Goal: Task Accomplishment & Management: Complete application form

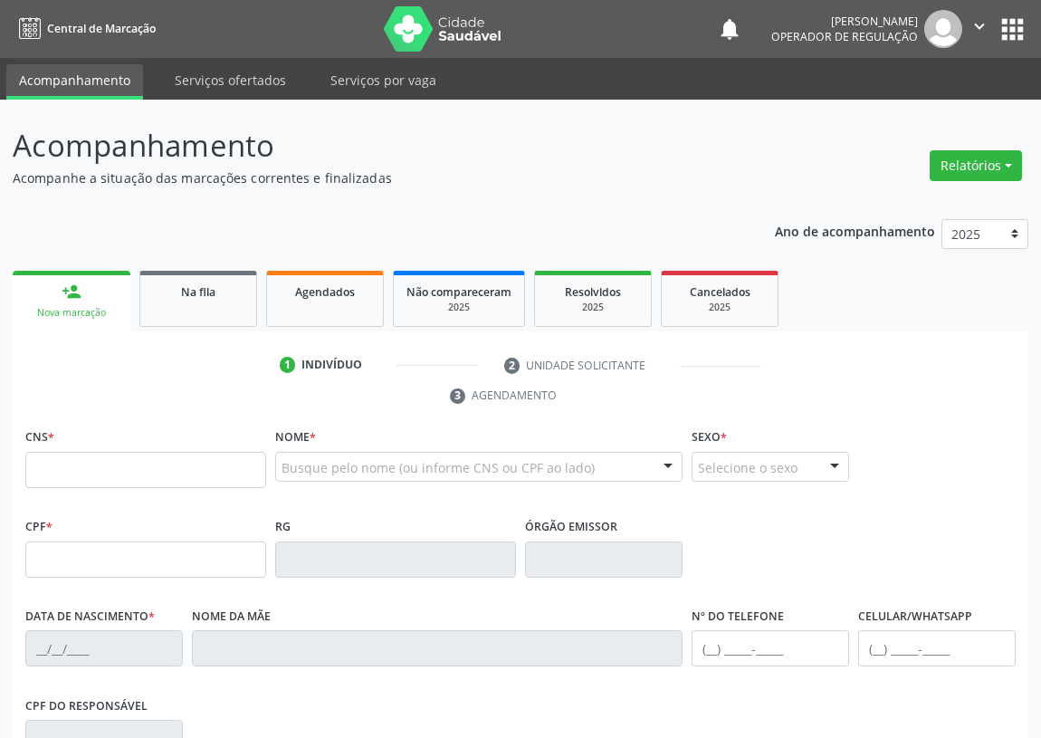
click at [49, 477] on input "text" at bounding box center [145, 470] width 241 height 36
click at [73, 467] on input "898 0047 1057 721" at bounding box center [145, 470] width 241 height 36
type input "898 0004 7105 7721"
type input "153.001.624-00"
type input "14/01/2005"
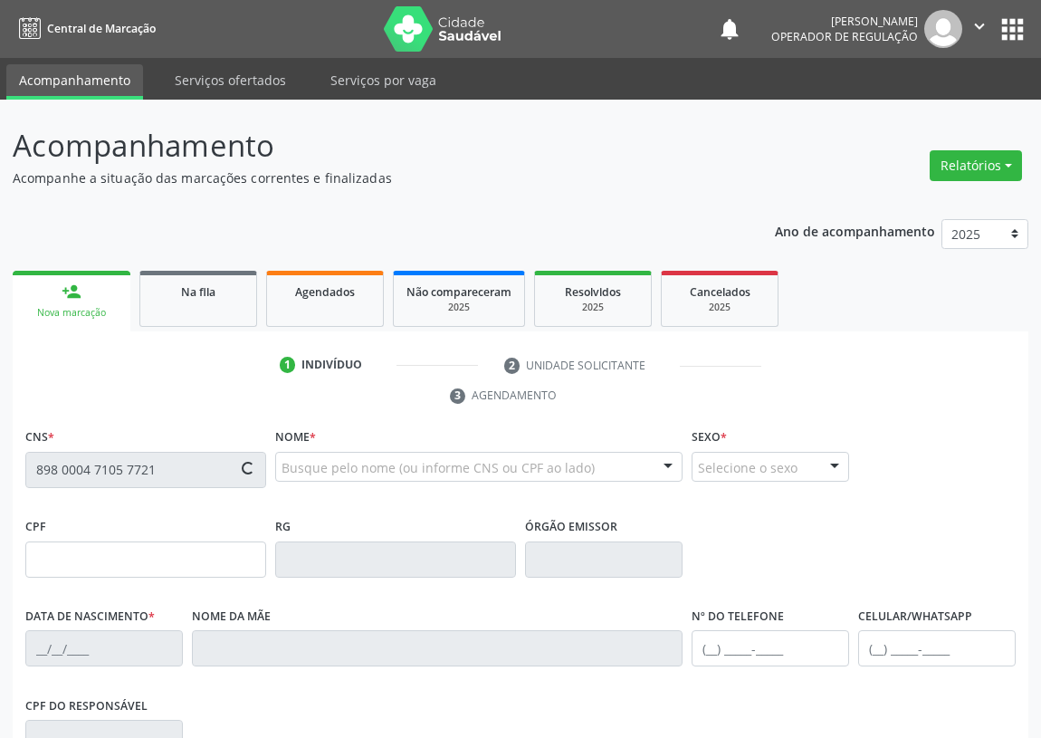
type input "Izabel Cristina da Silva"
type input "(83) 99316-3603"
type input "101.822.647-85"
type input "52"
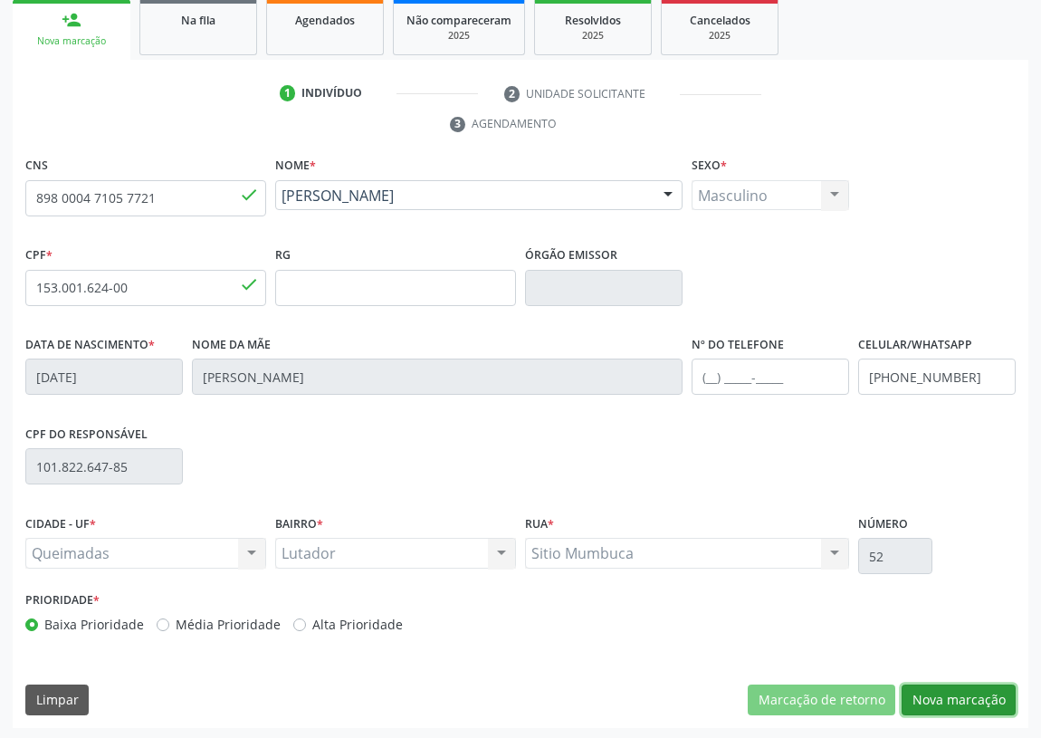
drag, startPoint x: 985, startPoint y: 700, endPoint x: 599, endPoint y: 629, distance: 392.2
click at [976, 697] on button "Nova marcação" at bounding box center [959, 700] width 114 height 31
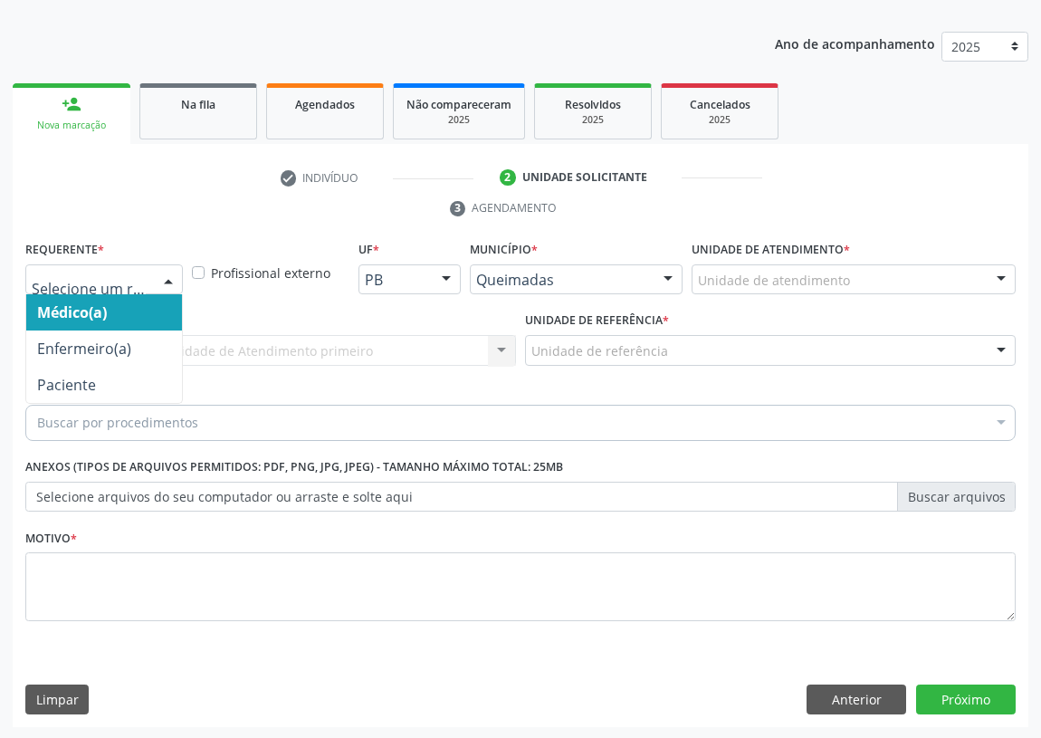
click at [164, 282] on div at bounding box center [168, 280] width 27 height 31
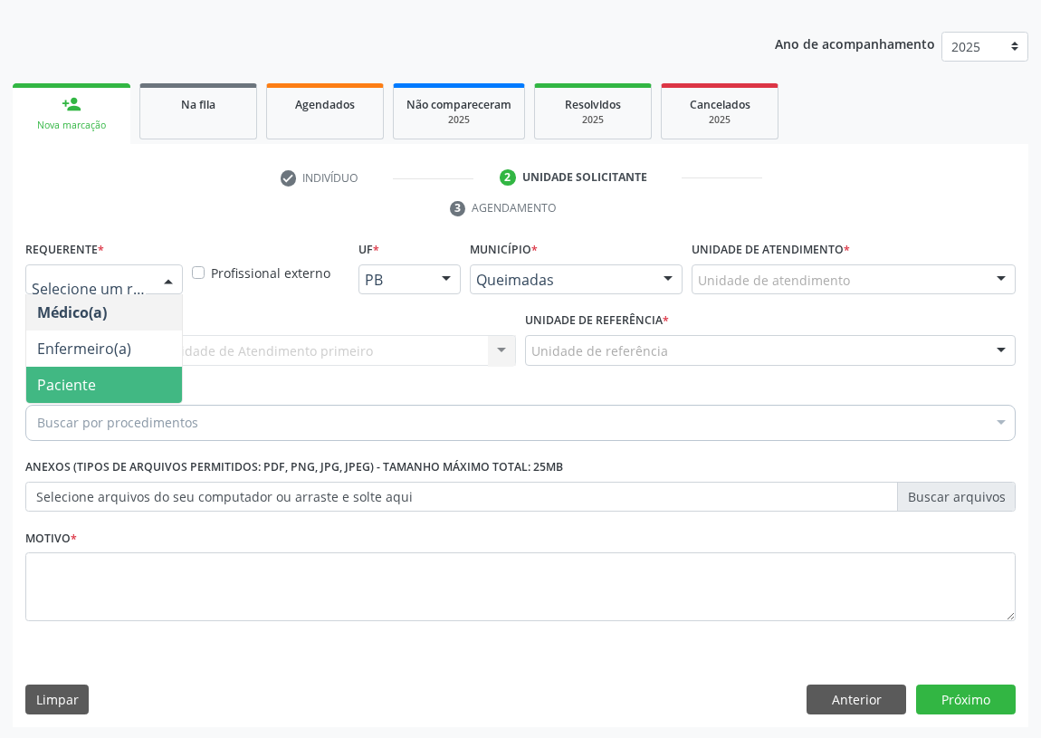
drag, startPoint x: 121, startPoint y: 391, endPoint x: 315, endPoint y: 364, distance: 195.7
click at [121, 392] on span "Paciente" at bounding box center [104, 385] width 156 height 36
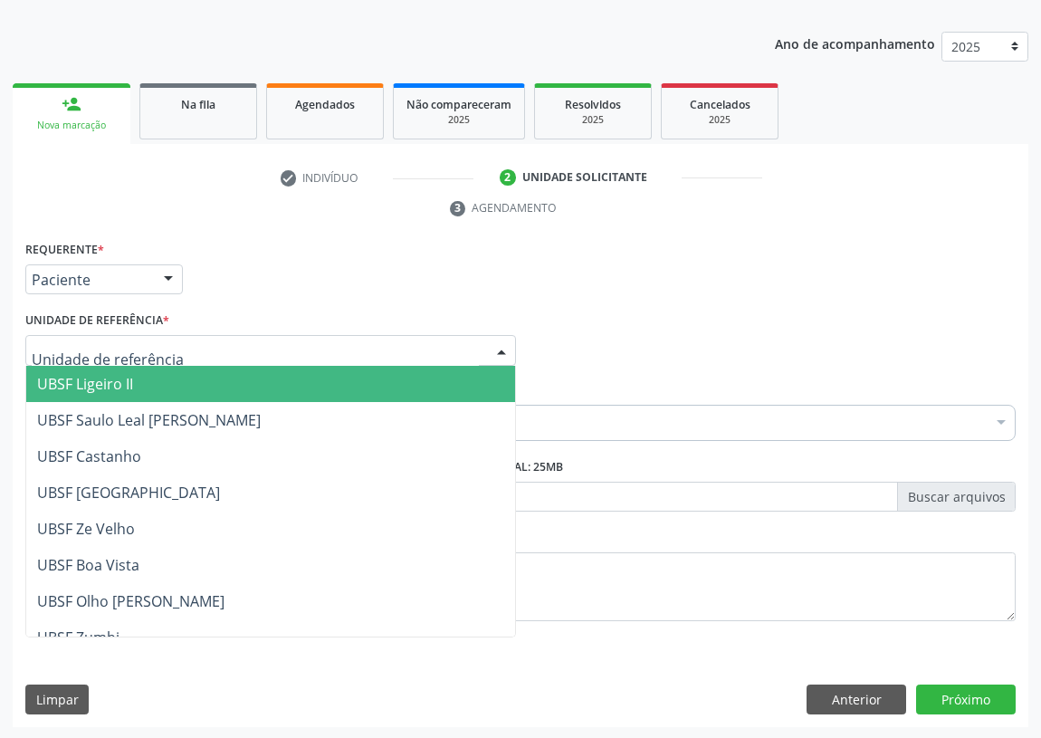
click at [434, 337] on div at bounding box center [270, 350] width 491 height 31
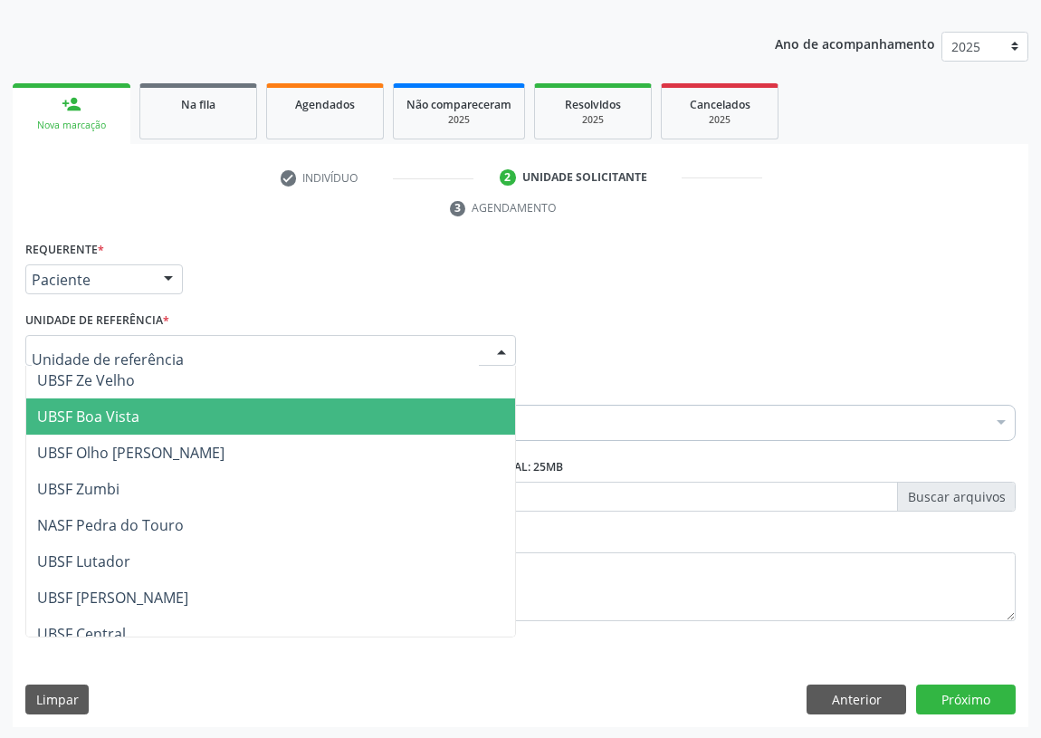
scroll to position [164, 0]
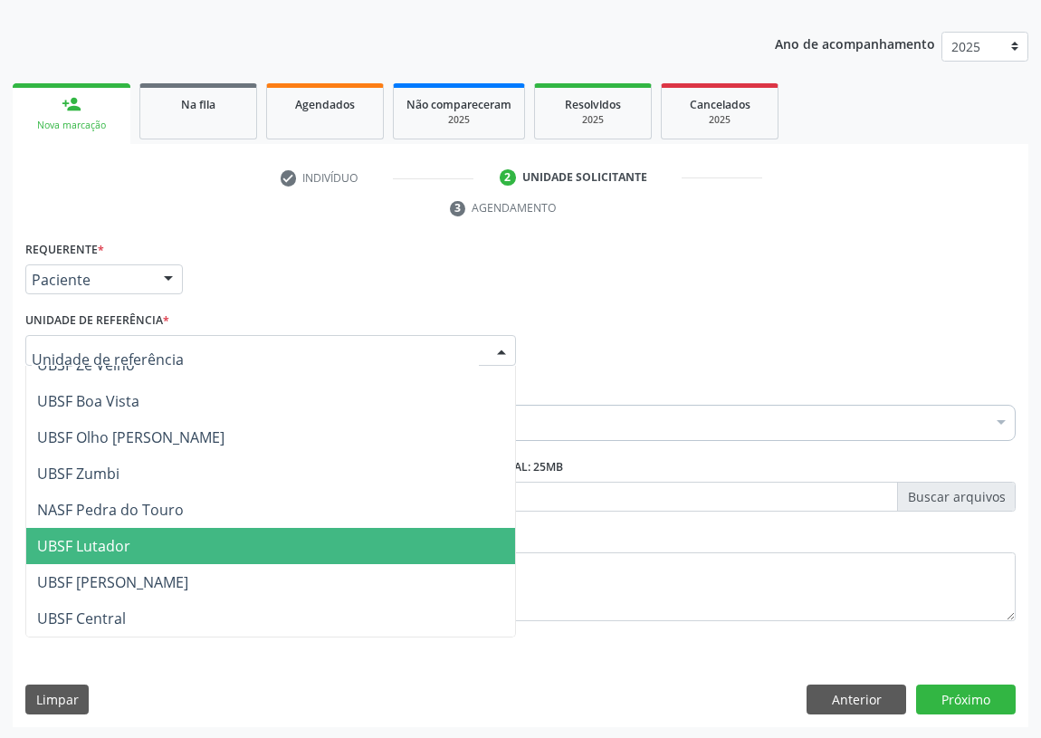
drag, startPoint x: 110, startPoint y: 546, endPoint x: 16, endPoint y: 508, distance: 101.6
click at [108, 543] on span "UBSF Lutador" at bounding box center [83, 546] width 93 height 20
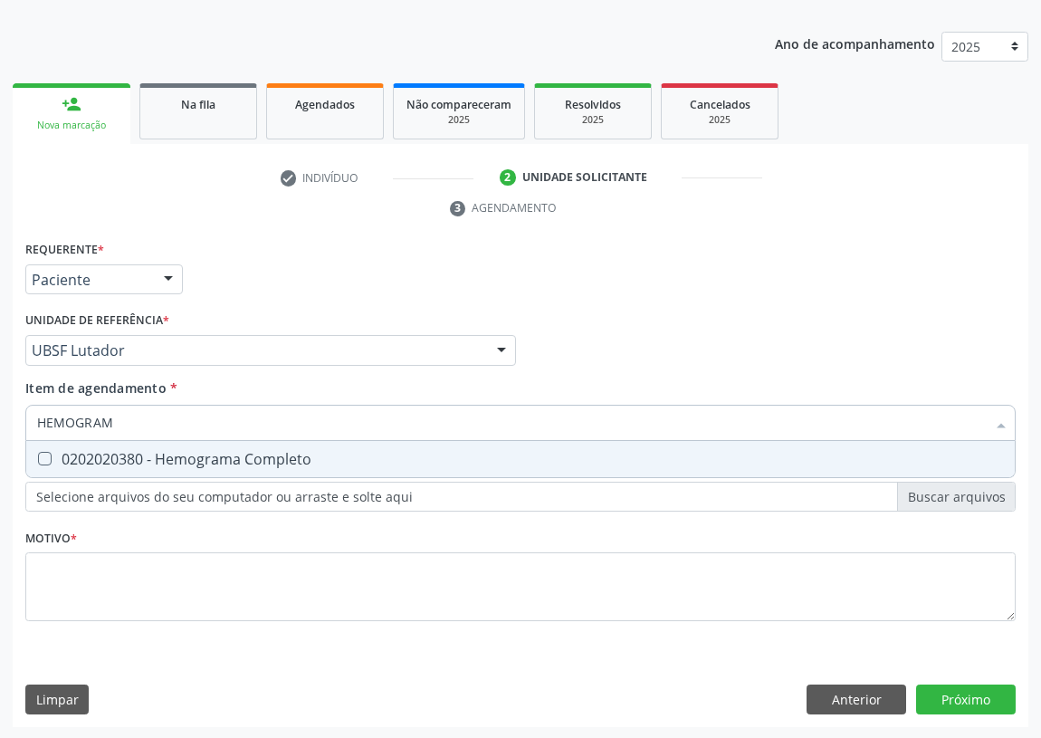
type input "HEMOGRAMA"
drag, startPoint x: 50, startPoint y: 460, endPoint x: 96, endPoint y: 429, distance: 55.5
click at [53, 457] on div "0202020380 - Hemograma Completo" at bounding box center [520, 459] width 967 height 14
checkbox Completo "true"
drag, startPoint x: 131, startPoint y: 424, endPoint x: 0, endPoint y: 420, distance: 131.4
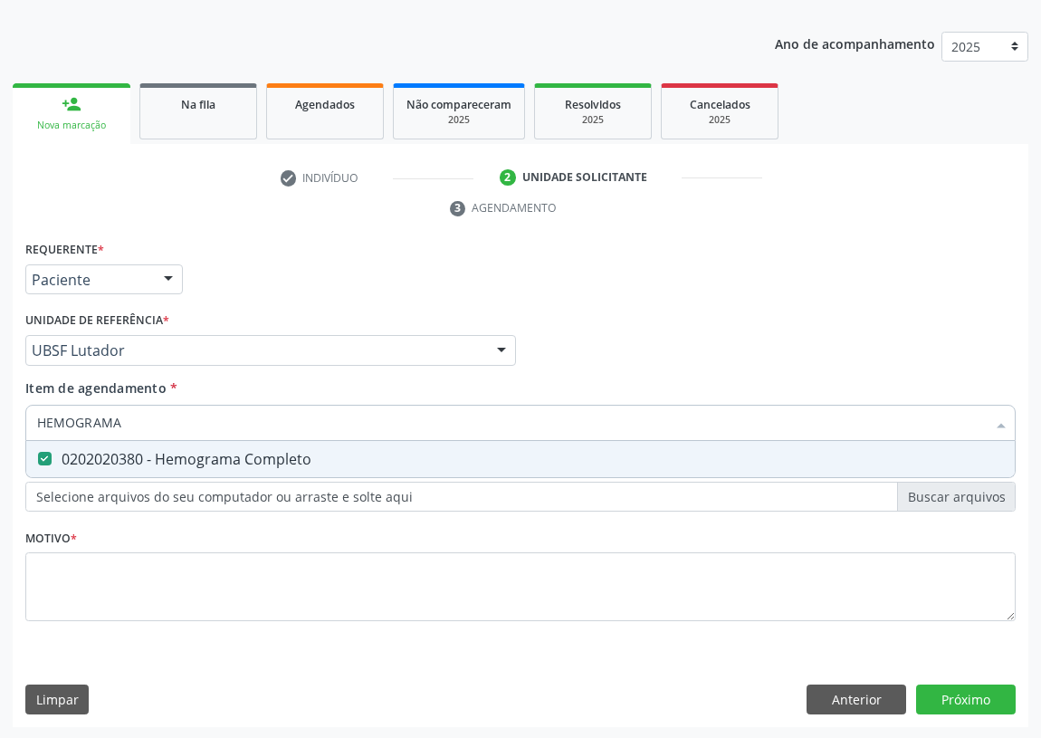
click at [0, 420] on div "Acompanhamento Acompanhe a situação das marcações correntes e finalizadas Relat…" at bounding box center [520, 326] width 1041 height 828
type input "P"
checkbox Completo "false"
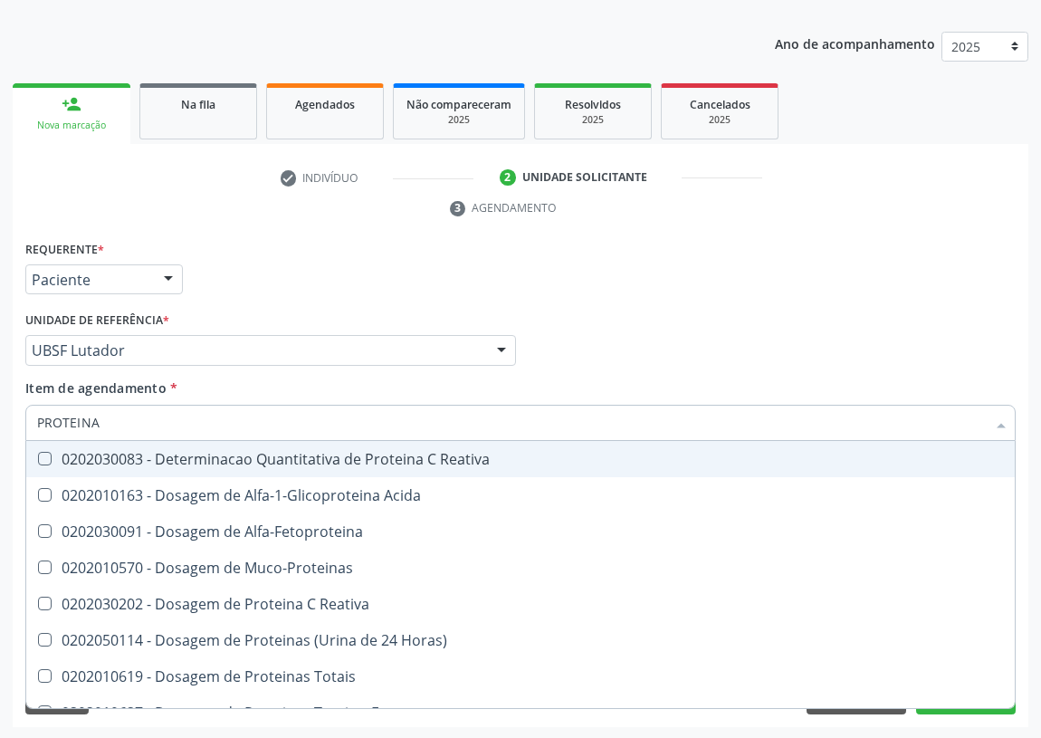
type input "PROTEINAS"
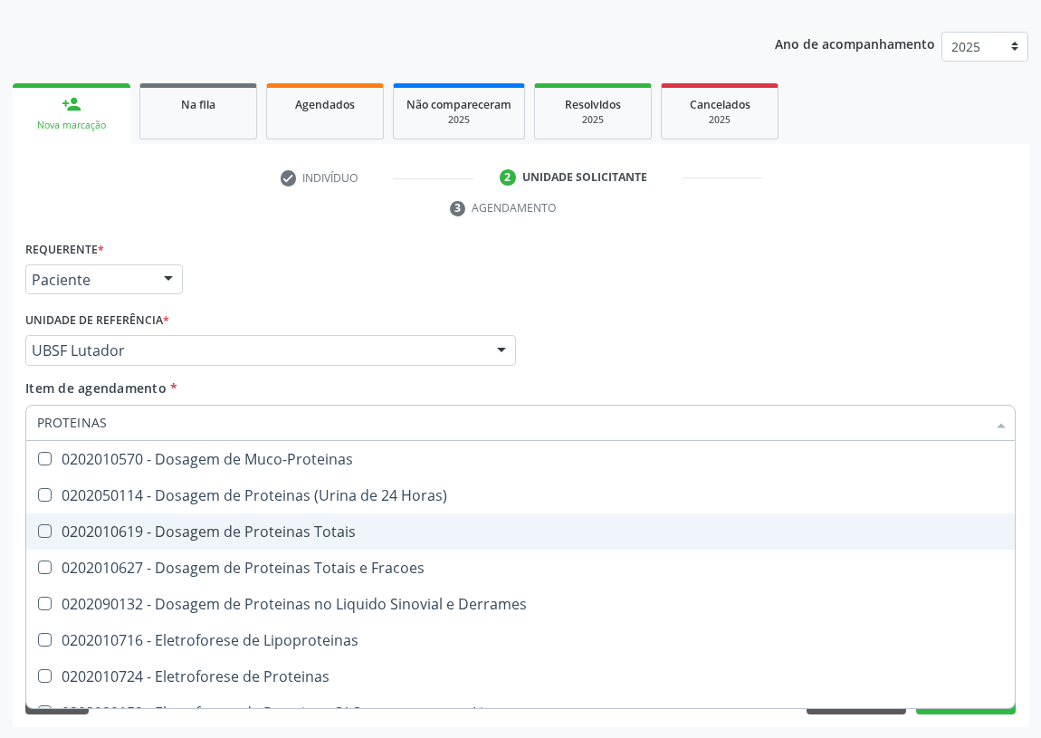
drag, startPoint x: 286, startPoint y: 530, endPoint x: 101, endPoint y: 503, distance: 186.6
click at [283, 529] on div "0202010619 - Dosagem de Proteinas Totais" at bounding box center [520, 531] width 967 height 14
checkbox Totais "true"
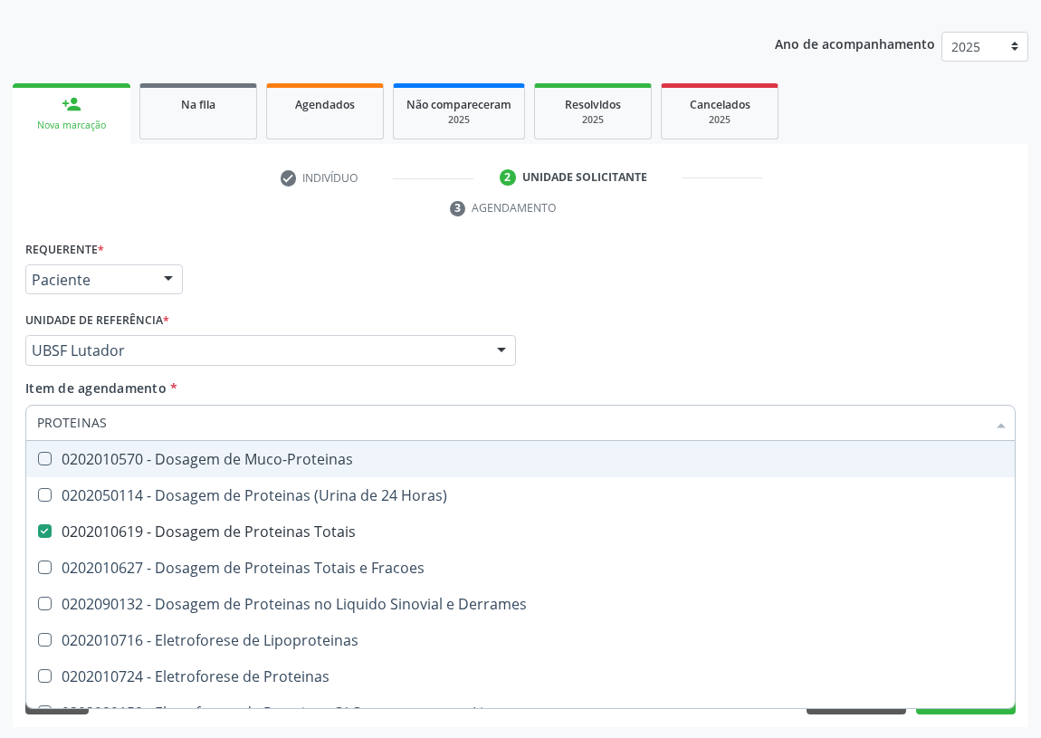
drag, startPoint x: 118, startPoint y: 418, endPoint x: 7, endPoint y: 418, distance: 110.5
click at [7, 418] on div "Acompanhamento Acompanhe a situação das marcações correntes e finalizadas Relat…" at bounding box center [520, 326] width 1041 height 828
type input "G"
checkbox Totais "false"
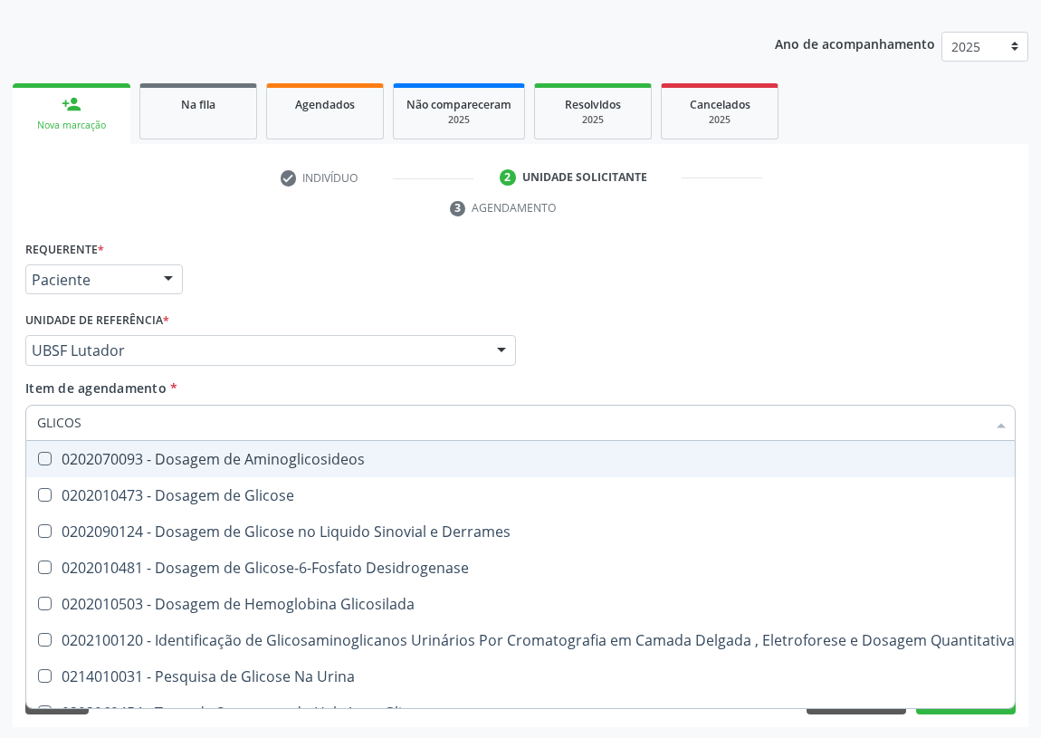
type input "GLICOSE"
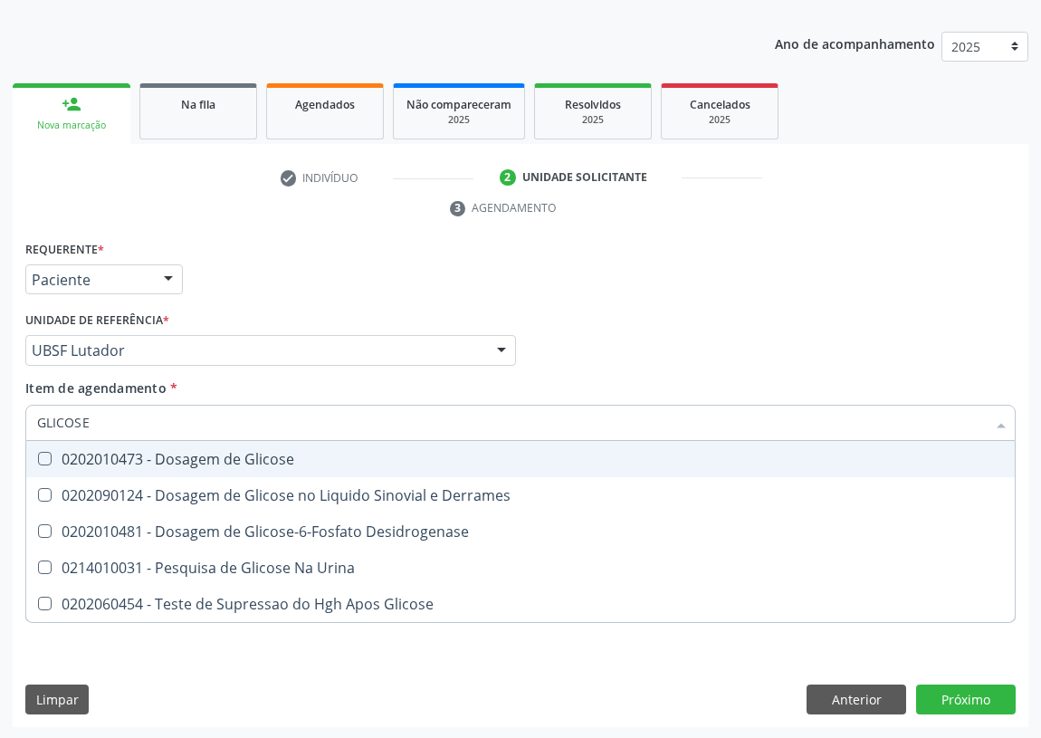
drag, startPoint x: 164, startPoint y: 457, endPoint x: 141, endPoint y: 454, distance: 22.9
click at [163, 456] on div "0202010473 - Dosagem de Glicose" at bounding box center [520, 459] width 967 height 14
checkbox Glicose "true"
drag, startPoint x: 110, startPoint y: 420, endPoint x: 22, endPoint y: 437, distance: 90.4
click at [22, 437] on div "Item de agendamento * GLICOSE Desfazer seleção 0202010473 - Dosagem de Glicose …" at bounding box center [521, 414] width 1000 height 70
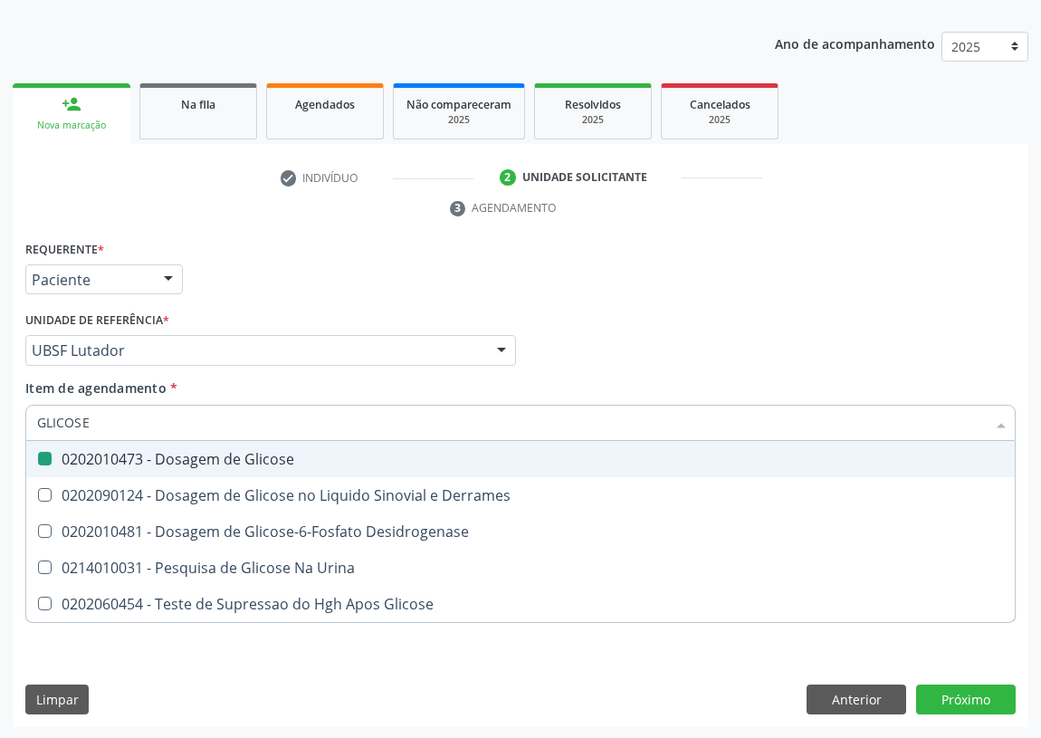
type input "C"
checkbox Glicose "false"
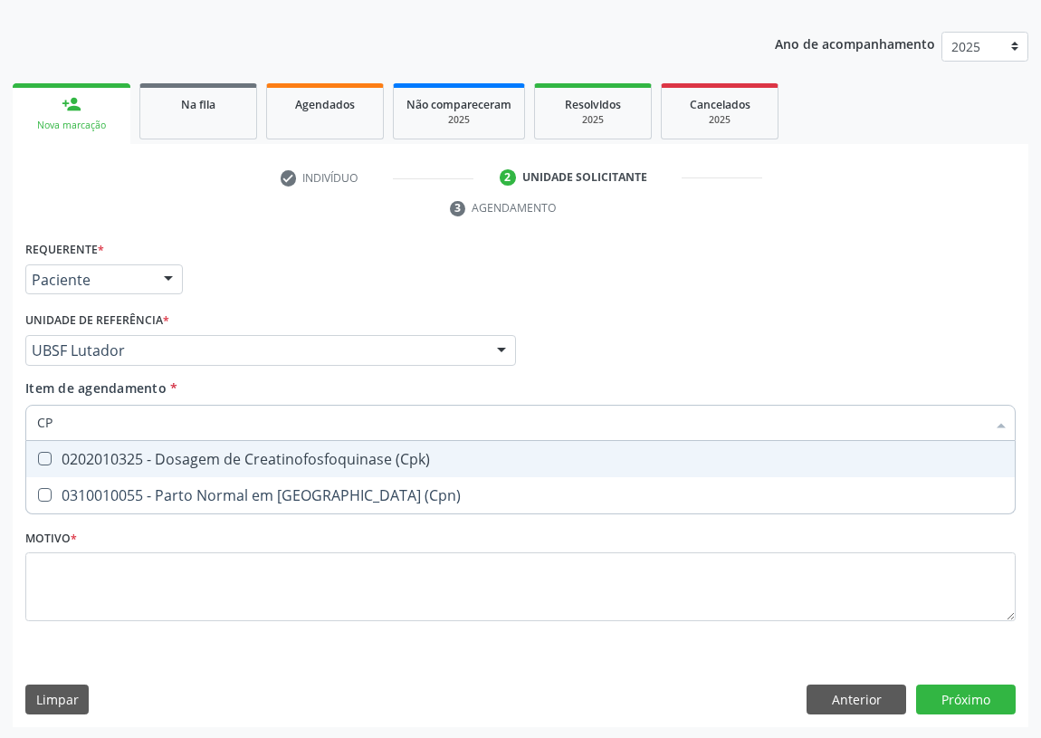
type input "CPK"
click at [46, 455] on \(Cpk\) at bounding box center [45, 459] width 14 height 14
click at [38, 455] on \(Cpk\) "checkbox" at bounding box center [32, 459] width 12 height 12
checkbox \(Cpk\) "true"
drag, startPoint x: 60, startPoint y: 417, endPoint x: 10, endPoint y: 417, distance: 49.8
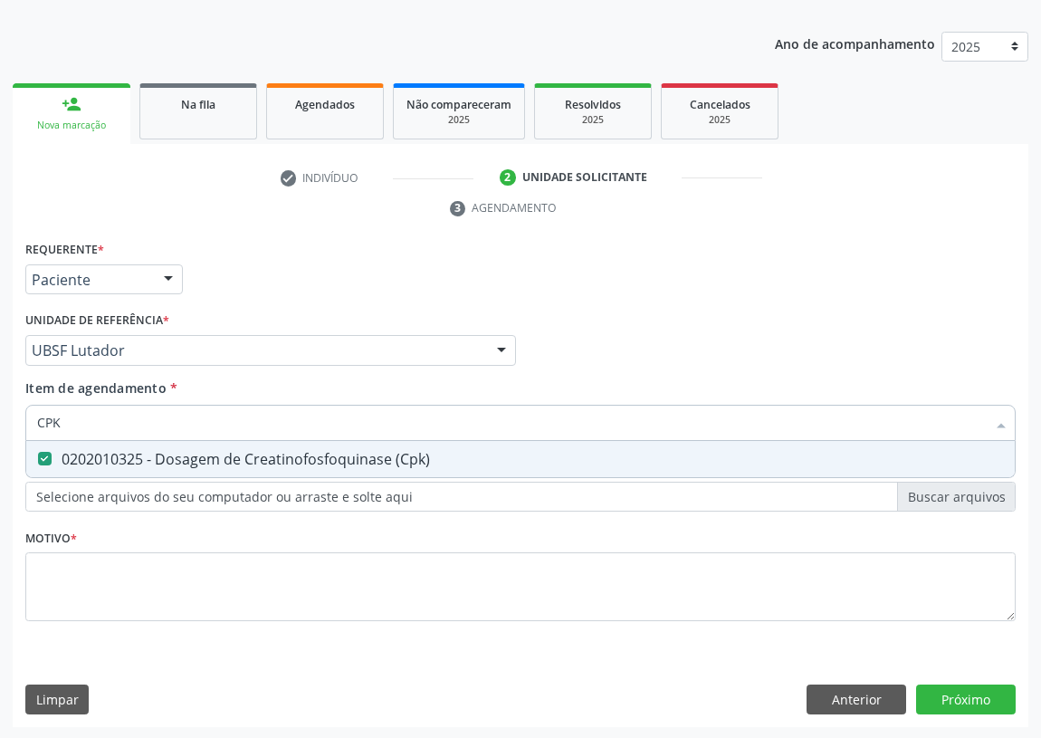
click at [13, 418] on div "Requerente * Paciente Médico(a) Enfermeiro(a) Paciente Nenhum resultado encontr…" at bounding box center [521, 482] width 1016 height 492
type input "A"
checkbox \(Cpk\) "false"
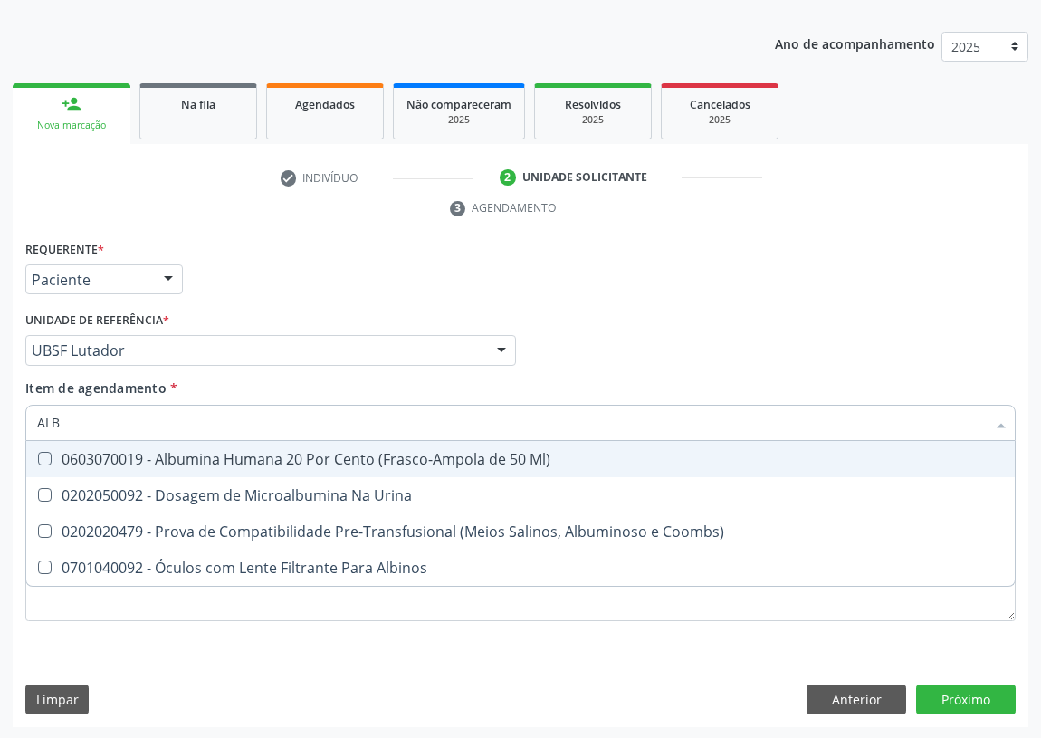
type input "ALBU"
drag, startPoint x: 33, startPoint y: 425, endPoint x: 5, endPoint y: 425, distance: 27.2
click at [10, 425] on div "Acompanhamento Acompanhe a situação das marcações correntes e finalizadas Relat…" at bounding box center [520, 326] width 1041 height 828
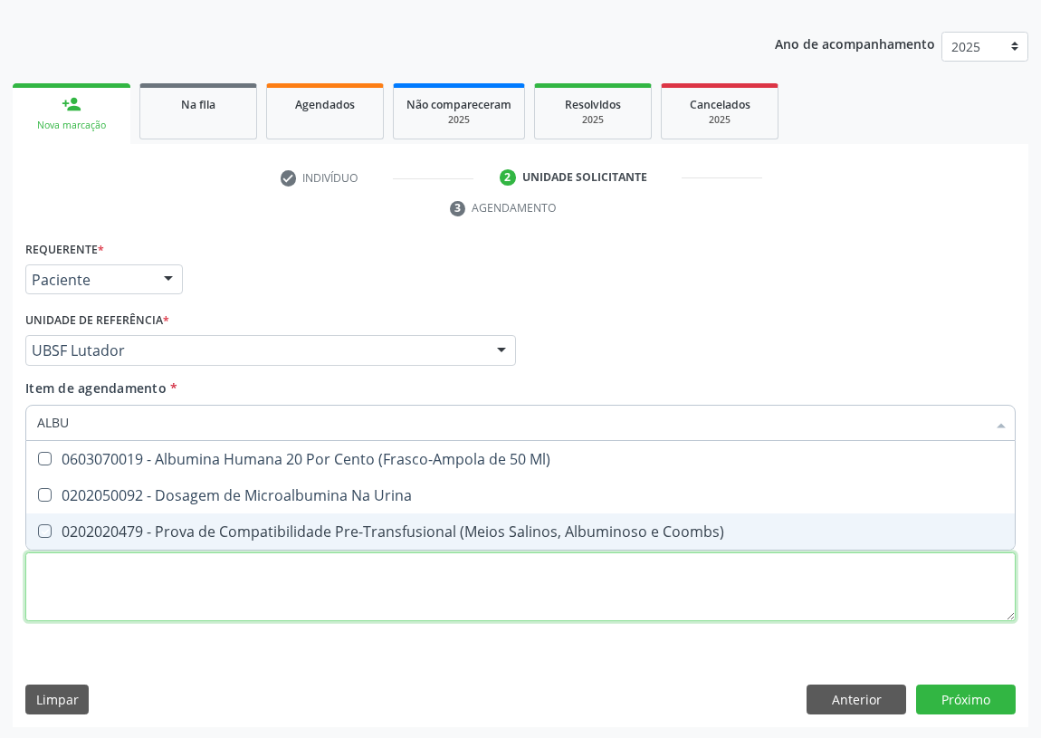
click at [84, 561] on div "Requerente * Paciente Médico(a) Enfermeiro(a) Paciente Nenhum resultado encontr…" at bounding box center [520, 441] width 991 height 410
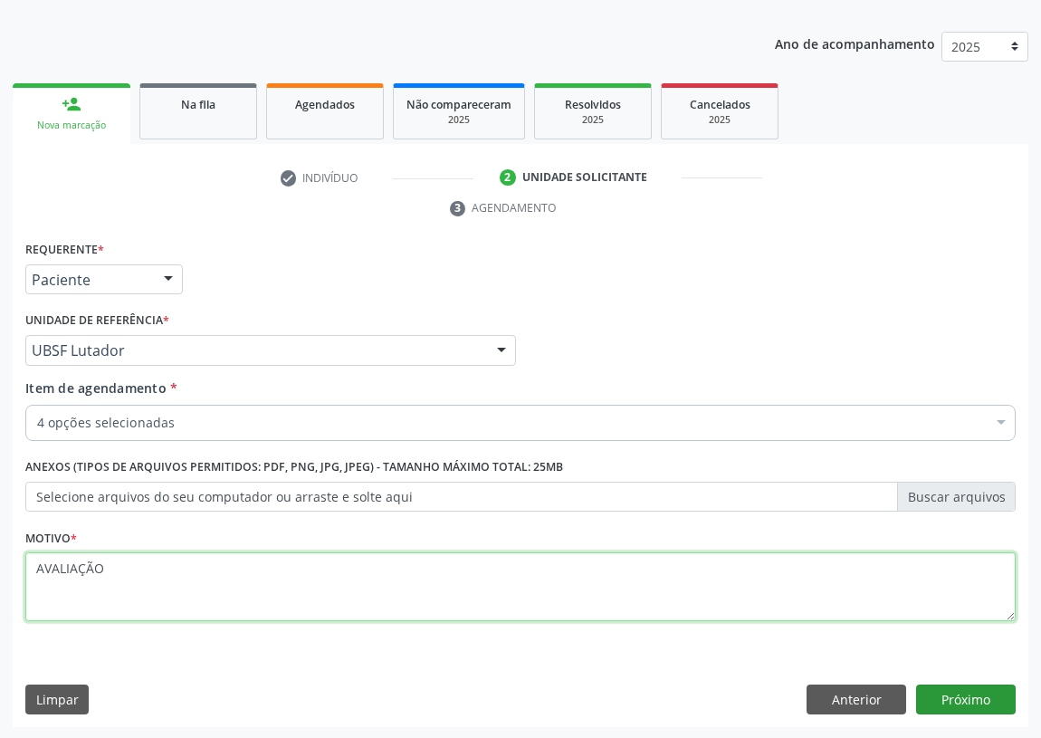
type textarea "AVALIAÇÃO"
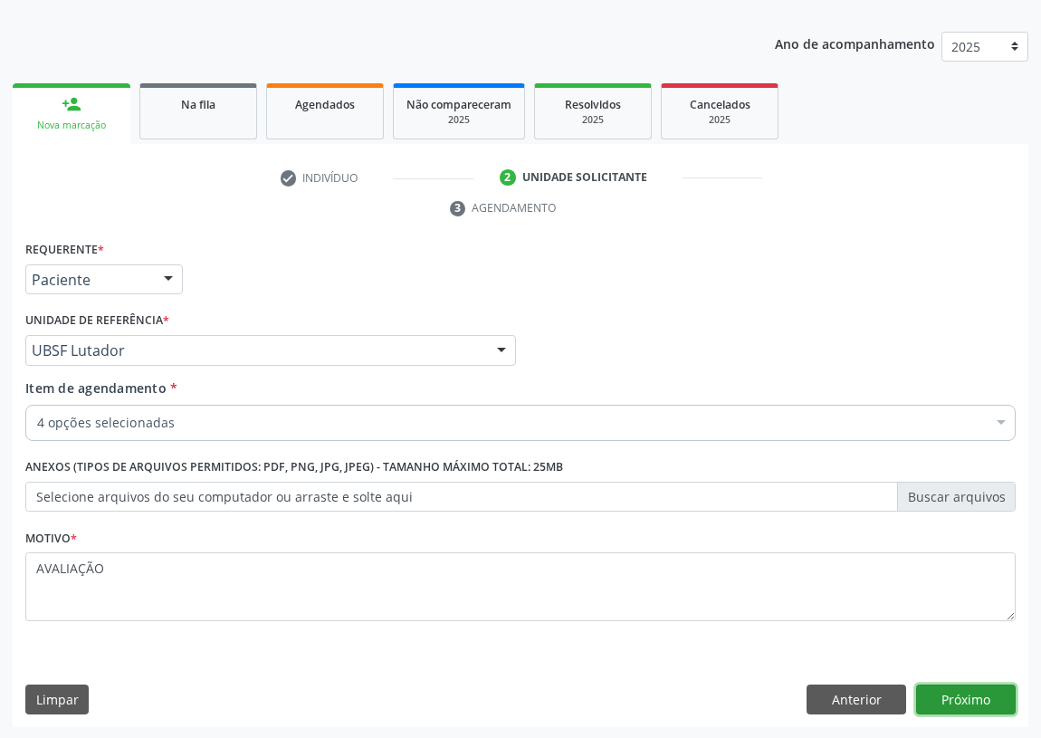
drag, startPoint x: 972, startPoint y: 700, endPoint x: 956, endPoint y: 699, distance: 15.4
click at [956, 699] on button "Próximo" at bounding box center [966, 700] width 100 height 31
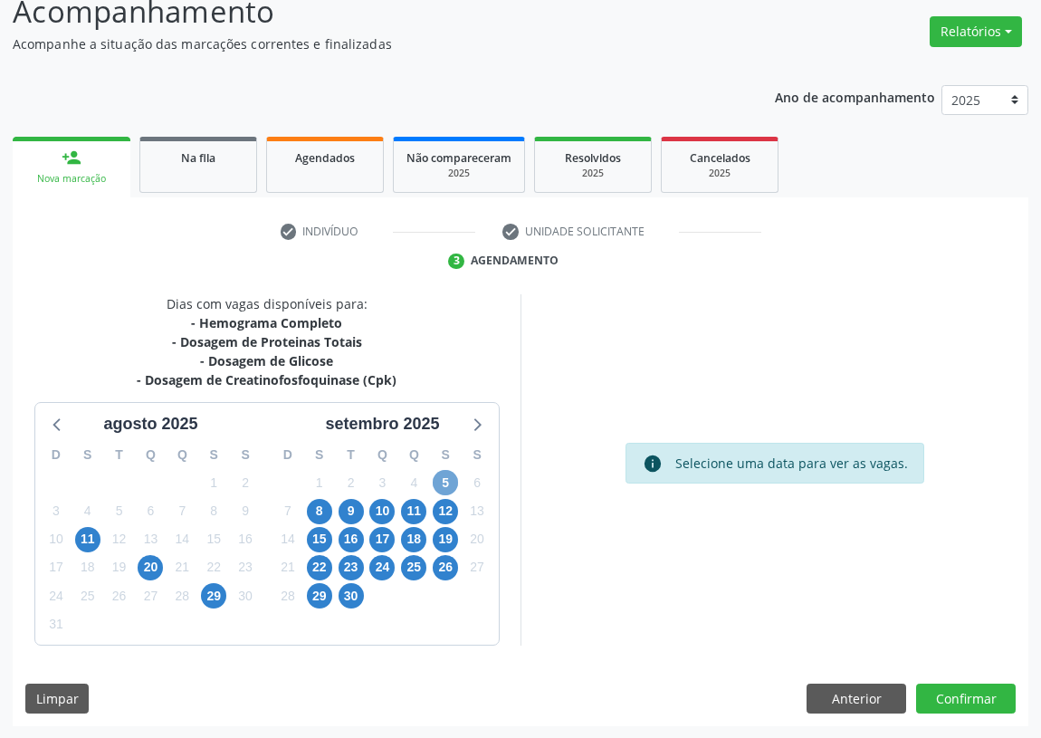
click at [440, 482] on span "5" at bounding box center [445, 482] width 25 height 25
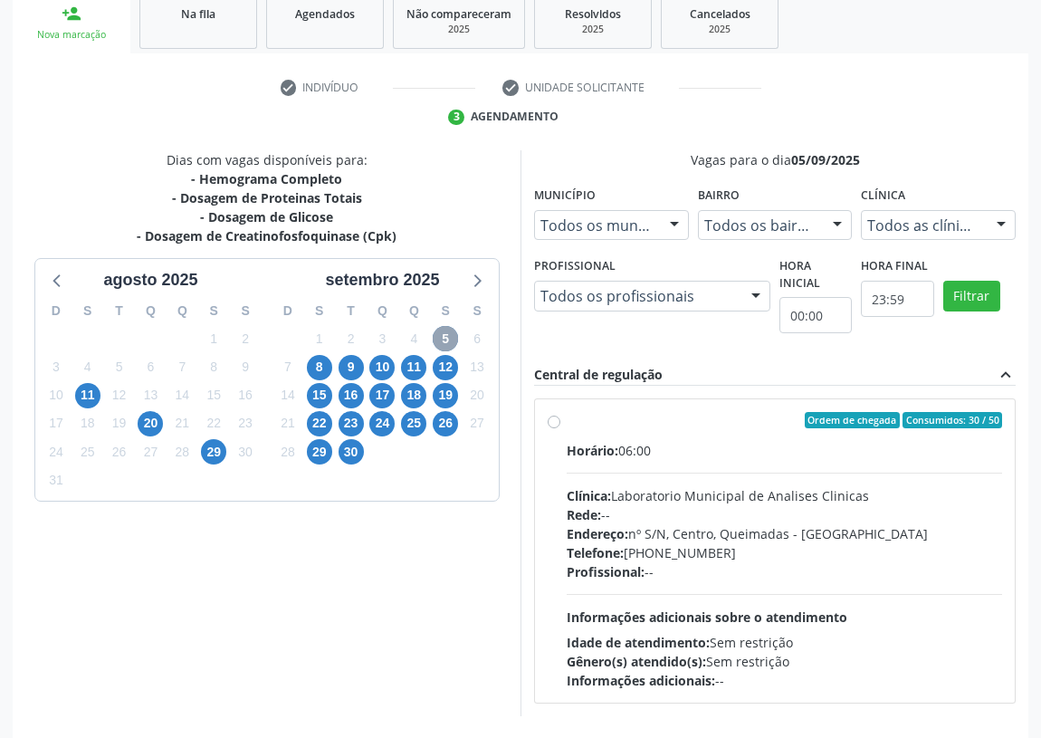
scroll to position [299, 0]
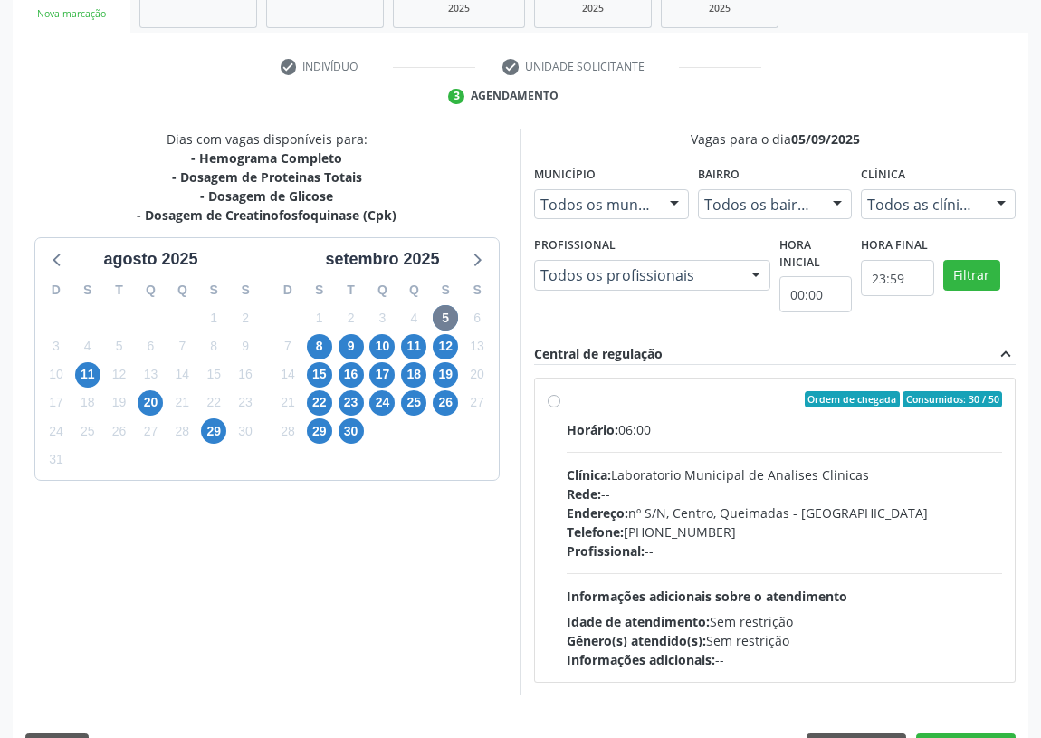
click at [567, 398] on label "Ordem de chegada Consumidos: 30 / 50 Horário: 06:00 Clínica: Laboratorio Munici…" at bounding box center [785, 530] width 436 height 278
click at [551, 398] on input "Ordem de chegada Consumidos: 30 / 50 Horário: 06:00 Clínica: Laboratorio Munici…" at bounding box center [554, 399] width 13 height 16
radio input "true"
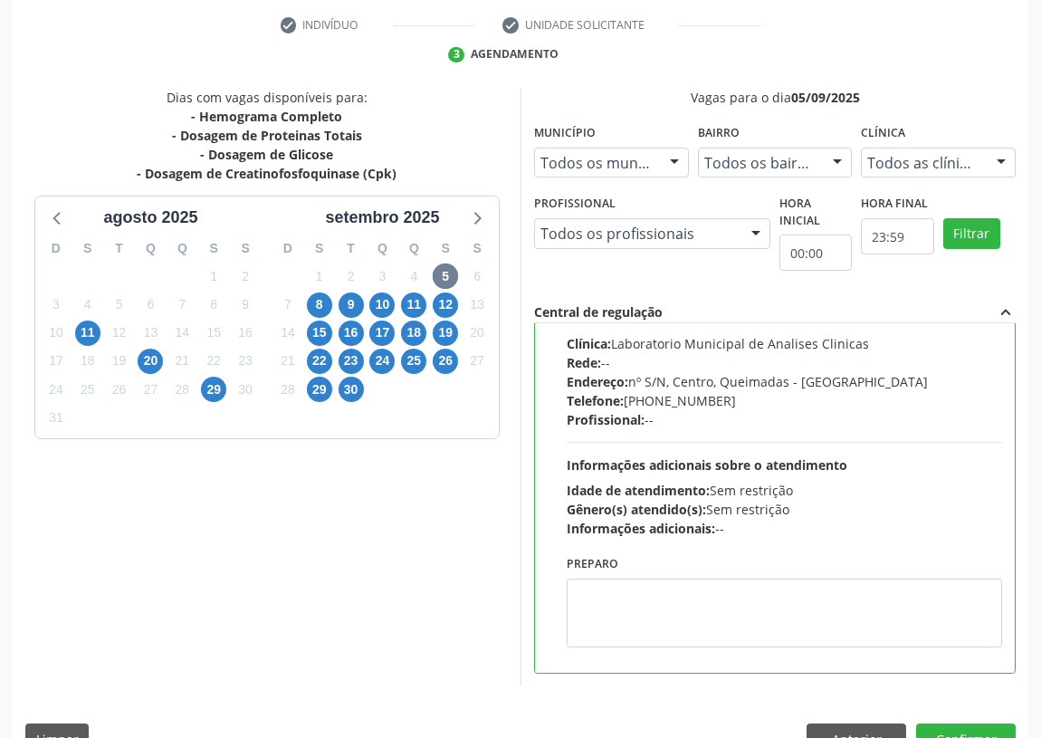
scroll to position [380, 0]
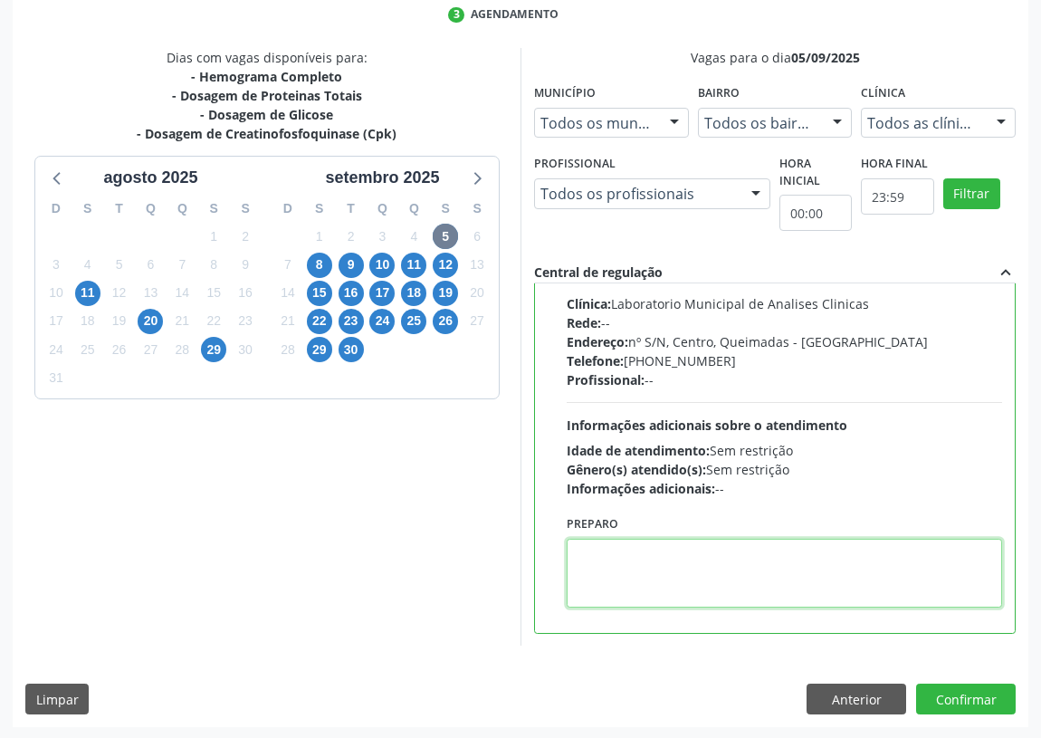
click at [631, 575] on textarea at bounding box center [785, 573] width 436 height 69
type textarea "IR EM [GEOGRAPHIC_DATA]"
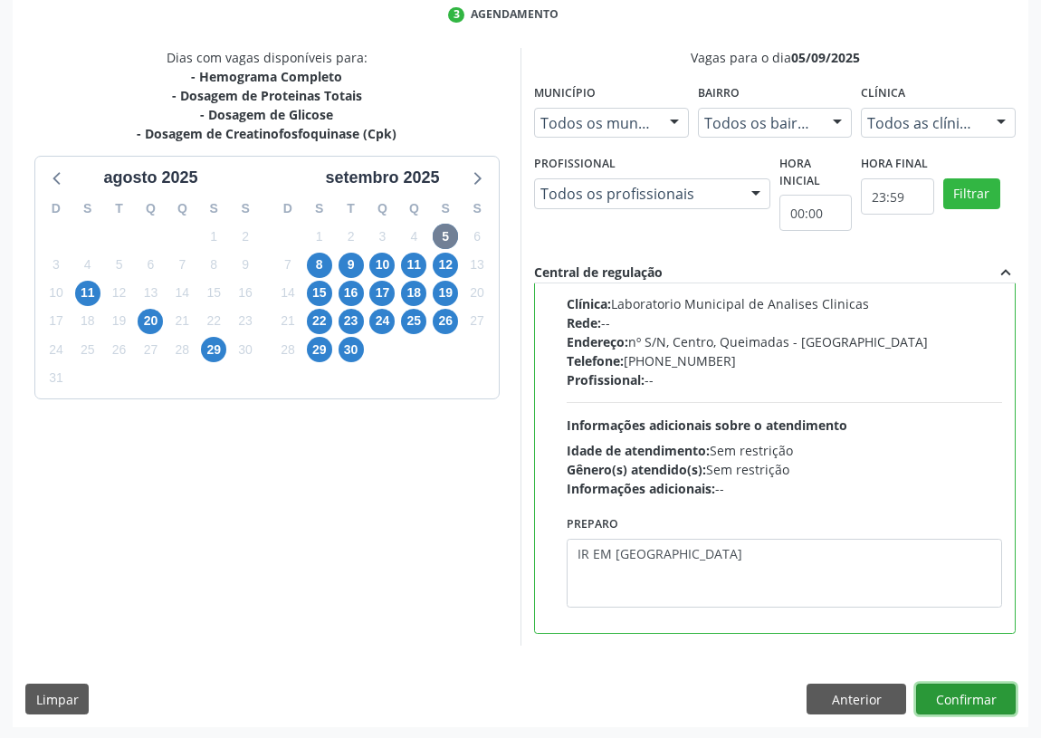
click at [958, 688] on button "Confirmar" at bounding box center [966, 699] width 100 height 31
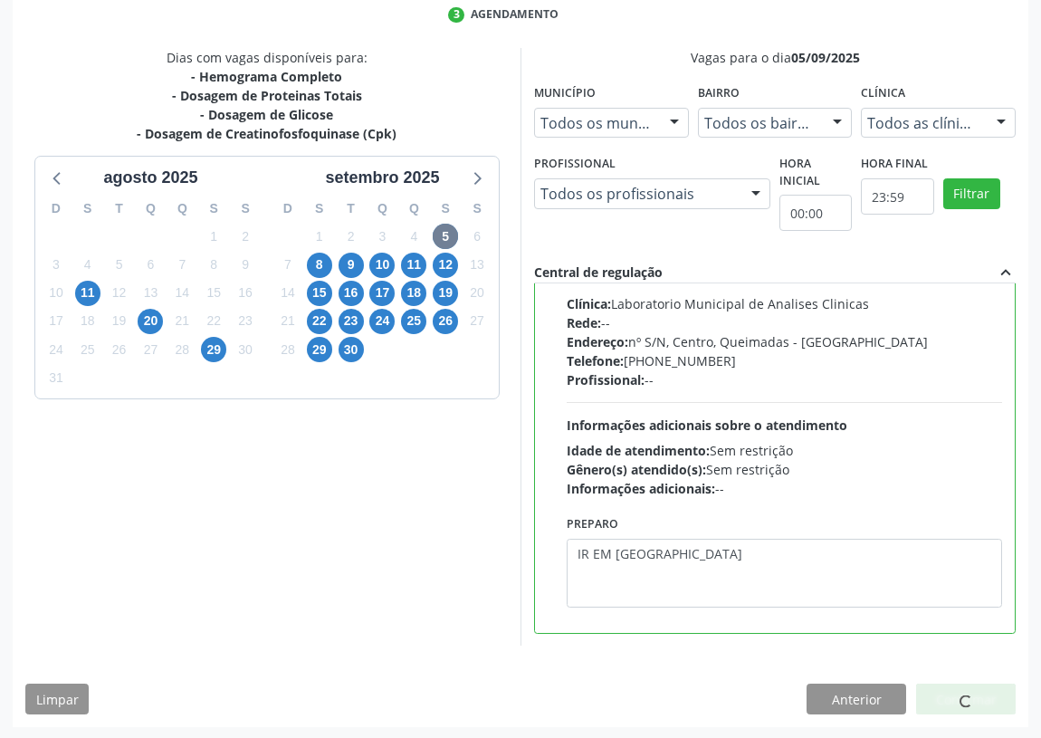
scroll to position [0, 0]
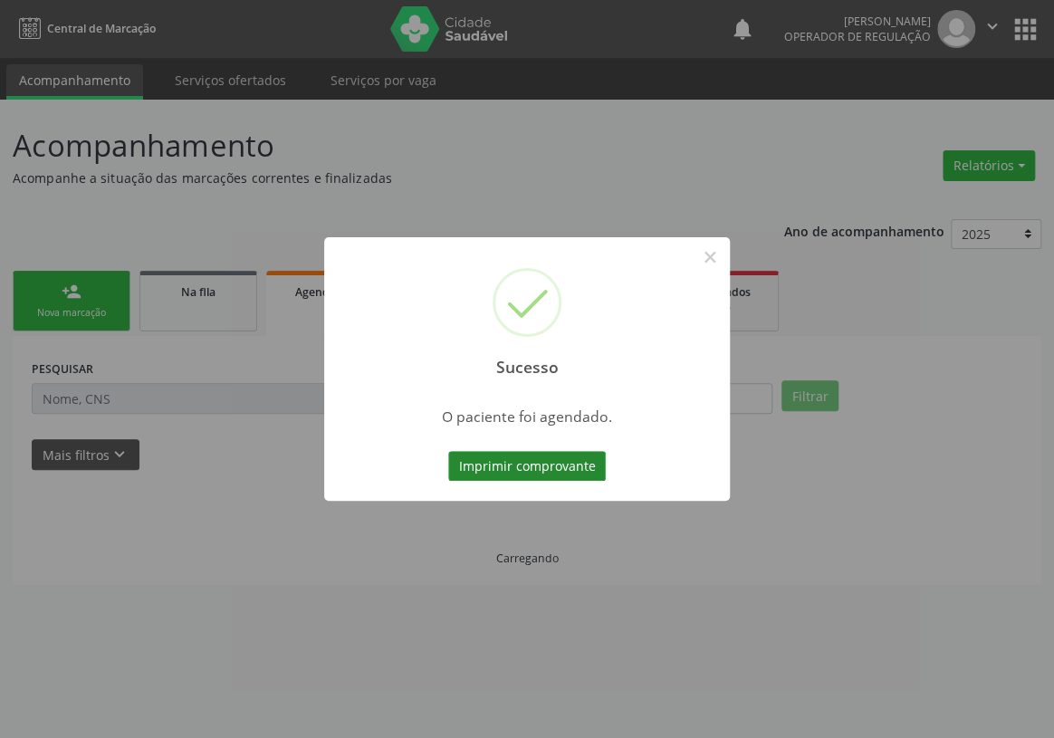
click at [562, 466] on button "Imprimir comprovante" at bounding box center [527, 466] width 158 height 31
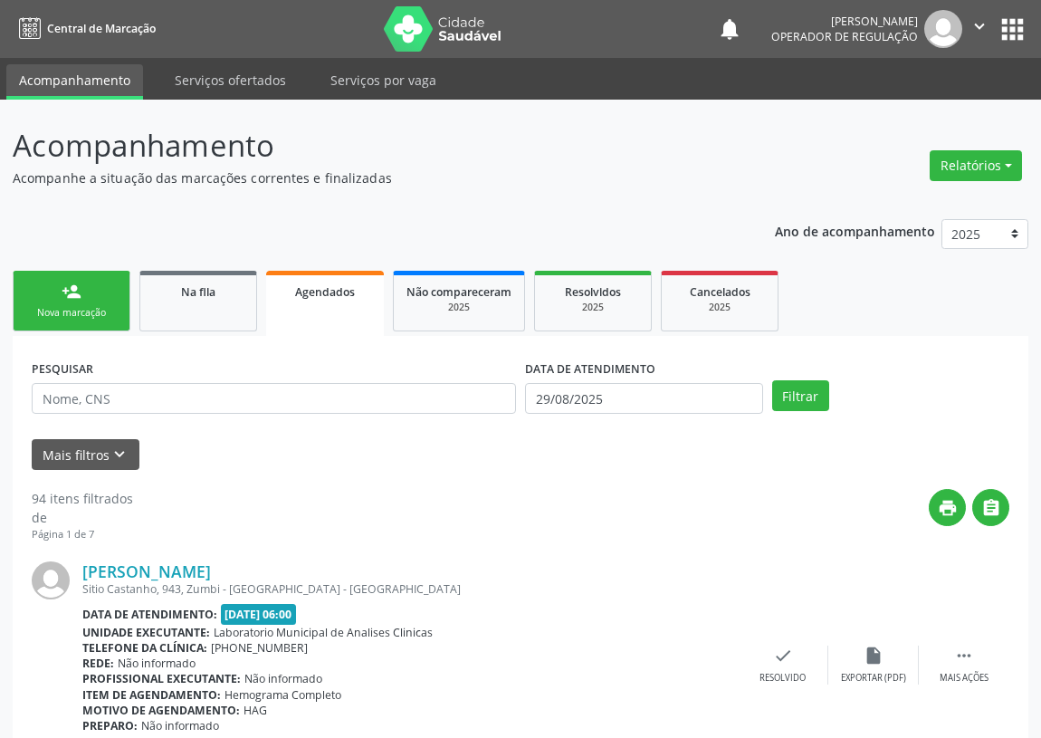
click at [75, 309] on div "Nova marcação" at bounding box center [71, 313] width 91 height 14
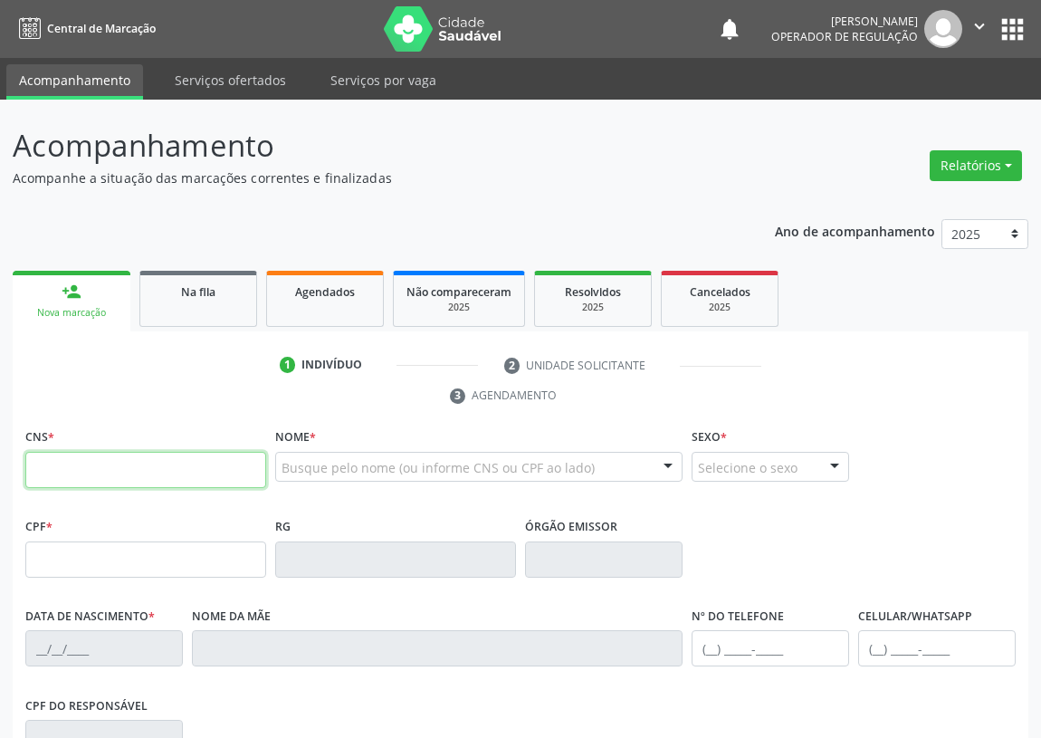
click at [45, 461] on input "text" at bounding box center [145, 470] width 241 height 36
click at [38, 466] on input "text" at bounding box center [145, 470] width 241 height 36
click at [38, 470] on input "text" at bounding box center [145, 470] width 241 height 36
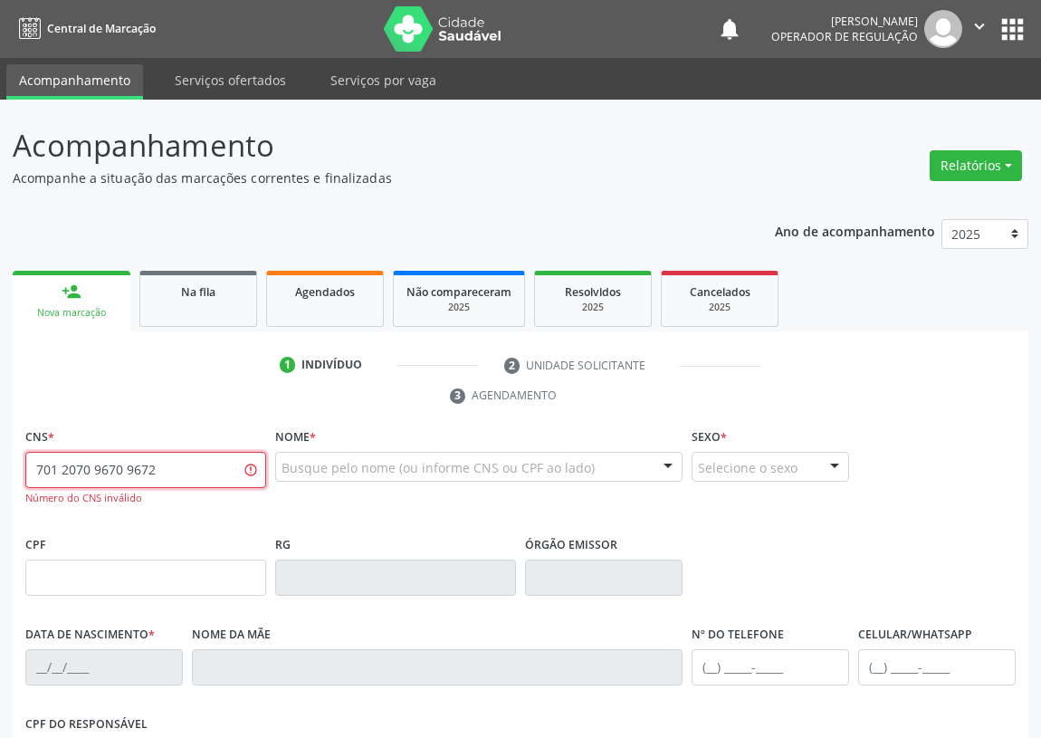
drag, startPoint x: 172, startPoint y: 459, endPoint x: 0, endPoint y: 502, distance: 177.2
click at [0, 502] on div "Acompanhamento Acompanhe a situação das marcações correntes e finalizadas Relat…" at bounding box center [520, 565] width 1041 height 931
type input "701 2070 9672 1410"
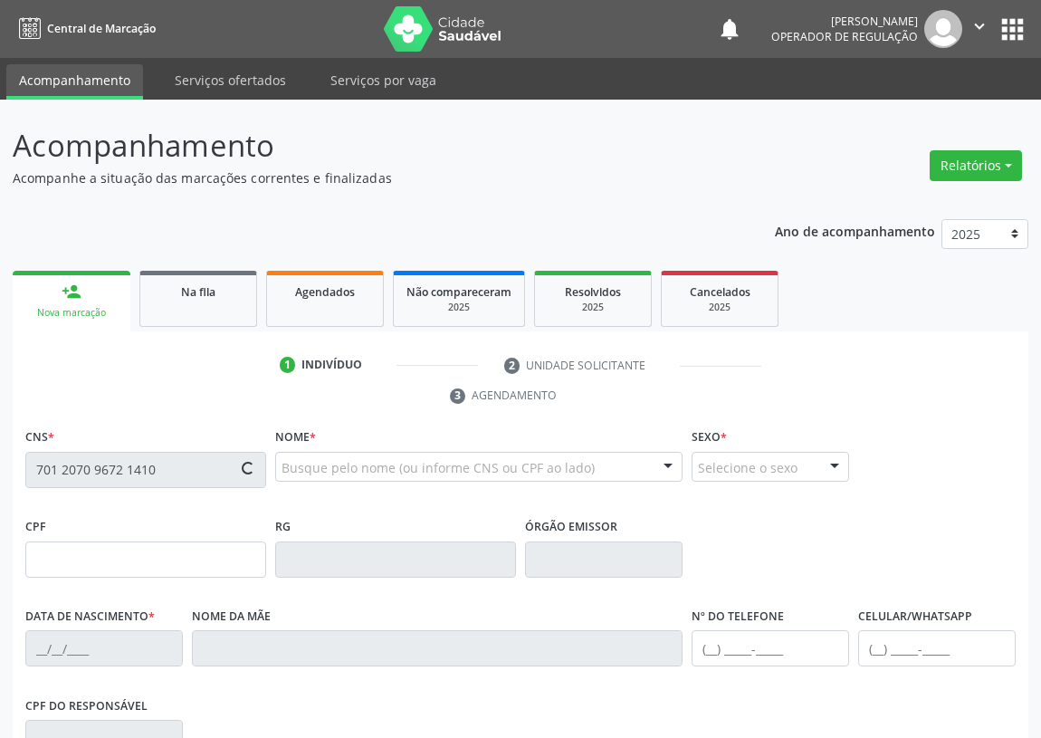
type input "704.104.874-81"
type input "08/07/1996"
type input "Maria Jose da Silva Balbino"
type input "[PHONE_NUMBER]"
type input "109.517.314-67"
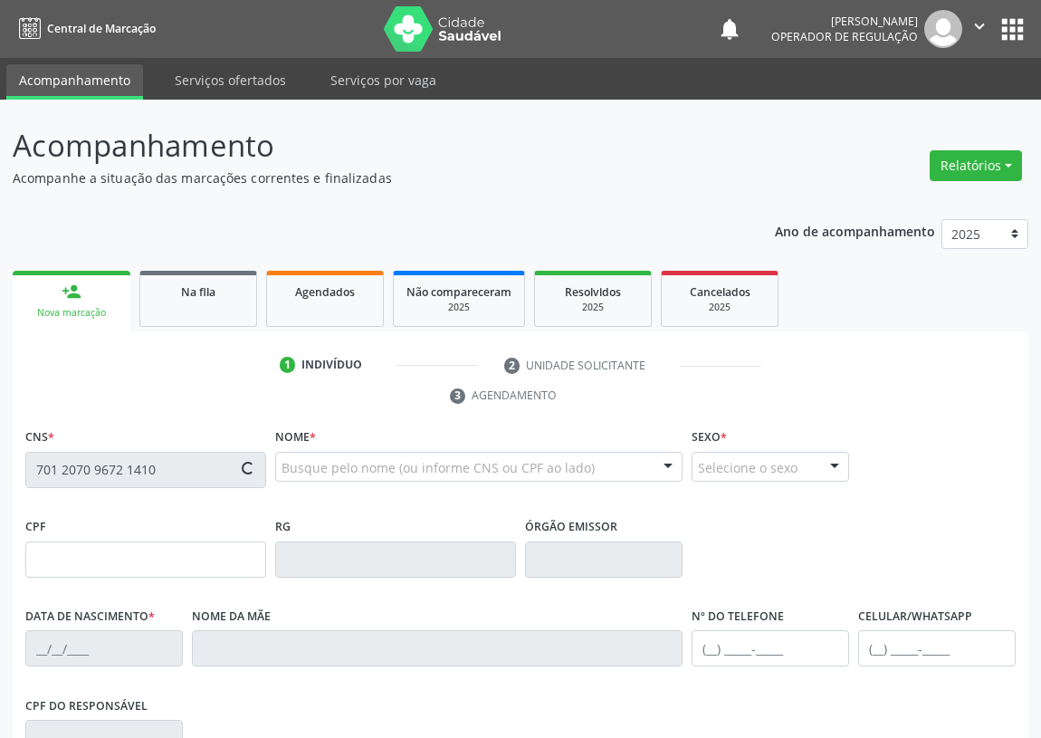
type input "368"
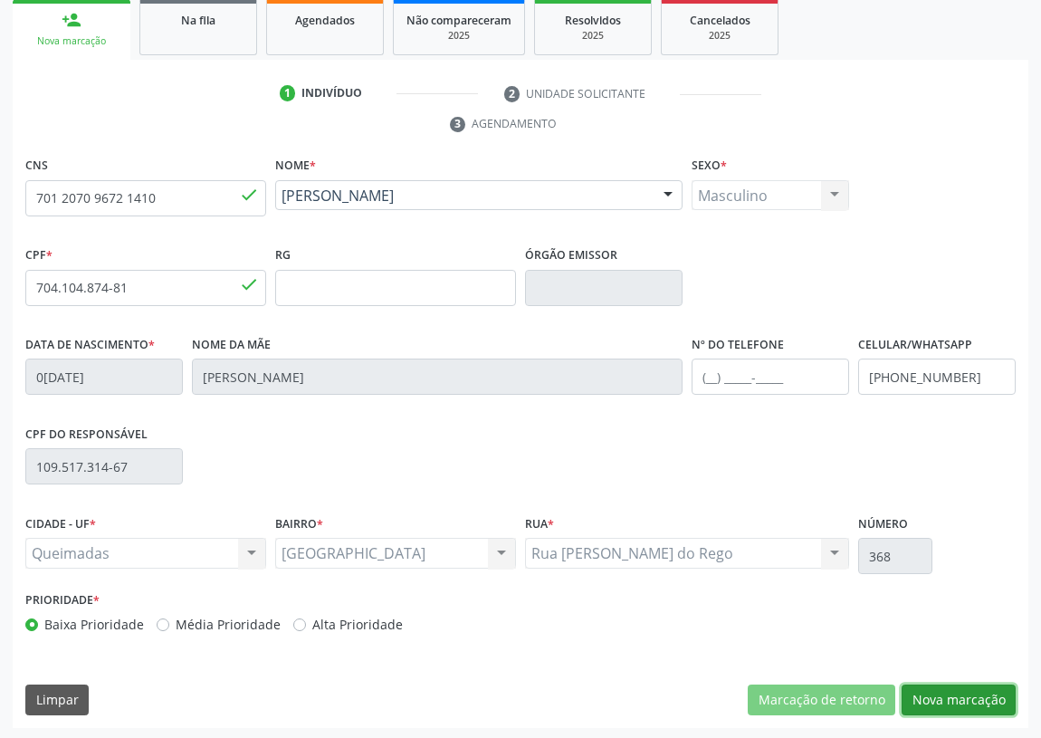
click at [936, 693] on button "Nova marcação" at bounding box center [959, 700] width 114 height 31
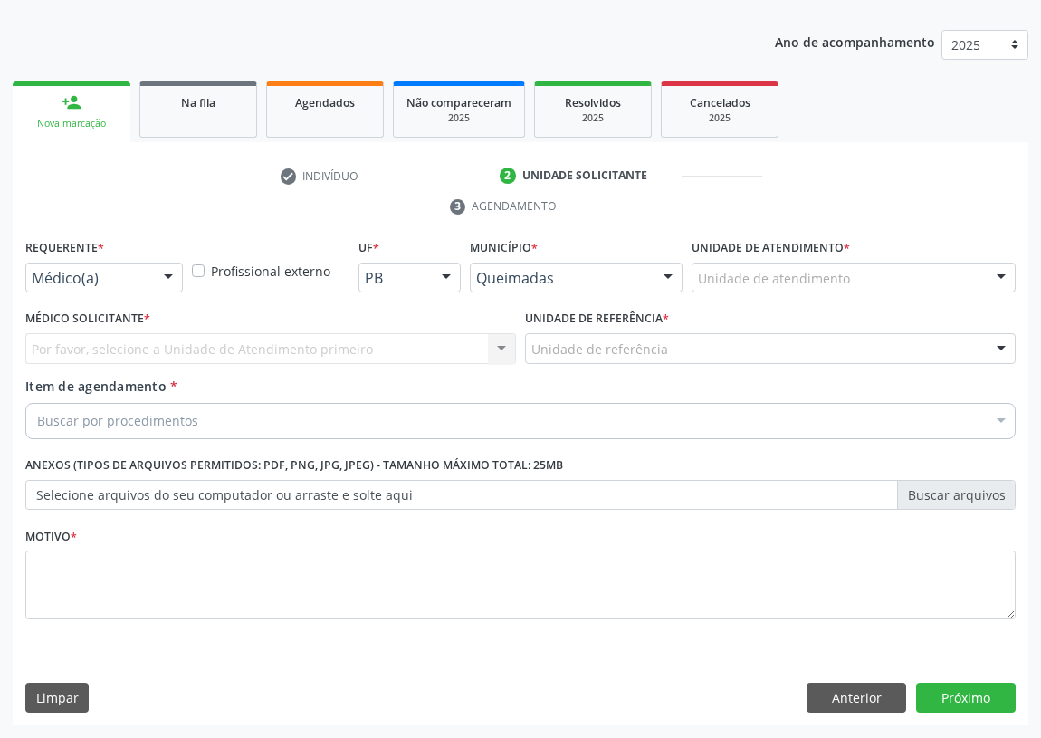
scroll to position [187, 0]
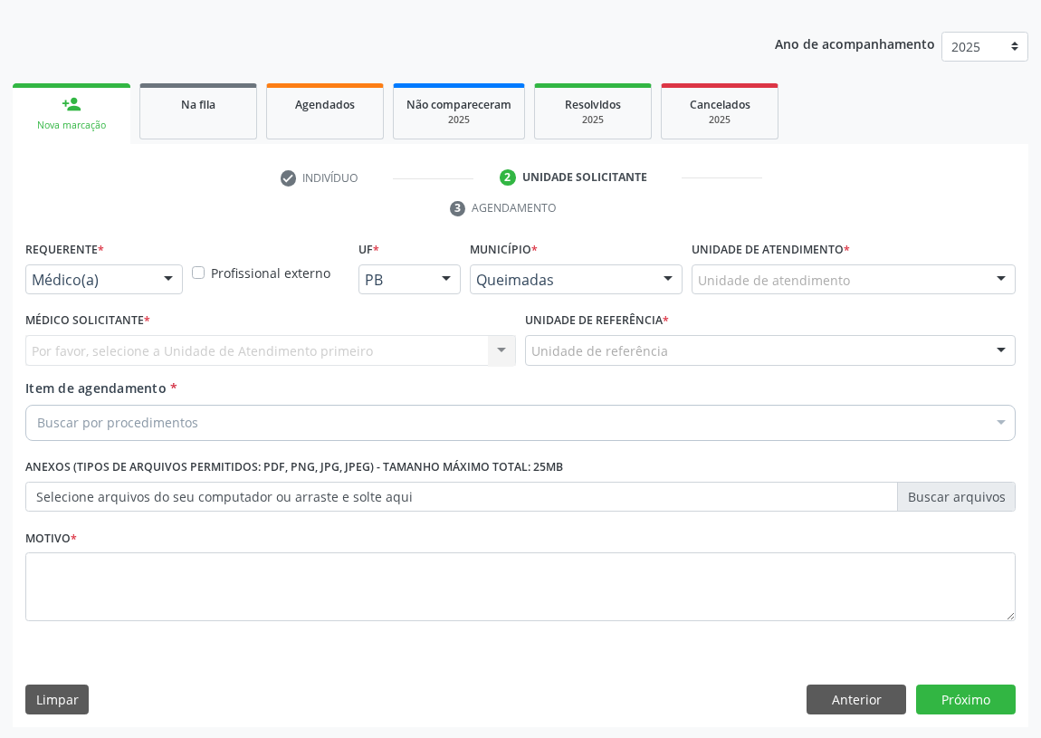
click at [172, 277] on div at bounding box center [168, 280] width 27 height 31
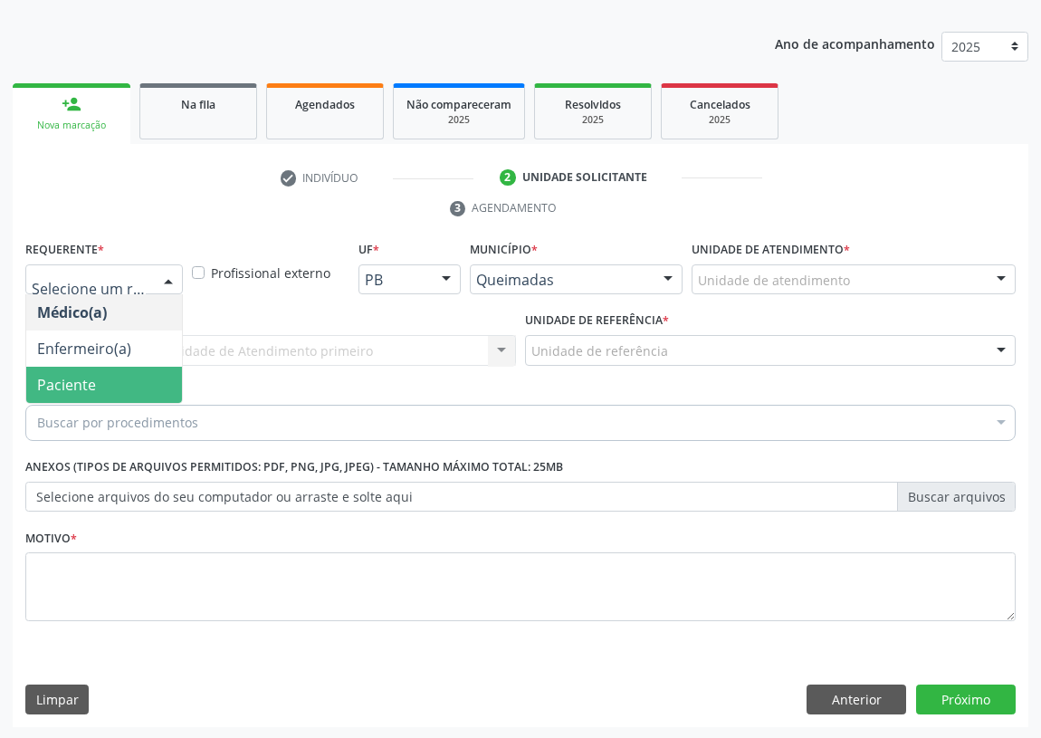
drag, startPoint x: 144, startPoint y: 378, endPoint x: 406, endPoint y: 371, distance: 261.8
click at [152, 376] on span "Paciente" at bounding box center [104, 385] width 156 height 36
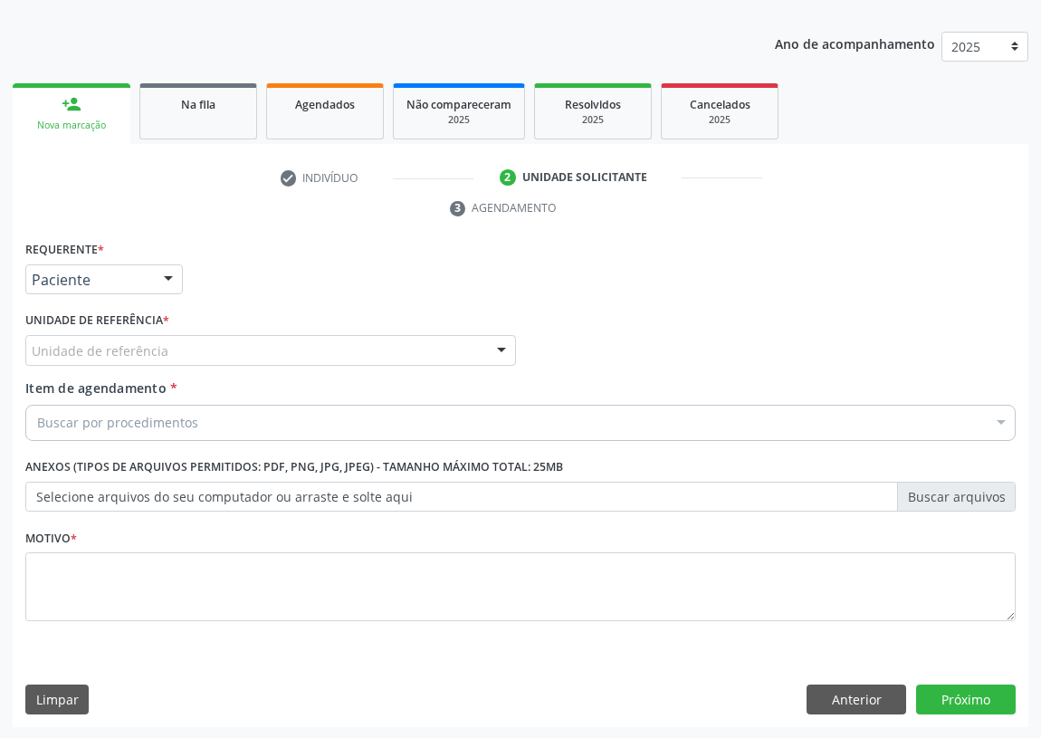
click at [465, 344] on div "Unidade de referência" at bounding box center [270, 350] width 491 height 31
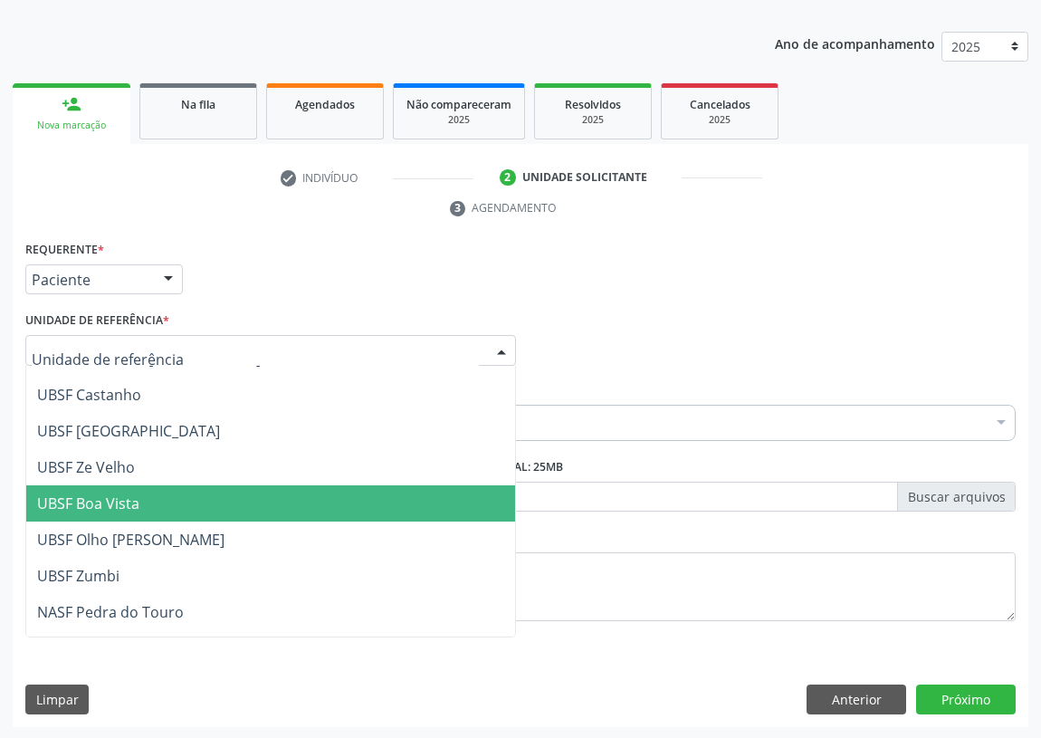
scroll to position [246, 0]
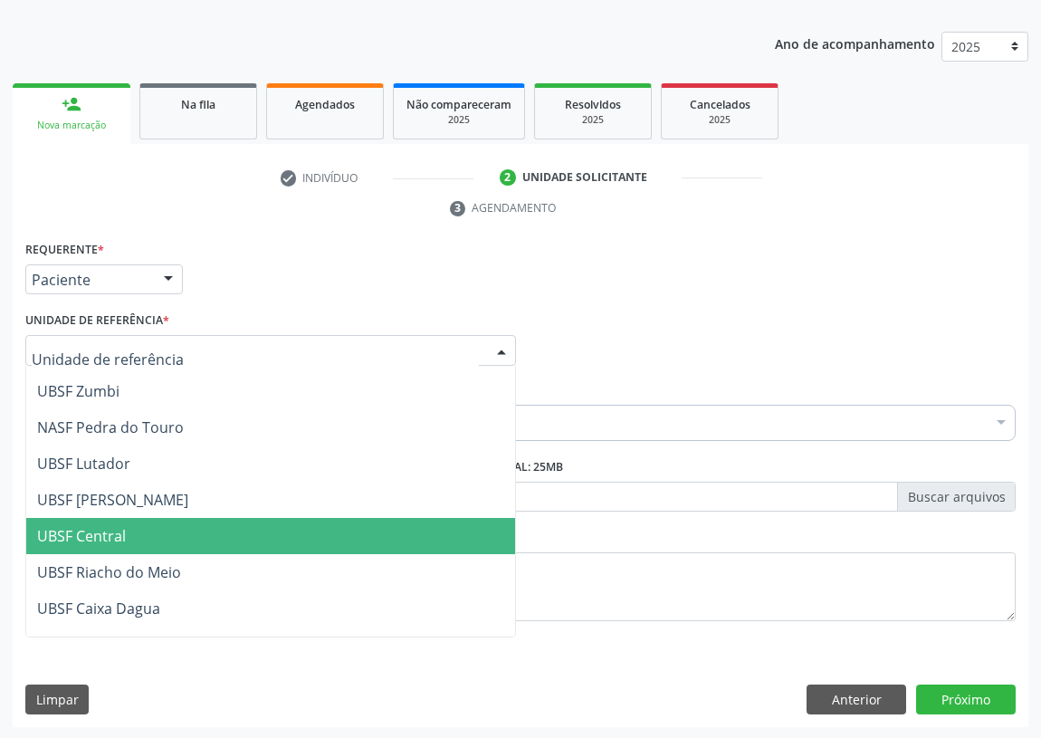
drag, startPoint x: 91, startPoint y: 532, endPoint x: 34, endPoint y: 509, distance: 60.9
click at [84, 529] on span "UBSF Central" at bounding box center [81, 536] width 89 height 20
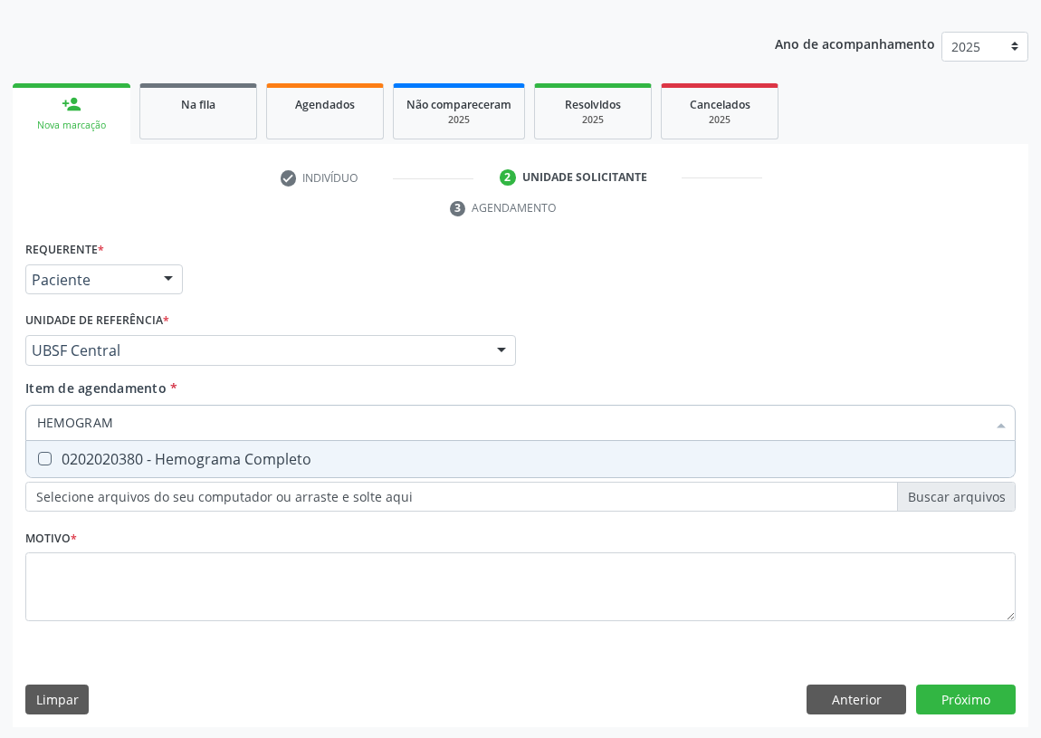
type input "HEMOGRAMA"
drag, startPoint x: 43, startPoint y: 461, endPoint x: 264, endPoint y: 481, distance: 221.9
click at [45, 462] on Completo at bounding box center [45, 459] width 14 height 14
click at [38, 462] on Completo "checkbox" at bounding box center [32, 459] width 12 height 12
drag, startPoint x: 318, startPoint y: 456, endPoint x: 232, endPoint y: 458, distance: 86.0
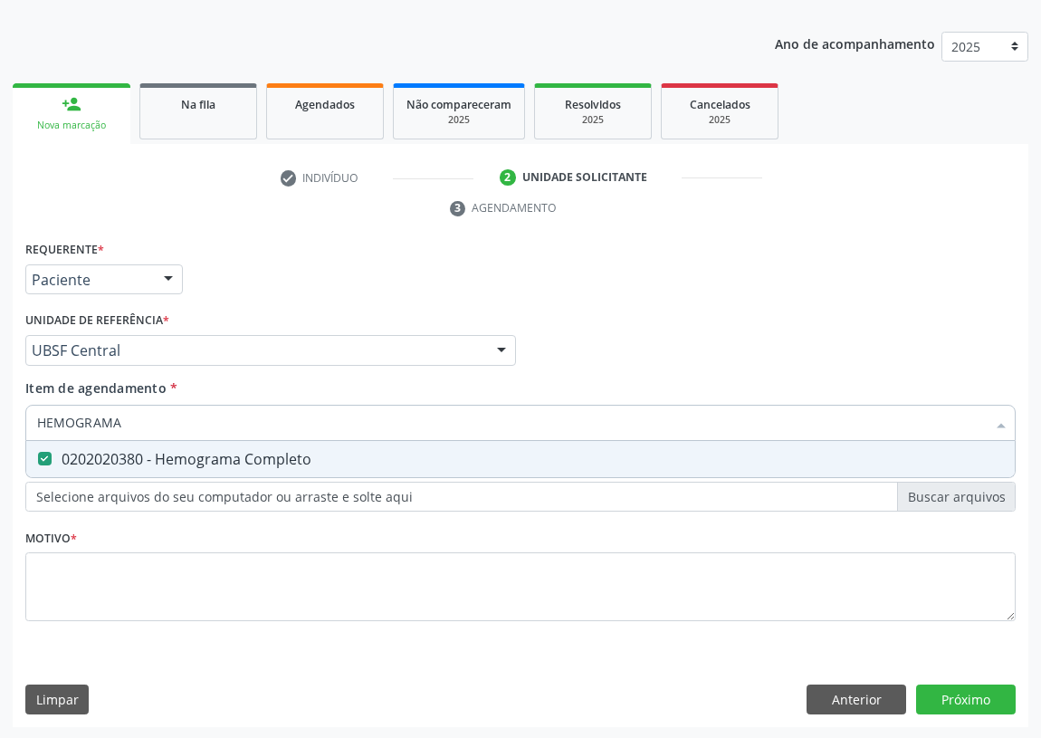
click at [232, 458] on div "0202020380 - Hemograma Completo" at bounding box center [520, 459] width 967 height 14
click at [53, 453] on div "0202020380 - Hemograma Completo" at bounding box center [520, 459] width 967 height 14
checkbox Completo "true"
drag, startPoint x: 134, startPoint y: 421, endPoint x: 0, endPoint y: 429, distance: 134.3
click at [0, 429] on div "Acompanhamento Acompanhe a situação das marcações correntes e finalizadas Relat…" at bounding box center [520, 326] width 1041 height 828
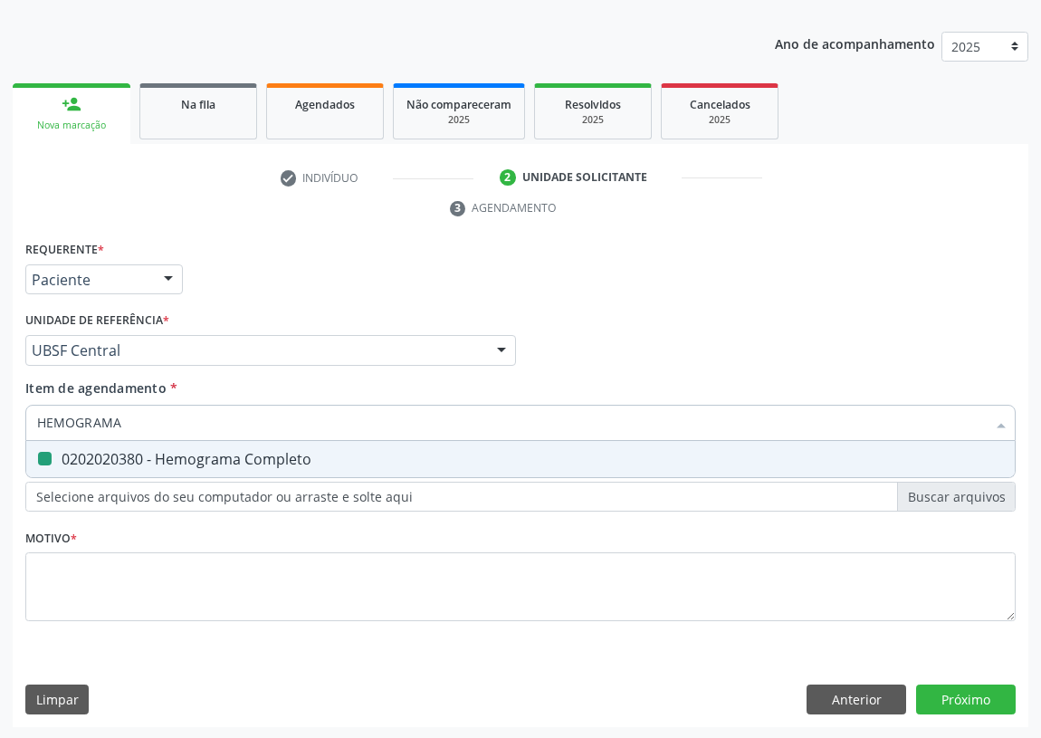
type input "U"
checkbox Completo "false"
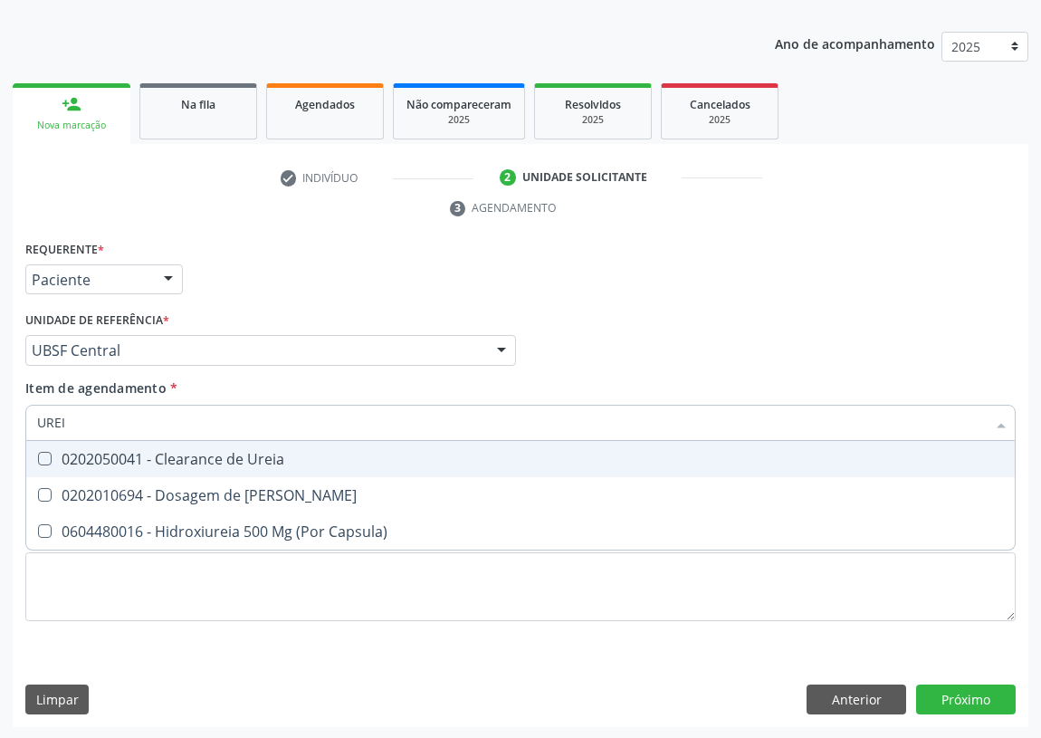
type input "UREIA"
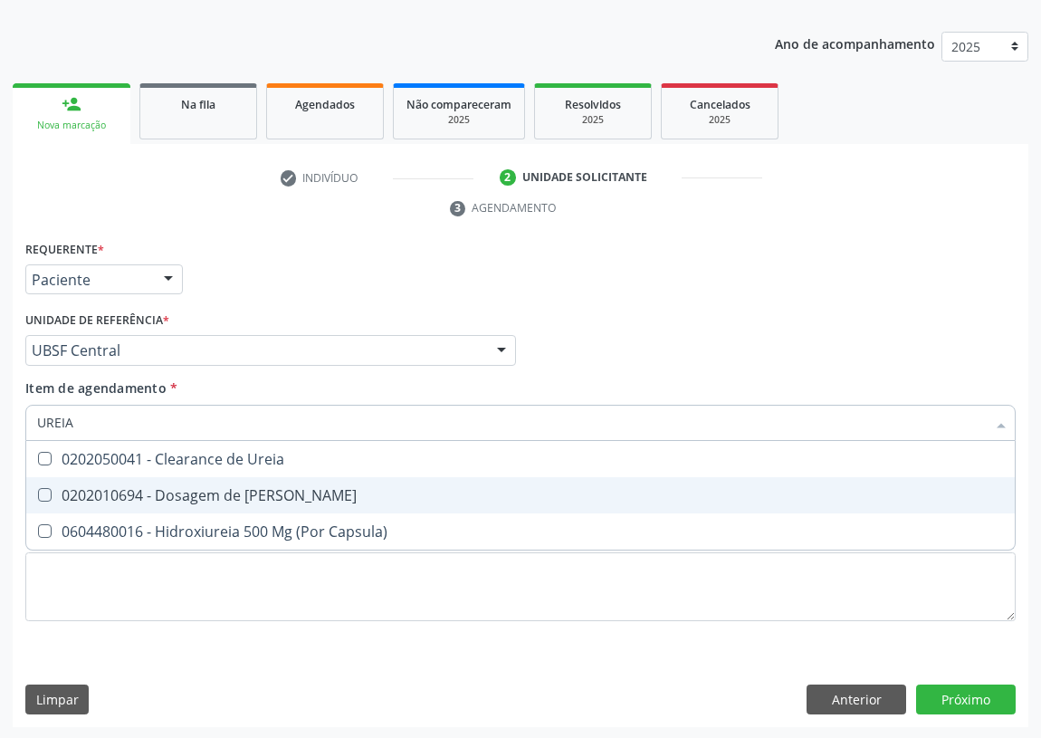
drag, startPoint x: 46, startPoint y: 496, endPoint x: 68, endPoint y: 430, distance: 69.6
click at [46, 491] on Ureia at bounding box center [45, 495] width 14 height 14
click at [38, 491] on Ureia "checkbox" at bounding box center [32, 495] width 12 height 12
checkbox Ureia "true"
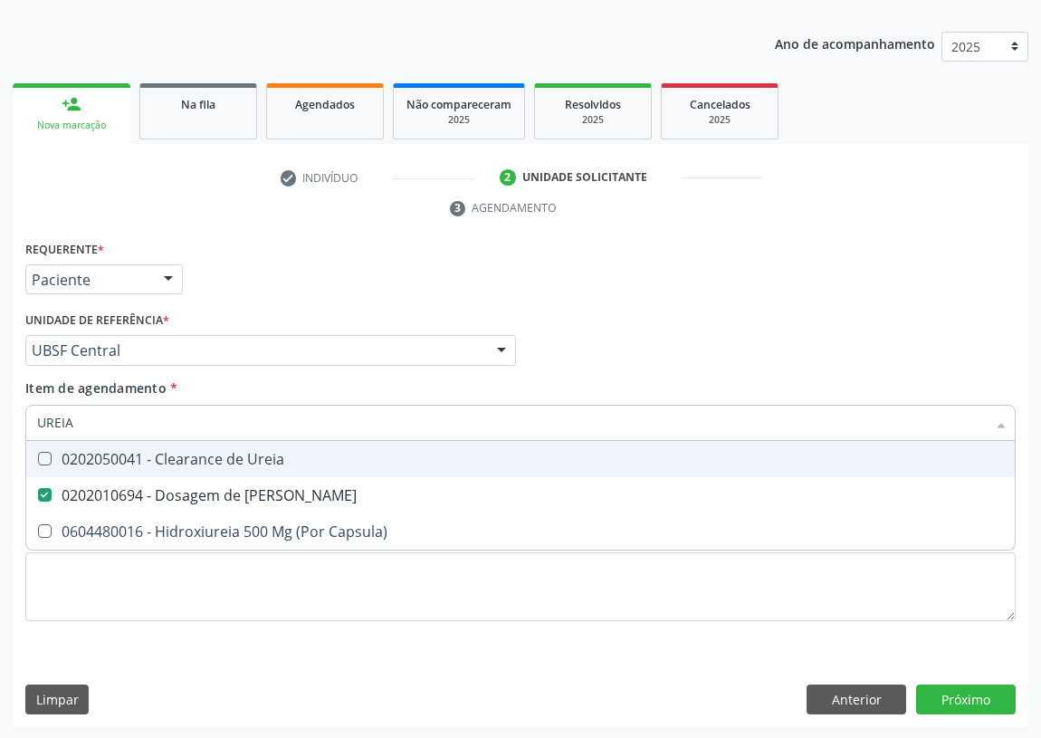
drag, startPoint x: 24, startPoint y: 431, endPoint x: 0, endPoint y: 428, distance: 24.6
click at [1, 431] on div "Acompanhamento Acompanhe a situação das marcações correntes e finalizadas Relat…" at bounding box center [520, 326] width 1041 height 828
type input "C"
checkbox Ureia "false"
type input "CREATININA"
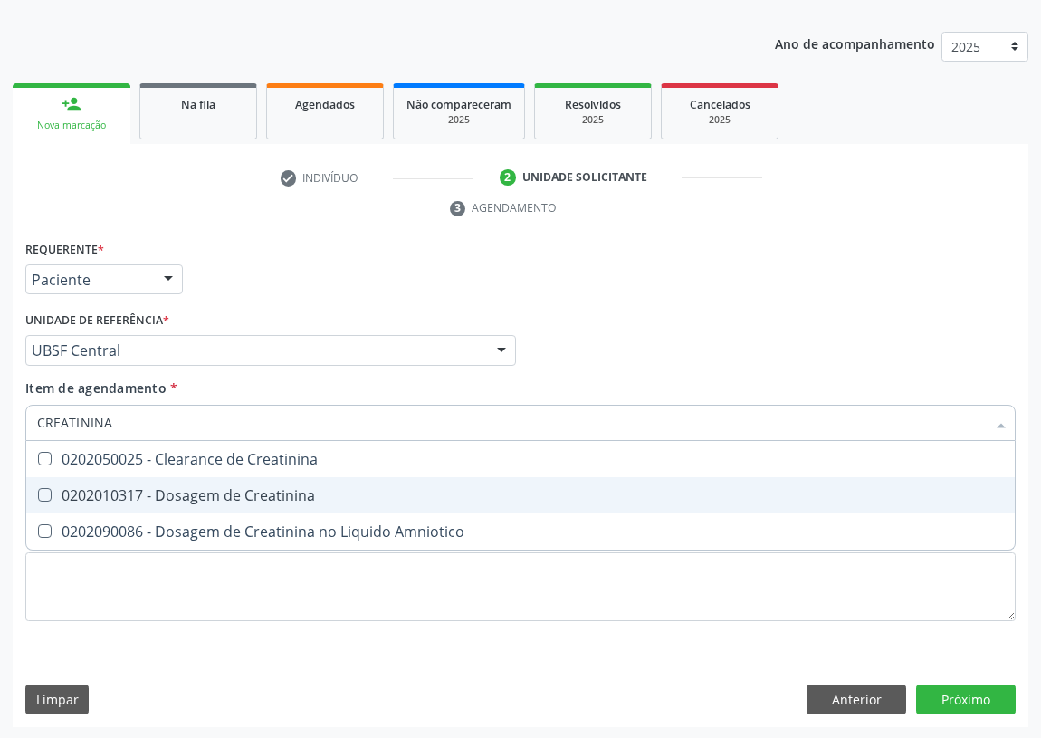
click at [46, 495] on Creatinina at bounding box center [45, 495] width 14 height 14
click at [38, 495] on Creatinina "checkbox" at bounding box center [32, 495] width 12 height 12
checkbox Creatinina "true"
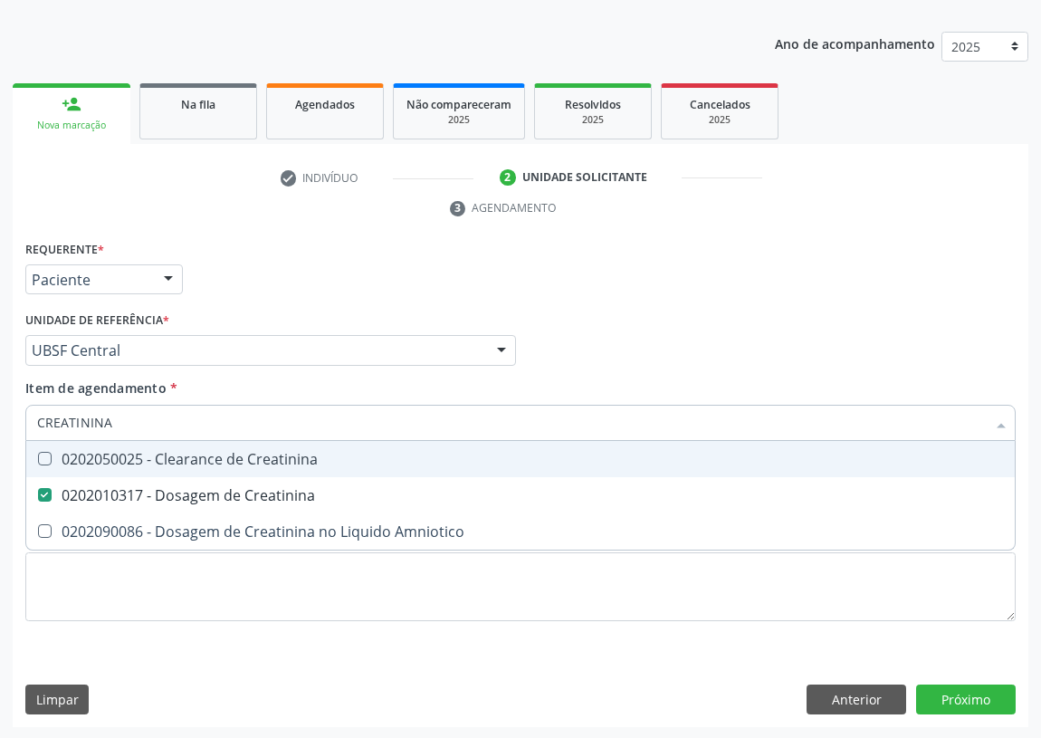
drag, startPoint x: 120, startPoint y: 425, endPoint x: 7, endPoint y: 426, distance: 112.3
click at [8, 426] on div "Acompanhamento Acompanhe a situação das marcações correntes e finalizadas Relat…" at bounding box center [520, 326] width 1041 height 828
type input "A"
checkbox Creatinina "false"
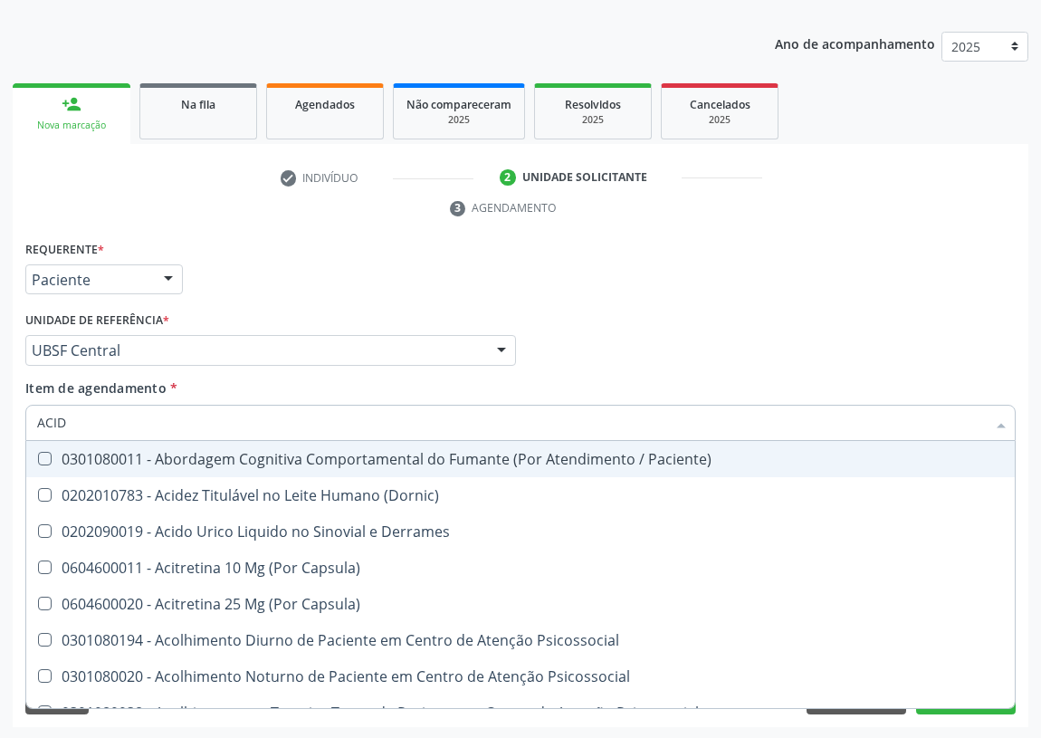
type input "ACIDO"
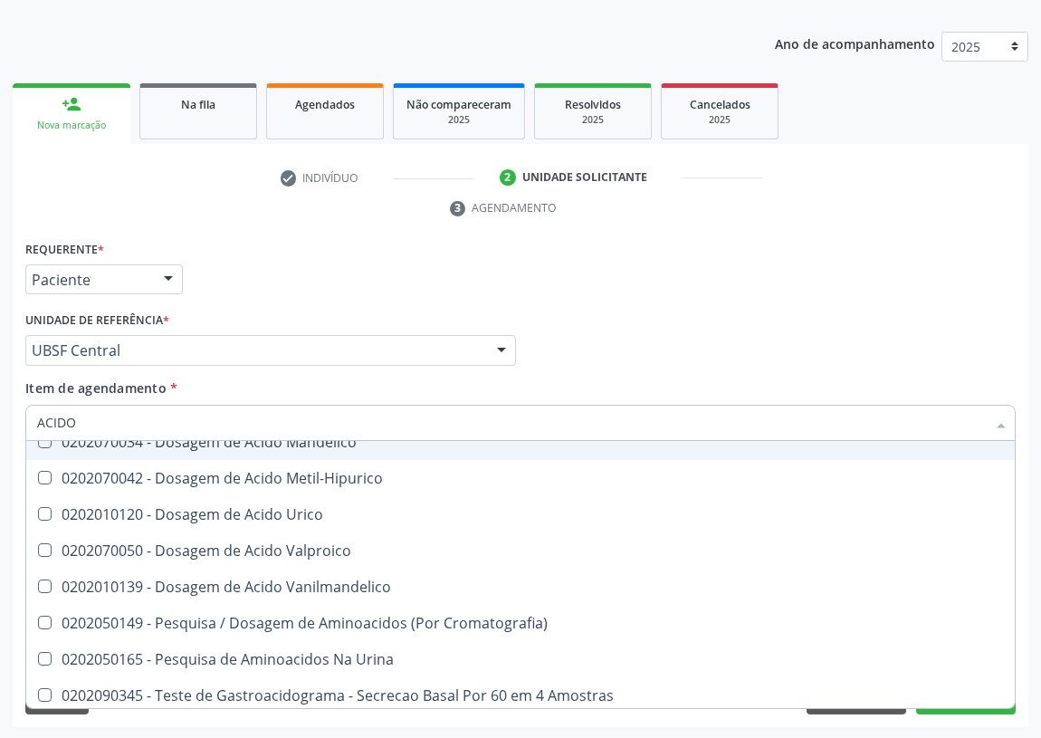
scroll to position [275, 0]
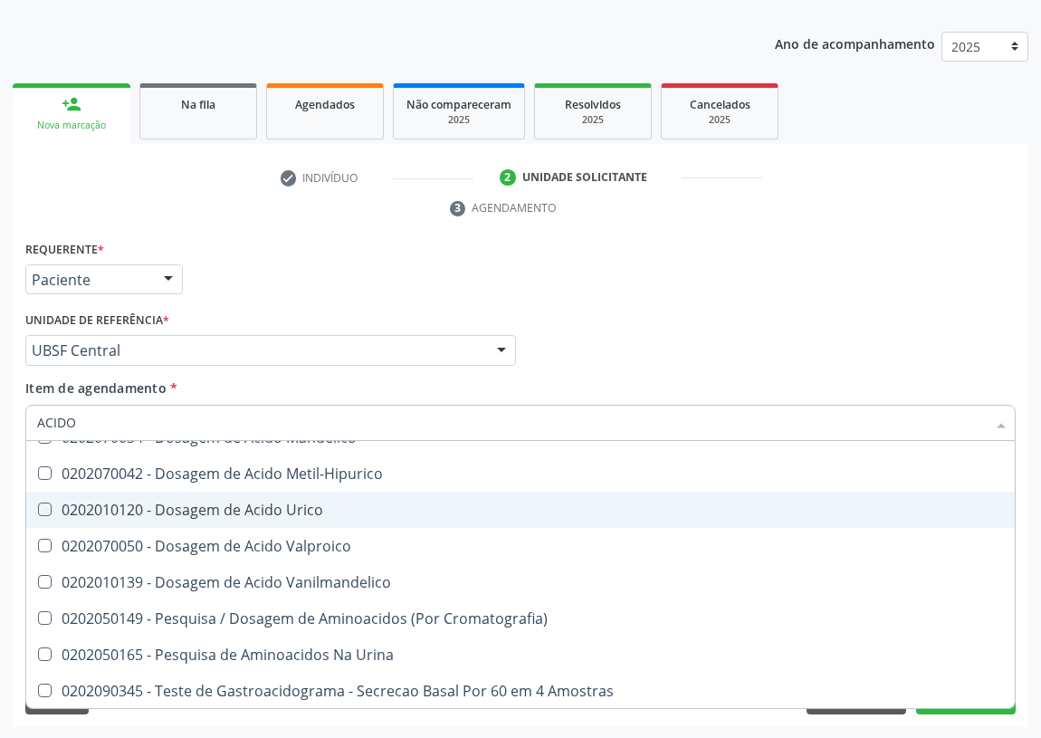
click at [290, 513] on div "0202010120 - Dosagem de Acido Urico" at bounding box center [520, 510] width 967 height 14
checkbox Urico "true"
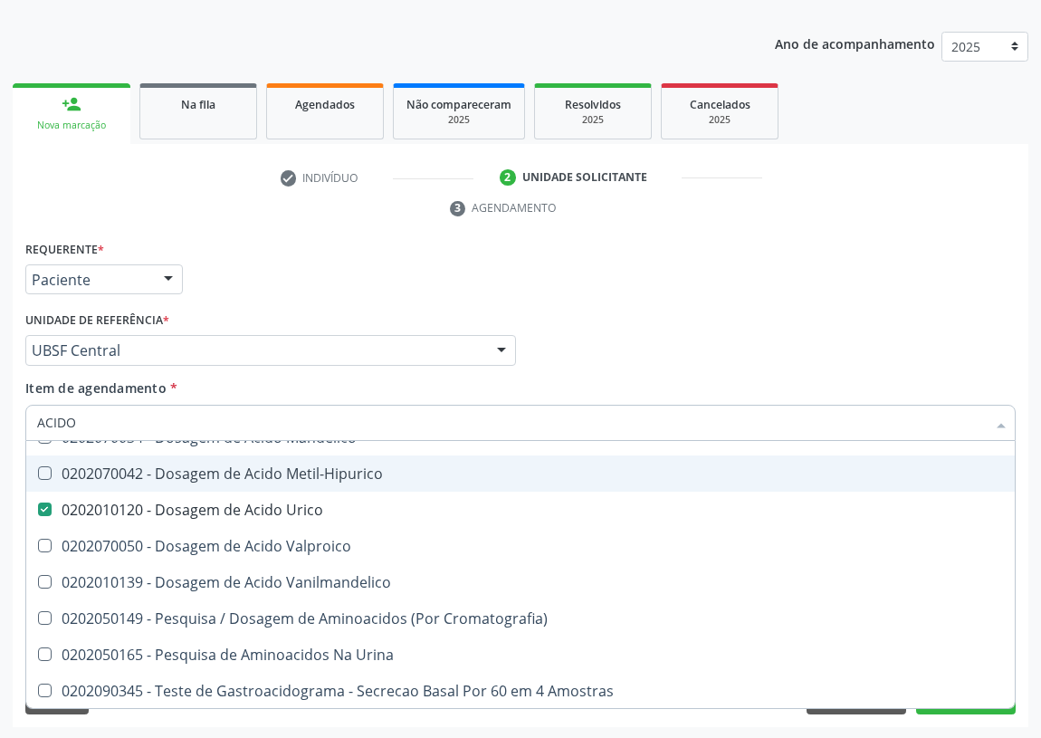
drag, startPoint x: 44, startPoint y: 423, endPoint x: 0, endPoint y: 431, distance: 45.1
click at [0, 431] on div "Acompanhamento Acompanhe a situação das marcações correntes e finalizadas Relat…" at bounding box center [520, 326] width 1041 height 828
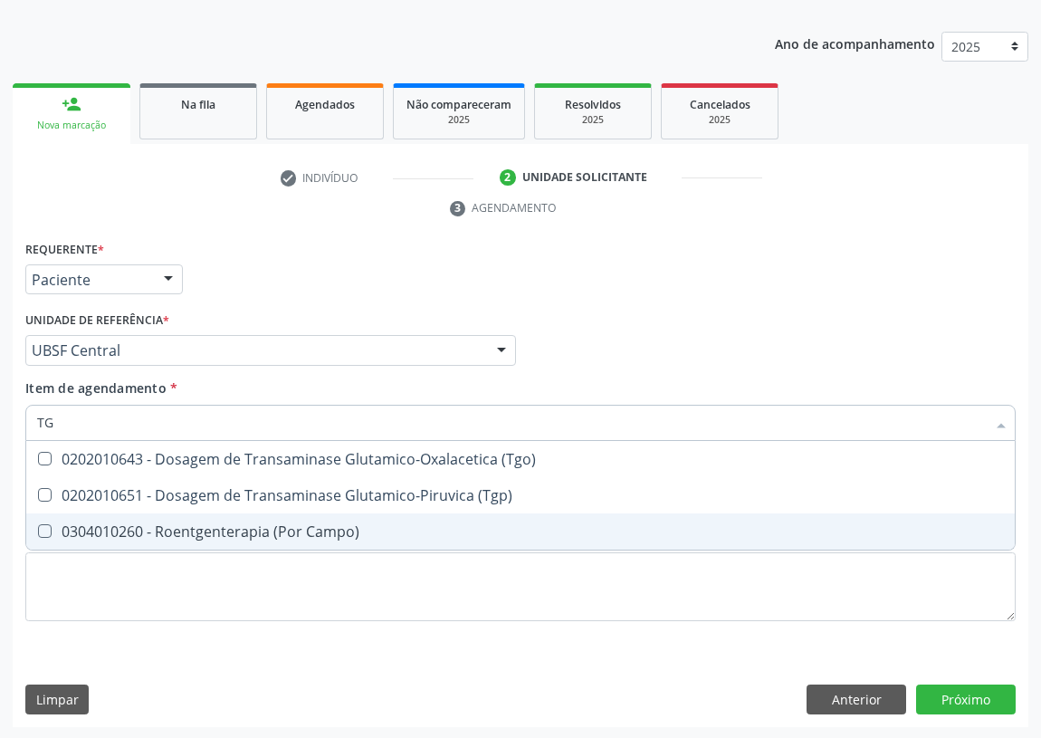
scroll to position [0, 0]
type input "TGO"
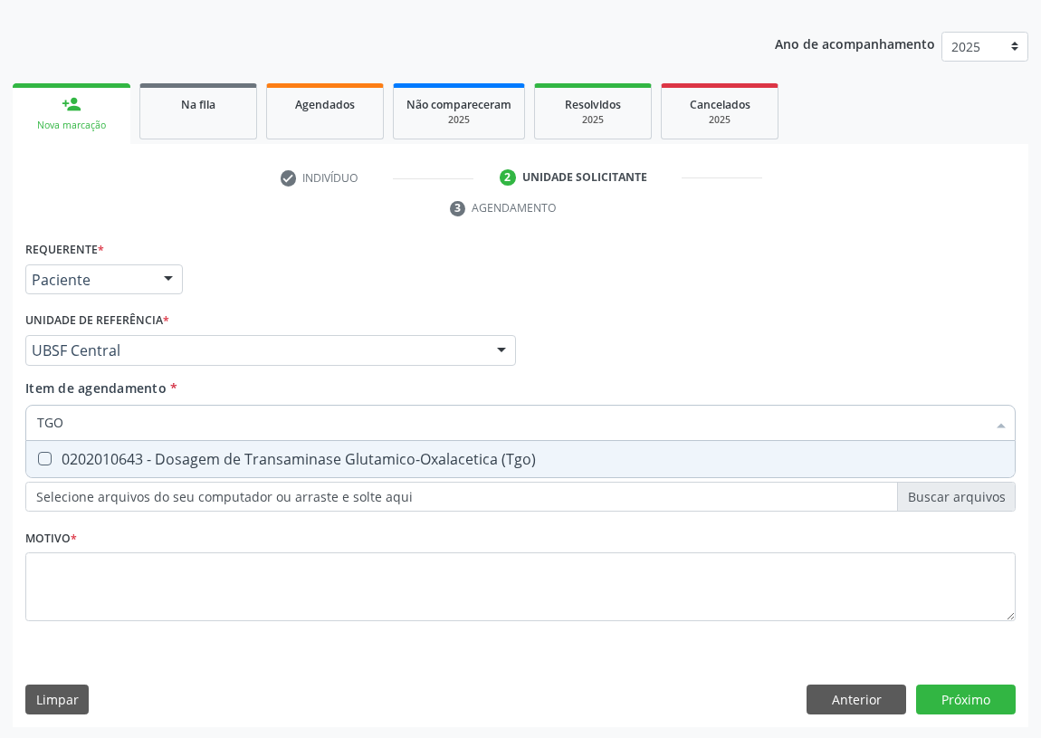
click at [50, 454] on \(Tgo\) at bounding box center [45, 459] width 14 height 14
click at [38, 454] on \(Tgo\) "checkbox" at bounding box center [32, 459] width 12 height 12
checkbox \(Tgo\) "true"
drag, startPoint x: 66, startPoint y: 417, endPoint x: 7, endPoint y: 425, distance: 59.4
click at [7, 425] on div "Acompanhamento Acompanhe a situação das marcações correntes e finalizadas Relat…" at bounding box center [520, 326] width 1041 height 828
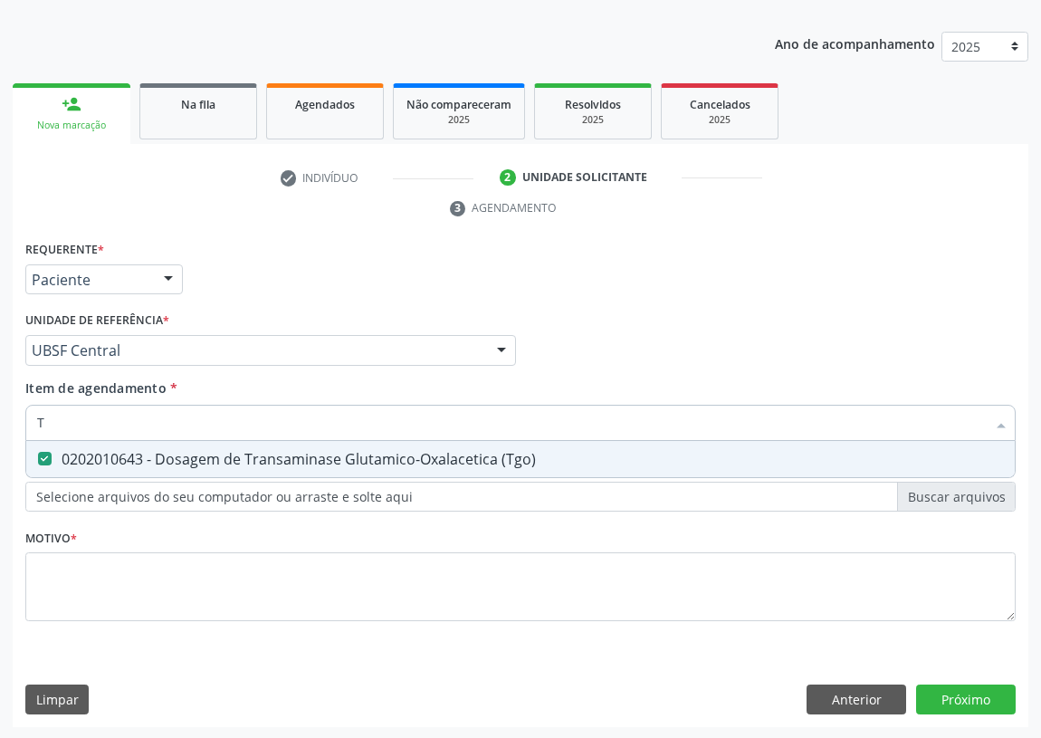
type input "TG"
checkbox \(Tgo\) "true"
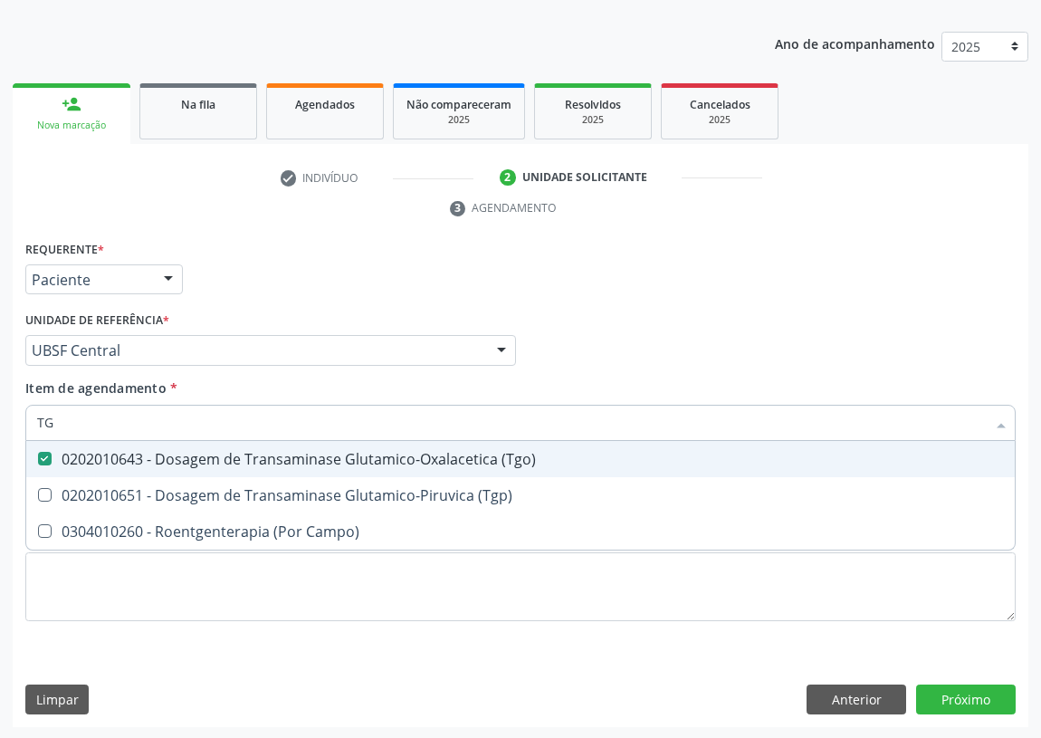
type input "TGP"
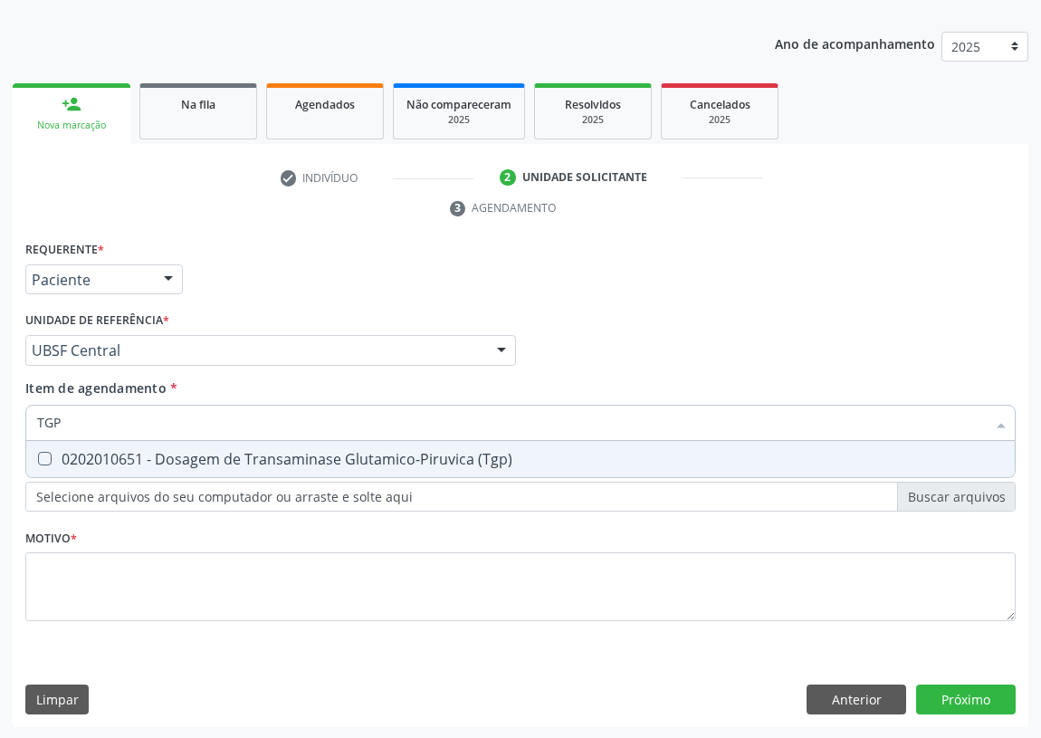
drag, startPoint x: 43, startPoint y: 454, endPoint x: 70, endPoint y: 414, distance: 48.2
click at [45, 441] on span "0202010651 - Dosagem de Transaminase Glutamico-Piruvica (Tgp)" at bounding box center [520, 459] width 989 height 36
checkbox \(Tgp\) "true"
click at [0, 416] on div "Acompanhamento Acompanhe a situação das marcações correntes e finalizadas Relat…" at bounding box center [520, 326] width 1041 height 828
drag, startPoint x: 69, startPoint y: 422, endPoint x: 0, endPoint y: 426, distance: 68.9
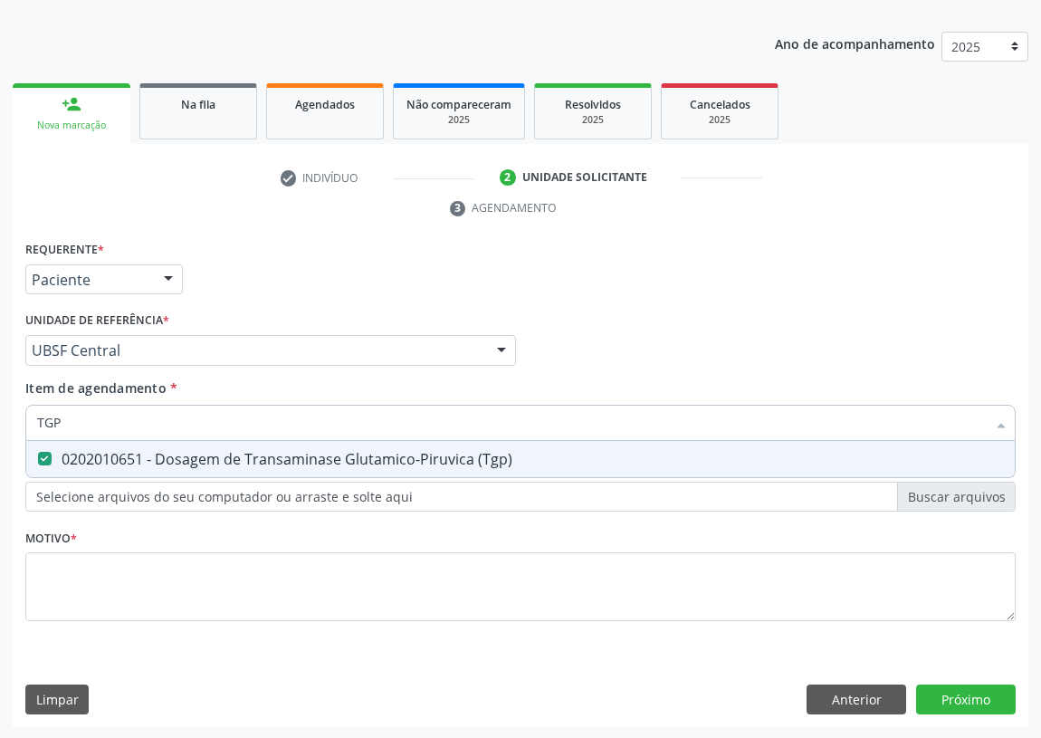
click at [0, 426] on div "Acompanhamento Acompanhe a situação das marcações correntes e finalizadas Relat…" at bounding box center [520, 326] width 1041 height 828
type input "CO"
checkbox \(Tgp\) "false"
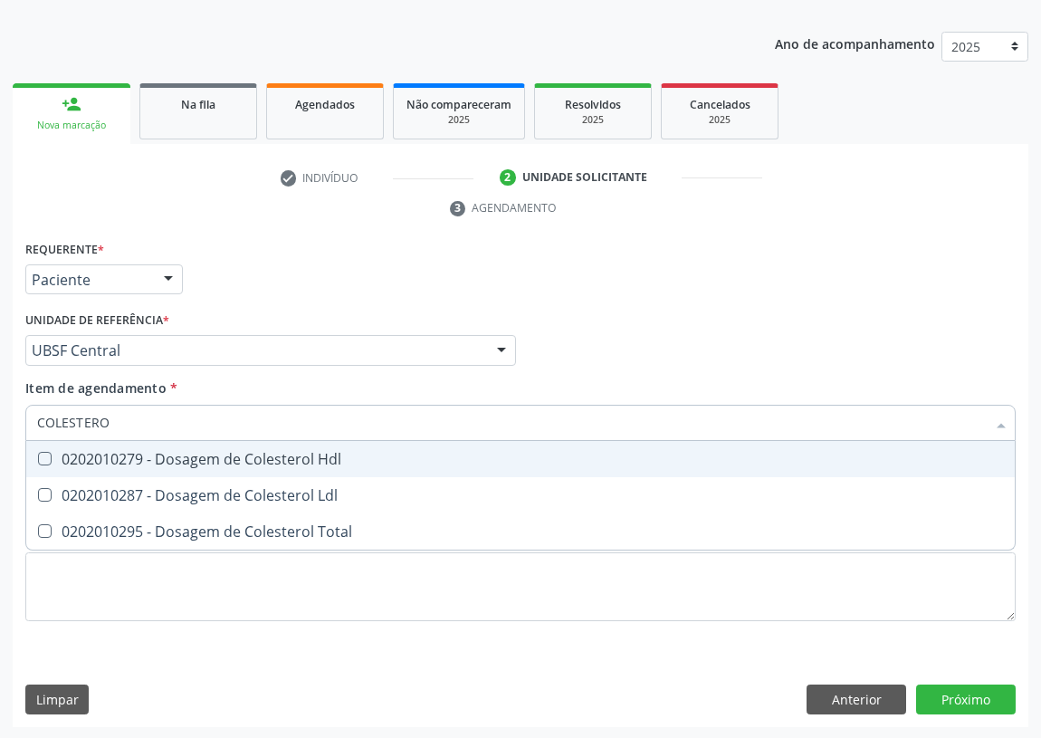
type input "COLESTEROL"
drag, startPoint x: 44, startPoint y: 457, endPoint x: 45, endPoint y: 483, distance: 25.4
click at [45, 465] on span "0202010279 - Dosagem de Colesterol Hdl" at bounding box center [520, 459] width 989 height 36
checkbox Hdl "true"
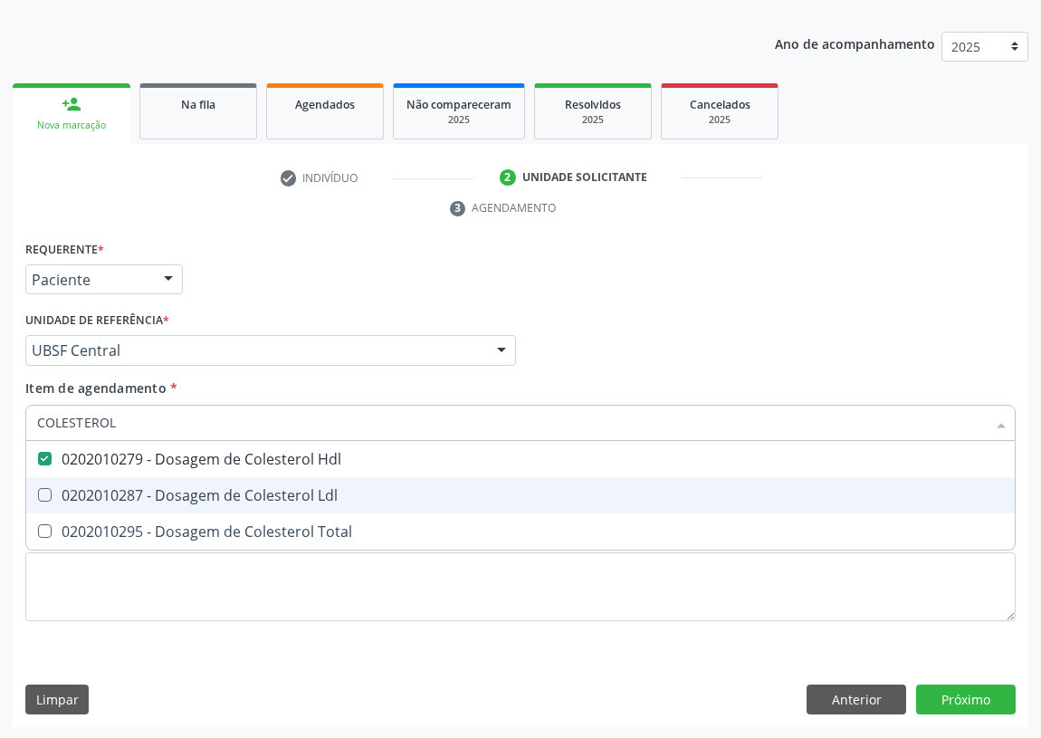
click at [45, 484] on span "0202010287 - Dosagem de Colesterol Ldl" at bounding box center [520, 495] width 989 height 36
checkbox Ldl "true"
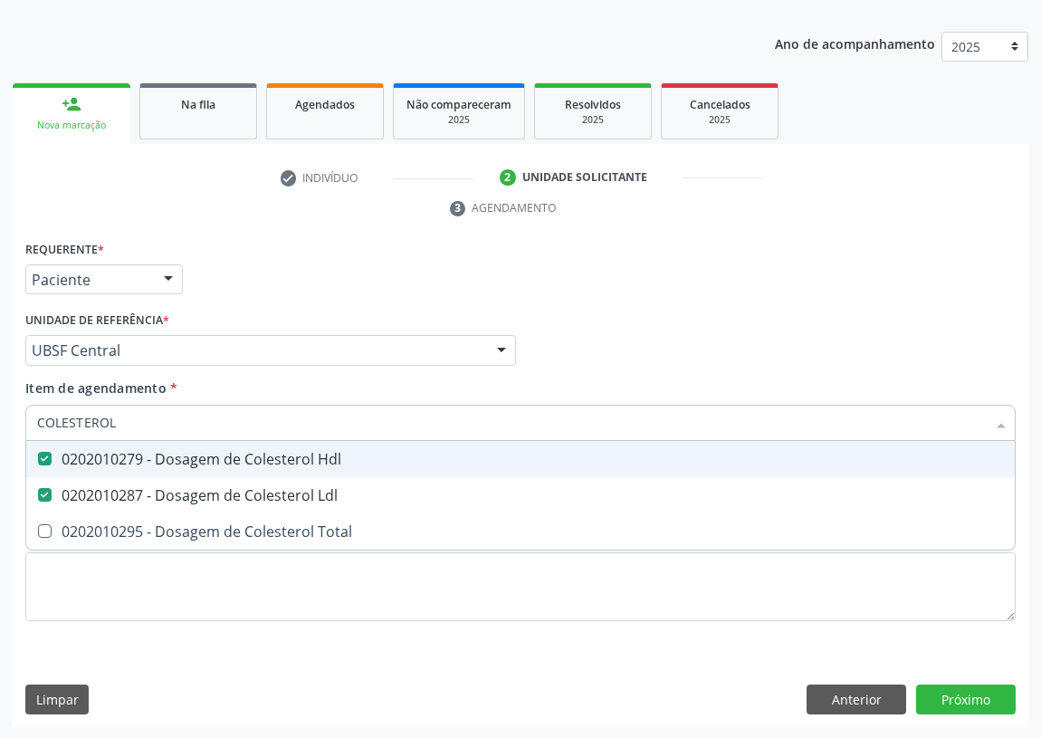
drag, startPoint x: 80, startPoint y: 426, endPoint x: 0, endPoint y: 440, distance: 81.0
click at [0, 440] on div "Acompanhamento Acompanhe a situação das marcações correntes e finalizadas Relat…" at bounding box center [520, 326] width 1041 height 828
type input "02"
checkbox Hdl "false"
checkbox Ldl "false"
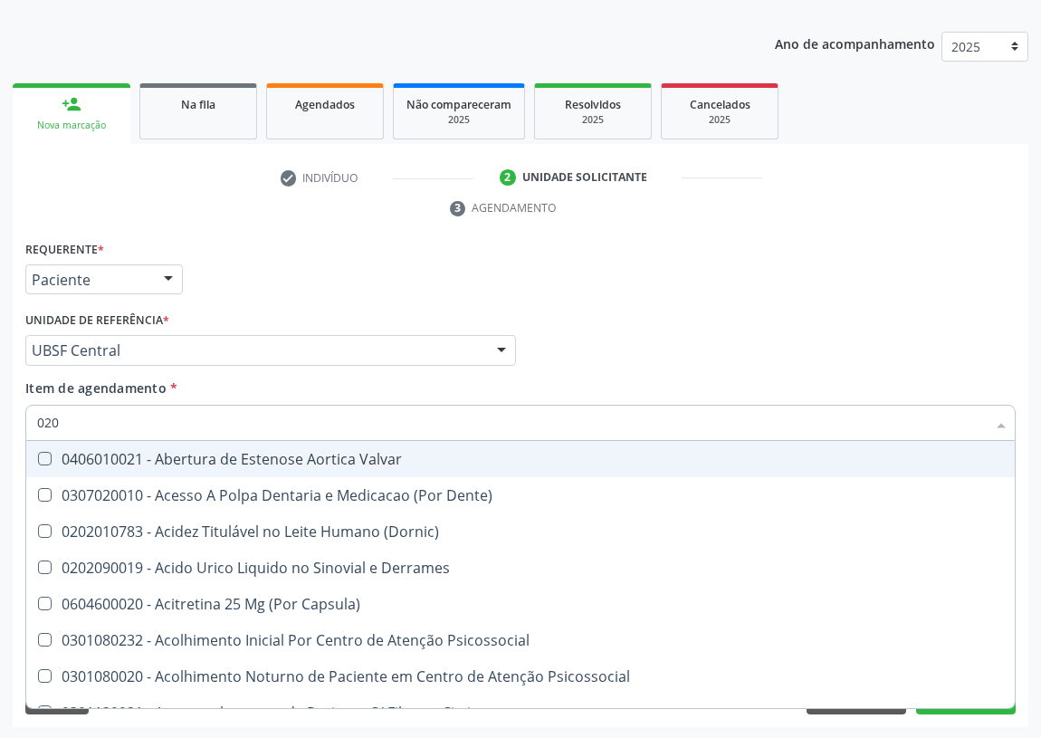
type input "0202"
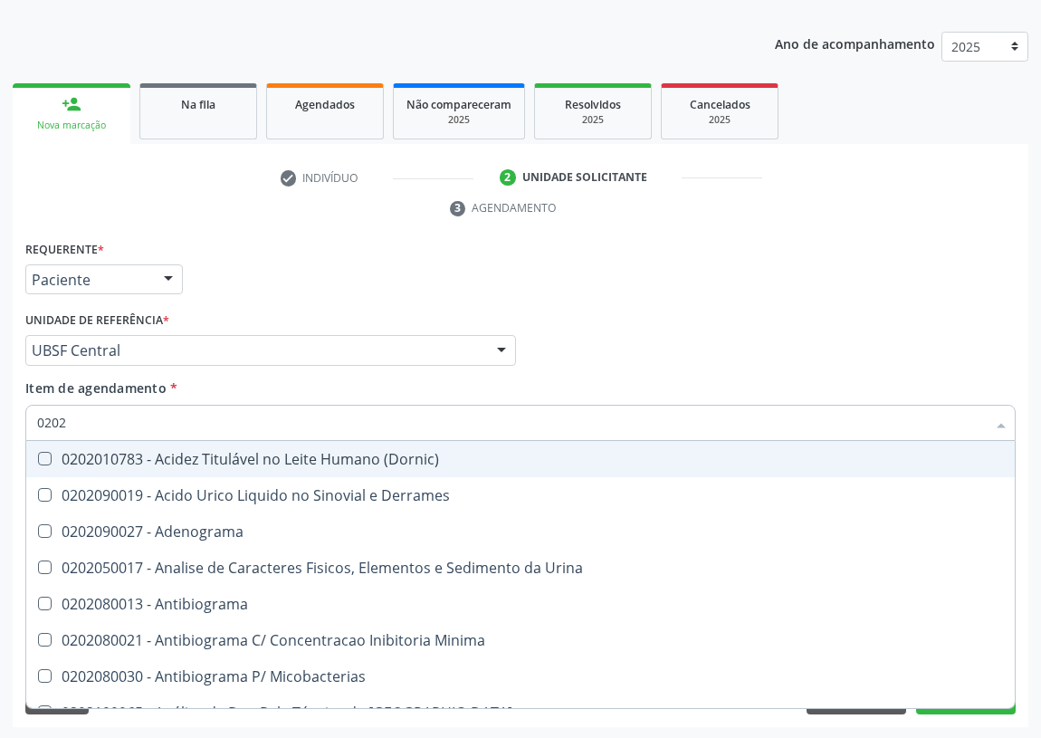
checkbox Urico "true"
checkbox Hdl "true"
checkbox Ldl "true"
checkbox Creatinina "true"
checkbox \(Tgo\) "true"
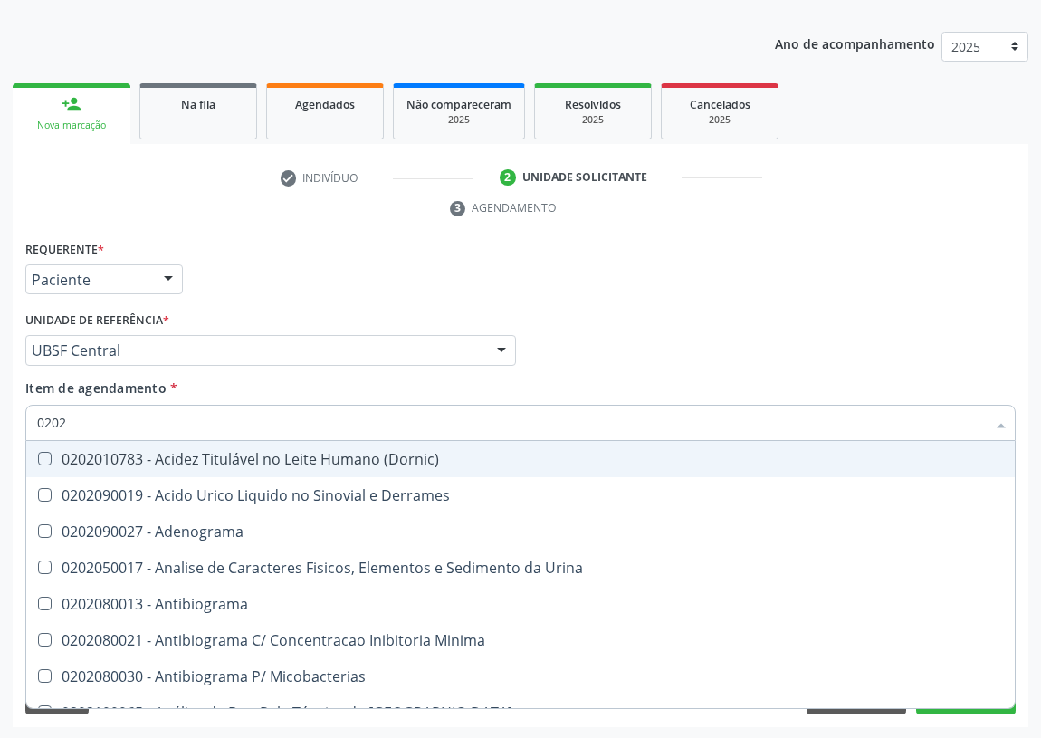
checkbox \(Tgp\) "true"
checkbox Ureia "true"
checkbox Completo "true"
checkbox \(Urina\) "false"
checkbox Bilateral "false"
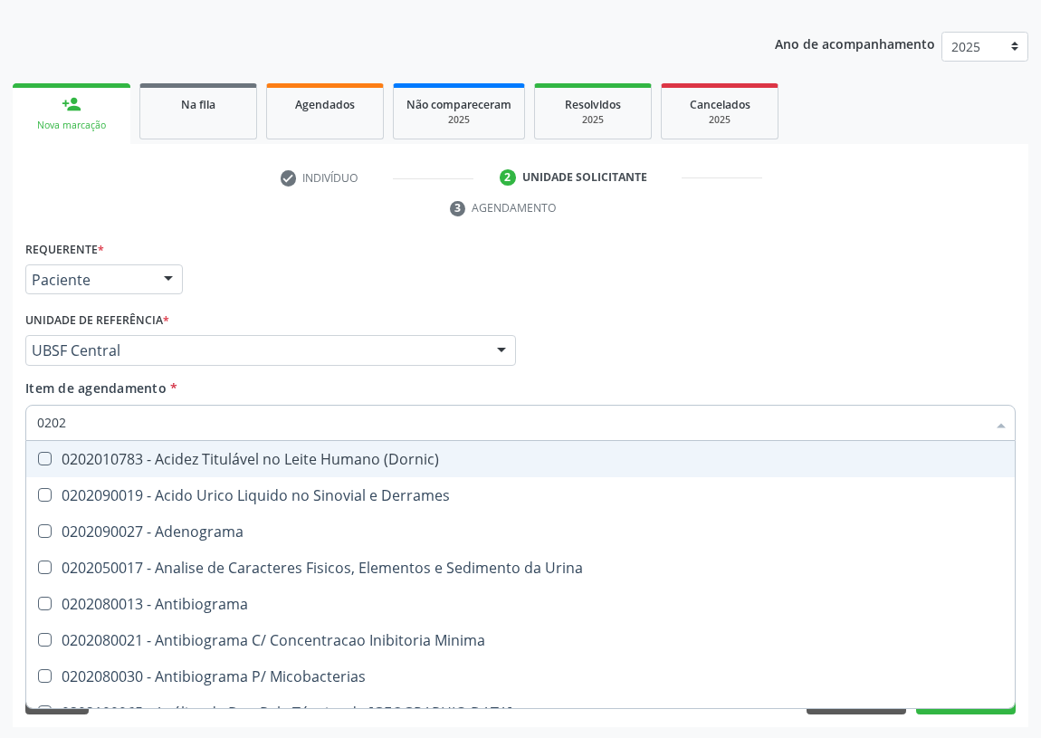
checkbox Unilateral "false"
checkbox Sifilis "false"
type input "02020"
checkbox Aminoácidos "true"
checkbox Urico "false"
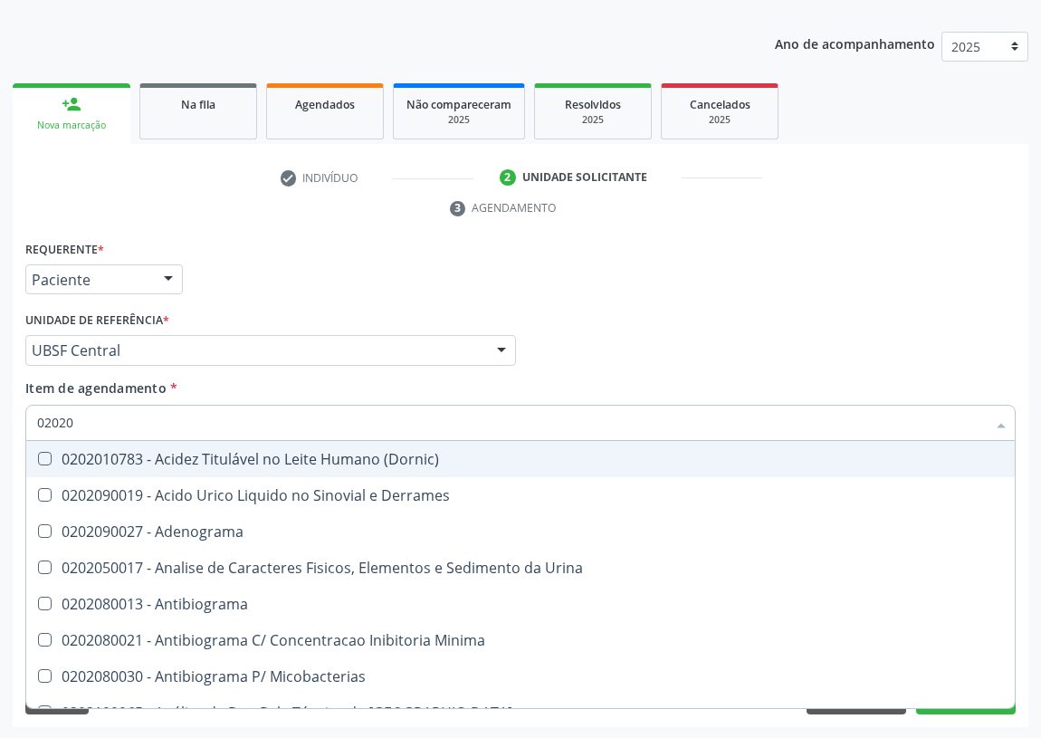
checkbox Barbituratos "true"
checkbox Benzodiazepinicos "true"
checkbox Calcitonina "true"
checkbox Hdl "false"
checkbox Ldl "false"
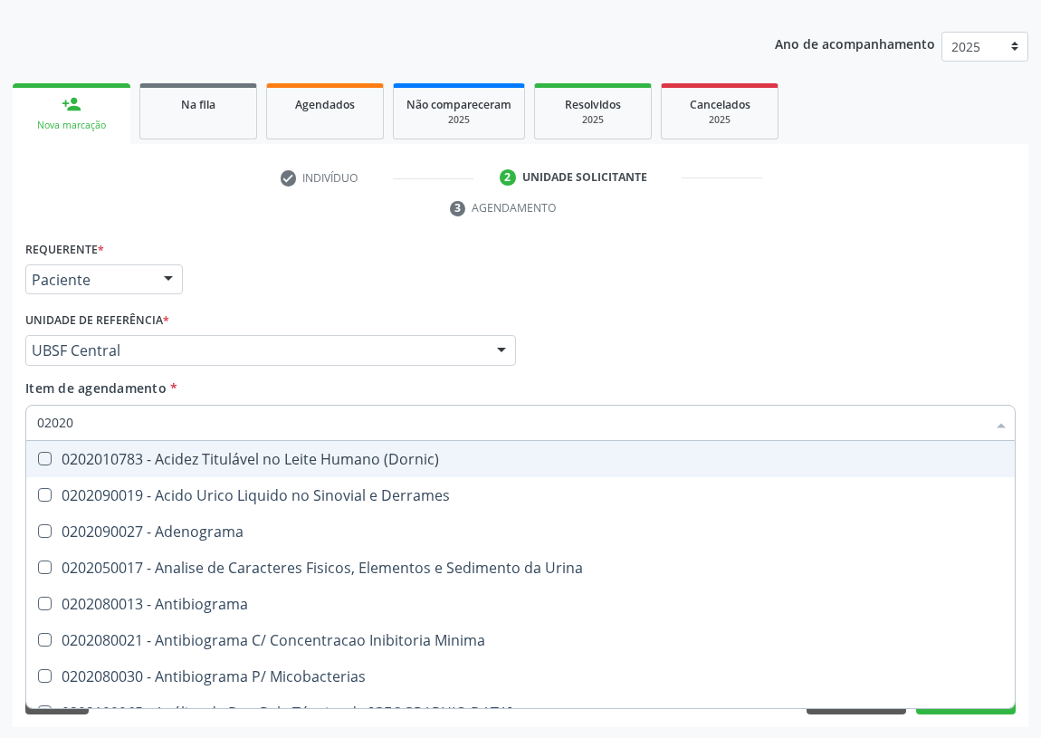
checkbox Creatinina "false"
checkbox Progesterona "true"
checkbox Prolactina "true"
checkbox Quinidina "true"
checkbox \(Tgo\) "false"
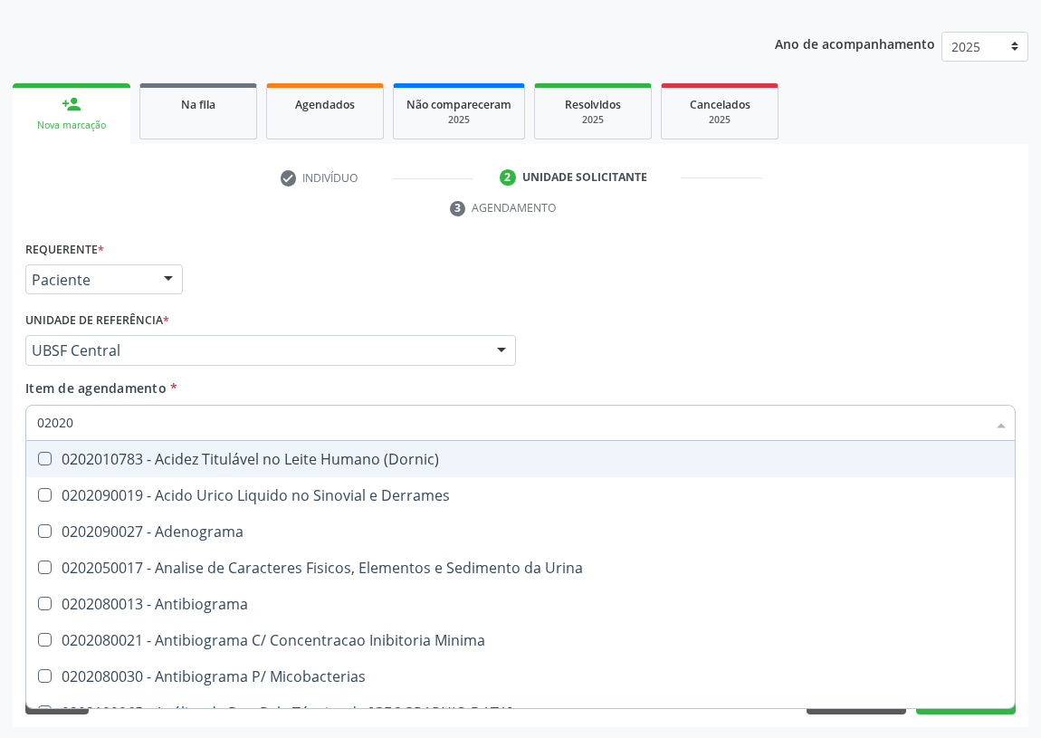
checkbox \(Tgp\) "false"
checkbox Ureia "false"
checkbox Zinco "true"
checkbox Completo "false"
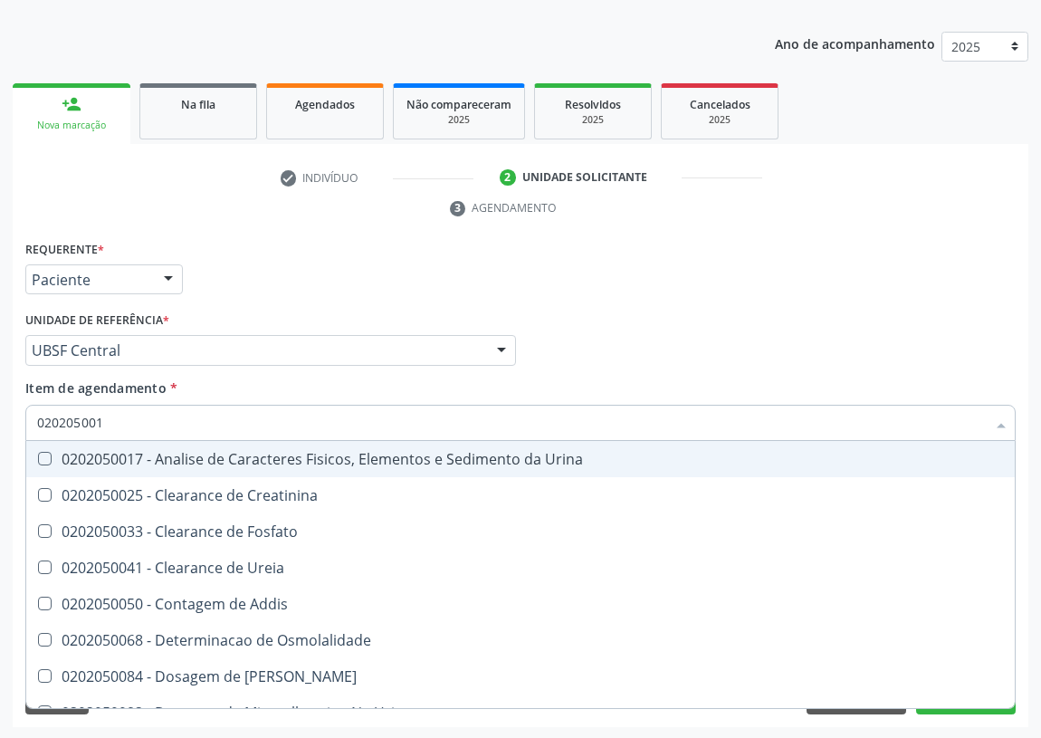
type input "0202050017"
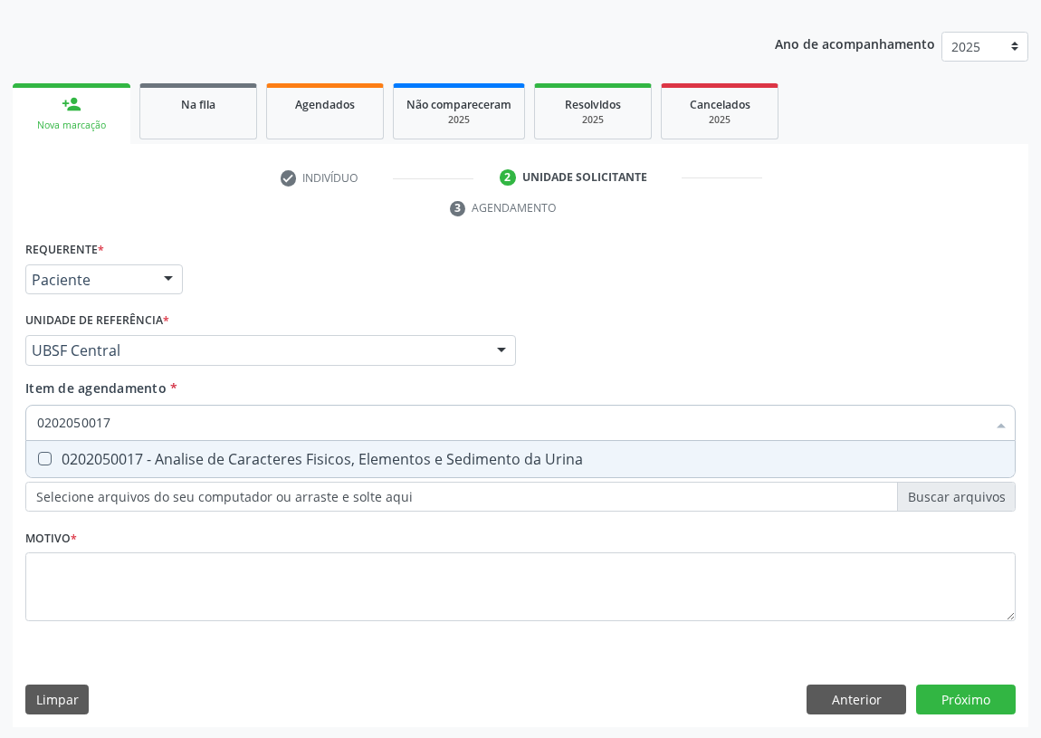
click at [50, 452] on Urina at bounding box center [45, 459] width 14 height 14
click at [38, 453] on Urina "checkbox" at bounding box center [32, 459] width 12 height 12
checkbox Urina "true"
drag, startPoint x: 18, startPoint y: 423, endPoint x: 0, endPoint y: 417, distance: 19.2
click at [0, 419] on div "Acompanhamento Acompanhe a situação das marcações correntes e finalizadas Relat…" at bounding box center [520, 326] width 1041 height 828
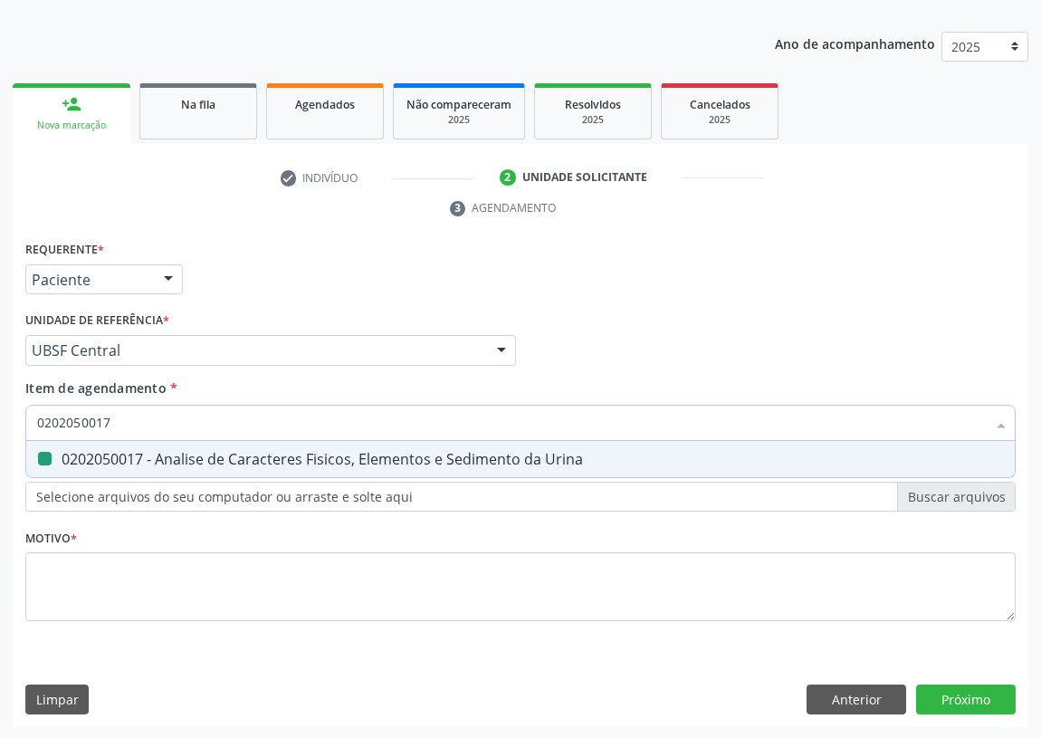
type input "G"
checkbox Urina "false"
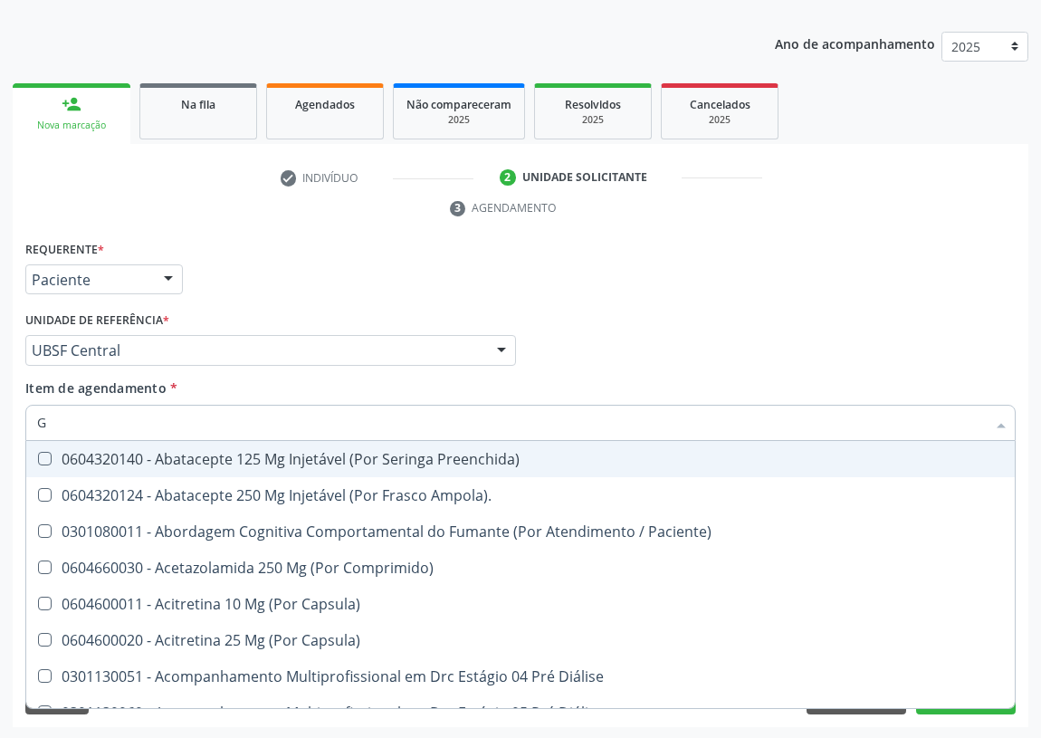
type input "GL"
checkbox Pé\) "true"
checkbox Columela "true"
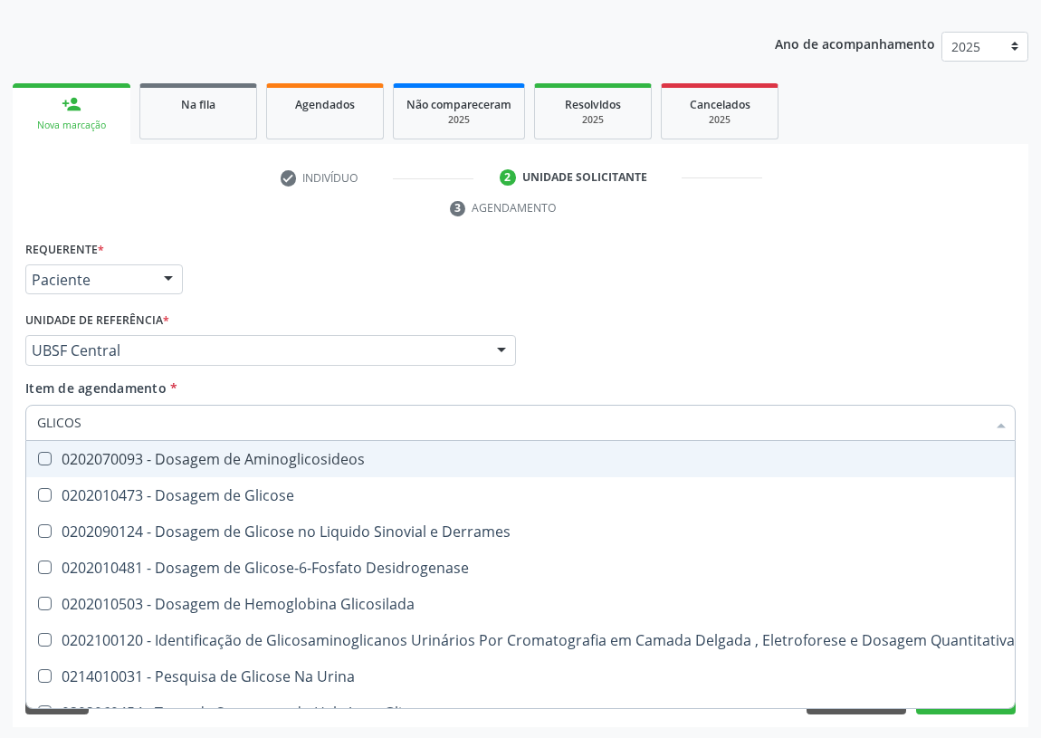
type input "GLICOSE"
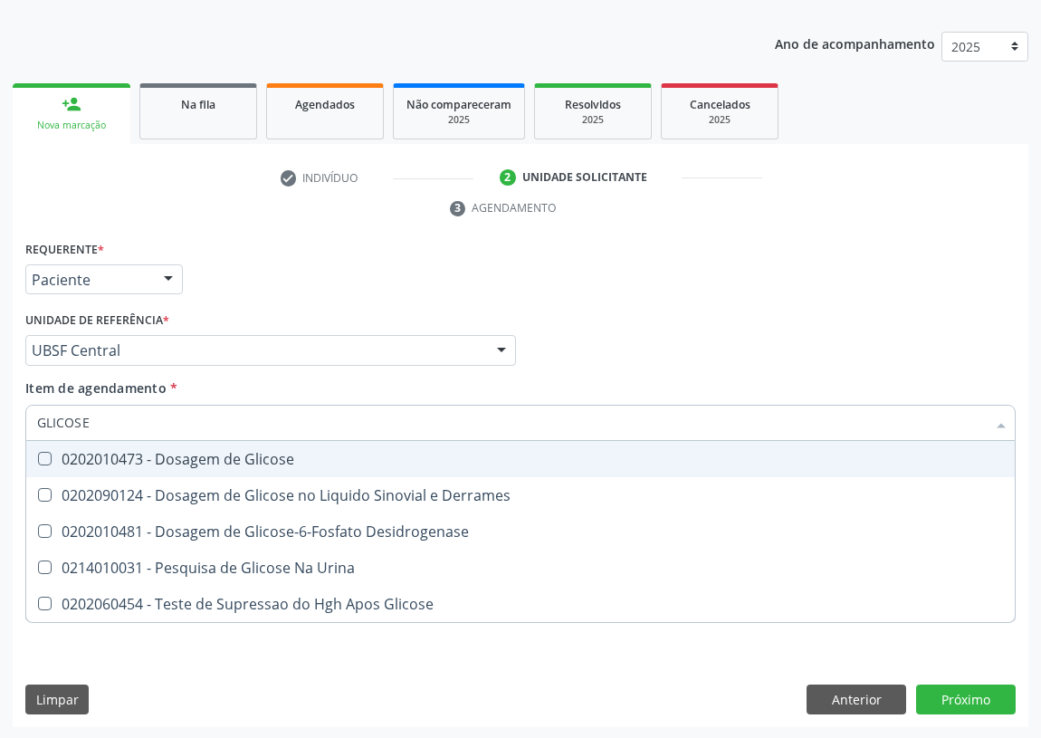
drag, startPoint x: 39, startPoint y: 457, endPoint x: 79, endPoint y: 423, distance: 52.6
click at [43, 452] on Glicose at bounding box center [45, 459] width 14 height 14
click at [38, 453] on Glicose "checkbox" at bounding box center [32, 459] width 12 height 12
checkbox Glicose "true"
drag, startPoint x: 106, startPoint y: 416, endPoint x: 0, endPoint y: 419, distance: 106.0
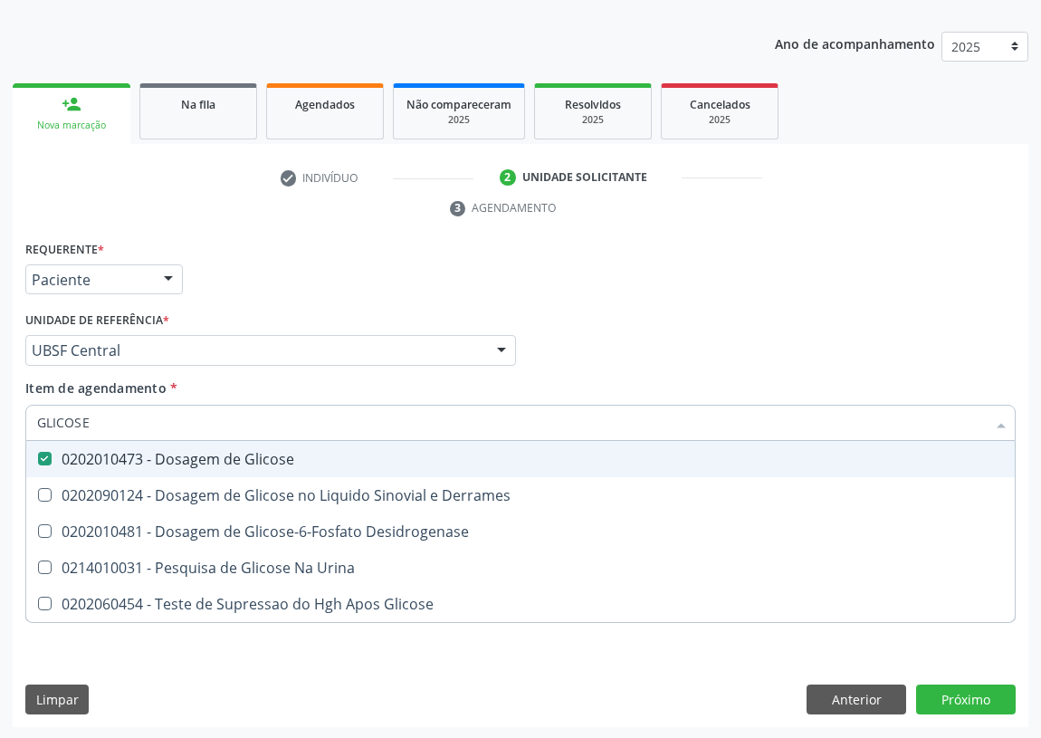
click at [0, 420] on div "Acompanhamento Acompanhe a situação das marcações correntes e finalizadas Relat…" at bounding box center [520, 326] width 1041 height 828
type input "T"
checkbox Glicose "false"
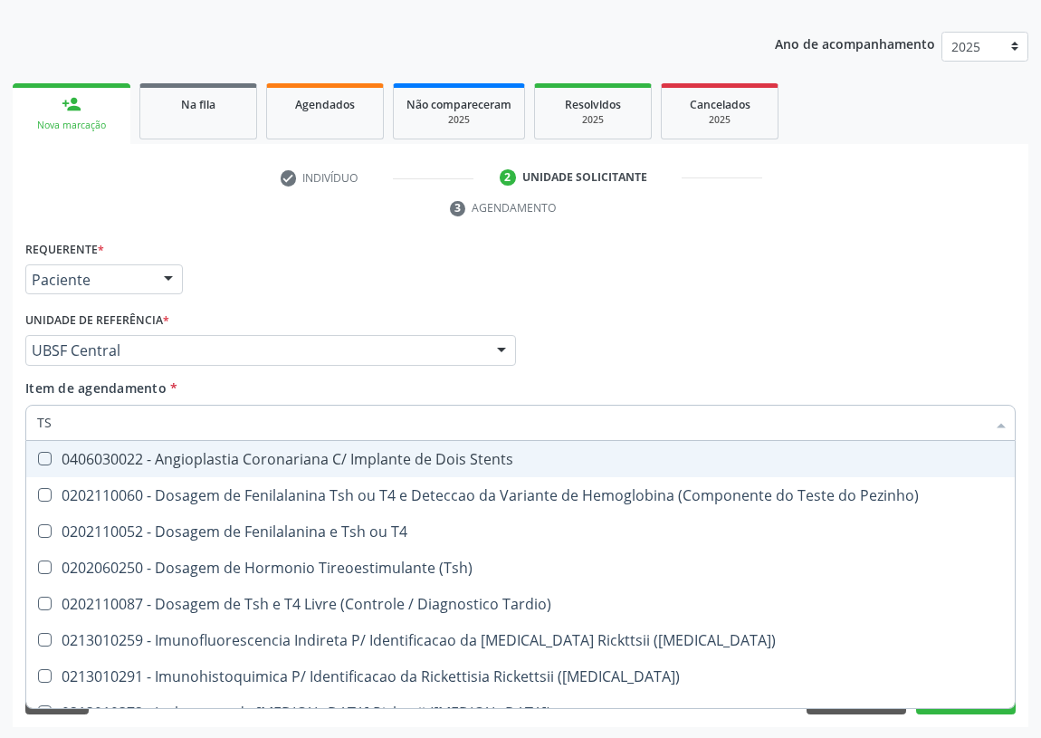
type input "TSH"
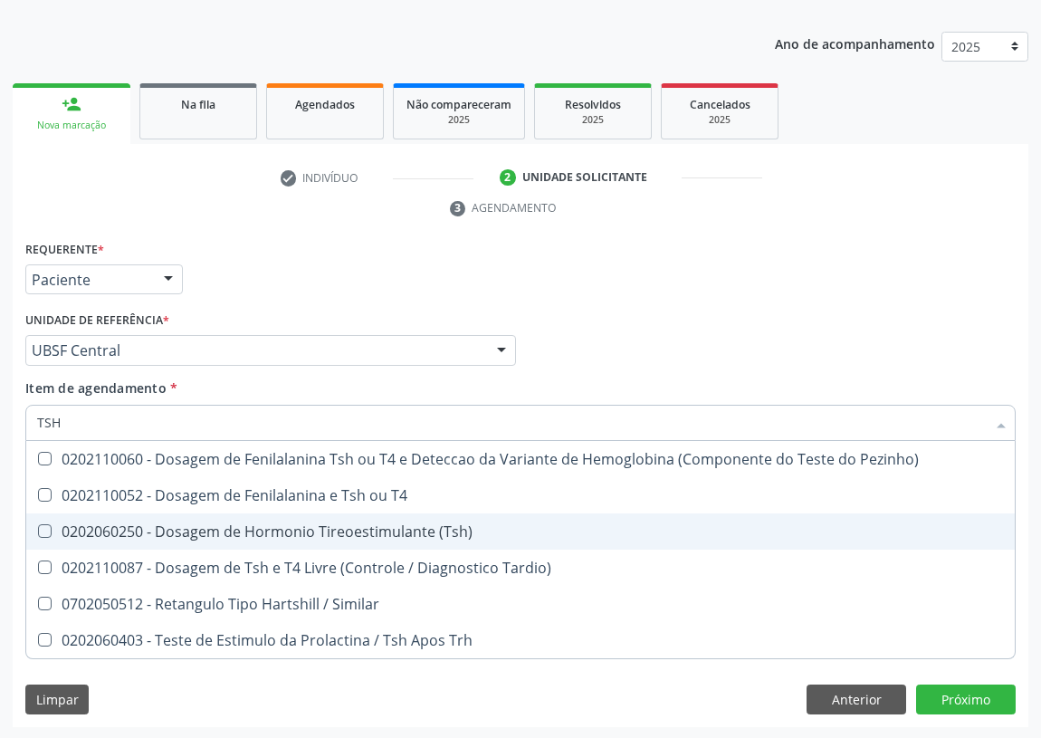
drag, startPoint x: 42, startPoint y: 531, endPoint x: 46, endPoint y: 494, distance: 36.5
click at [44, 524] on \(Tsh\) at bounding box center [45, 531] width 14 height 14
click at [38, 525] on \(Tsh\) "checkbox" at bounding box center [32, 531] width 12 height 12
checkbox \(Tsh\) "true"
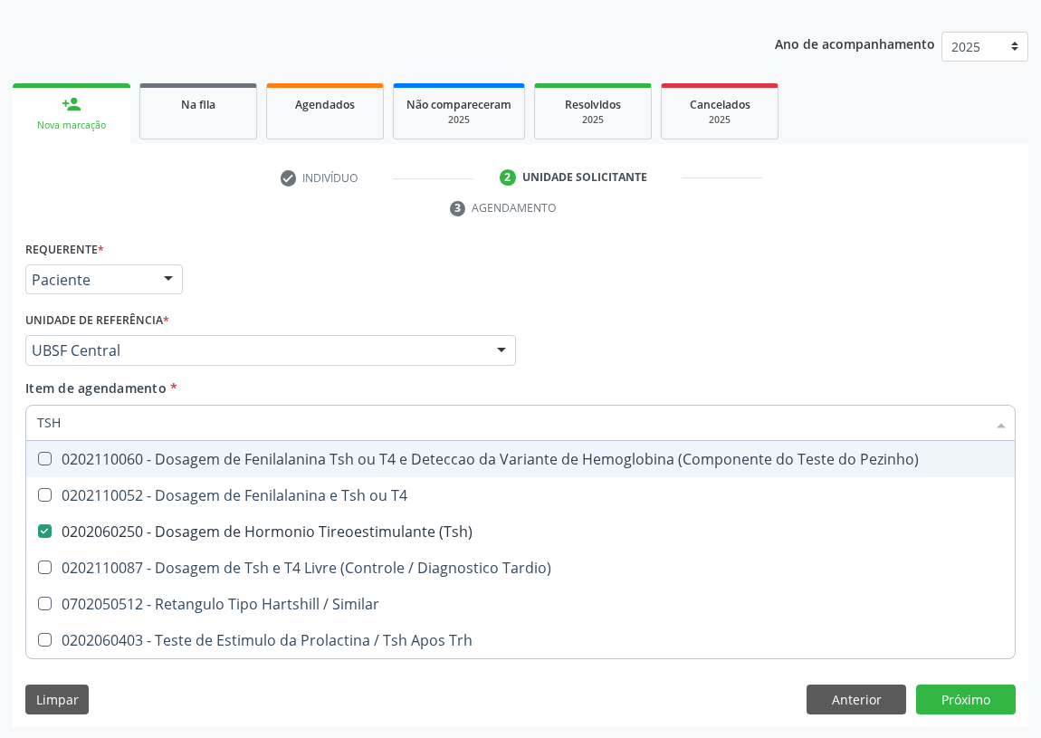
drag, startPoint x: 58, startPoint y: 418, endPoint x: 9, endPoint y: 427, distance: 49.7
click at [9, 427] on div "Acompanhamento Acompanhe a situação das marcações correntes e finalizadas Relat…" at bounding box center [520, 326] width 1041 height 828
type input "T"
checkbox \(Tsh\) "false"
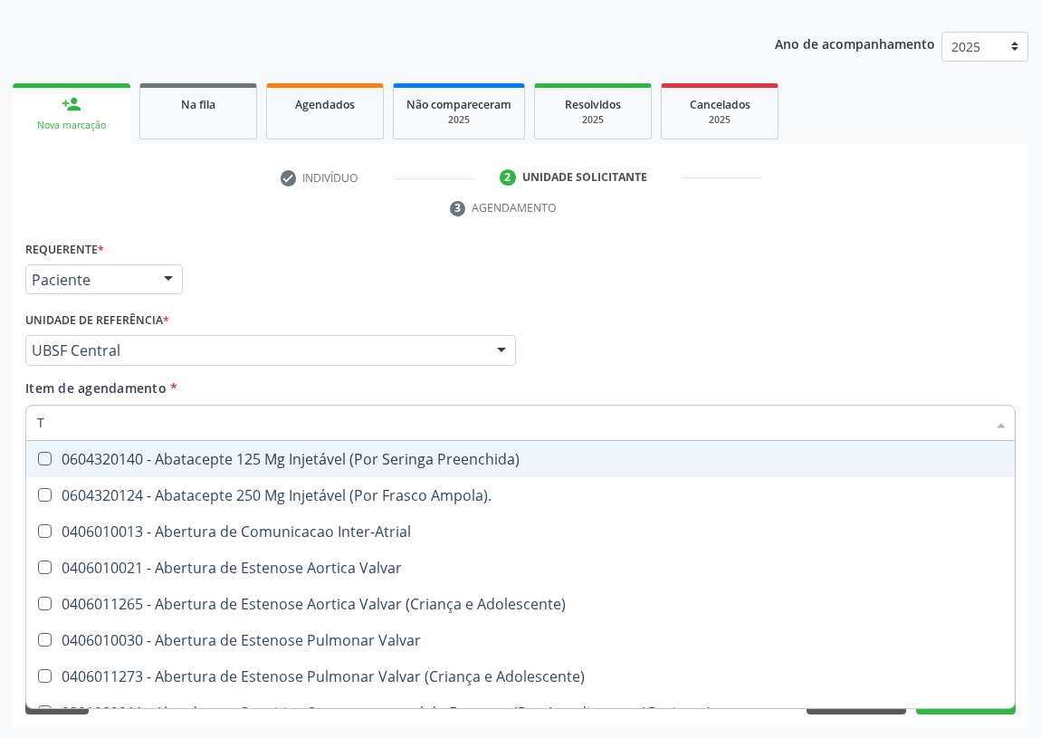
type input "T4"
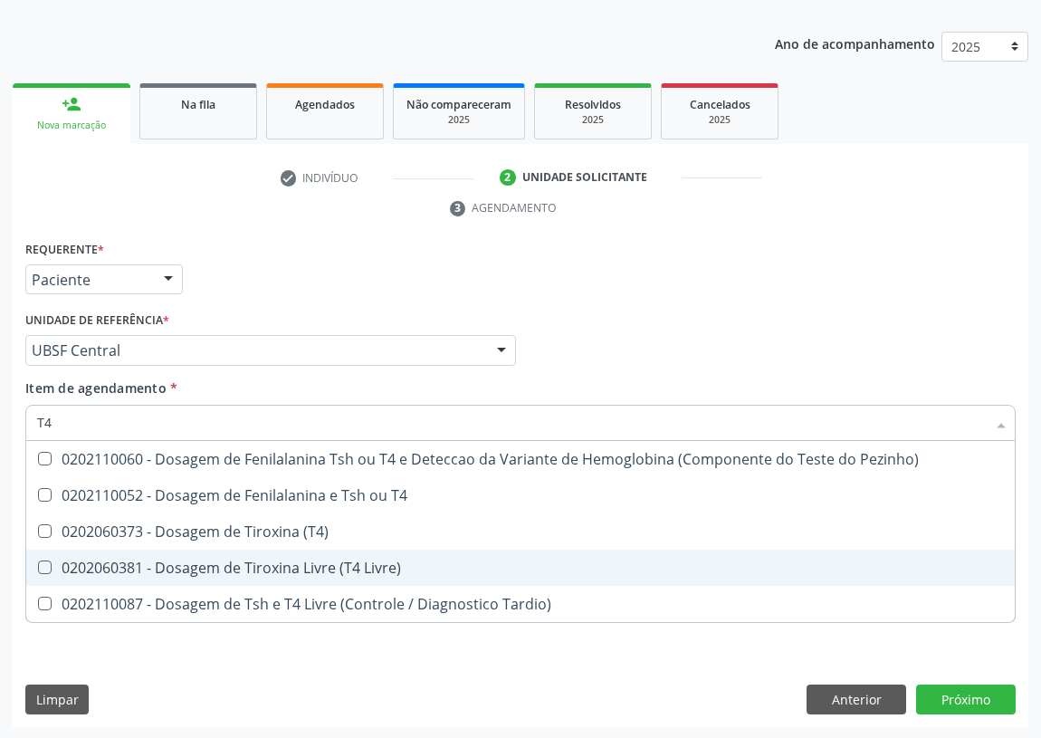
drag, startPoint x: 257, startPoint y: 564, endPoint x: 106, endPoint y: 615, distance: 159.5
click at [253, 564] on div "0202060381 - Dosagem de Tiroxina Livre (T4 Livre)" at bounding box center [520, 568] width 967 height 14
checkbox Livre\) "true"
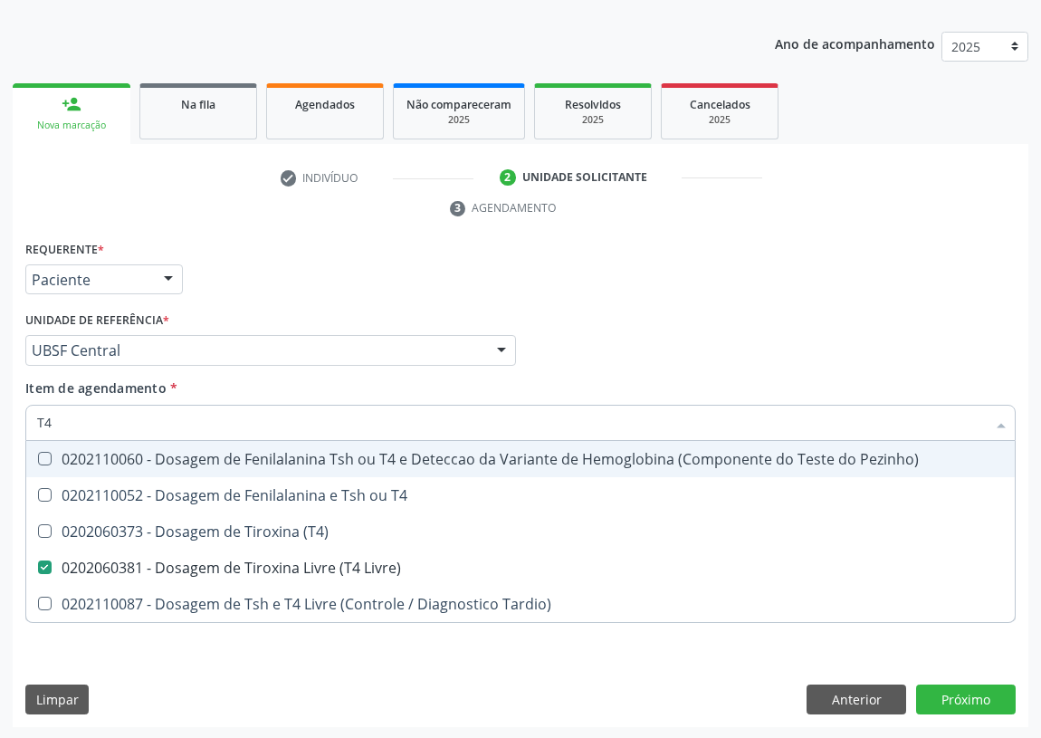
drag, startPoint x: 593, startPoint y: 357, endPoint x: 3, endPoint y: 422, distance: 594.0
click at [590, 357] on div "Médico Solicitante Por favor, selecione a Unidade de Atendimento primeiro Nenhu…" at bounding box center [521, 342] width 1000 height 71
checkbox T4 "true"
checkbox \(T4\) "true"
checkbox Tardio\) "true"
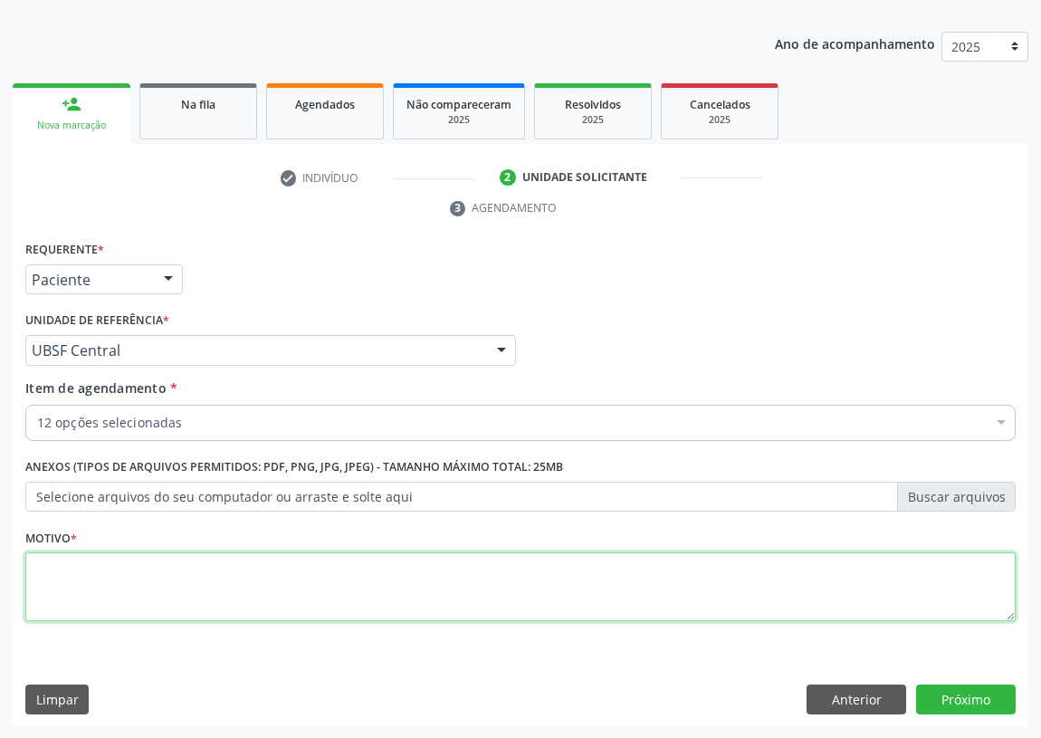
click at [47, 571] on textarea at bounding box center [520, 586] width 991 height 69
type textarea "AVALIAÇÃO"
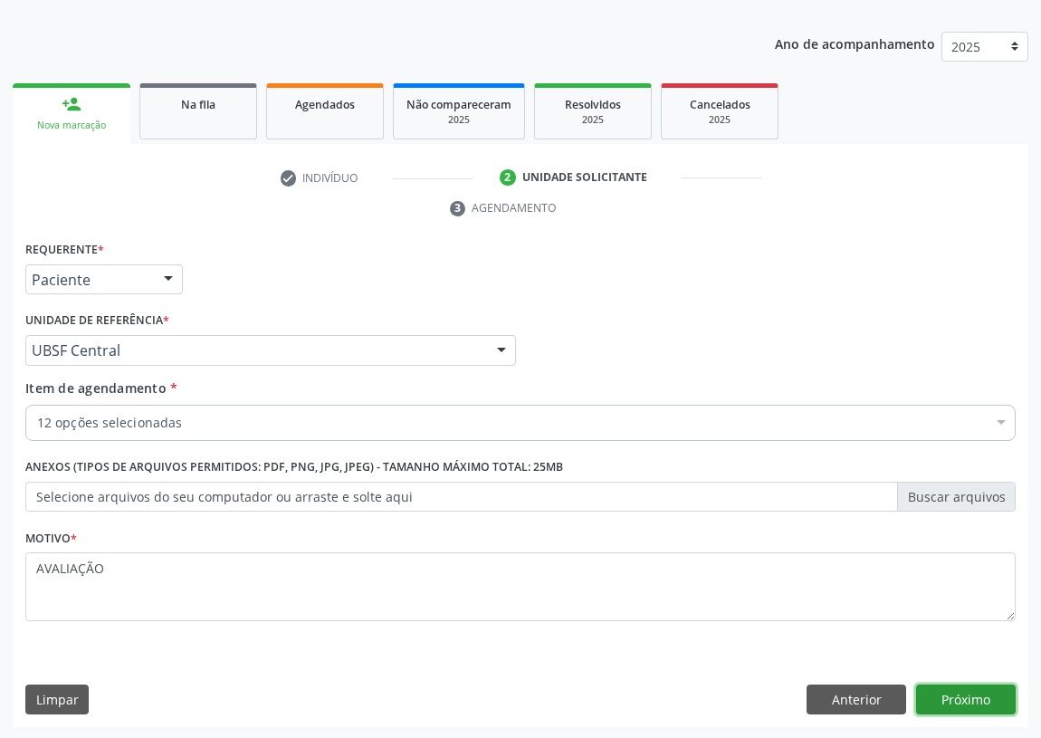
click at [964, 699] on button "Próximo" at bounding box center [966, 700] width 100 height 31
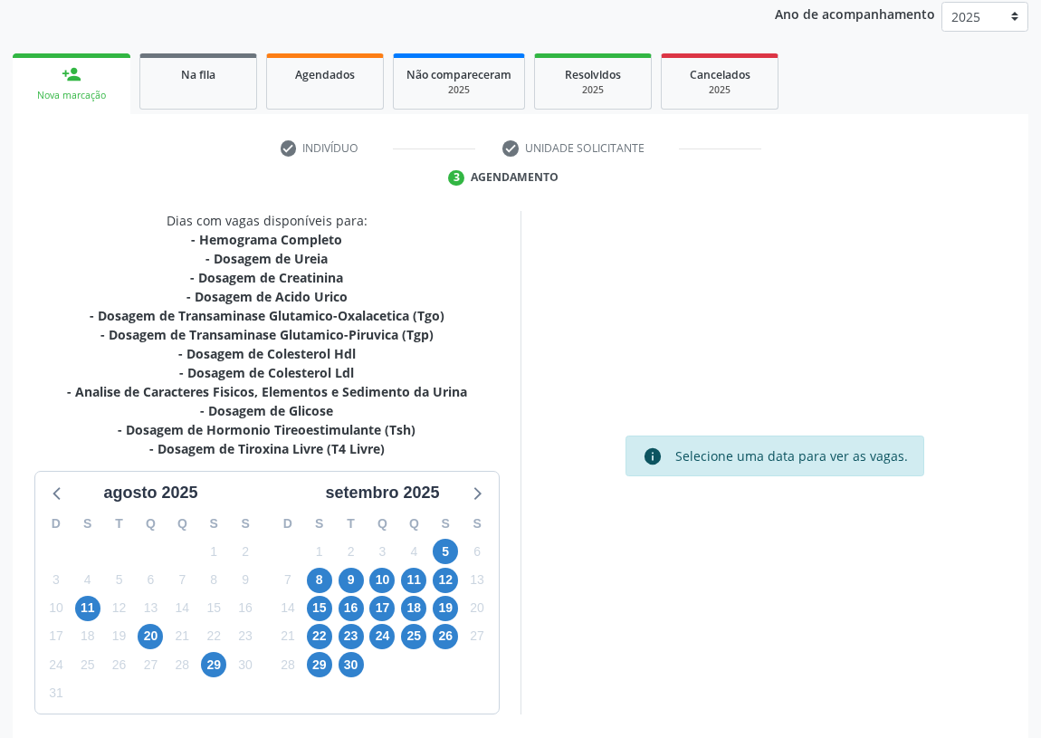
scroll to position [270, 0]
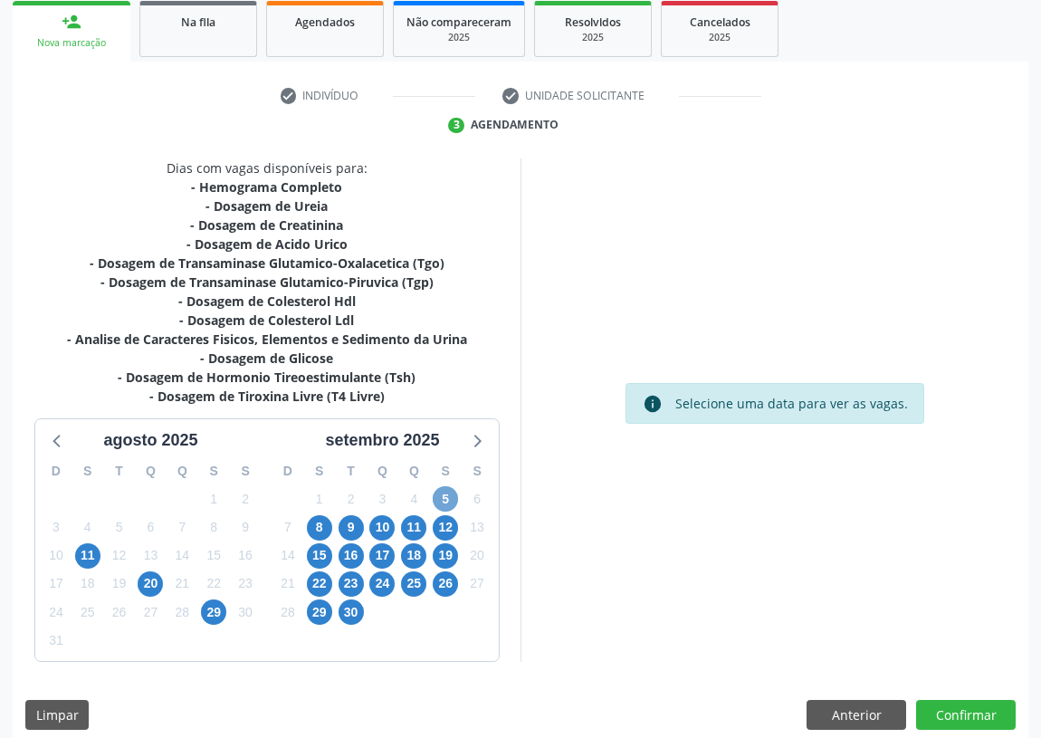
click at [444, 496] on span "5" at bounding box center [445, 498] width 25 height 25
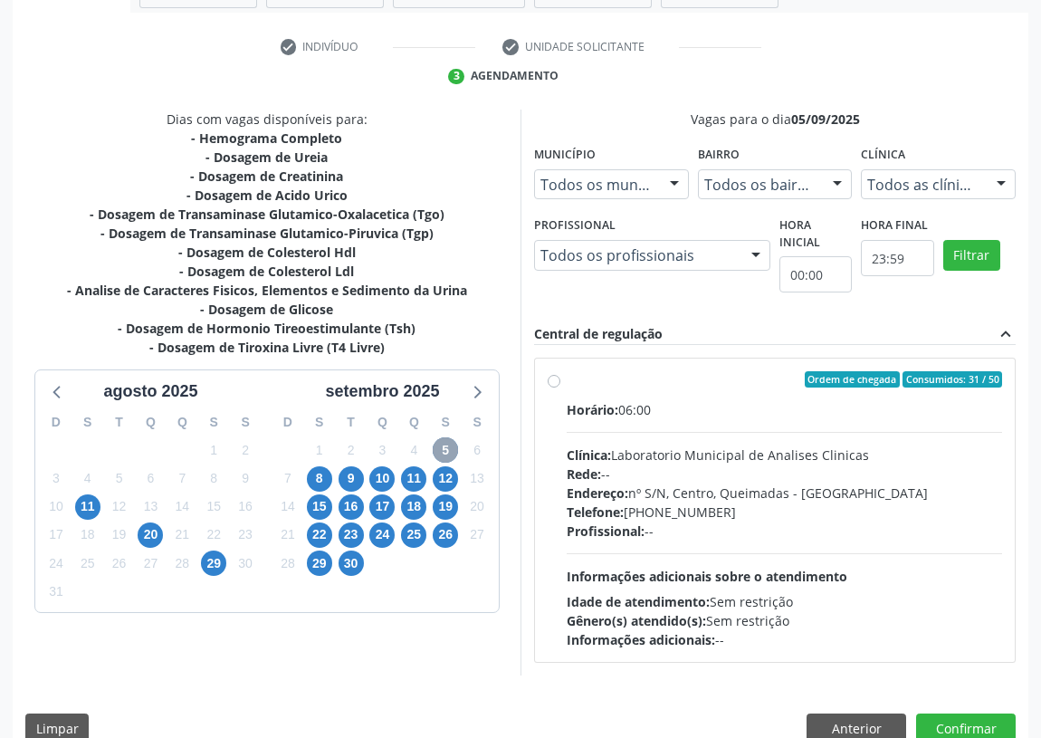
scroll to position [348, 0]
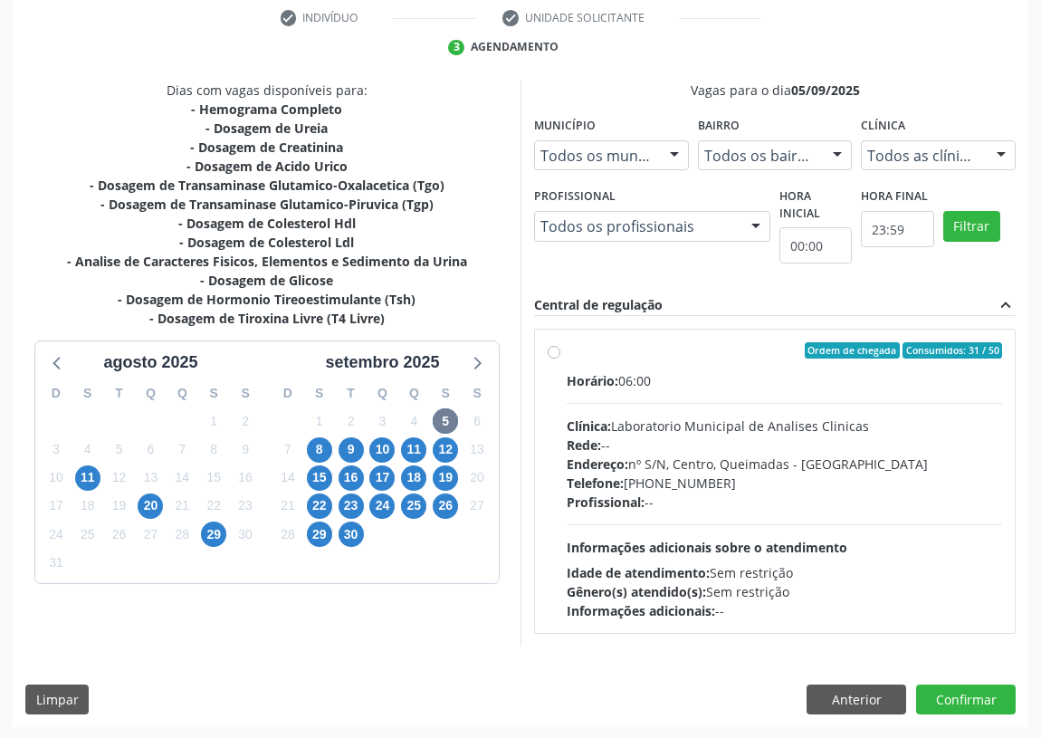
click at [561, 347] on div "Ordem de chegada Consumidos: 31 / 50 Horário: 06:00 Clínica: Laboratorio Munici…" at bounding box center [775, 481] width 455 height 278
radio input "true"
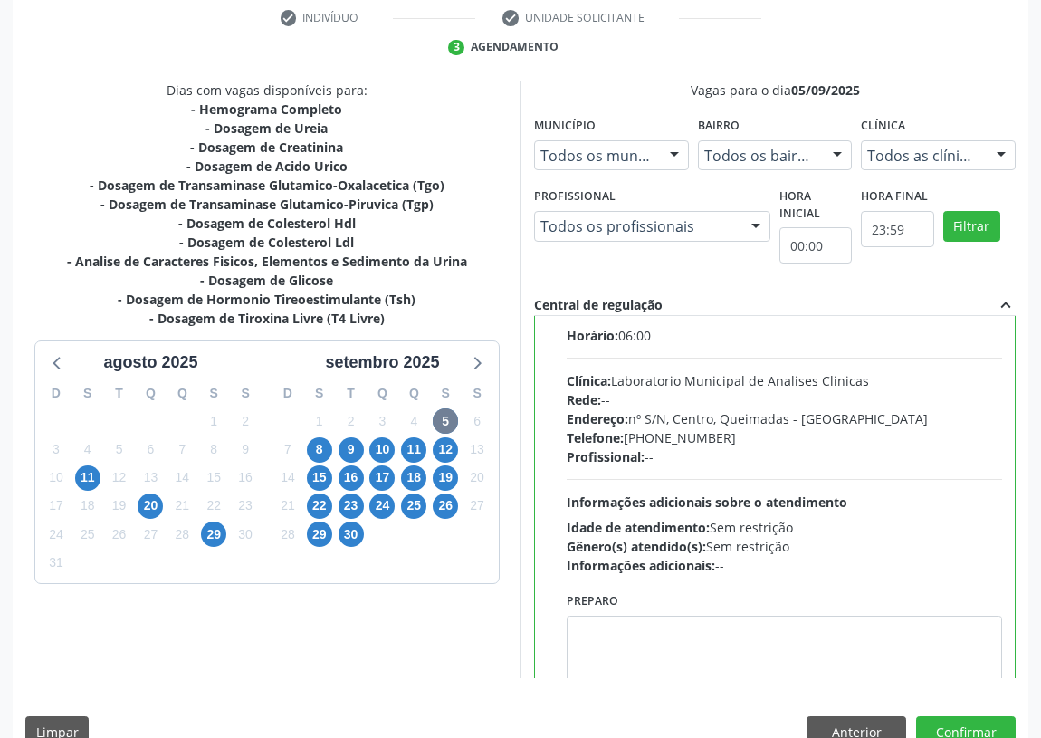
scroll to position [90, 0]
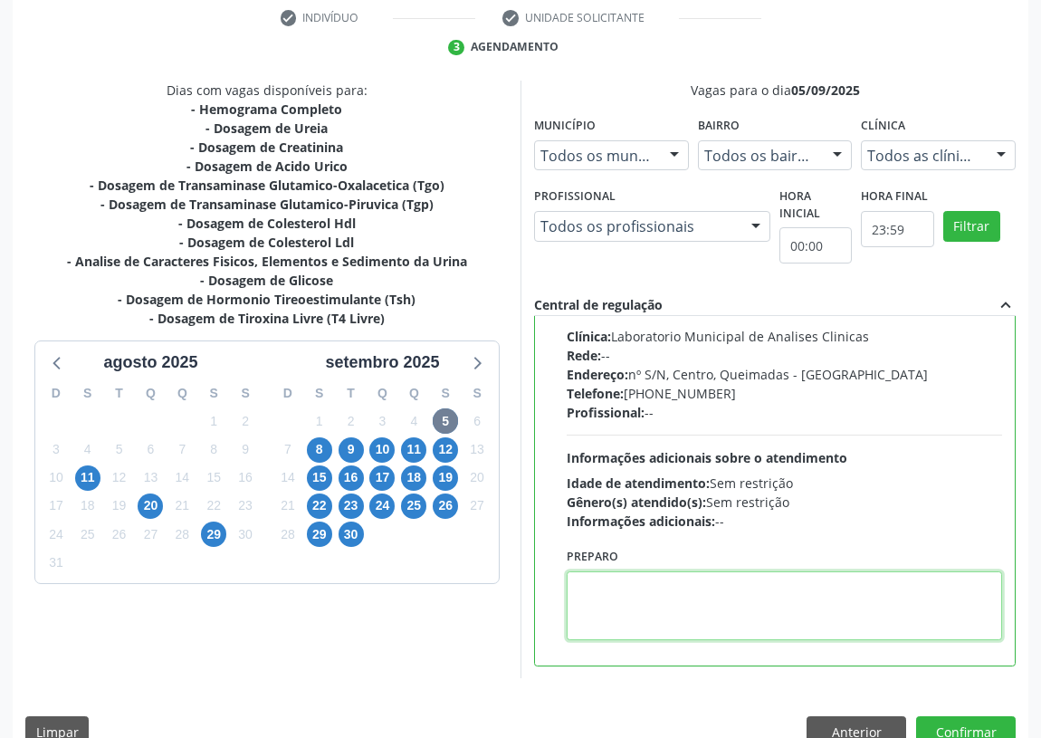
click at [663, 617] on textarea at bounding box center [785, 605] width 436 height 69
click at [629, 585] on textarea "IE WM JWJUM" at bounding box center [785, 605] width 436 height 69
type textarea "IE WM JEJUM"
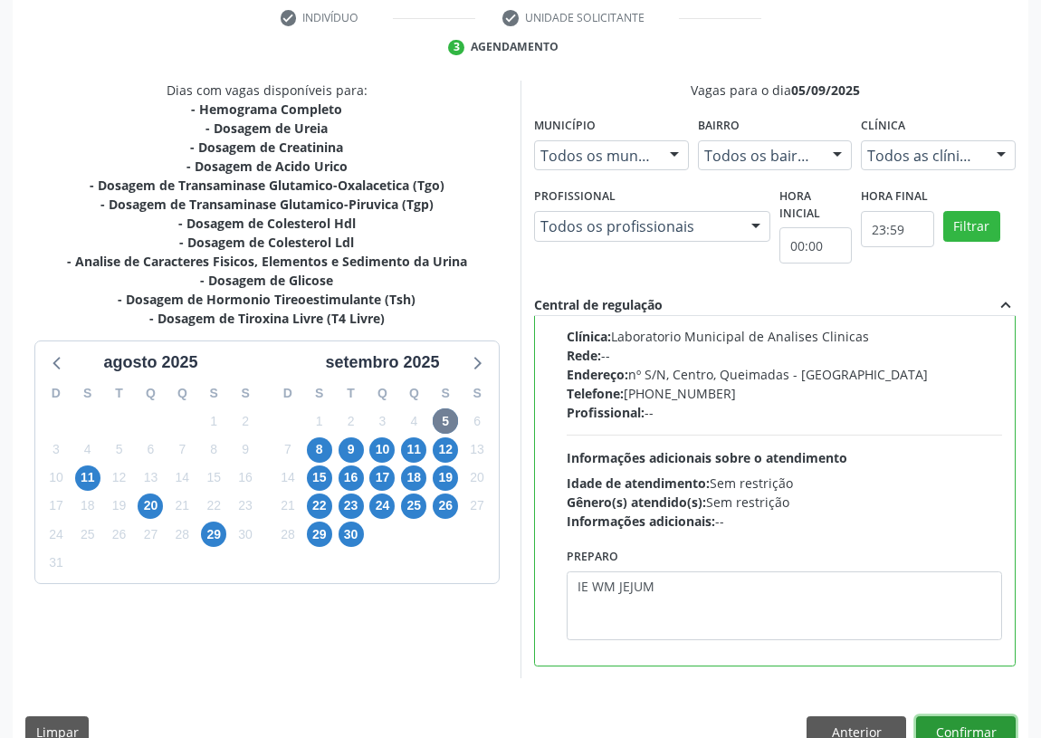
click at [969, 721] on button "Confirmar" at bounding box center [966, 731] width 100 height 31
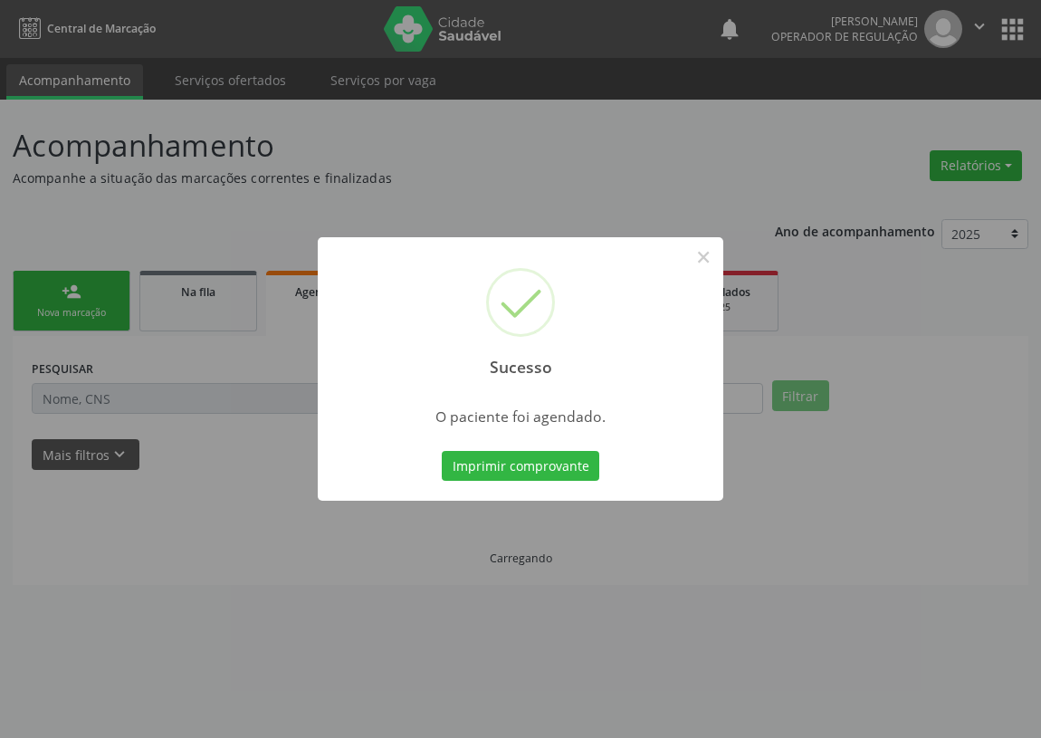
scroll to position [0, 0]
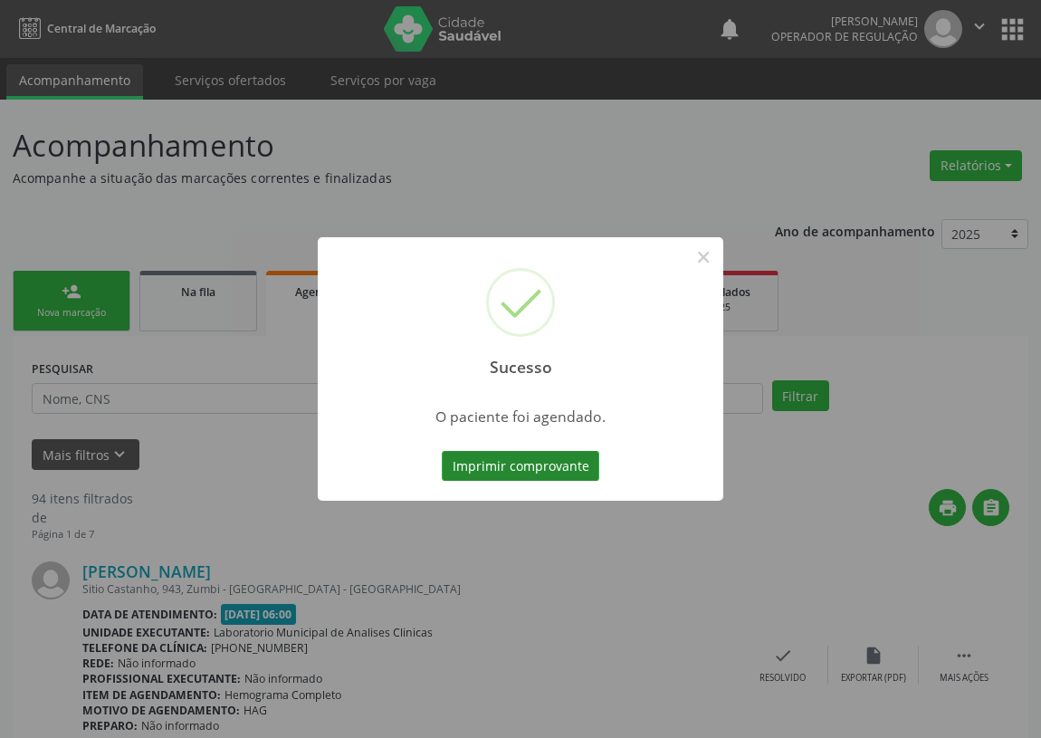
click at [516, 474] on button "Imprimir comprovante" at bounding box center [521, 466] width 158 height 31
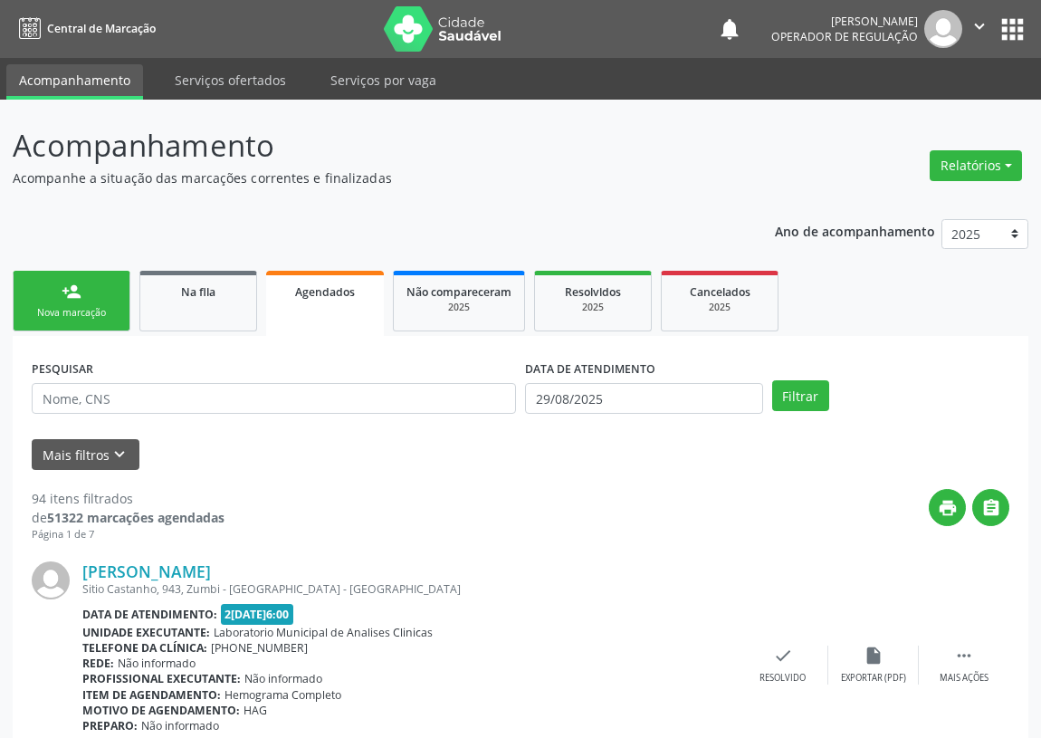
click at [96, 302] on link "person_add Nova marcação" at bounding box center [72, 301] width 118 height 61
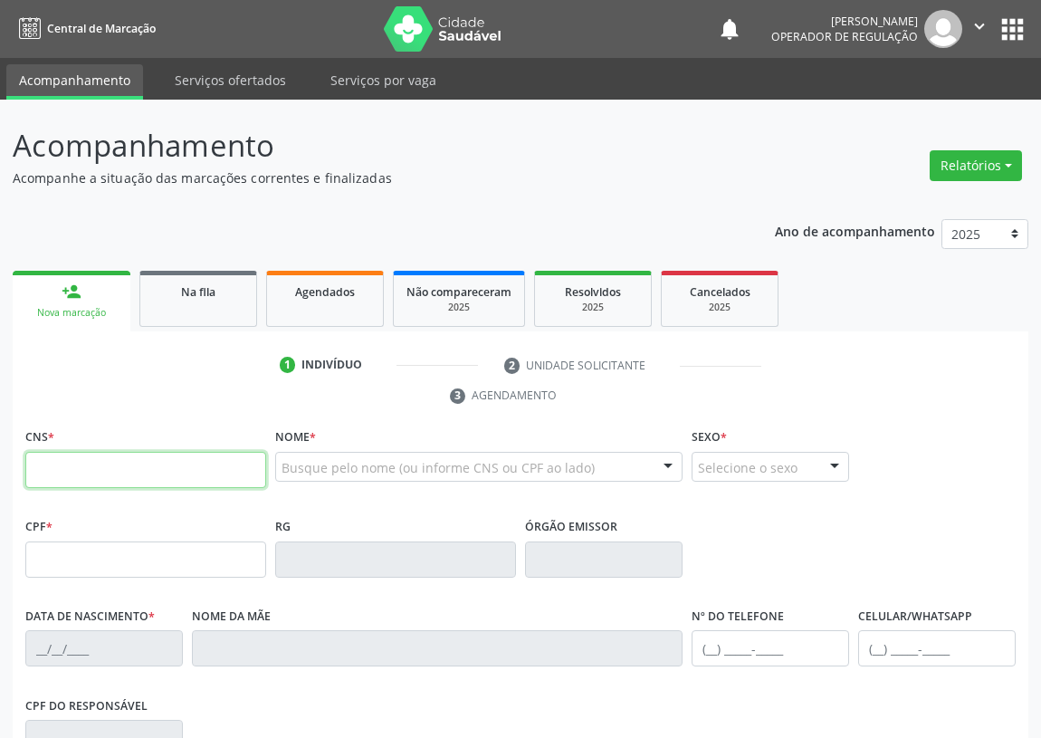
click at [81, 460] on input "text" at bounding box center [145, 470] width 241 height 36
click at [63, 467] on input "text" at bounding box center [145, 470] width 241 height 36
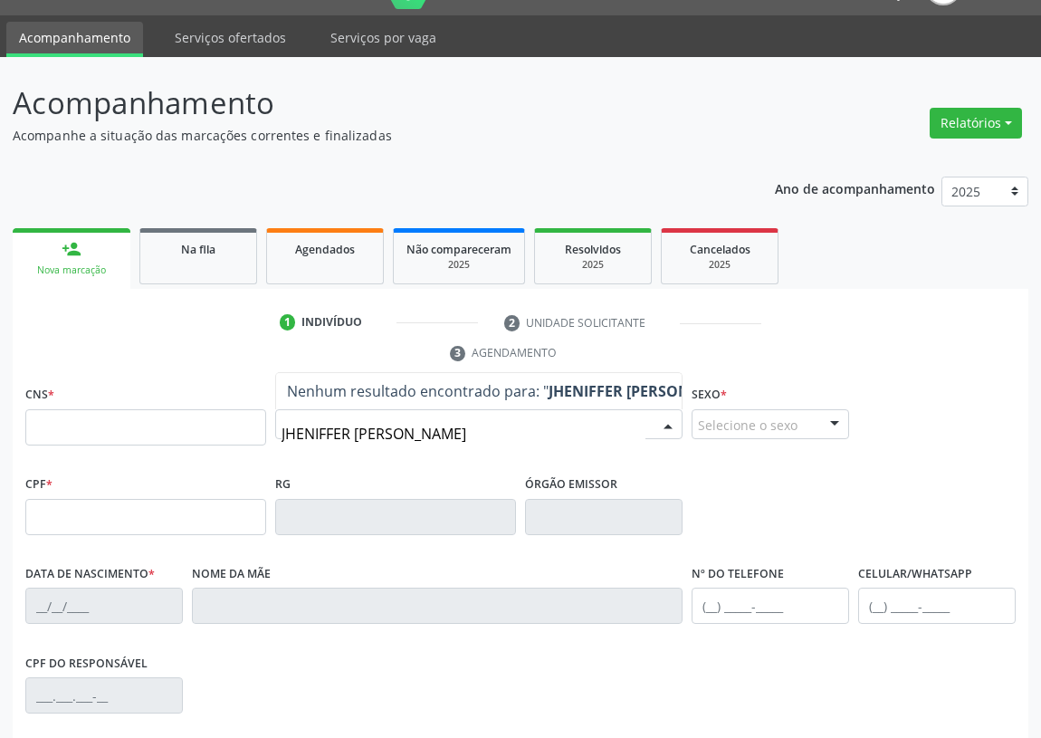
scroll to position [82, 0]
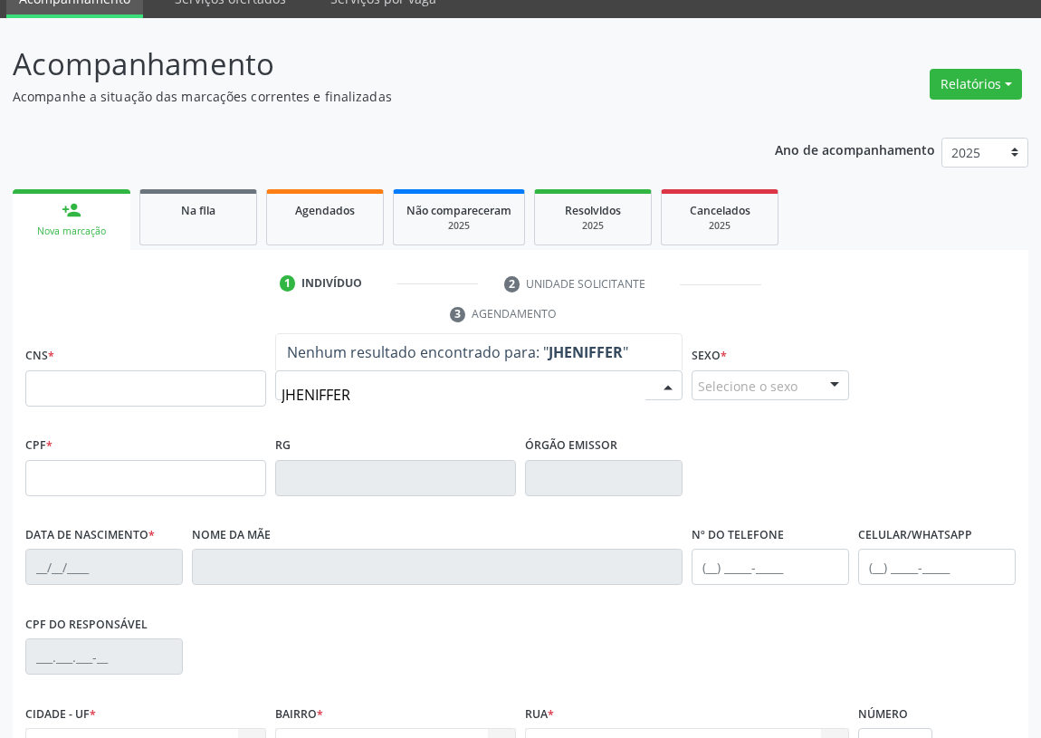
drag, startPoint x: 387, startPoint y: 387, endPoint x: 197, endPoint y: 395, distance: 190.3
click at [197, 395] on div "CNS * Nome * JHENIFFER Nenhum resultado encontrado para: " JHENIFFER " Não há n…" at bounding box center [521, 387] width 1000 height 90
type input "704102144209274"
drag, startPoint x: 413, startPoint y: 396, endPoint x: 212, endPoint y: 416, distance: 202.0
click at [212, 416] on div "CNS * Nome * 704102144209274 Nenhum resultado encontrado para: " 70410214420927…" at bounding box center [521, 387] width 1000 height 90
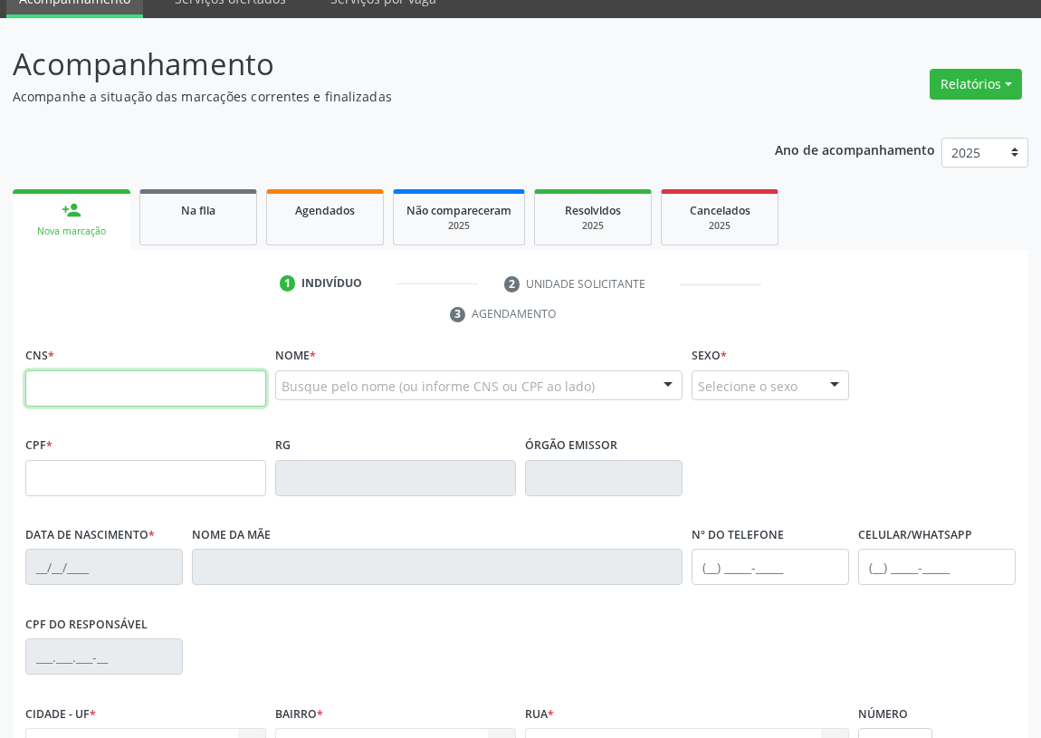
drag, startPoint x: 34, startPoint y: 379, endPoint x: 31, endPoint y: 368, distance: 11.5
click at [34, 372] on input "text" at bounding box center [145, 388] width 241 height 36
type input "704 1021 4420 9274"
type input "109.517.314-67"
type input "[DATE]"
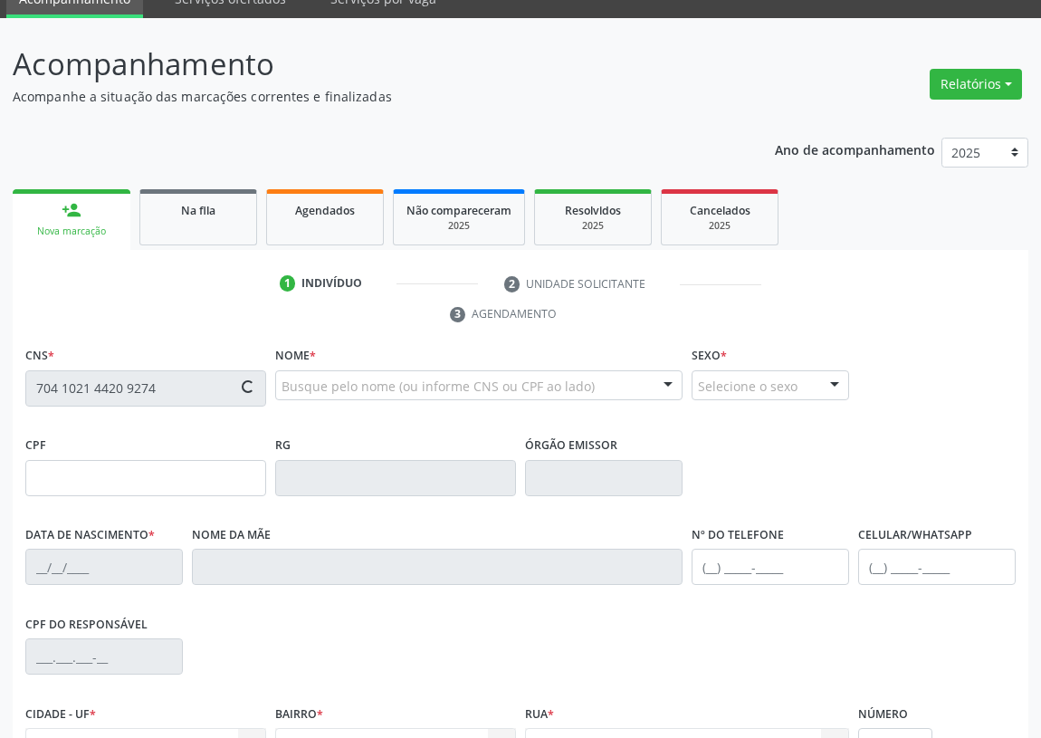
type input "[PERSON_NAME]"
type input "[PHONE_NUMBER]"
type input "368"
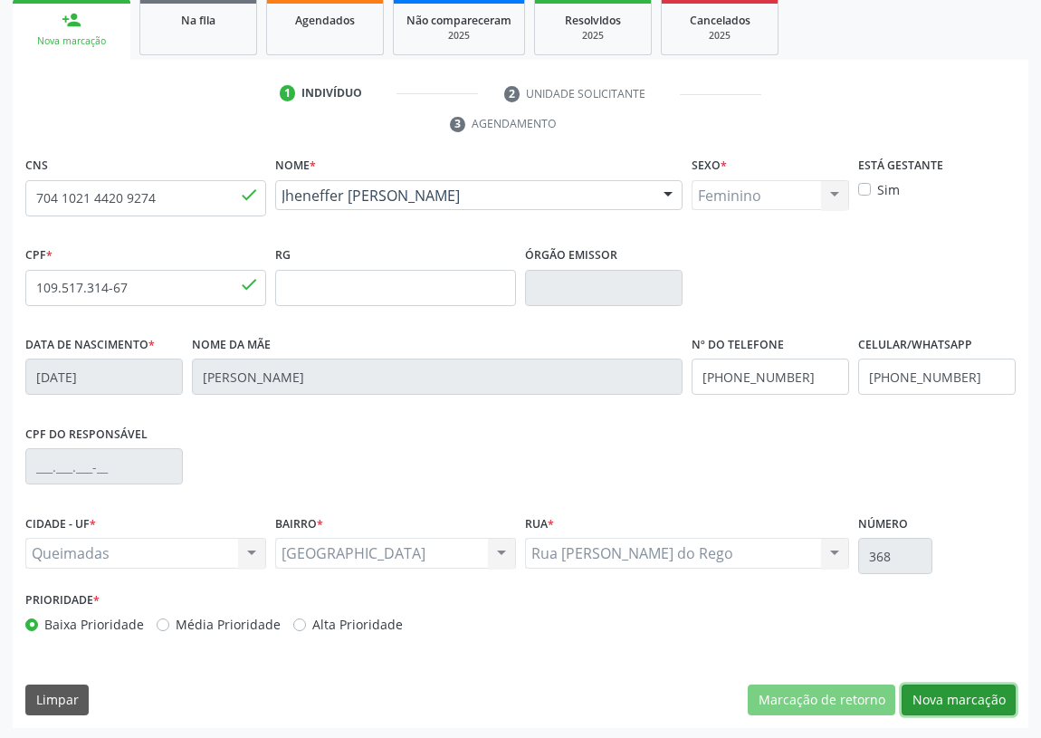
drag, startPoint x: 959, startPoint y: 695, endPoint x: 517, endPoint y: 566, distance: 460.2
click at [956, 692] on button "Nova marcação" at bounding box center [959, 700] width 114 height 31
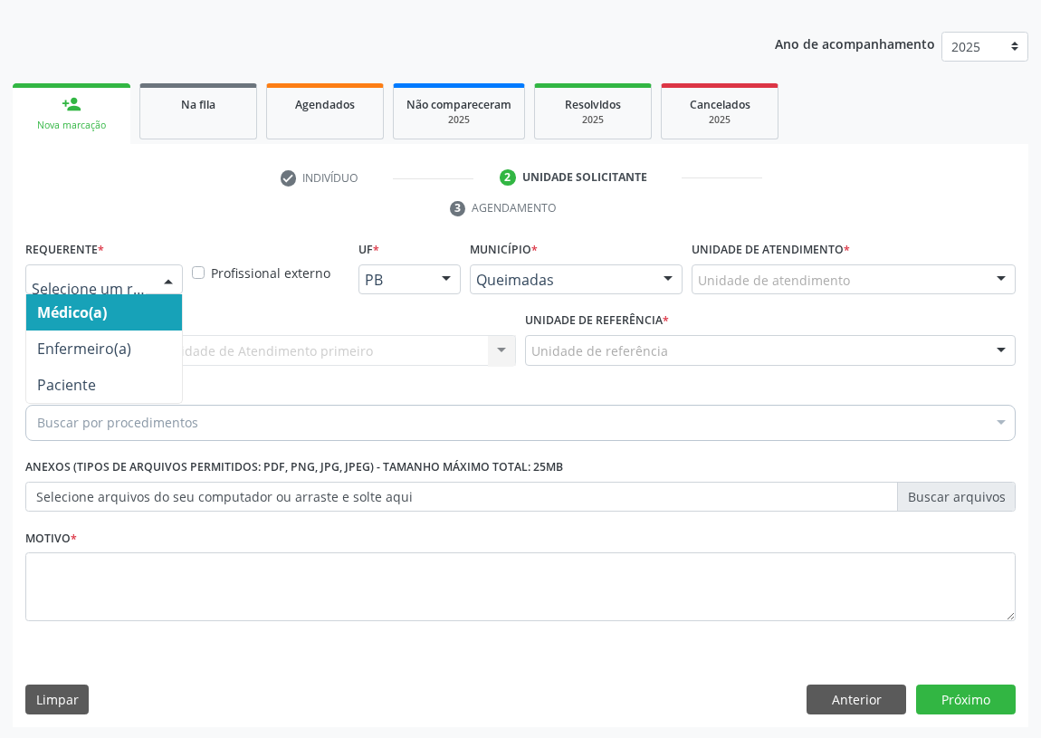
drag, startPoint x: 169, startPoint y: 279, endPoint x: 165, endPoint y: 392, distance: 113.3
click at [169, 280] on div at bounding box center [168, 280] width 27 height 31
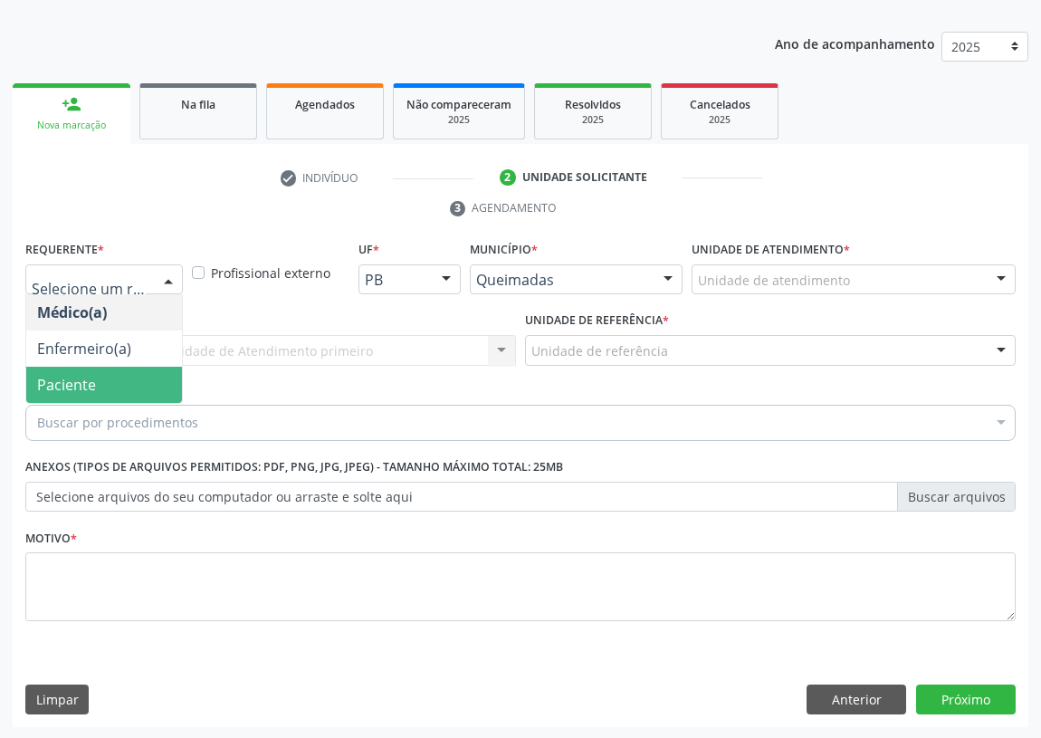
click at [170, 383] on span "Paciente" at bounding box center [104, 385] width 156 height 36
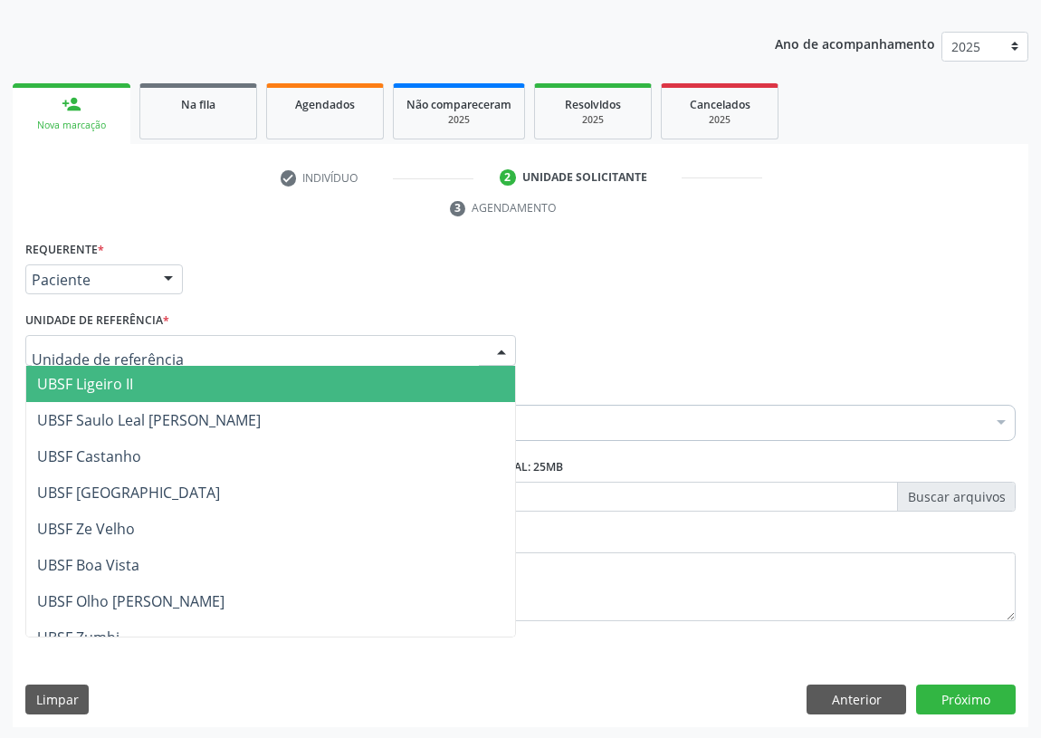
click at [457, 343] on div at bounding box center [270, 350] width 491 height 31
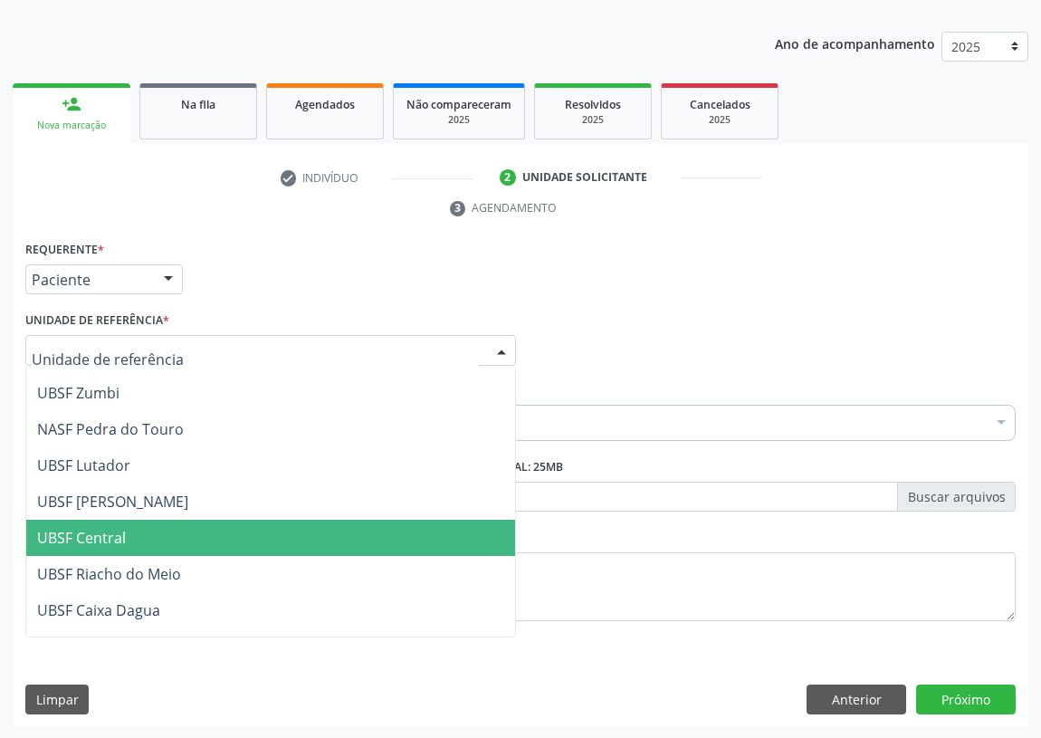
scroll to position [246, 0]
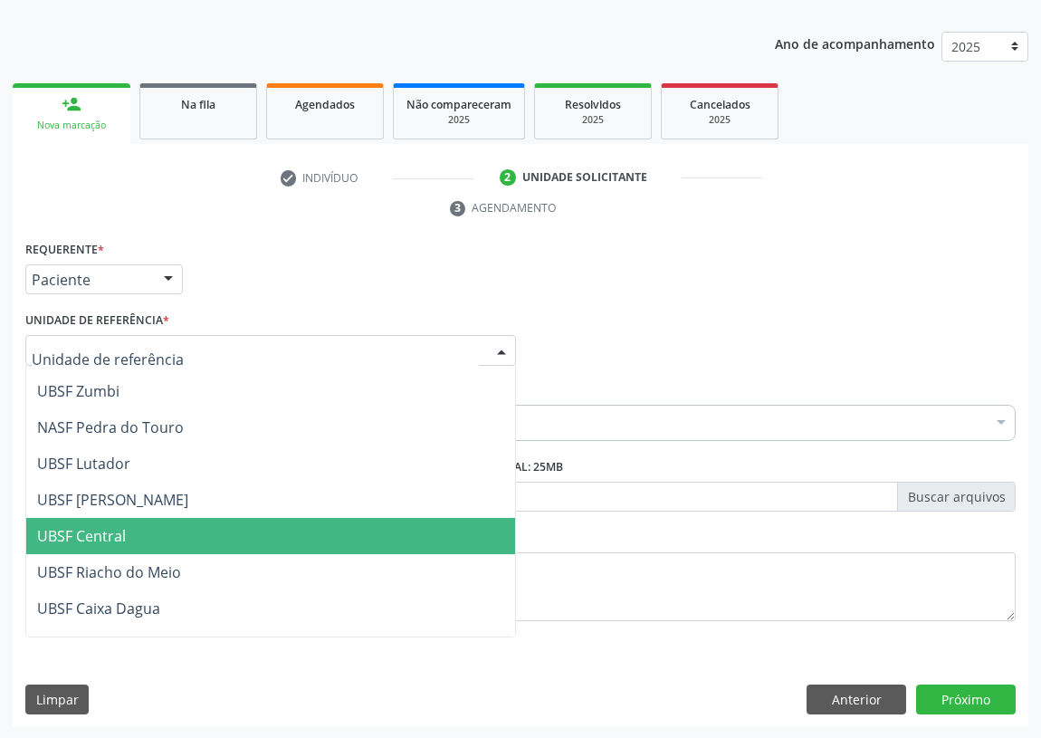
click at [118, 540] on span "UBSF Central" at bounding box center [81, 536] width 89 height 20
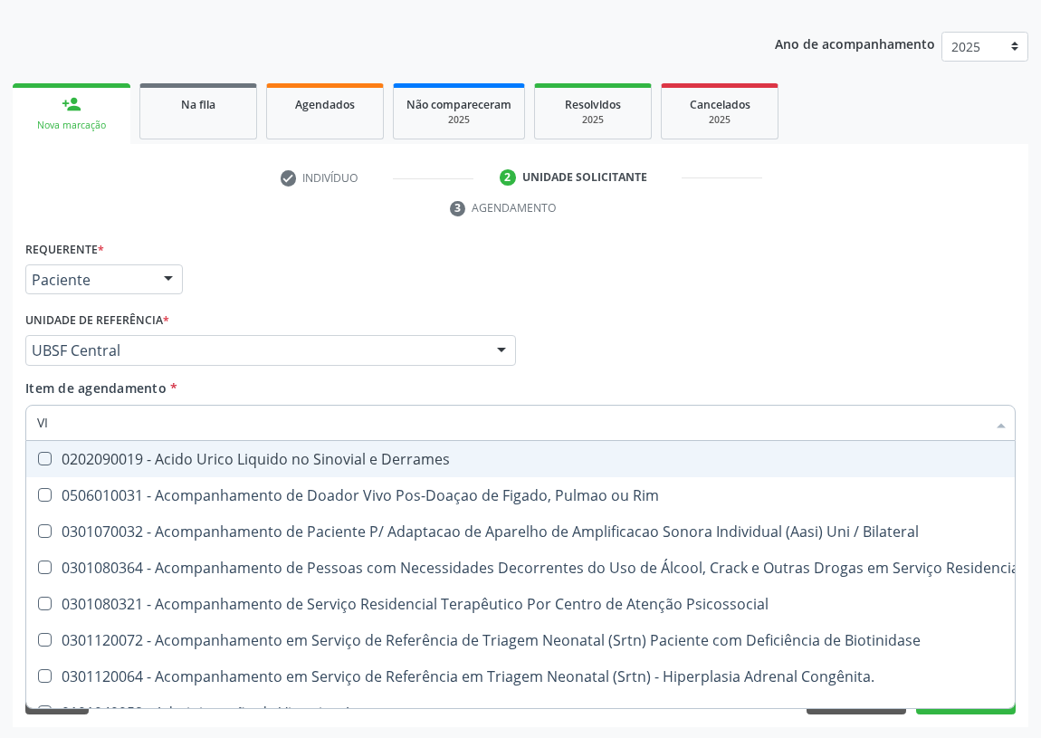
type input "VIT"
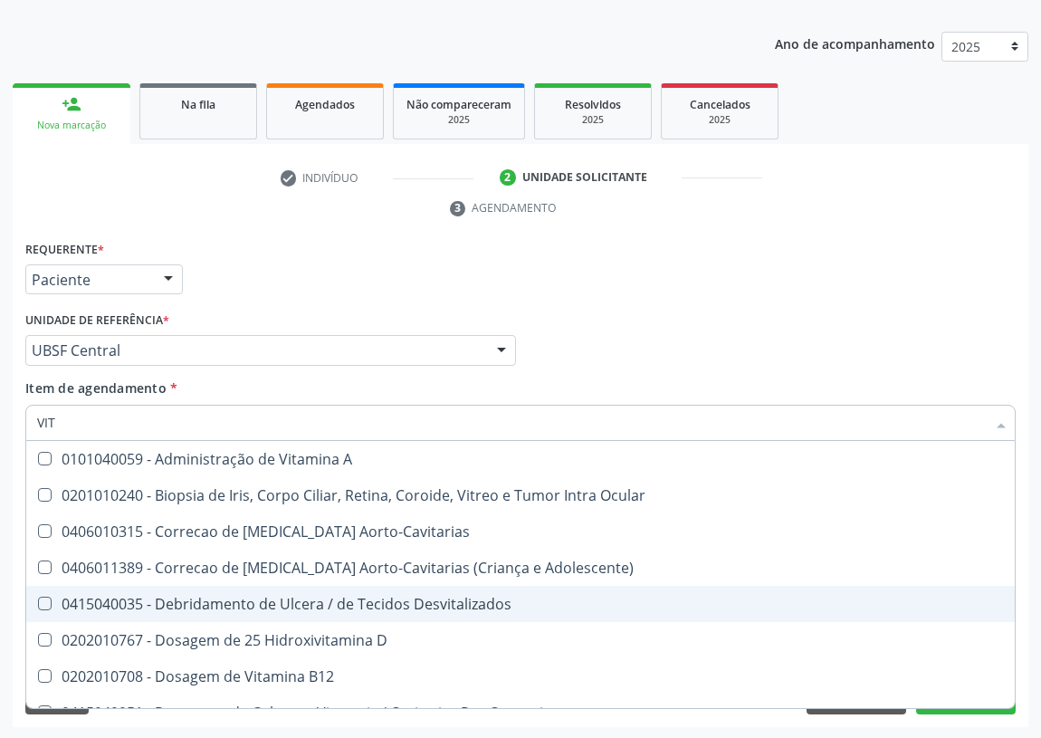
scroll to position [82, 0]
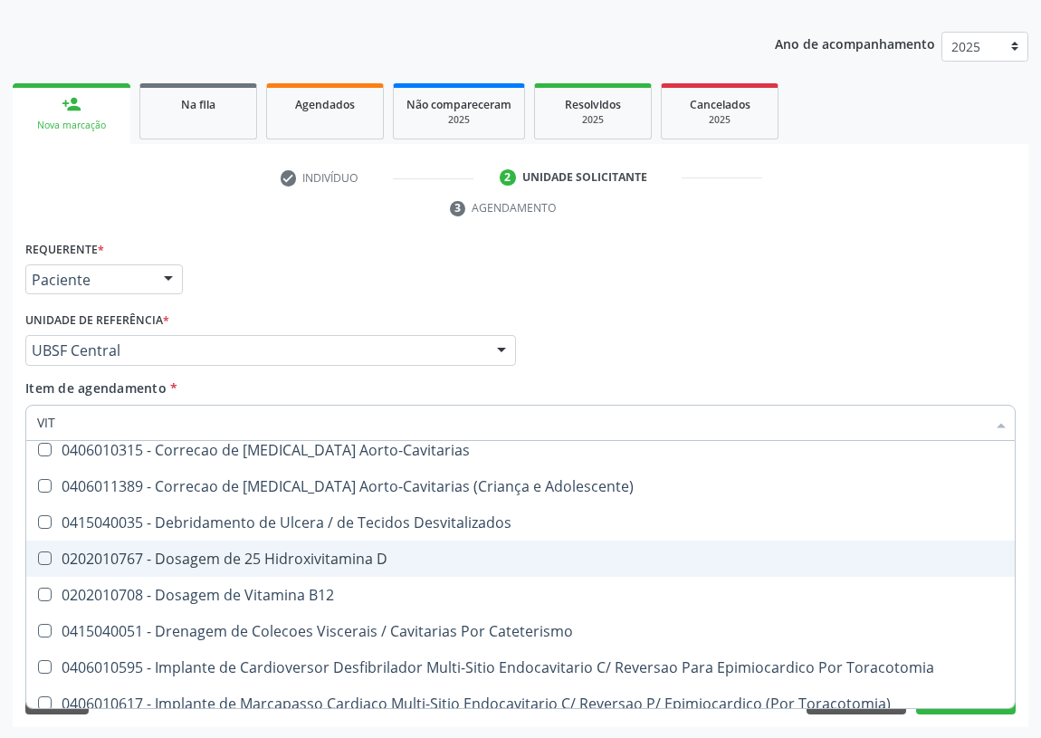
drag, startPoint x: 331, startPoint y: 547, endPoint x: 324, endPoint y: 569, distance: 22.6
click at [331, 553] on div "0202010767 - Dosagem de 25 Hidroxivitamina D" at bounding box center [520, 558] width 967 height 14
checkbox D "true"
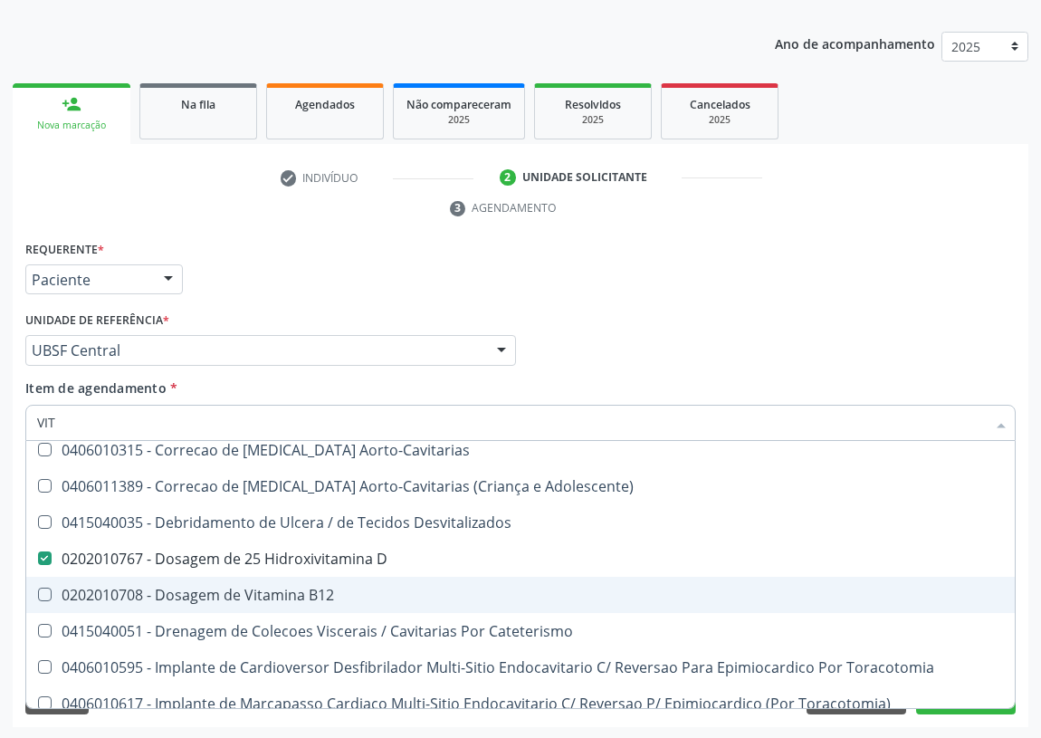
click at [308, 598] on div "0202010708 - Dosagem de Vitamina B12" at bounding box center [520, 595] width 967 height 14
checkbox B12 "true"
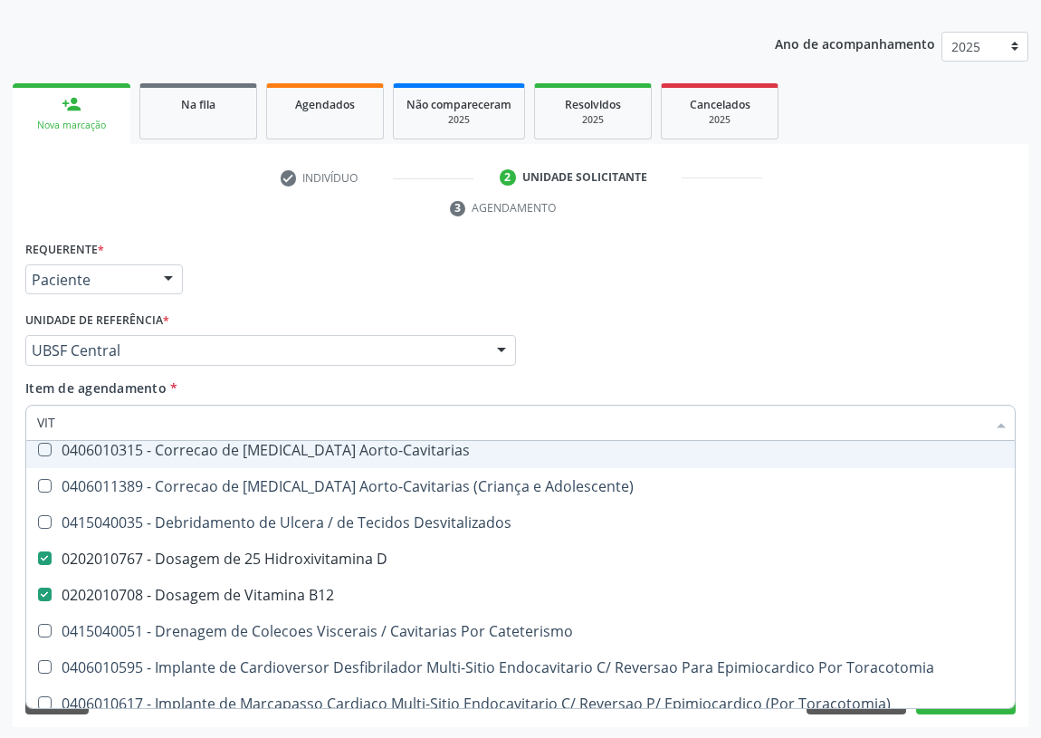
drag, startPoint x: 65, startPoint y: 419, endPoint x: 1, endPoint y: 420, distance: 64.3
click at [1, 420] on div "Acompanhamento Acompanhe a situação das marcações correntes e finalizadas Relat…" at bounding box center [520, 326] width 1041 height 828
type input "FE"
checkbox D "false"
checkbox B12 "false"
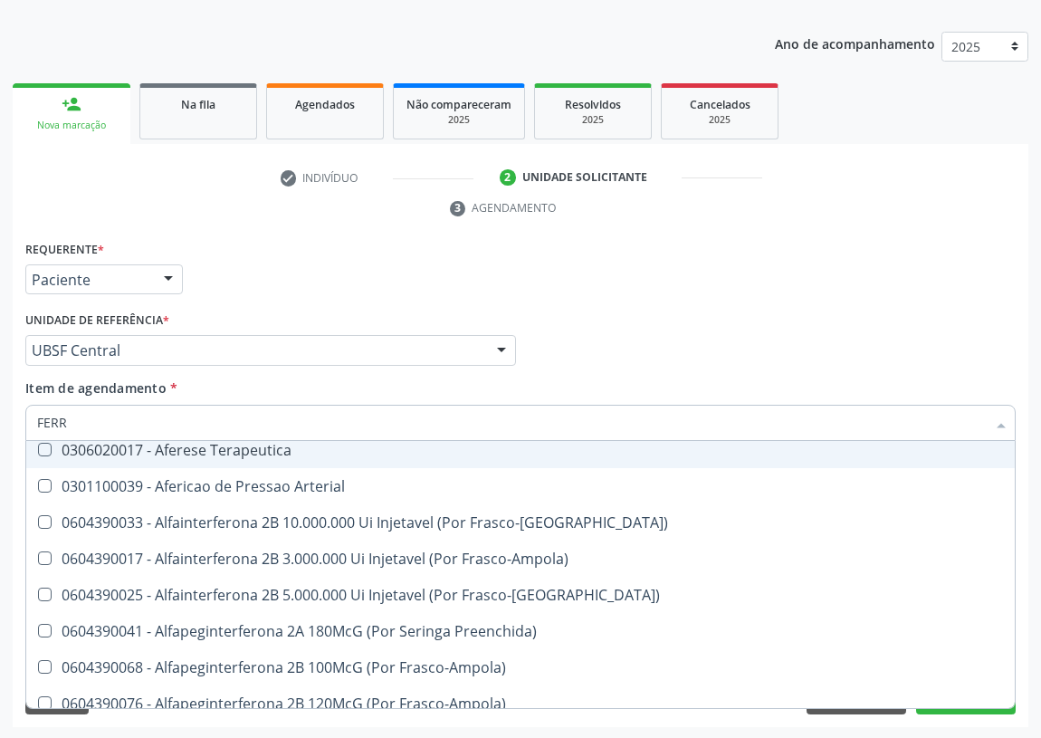
scroll to position [22, 0]
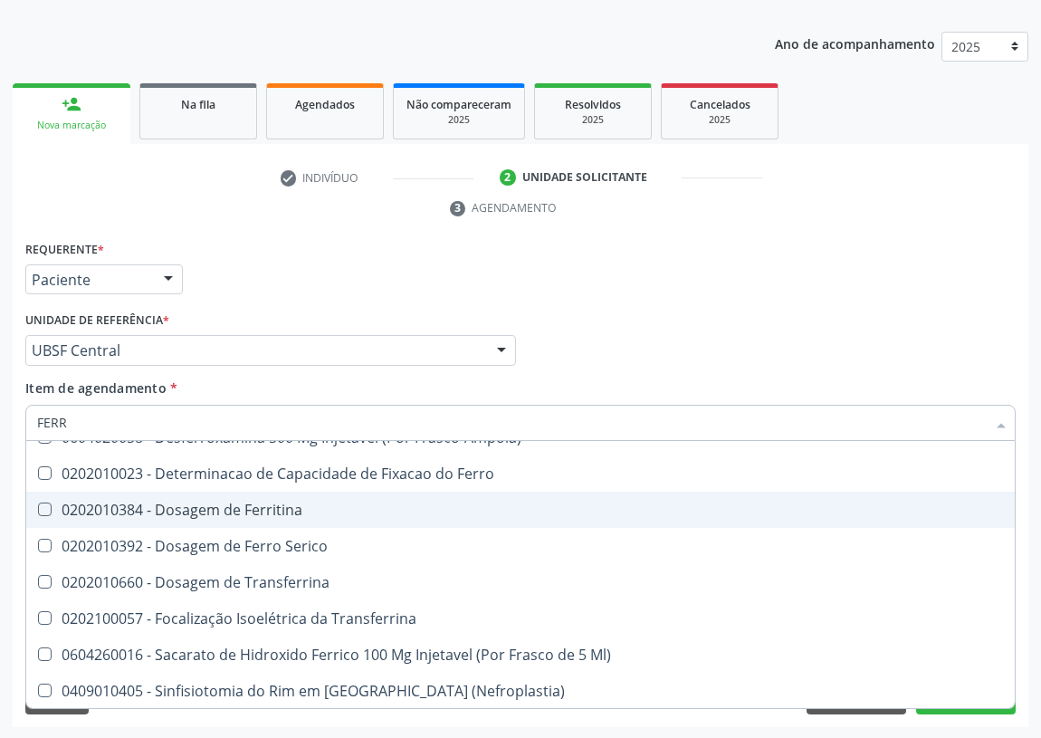
type input "FERRO"
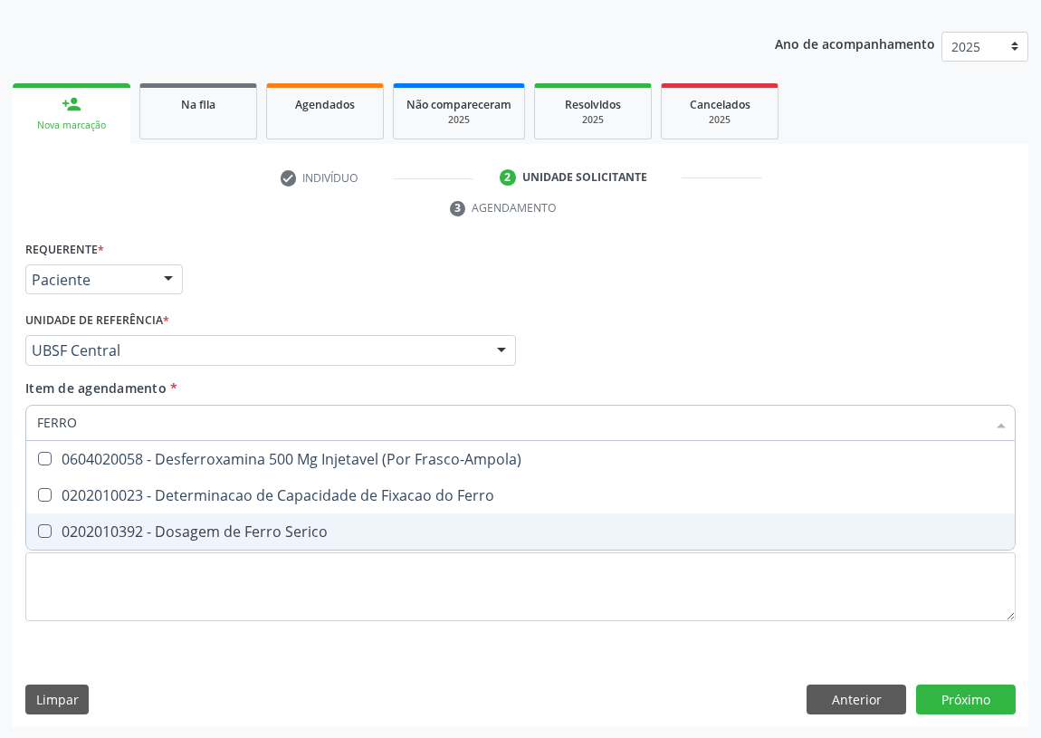
click at [43, 533] on Serico at bounding box center [45, 531] width 14 height 14
click at [38, 533] on Serico "checkbox" at bounding box center [32, 531] width 12 height 12
checkbox Serico "true"
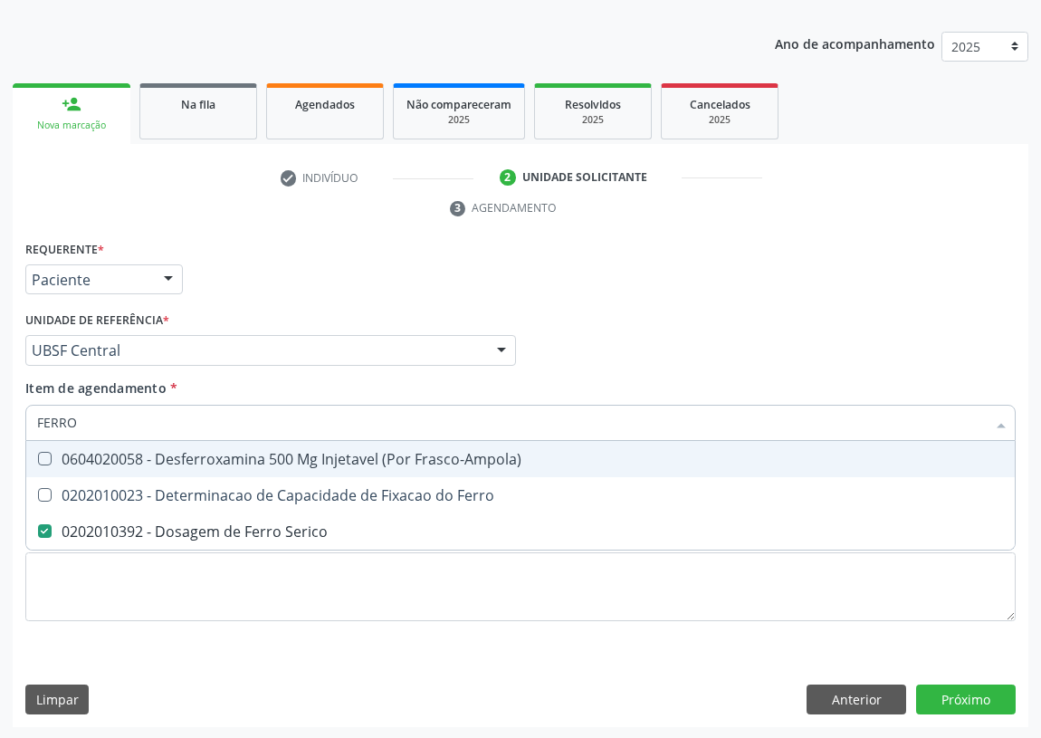
drag, startPoint x: 42, startPoint y: 425, endPoint x: 0, endPoint y: 415, distance: 42.8
click at [0, 416] on div "Acompanhamento Acompanhe a situação das marcações correntes e finalizadas Relat…" at bounding box center [520, 326] width 1041 height 828
type input "FE"
checkbox Serico "false"
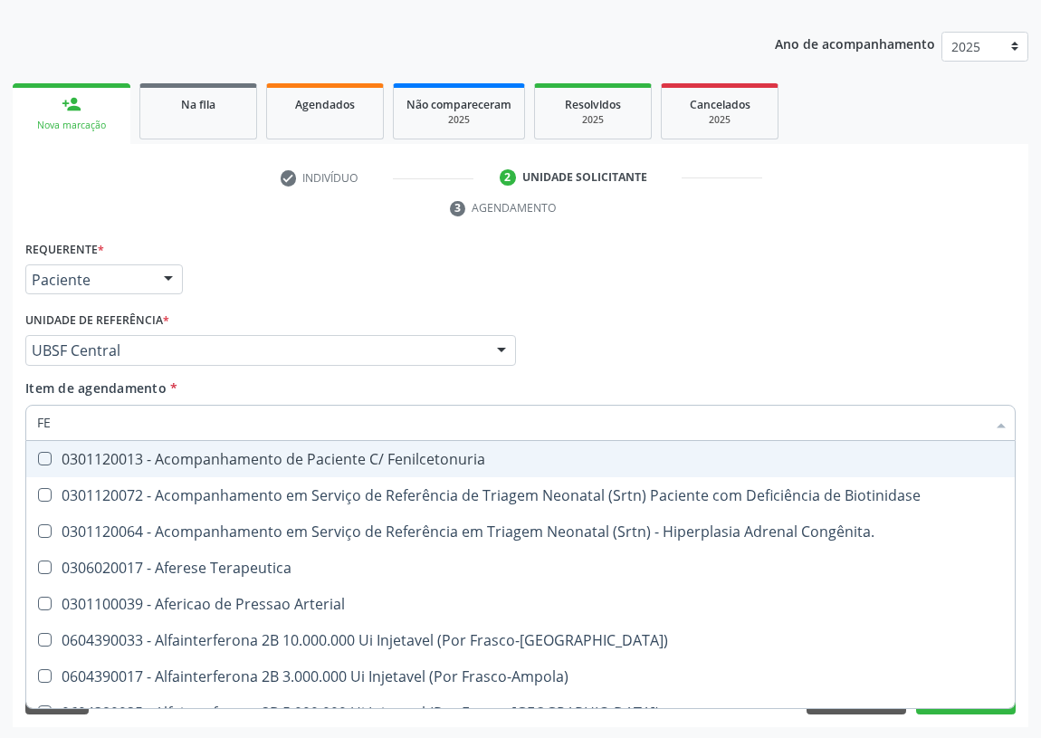
type input "FER"
checkbox Primario "true"
checkbox Serico "false"
type input "FERR"
checkbox Terapeutica "true"
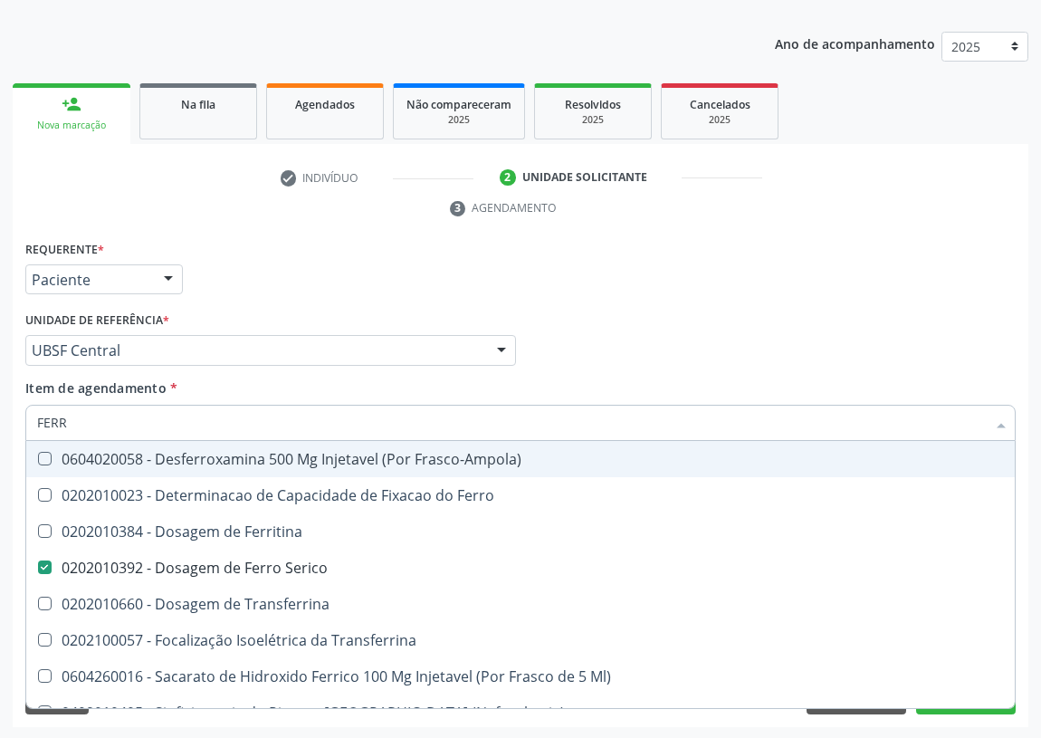
type input "FERRI"
checkbox Serico "false"
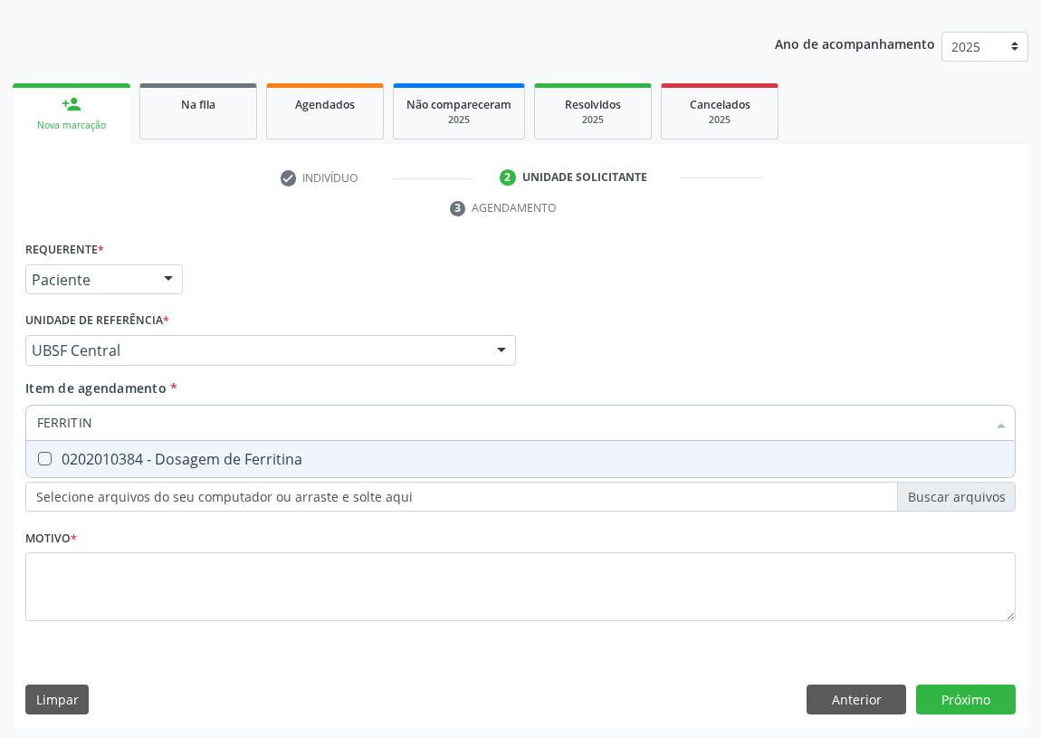
type input "FERRITINA"
click at [47, 458] on Ferritina at bounding box center [45, 459] width 14 height 14
click at [38, 458] on Ferritina "checkbox" at bounding box center [32, 459] width 12 height 12
checkbox Ferritina "true"
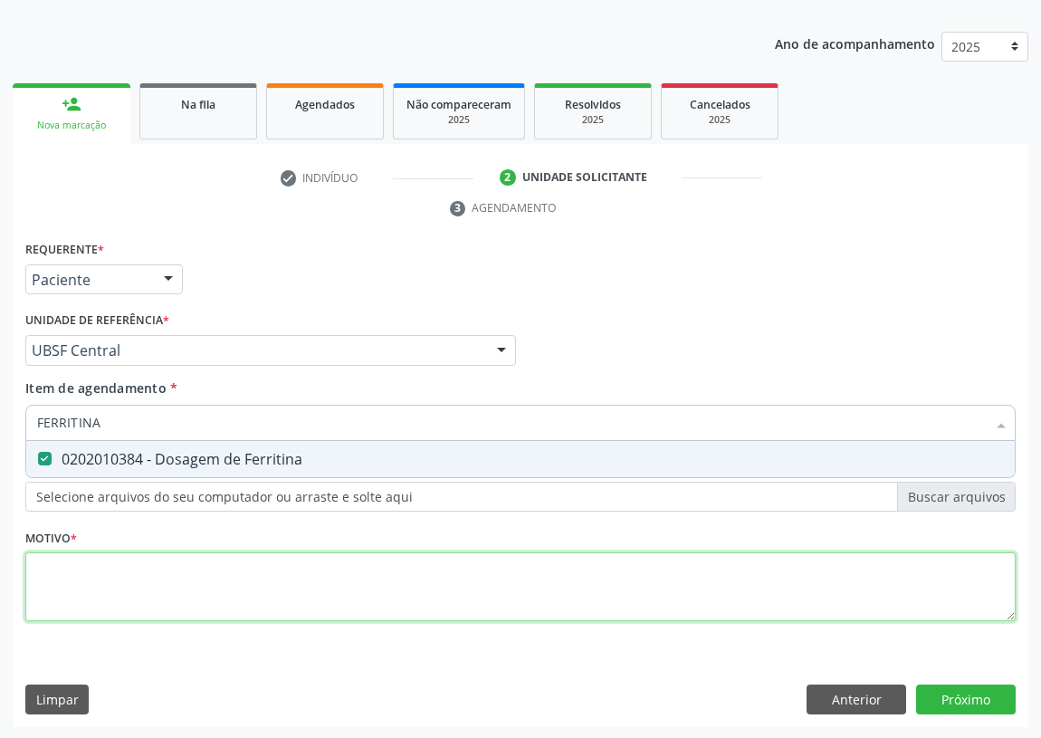
click at [67, 583] on div "Requerente * Paciente Médico(a) Enfermeiro(a) Paciente Nenhum resultado encontr…" at bounding box center [520, 441] width 991 height 410
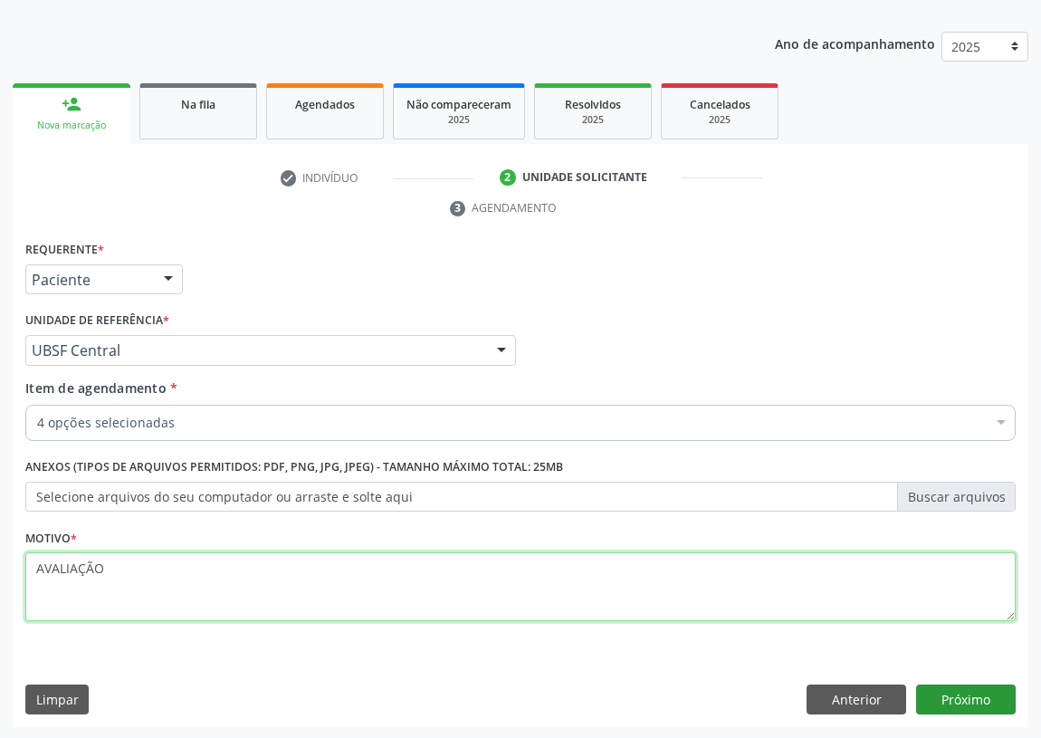
type textarea "AVALIAÇÃO"
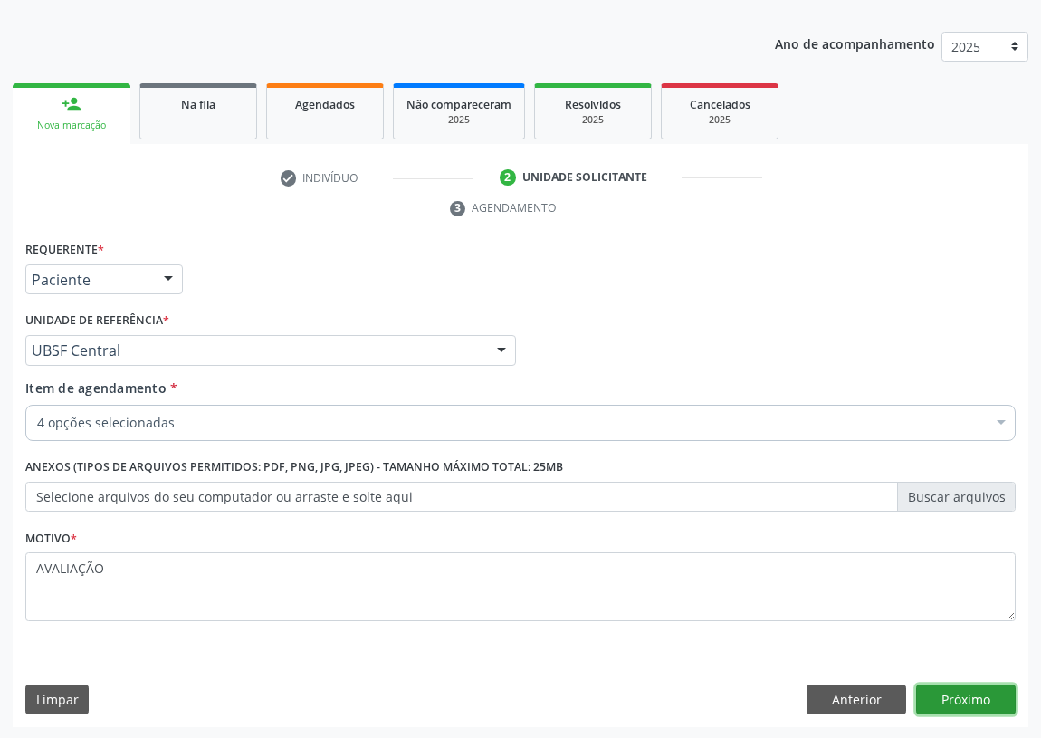
click at [947, 695] on button "Próximo" at bounding box center [966, 700] width 100 height 31
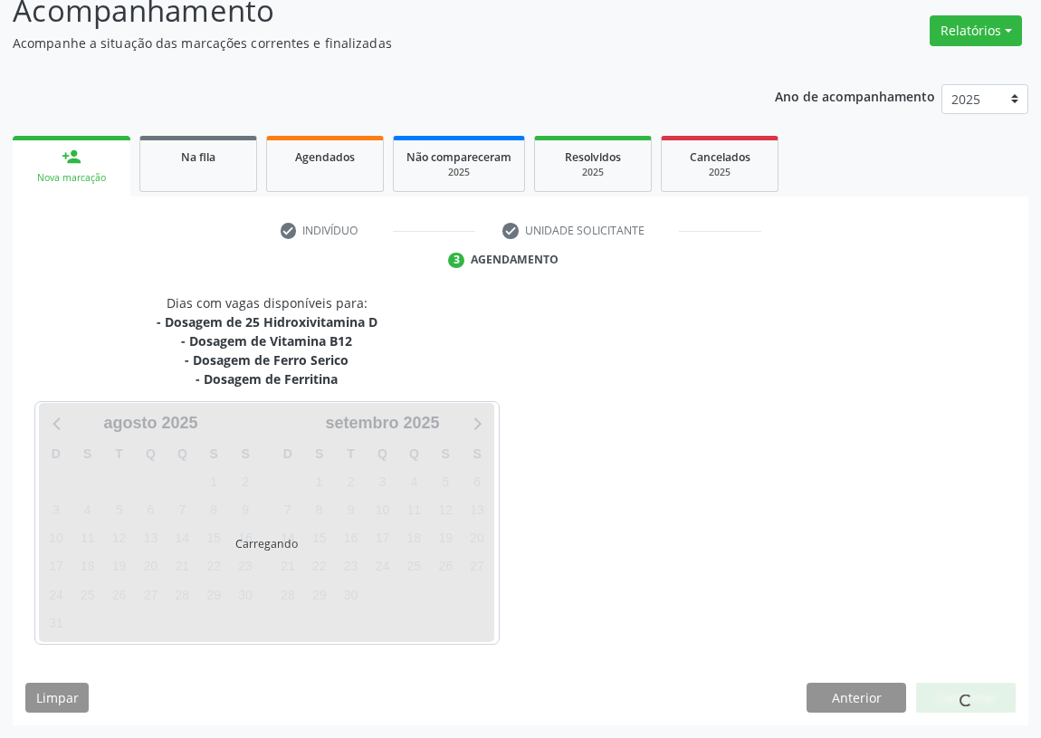
scroll to position [134, 0]
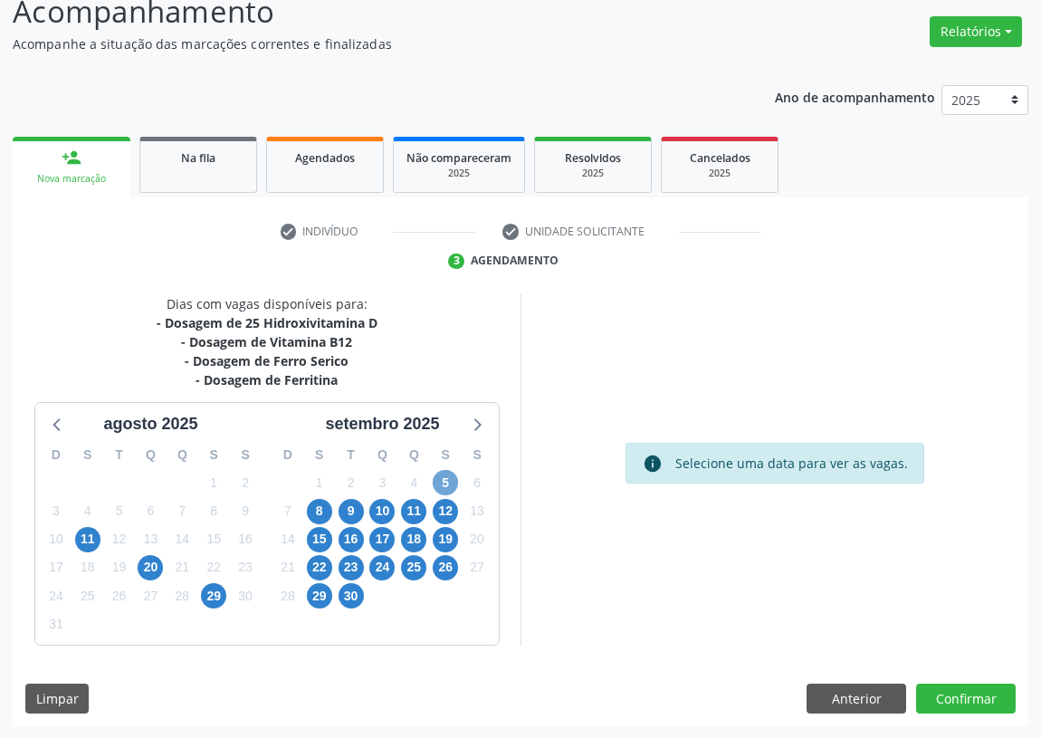
drag, startPoint x: 452, startPoint y: 481, endPoint x: 648, endPoint y: 391, distance: 216.0
click at [452, 480] on span "5" at bounding box center [445, 482] width 25 height 25
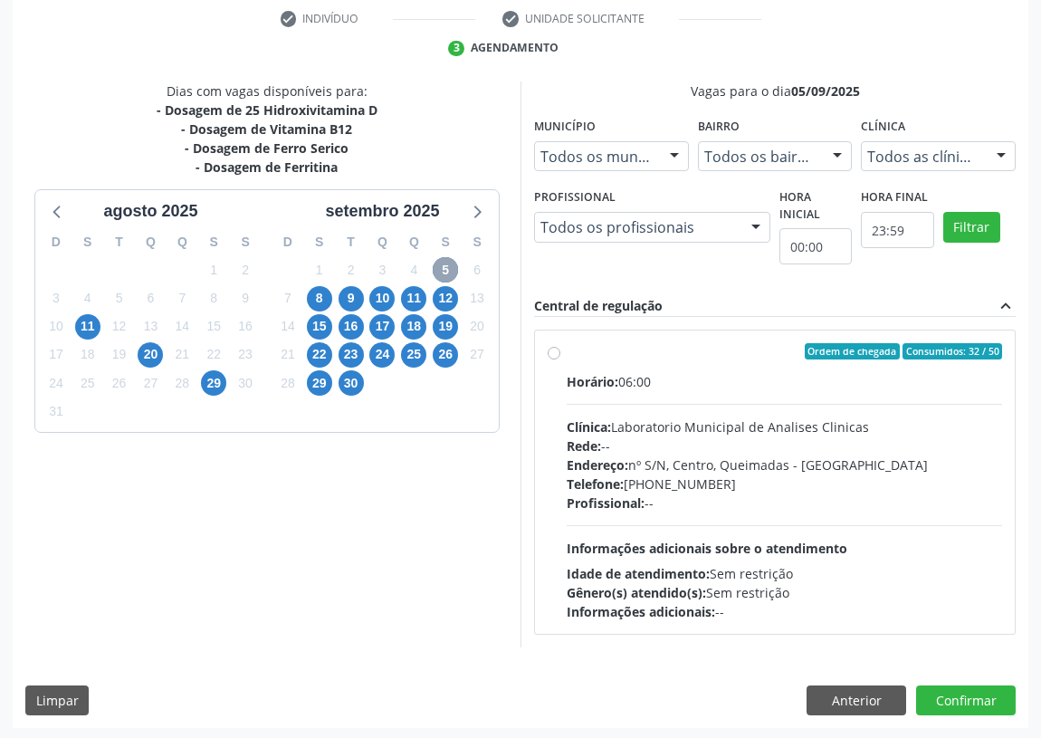
scroll to position [348, 0]
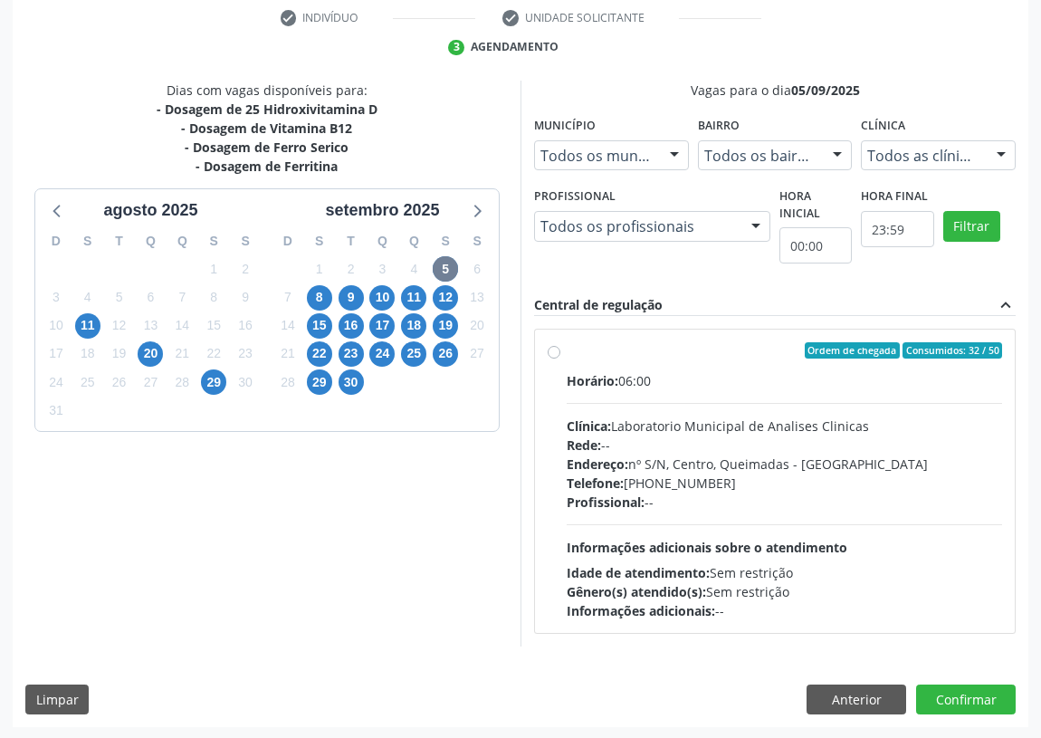
click at [567, 352] on label "Ordem de chegada Consumidos: 32 / 50 Horário: 06:00 Clínica: Laboratorio Munici…" at bounding box center [785, 481] width 436 height 278
click at [552, 352] on input "Ordem de chegada Consumidos: 32 / 50 Horário: 06:00 Clínica: Laboratorio Munici…" at bounding box center [554, 350] width 13 height 16
radio input "true"
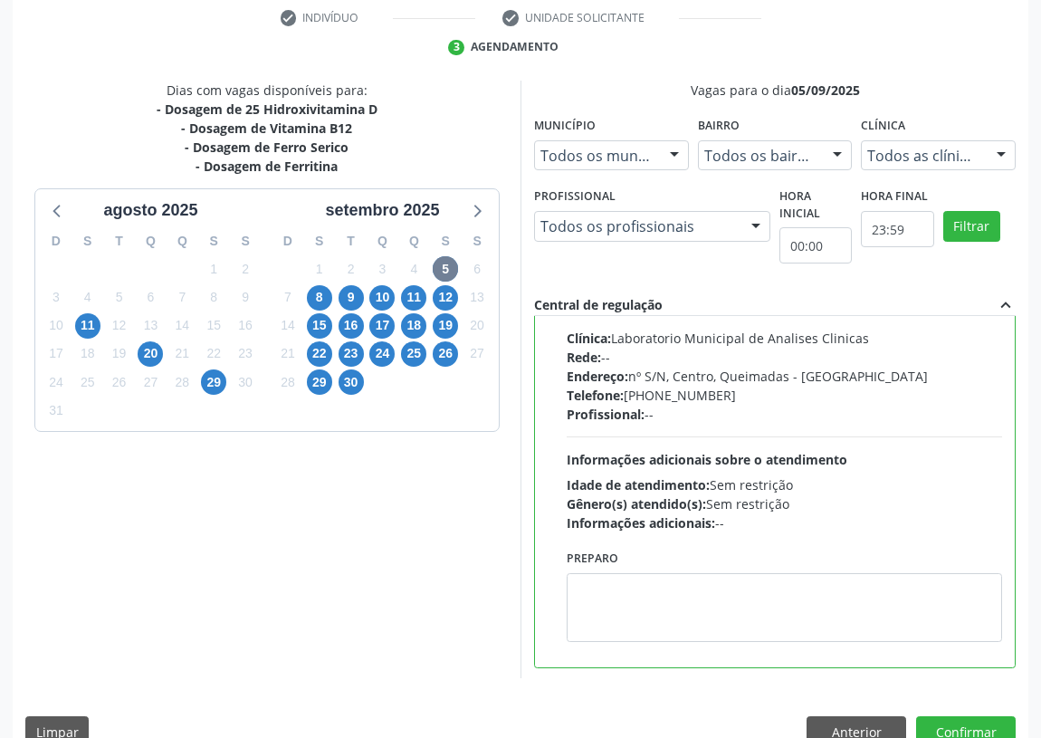
scroll to position [90, 0]
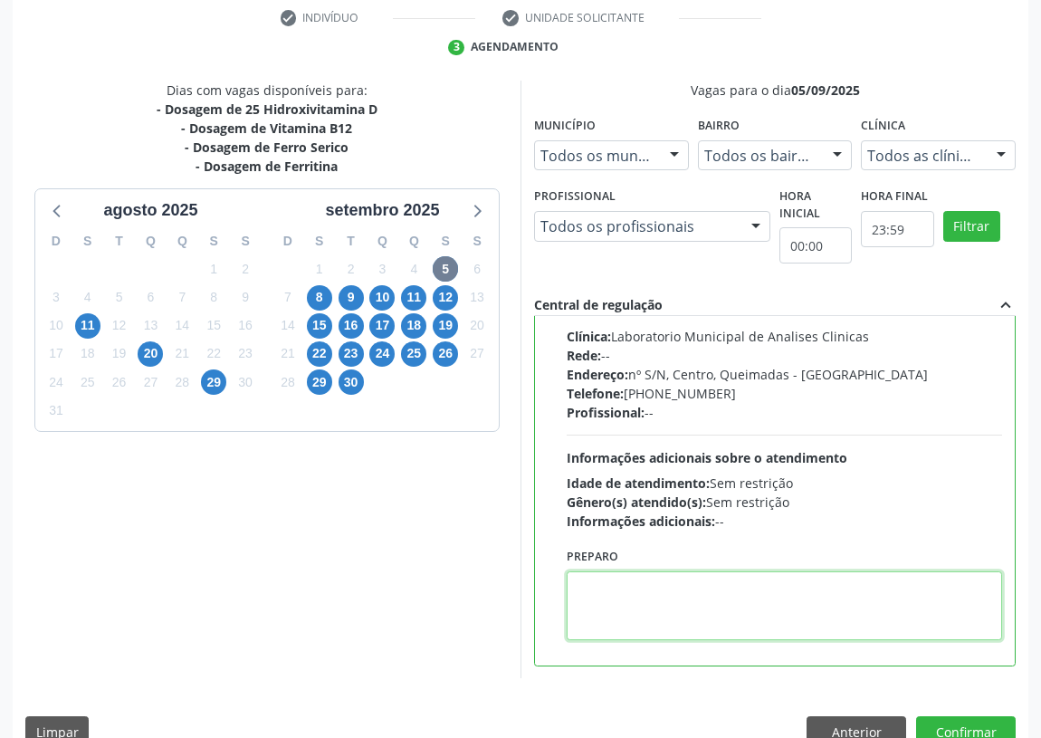
click at [625, 598] on textarea at bounding box center [785, 605] width 436 height 69
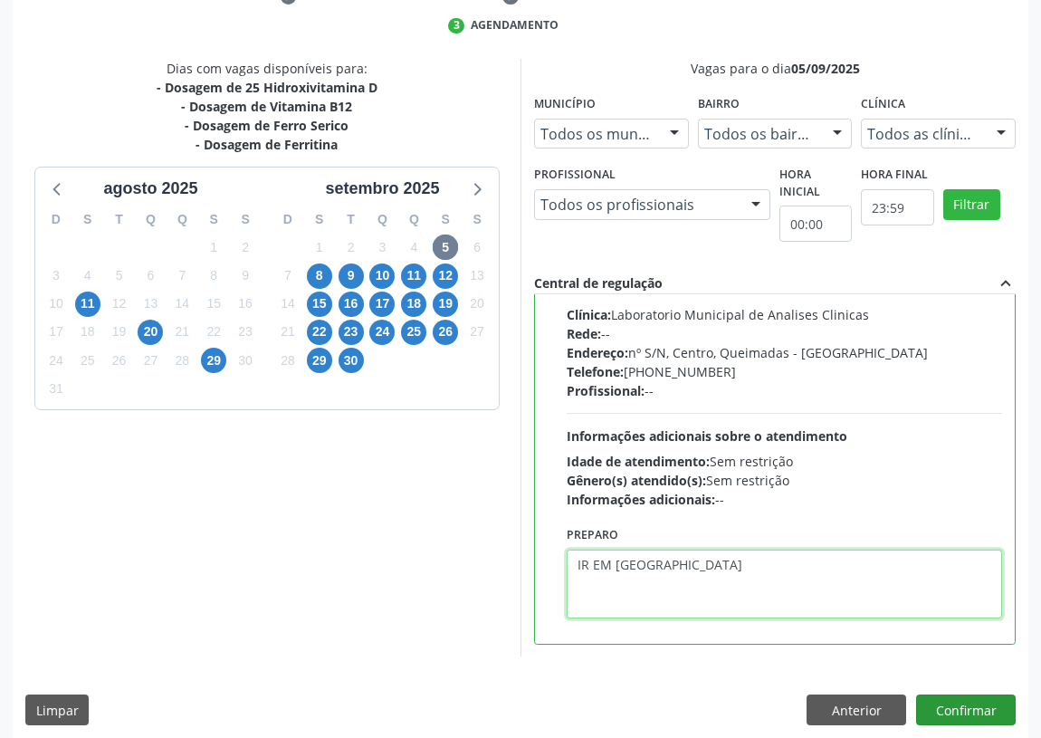
scroll to position [380, 0]
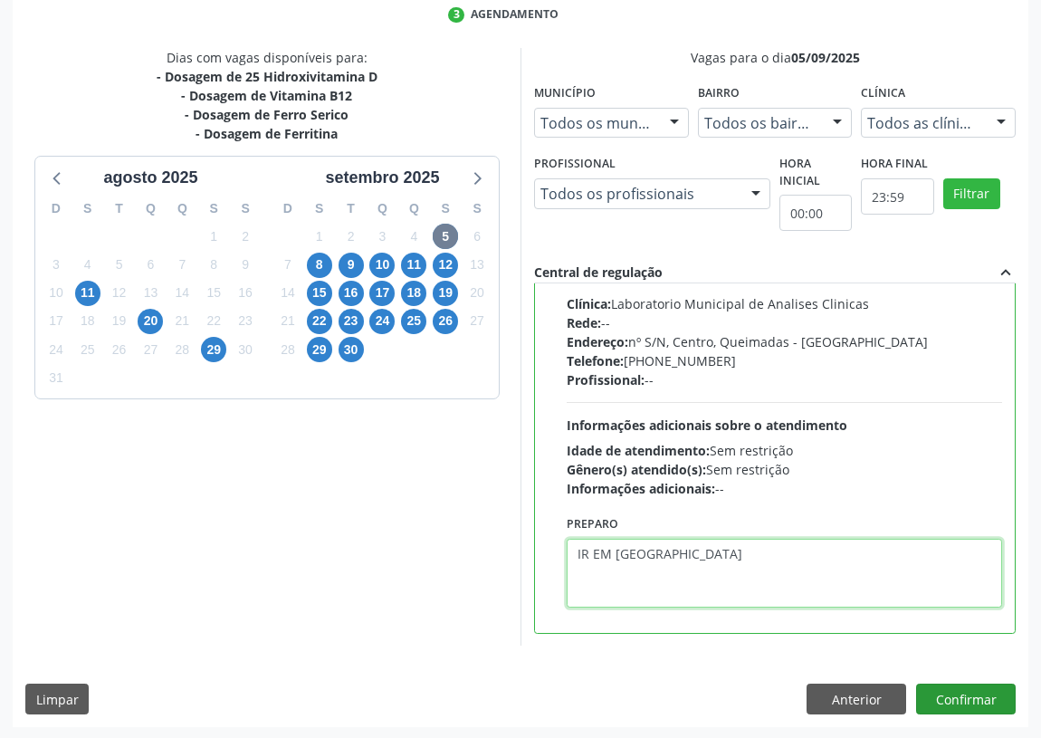
type textarea "IR EM [GEOGRAPHIC_DATA]"
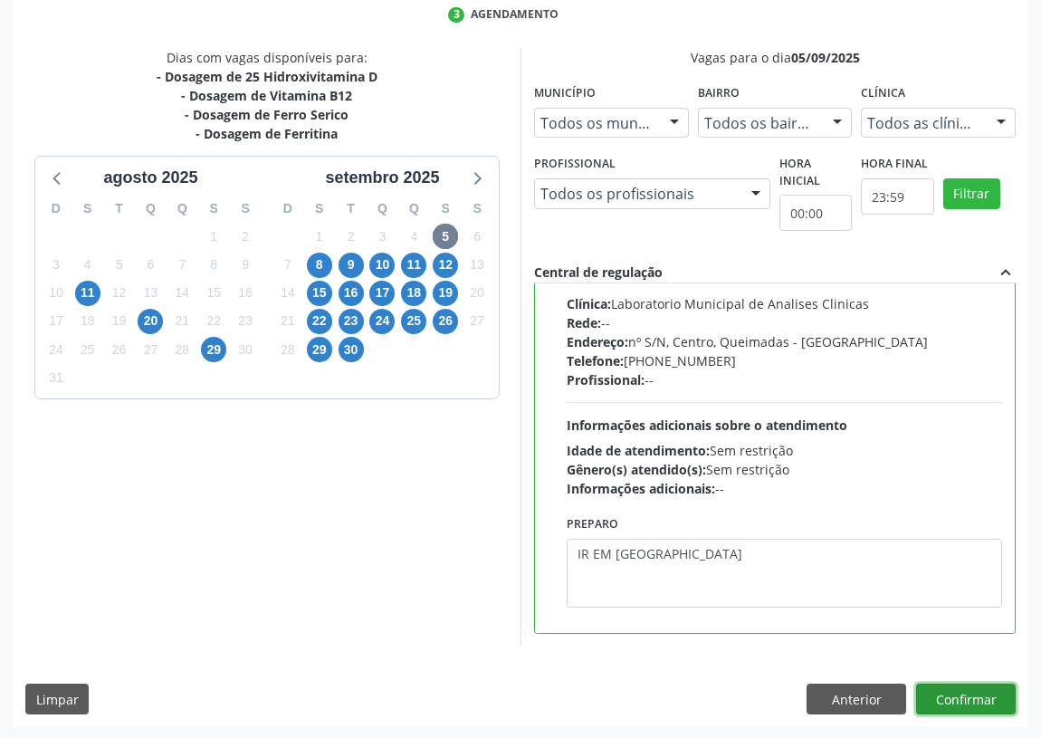
click at [970, 692] on button "Confirmar" at bounding box center [966, 699] width 100 height 31
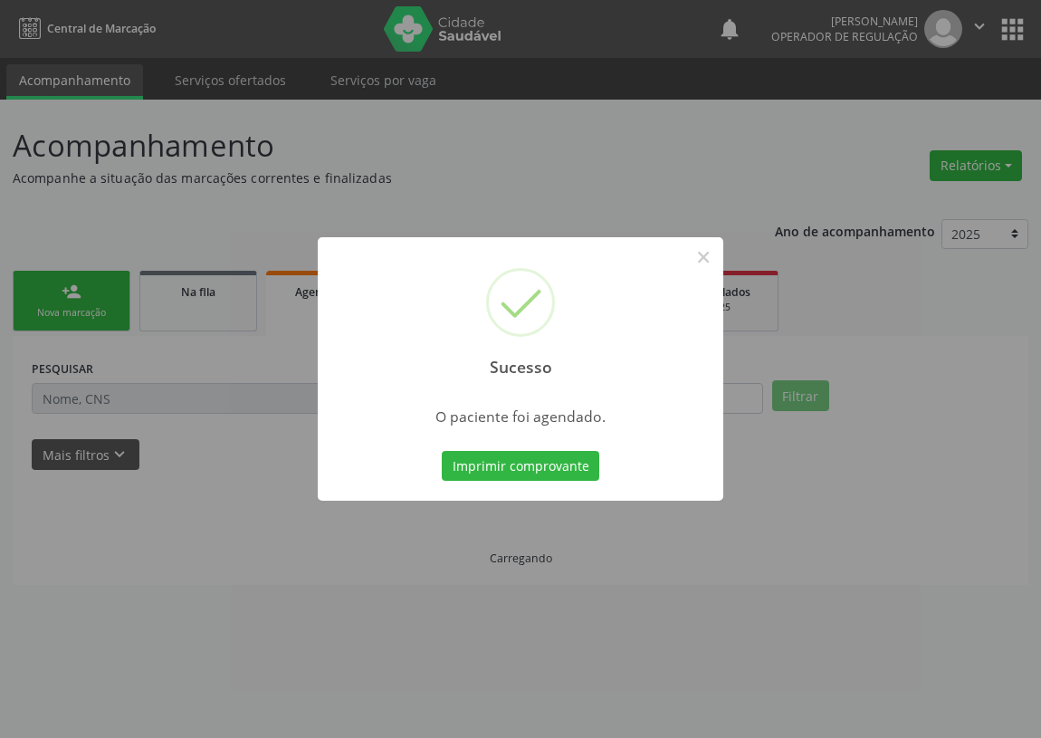
scroll to position [0, 0]
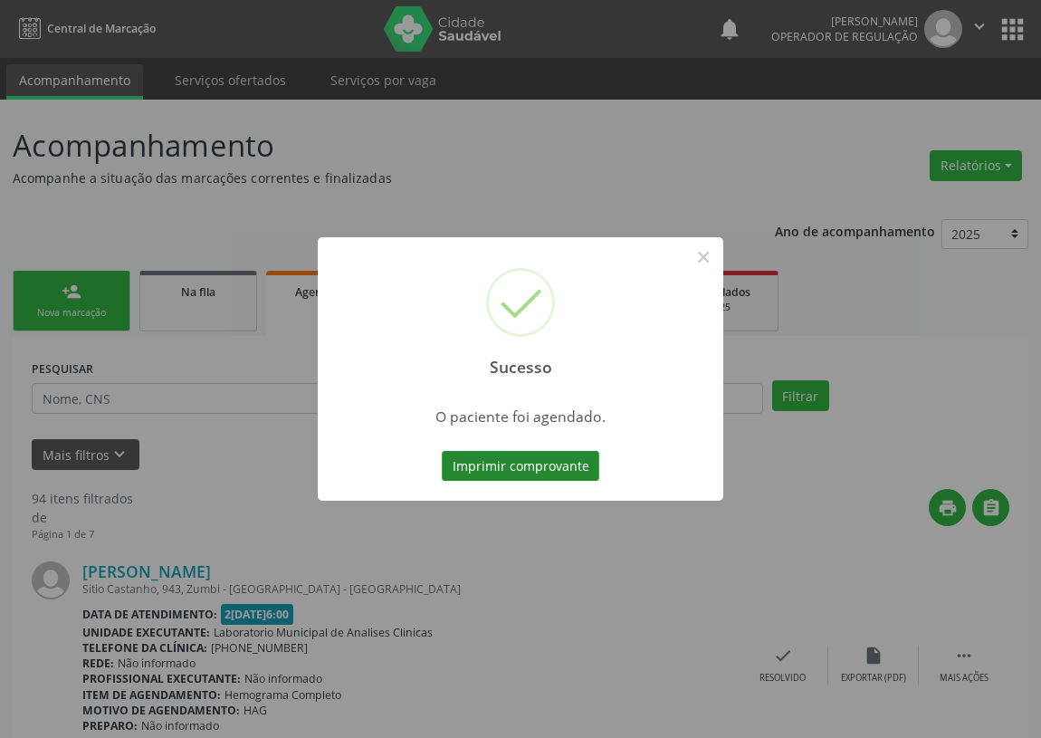
click at [516, 466] on button "Imprimir comprovante" at bounding box center [521, 466] width 158 height 31
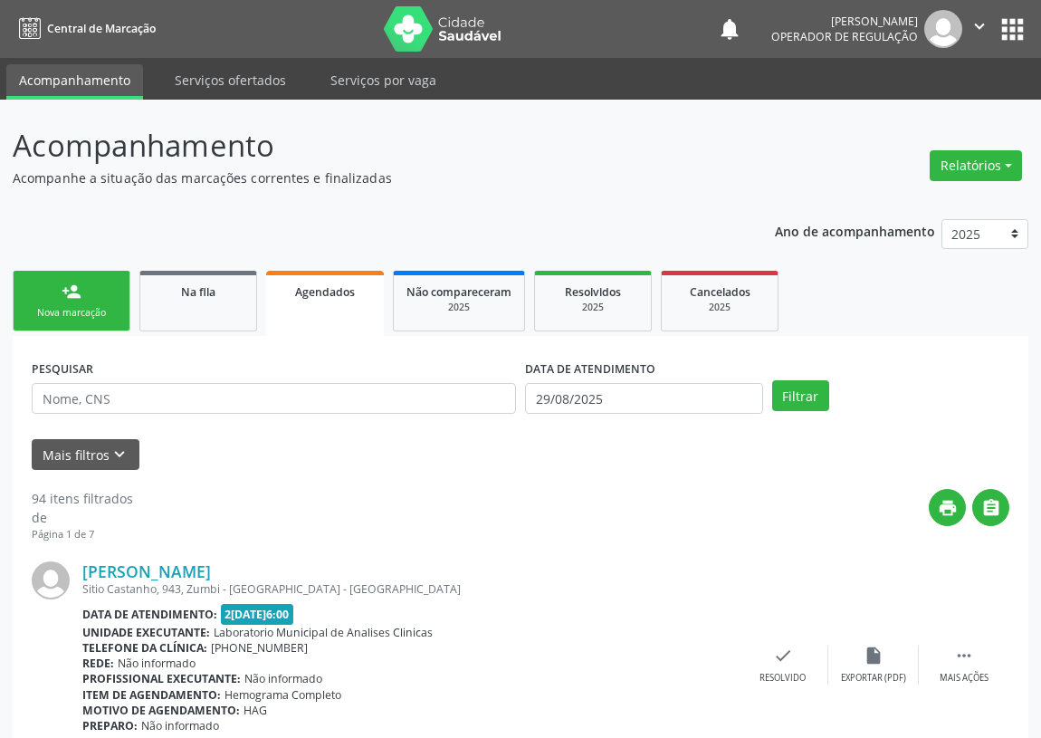
click at [51, 300] on link "person_add Nova marcação" at bounding box center [72, 301] width 118 height 61
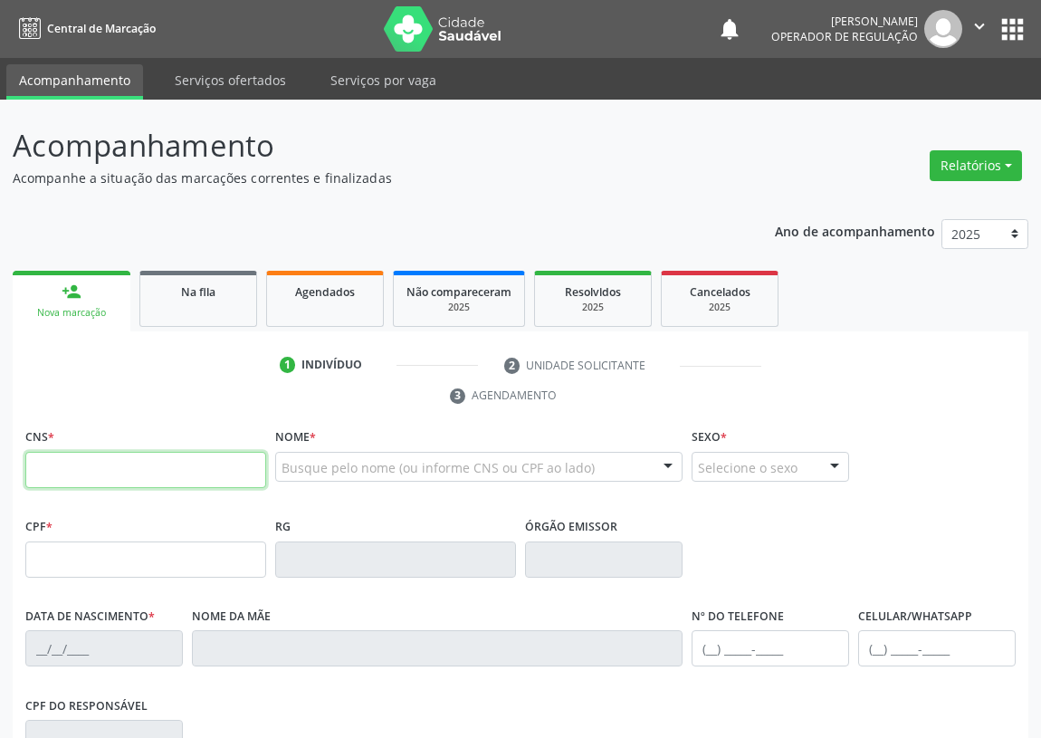
click at [47, 475] on input "text" at bounding box center [145, 470] width 241 height 36
click at [34, 474] on input "text" at bounding box center [145, 470] width 241 height 36
type input "702 3091 2143 1416"
type input "707.834.694-70"
type input "26[DATE]"
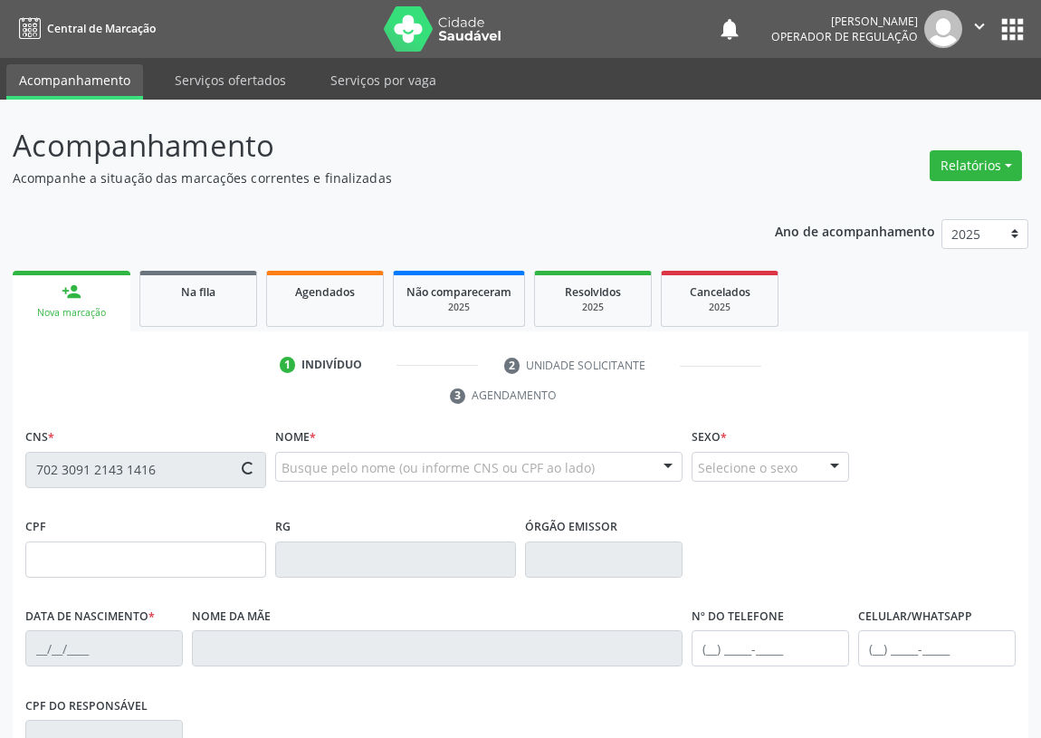
type input "[PERSON_NAME]"
type input "[PHONE_NUMBER]"
type input "953.086.874-04"
type input "43"
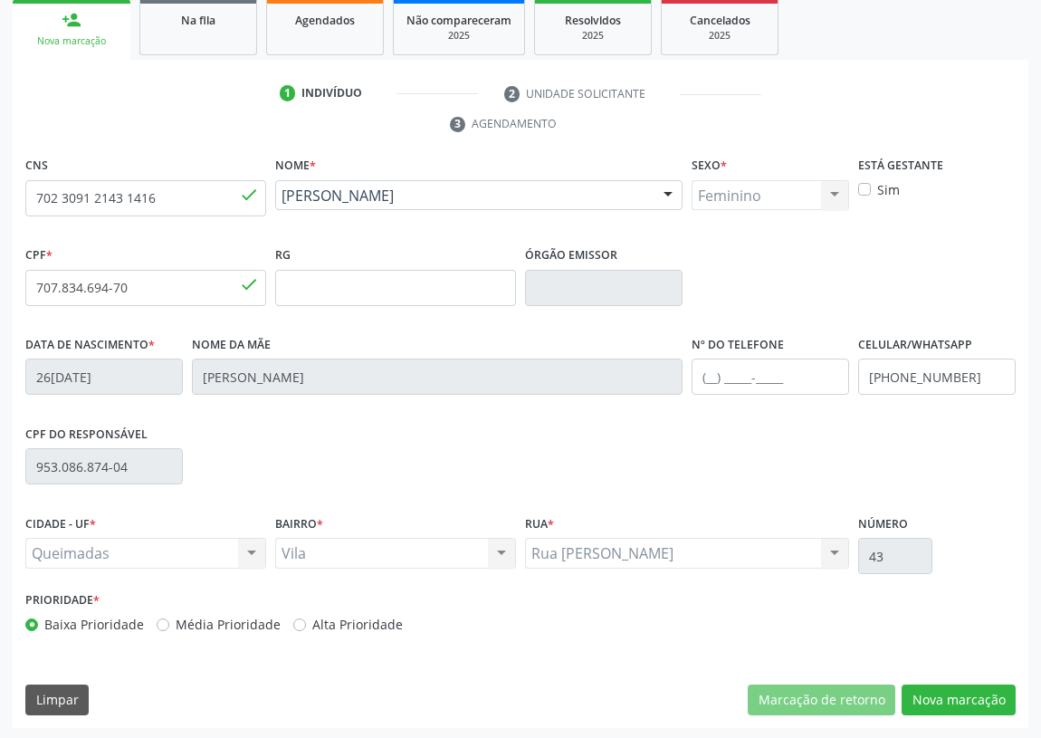
scroll to position [272, 0]
drag, startPoint x: 976, startPoint y: 695, endPoint x: 628, endPoint y: 587, distance: 364.1
click at [966, 691] on button "Nova marcação" at bounding box center [959, 700] width 114 height 31
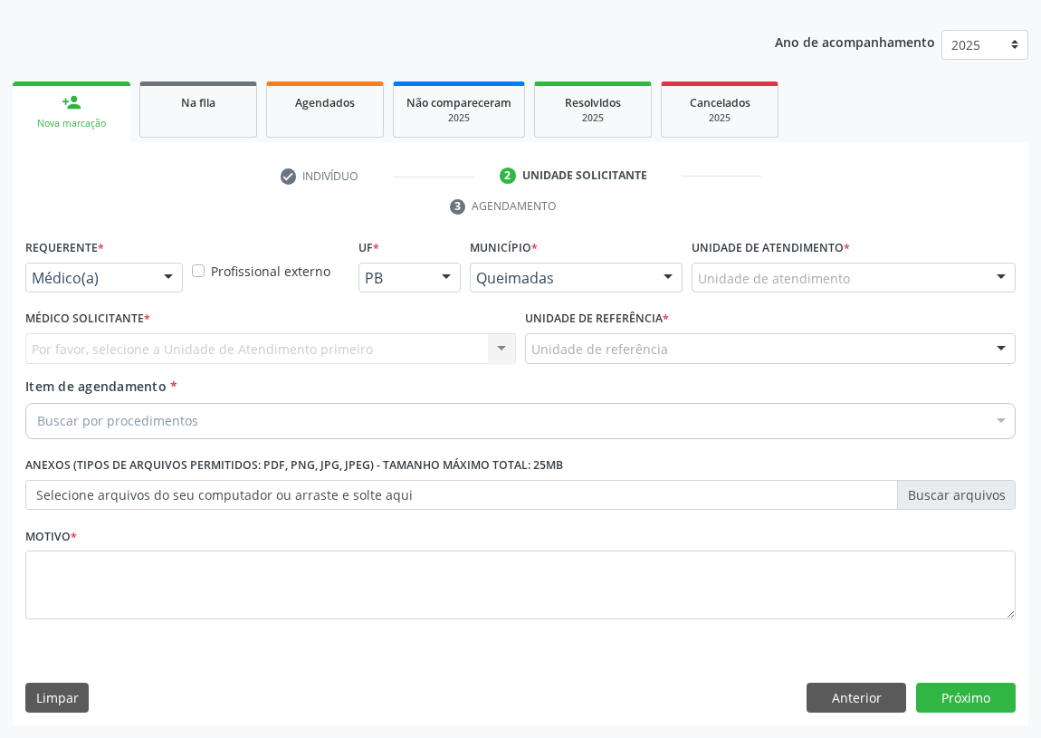
scroll to position [187, 0]
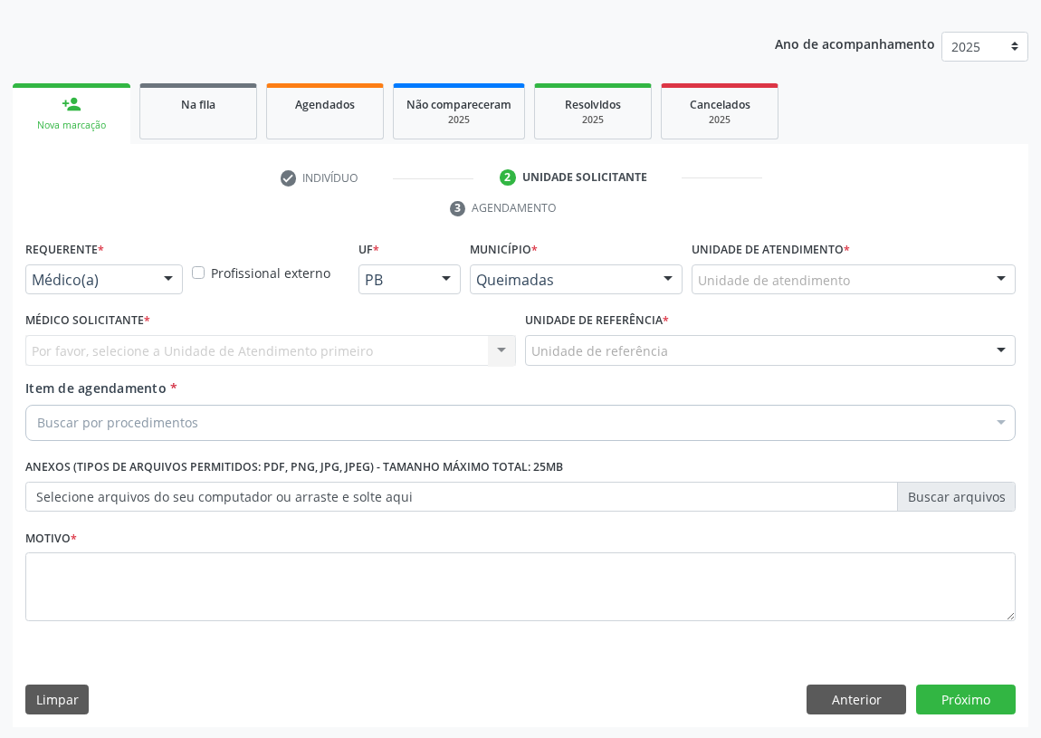
drag, startPoint x: 168, startPoint y: 273, endPoint x: 139, endPoint y: 357, distance: 89.4
click at [166, 279] on div at bounding box center [168, 280] width 27 height 31
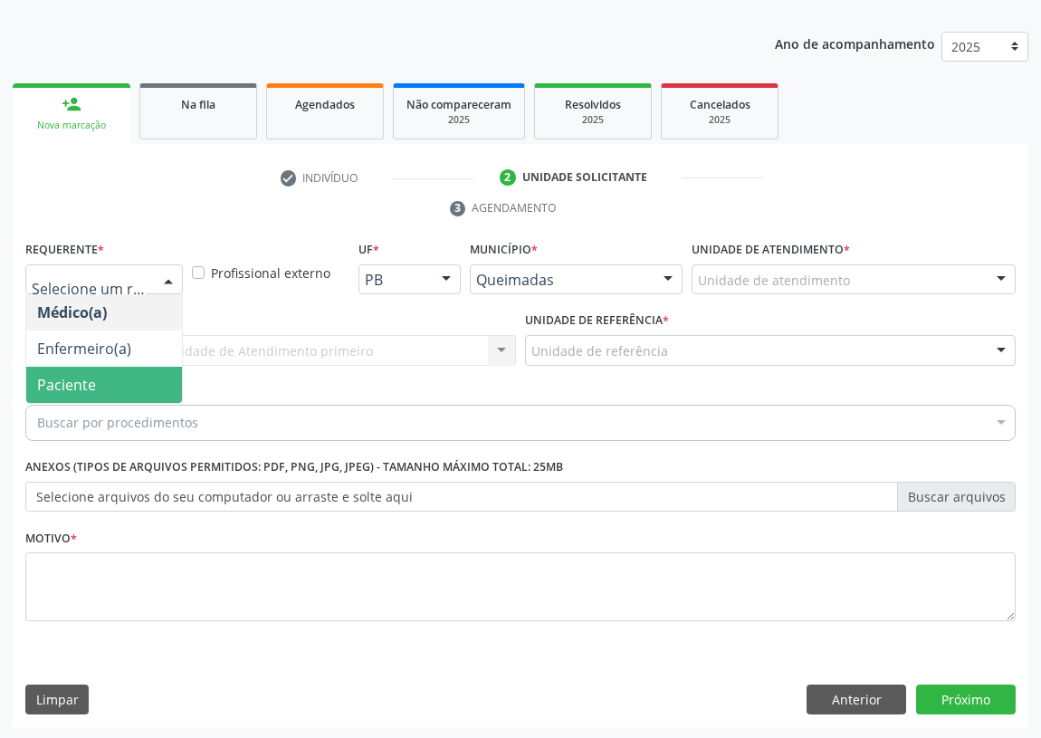
click at [138, 372] on span "Paciente" at bounding box center [104, 385] width 156 height 36
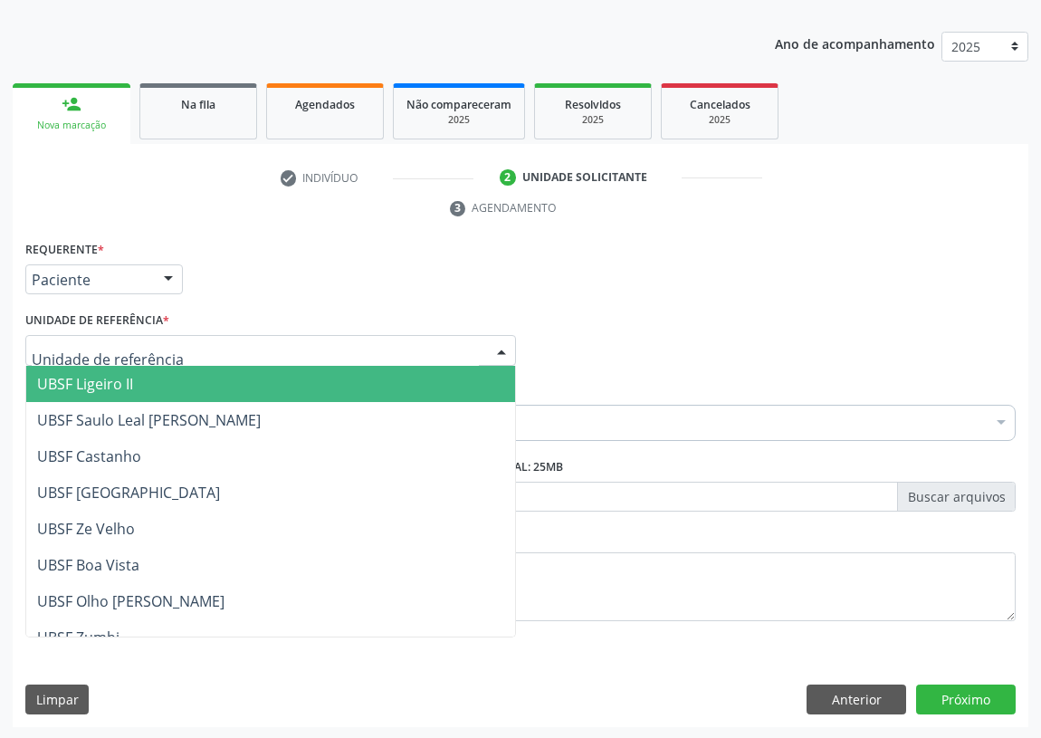
drag, startPoint x: 499, startPoint y: 345, endPoint x: 344, endPoint y: 444, distance: 183.6
click at [488, 351] on div at bounding box center [501, 351] width 27 height 31
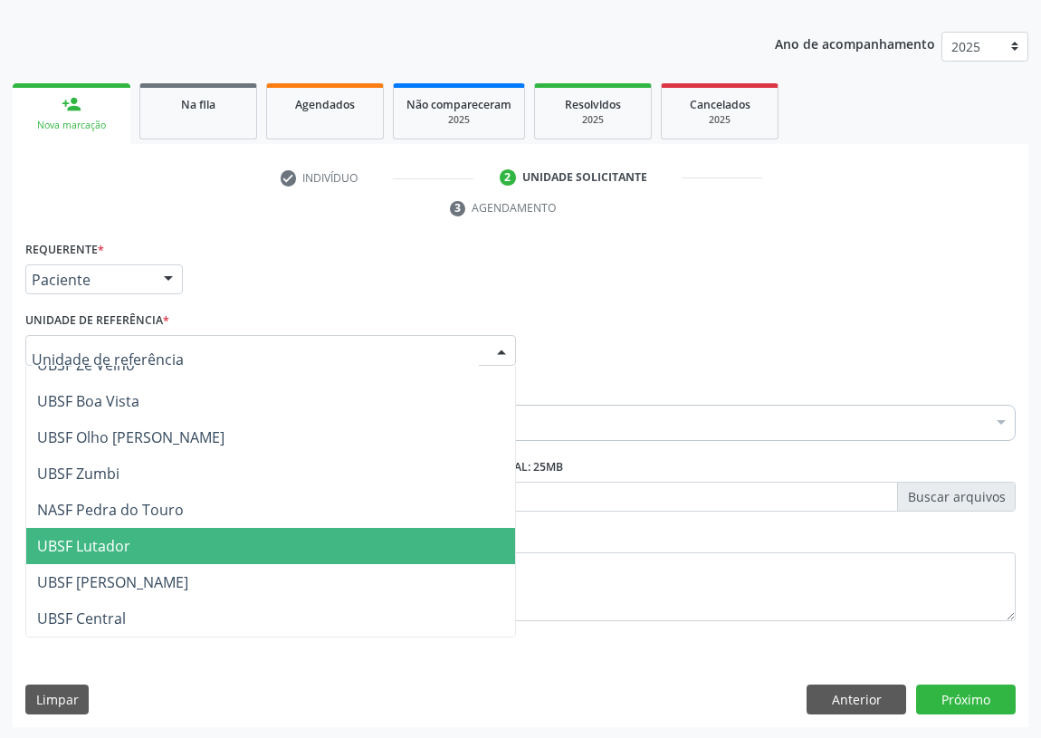
scroll to position [246, 0]
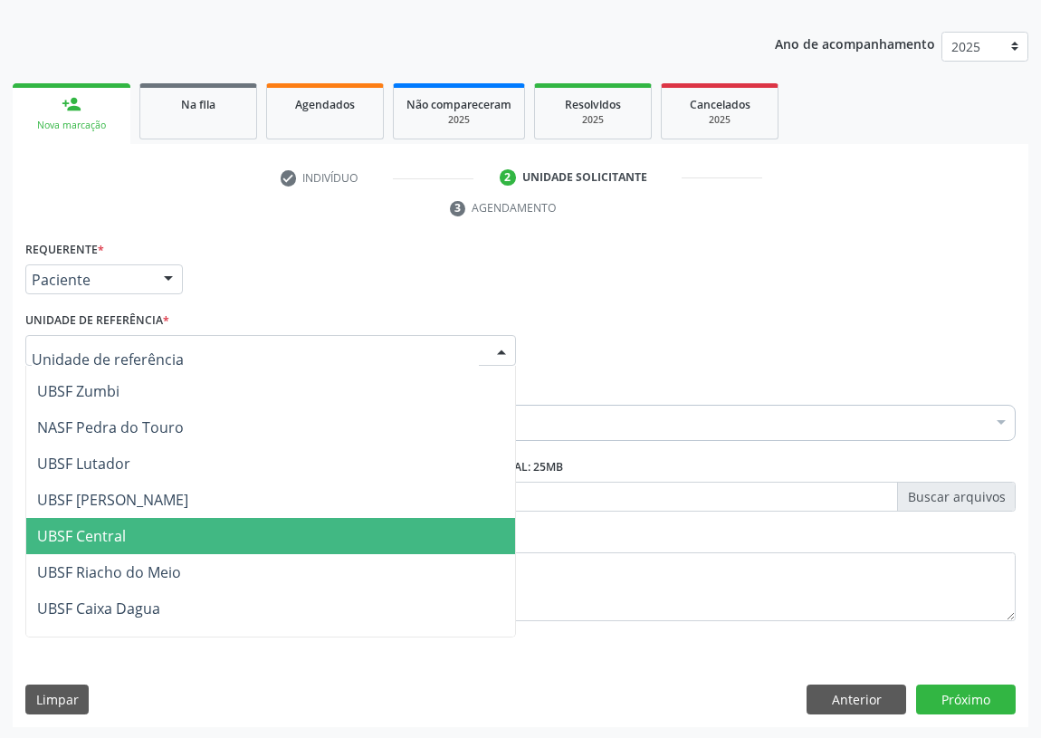
drag, startPoint x: 107, startPoint y: 534, endPoint x: 0, endPoint y: 492, distance: 115.0
click at [106, 534] on span "UBSF Central" at bounding box center [81, 536] width 89 height 20
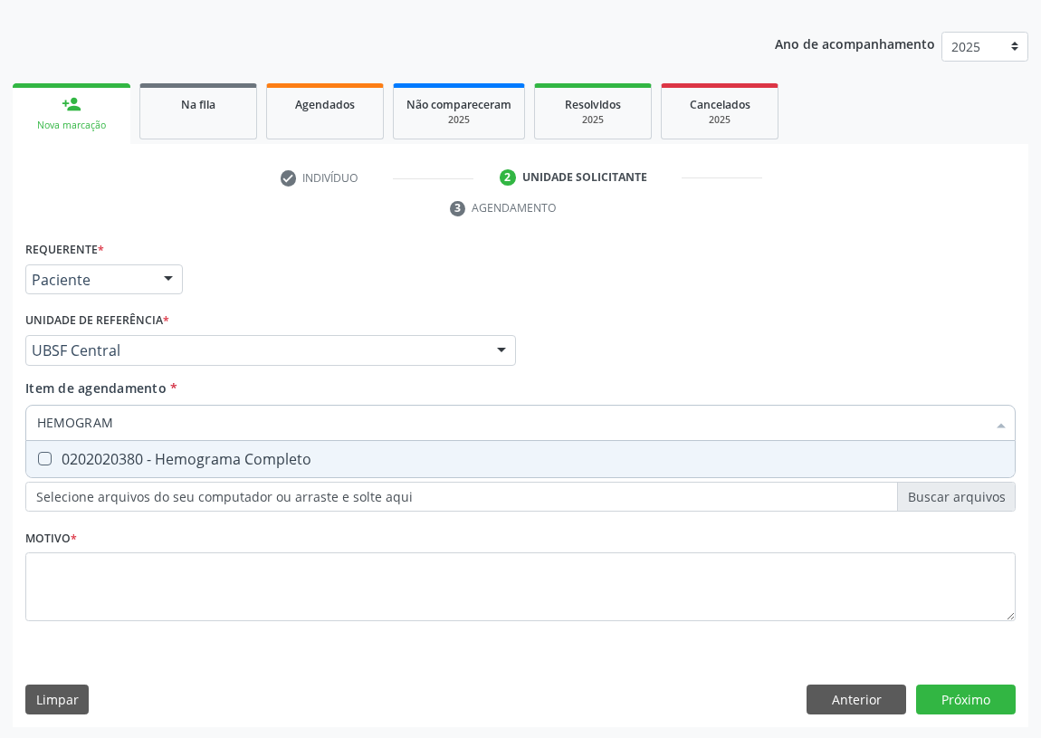
type input "HEMOGRAMA"
click at [53, 455] on div "0202020380 - Hemograma Completo" at bounding box center [520, 459] width 967 height 14
checkbox Completo "true"
drag, startPoint x: 125, startPoint y: 423, endPoint x: 0, endPoint y: 422, distance: 125.0
click at [0, 422] on div "Acompanhamento Acompanhe a situação das marcações correntes e finalizadas Relat…" at bounding box center [520, 326] width 1041 height 828
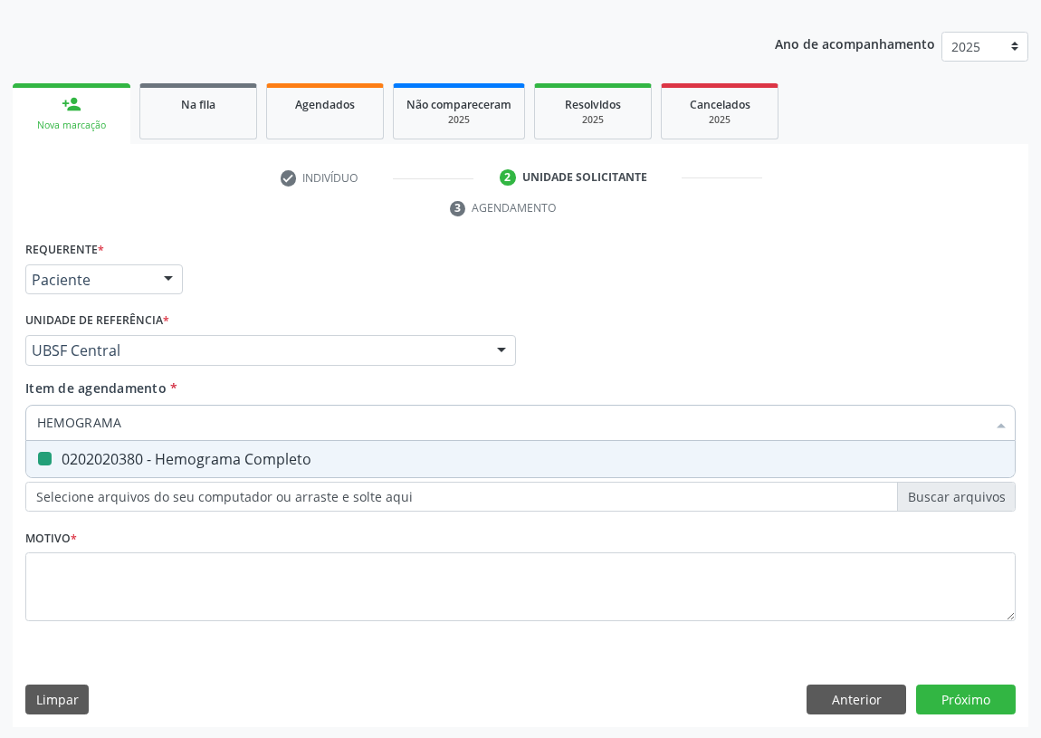
type input "U"
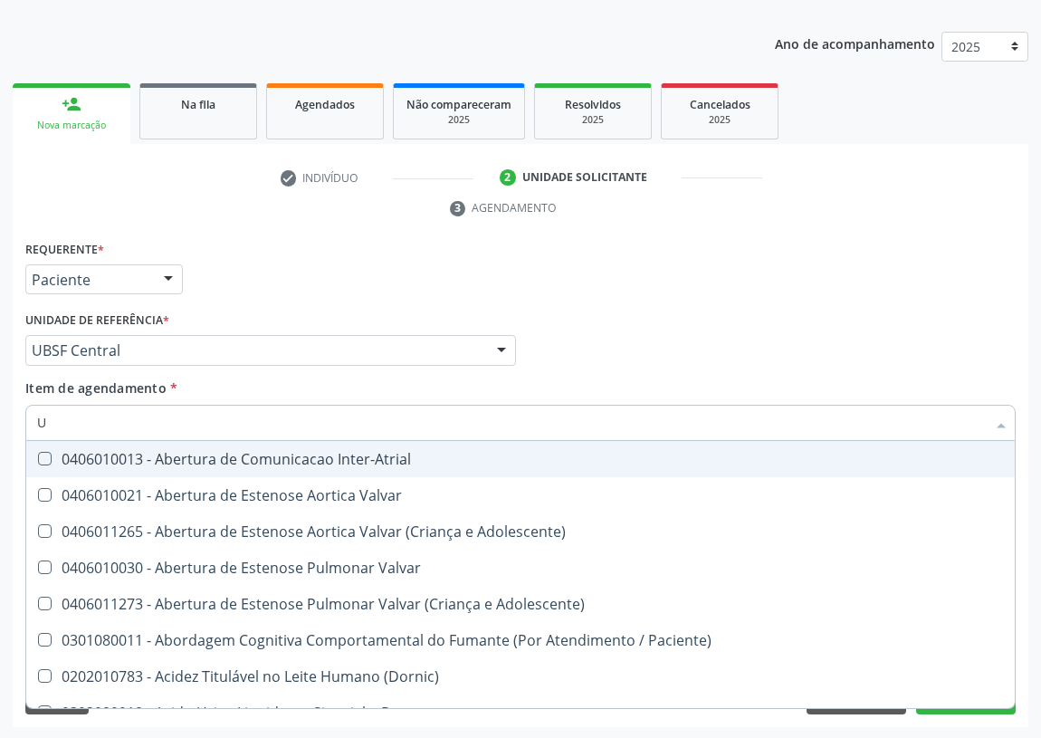
checkbox Inter-Atrial "false"
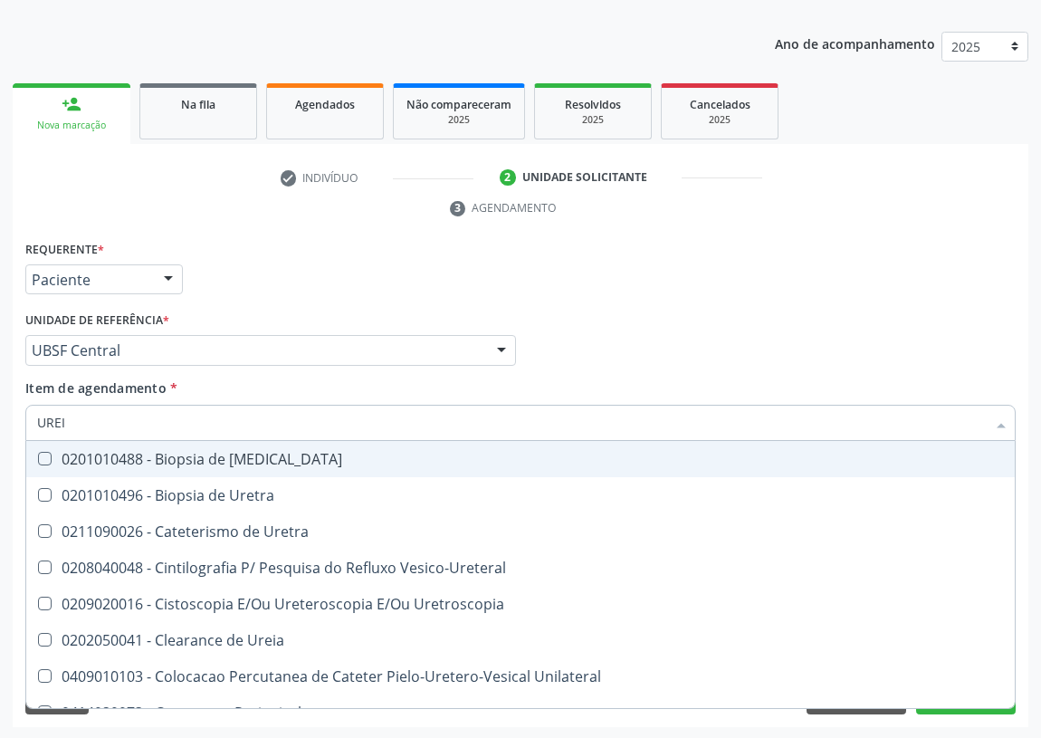
type input "UREIA"
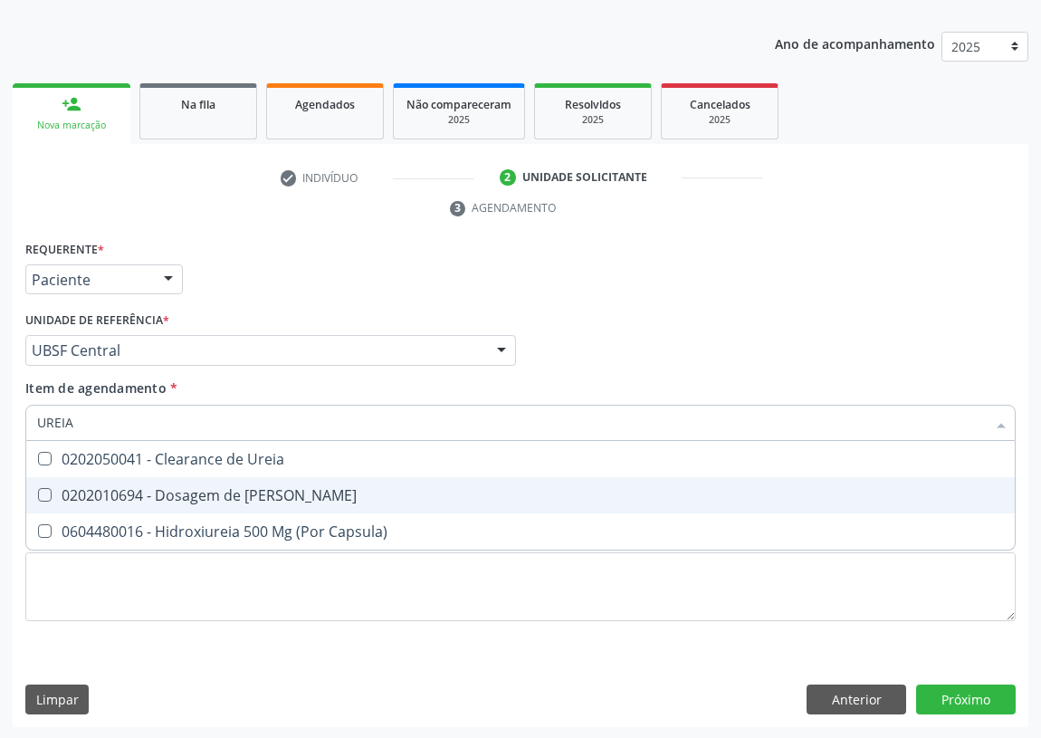
drag, startPoint x: 41, startPoint y: 497, endPoint x: 74, endPoint y: 436, distance: 69.3
click at [44, 488] on Ureia at bounding box center [45, 495] width 14 height 14
click at [38, 489] on Ureia "checkbox" at bounding box center [32, 495] width 12 height 12
checkbox Ureia "true"
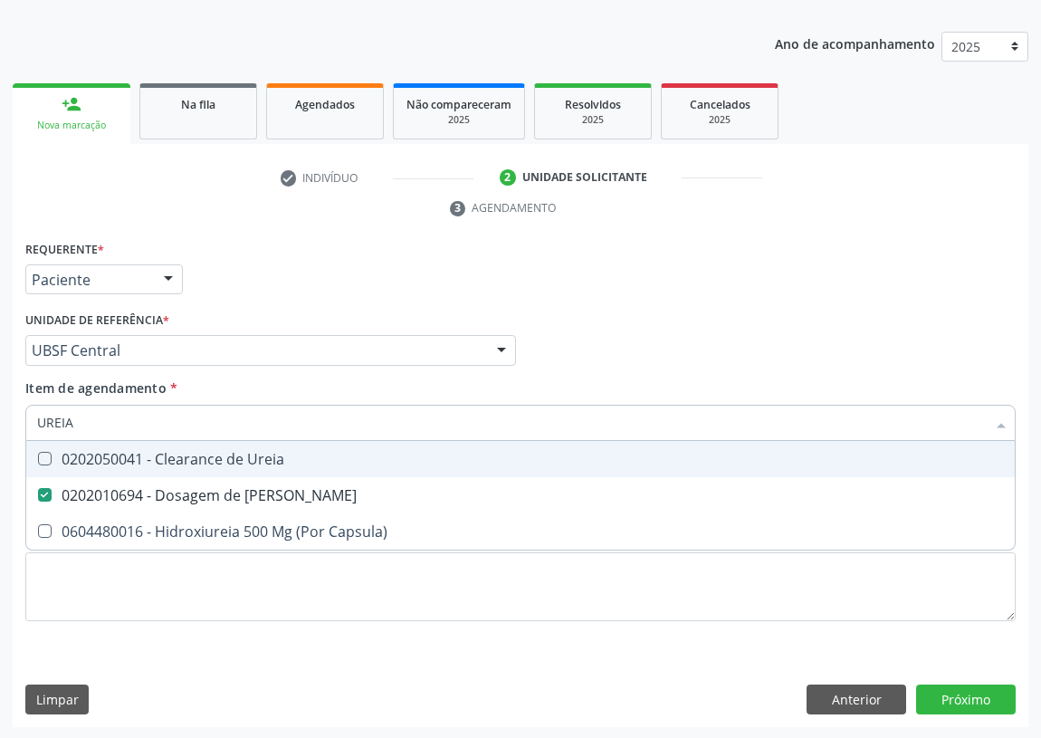
drag, startPoint x: 81, startPoint y: 418, endPoint x: 0, endPoint y: 408, distance: 81.3
click at [0, 419] on div "Acompanhamento Acompanhe a situação das marcações correntes e finalizadas Relat…" at bounding box center [520, 326] width 1041 height 828
type input "C"
checkbox Ureia "false"
type input "CREATININA"
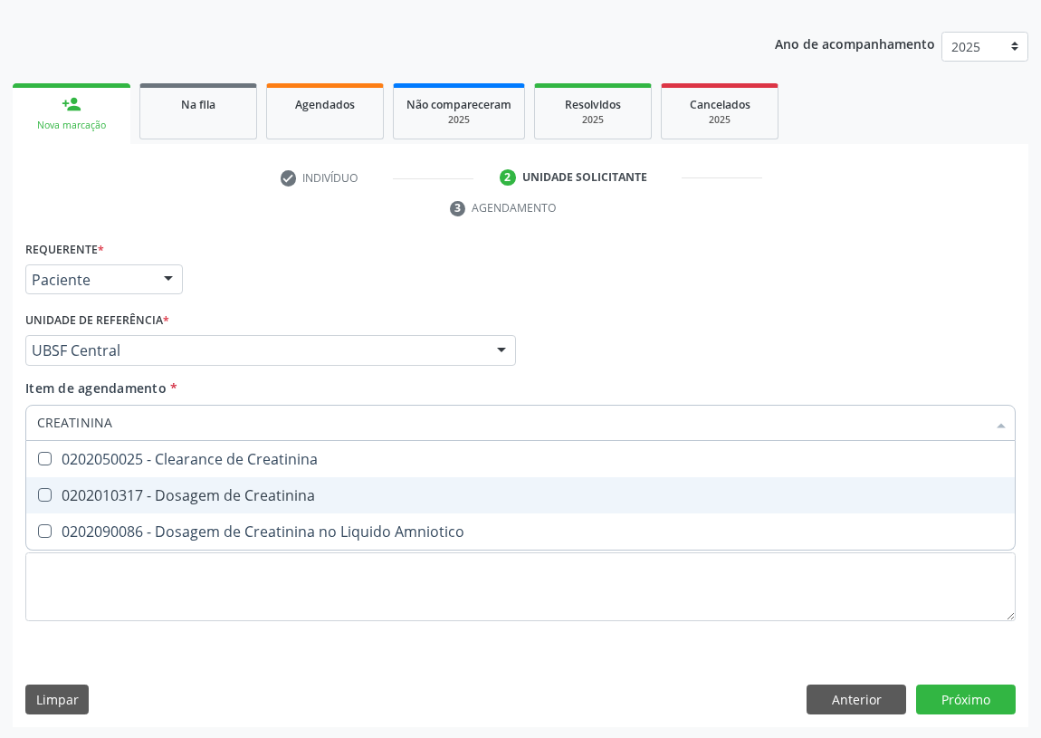
click at [45, 489] on Creatinina at bounding box center [45, 495] width 14 height 14
click at [38, 489] on Creatinina "checkbox" at bounding box center [32, 495] width 12 height 12
checkbox Creatinina "true"
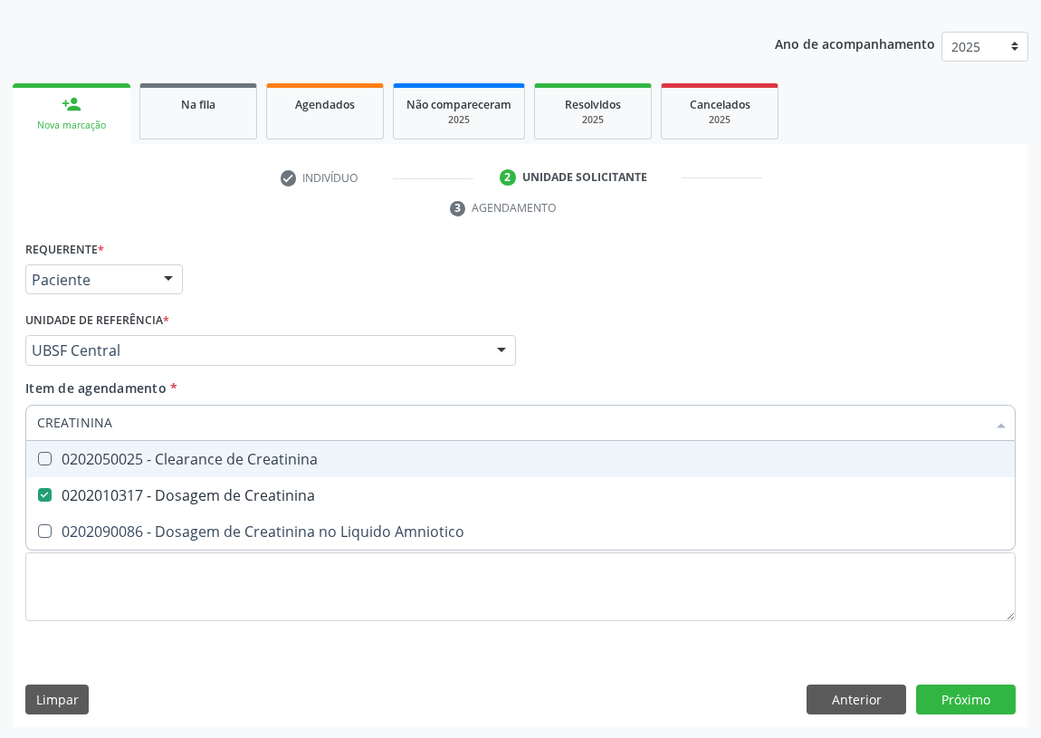
drag, startPoint x: 18, startPoint y: 429, endPoint x: 0, endPoint y: 429, distance: 18.1
click at [0, 429] on div "Acompanhamento Acompanhe a situação das marcações correntes e finalizadas Relat…" at bounding box center [520, 326] width 1041 height 828
type input "A"
checkbox Creatinina "false"
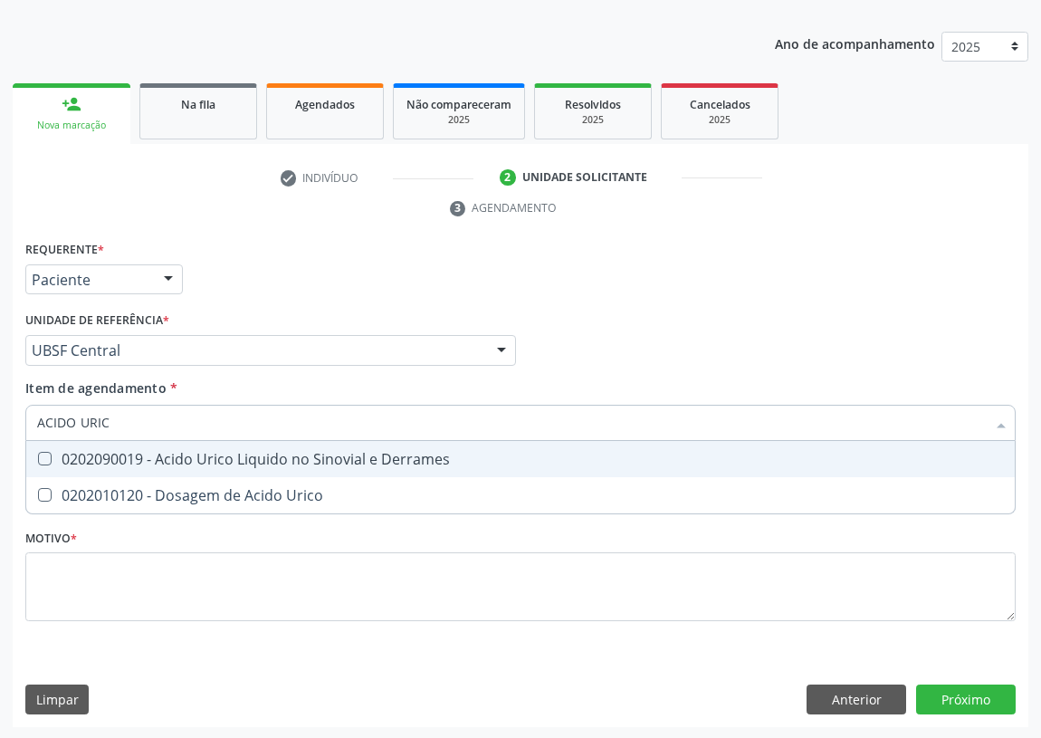
type input "ACIDO URICO"
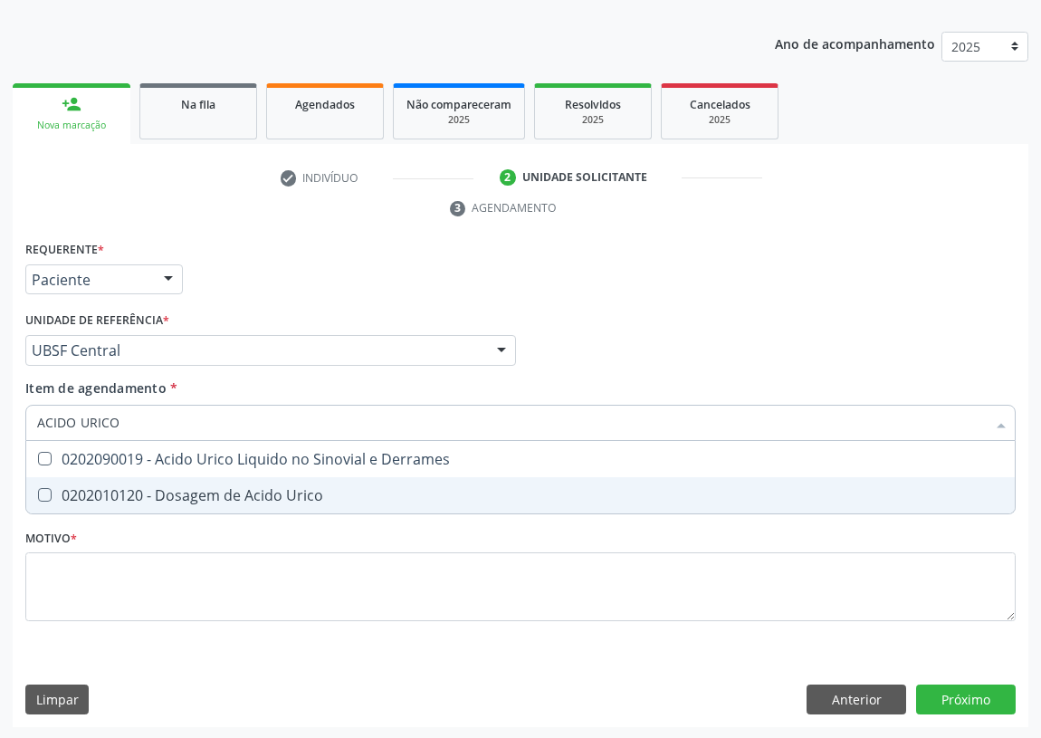
click at [45, 489] on Urico at bounding box center [45, 495] width 14 height 14
click at [38, 489] on Urico "checkbox" at bounding box center [32, 495] width 12 height 12
checkbox Urico "true"
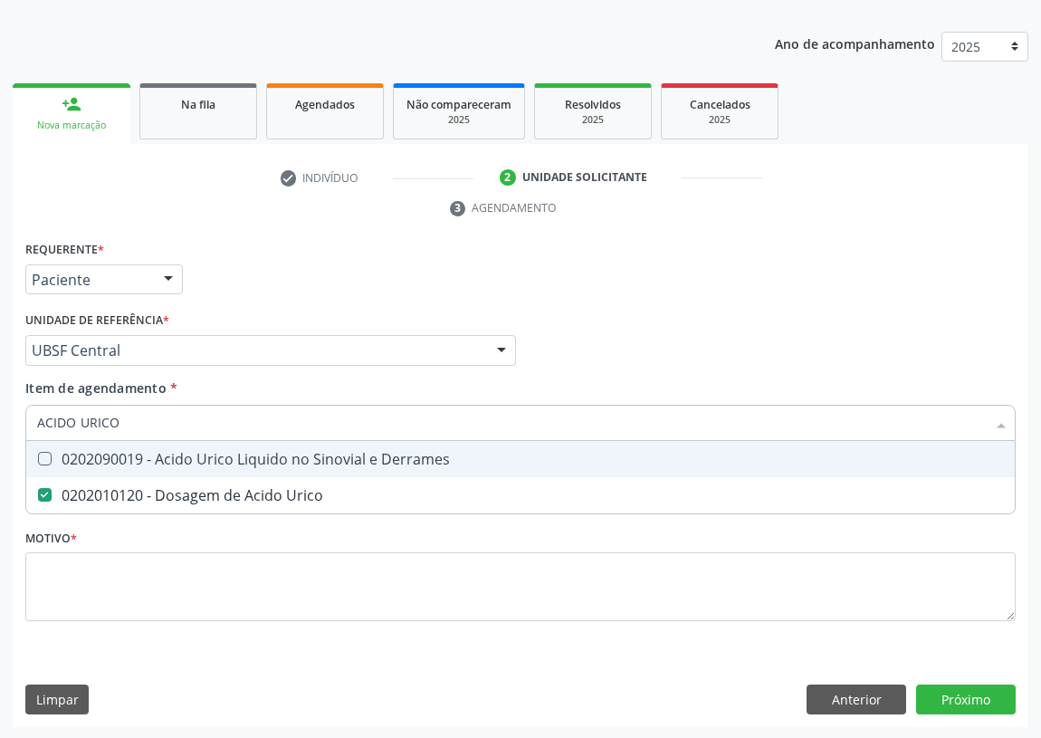
drag, startPoint x: 129, startPoint y: 416, endPoint x: 0, endPoint y: 416, distance: 128.6
click at [0, 417] on div "Acompanhamento Acompanhe a situação das marcações correntes e finalizadas Relat…" at bounding box center [520, 326] width 1041 height 828
type input "R"
checkbox Urico "false"
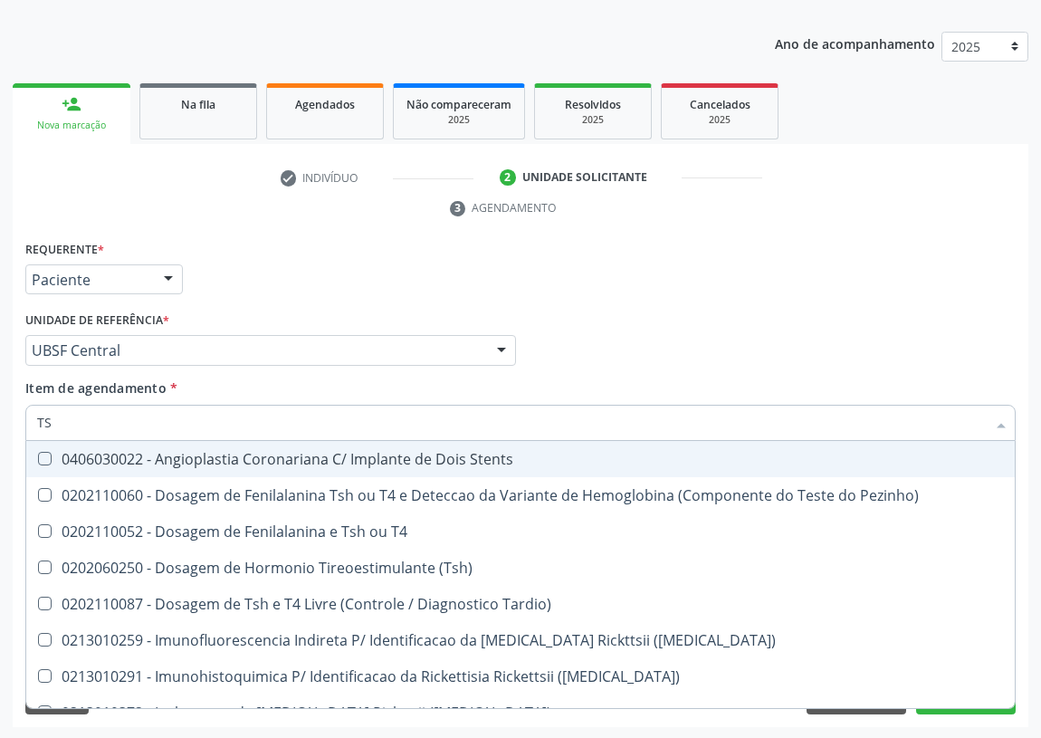
type input "TSH"
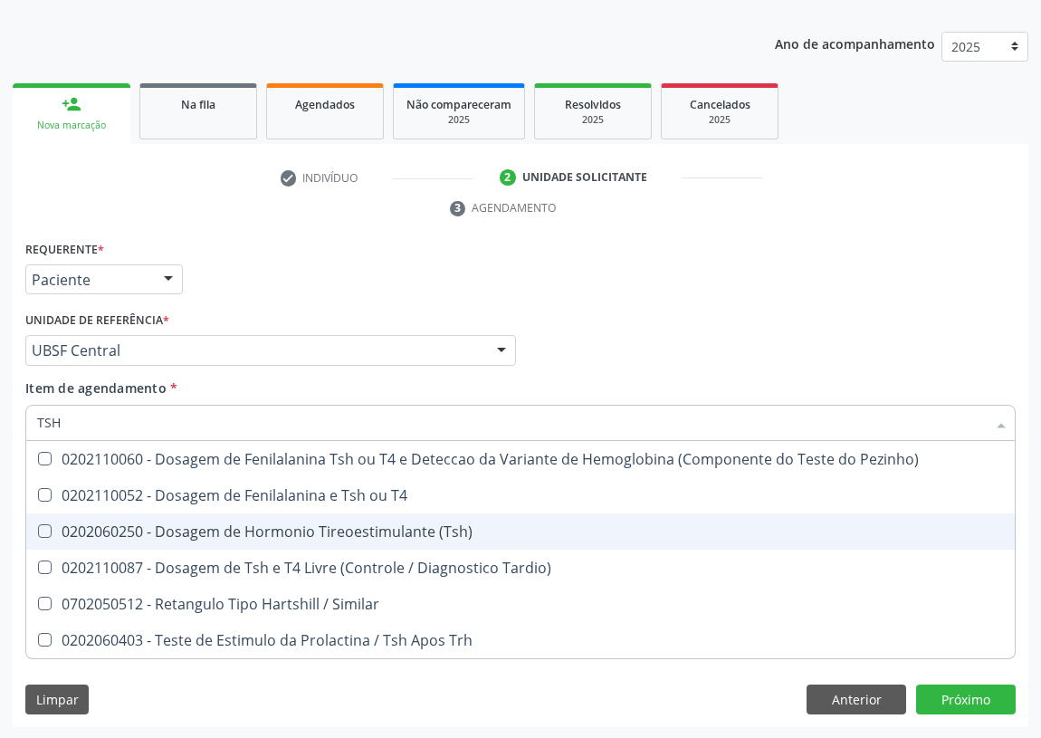
click at [45, 524] on \(Tsh\) at bounding box center [45, 531] width 14 height 14
click at [38, 525] on \(Tsh\) "checkbox" at bounding box center [32, 531] width 12 height 12
checkbox \(Tsh\) "true"
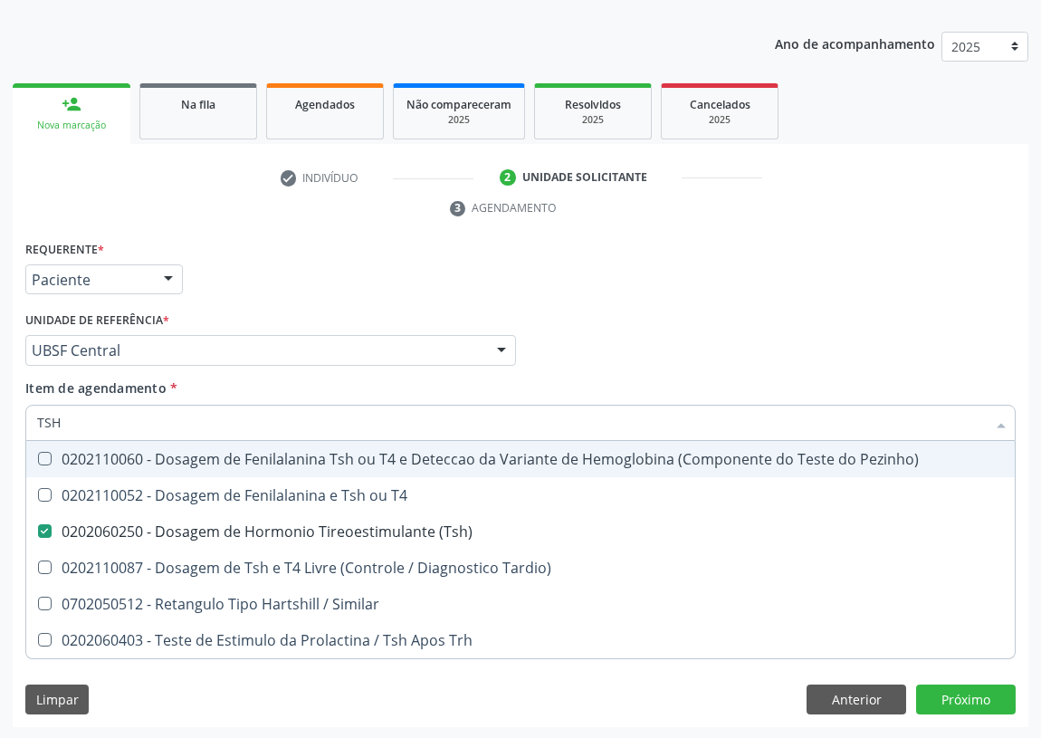
click at [0, 415] on div "Acompanhamento Acompanhe a situação das marcações correntes e finalizadas Relat…" at bounding box center [520, 326] width 1041 height 828
type input "T"
checkbox \(Tsh\) "false"
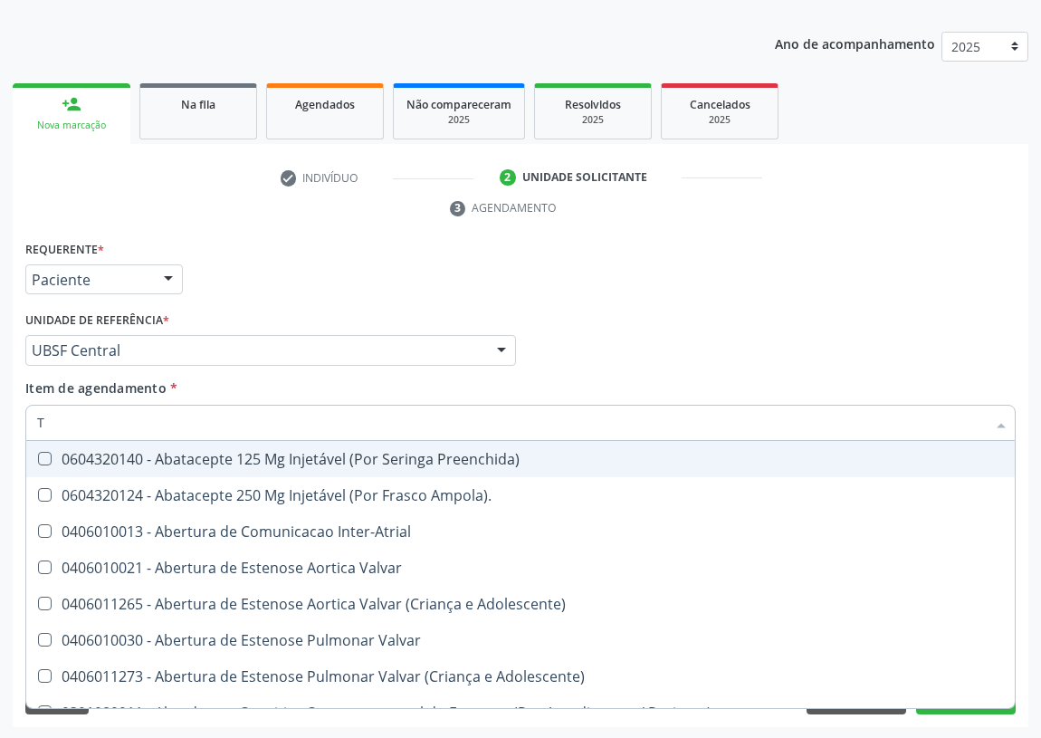
type input "T4"
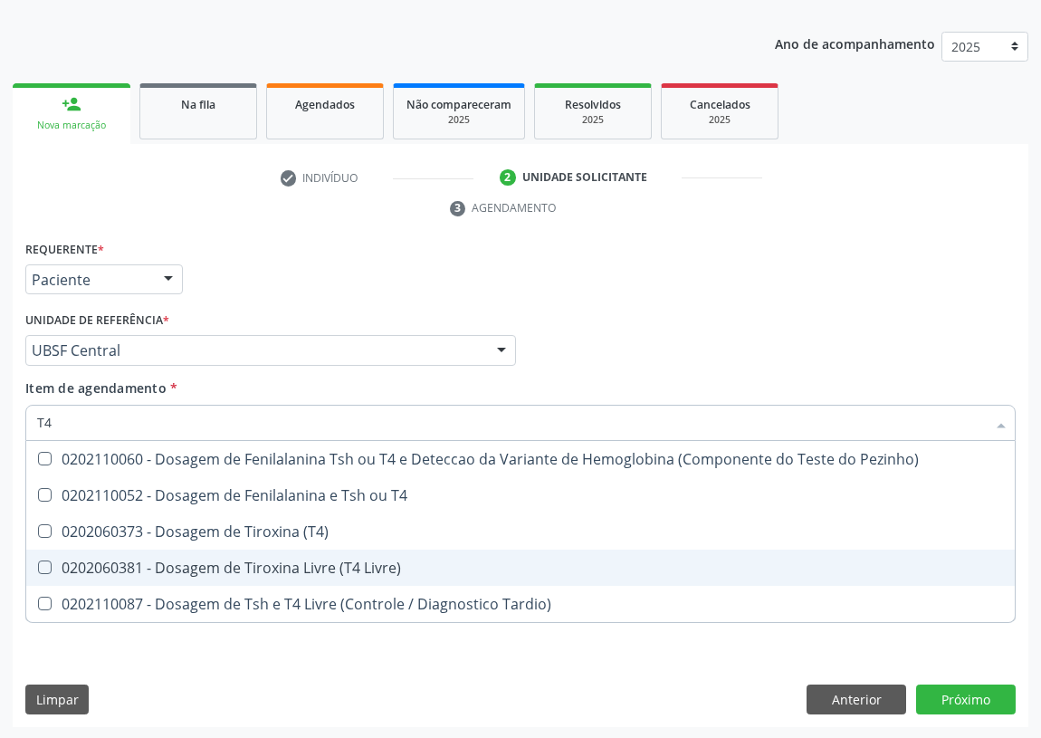
drag, startPoint x: 49, startPoint y: 562, endPoint x: 54, endPoint y: 525, distance: 37.5
click at [49, 561] on Livre\) at bounding box center [45, 568] width 14 height 14
click at [38, 561] on Livre\) "checkbox" at bounding box center [32, 567] width 12 height 12
checkbox Livre\) "true"
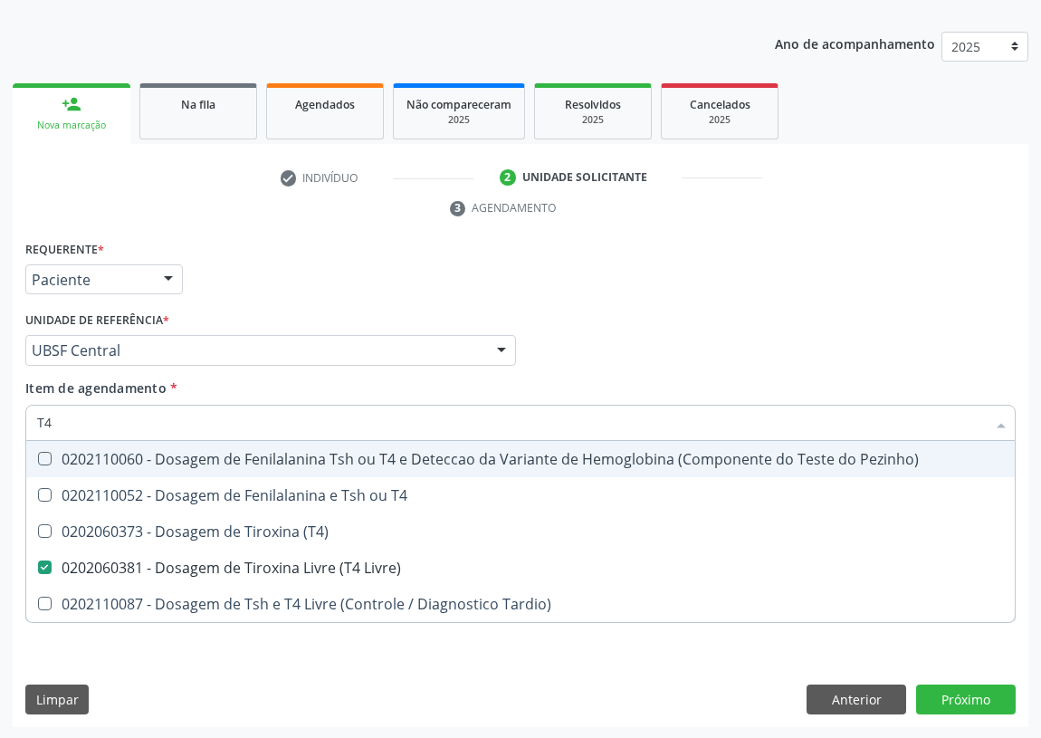
drag, startPoint x: 15, startPoint y: 423, endPoint x: 5, endPoint y: 423, distance: 10.9
click at [6, 425] on div "Acompanhamento Acompanhe a situação das marcações correntes e finalizadas Relat…" at bounding box center [520, 326] width 1041 height 828
type input "P"
checkbox Livre\) "false"
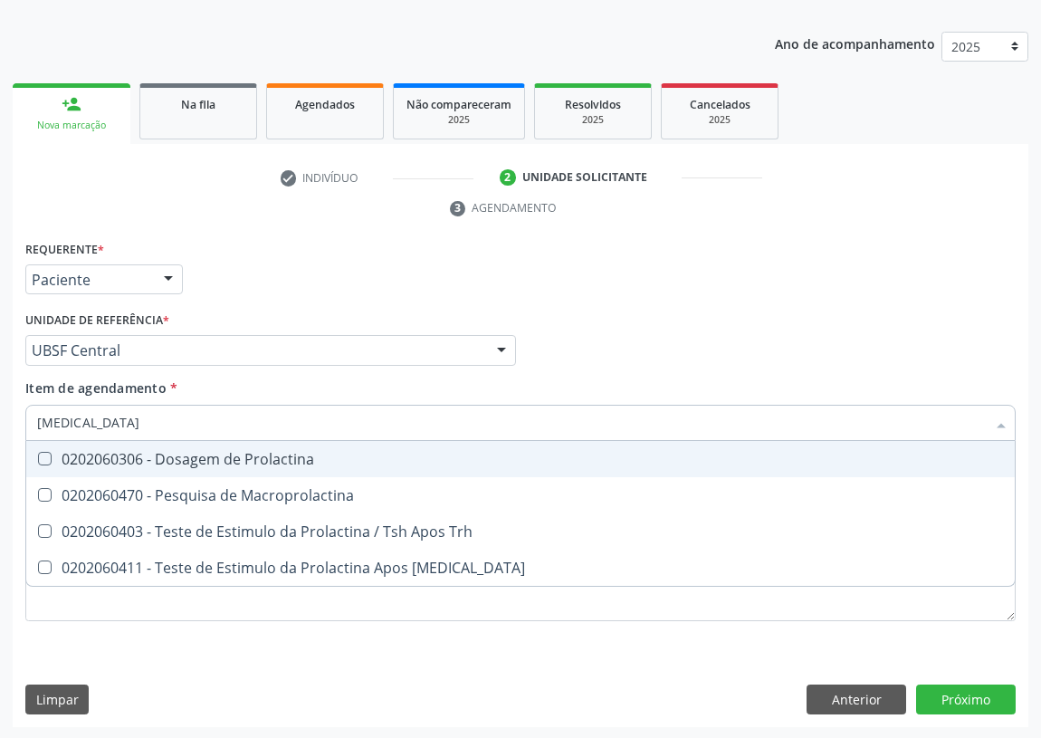
type input "PROLACTINA"
drag, startPoint x: 37, startPoint y: 458, endPoint x: 82, endPoint y: 431, distance: 52.0
click at [48, 452] on Prolactina at bounding box center [45, 459] width 14 height 14
click at [38, 453] on Prolactina "checkbox" at bounding box center [32, 459] width 12 height 12
checkbox Prolactina "true"
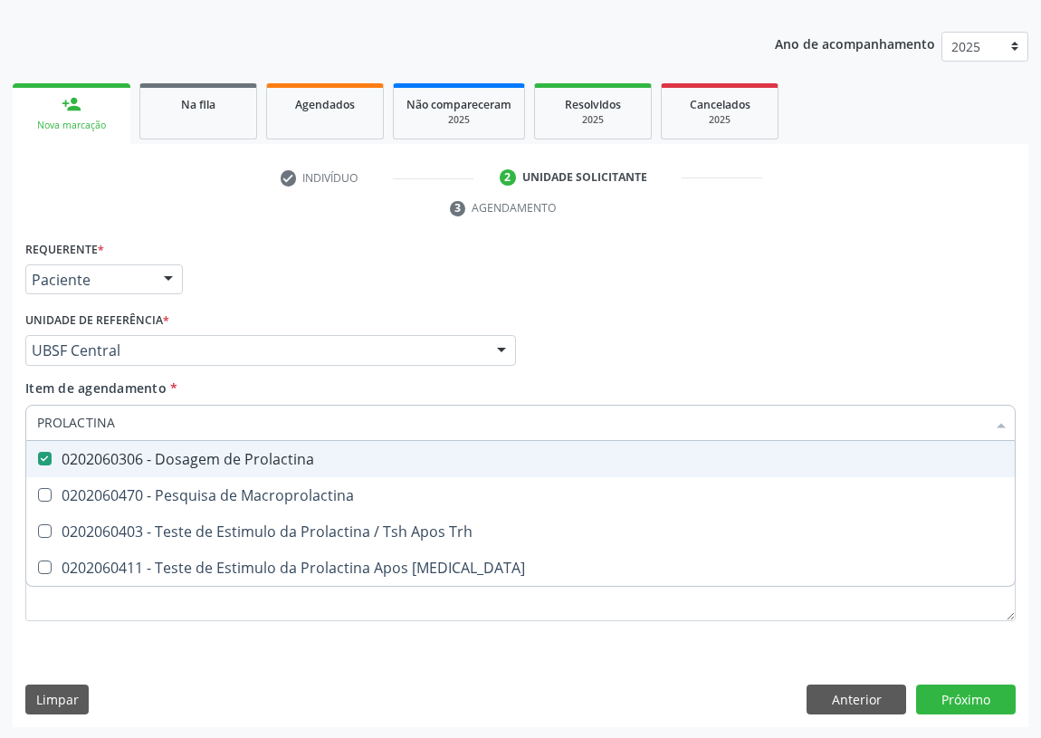
drag, startPoint x: 45, startPoint y: 436, endPoint x: 0, endPoint y: 448, distance: 47.0
click at [0, 448] on div "Acompanhamento Acompanhe a situação das marcações correntes e finalizadas Relat…" at bounding box center [520, 326] width 1041 height 828
type input "F"
checkbox Prolactina "false"
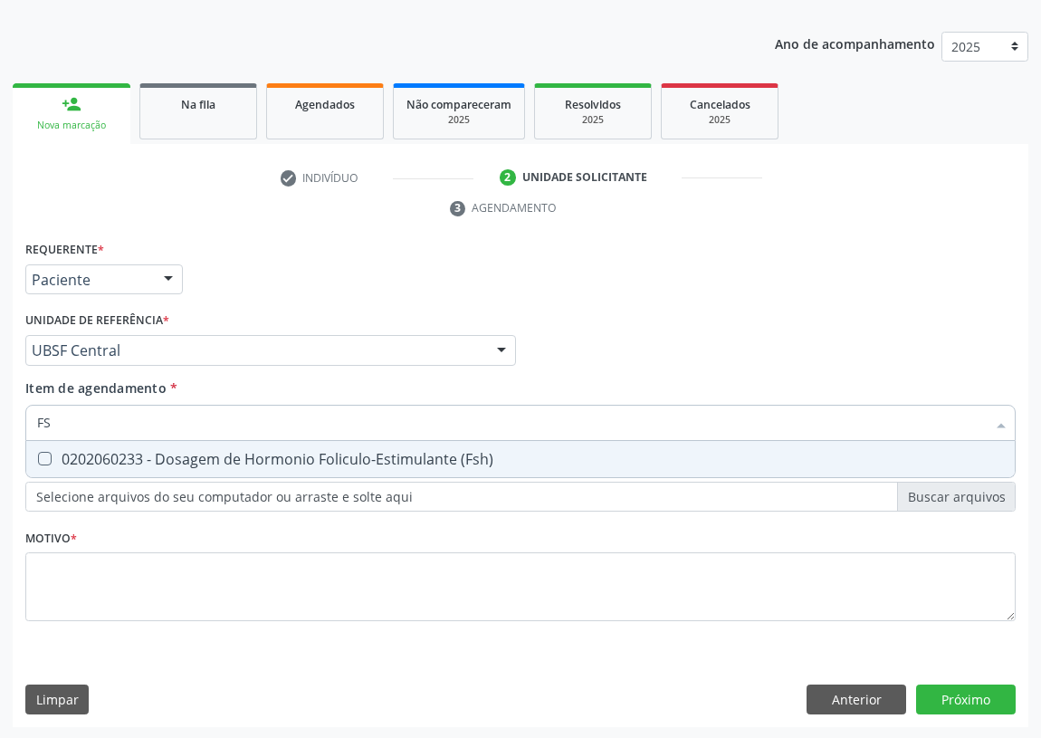
type input "FSH"
drag, startPoint x: 48, startPoint y: 460, endPoint x: 53, endPoint y: 437, distance: 23.3
click at [48, 452] on \(Fsh\) at bounding box center [45, 459] width 14 height 14
click at [38, 453] on \(Fsh\) "checkbox" at bounding box center [32, 459] width 12 height 12
checkbox \(Fsh\) "true"
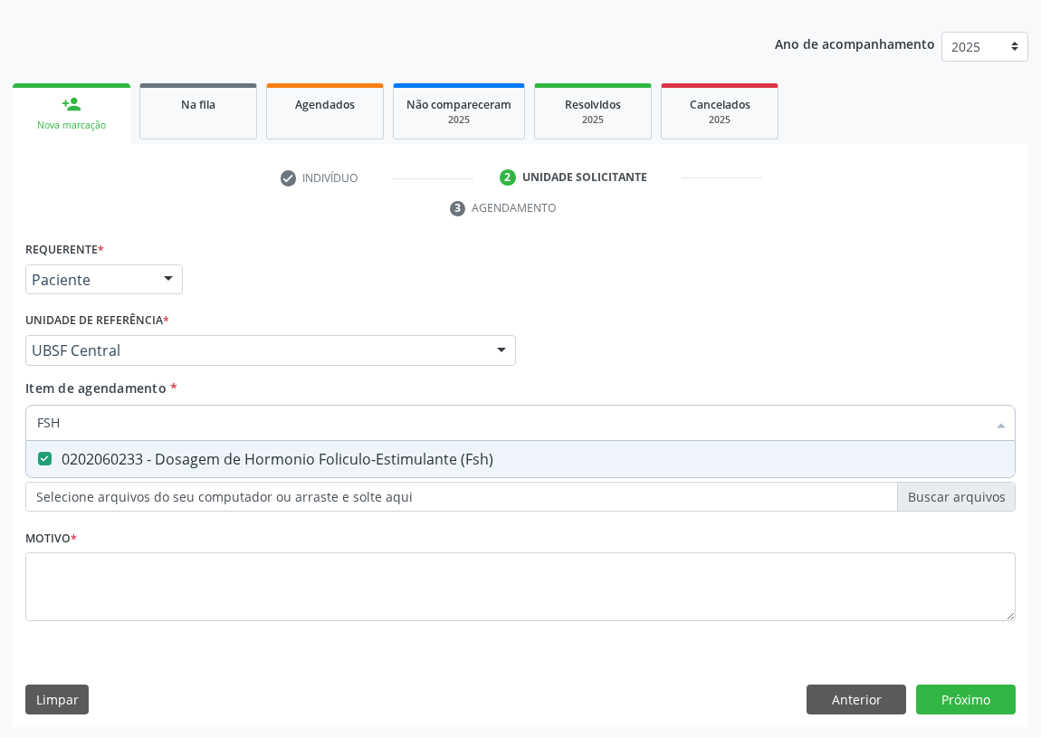
drag, startPoint x: 69, startPoint y: 416, endPoint x: 20, endPoint y: 424, distance: 49.6
click at [21, 424] on div "Item de agendamento * FSH Desfazer seleção 0202060233 - Dosagem de Hormonio Fol…" at bounding box center [521, 414] width 1000 height 70
type input "C"
checkbox \(Fsh\) "false"
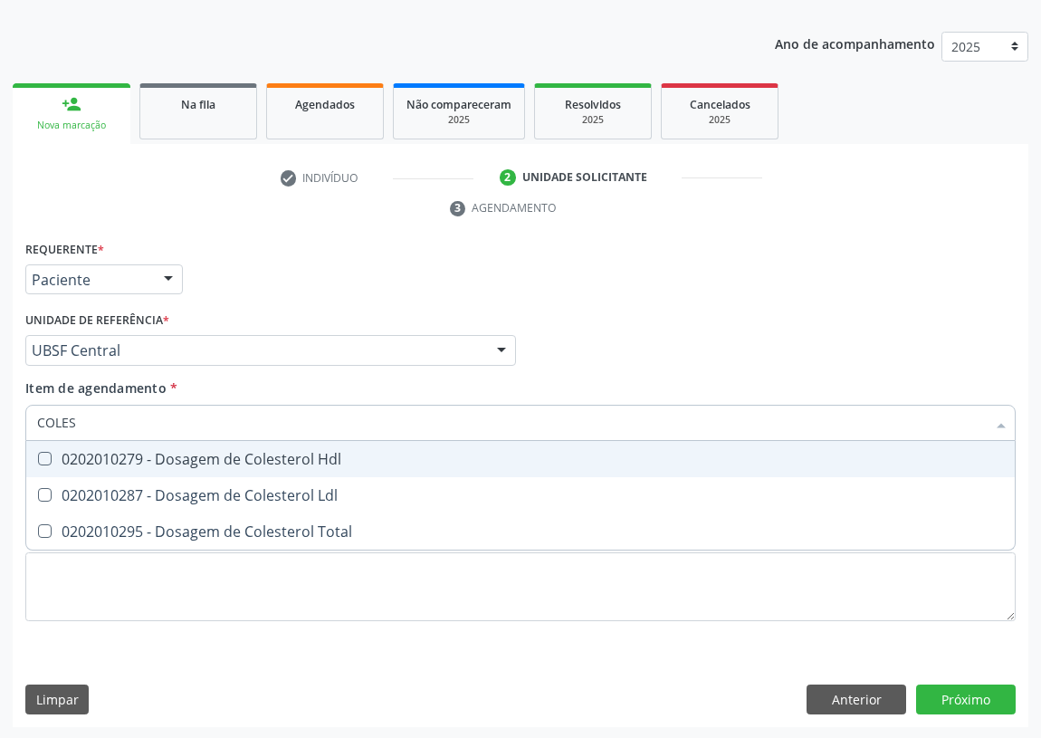
type input "COLEST"
drag, startPoint x: 45, startPoint y: 453, endPoint x: 40, endPoint y: 487, distance: 34.8
click at [45, 459] on Hdl at bounding box center [45, 459] width 14 height 14
click at [38, 459] on Hdl "checkbox" at bounding box center [32, 459] width 12 height 12
checkbox Hdl "true"
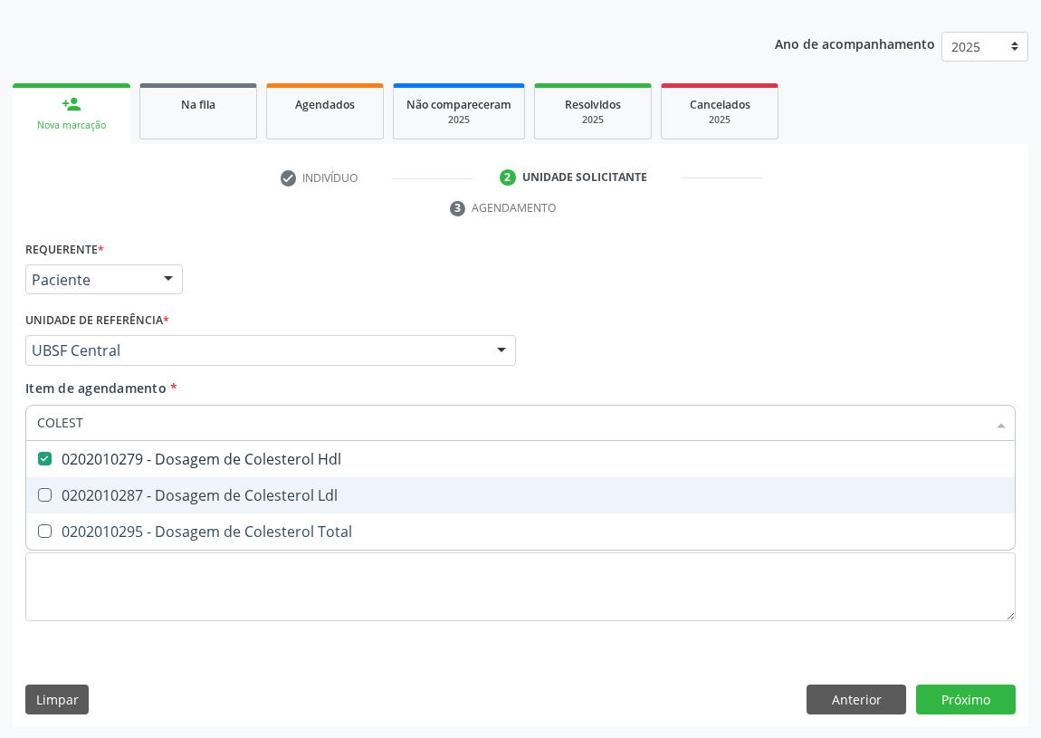
drag, startPoint x: 41, startPoint y: 492, endPoint x: 91, endPoint y: 443, distance: 69.8
click at [63, 482] on span "0202010287 - Dosagem de Colesterol Ldl" at bounding box center [520, 495] width 989 height 36
checkbox Ldl "true"
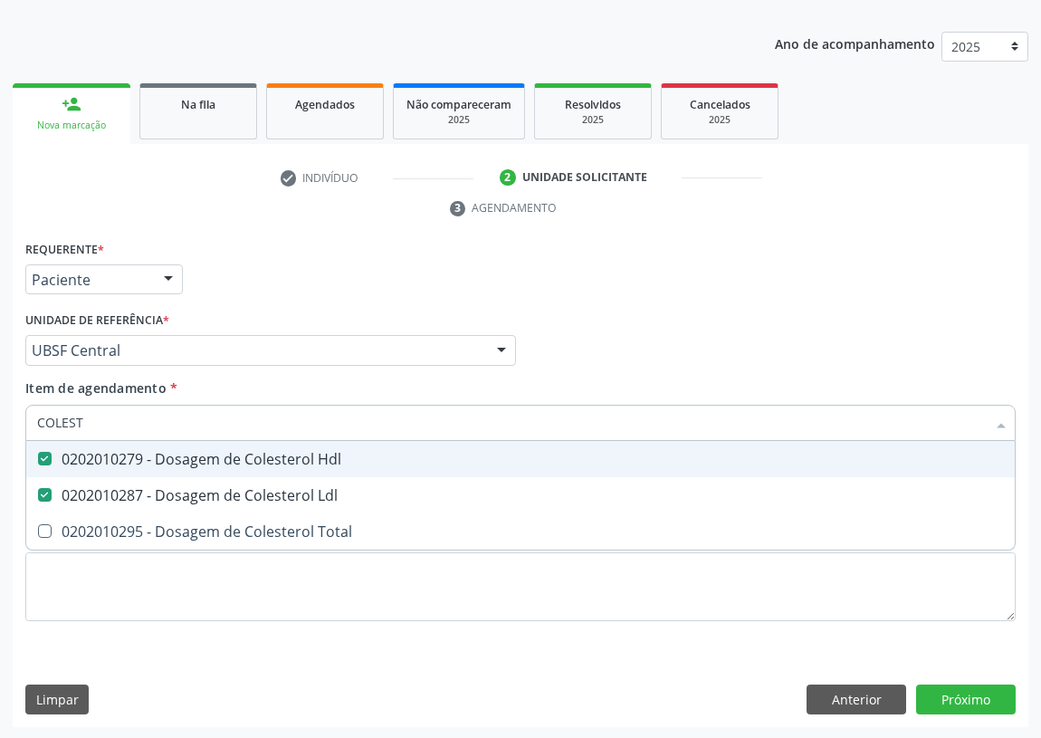
drag, startPoint x: 91, startPoint y: 423, endPoint x: 0, endPoint y: 434, distance: 91.2
click at [0, 434] on div "Acompanhamento Acompanhe a situação das marcações correntes e finalizadas Relat…" at bounding box center [520, 326] width 1041 height 828
type input "T"
checkbox Hdl "false"
checkbox Ldl "false"
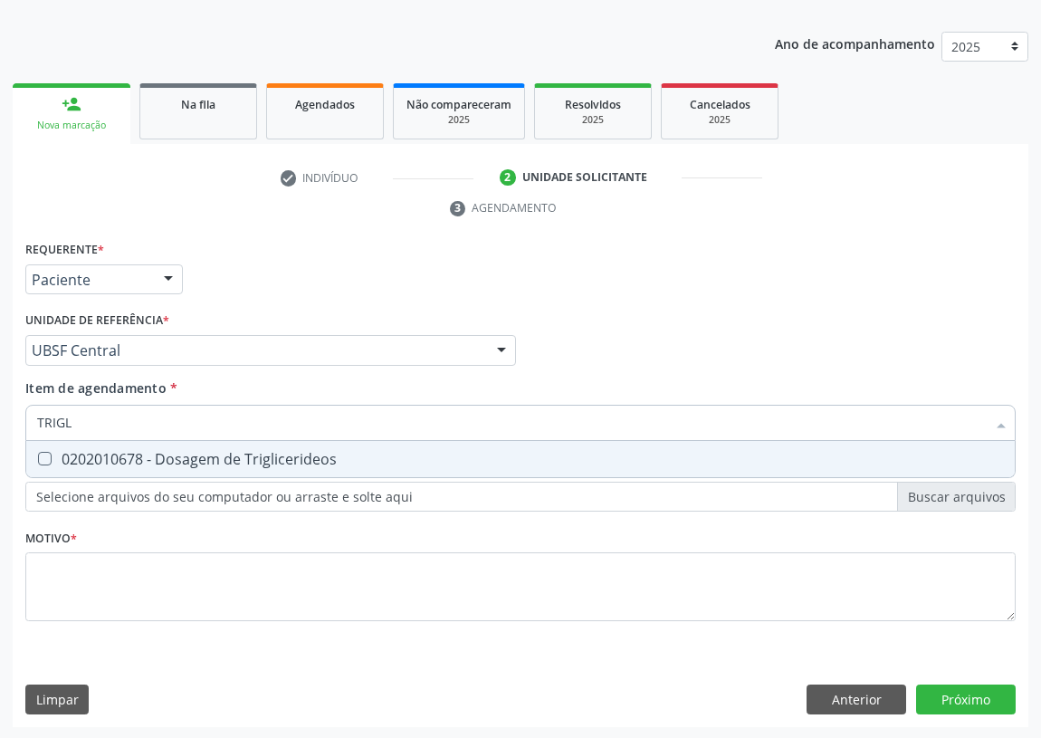
type input "TRIGLI"
drag, startPoint x: 45, startPoint y: 457, endPoint x: 75, endPoint y: 407, distance: 58.9
click at [46, 453] on Triglicerideos at bounding box center [45, 459] width 14 height 14
click at [38, 453] on Triglicerideos "checkbox" at bounding box center [32, 459] width 12 height 12
checkbox Triglicerideos "true"
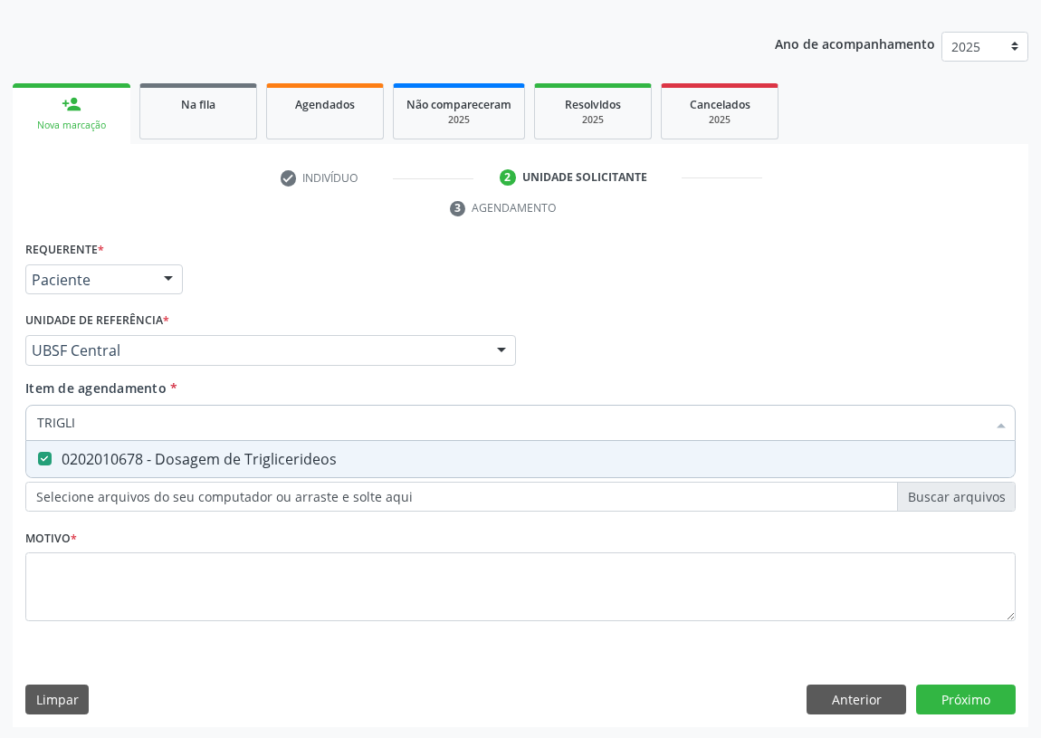
drag, startPoint x: 81, startPoint y: 419, endPoint x: 0, endPoint y: 423, distance: 80.7
click at [0, 423] on div "Acompanhamento Acompanhe a situação das marcações correntes e finalizadas Relat…" at bounding box center [520, 326] width 1041 height 828
type input "02"
checkbox Triglicerideos "false"
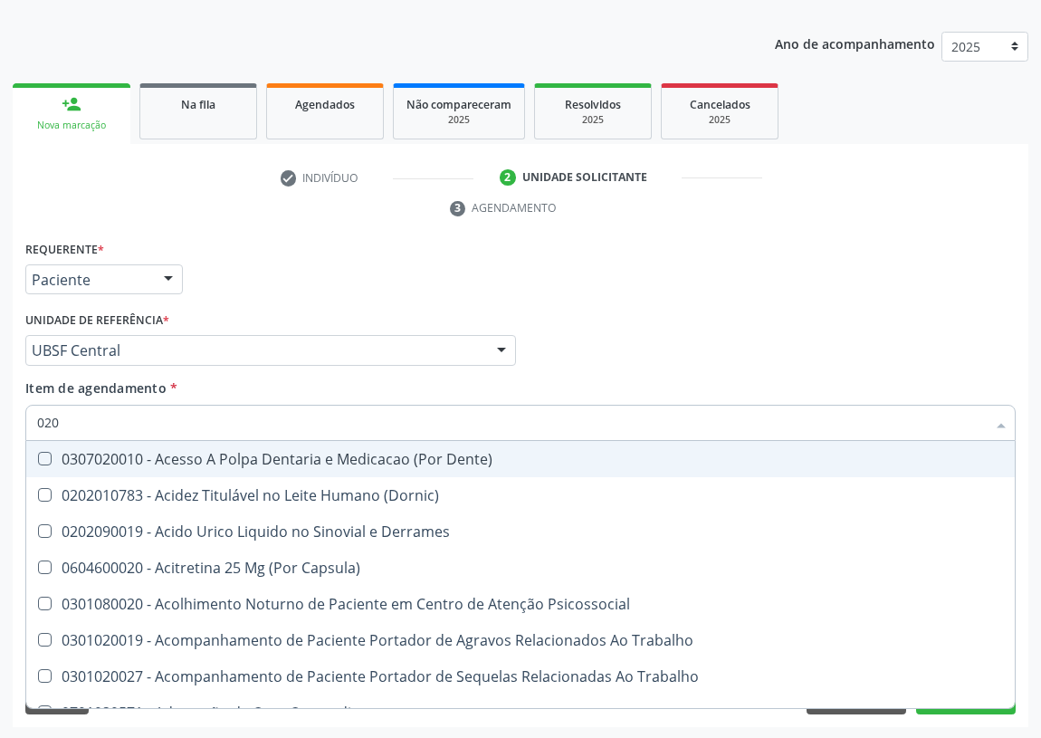
type input "0202"
checkbox Medicamentos "true"
checkbox Ocular "true"
checkbox Aberto\) "true"
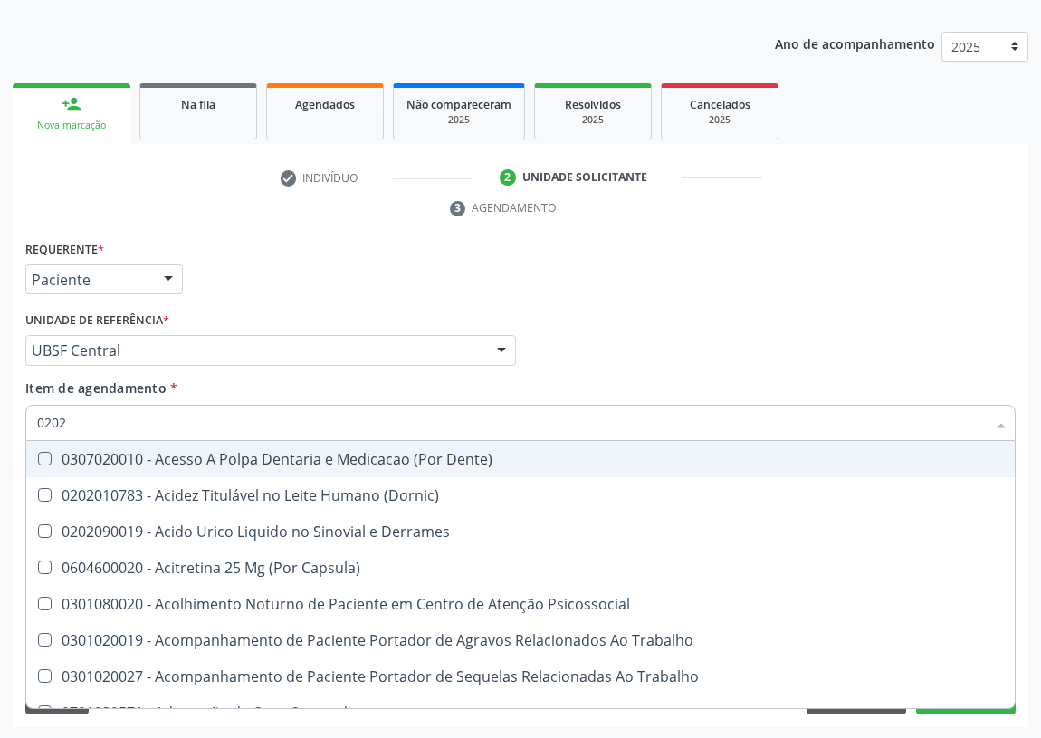
checkbox Lumen "true"
checkbox Reservatorio "true"
checkbox Vesico-Ureteral "true"
checkbox \(Spcto\) "true"
checkbox Projecoes\) "true"
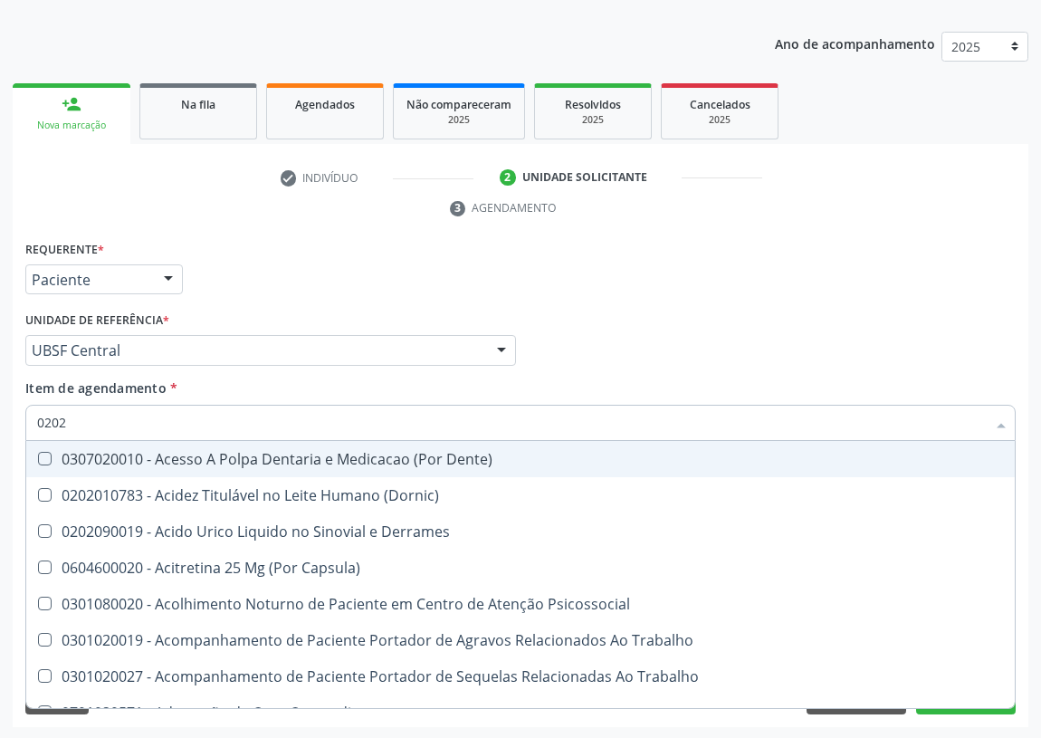
checkbox Captacao "true"
checkbox Revisao "true"
checkbox Urico "false"
checkbox Hdl "false"
checkbox Ldl "false"
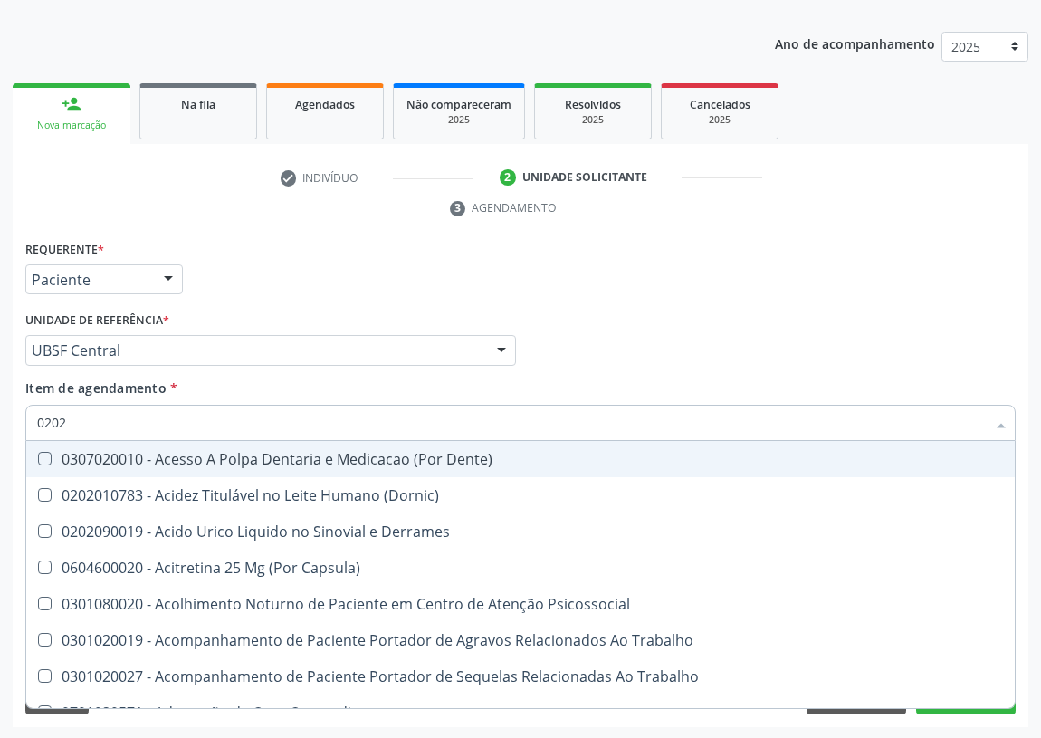
checkbox Creatinina "false"
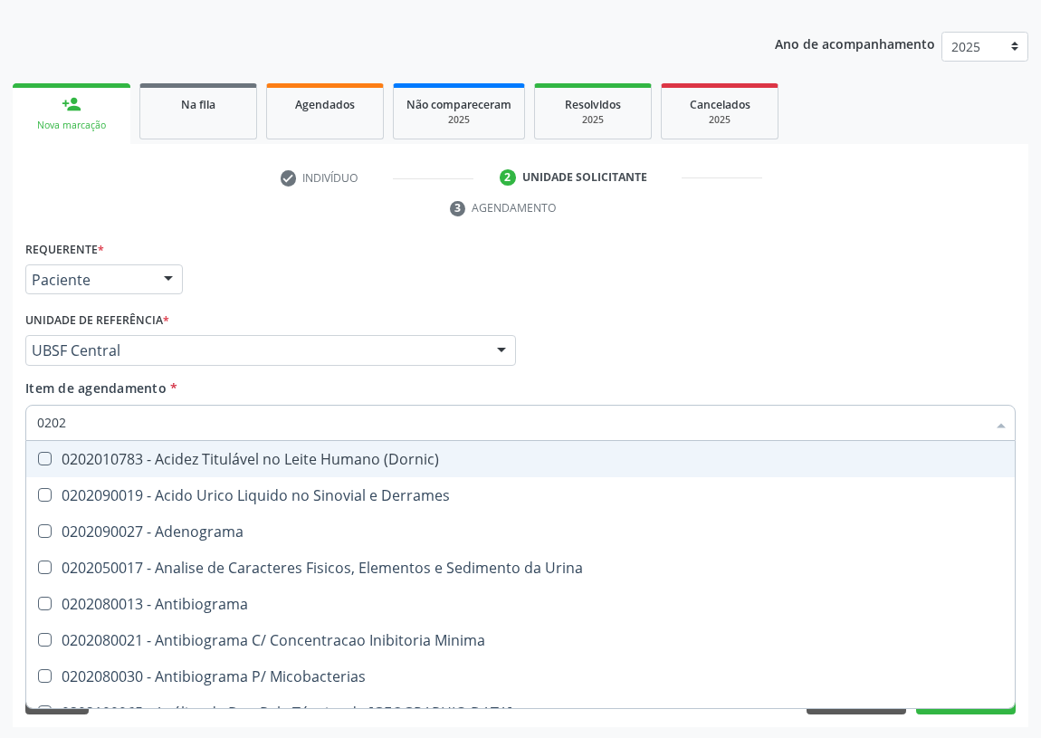
type input "02020"
checkbox Aminoácidos "true"
checkbox Urico "false"
checkbox Barbituratos "true"
checkbox Benzodiazepinicos "true"
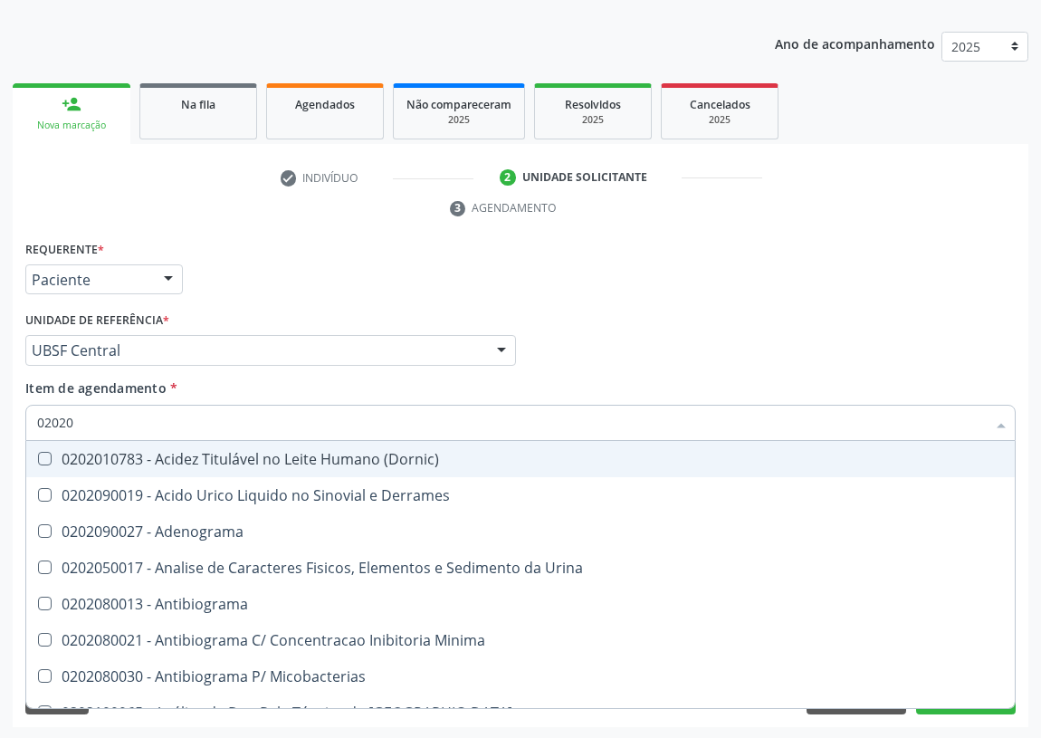
checkbox Calcitonina "true"
checkbox Hdl "false"
checkbox Ldl "false"
checkbox Creatinina "false"
checkbox Esperma "true"
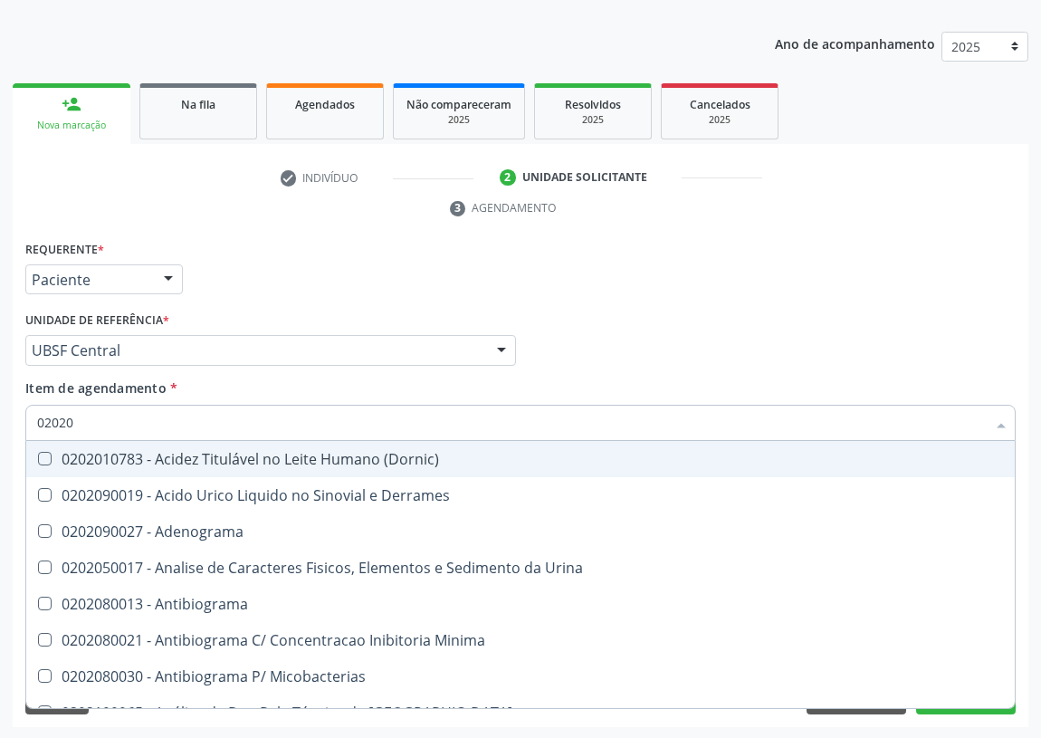
checkbox Fosforo "true"
checkbox \(Fsh\) "false"
checkbox \(Tsh\) "false"
checkbox C1-Esterase "true"
checkbox Potassio "true"
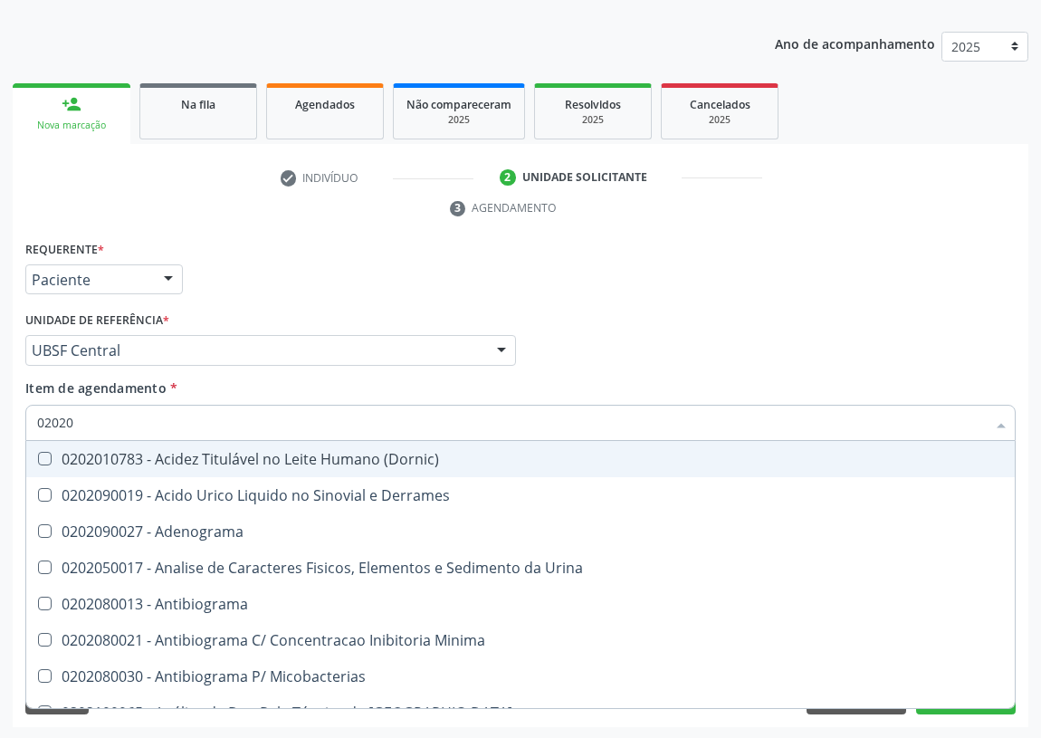
checkbox Prolactina "false"
checkbox Horas\) "true"
checkbox Quinidina "true"
checkbox Livre\) "false"
checkbox Triglicerideos "false"
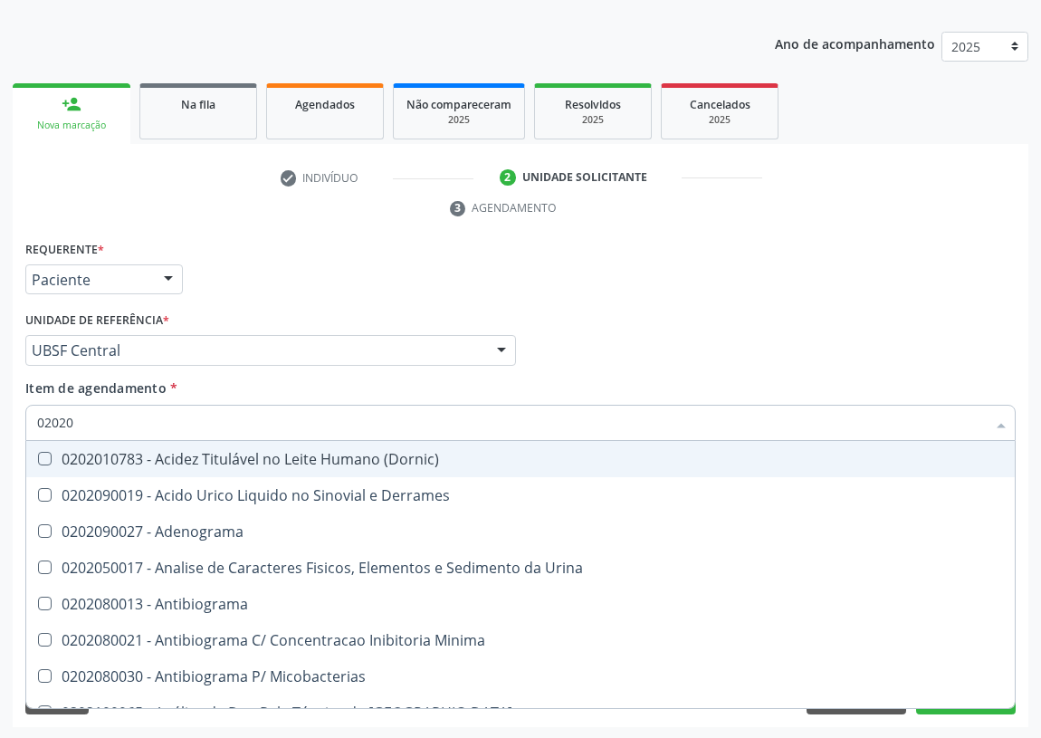
checkbox Ureia "false"
checkbox Zinco "true"
checkbox Completo "false"
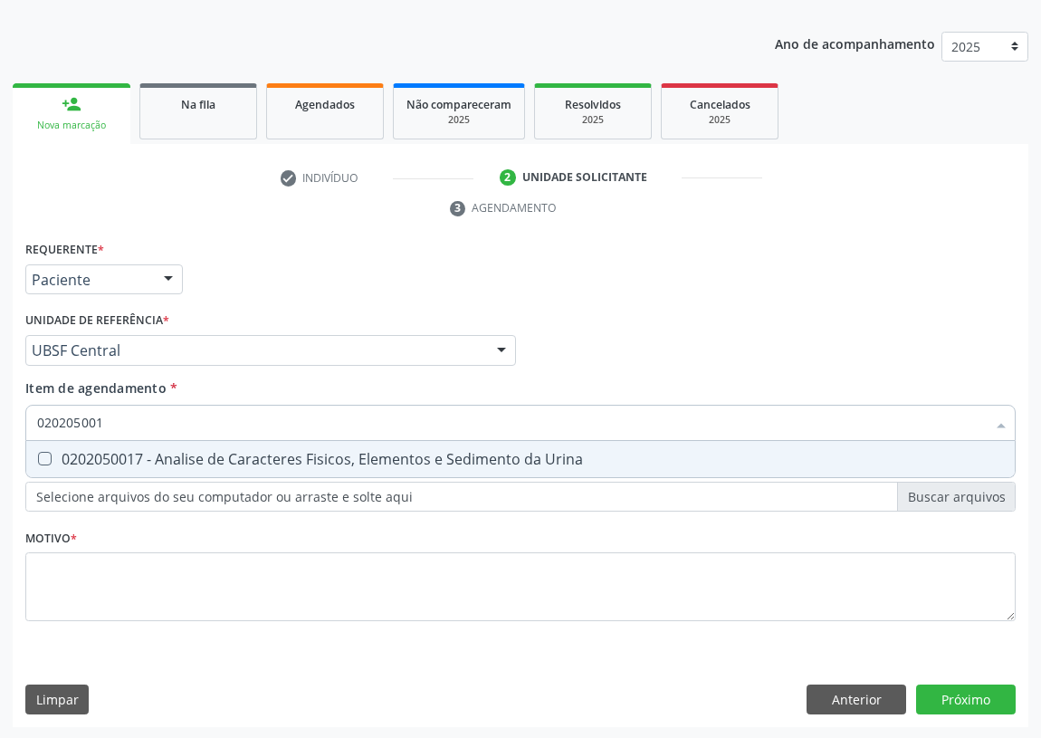
type input "0202050017"
drag, startPoint x: 43, startPoint y: 457, endPoint x: 41, endPoint y: 492, distance: 34.5
click at [43, 457] on Urina at bounding box center [45, 459] width 14 height 14
click at [38, 457] on Urina "checkbox" at bounding box center [32, 459] width 12 height 12
checkbox Urina "true"
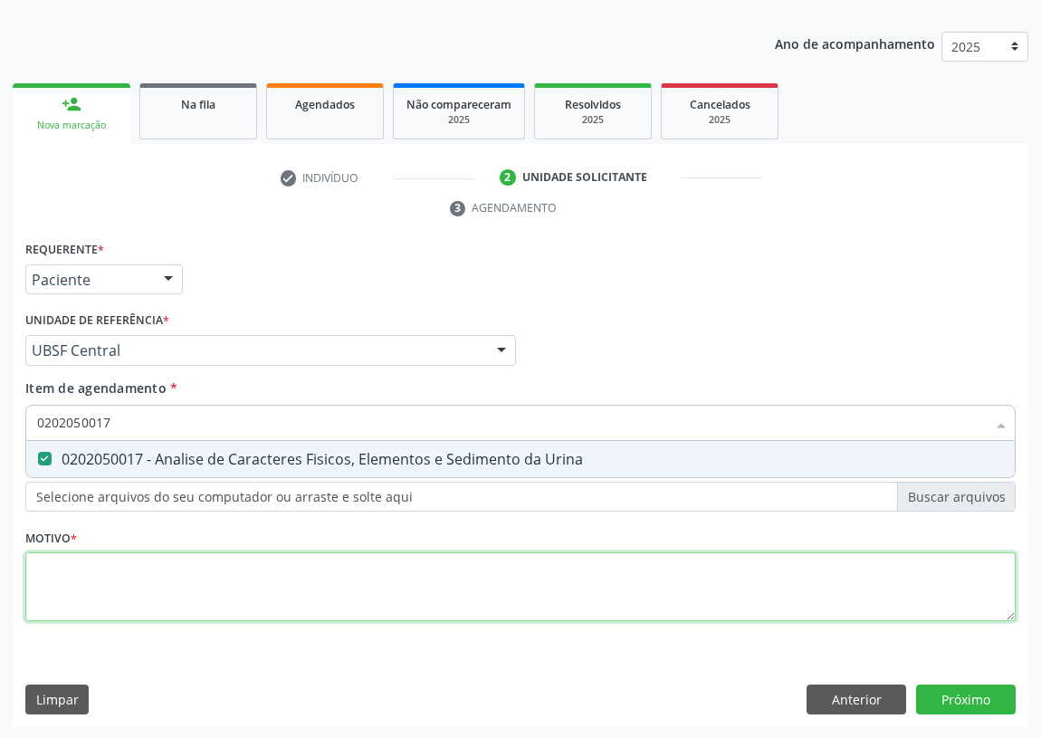
click at [45, 565] on div "Requerente * Paciente Médico(a) Enfermeiro(a) Paciente Nenhum resultado encontr…" at bounding box center [520, 441] width 991 height 410
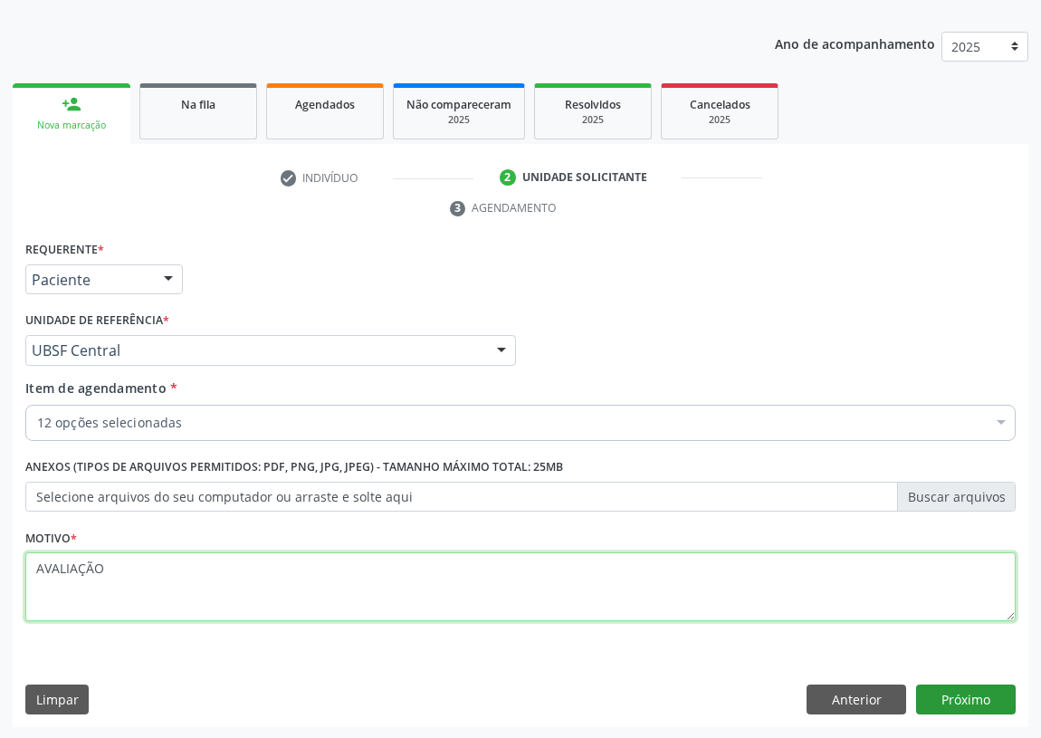
type textarea "AVALIAÇÃO"
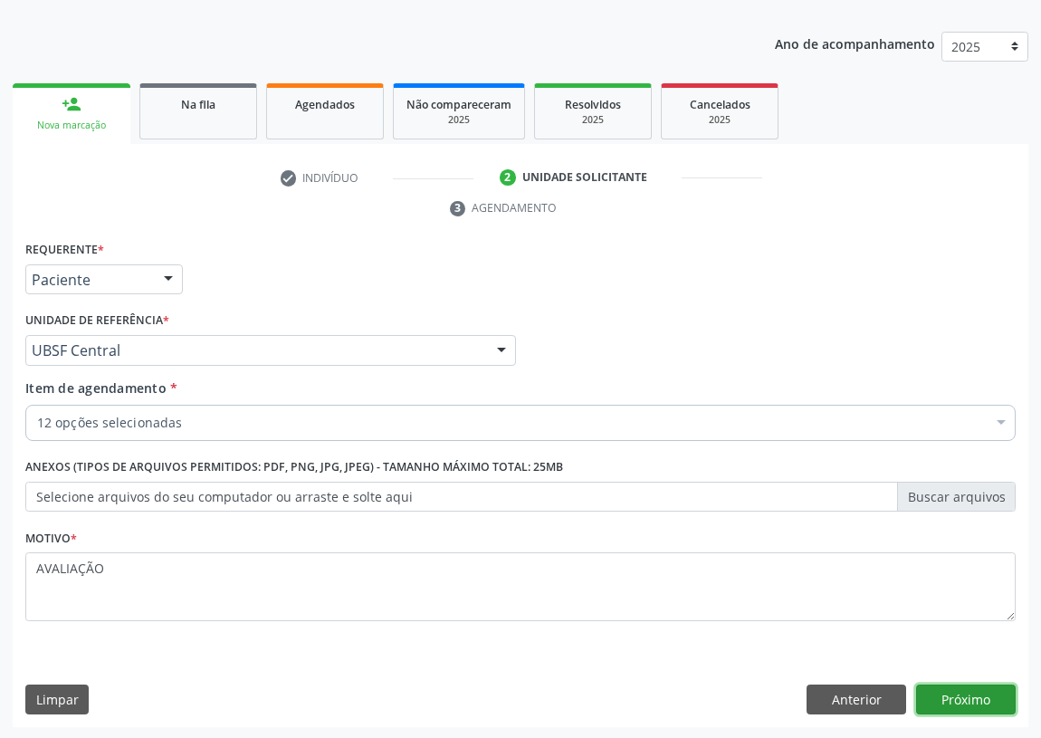
drag, startPoint x: 961, startPoint y: 697, endPoint x: 949, endPoint y: 692, distance: 13.0
click at [949, 692] on button "Próximo" at bounding box center [966, 700] width 100 height 31
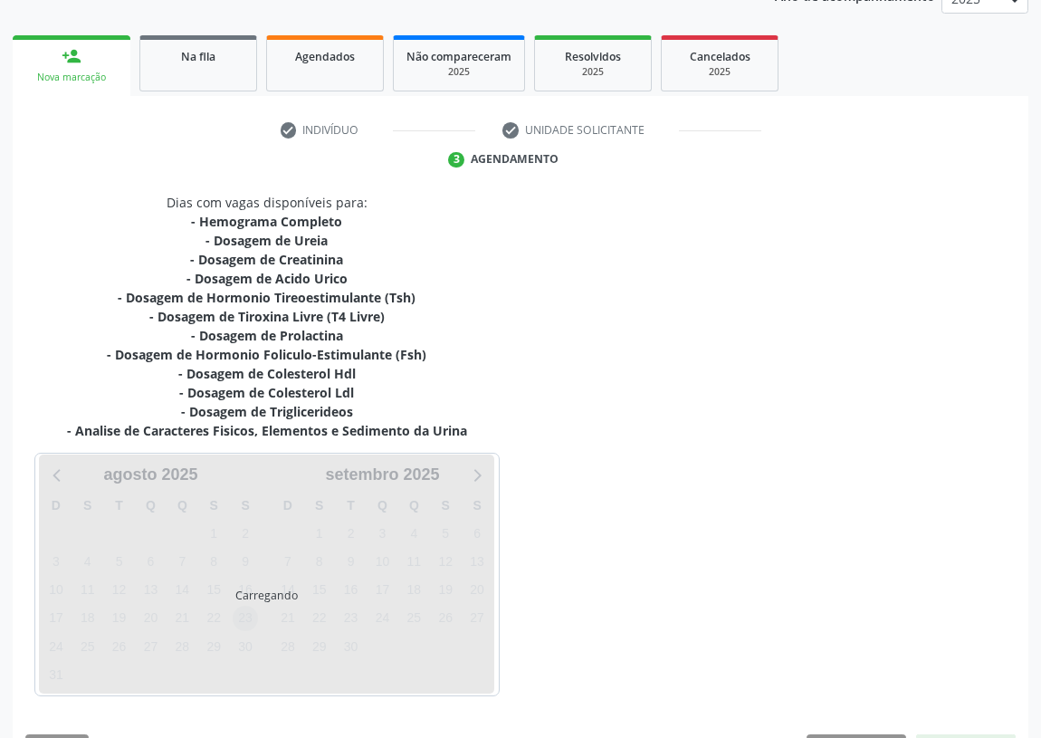
scroll to position [286, 0]
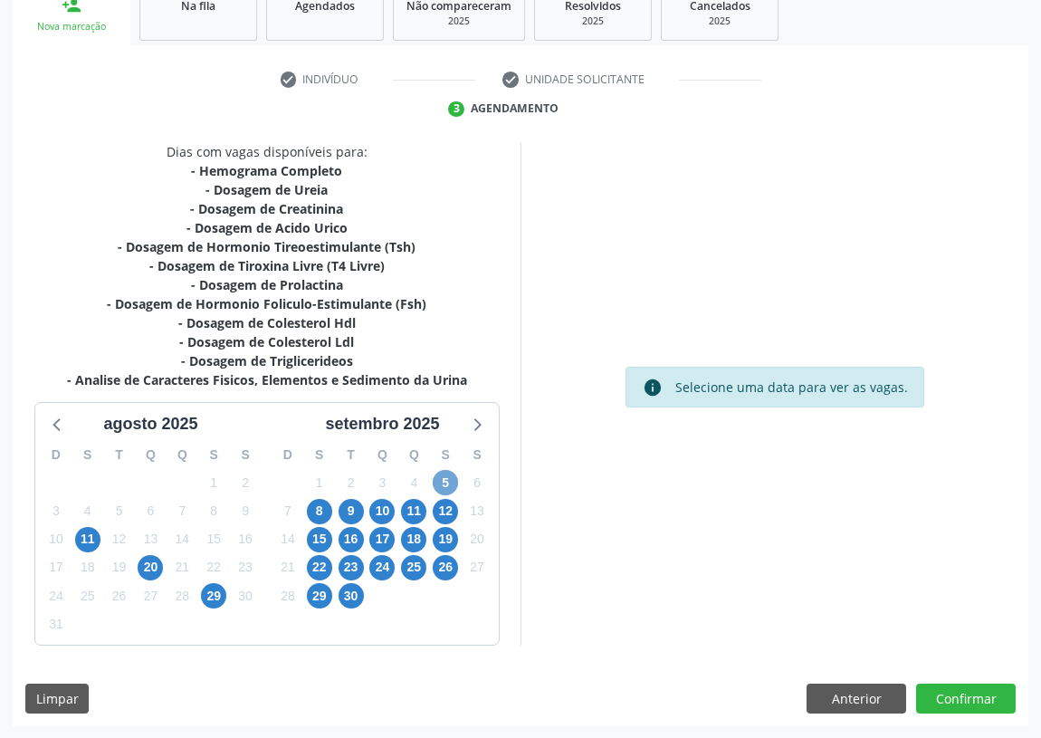
drag, startPoint x: 446, startPoint y: 484, endPoint x: 668, endPoint y: 344, distance: 263.3
click at [450, 475] on span "5" at bounding box center [445, 482] width 25 height 25
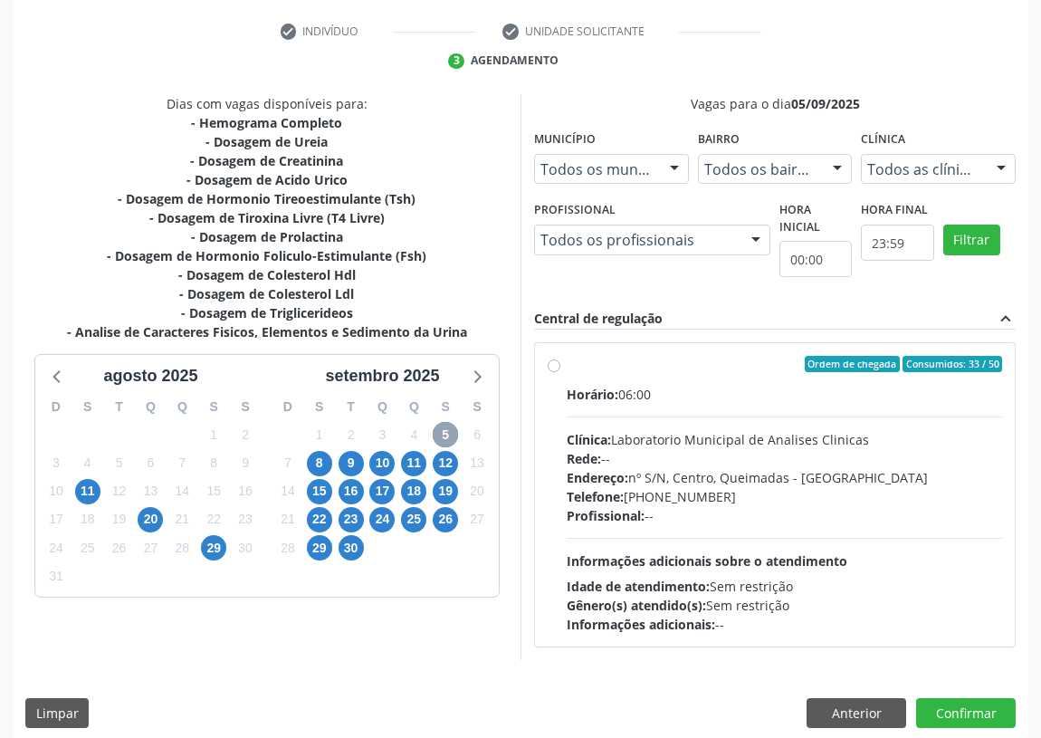
scroll to position [348, 0]
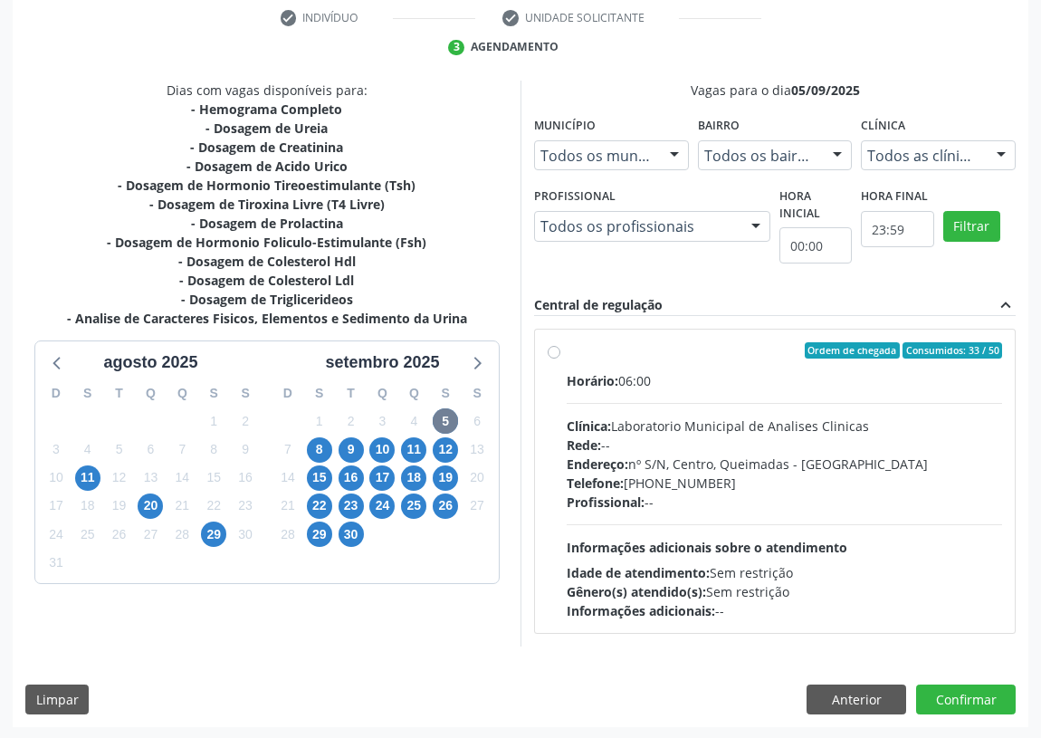
drag, startPoint x: 553, startPoint y: 345, endPoint x: 587, endPoint y: 388, distance: 54.2
click at [567, 346] on label "Ordem de chegada Consumidos: 33 / 50 Horário: 06:00 Clínica: Laboratorio Munici…" at bounding box center [785, 481] width 436 height 278
click at [553, 346] on input "Ordem de chegada Consumidos: 33 / 50 Horário: 06:00 Clínica: Laboratorio Munici…" at bounding box center [554, 350] width 13 height 16
radio input "true"
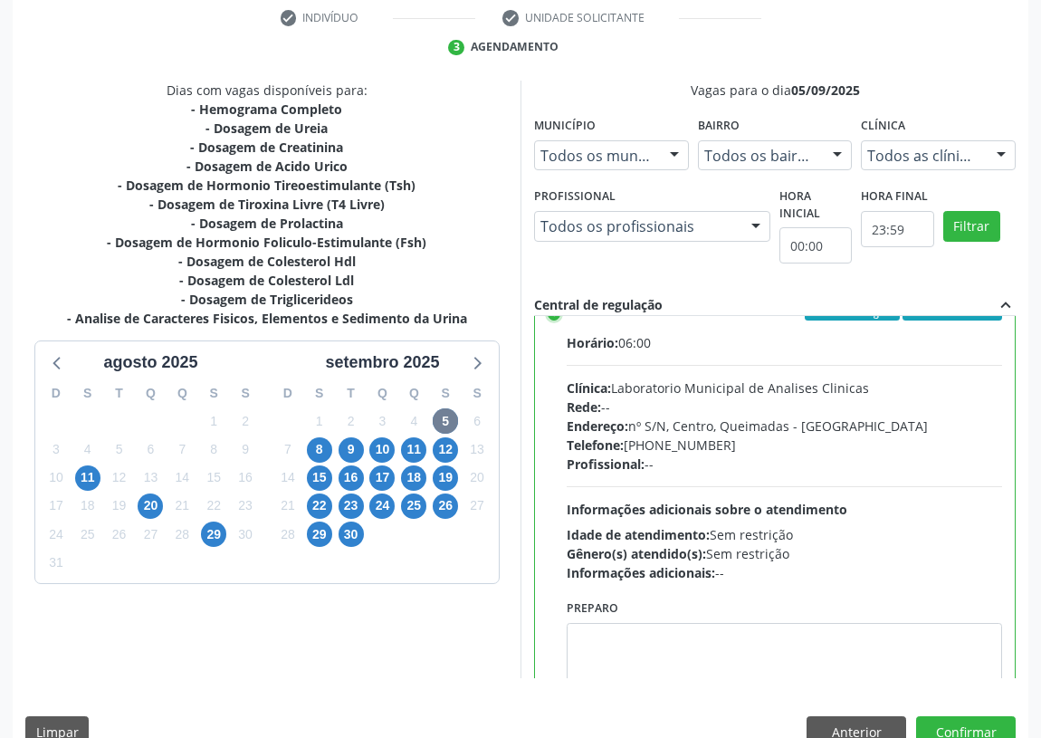
scroll to position [90, 0]
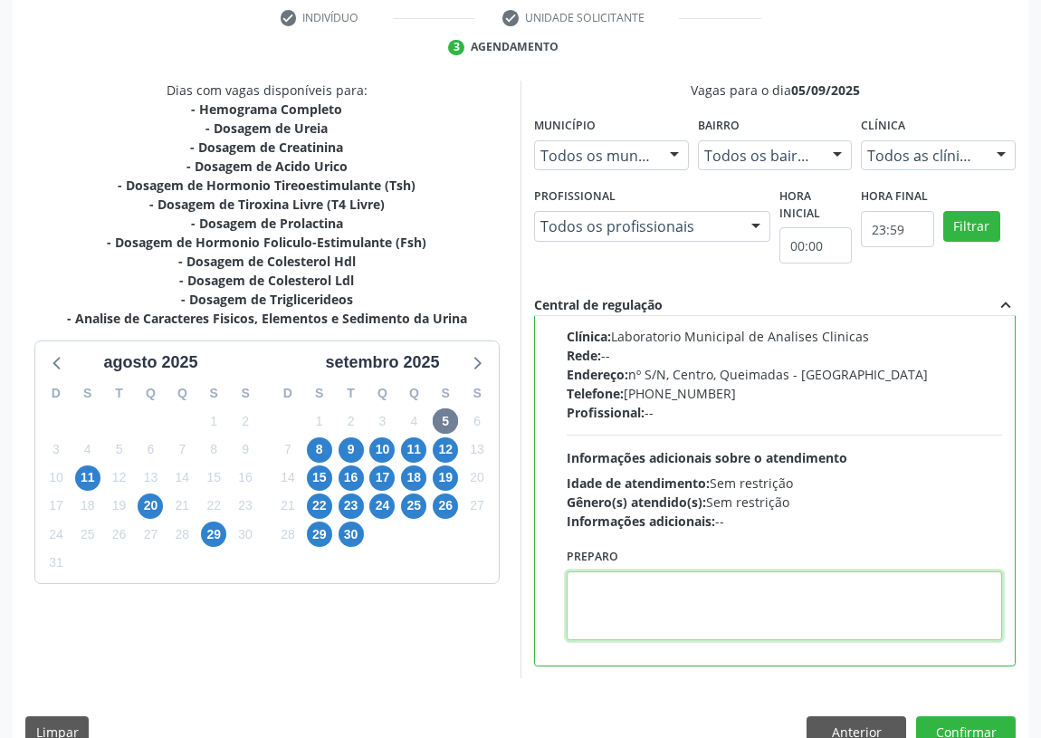
click at [617, 609] on textarea at bounding box center [785, 605] width 436 height 69
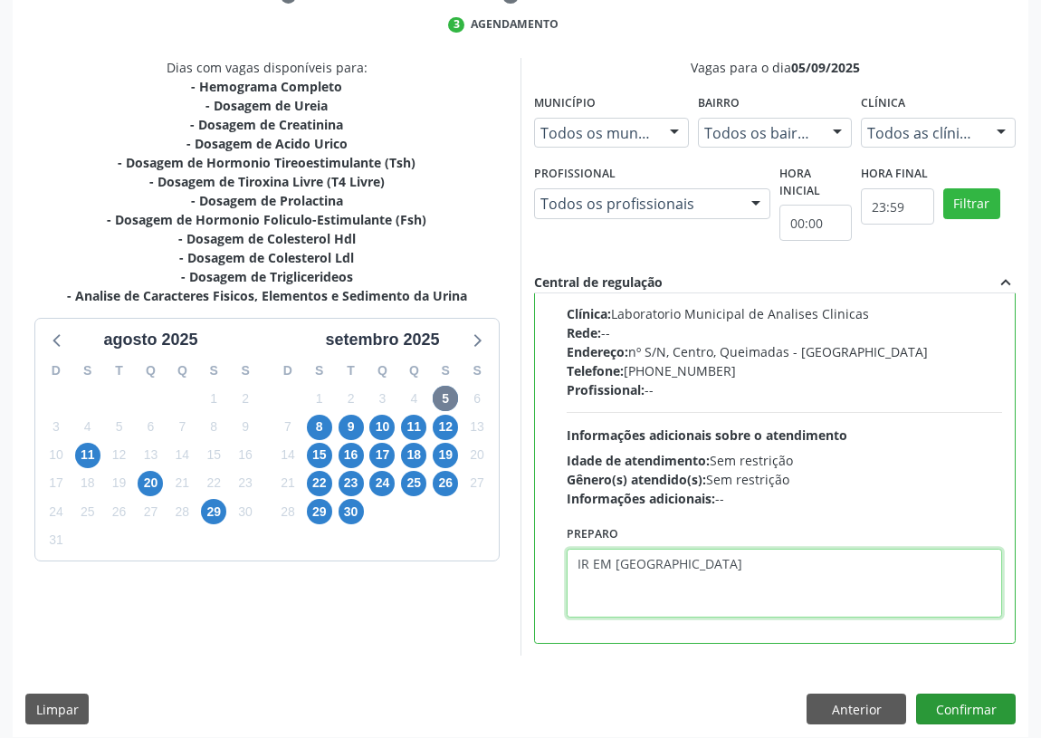
scroll to position [380, 0]
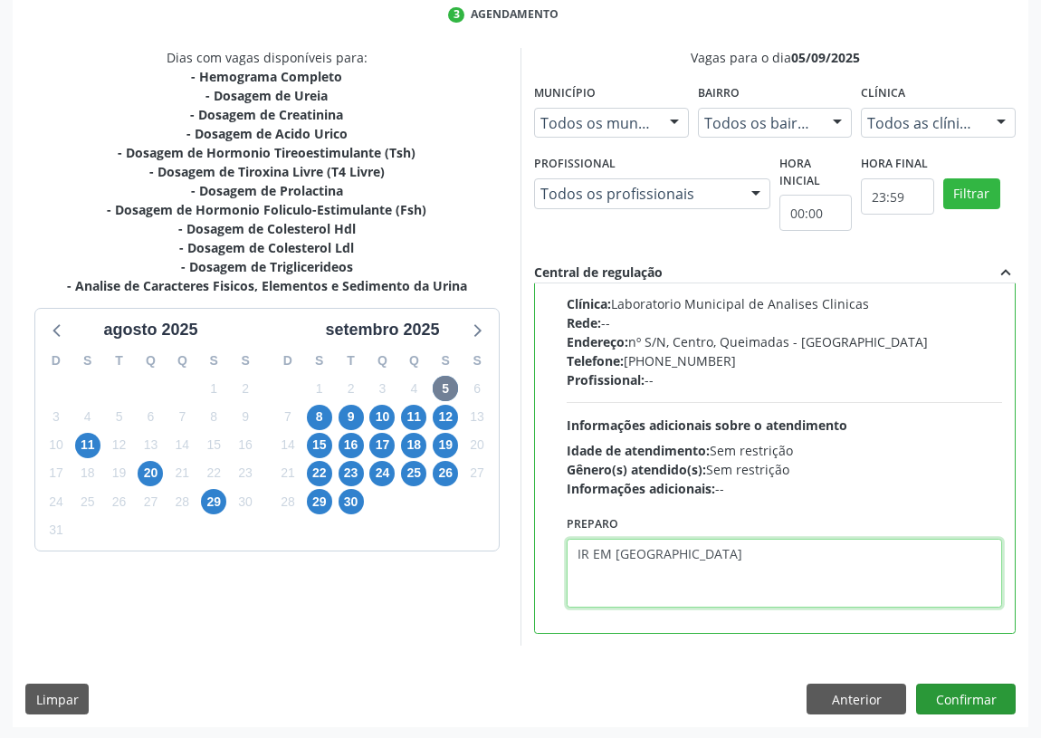
type textarea "IR EM [GEOGRAPHIC_DATA]"
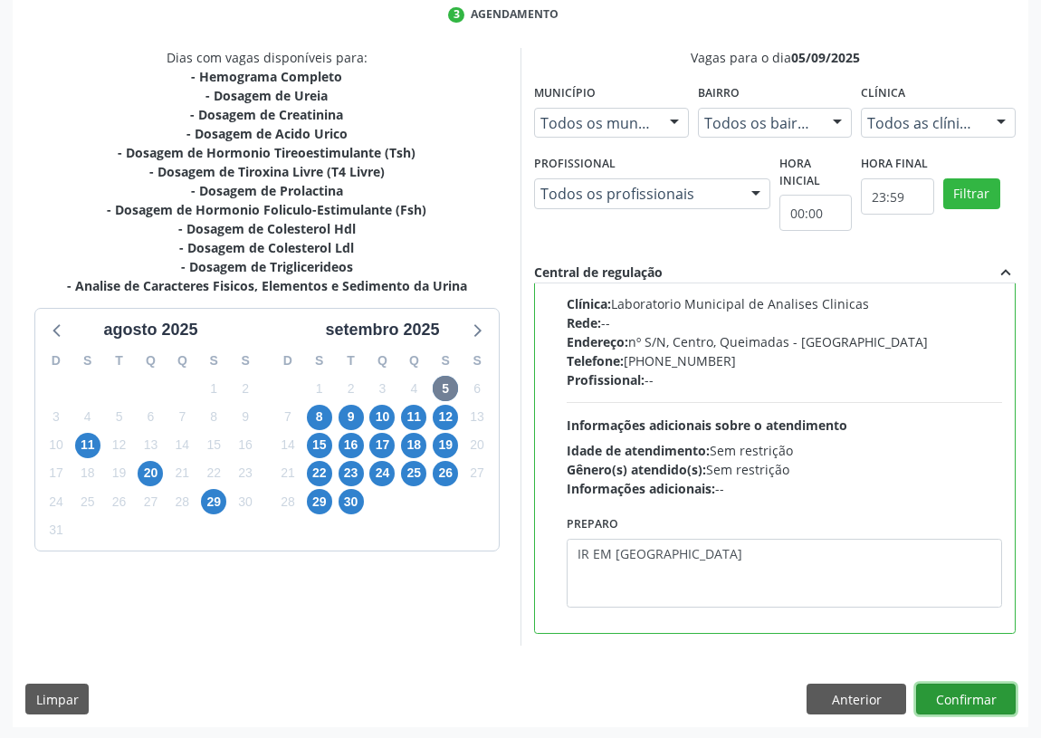
click at [974, 687] on button "Confirmar" at bounding box center [966, 699] width 100 height 31
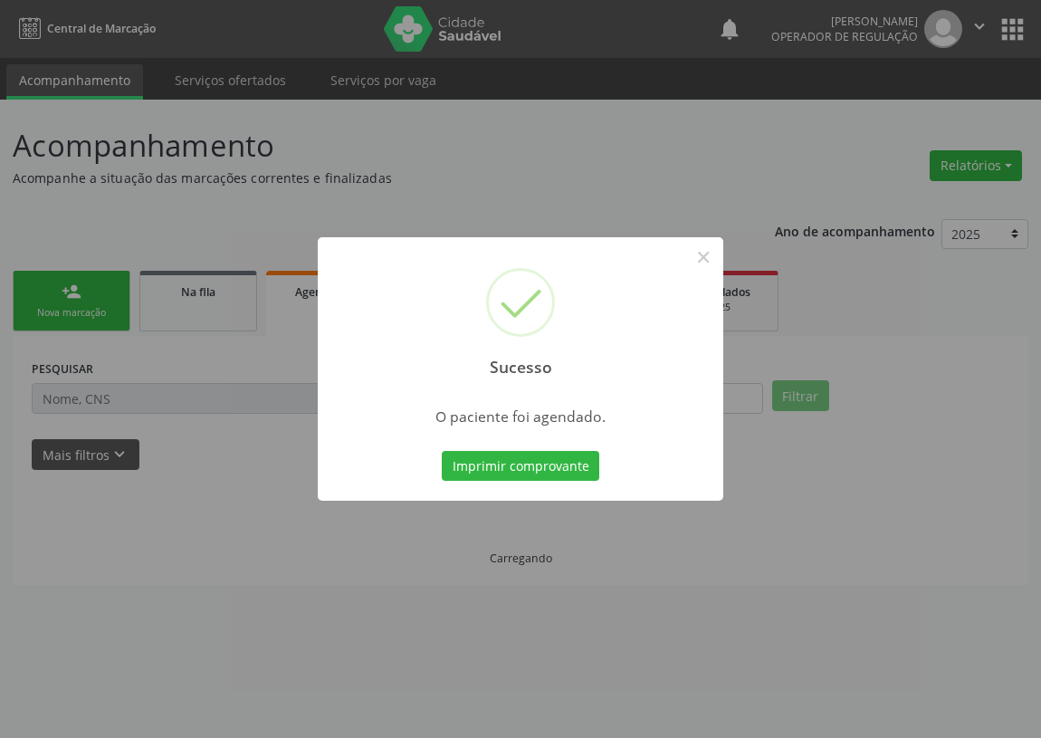
scroll to position [0, 0]
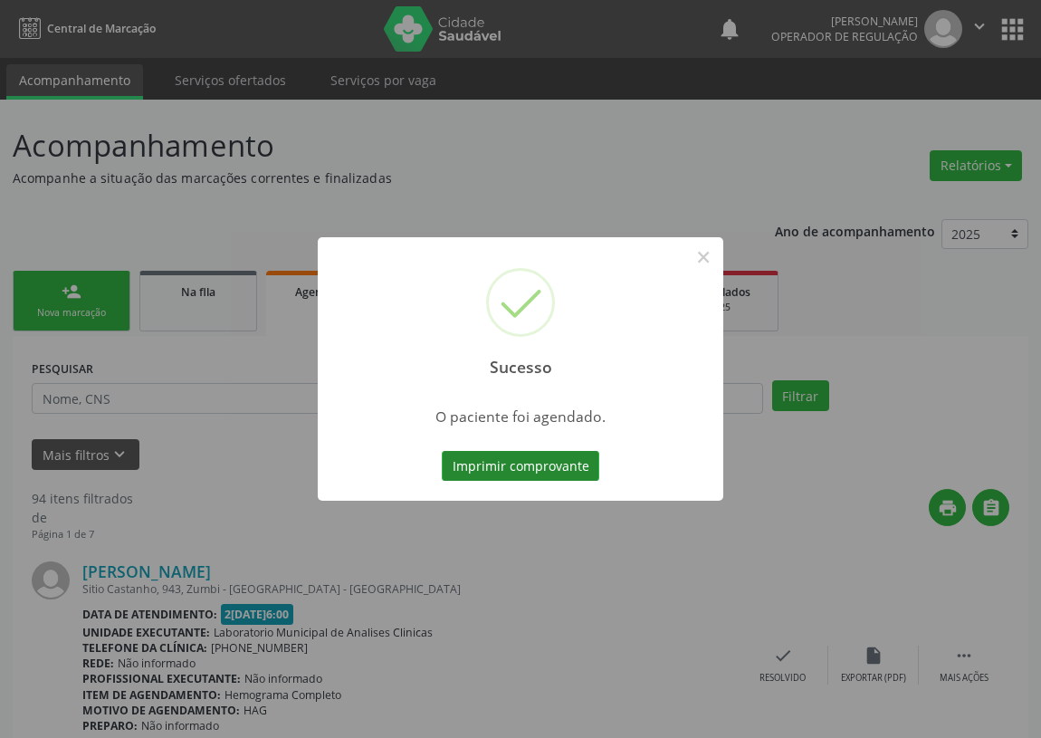
click at [546, 465] on button "Imprimir comprovante" at bounding box center [521, 466] width 158 height 31
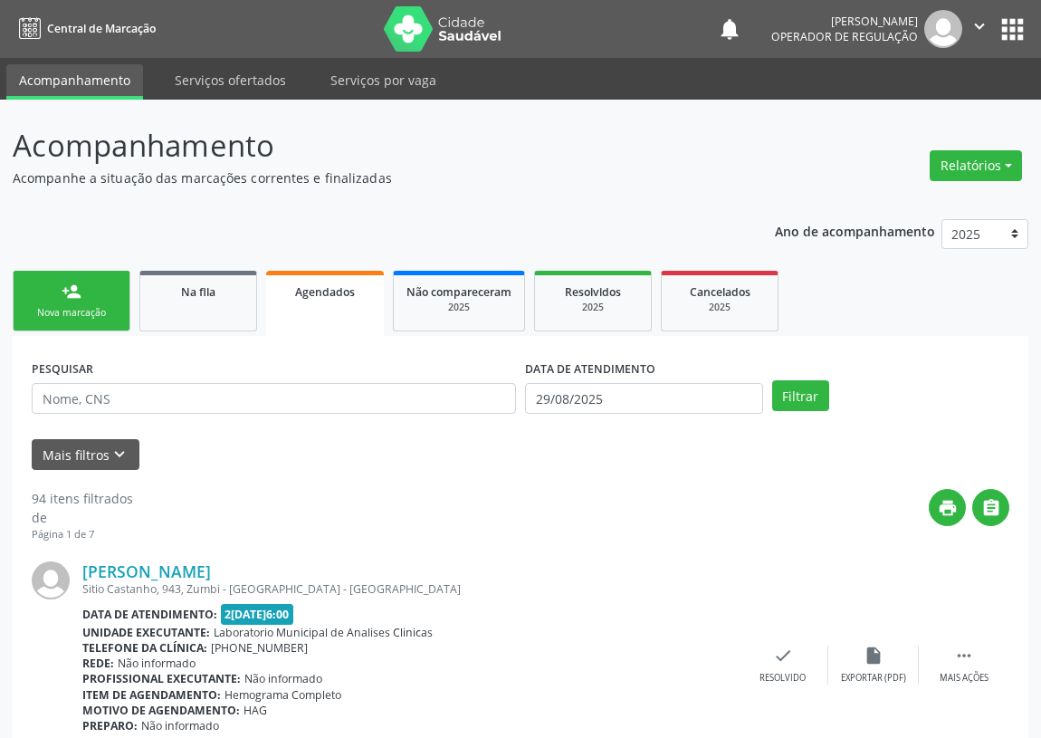
click at [45, 308] on div "Nova marcação" at bounding box center [71, 313] width 91 height 14
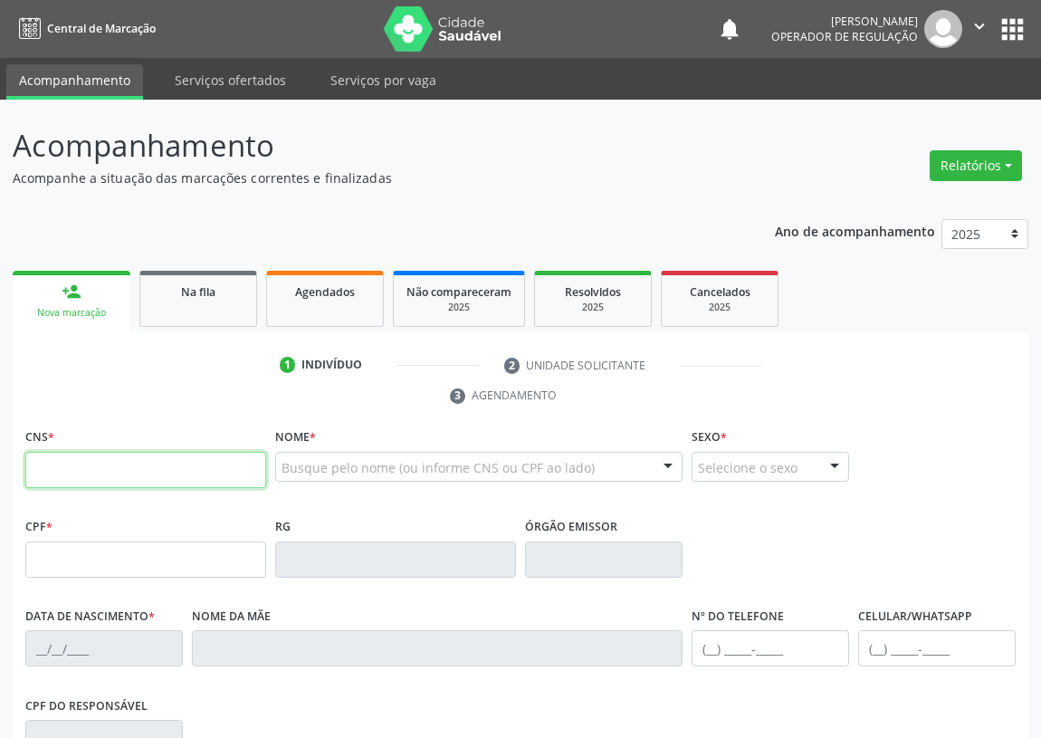
click at [44, 475] on input "text" at bounding box center [145, 470] width 241 height 36
click at [41, 469] on input "text" at bounding box center [145, 470] width 241 height 36
type input "706 5073 3143 1195"
type input "037.550.424-95"
type input "12/10/1980"
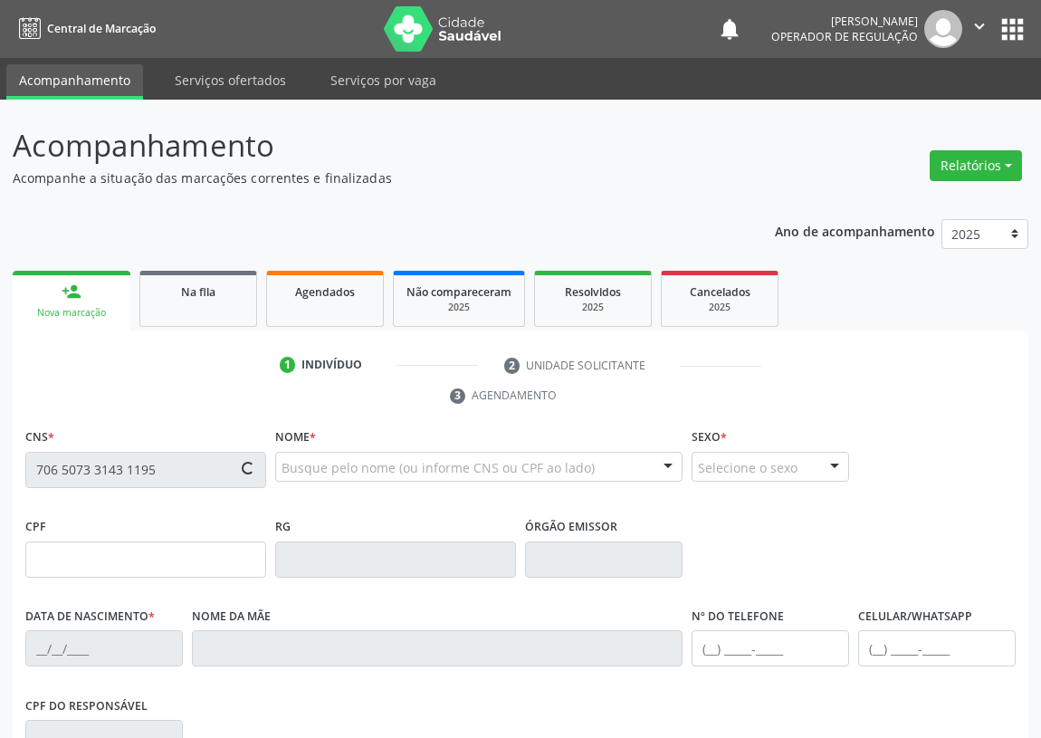
type input "Terezinha Gomes dos Santos"
type input "(83) 99108-7352"
type input "17"
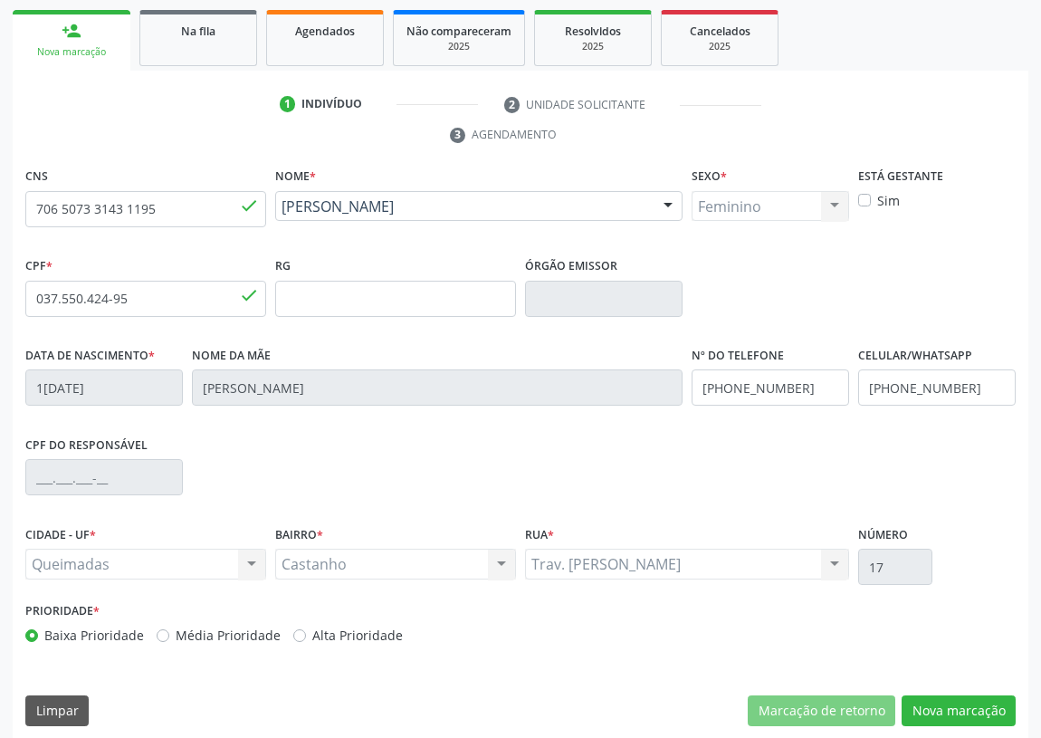
scroll to position [272, 0]
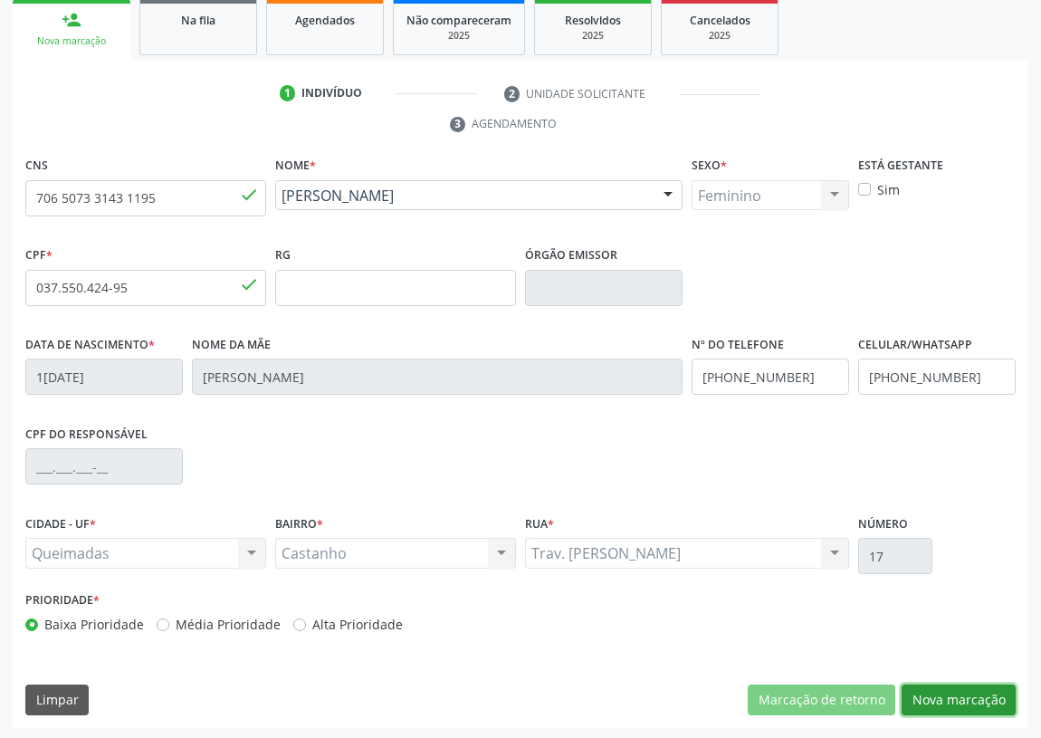
click at [942, 697] on button "Nova marcação" at bounding box center [959, 700] width 114 height 31
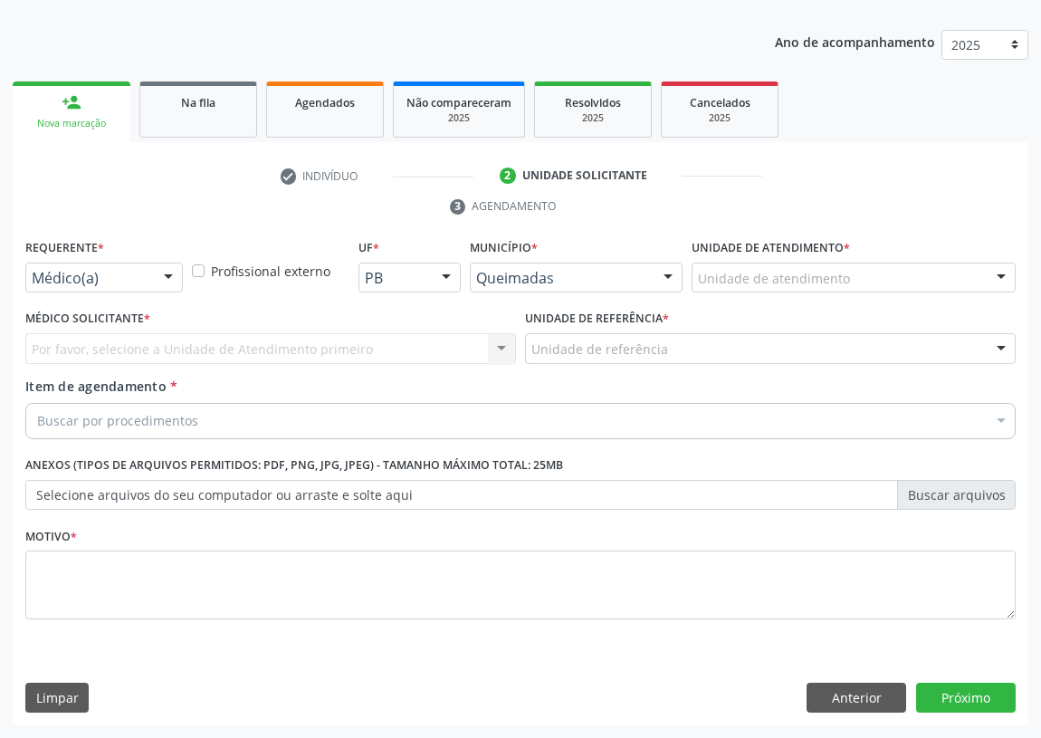
scroll to position [187, 0]
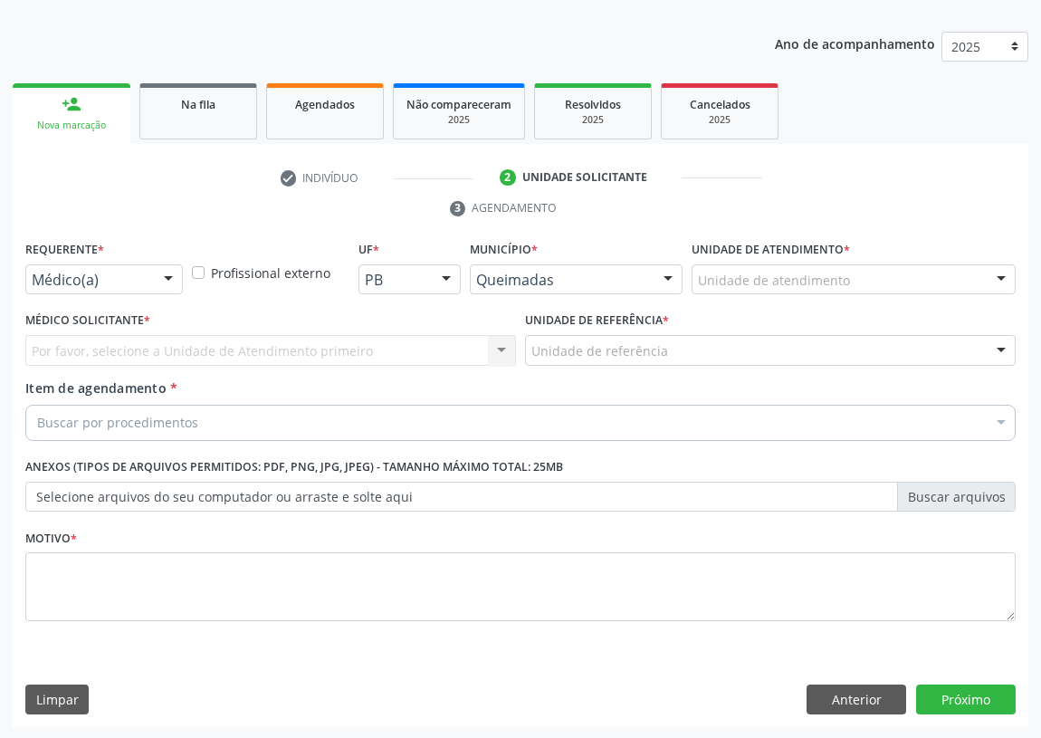
click at [181, 275] on div at bounding box center [168, 280] width 27 height 31
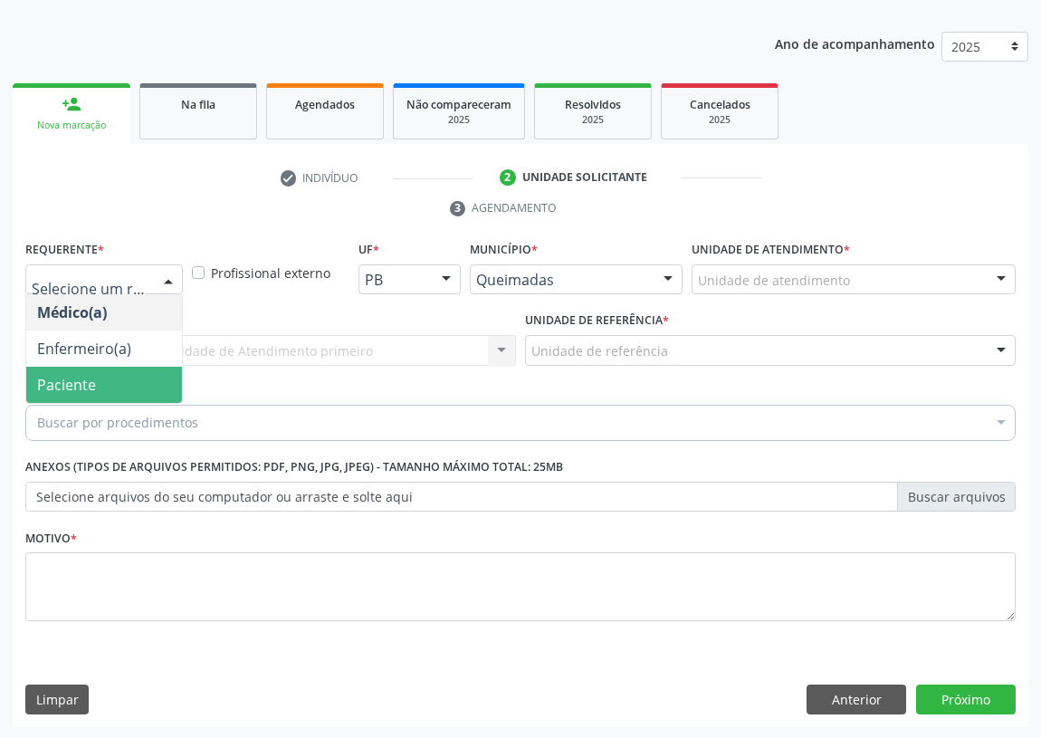
drag, startPoint x: 136, startPoint y: 391, endPoint x: 333, endPoint y: 354, distance: 200.9
click at [149, 389] on span "Paciente" at bounding box center [104, 385] width 156 height 36
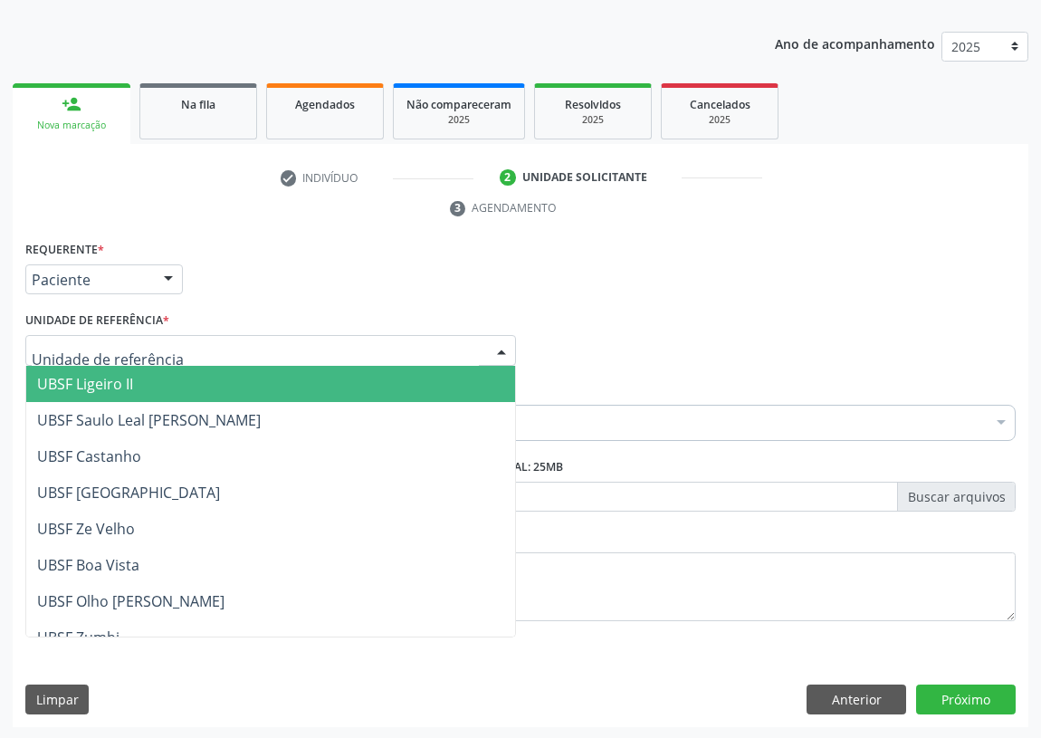
click at [493, 351] on div at bounding box center [501, 351] width 27 height 31
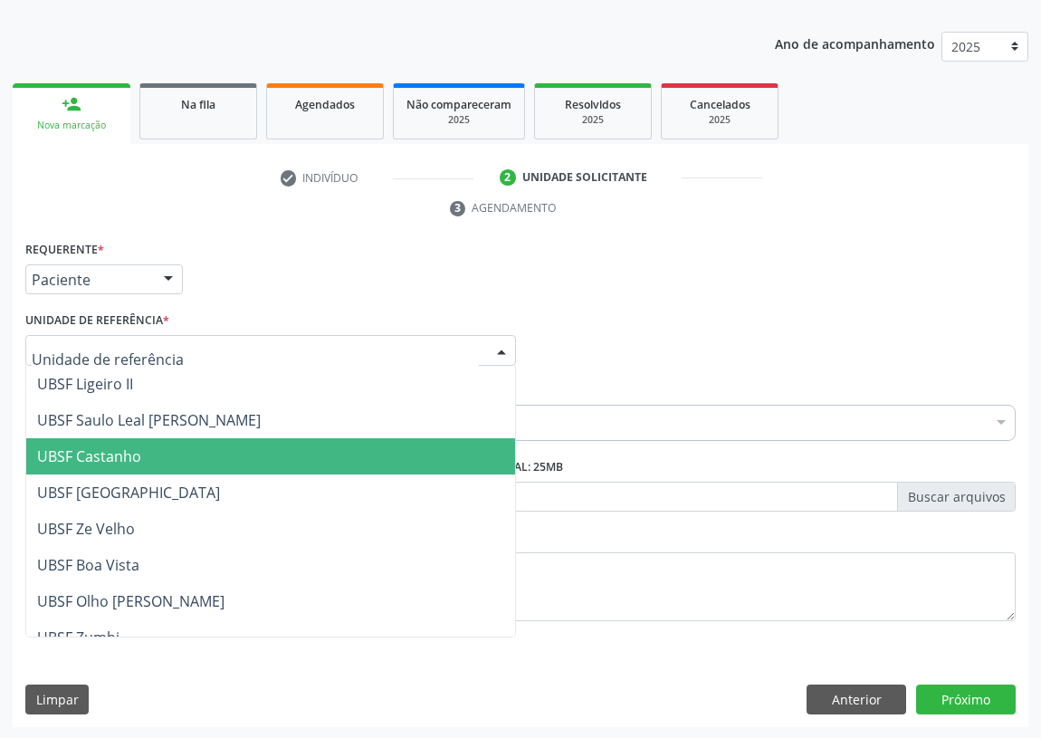
click at [137, 448] on span "UBSF Castanho" at bounding box center [89, 456] width 104 height 20
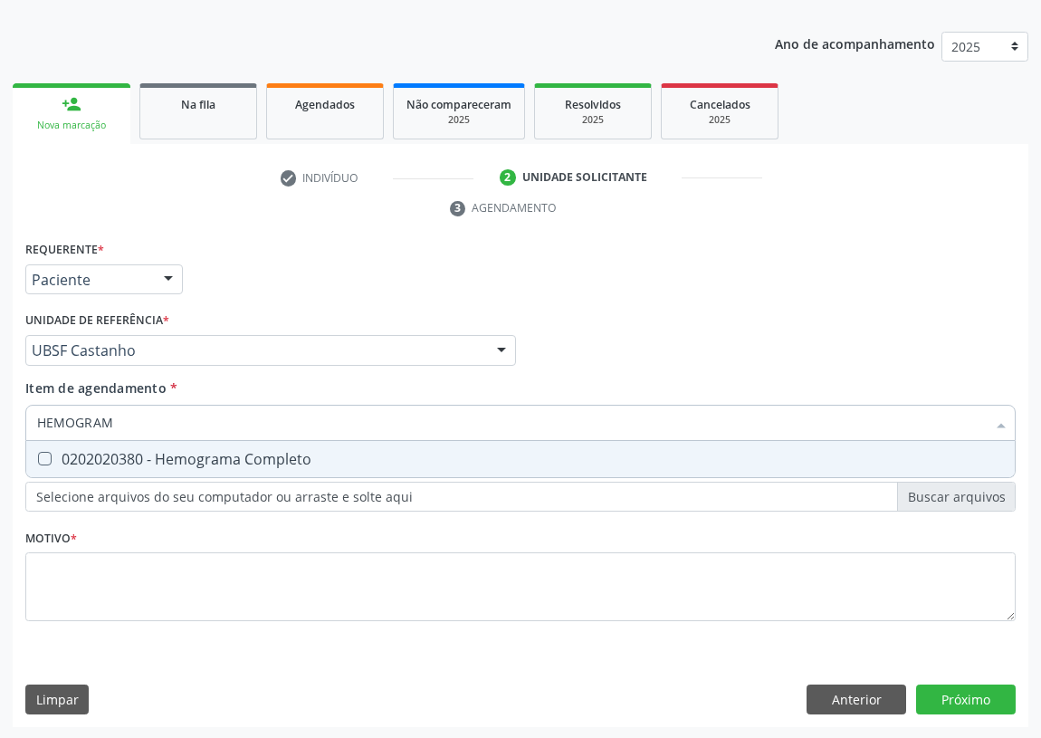
type input "HEMOGRAMA"
drag, startPoint x: 38, startPoint y: 459, endPoint x: 118, endPoint y: 408, distance: 94.9
click at [43, 452] on Completo at bounding box center [45, 459] width 14 height 14
click at [38, 453] on Completo "checkbox" at bounding box center [32, 459] width 12 height 12
checkbox Completo "true"
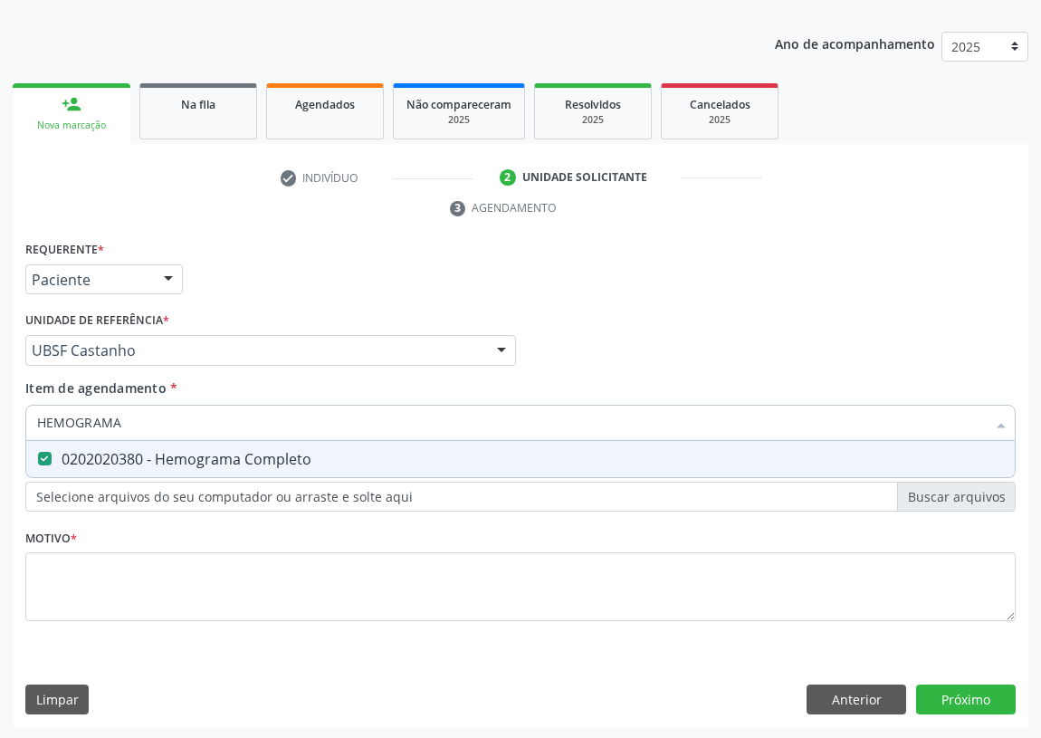
drag, startPoint x: 85, startPoint y: 424, endPoint x: 0, endPoint y: 416, distance: 85.5
click at [0, 416] on div "Acompanhamento Acompanhe a situação das marcações correntes e finalizadas Relat…" at bounding box center [520, 326] width 1041 height 828
type input "CO"
checkbox Completo "false"
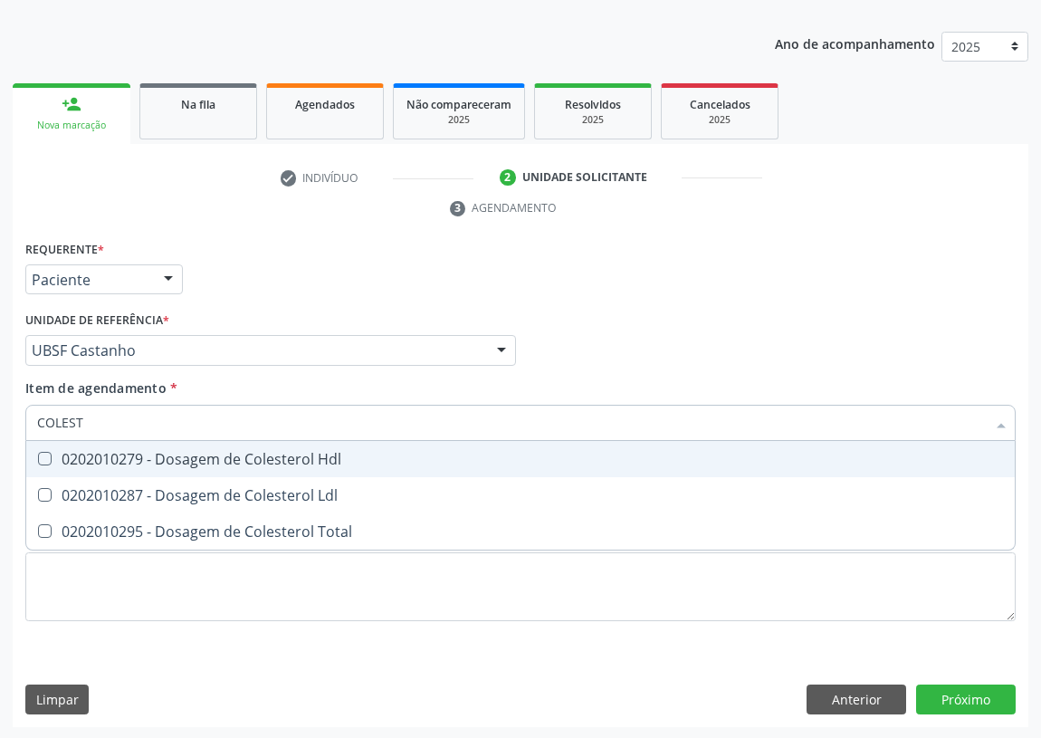
type input "COLESTE"
click at [45, 459] on Hdl at bounding box center [45, 459] width 14 height 14
click at [38, 459] on Hdl "checkbox" at bounding box center [32, 459] width 12 height 12
checkbox Hdl "true"
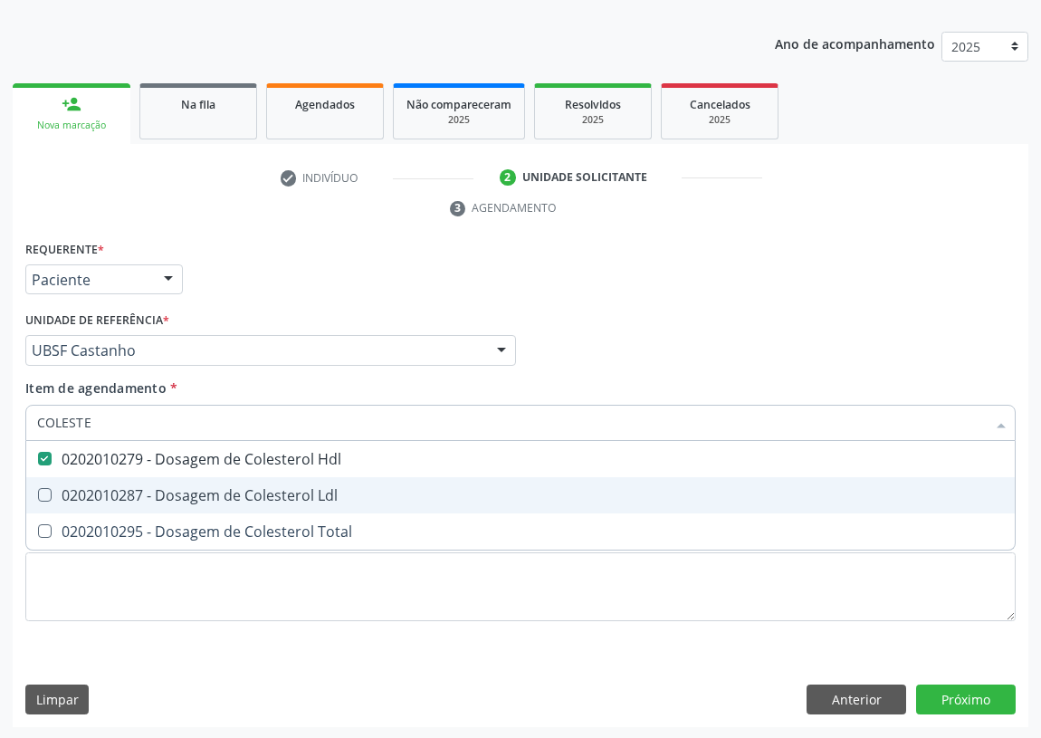
drag, startPoint x: 45, startPoint y: 490, endPoint x: 54, endPoint y: 464, distance: 27.8
click at [49, 488] on Ldl at bounding box center [45, 495] width 14 height 14
click at [38, 489] on Ldl "checkbox" at bounding box center [32, 495] width 12 height 12
checkbox Ldl "true"
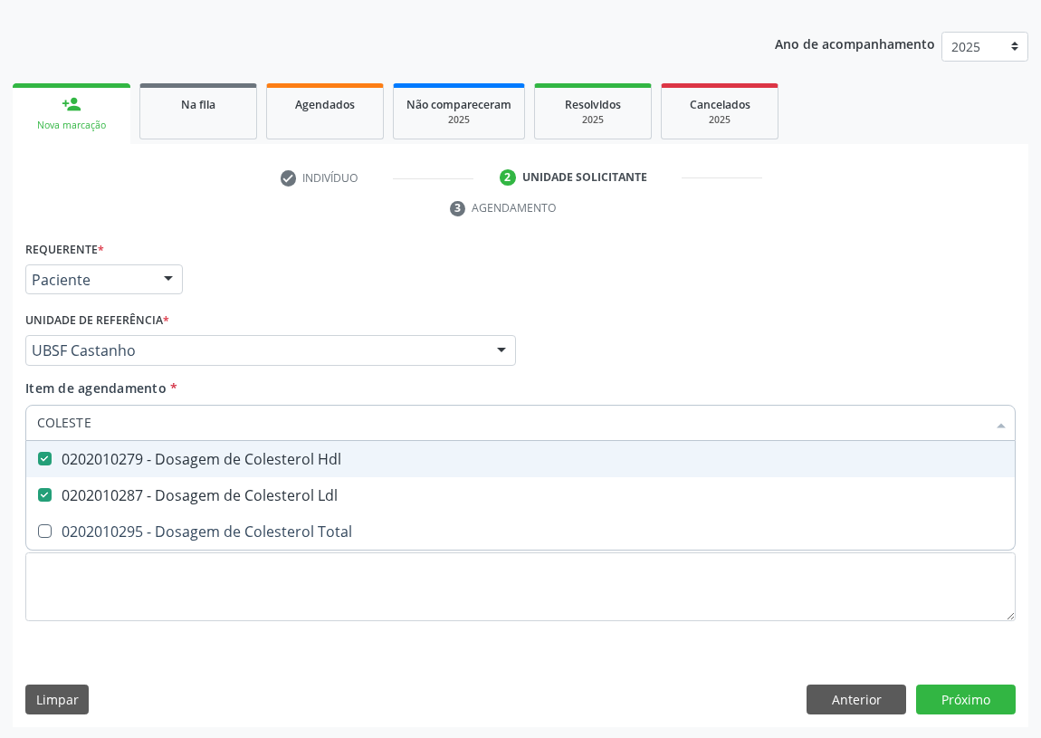
drag, startPoint x: 90, startPoint y: 422, endPoint x: 0, endPoint y: 415, distance: 89.9
click at [0, 417] on div "Acompanhamento Acompanhe a situação das marcações correntes e finalizadas Relat…" at bounding box center [520, 326] width 1041 height 828
type input "TR"
checkbox Hdl "false"
checkbox Ldl "false"
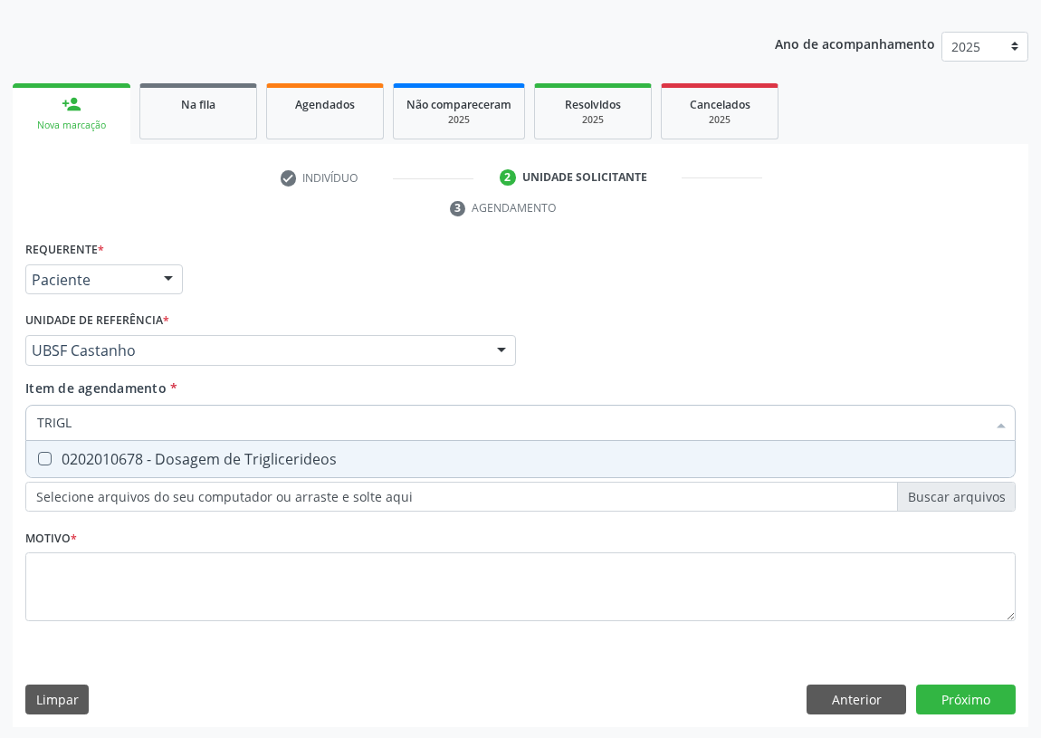
type input "TRIGLI"
drag, startPoint x: 46, startPoint y: 458, endPoint x: 92, endPoint y: 414, distance: 64.0
click at [45, 458] on Triglicerideos at bounding box center [45, 459] width 14 height 14
click at [38, 458] on Triglicerideos "checkbox" at bounding box center [32, 459] width 12 height 12
checkbox Triglicerideos "true"
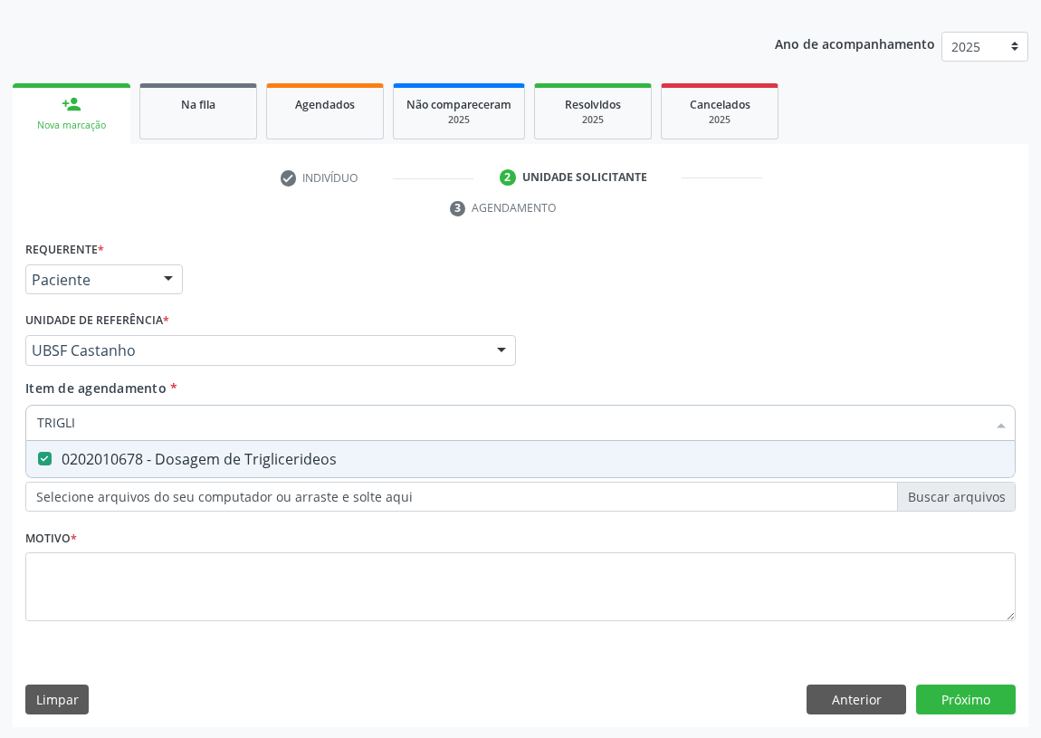
drag, startPoint x: 31, startPoint y: 419, endPoint x: 0, endPoint y: 419, distance: 30.8
click at [0, 419] on div "Acompanhamento Acompanhe a situação das marcações correntes e finalizadas Relat…" at bounding box center [520, 326] width 1041 height 828
type input "G"
checkbox Triglicerideos "false"
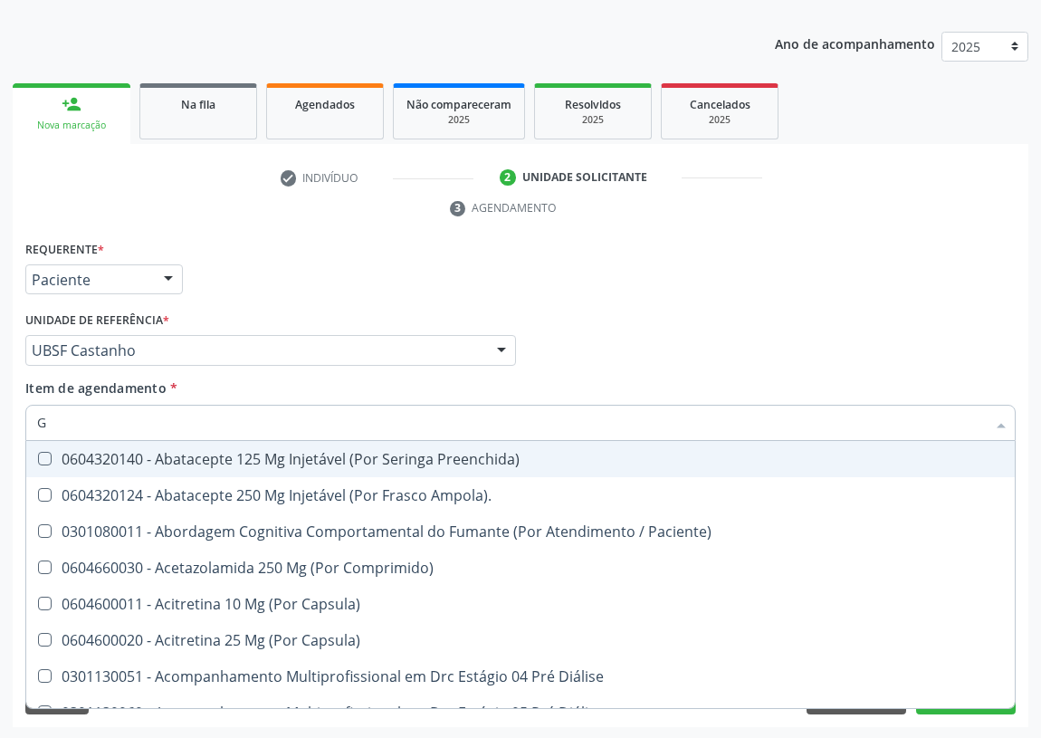
type input "GL"
checkbox Bucomaxilofacial "true"
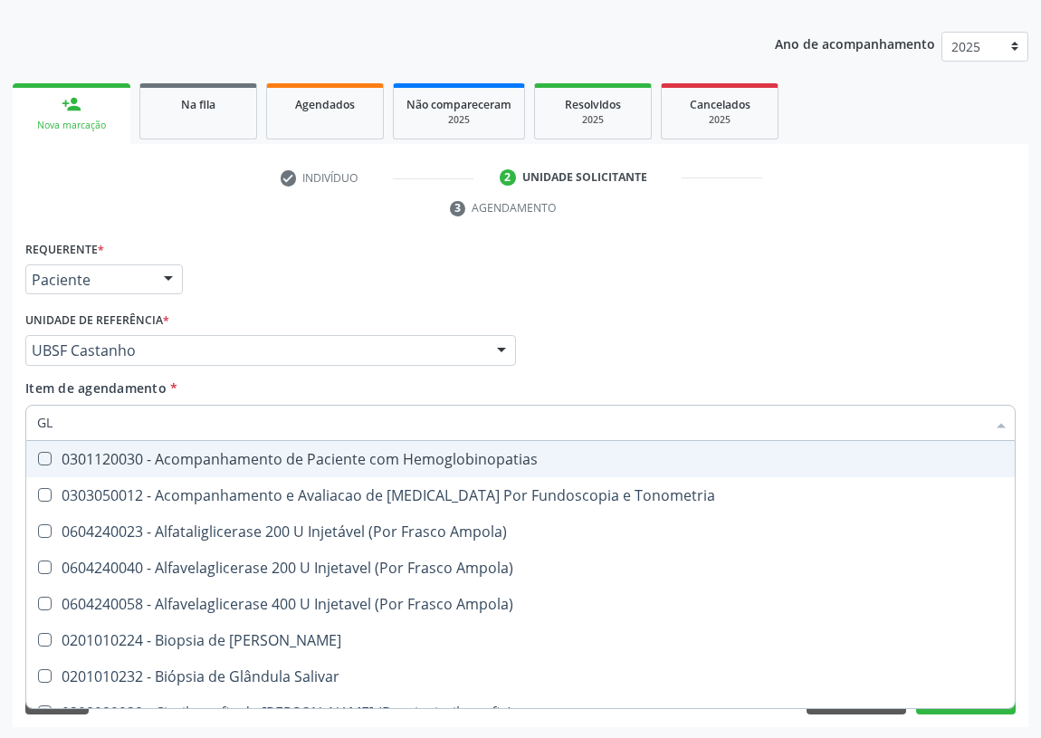
type input "GLI"
checkbox Dosagens\) "true"
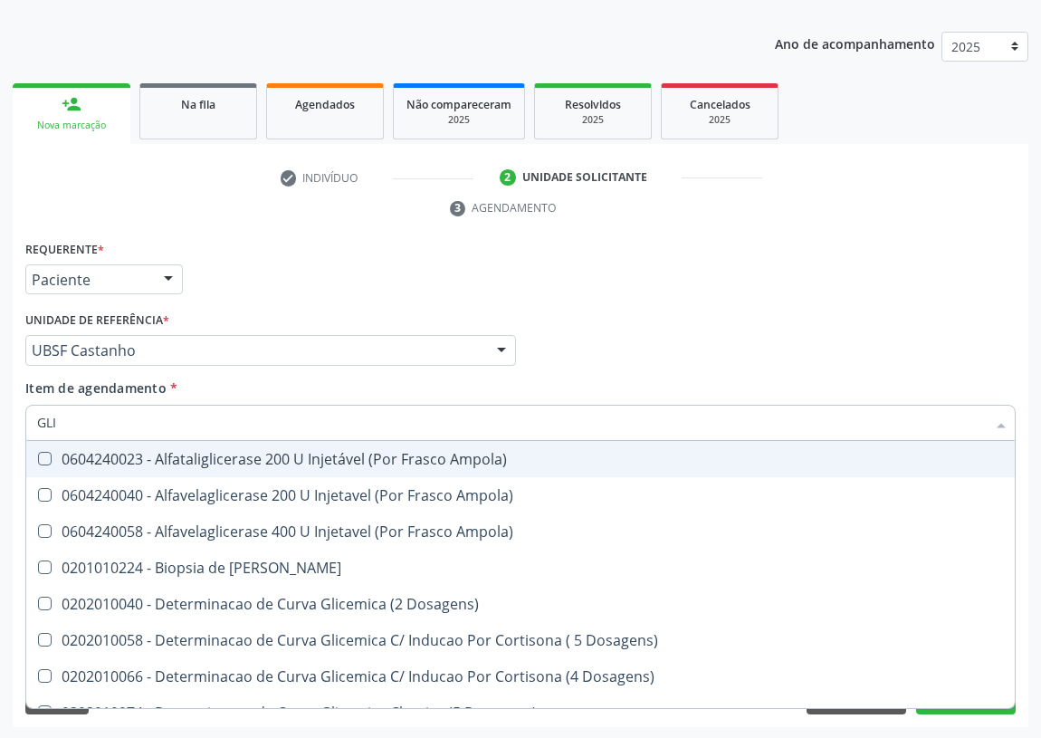
type input "GLIC"
checkbox Glicosilada "true"
checkbox Triglicerideos "false"
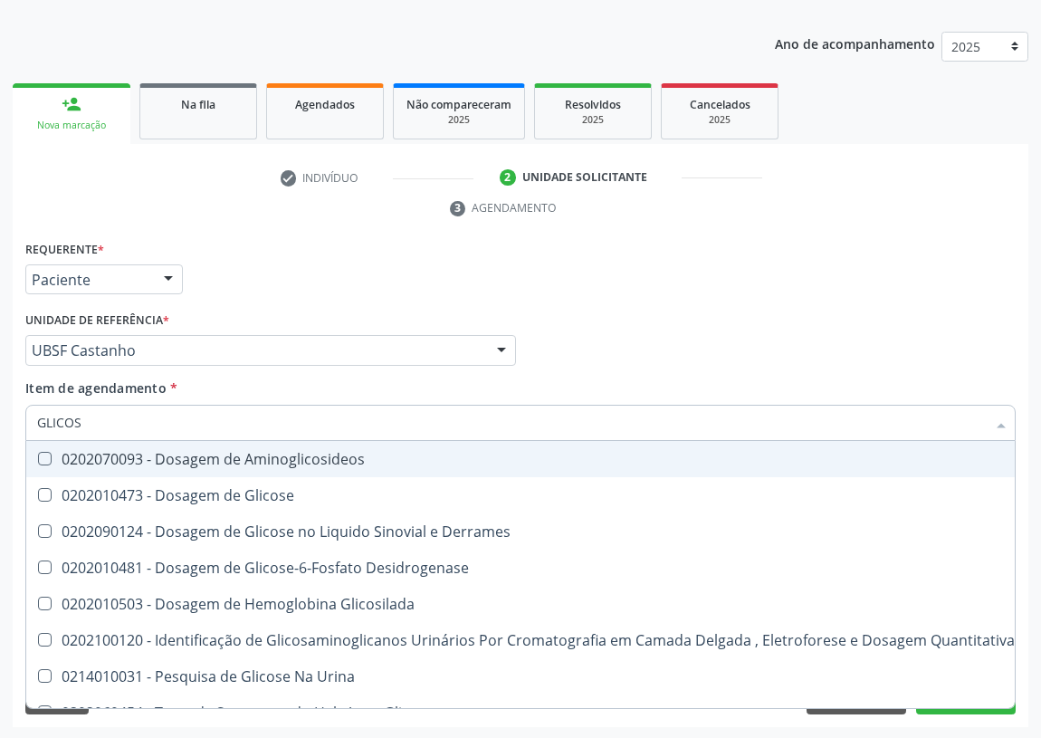
type input "GLICOSE"
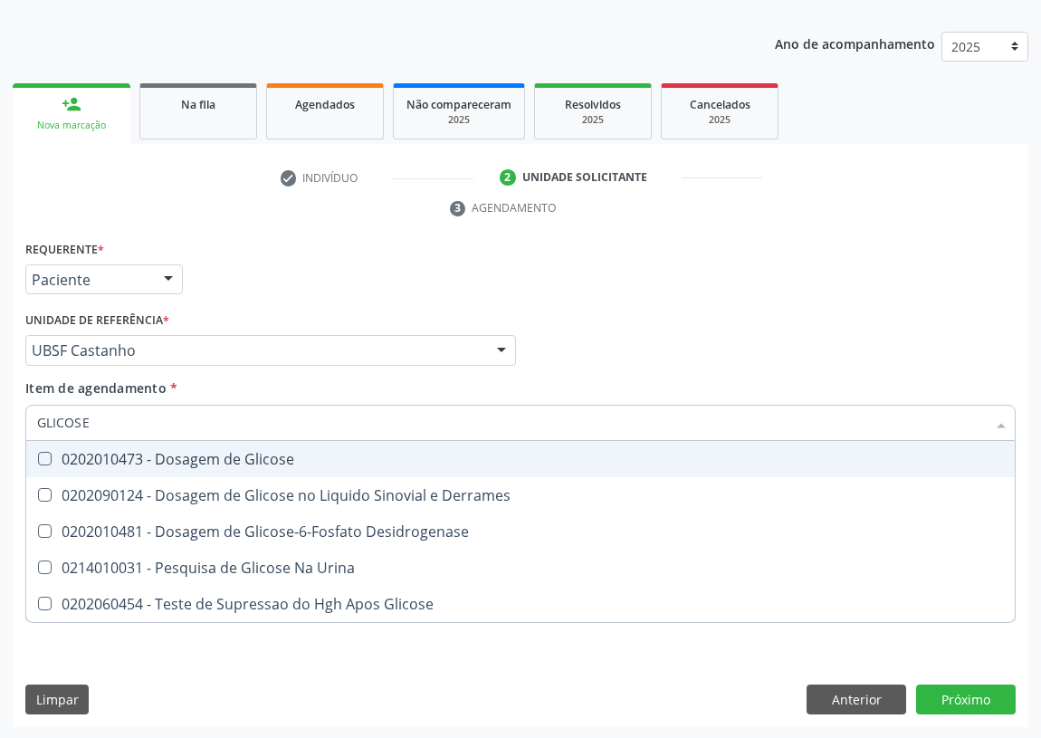
click at [50, 455] on Glicose at bounding box center [45, 459] width 14 height 14
click at [38, 455] on Glicose "checkbox" at bounding box center [32, 459] width 12 height 12
checkbox Glicose "true"
drag, startPoint x: 20, startPoint y: 434, endPoint x: 0, endPoint y: 419, distance: 24.6
click at [0, 419] on div "Acompanhamento Acompanhe a situação das marcações correntes e finalizadas Relat…" at bounding box center [520, 326] width 1041 height 828
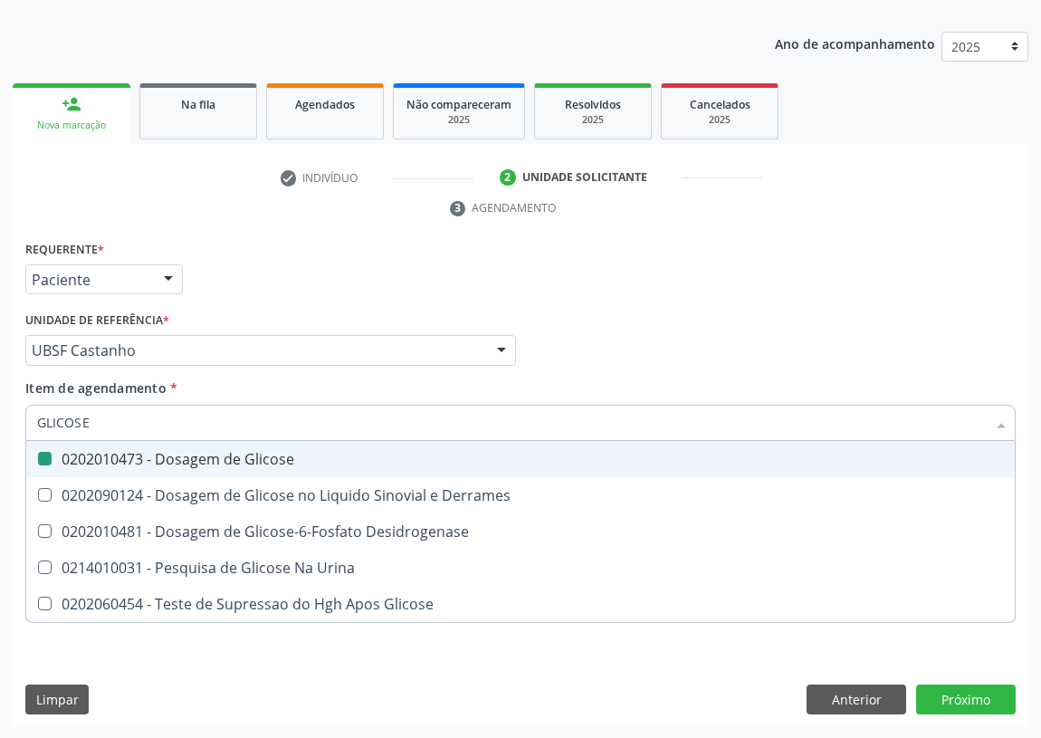
type input "U"
checkbox Glicose "false"
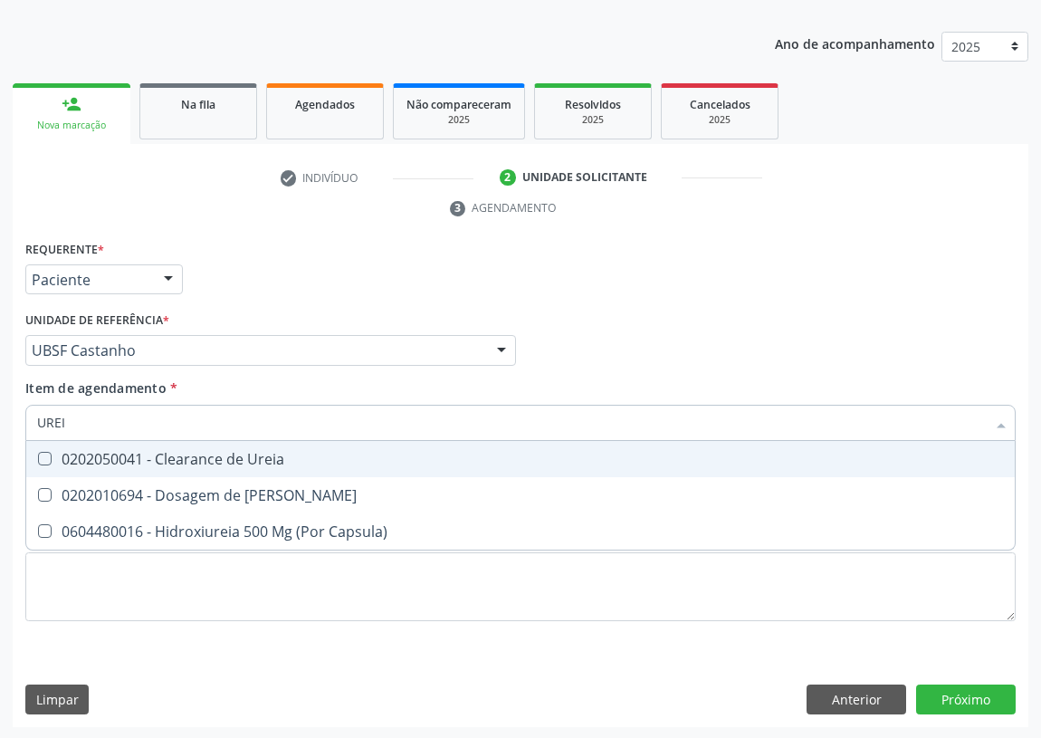
type input "UREIA"
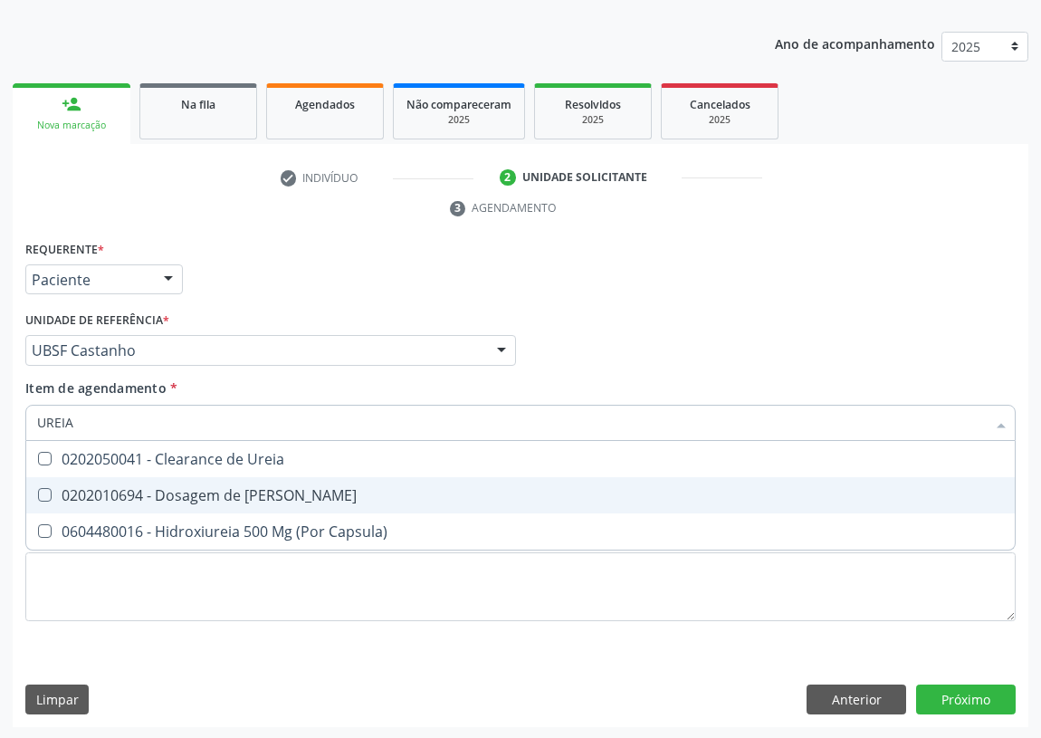
drag, startPoint x: 44, startPoint y: 494, endPoint x: 58, endPoint y: 454, distance: 42.1
click at [44, 489] on Ureia at bounding box center [45, 495] width 14 height 14
click at [38, 489] on Ureia "checkbox" at bounding box center [32, 495] width 12 height 12
checkbox Ureia "true"
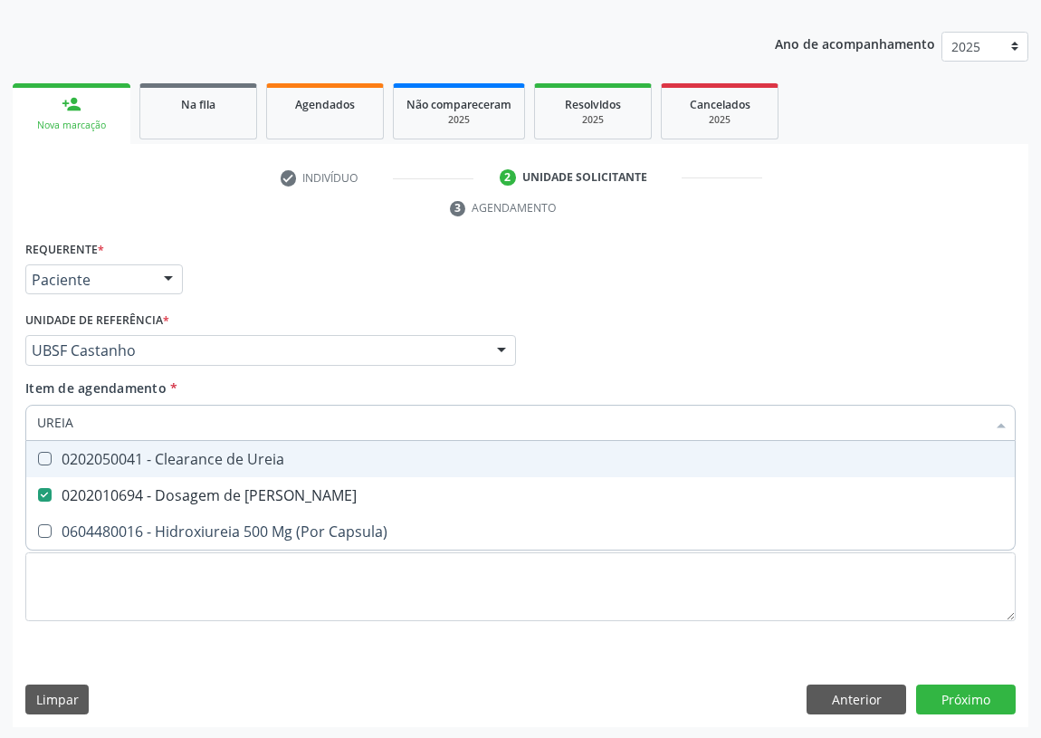
drag, startPoint x: 76, startPoint y: 417, endPoint x: 0, endPoint y: 425, distance: 76.4
click at [0, 426] on div "Acompanhamento Acompanhe a situação das marcações correntes e finalizadas Relat…" at bounding box center [520, 326] width 1041 height 828
type input "C"
checkbox Ureia "false"
type input "CREATININA"
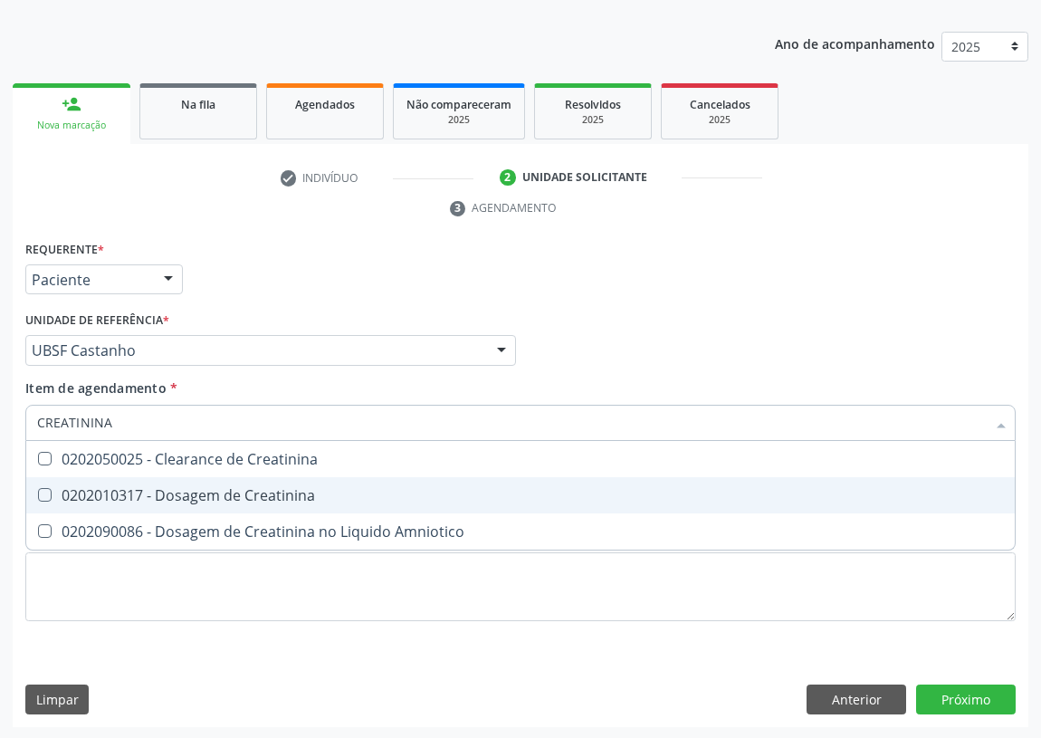
drag, startPoint x: 36, startPoint y: 492, endPoint x: 68, endPoint y: 429, distance: 70.1
click at [39, 481] on span "0202010317 - Dosagem de Creatinina" at bounding box center [520, 495] width 989 height 36
checkbox Creatinina "true"
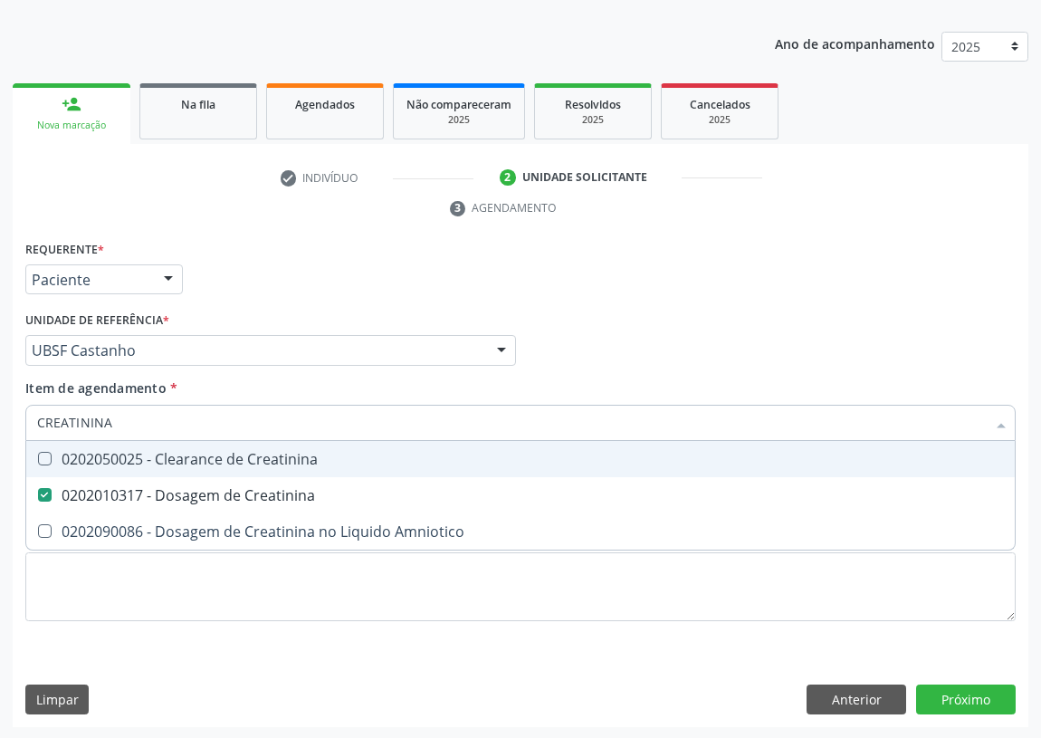
drag, startPoint x: 118, startPoint y: 423, endPoint x: 0, endPoint y: 426, distance: 117.8
click at [0, 426] on div "Acompanhamento Acompanhe a situação das marcações correntes e finalizadas Relat…" at bounding box center [520, 326] width 1041 height 828
type input "A"
checkbox Creatinina "false"
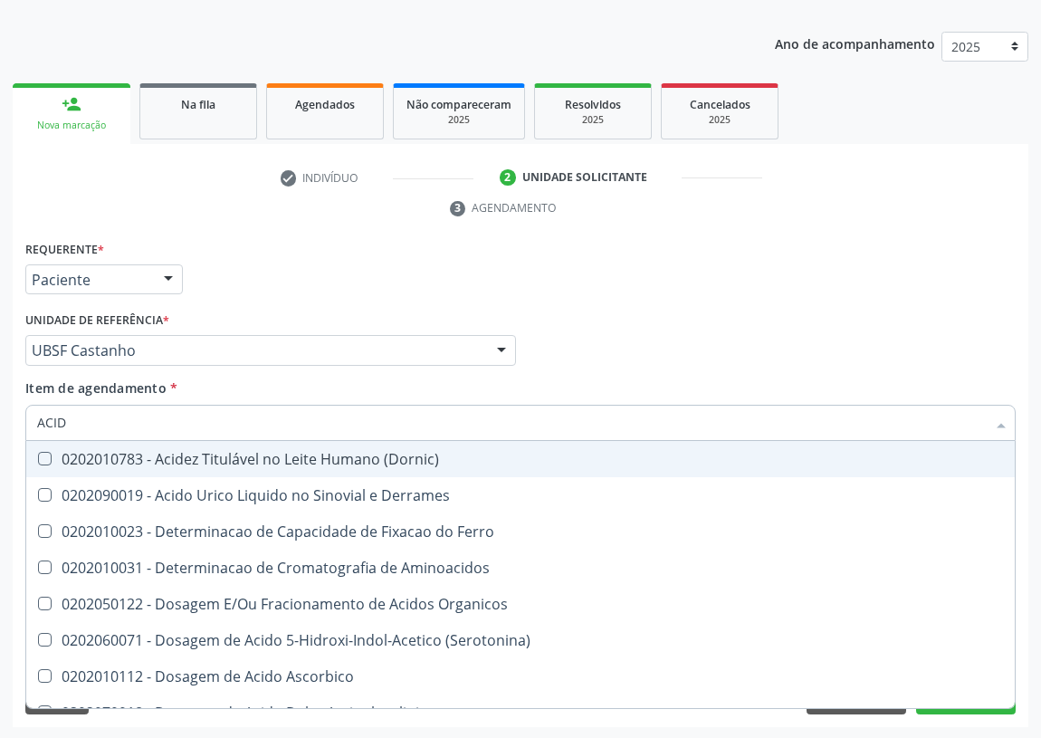
type input "ACIDO"
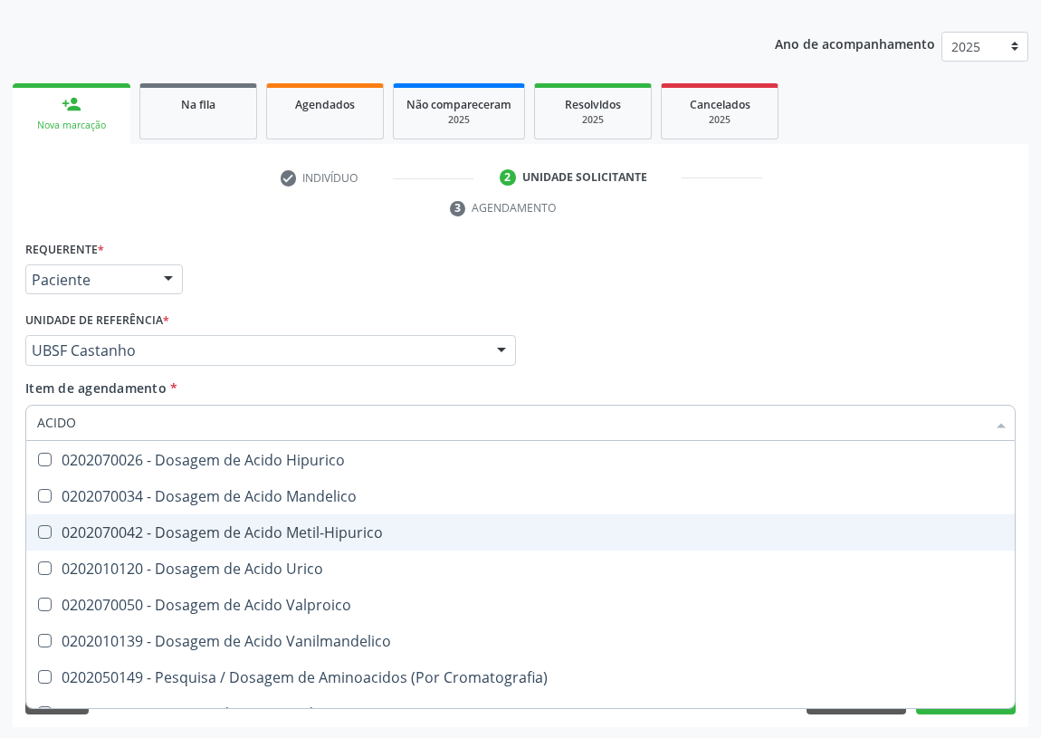
scroll to position [246, 0]
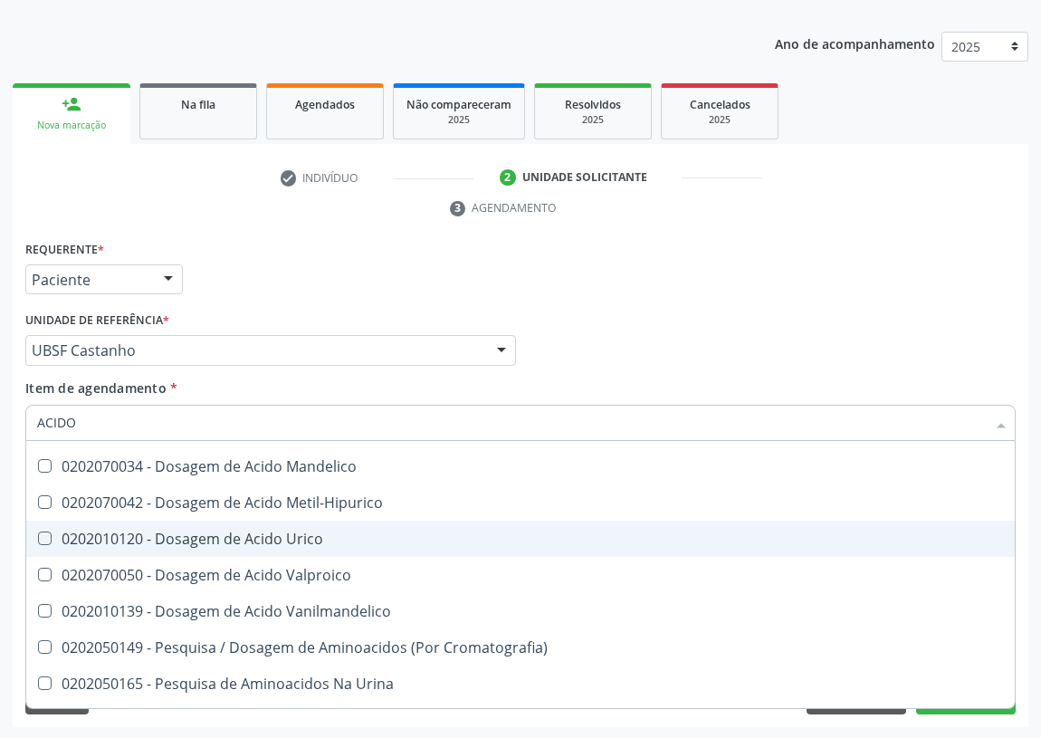
click at [283, 543] on div "0202010120 - Dosagem de Acido Urico" at bounding box center [520, 539] width 967 height 14
checkbox Urico "true"
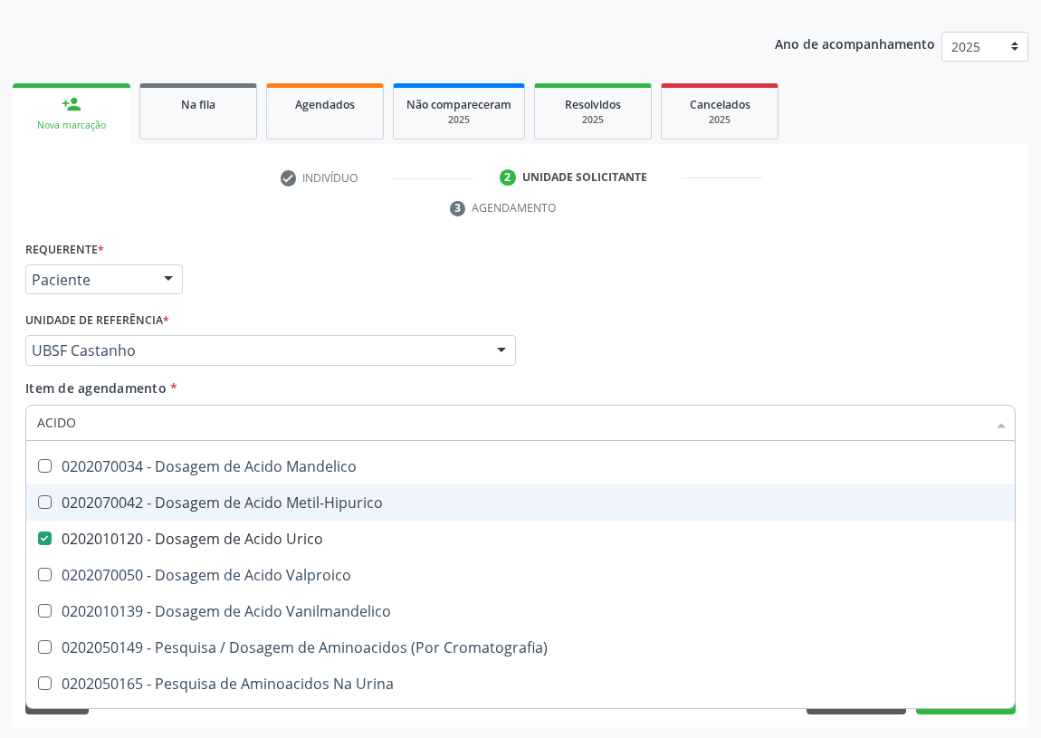
drag, startPoint x: 26, startPoint y: 430, endPoint x: 0, endPoint y: 430, distance: 26.3
click at [0, 430] on div "Acompanhamento Acompanhe a situação das marcações correntes e finalizadas Relat…" at bounding box center [520, 326] width 1041 height 828
type input "PO"
checkbox Urico "false"
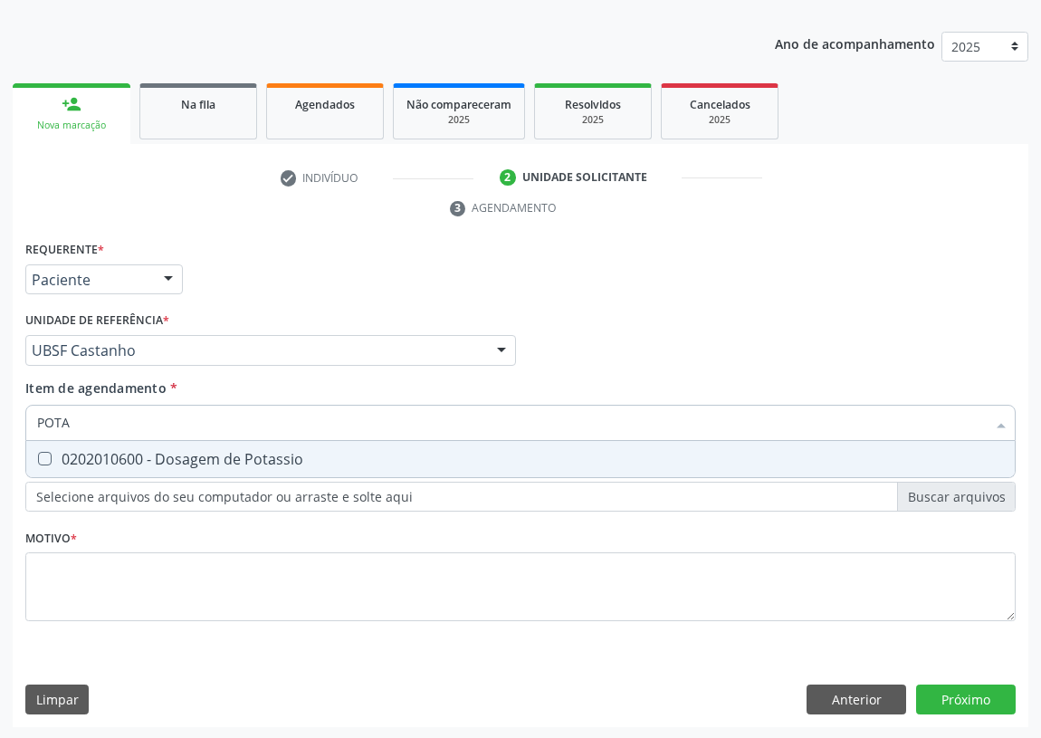
scroll to position [0, 0]
type input "POTASSIO"
drag, startPoint x: 45, startPoint y: 457, endPoint x: 65, endPoint y: 442, distance: 25.2
click at [44, 456] on Potassio at bounding box center [45, 459] width 14 height 14
click at [38, 456] on Potassio "checkbox" at bounding box center [32, 459] width 12 height 12
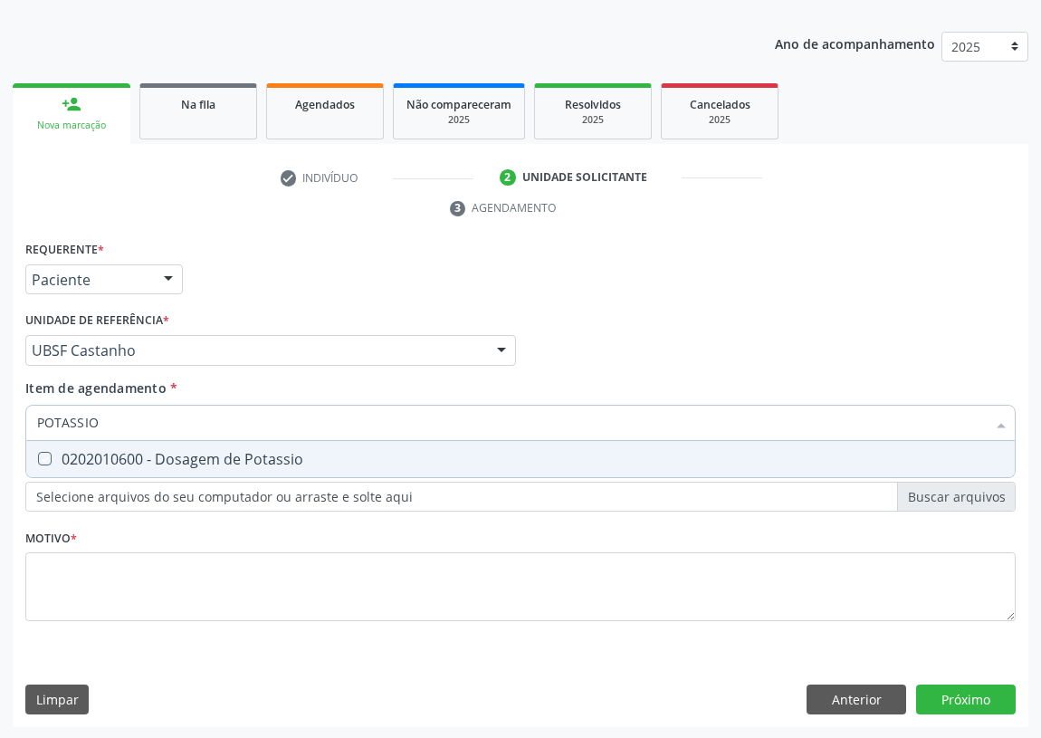
checkbox Potassio "true"
drag, startPoint x: 51, startPoint y: 428, endPoint x: 0, endPoint y: 428, distance: 50.7
click at [0, 428] on div "Acompanhamento Acompanhe a situação das marcações correntes e finalizadas Relat…" at bounding box center [520, 326] width 1041 height 828
type input "T"
checkbox Potassio "false"
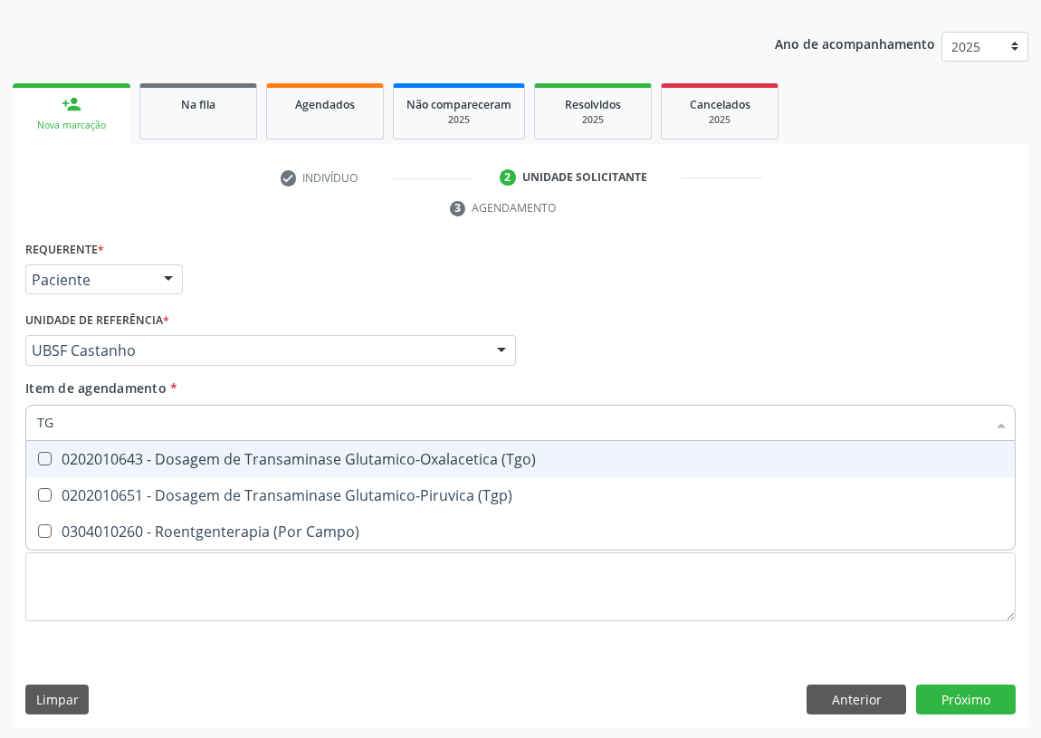
type input "TGO"
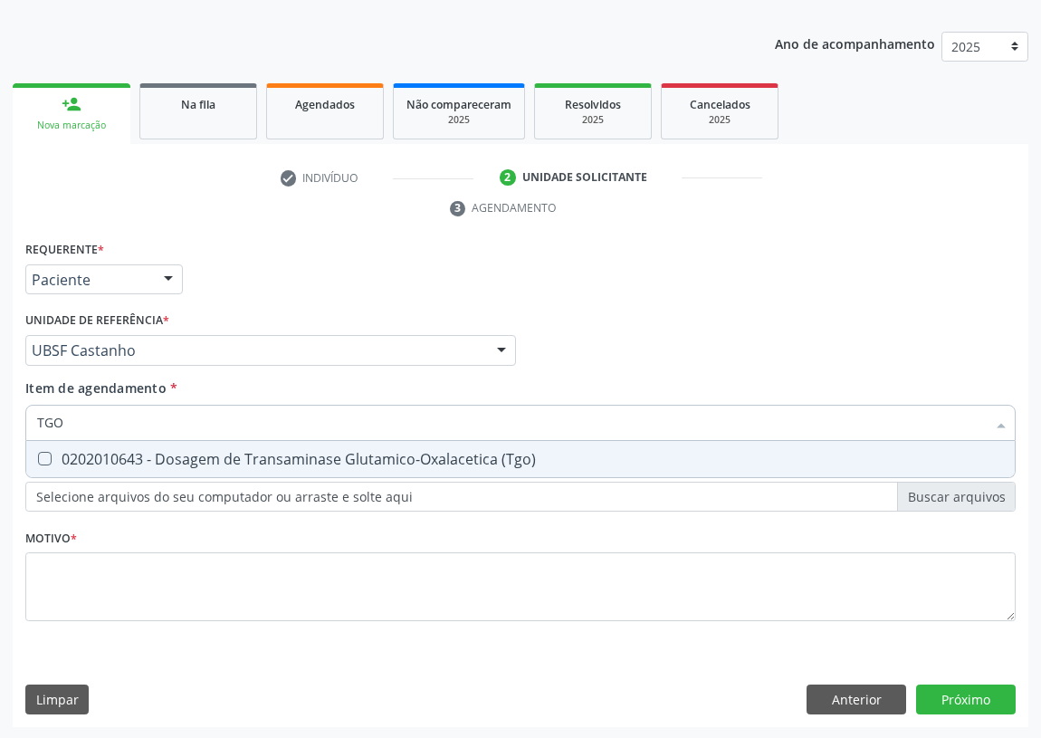
drag, startPoint x: 40, startPoint y: 454, endPoint x: 55, endPoint y: 434, distance: 25.2
click at [49, 443] on span "0202010643 - Dosagem de Transaminase Glutamico-Oxalacetica (Tgo)" at bounding box center [520, 459] width 989 height 36
checkbox \(Tgo\) "true"
drag, startPoint x: 69, startPoint y: 426, endPoint x: 19, endPoint y: 431, distance: 50.1
click at [19, 432] on div "Requerente * Paciente Médico(a) Enfermeiro(a) Paciente Nenhum resultado encontr…" at bounding box center [521, 482] width 1016 height 492
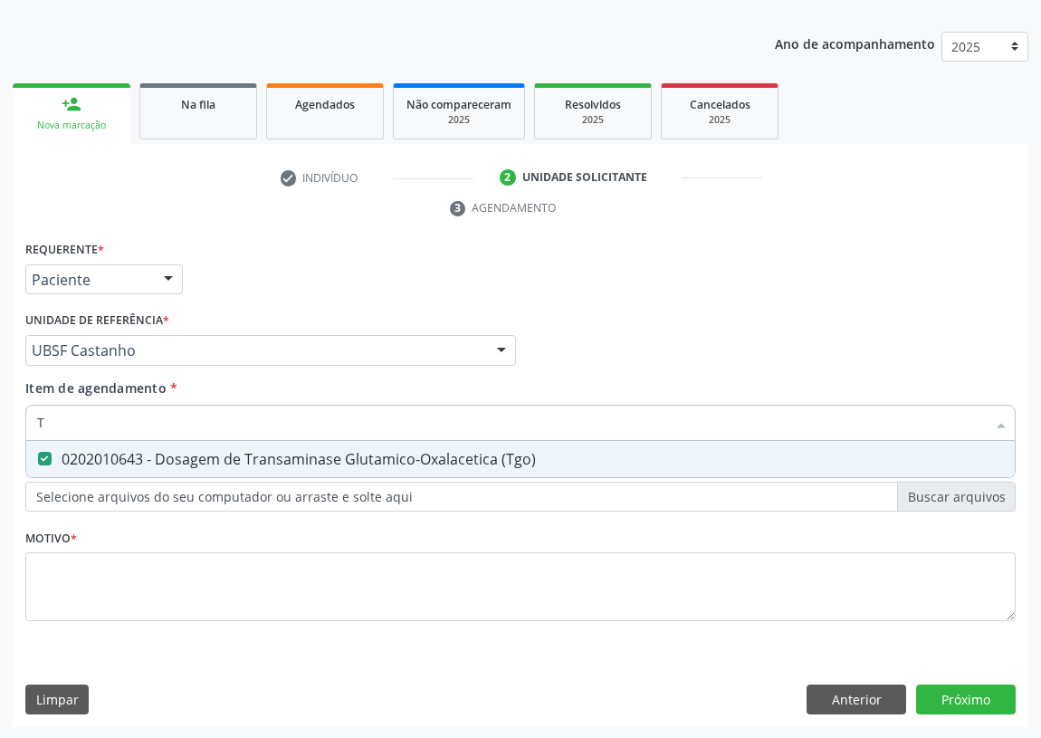
type input "TG"
checkbox \(Tgo\) "true"
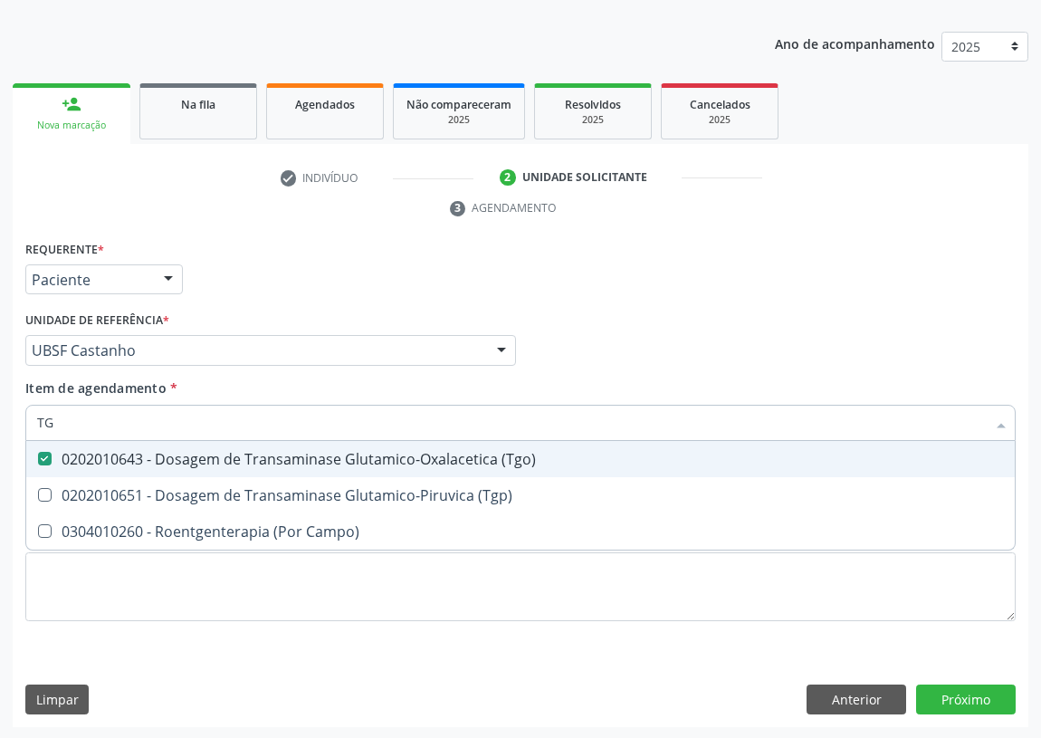
type input "TGP"
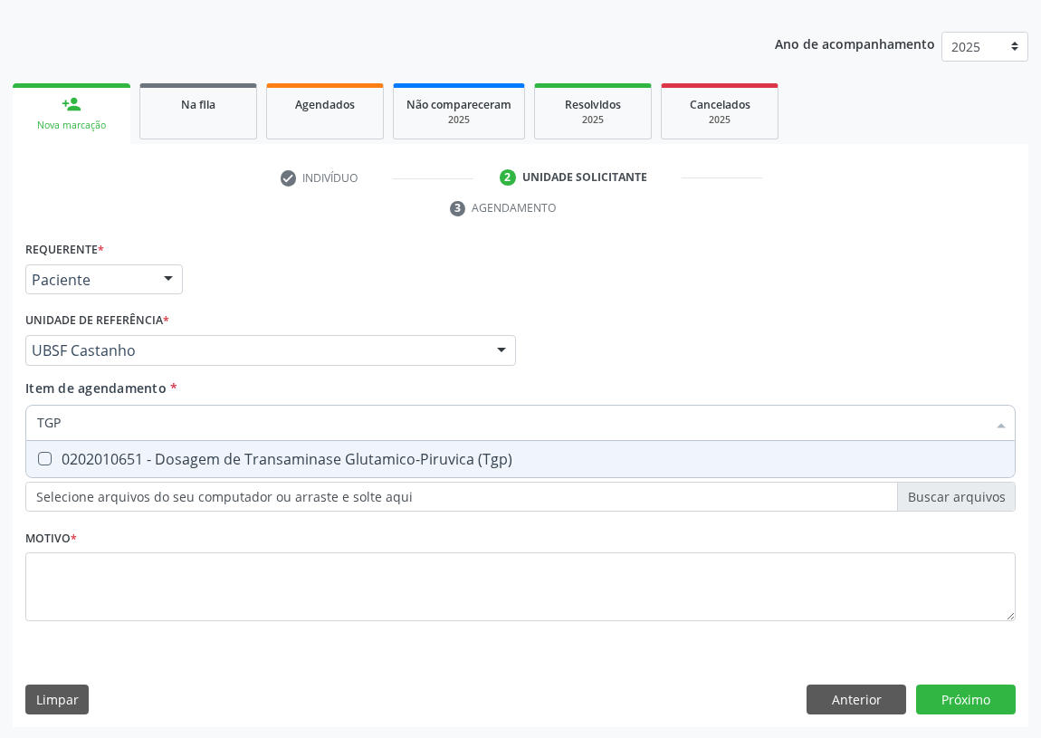
drag, startPoint x: 49, startPoint y: 457, endPoint x: 60, endPoint y: 433, distance: 26.8
click at [49, 452] on \(Tgp\) at bounding box center [45, 459] width 14 height 14
click at [38, 453] on \(Tgp\) "checkbox" at bounding box center [32, 459] width 12 height 12
checkbox \(Tgp\) "true"
drag, startPoint x: 50, startPoint y: 420, endPoint x: 10, endPoint y: 421, distance: 39.9
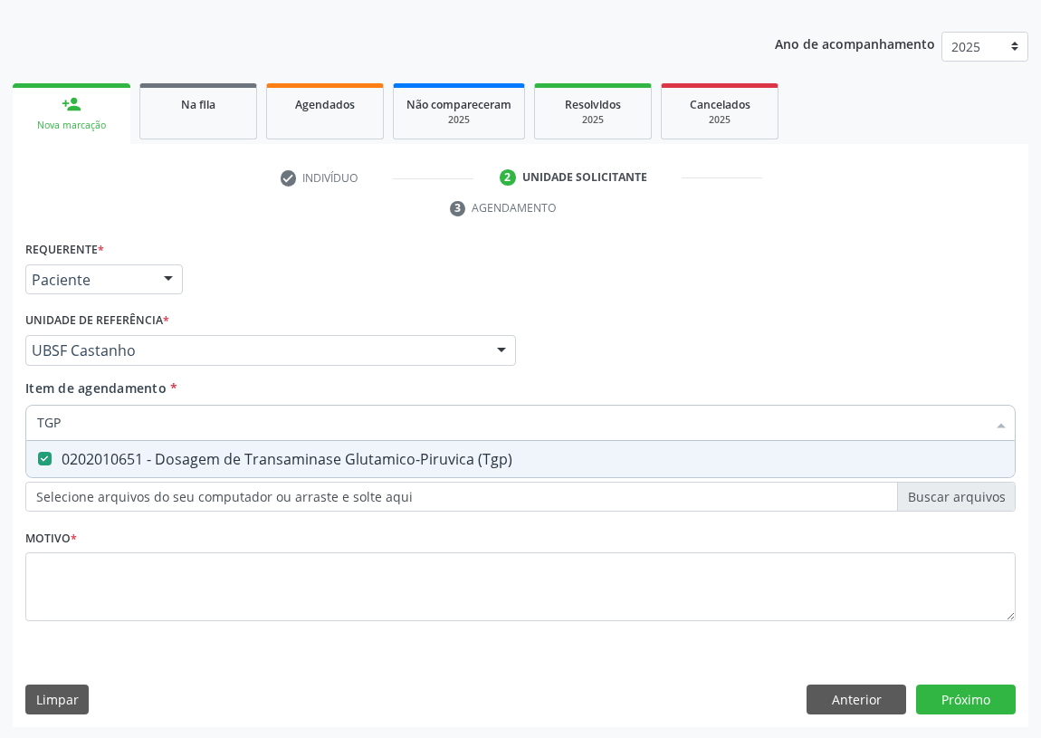
click at [10, 421] on div "Acompanhamento Acompanhe a situação das marcações correntes e finalizadas Relat…" at bounding box center [520, 326] width 1041 height 828
type input "LI"
checkbox \(Tgp\) "false"
type input "LIPASE"
click at [32, 455] on div at bounding box center [33, 459] width 14 height 14
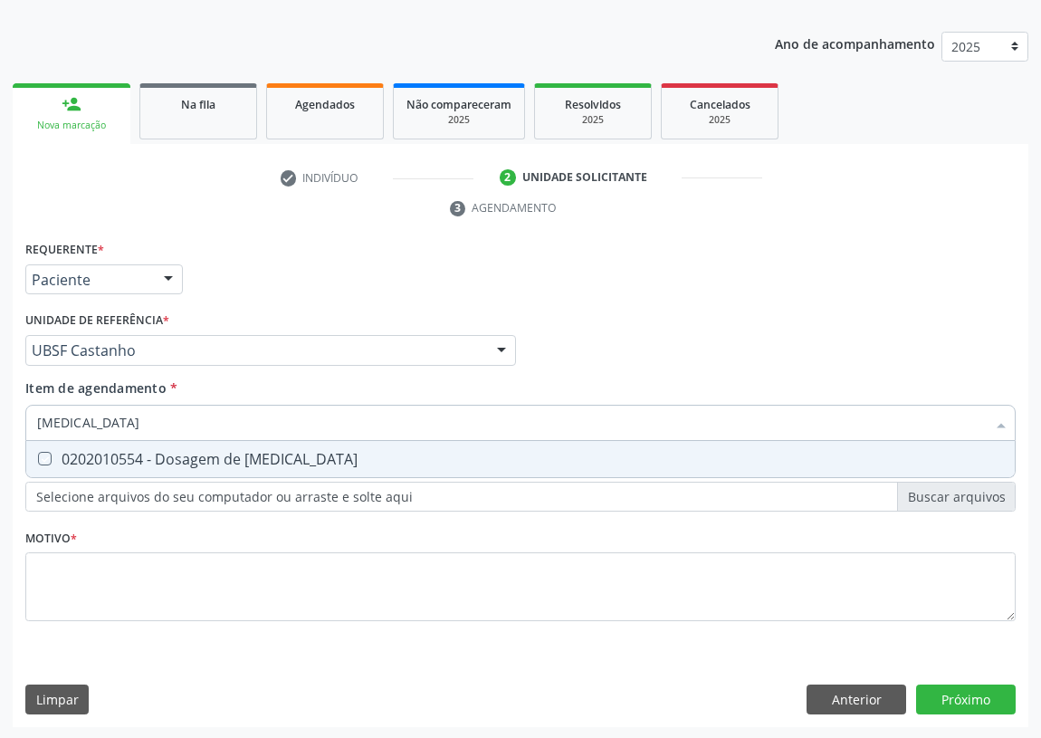
checkbox Lipase "true"
drag, startPoint x: 63, startPoint y: 422, endPoint x: 5, endPoint y: 414, distance: 58.5
click at [5, 415] on div "Acompanhamento Acompanhe a situação das marcações correntes e finalizadas Relat…" at bounding box center [520, 326] width 1041 height 828
type input "M"
checkbox Lipase "false"
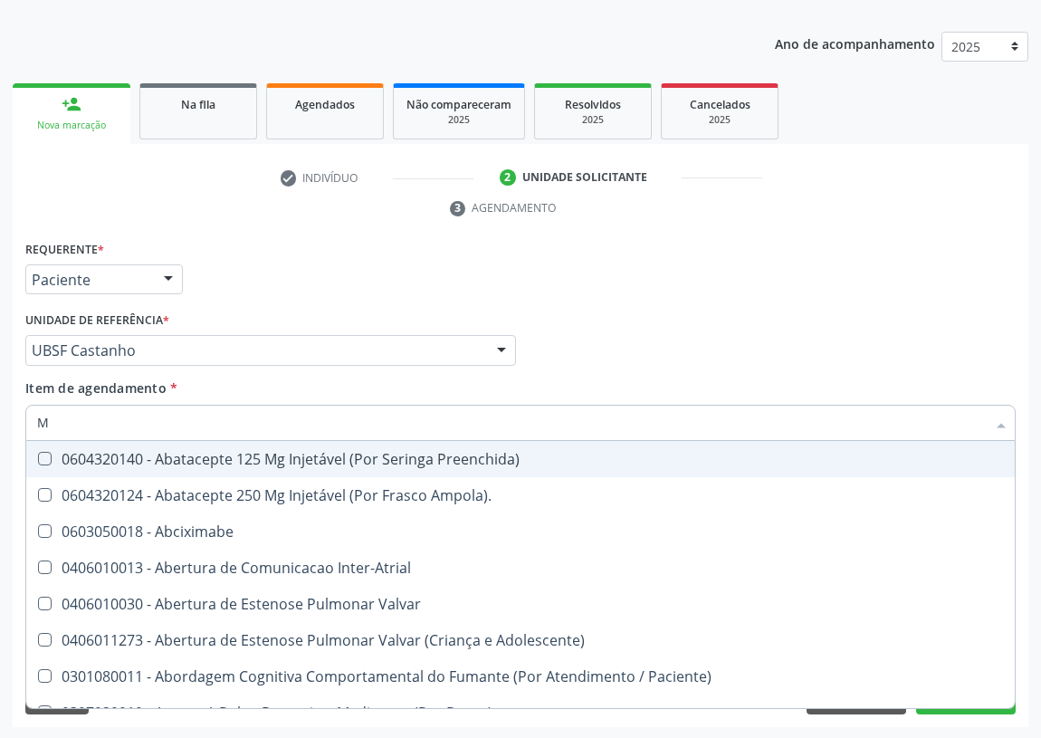
type input "MI"
checkbox Turno\) "true"
checkbox Turnos\) "true"
checkbox Urico "false"
checkbox Hdl "false"
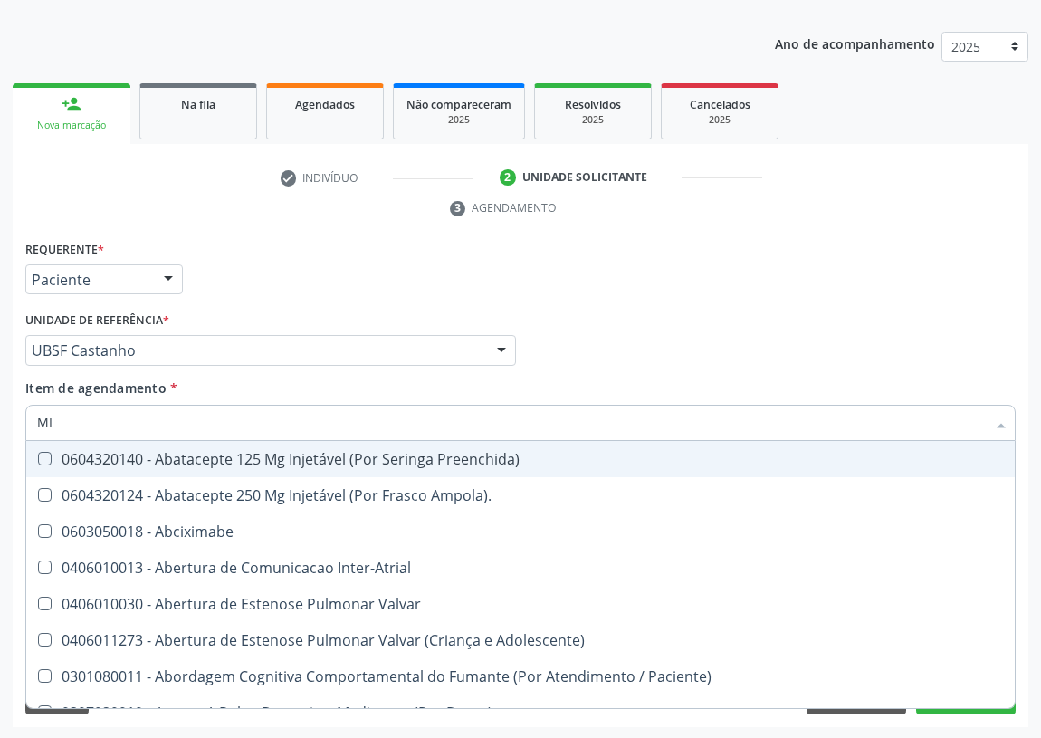
checkbox Ldl "false"
checkbox Creatinina "false"
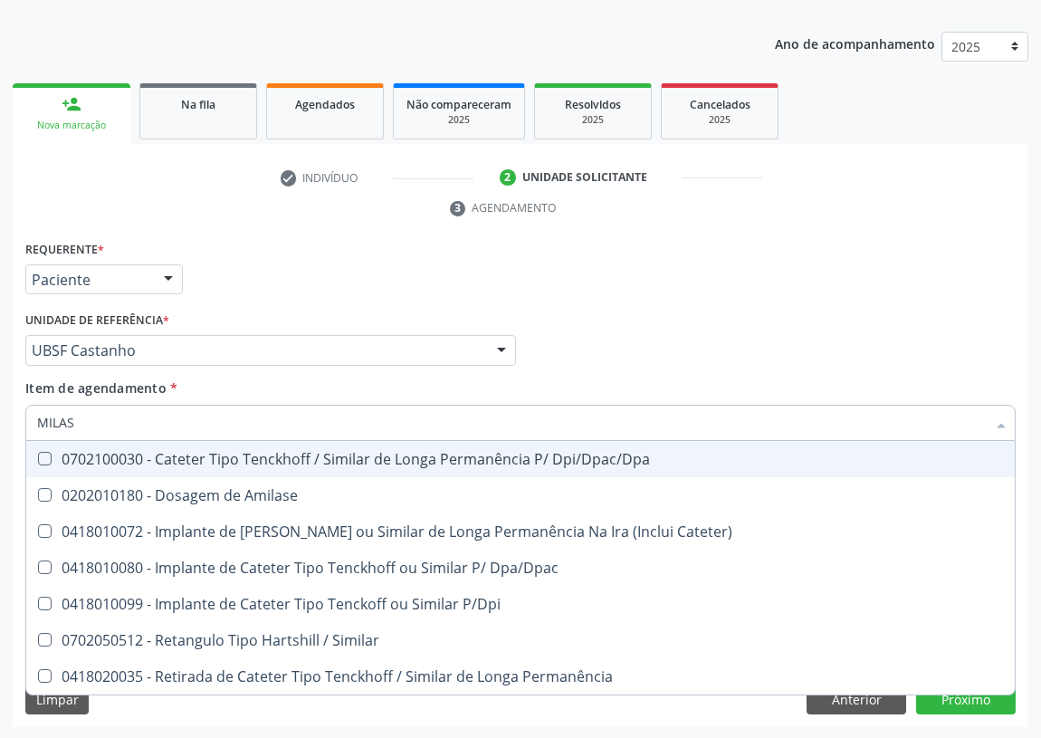
type input "MILASE"
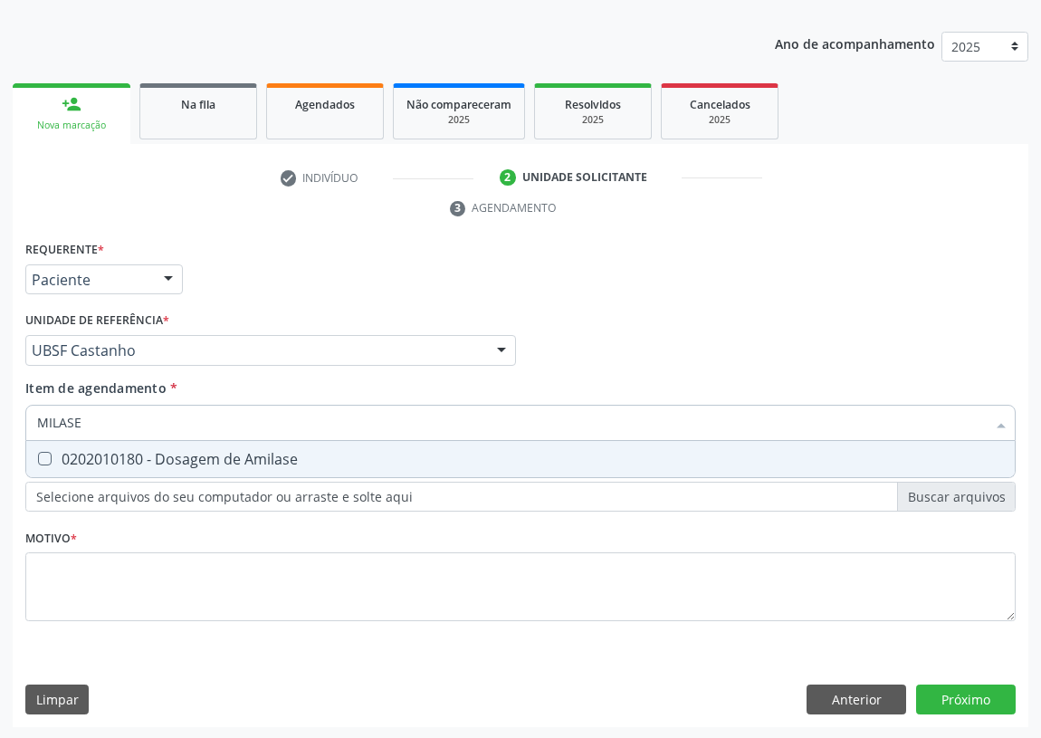
click at [38, 455] on Amilase at bounding box center [45, 459] width 14 height 14
click at [38, 455] on Amilase "checkbox" at bounding box center [32, 459] width 12 height 12
checkbox Amilase "true"
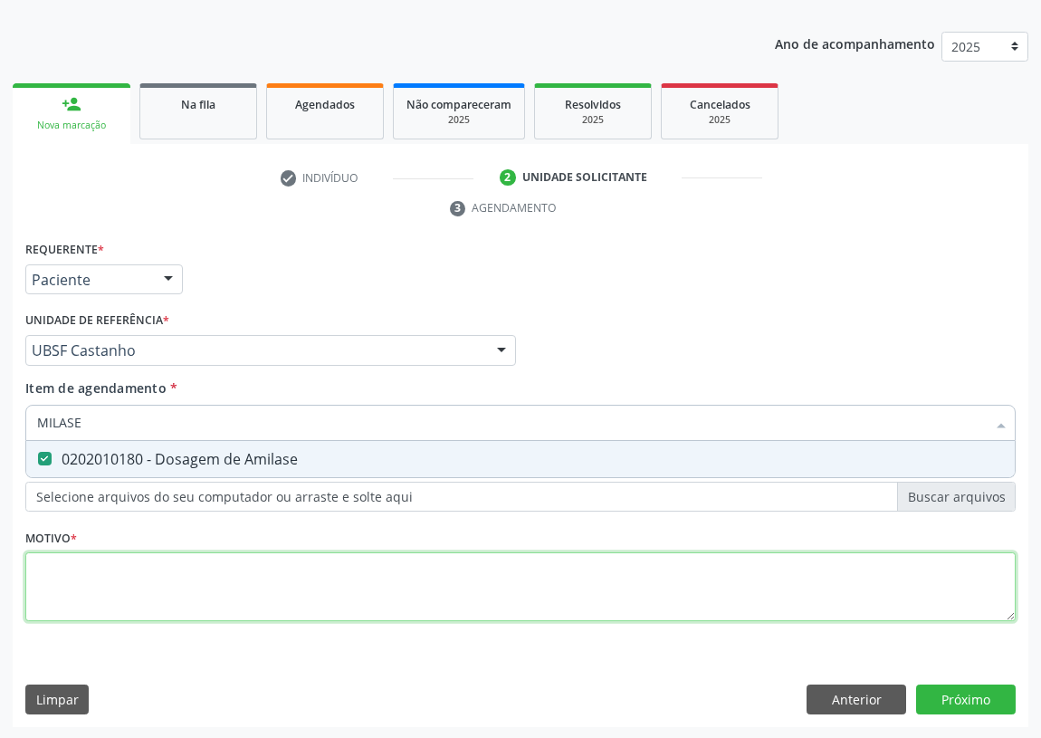
click at [72, 599] on div "Requerente * Paciente Médico(a) Enfermeiro(a) Paciente Nenhum resultado encontr…" at bounding box center [520, 441] width 991 height 410
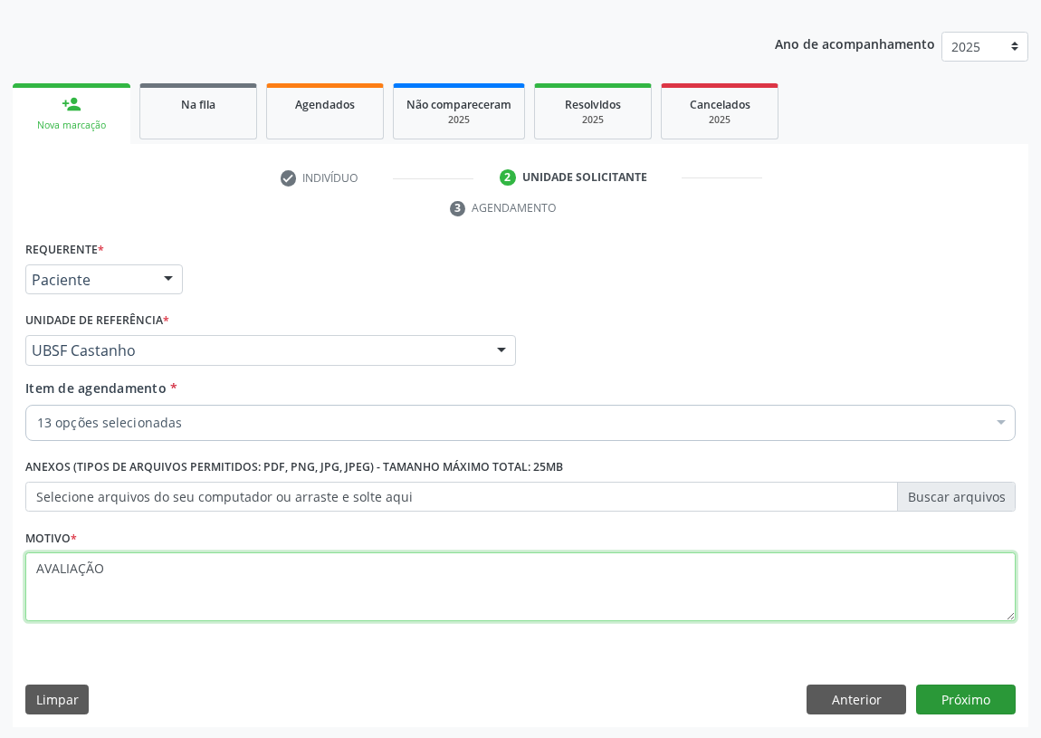
type textarea "AVALIAÇÃO"
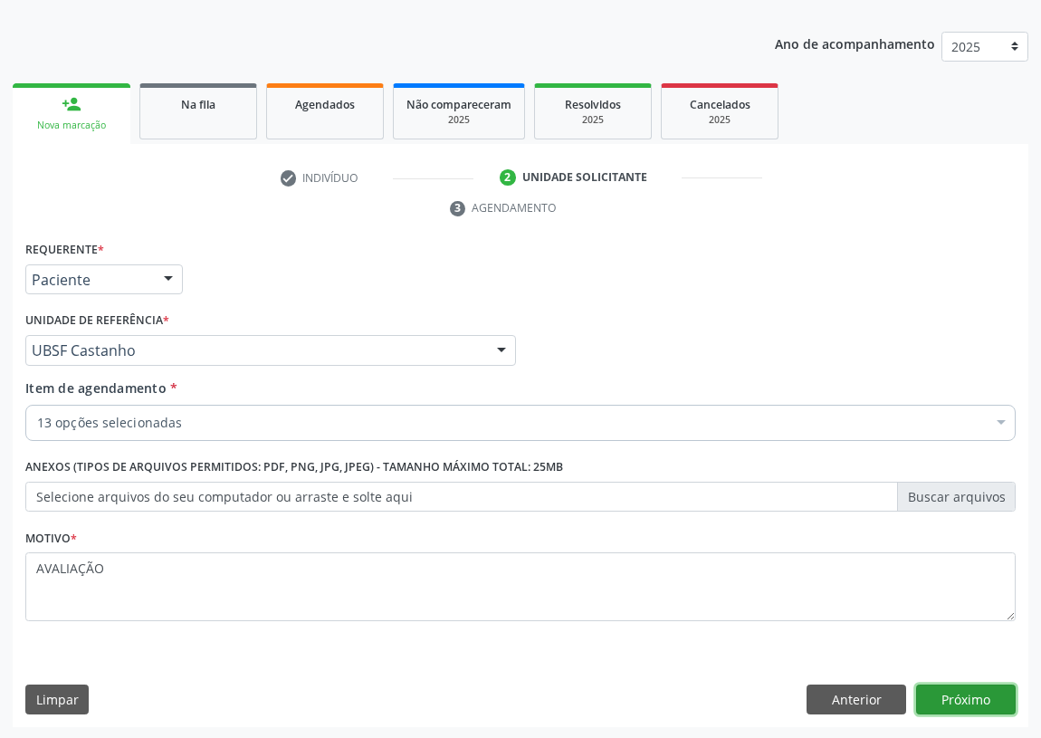
click at [962, 695] on button "Próximo" at bounding box center [966, 700] width 100 height 31
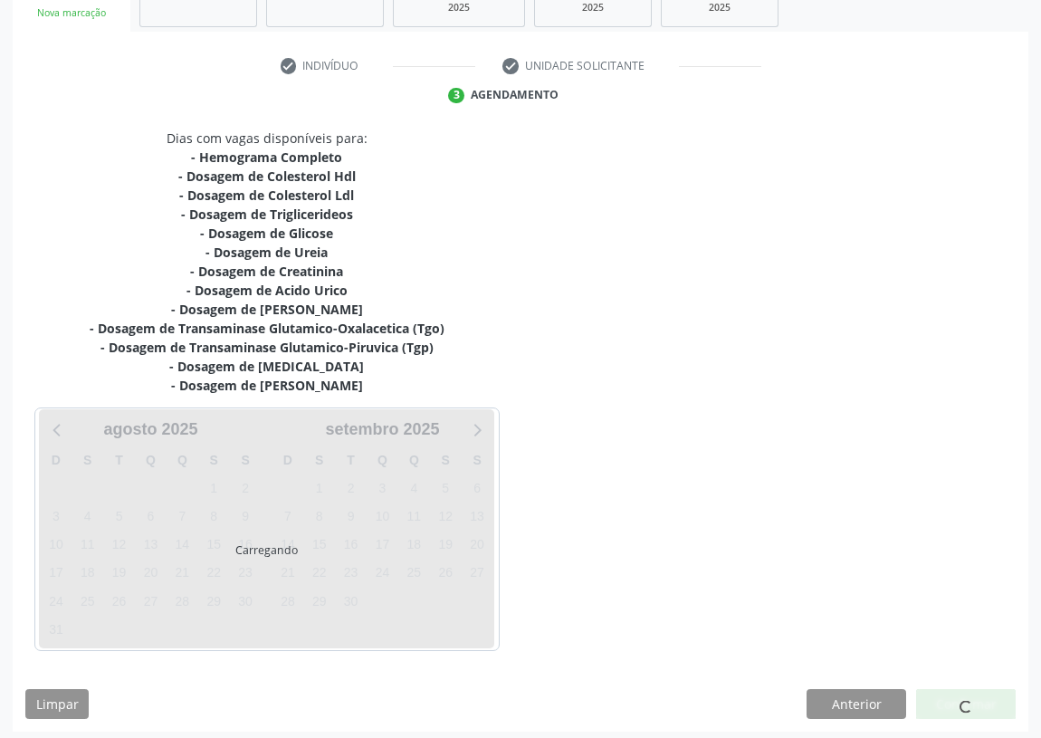
scroll to position [305, 0]
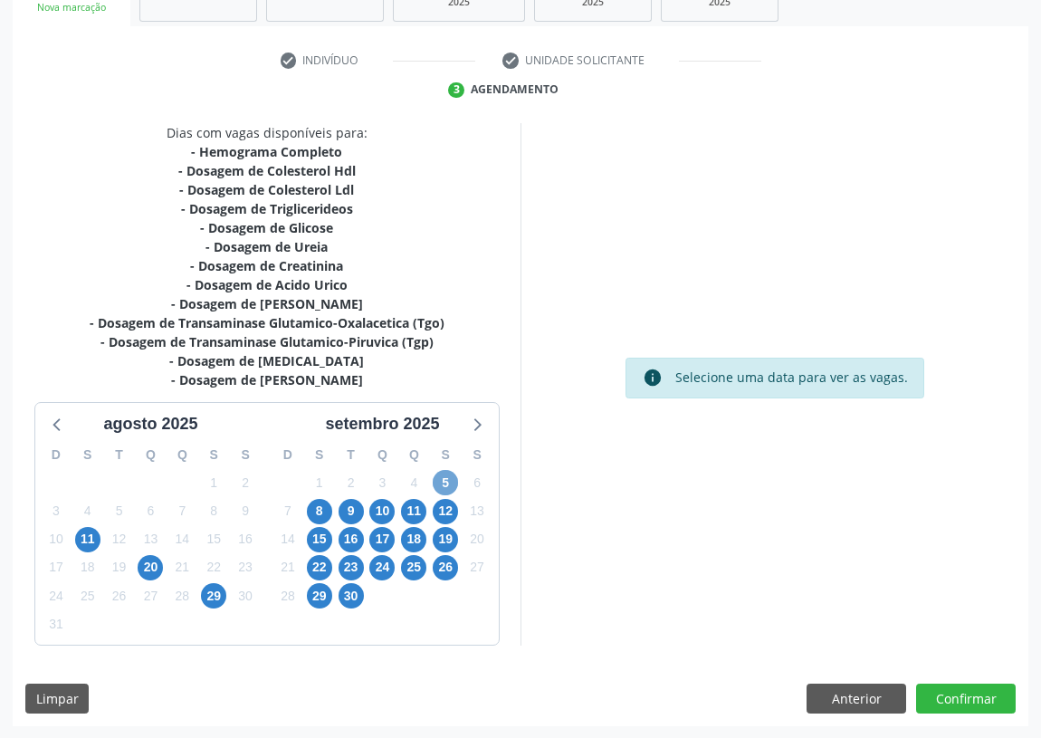
drag, startPoint x: 438, startPoint y: 480, endPoint x: 568, endPoint y: 419, distance: 143.0
click at [443, 477] on span "5" at bounding box center [445, 482] width 25 height 25
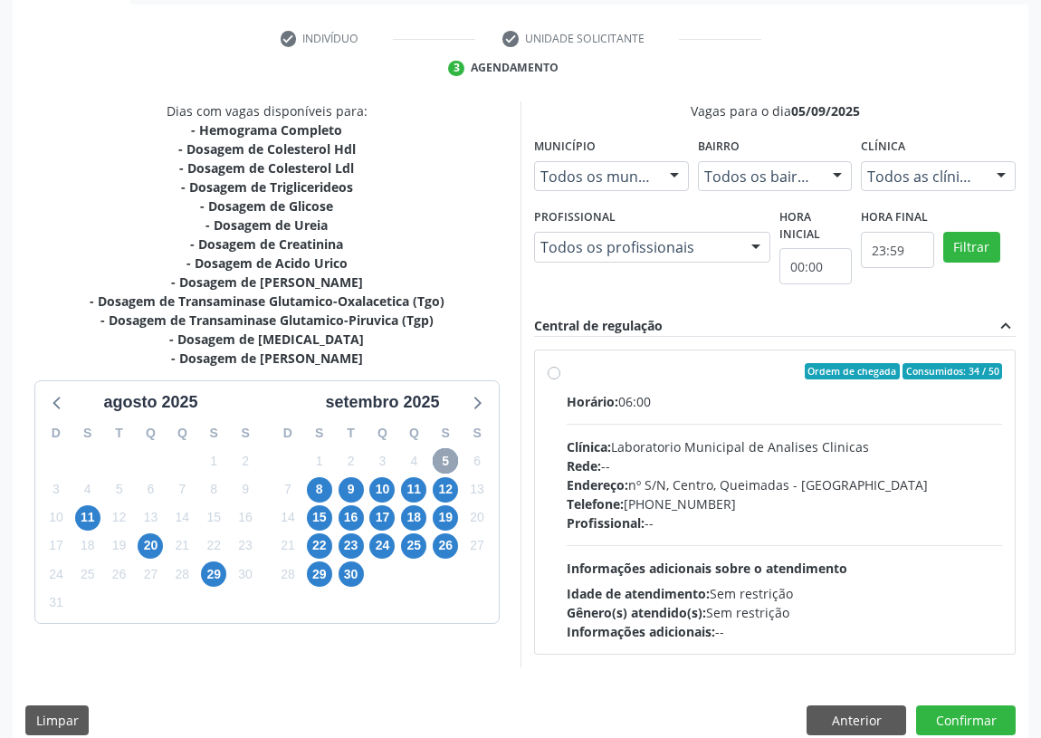
scroll to position [348, 0]
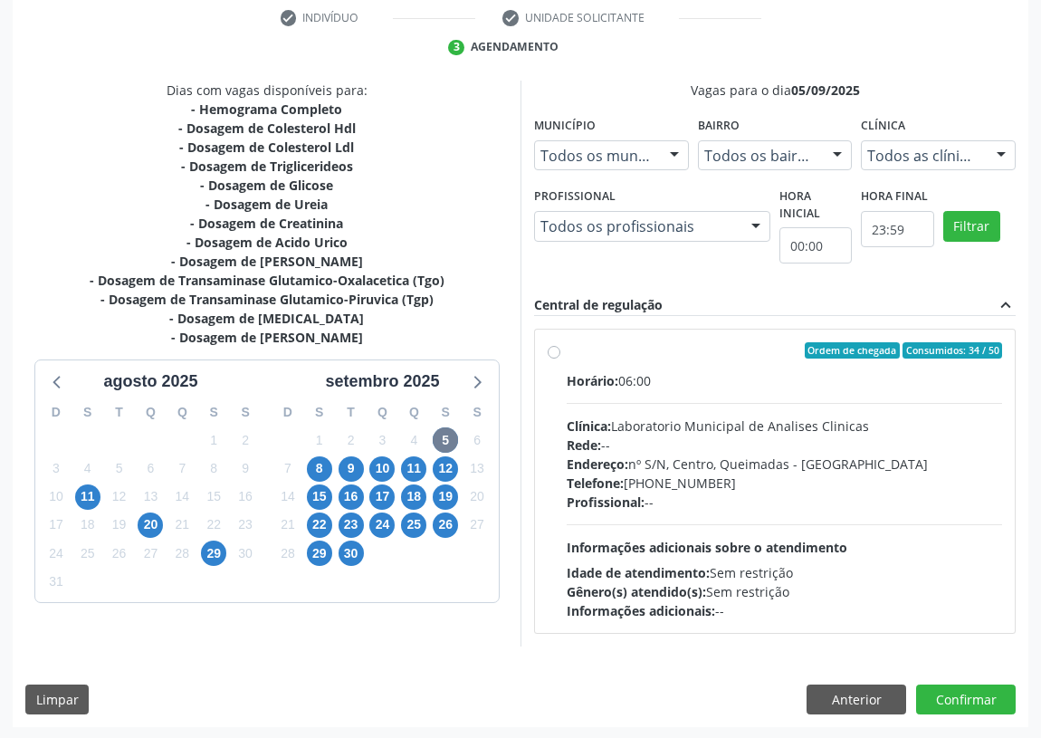
drag, startPoint x: 554, startPoint y: 349, endPoint x: 641, endPoint y: 349, distance: 86.9
click at [561, 350] on div "Ordem de chegada Consumidos: 34 / 50 Horário: 06:00 Clínica: Laboratorio Munici…" at bounding box center [775, 481] width 455 height 278
radio input "true"
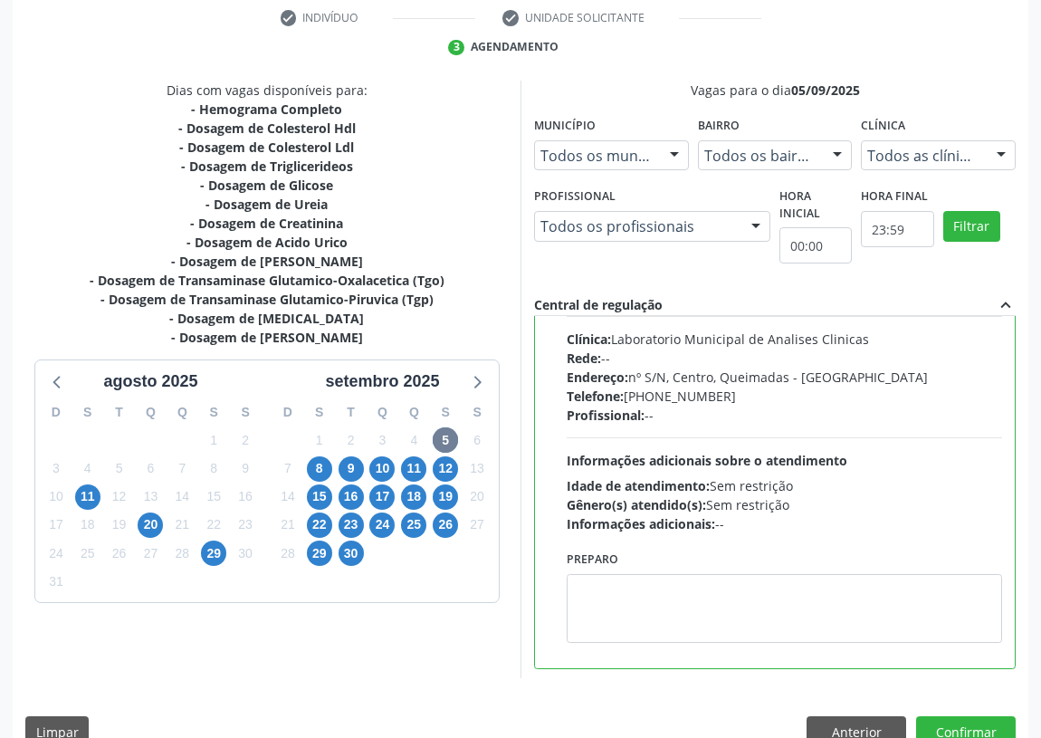
scroll to position [90, 0]
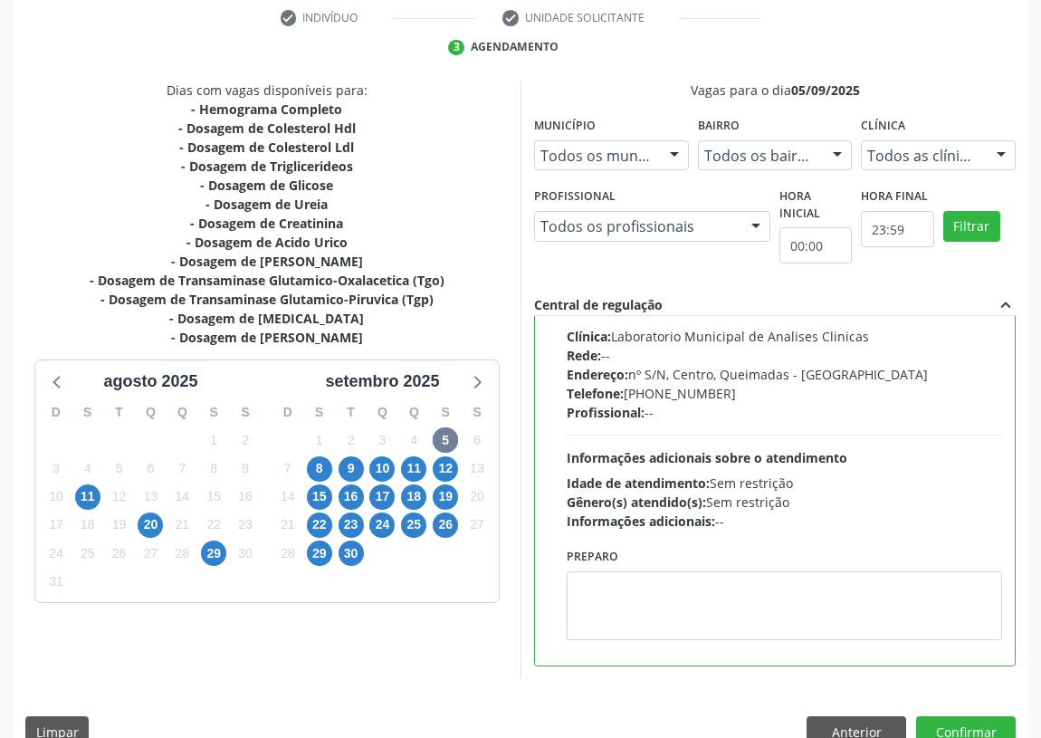
drag, startPoint x: 423, startPoint y: 671, endPoint x: 592, endPoint y: 616, distance: 178.1
click at [517, 650] on div "Dias com vagas disponíveis para: - Hemograma Completo - Dosagem de Colesterol H…" at bounding box center [267, 380] width 508 height 599
click at [607, 609] on textarea at bounding box center [785, 605] width 436 height 69
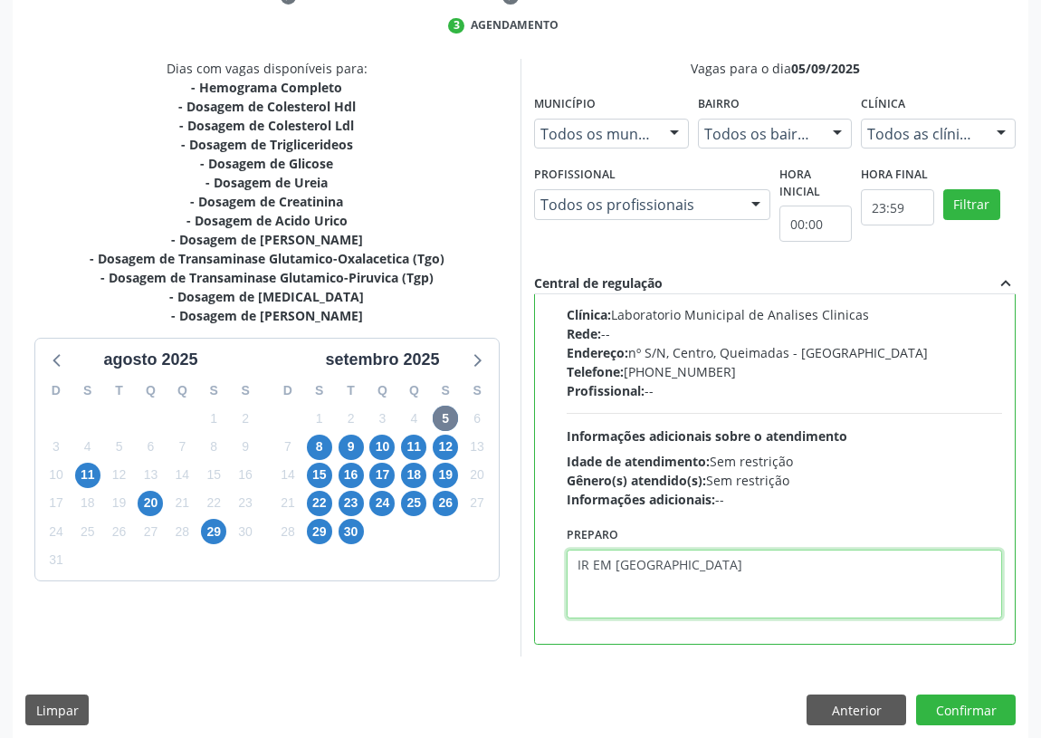
scroll to position [380, 0]
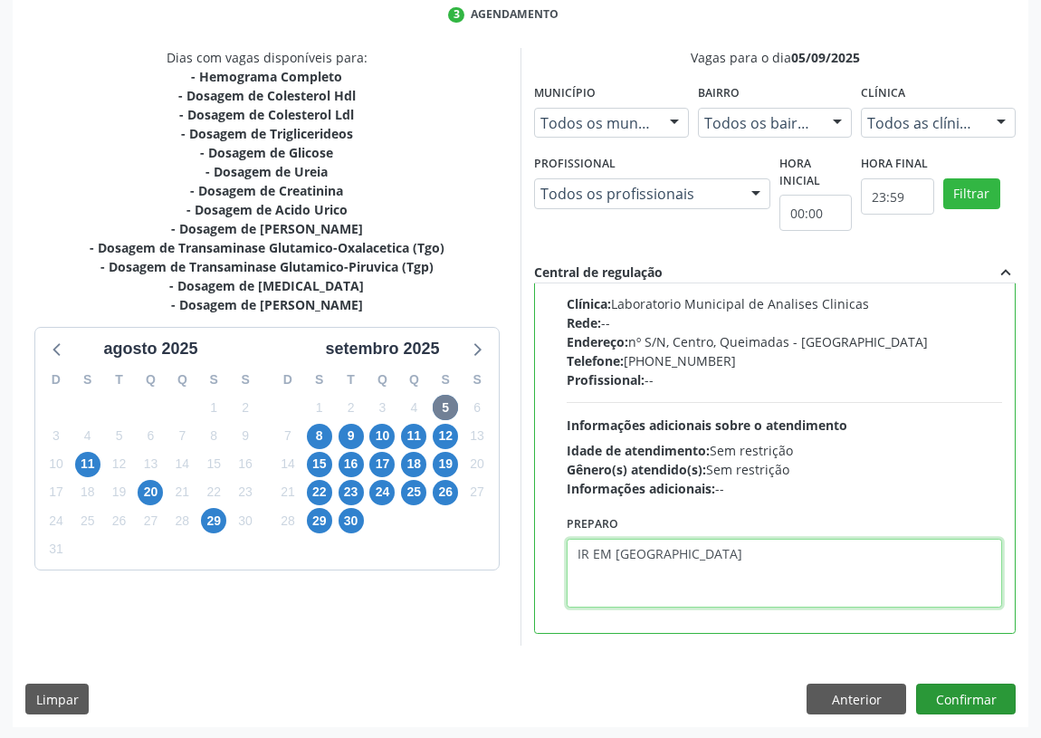
type textarea "IR EM [GEOGRAPHIC_DATA]"
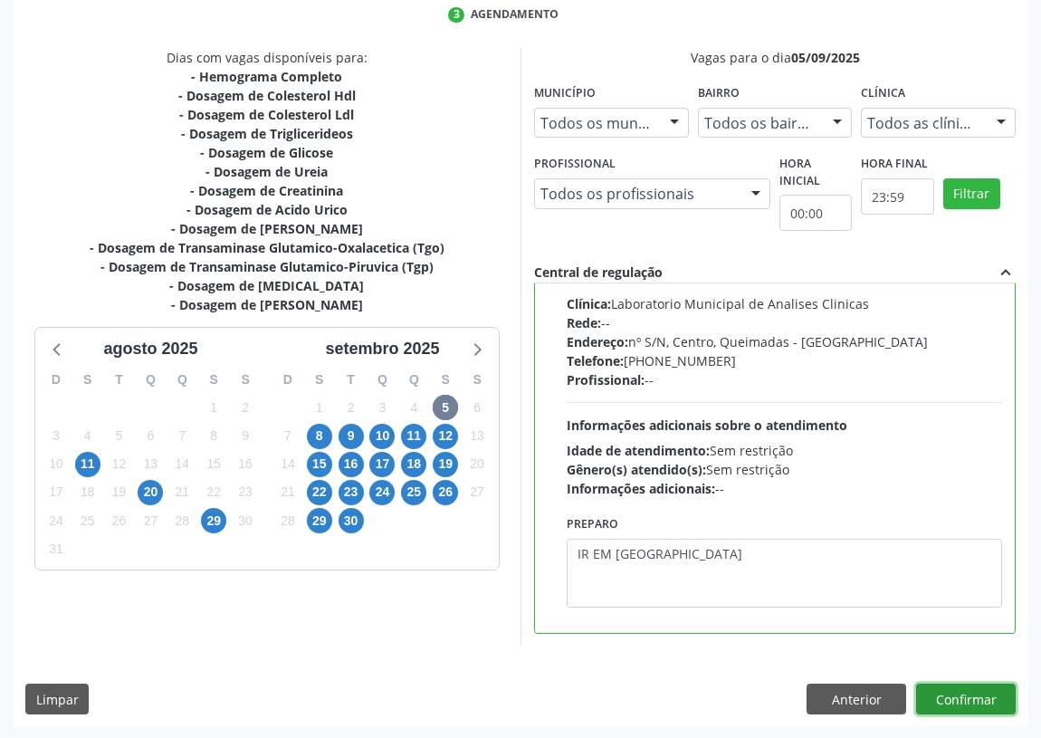
drag, startPoint x: 965, startPoint y: 702, endPoint x: 470, endPoint y: 609, distance: 503.9
click at [960, 699] on button "Confirmar" at bounding box center [966, 699] width 100 height 31
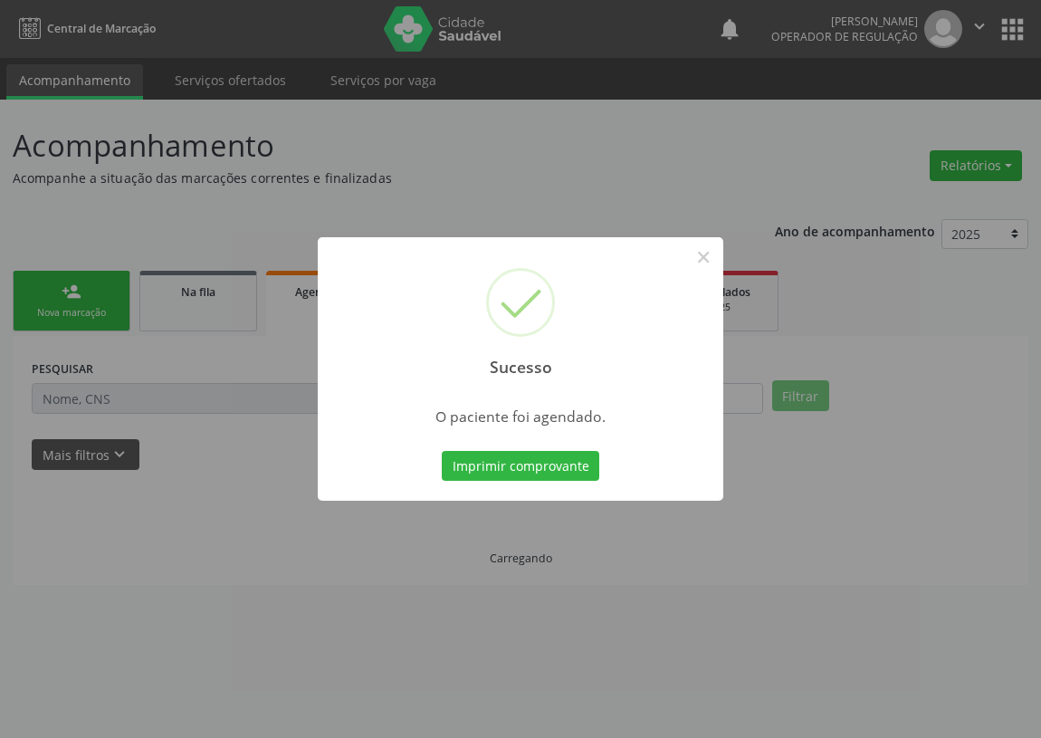
scroll to position [0, 0]
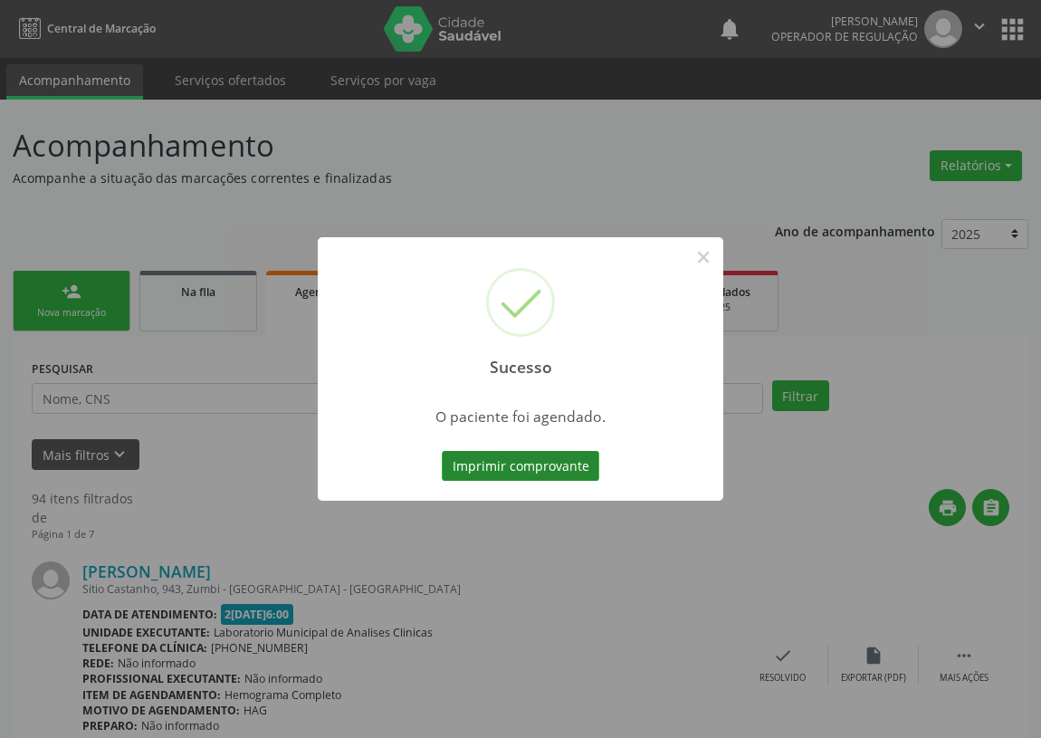
click at [494, 468] on button "Imprimir comprovante" at bounding box center [521, 466] width 158 height 31
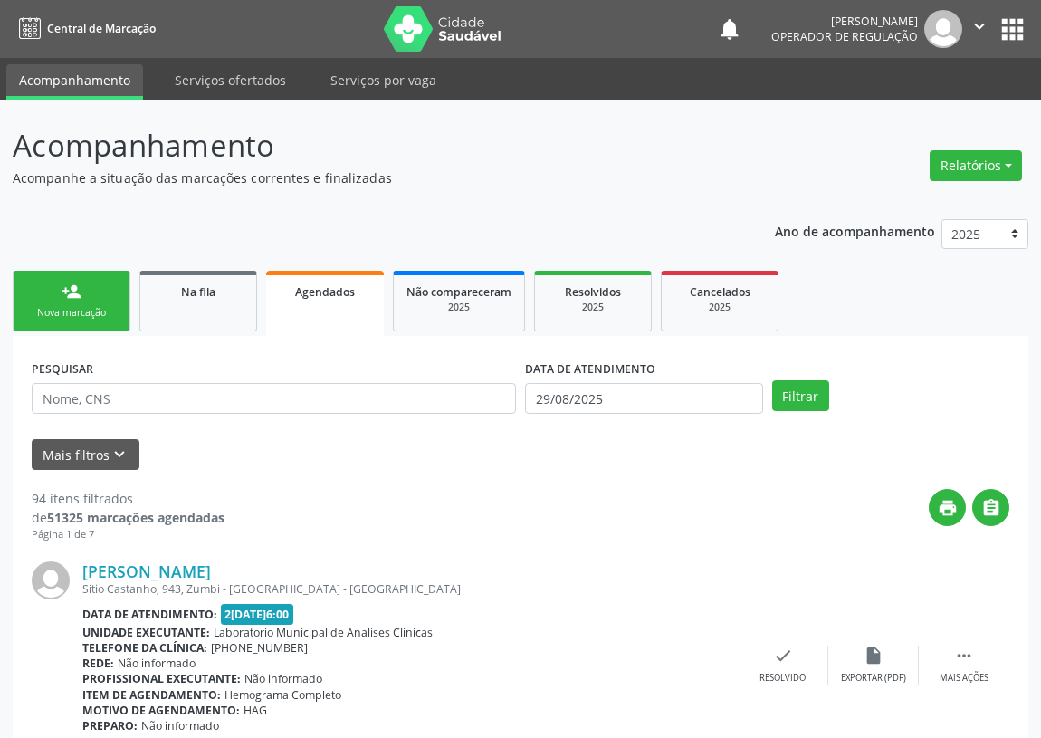
click at [72, 297] on div "person_add" at bounding box center [72, 292] width 20 height 20
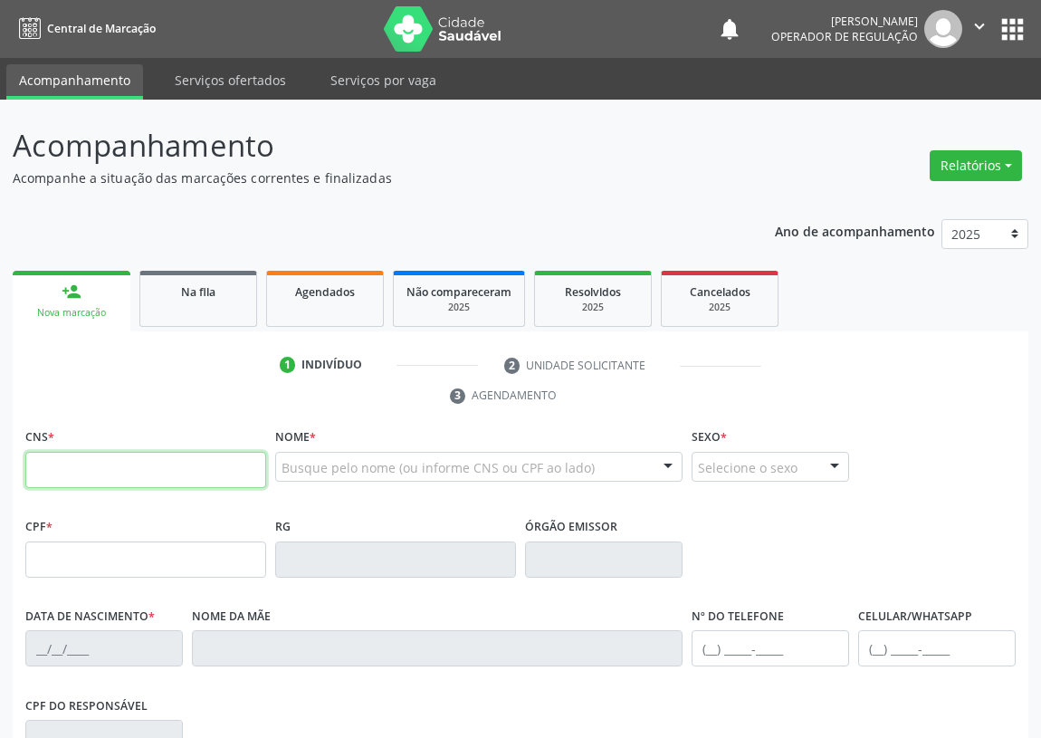
click at [36, 468] on input "text" at bounding box center [145, 470] width 241 height 36
click at [34, 457] on input "text" at bounding box center [145, 470] width 241 height 36
type input "700 4024 0614 0343"
type input "207.558.054-53"
type input "13/08/1951"
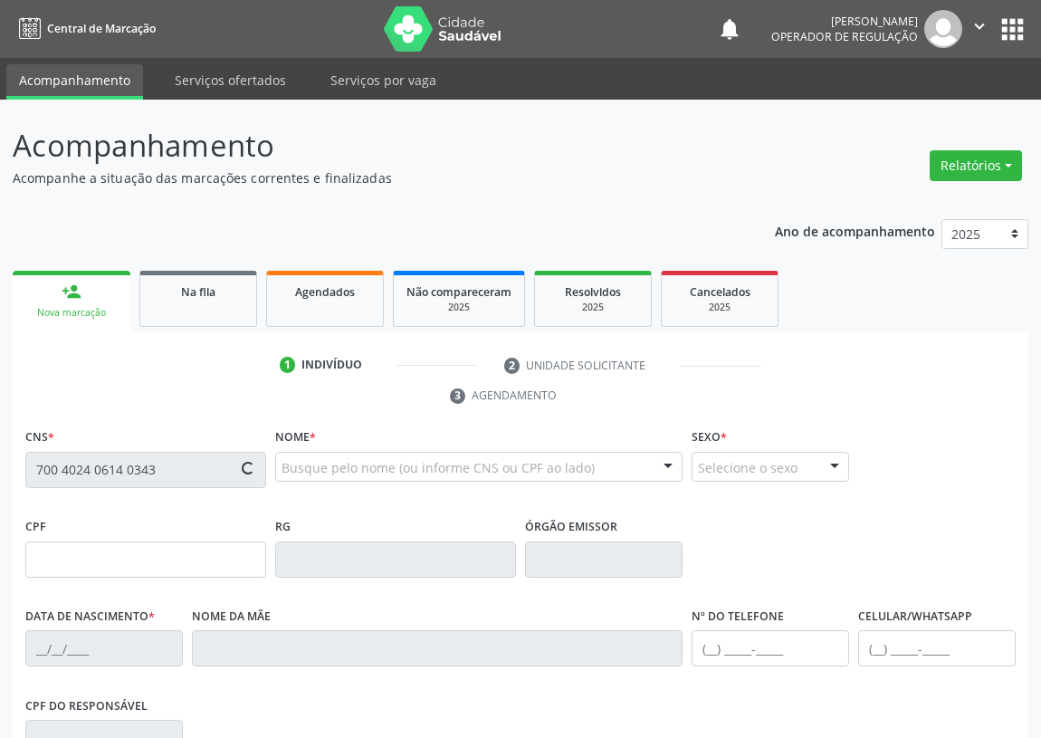
type input "Antonia Gonçalves de Lima"
type input "(83) 99134-8396"
type input "206.308.164-68"
type input "1420"
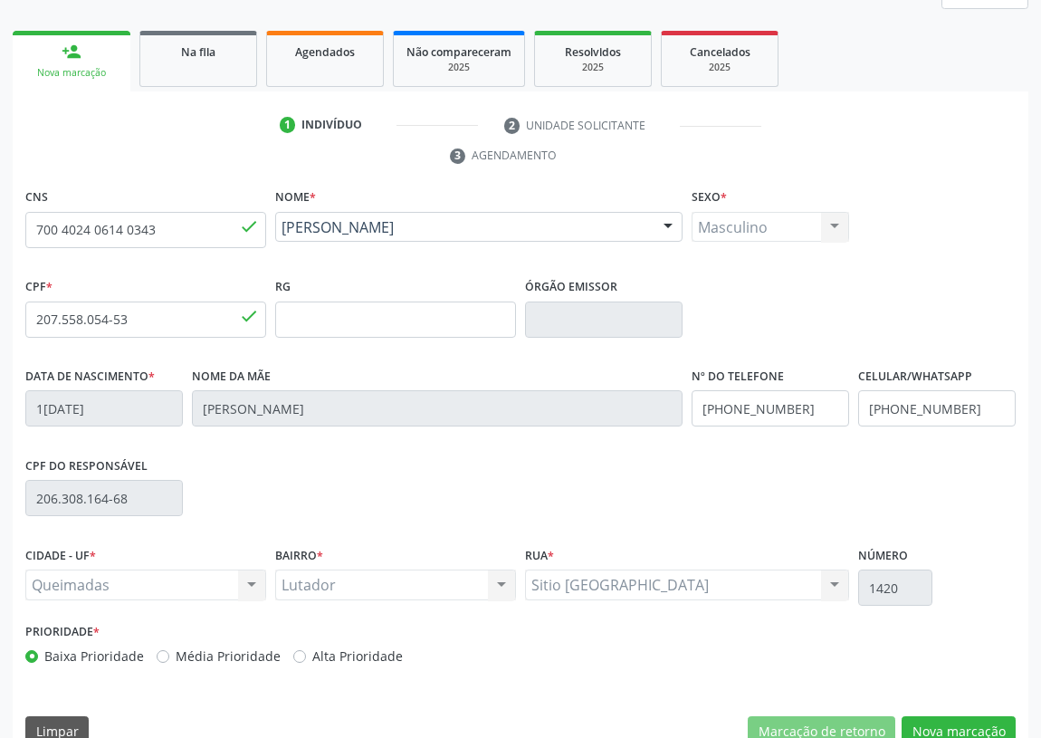
scroll to position [272, 0]
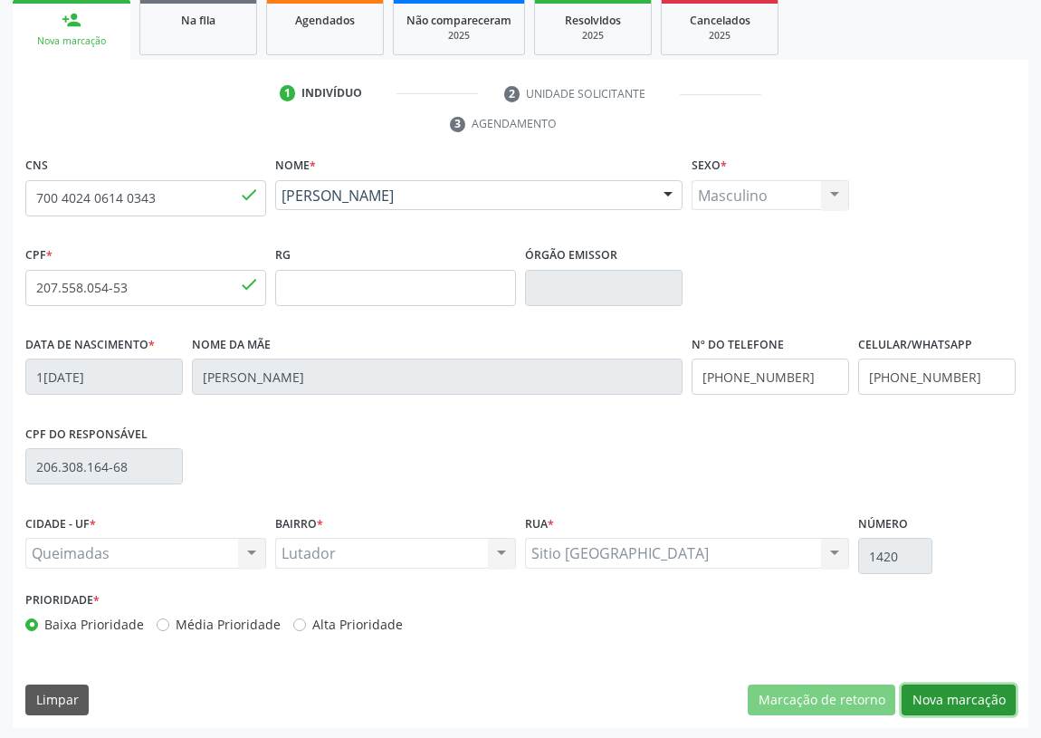
drag, startPoint x: 994, startPoint y: 690, endPoint x: 490, endPoint y: 582, distance: 515.8
click at [990, 690] on button "Nova marcação" at bounding box center [959, 700] width 114 height 31
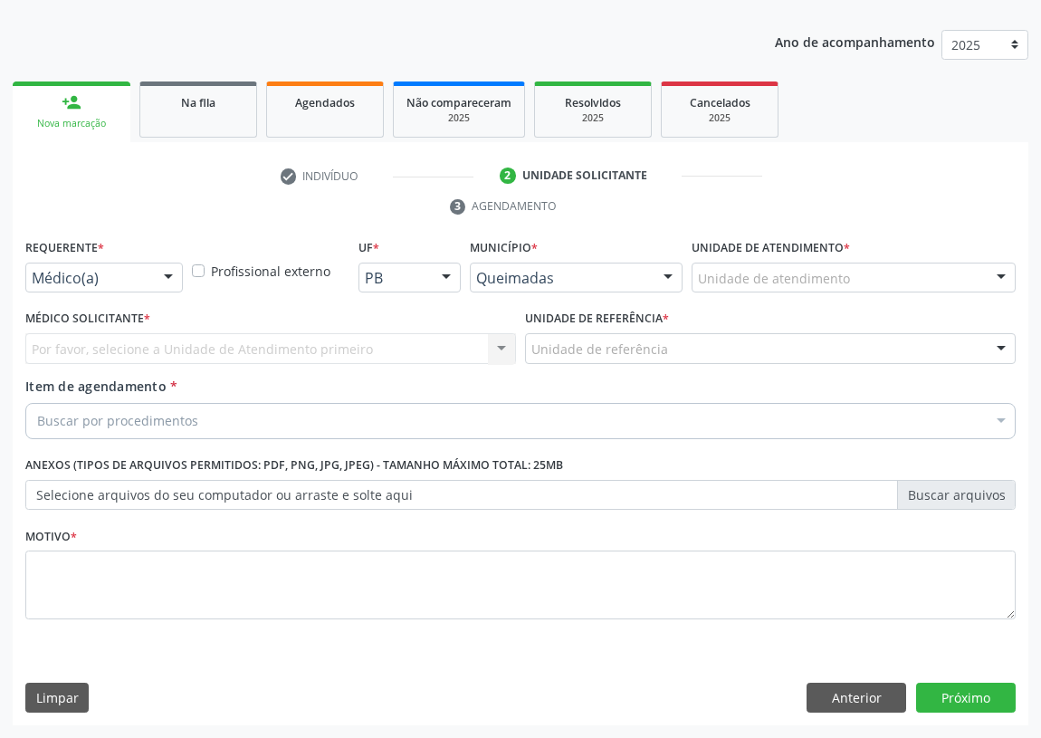
scroll to position [187, 0]
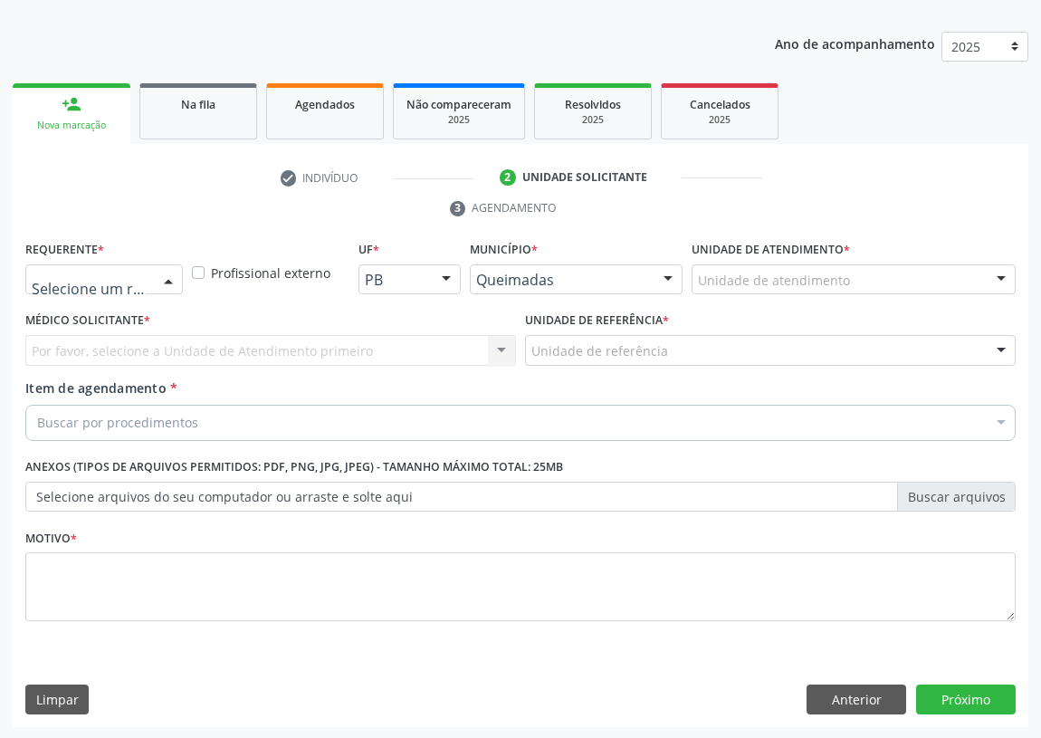
click at [172, 279] on div at bounding box center [168, 280] width 27 height 31
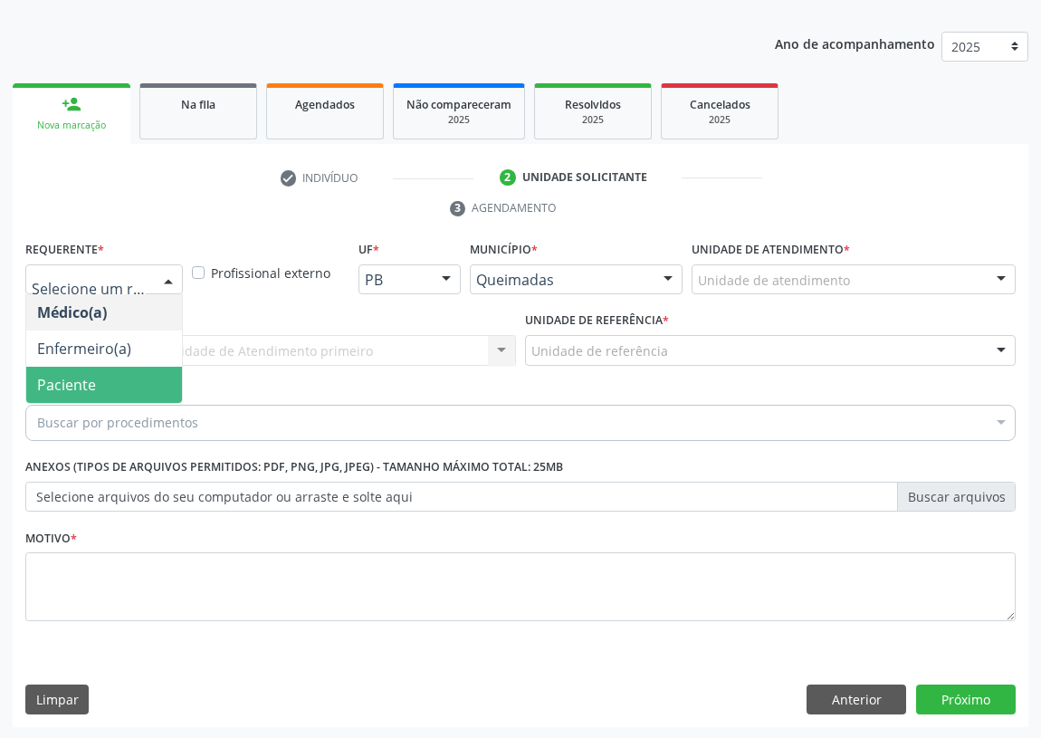
drag, startPoint x: 154, startPoint y: 388, endPoint x: 283, endPoint y: 350, distance: 134.4
click at [157, 383] on span "Paciente" at bounding box center [104, 385] width 156 height 36
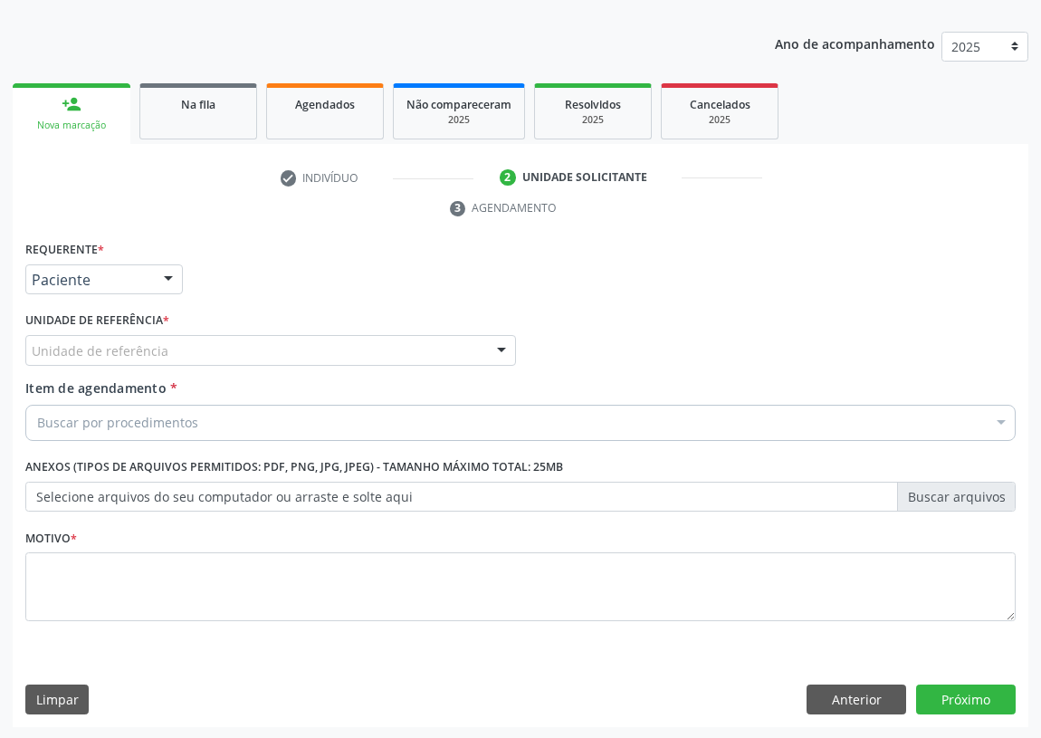
drag, startPoint x: 383, startPoint y: 354, endPoint x: 224, endPoint y: 437, distance: 179.8
click at [383, 353] on div "Unidade de referência" at bounding box center [270, 350] width 491 height 31
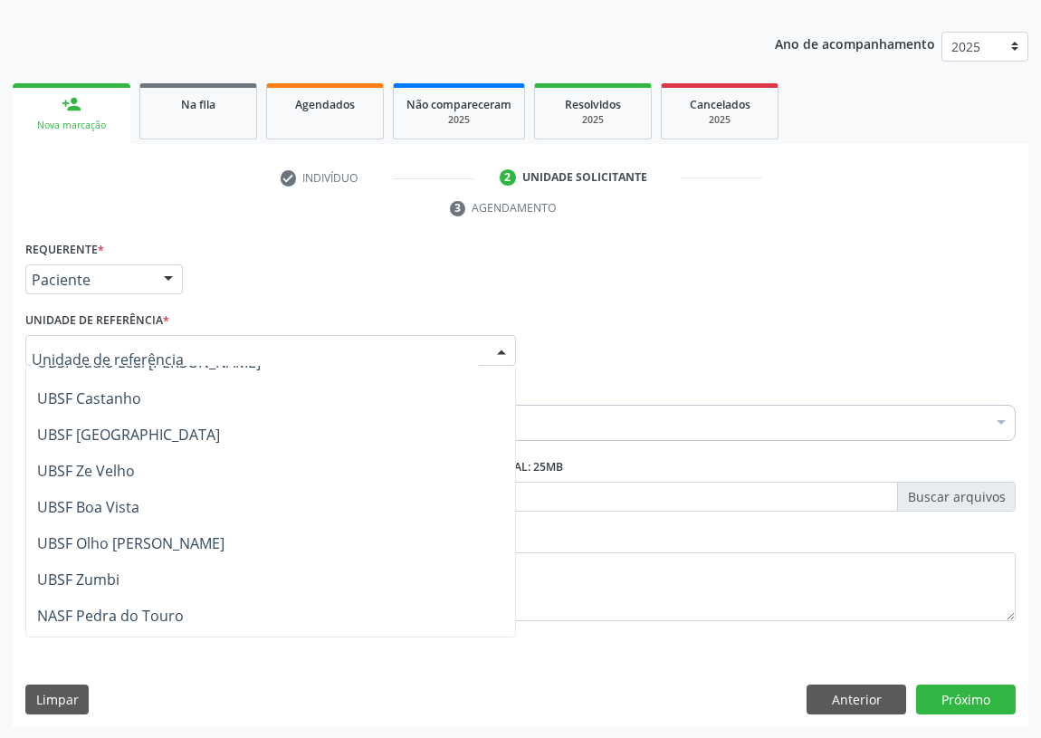
scroll to position [42, 0]
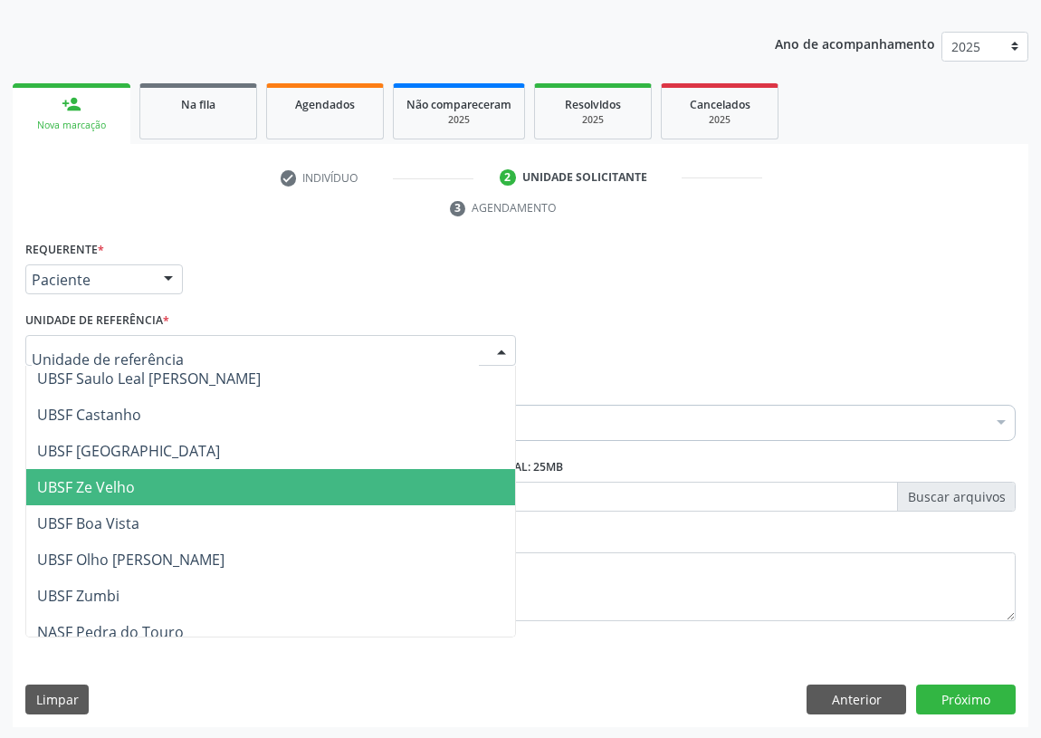
click at [126, 488] on span "UBSF Ze Velho" at bounding box center [86, 487] width 98 height 20
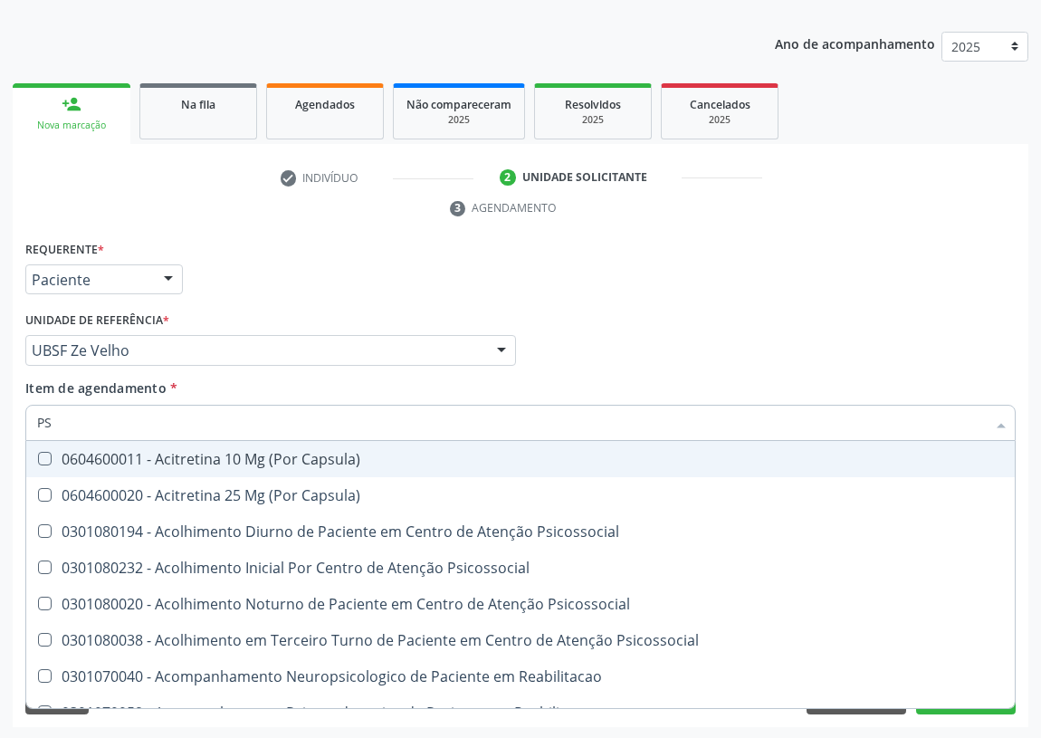
type input "PSA"
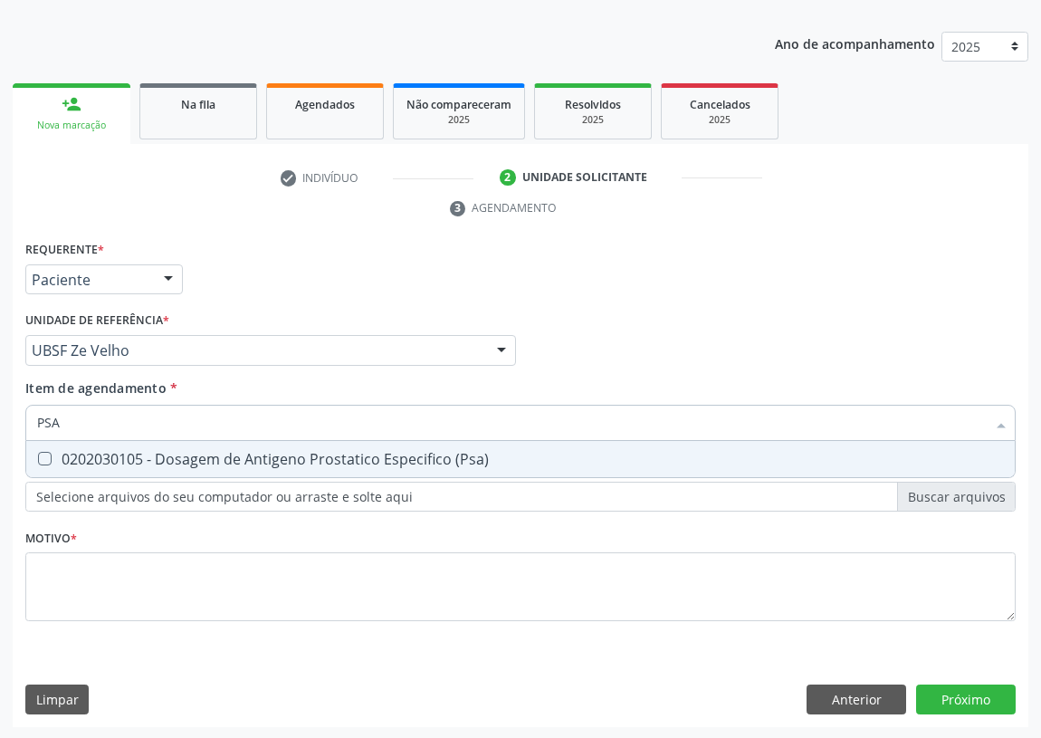
drag, startPoint x: 39, startPoint y: 452, endPoint x: 28, endPoint y: 548, distance: 96.6
click at [39, 453] on \(Psa\) at bounding box center [45, 459] width 14 height 14
click at [38, 453] on \(Psa\) "checkbox" at bounding box center [32, 459] width 12 height 12
checkbox \(Psa\) "true"
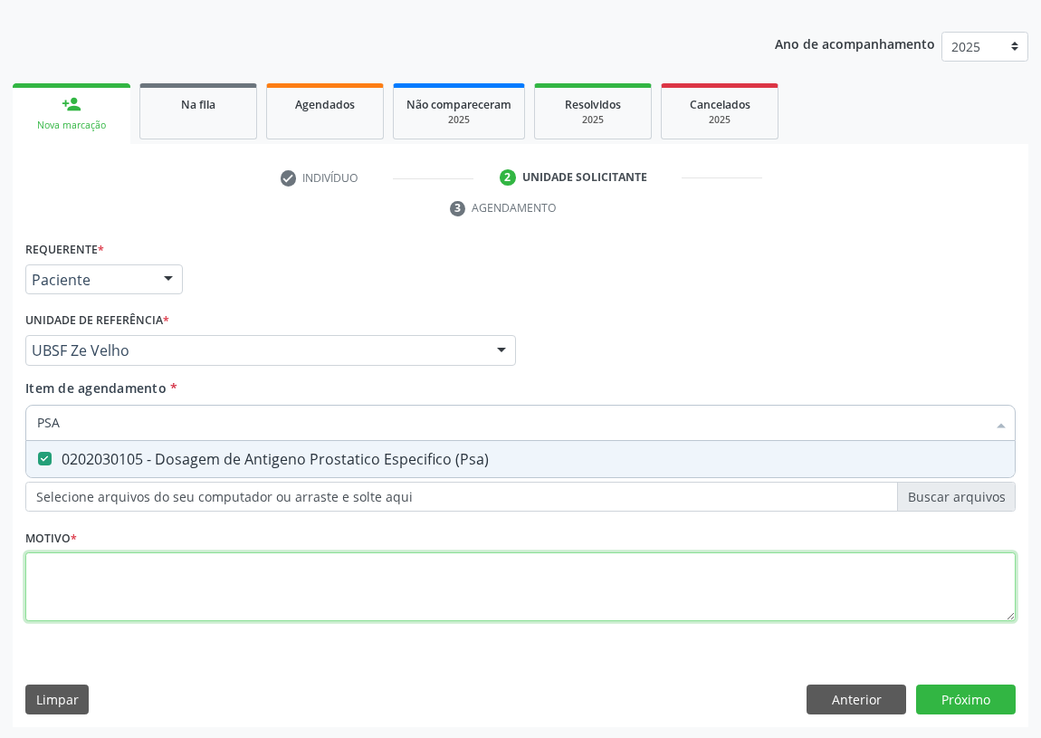
click at [46, 603] on div "Requerente * Paciente Médico(a) Enfermeiro(a) Paciente Nenhum resultado encontr…" at bounding box center [520, 441] width 991 height 410
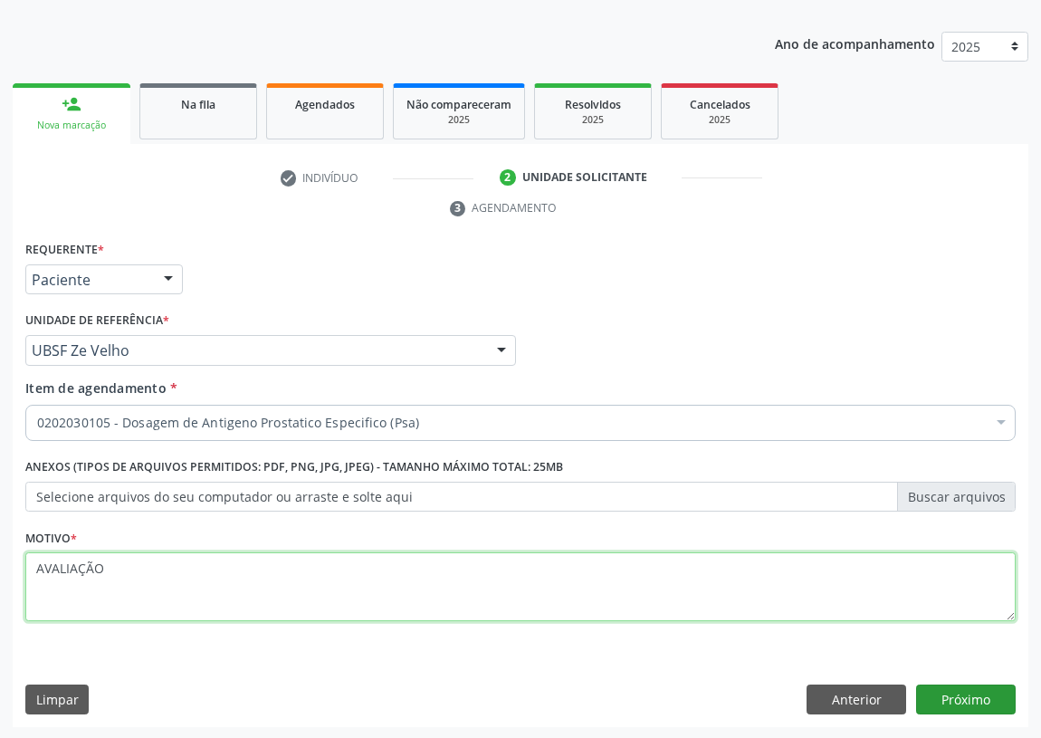
type textarea "AVALIAÇÃO"
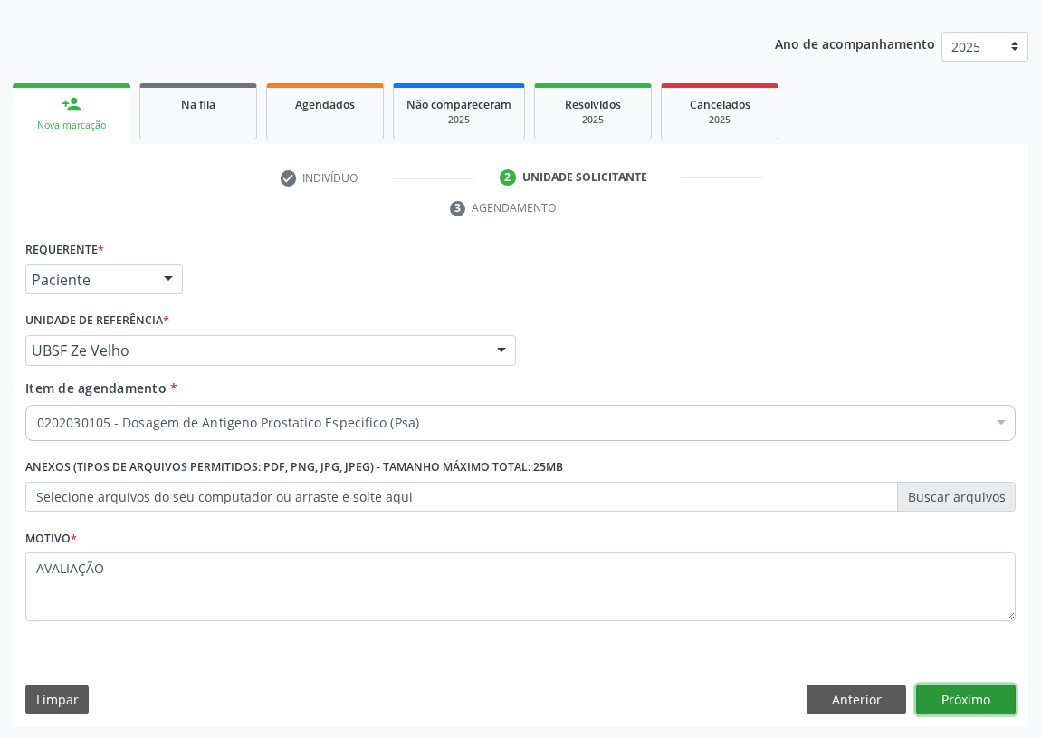
drag, startPoint x: 955, startPoint y: 690, endPoint x: 945, endPoint y: 684, distance: 11.8
click at [945, 685] on button "Próximo" at bounding box center [966, 700] width 100 height 31
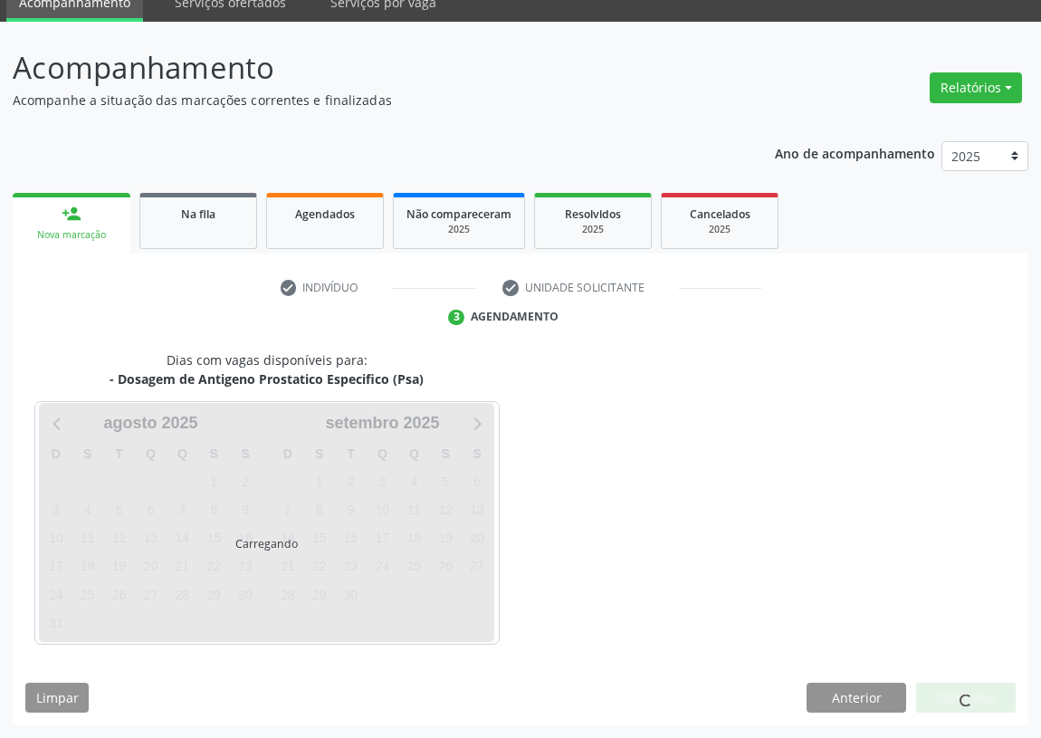
scroll to position [76, 0]
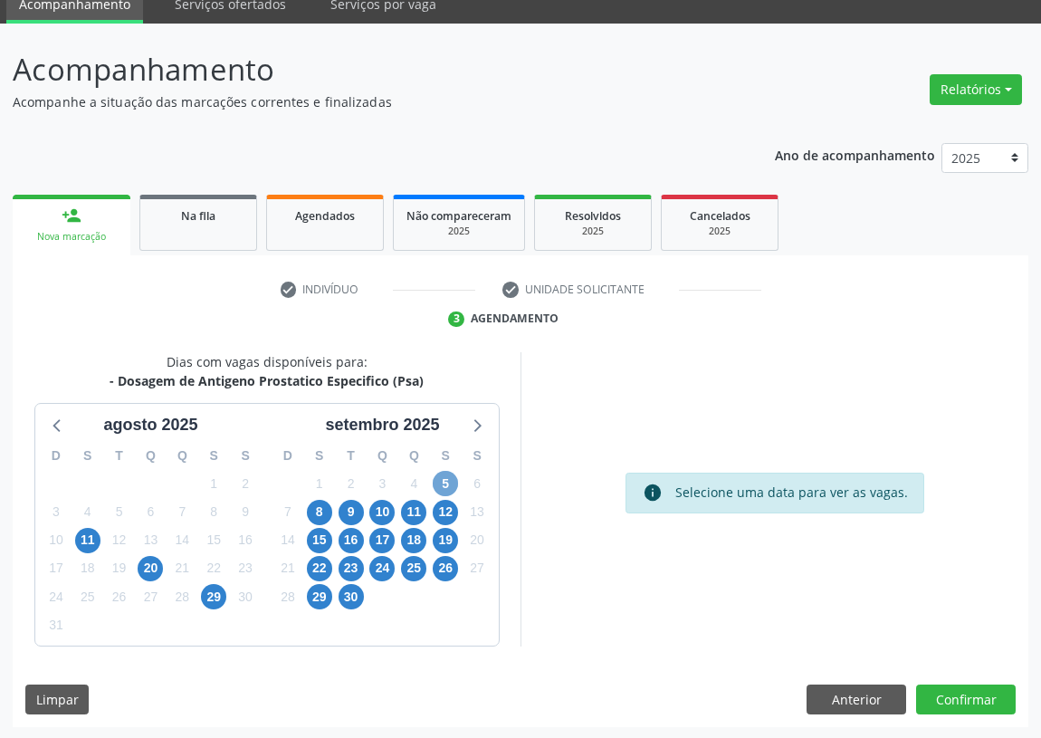
click at [446, 484] on span "5" at bounding box center [445, 483] width 25 height 25
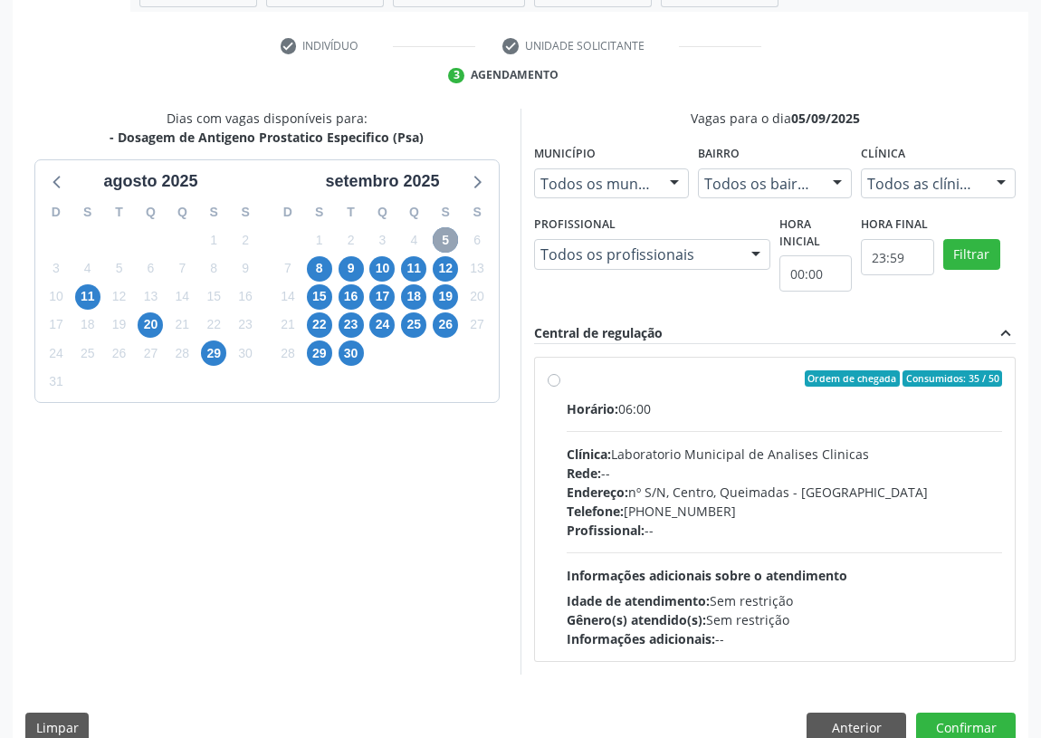
scroll to position [323, 0]
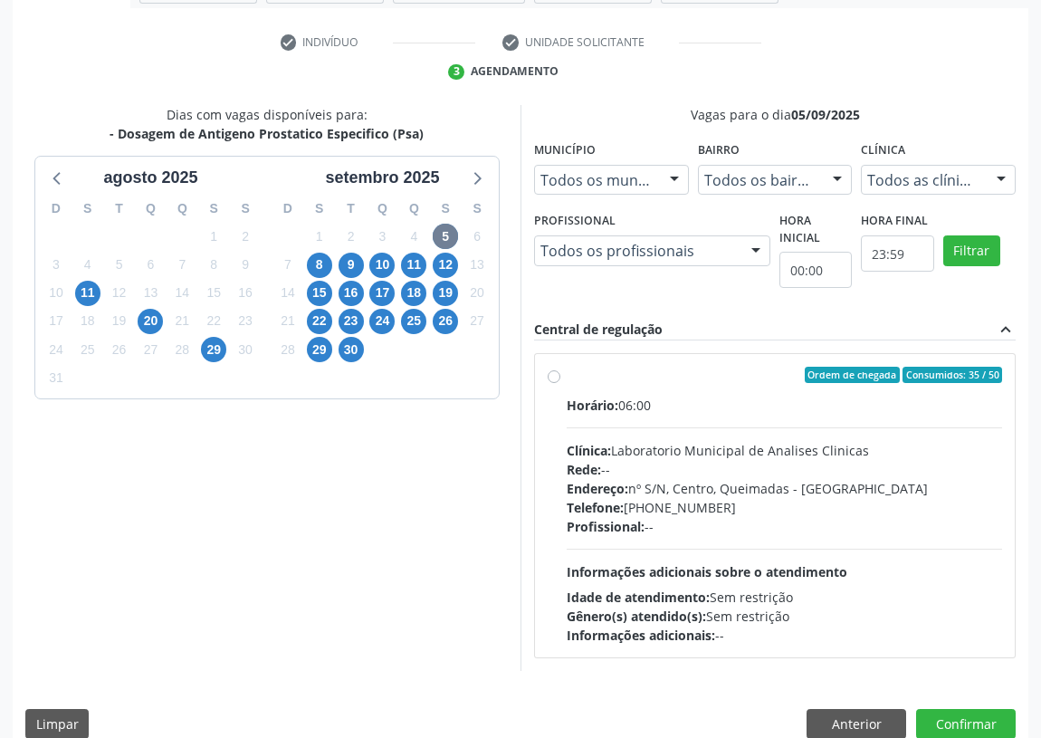
drag, startPoint x: 552, startPoint y: 366, endPoint x: 589, endPoint y: 428, distance: 72.2
click at [554, 371] on div "Ordem de chegada Consumidos: 35 / 50 Horário: 06:00 Clínica: Laboratorio Munici…" at bounding box center [775, 506] width 455 height 278
radio input "true"
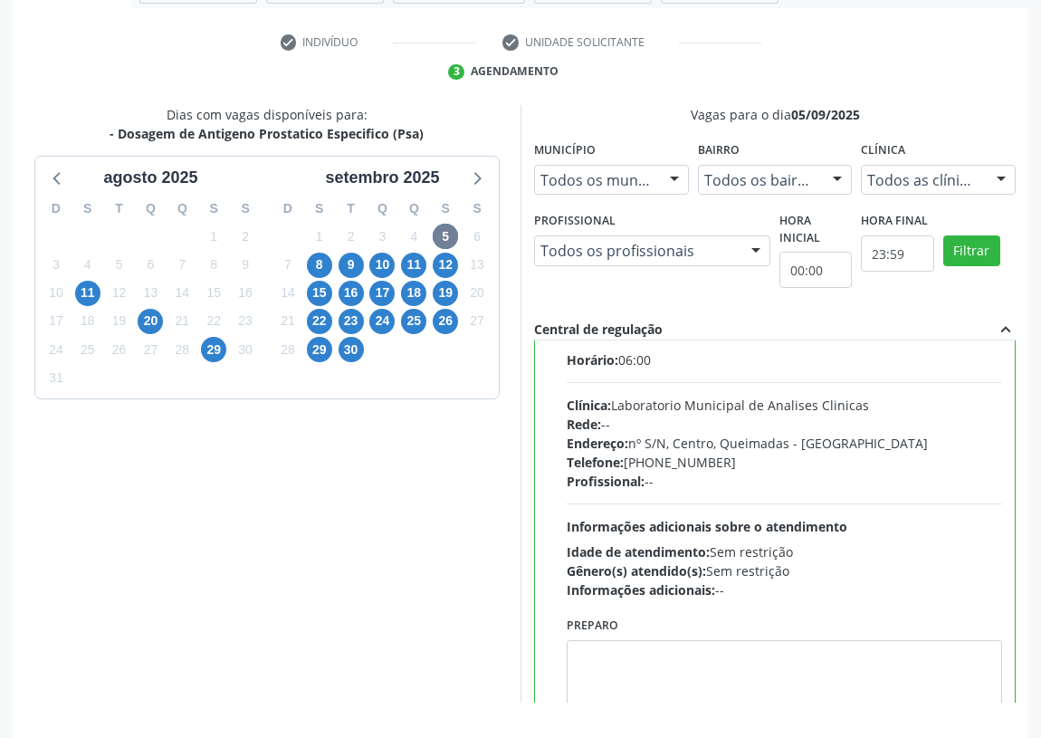
scroll to position [90, 0]
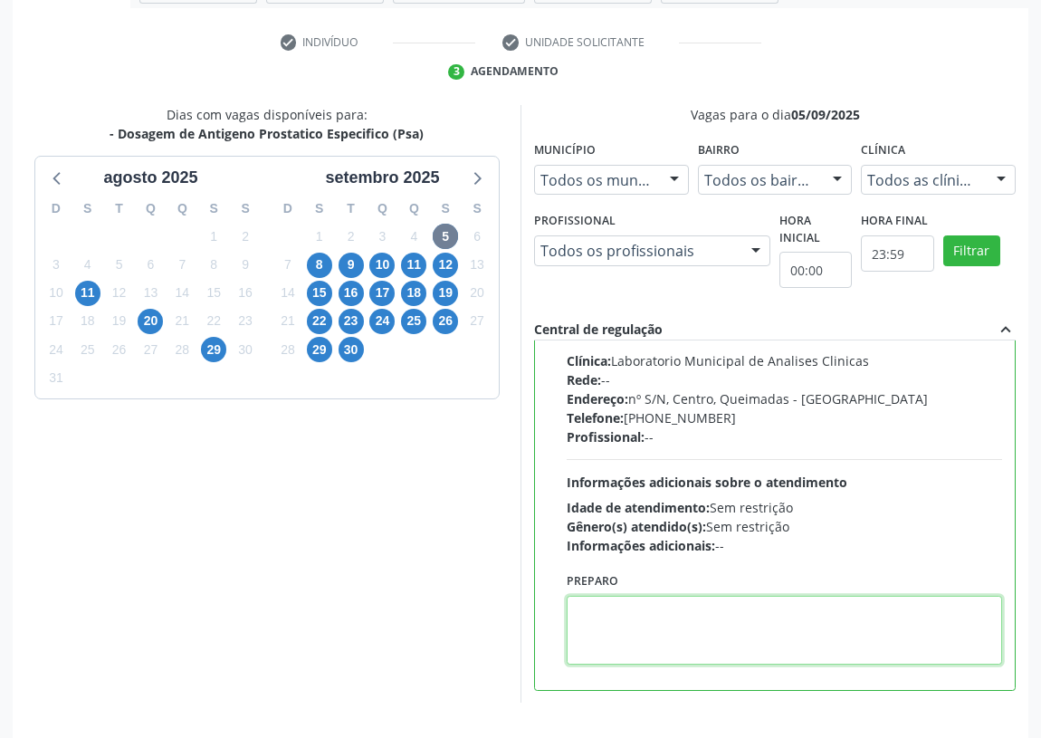
click at [594, 616] on textarea at bounding box center [785, 630] width 436 height 69
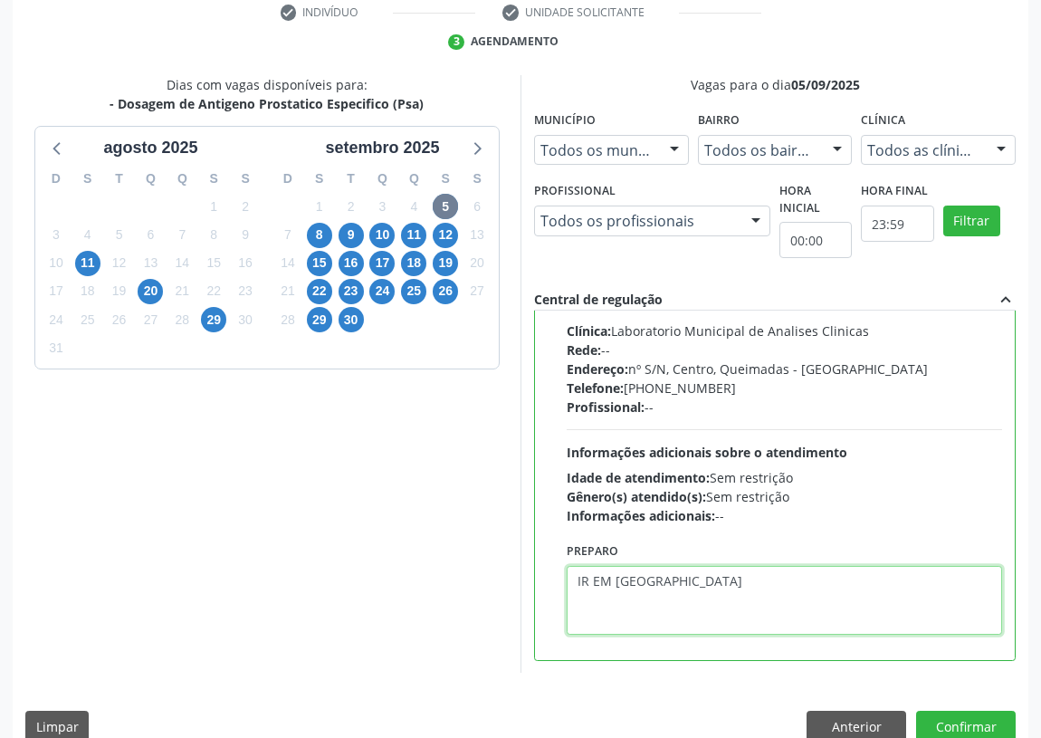
scroll to position [380, 0]
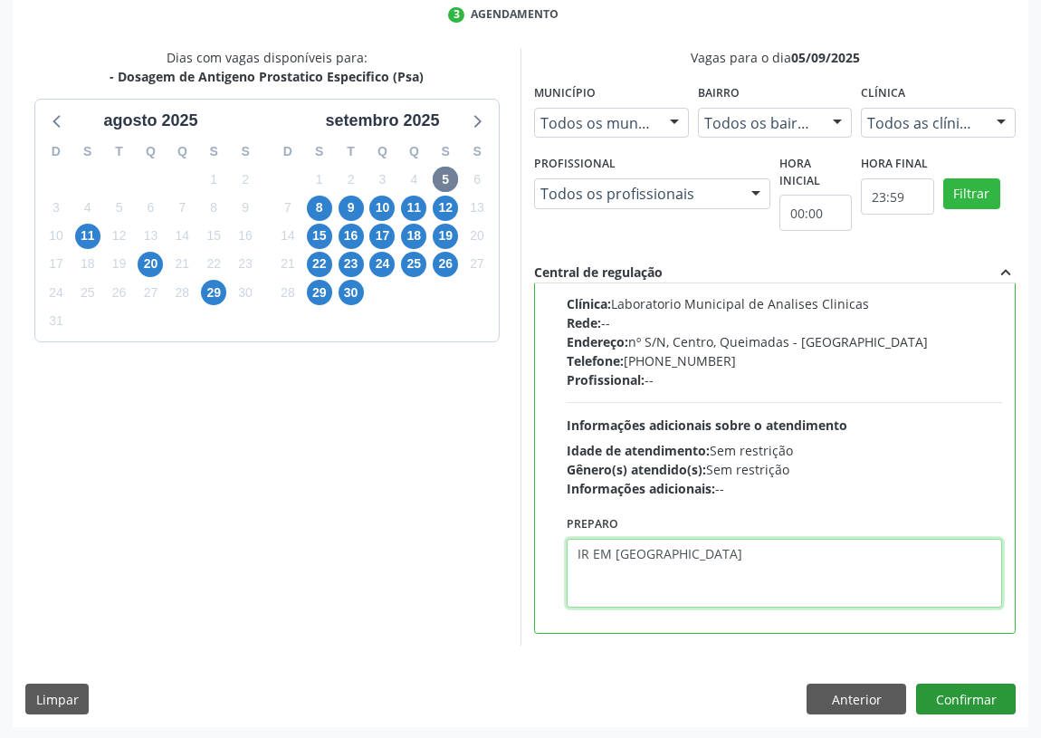
type textarea "IR EM [GEOGRAPHIC_DATA]"
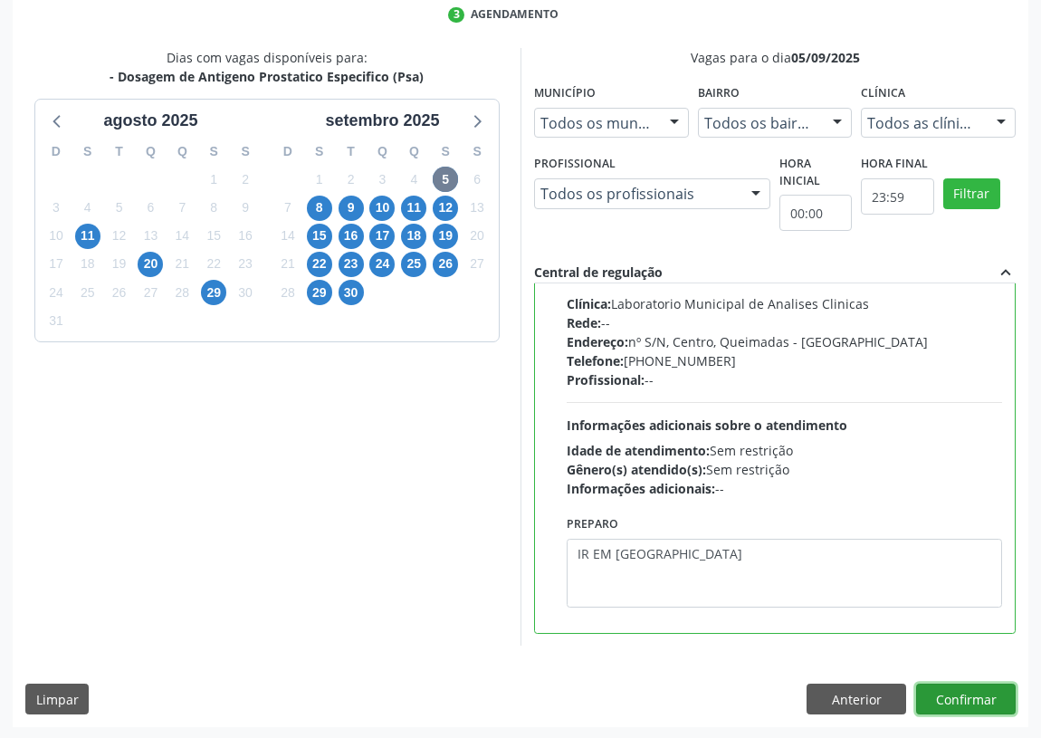
click at [961, 695] on button "Confirmar" at bounding box center [966, 699] width 100 height 31
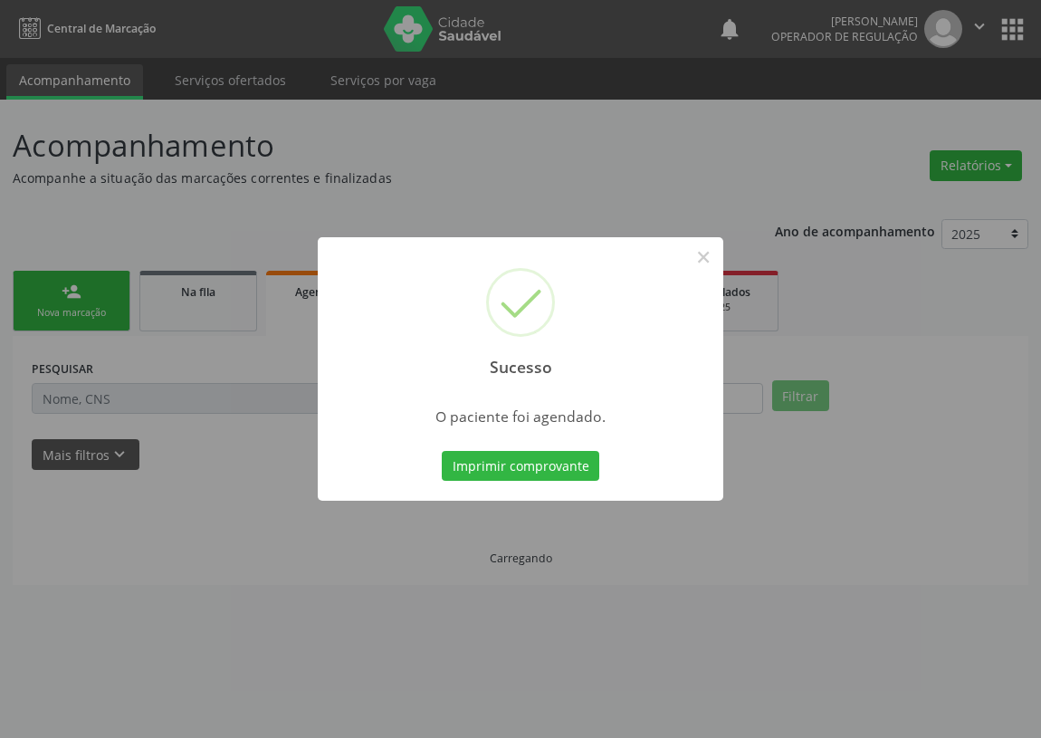
scroll to position [0, 0]
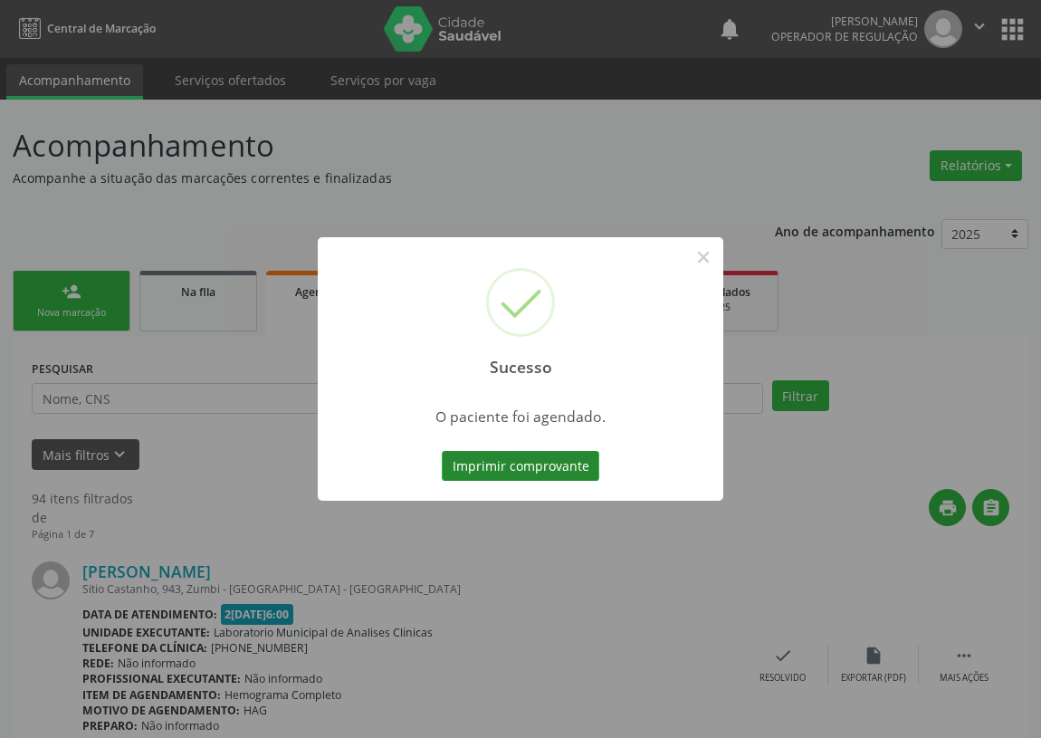
click at [526, 466] on button "Imprimir comprovante" at bounding box center [521, 466] width 158 height 31
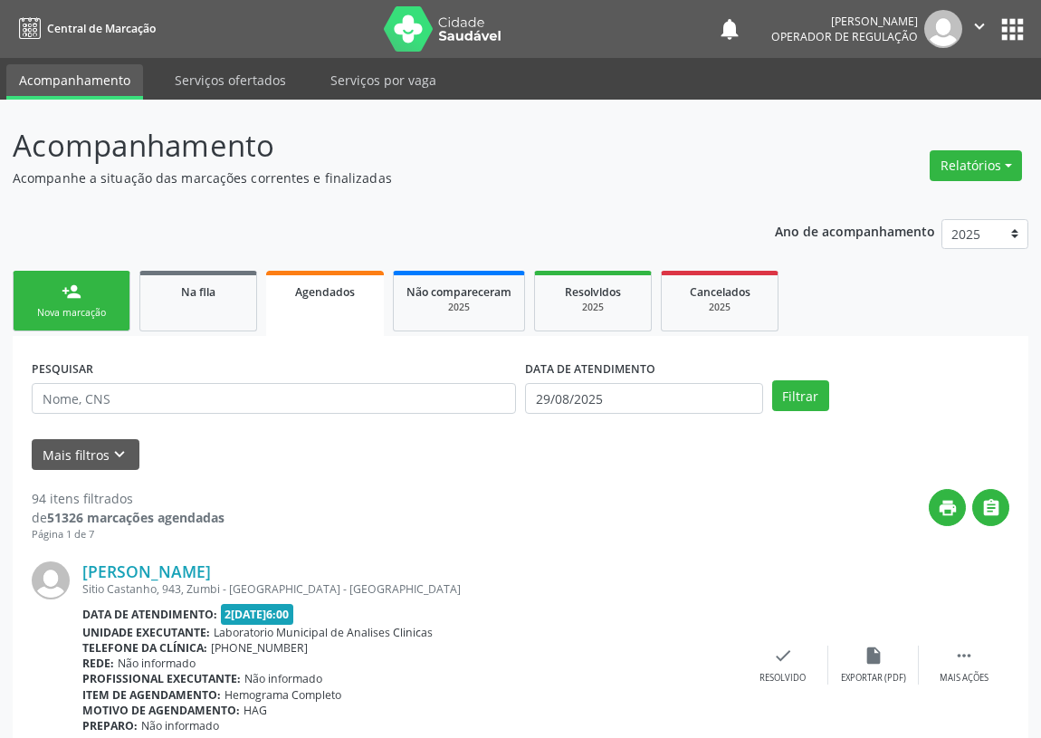
click at [47, 293] on link "person_add Nova marcação" at bounding box center [72, 301] width 118 height 61
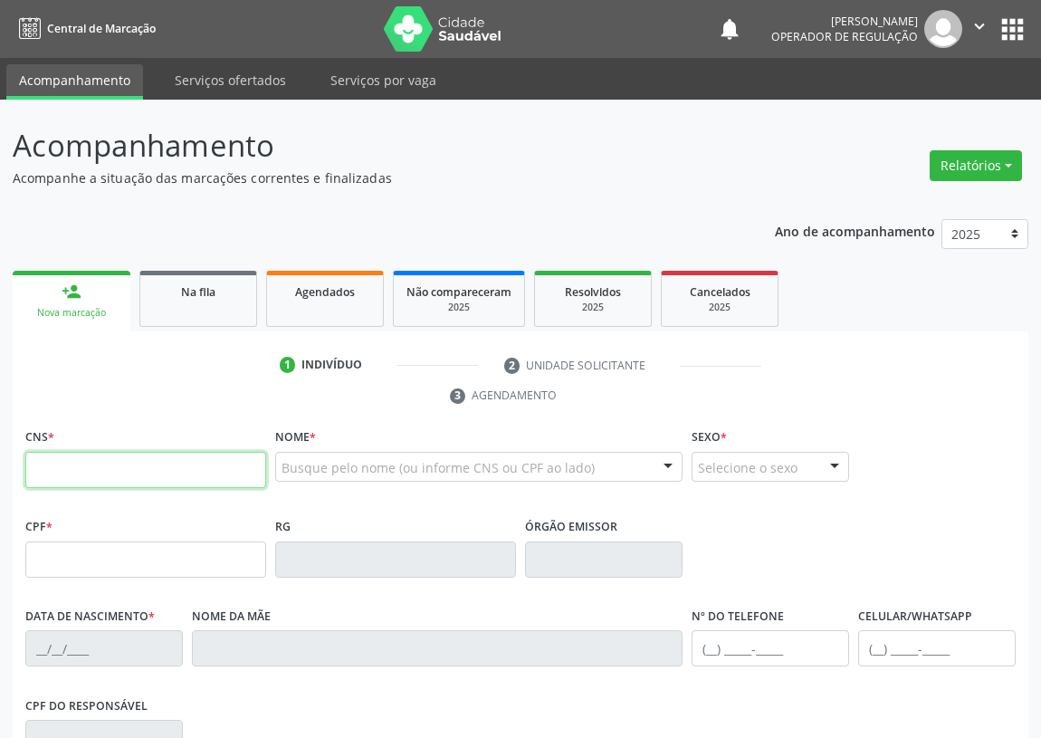
click at [39, 466] on input "text" at bounding box center [145, 470] width 241 height 36
click at [42, 453] on input "text" at bounding box center [145, 470] width 241 height 36
type input "700 0047 1746 3107"
type input "788.791.244-04"
type input "26/12/1970"
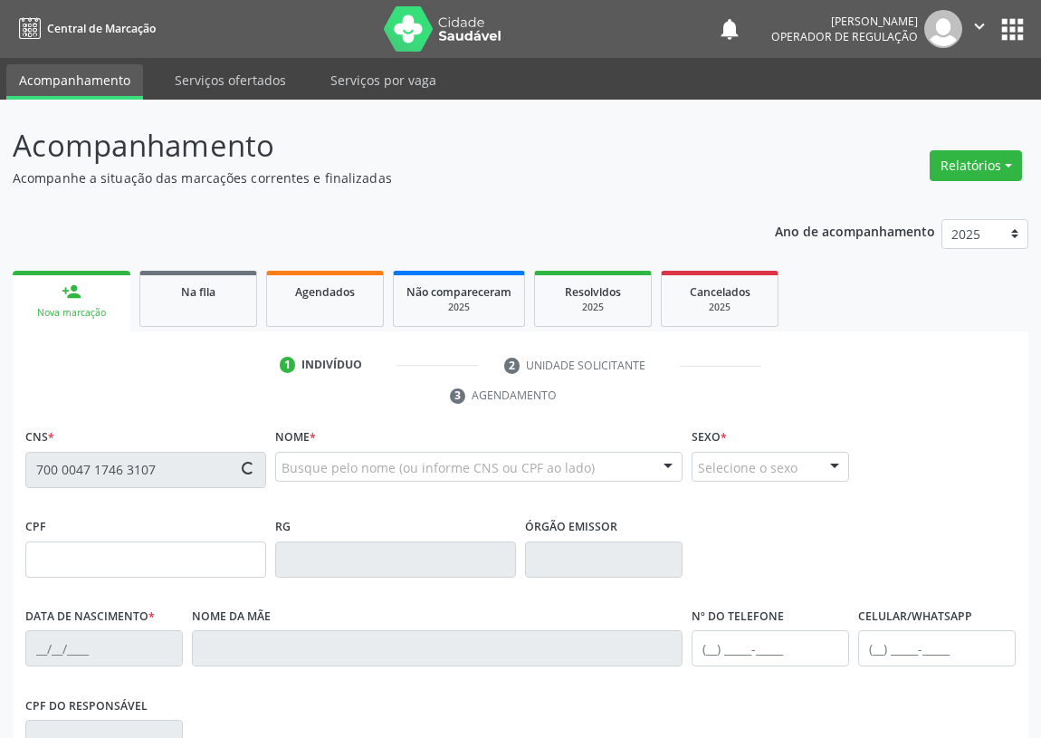
type input "Maria de Lourdes Bezerra Gomes"
type input "(83) 99848-2614"
type input "434.311.944-00"
type input "S/N"
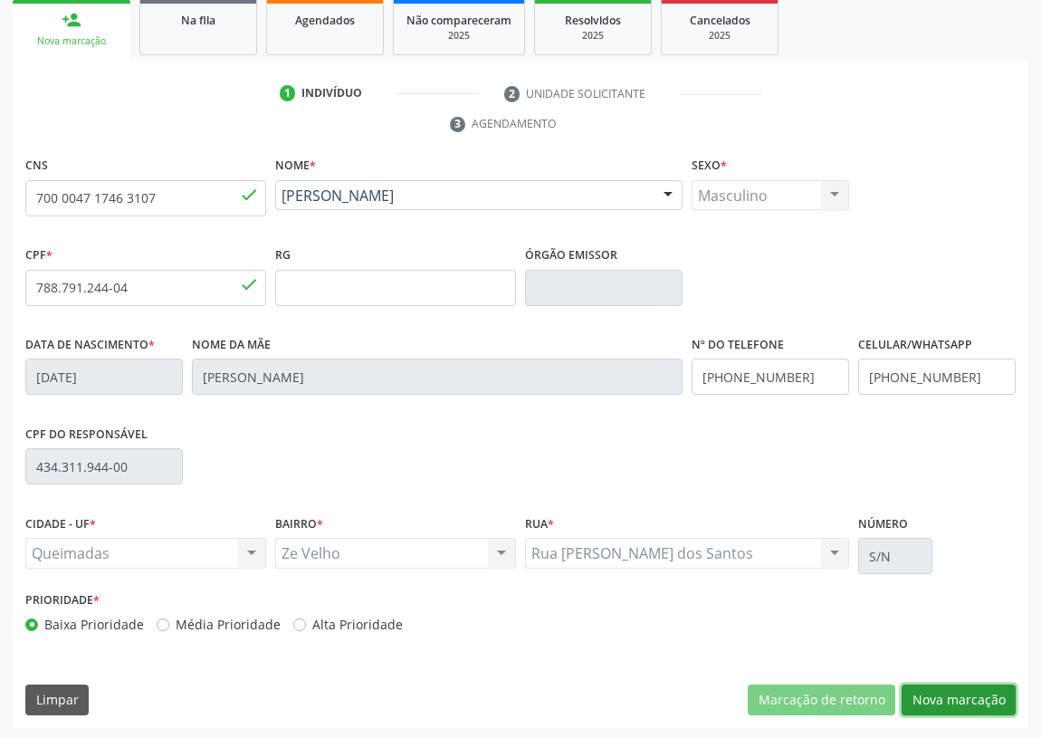
drag, startPoint x: 970, startPoint y: 701, endPoint x: 791, endPoint y: 626, distance: 193.6
click at [969, 701] on button "Nova marcação" at bounding box center [959, 700] width 114 height 31
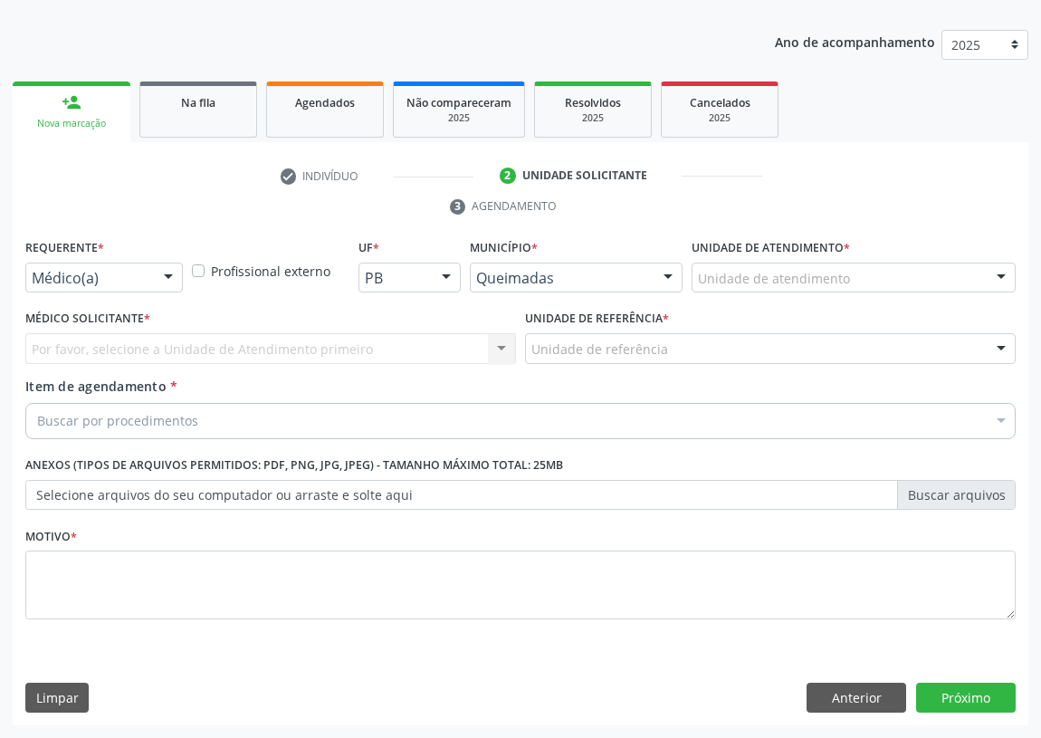
scroll to position [187, 0]
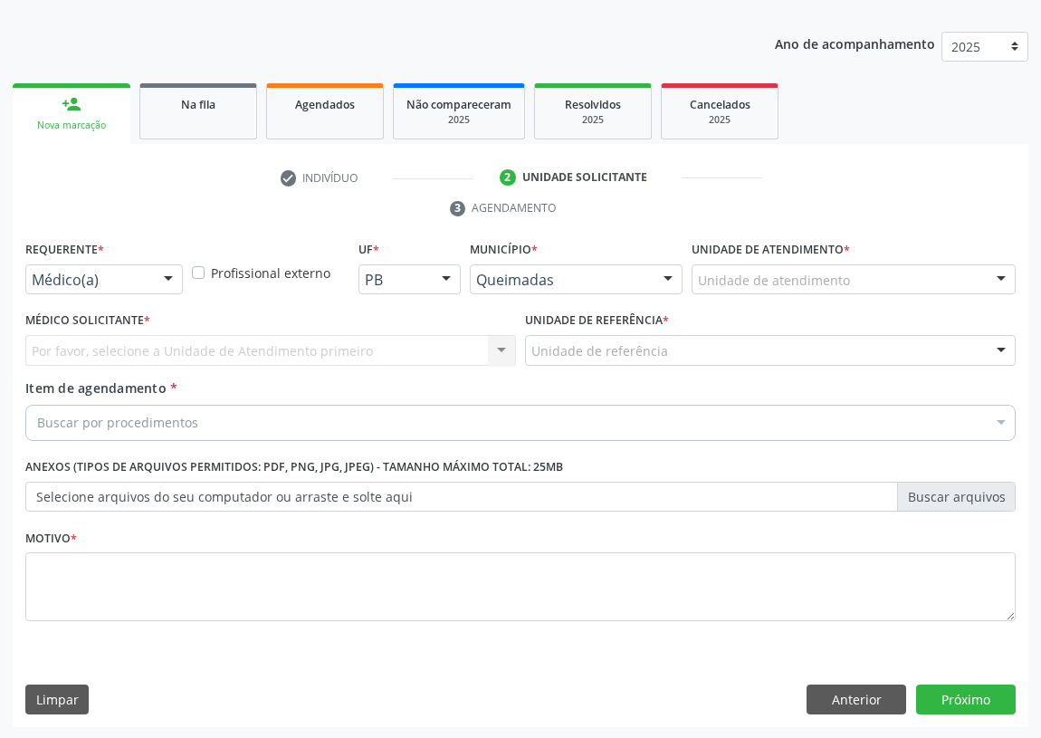
click at [168, 276] on div at bounding box center [168, 280] width 27 height 31
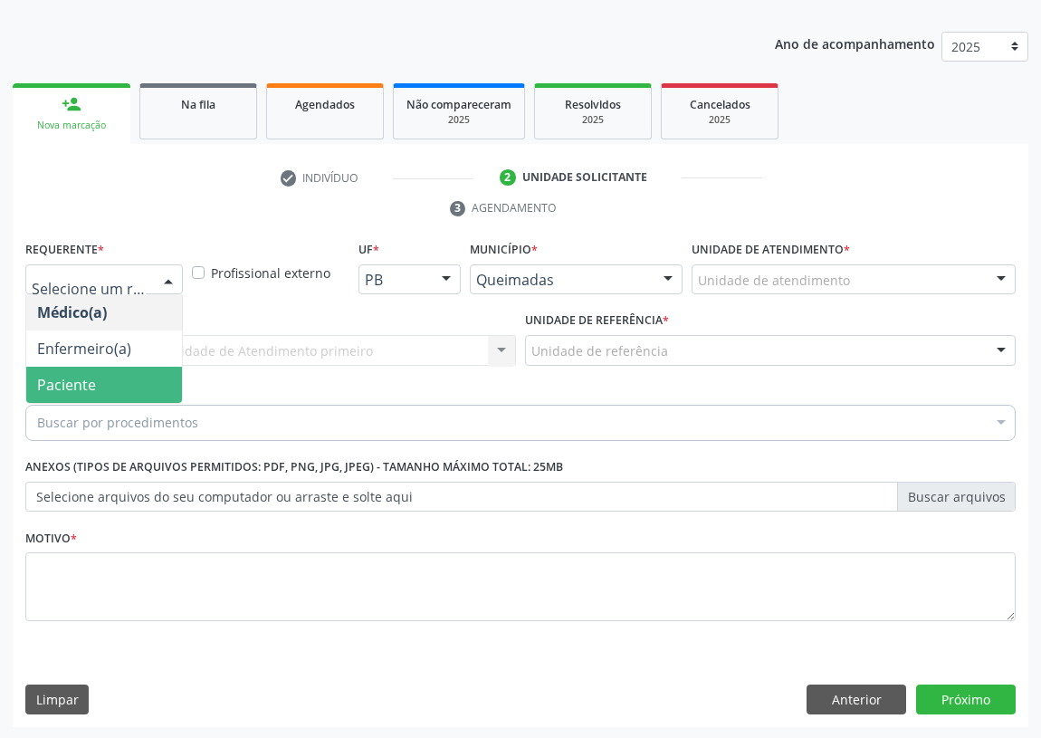
click at [122, 380] on span "Paciente" at bounding box center [104, 385] width 156 height 36
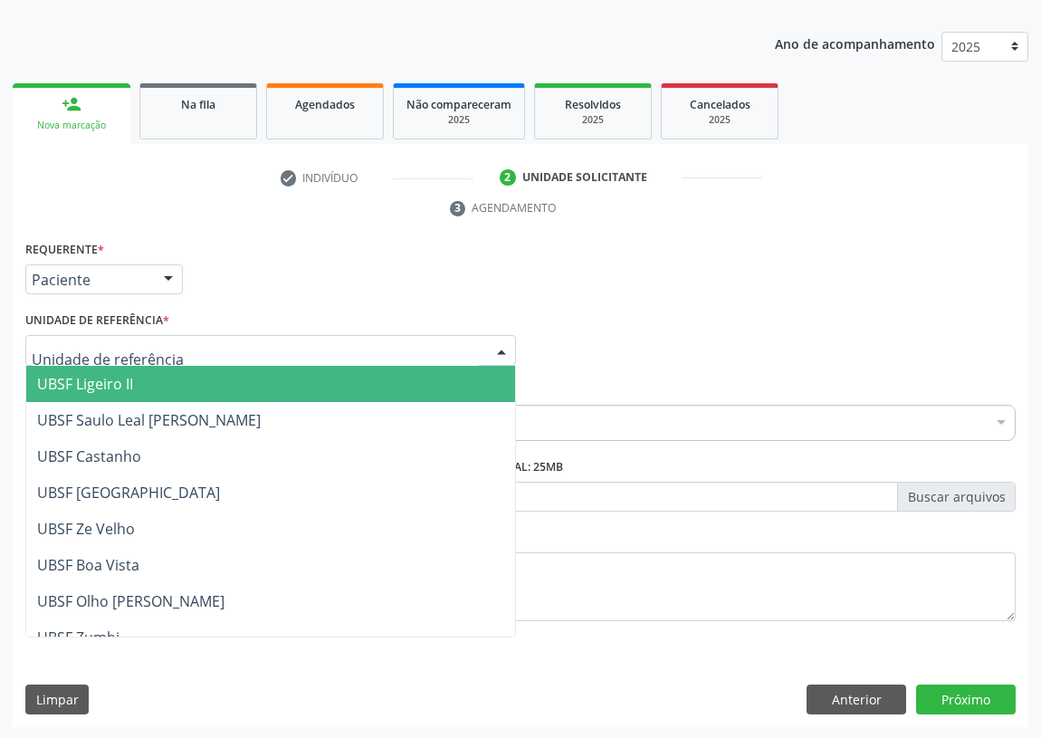
click at [506, 350] on div at bounding box center [501, 351] width 27 height 31
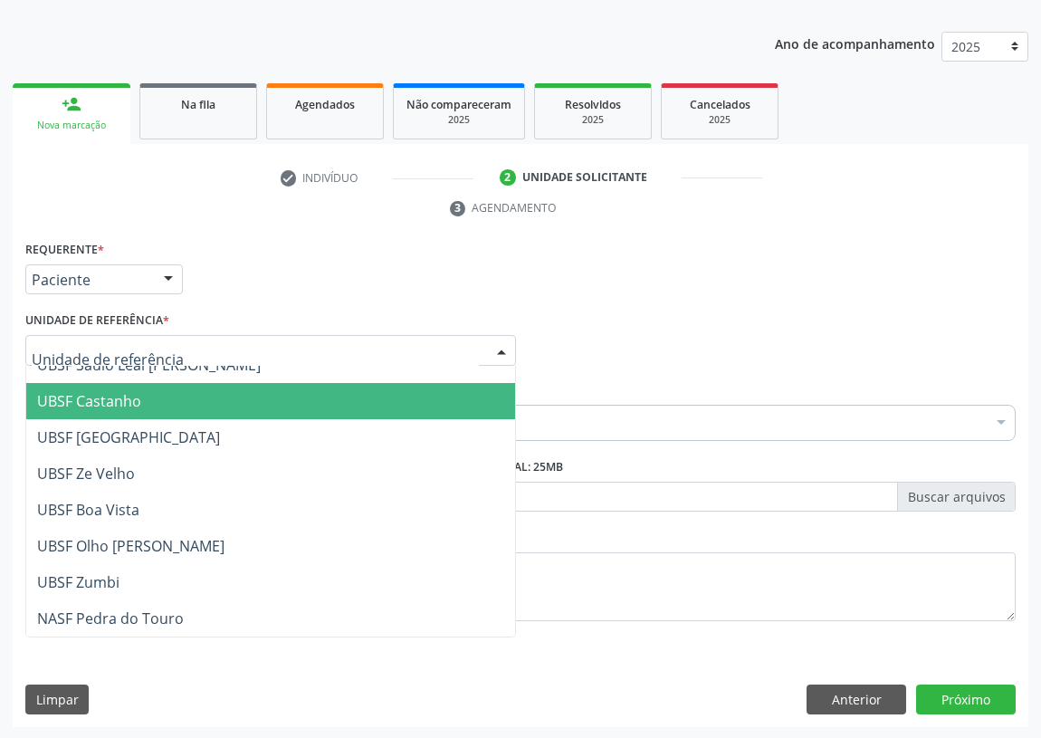
scroll to position [82, 0]
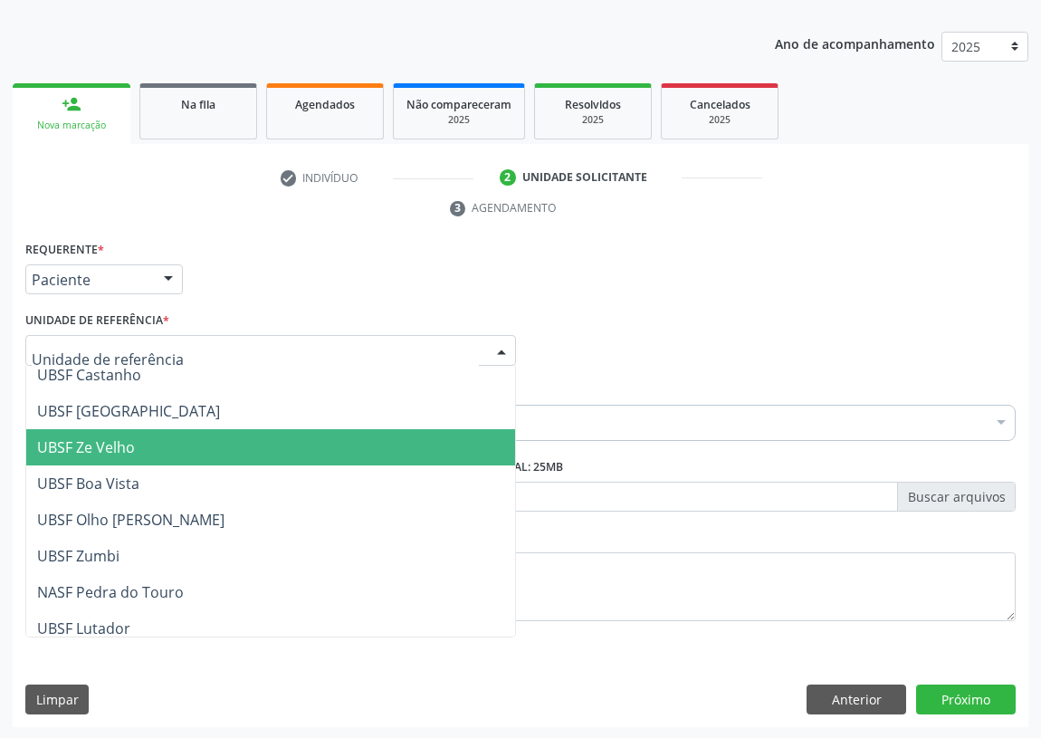
click at [109, 443] on span "UBSF Ze Velho" at bounding box center [86, 447] width 98 height 20
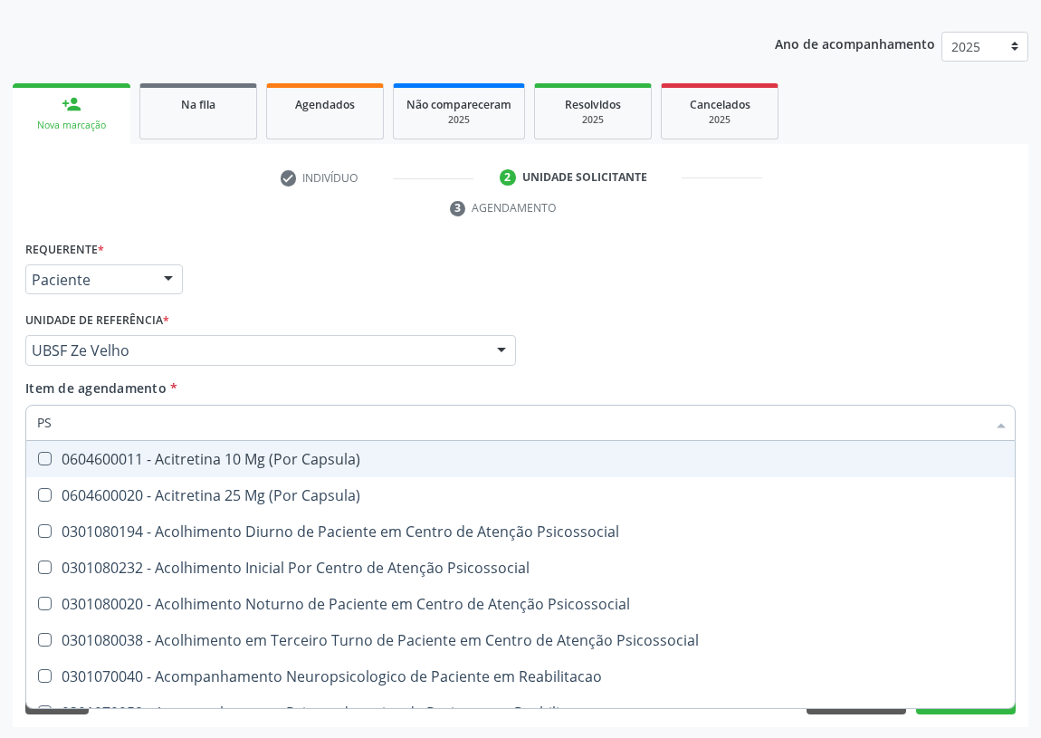
type input "PSA"
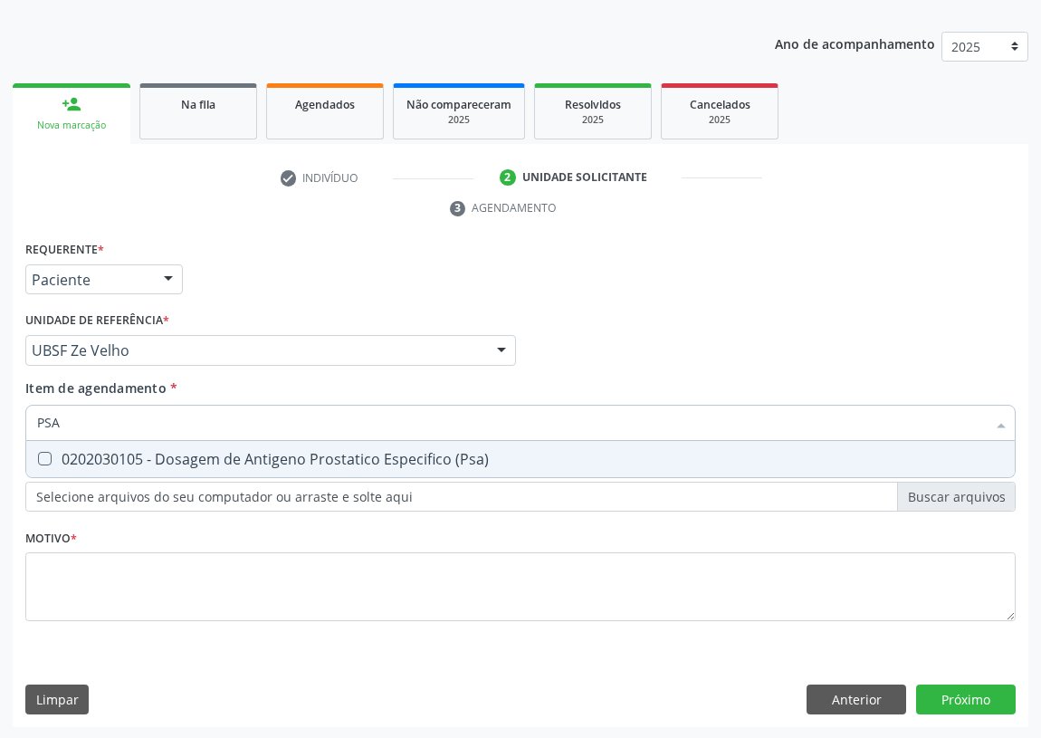
drag, startPoint x: 42, startPoint y: 452, endPoint x: 42, endPoint y: 612, distance: 160.3
click at [42, 459] on \(Psa\) at bounding box center [45, 459] width 14 height 14
click at [38, 459] on \(Psa\) "checkbox" at bounding box center [32, 459] width 12 height 12
checkbox \(Psa\) "true"
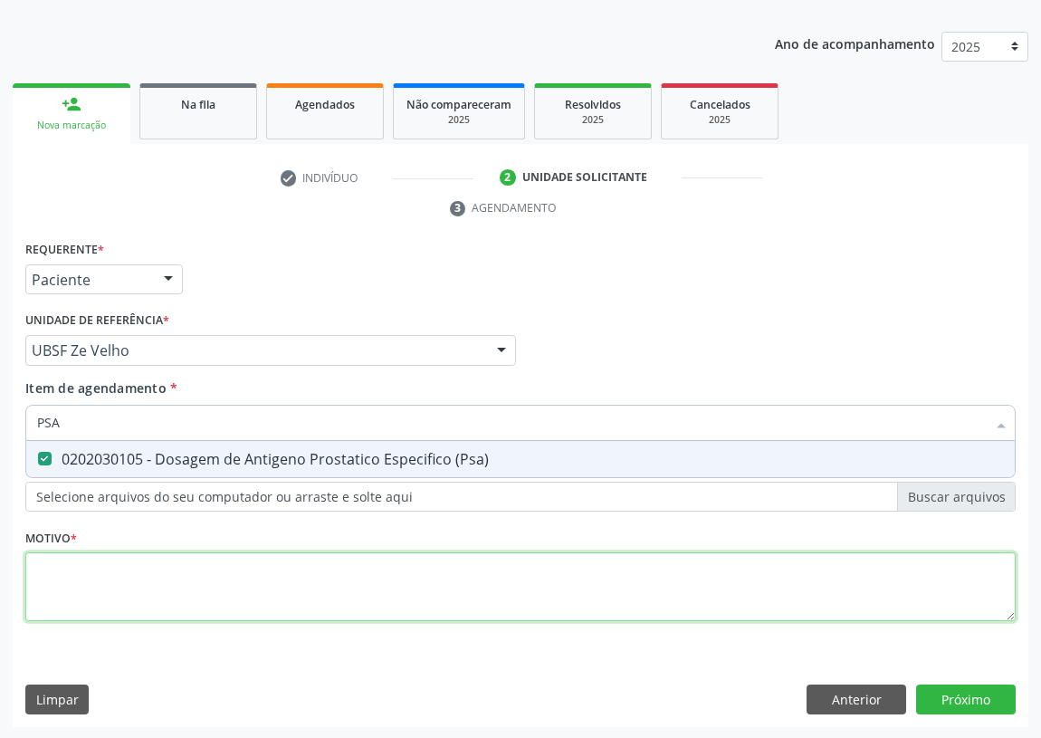
click at [42, 615] on div "Requerente * Paciente Médico(a) Enfermeiro(a) Paciente Nenhum resultado encontr…" at bounding box center [520, 441] width 991 height 410
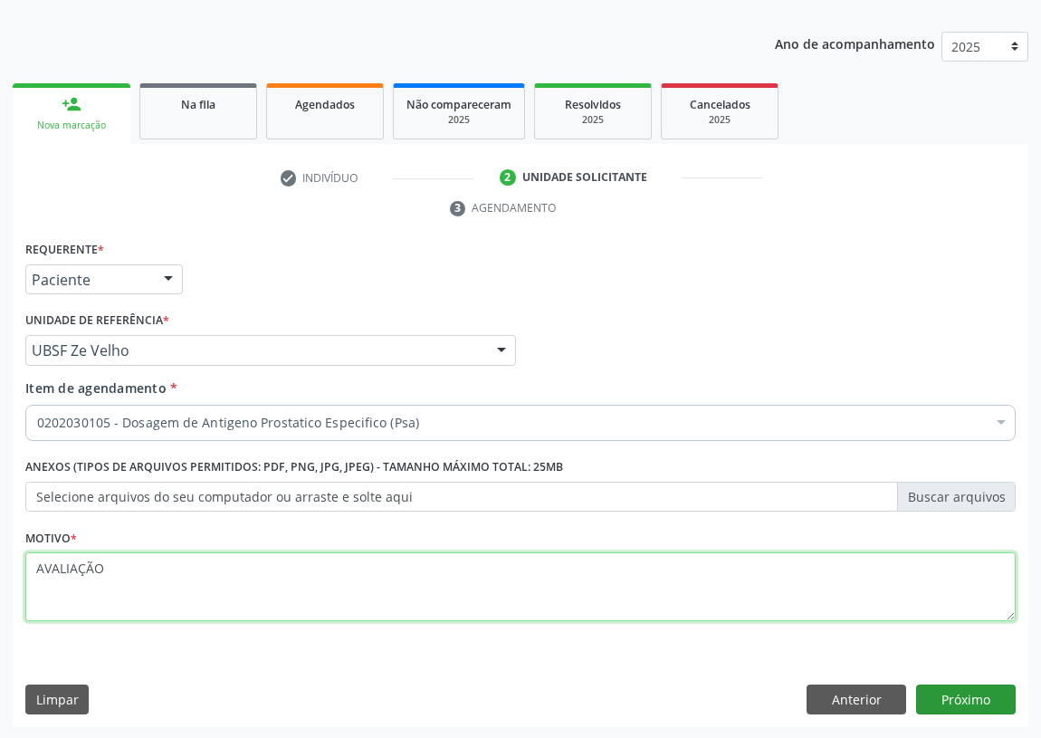
type textarea "AVALIAÇÃO"
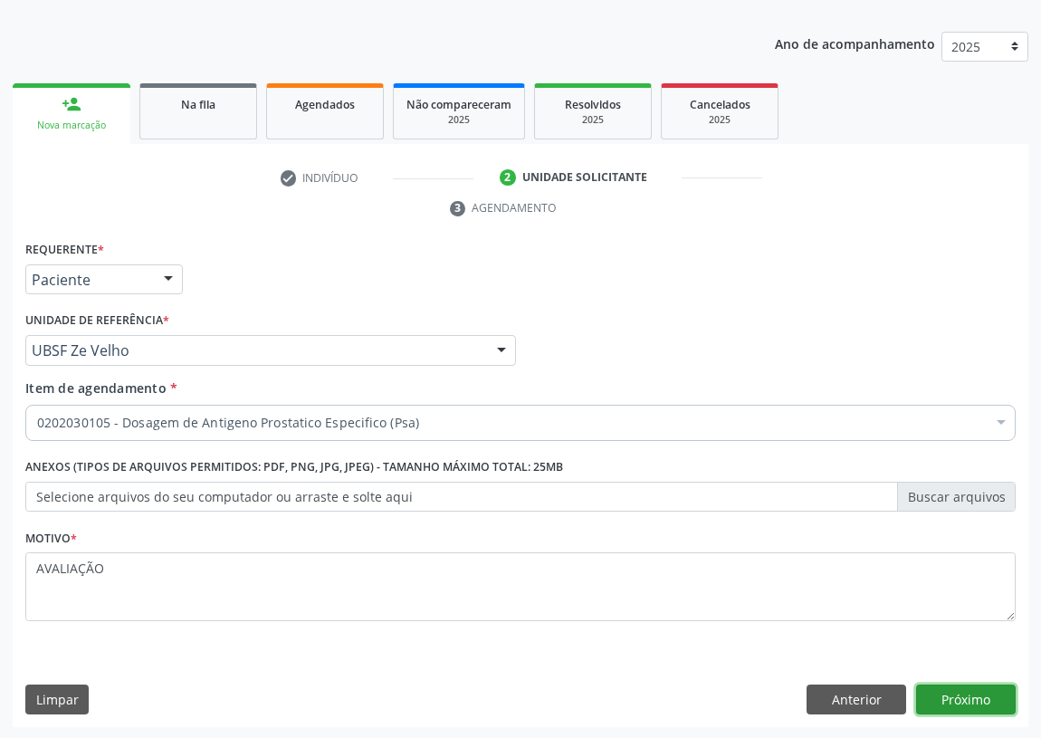
click at [981, 686] on button "Próximo" at bounding box center [966, 700] width 100 height 31
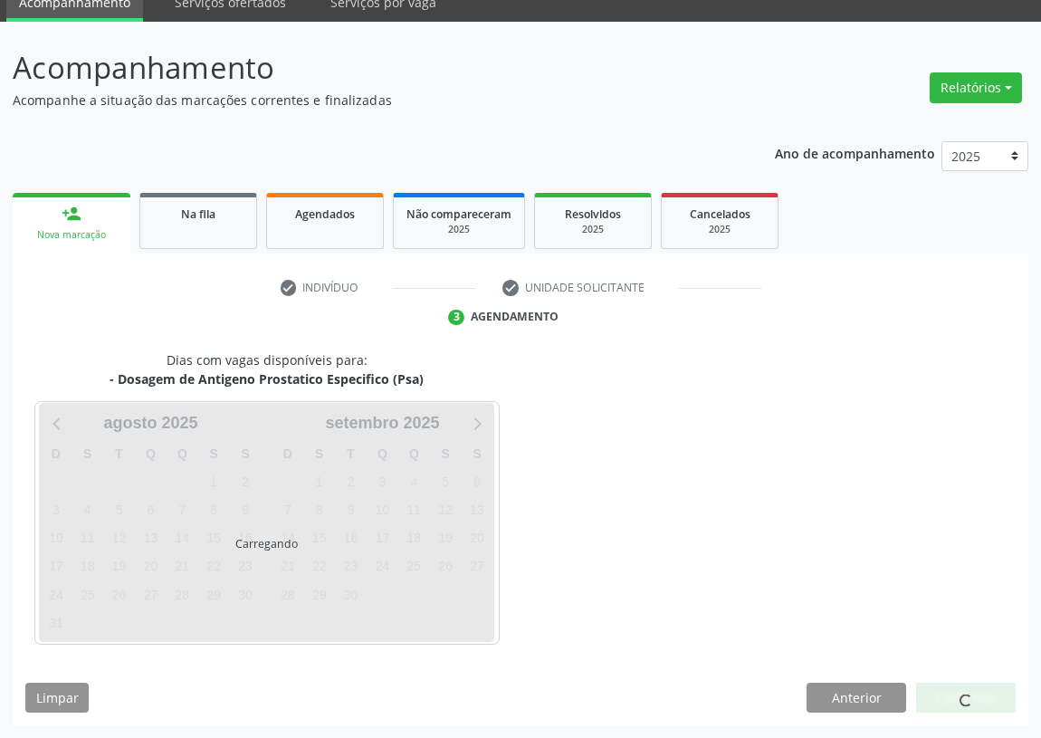
scroll to position [76, 0]
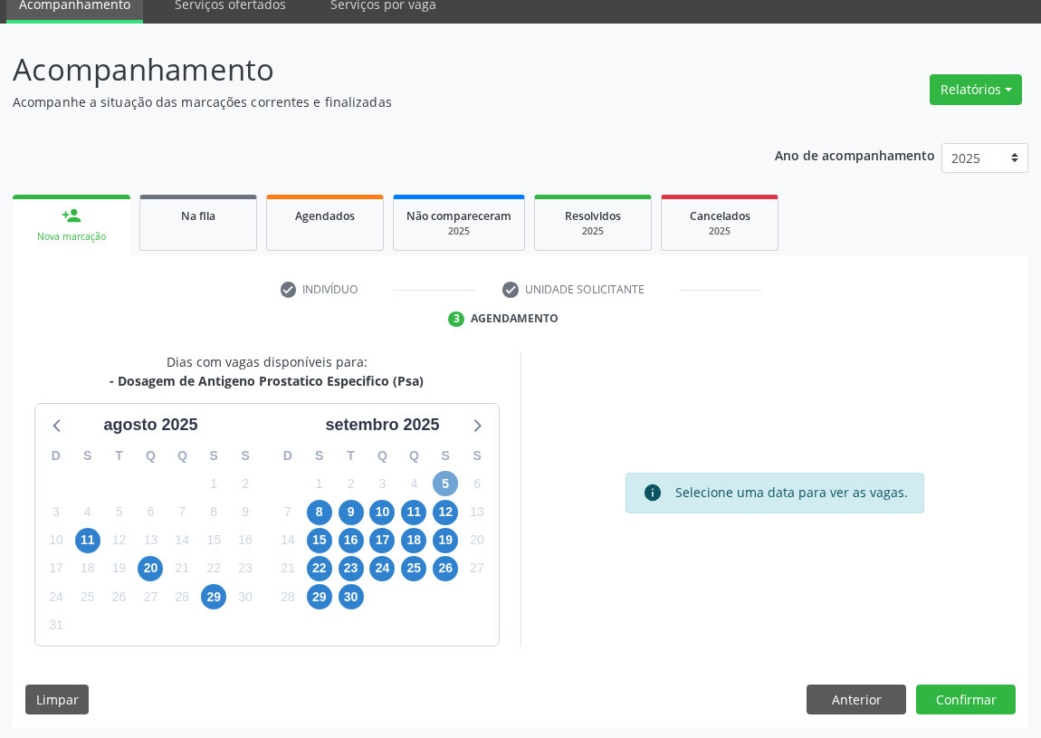
click at [445, 481] on span "5" at bounding box center [445, 483] width 25 height 25
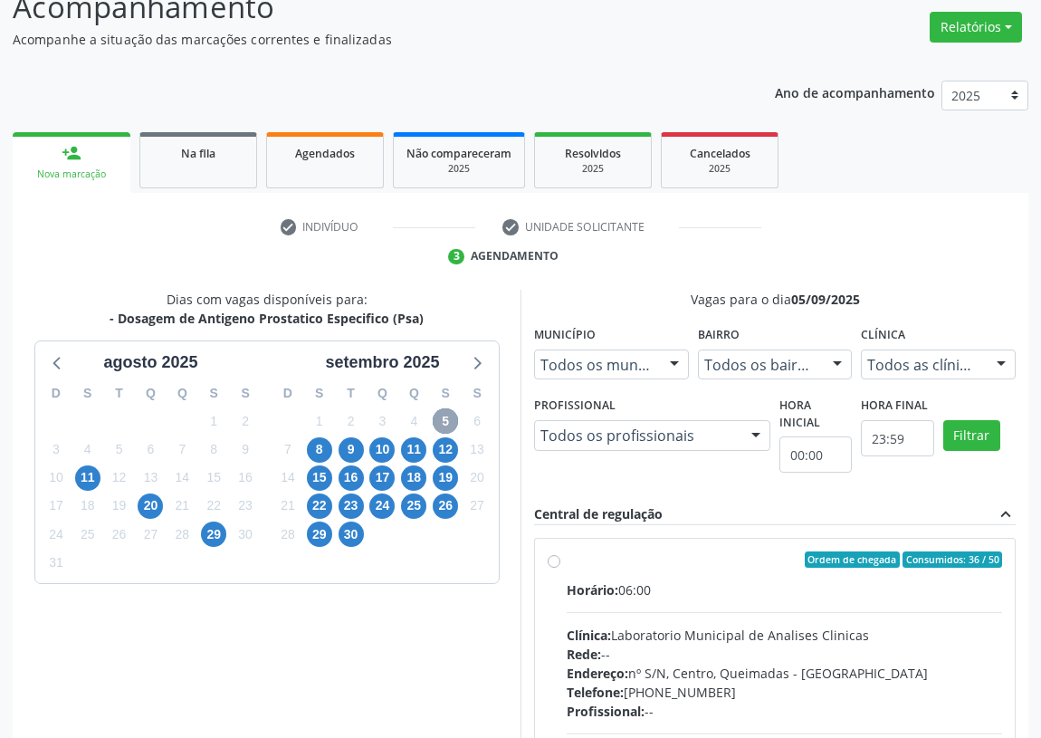
scroll to position [348, 0]
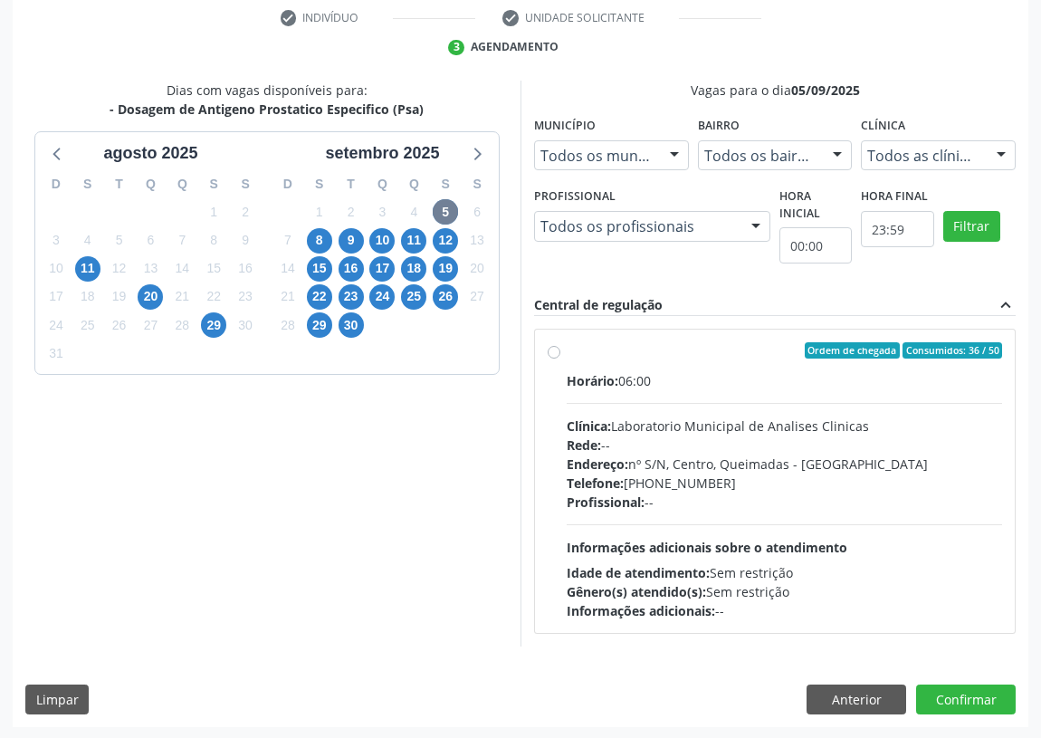
drag, startPoint x: 551, startPoint y: 344, endPoint x: 576, endPoint y: 372, distance: 37.8
click at [567, 348] on label "Ordem de chegada Consumidos: 36 / 50 Horário: 06:00 Clínica: Laboratorio Munici…" at bounding box center [785, 481] width 436 height 278
click at [552, 348] on input "Ordem de chegada Consumidos: 36 / 50 Horário: 06:00 Clínica: Laboratorio Munici…" at bounding box center [554, 350] width 13 height 16
radio input "true"
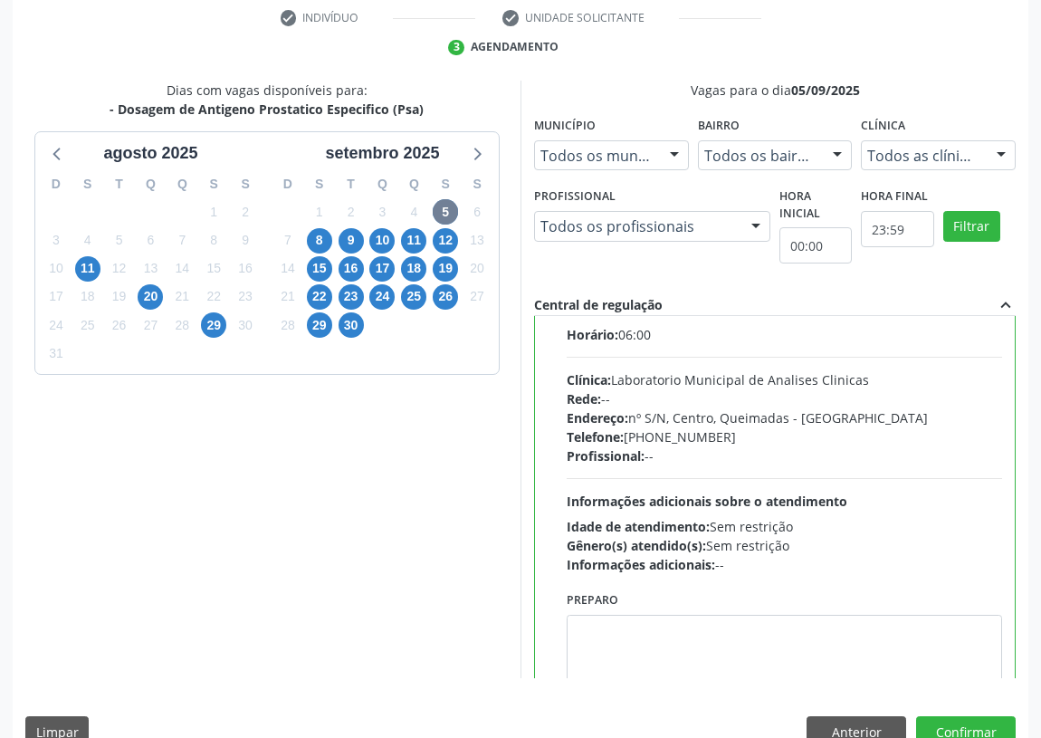
scroll to position [90, 0]
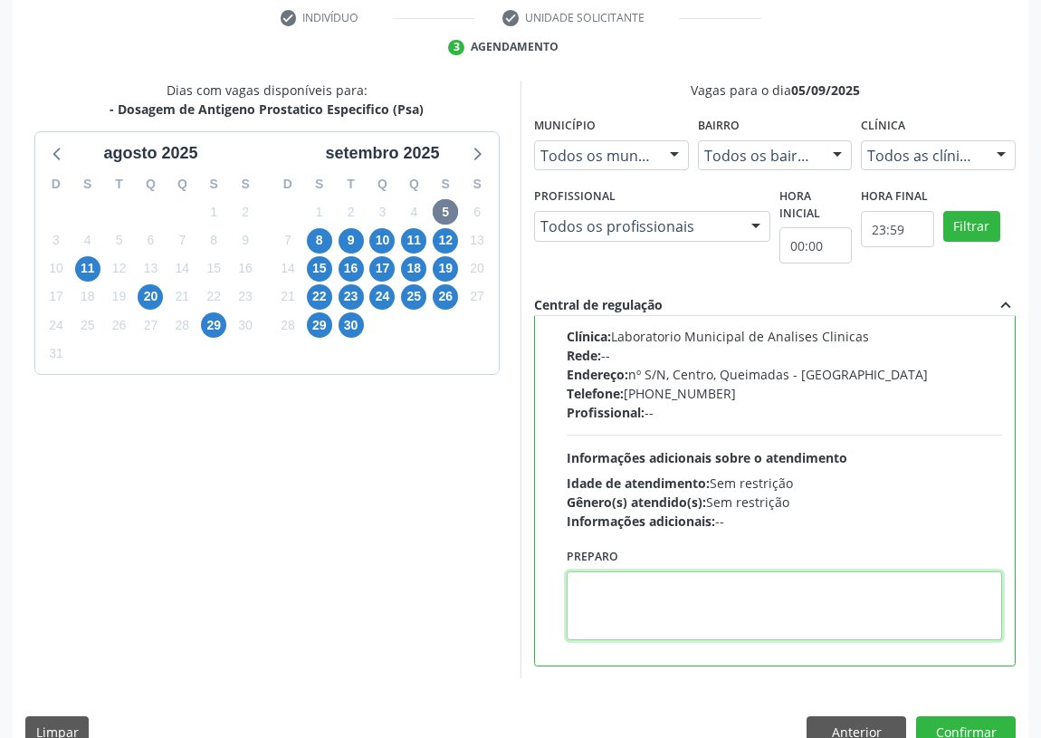
click at [614, 607] on textarea at bounding box center [785, 605] width 436 height 69
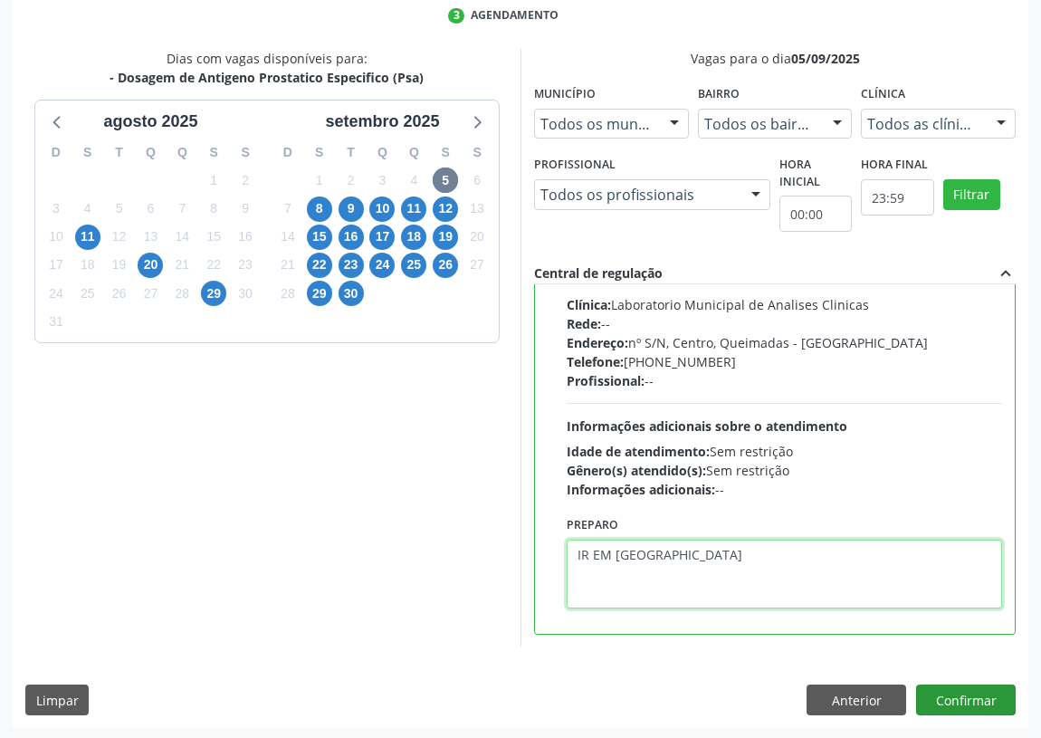
scroll to position [380, 0]
type textarea "IR EM [GEOGRAPHIC_DATA]"
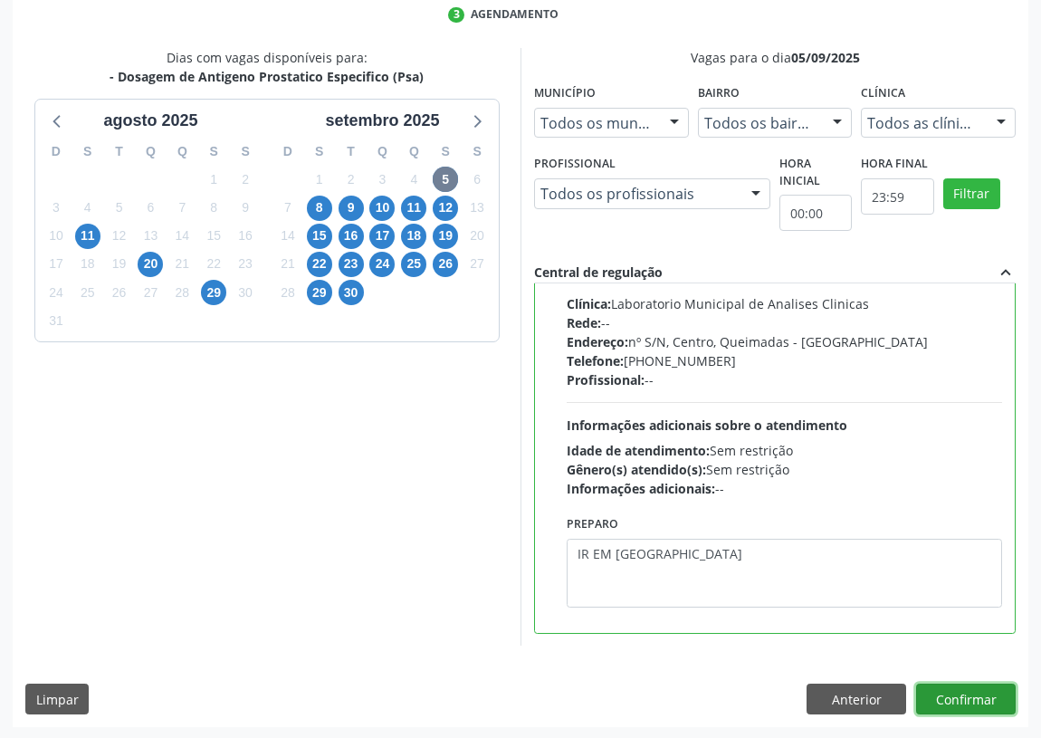
click at [961, 688] on button "Confirmar" at bounding box center [966, 699] width 100 height 31
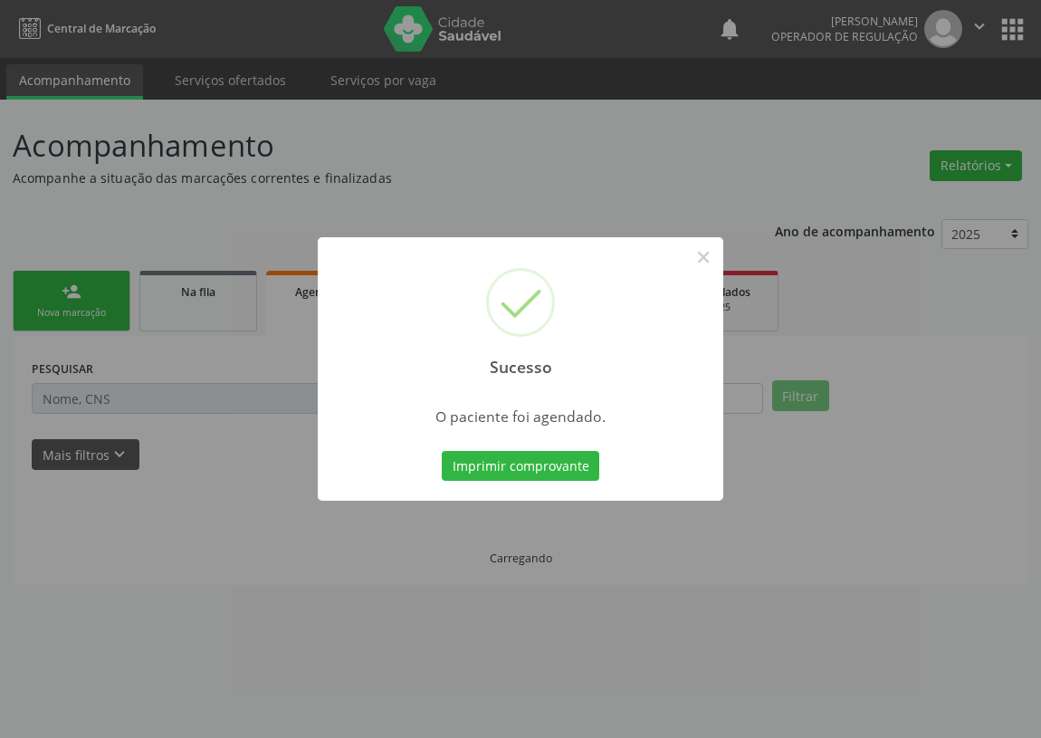
scroll to position [0, 0]
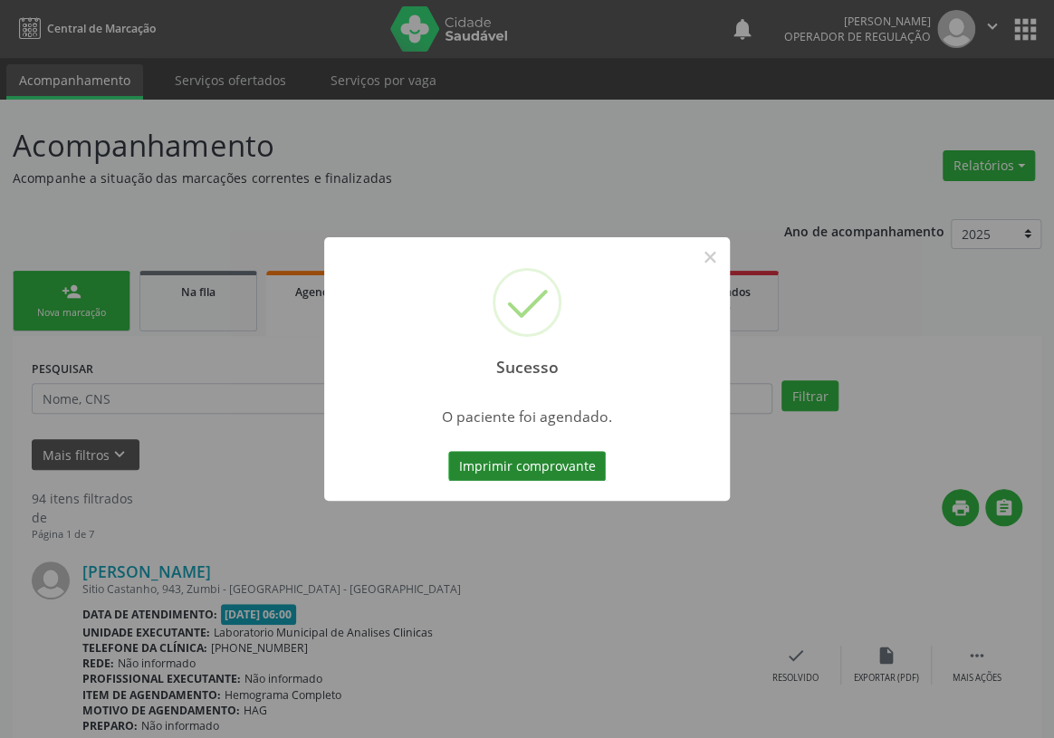
click at [569, 470] on button "Imprimir comprovante" at bounding box center [527, 466] width 158 height 31
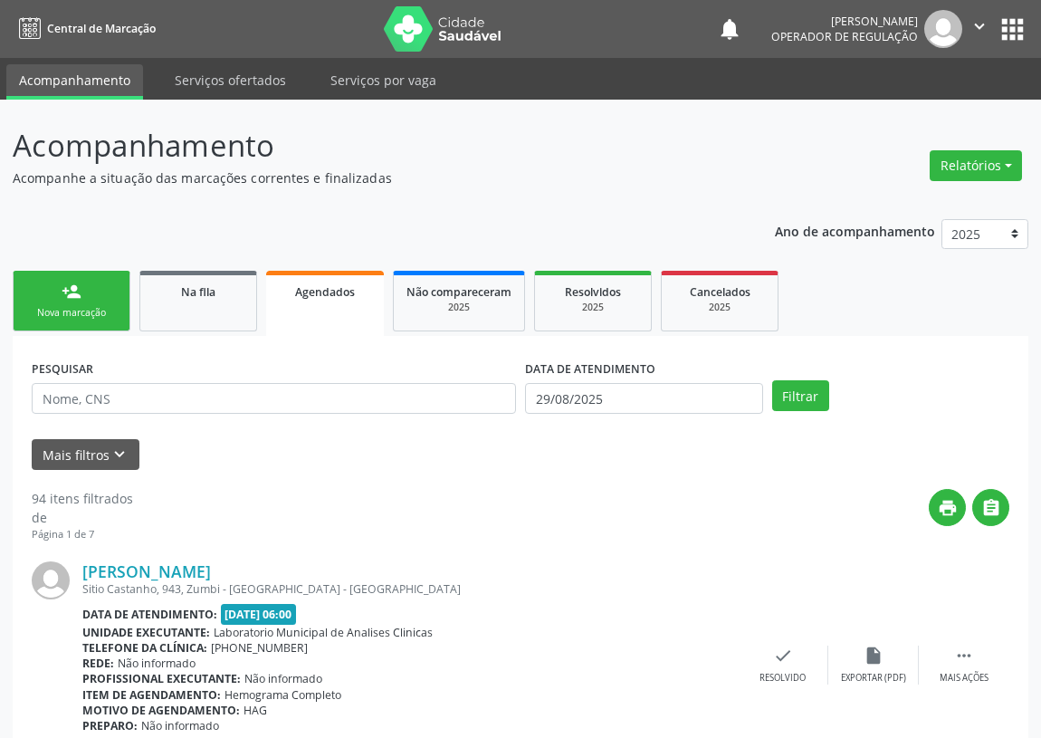
click at [89, 292] on link "person_add Nova marcação" at bounding box center [72, 301] width 118 height 61
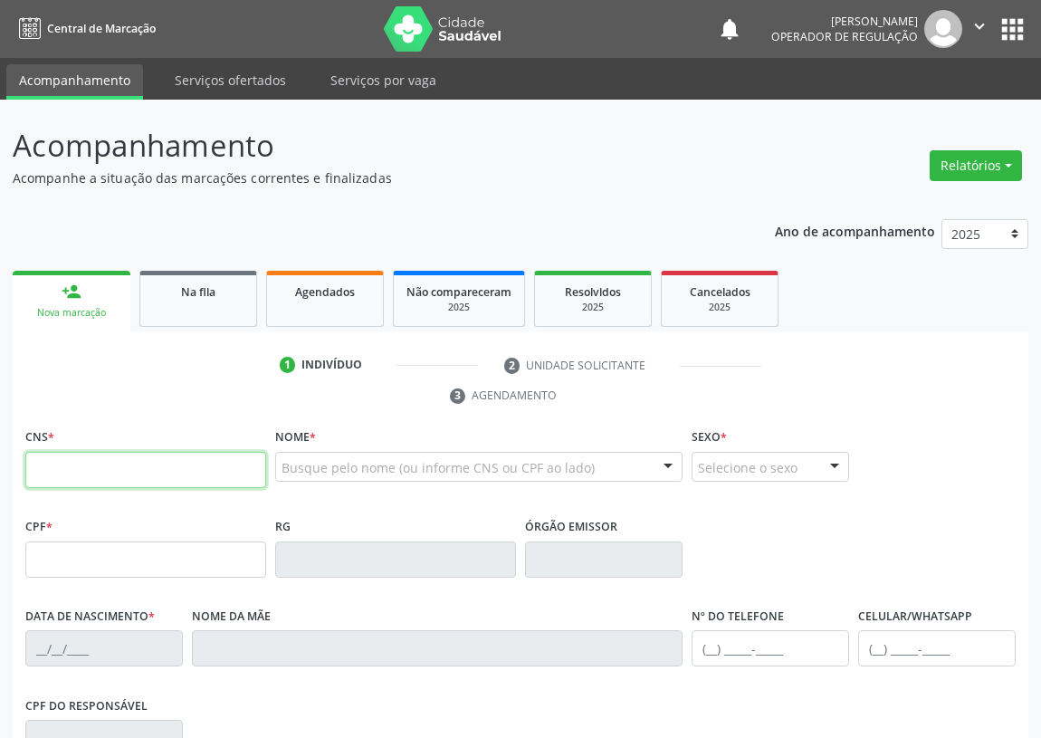
click at [56, 464] on input "text" at bounding box center [145, 470] width 241 height 36
click at [51, 473] on input "text" at bounding box center [145, 470] width 241 height 36
type input "700 9059 1540 8199"
type input "645.926.854-15"
type input "20/08/1942"
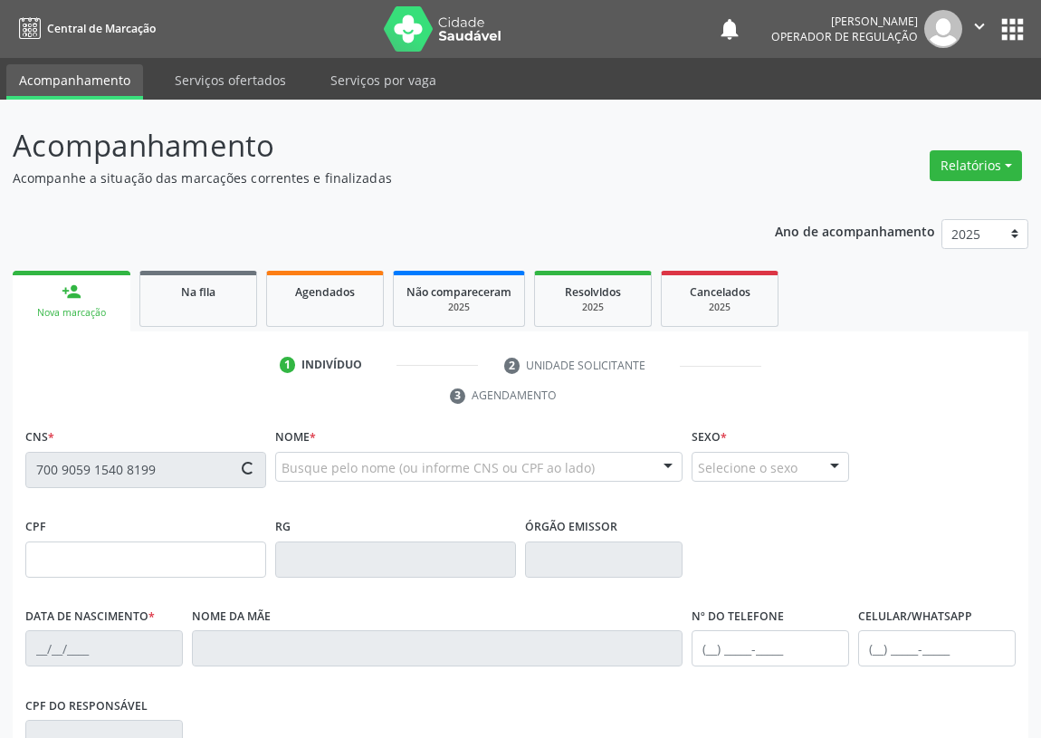
type input "Albertina Maria da Conceião"
type input "(83) 99651-4750"
type input "144"
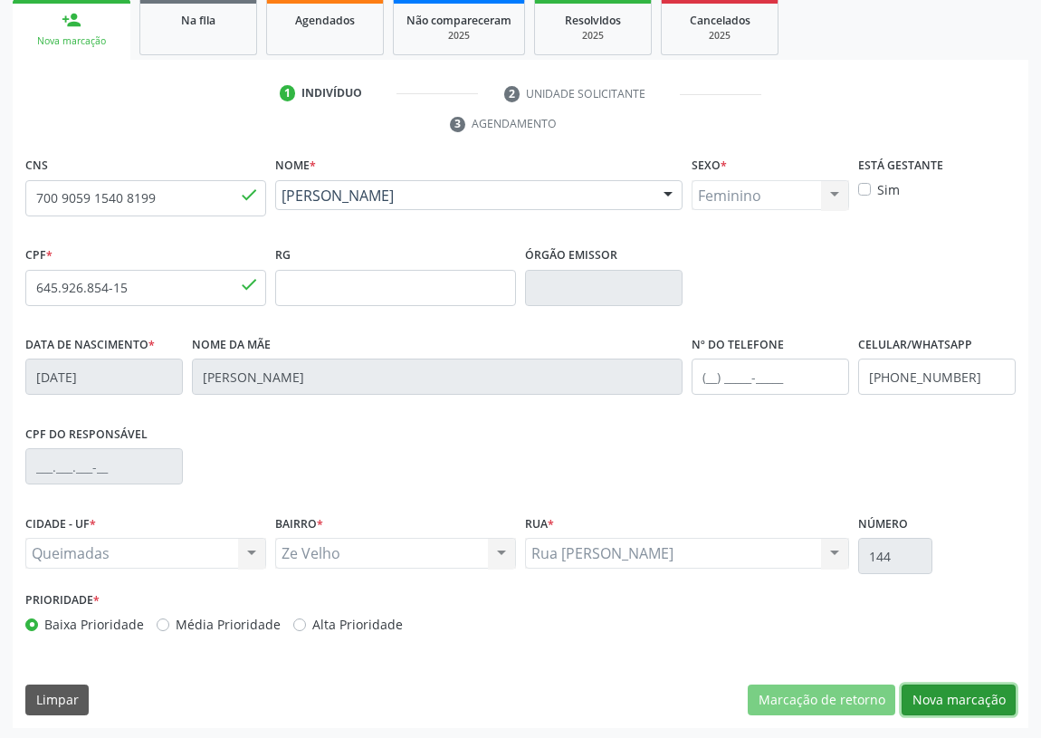
drag, startPoint x: 967, startPoint y: 695, endPoint x: 433, endPoint y: 663, distance: 535.2
click at [945, 691] on button "Nova marcação" at bounding box center [959, 700] width 114 height 31
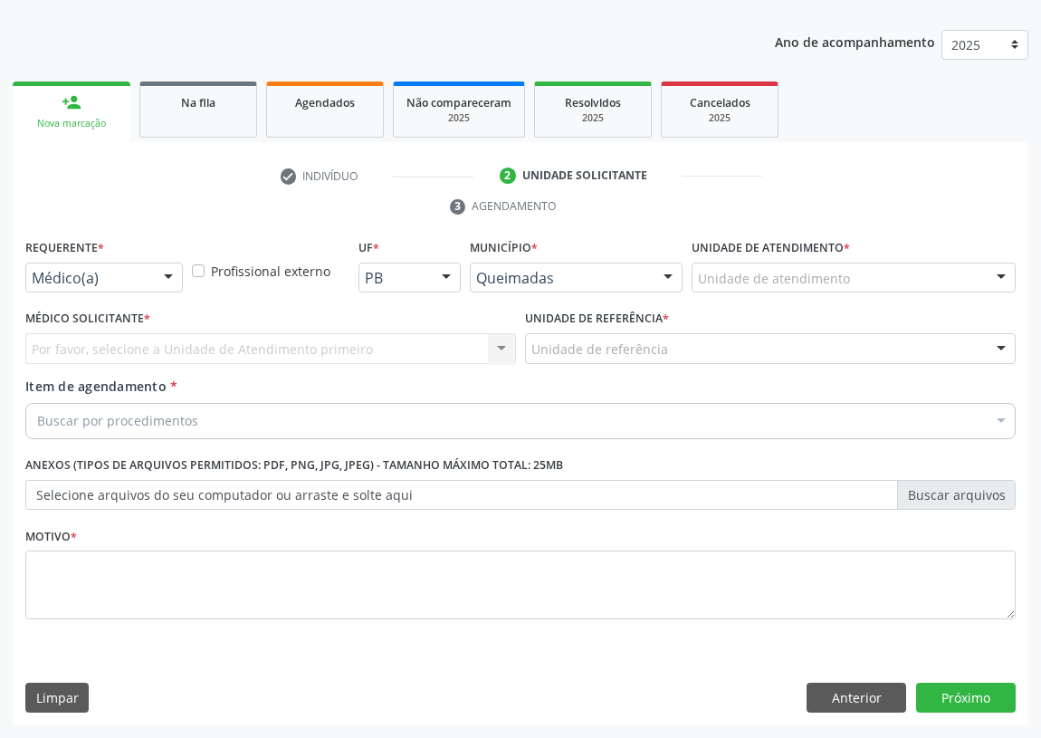
scroll to position [187, 0]
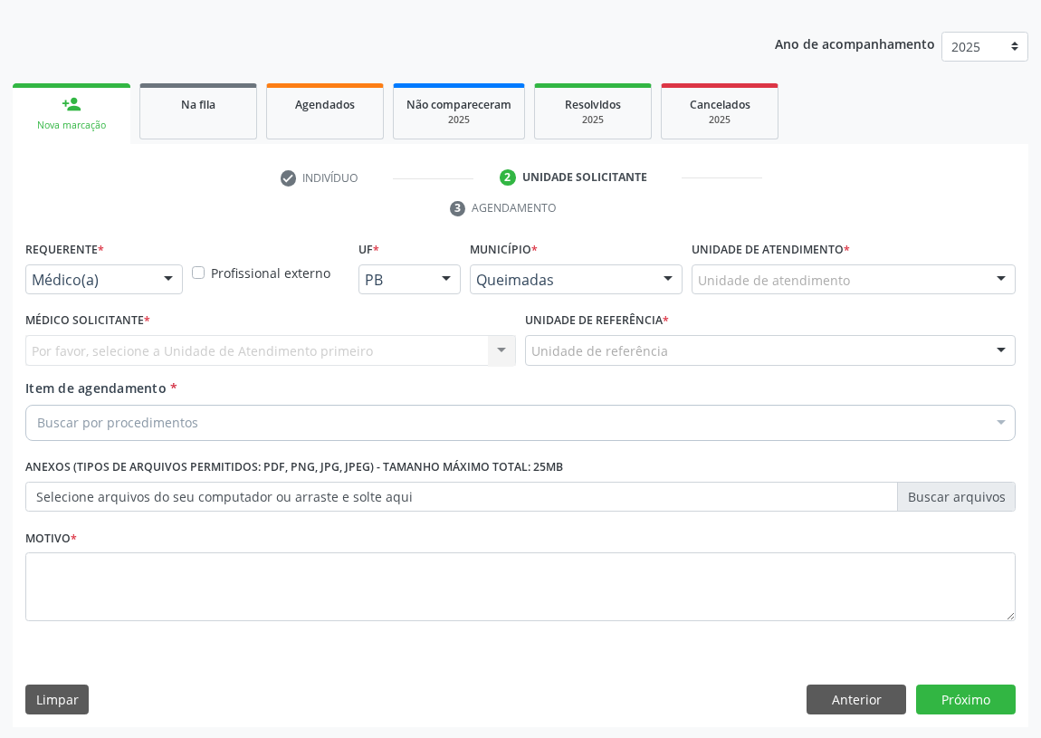
drag, startPoint x: 163, startPoint y: 274, endPoint x: 144, endPoint y: 346, distance: 74.0
click at [162, 276] on div at bounding box center [168, 280] width 27 height 31
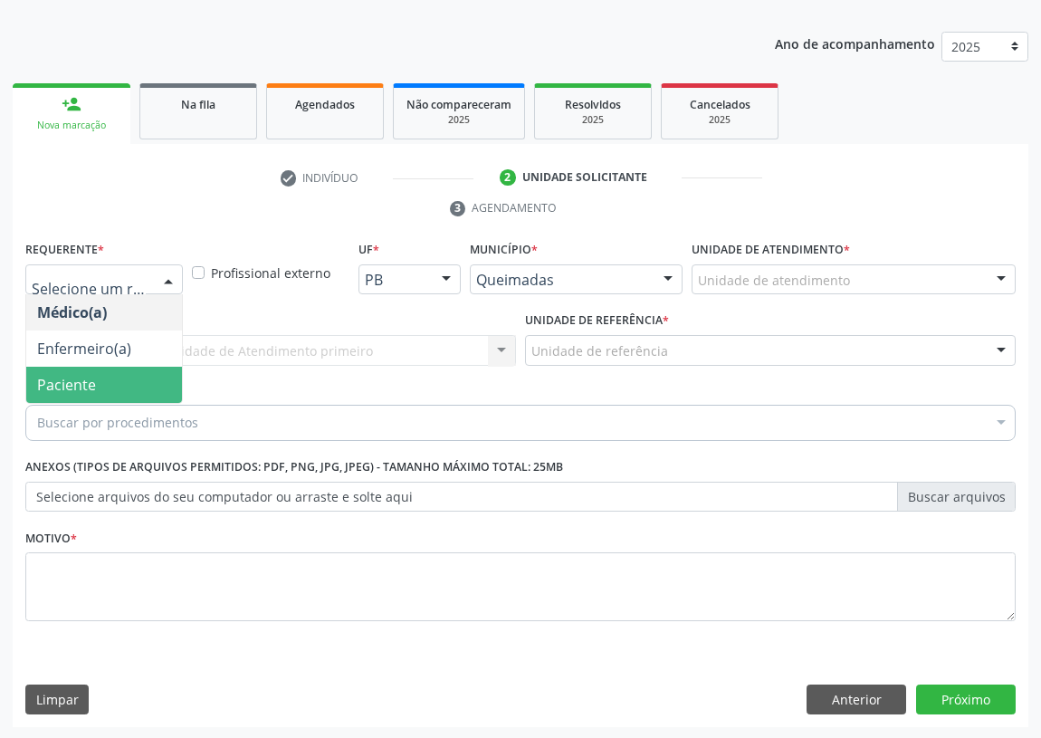
drag, startPoint x: 149, startPoint y: 384, endPoint x: 292, endPoint y: 360, distance: 146.0
click at [151, 380] on span "Paciente" at bounding box center [104, 385] width 156 height 36
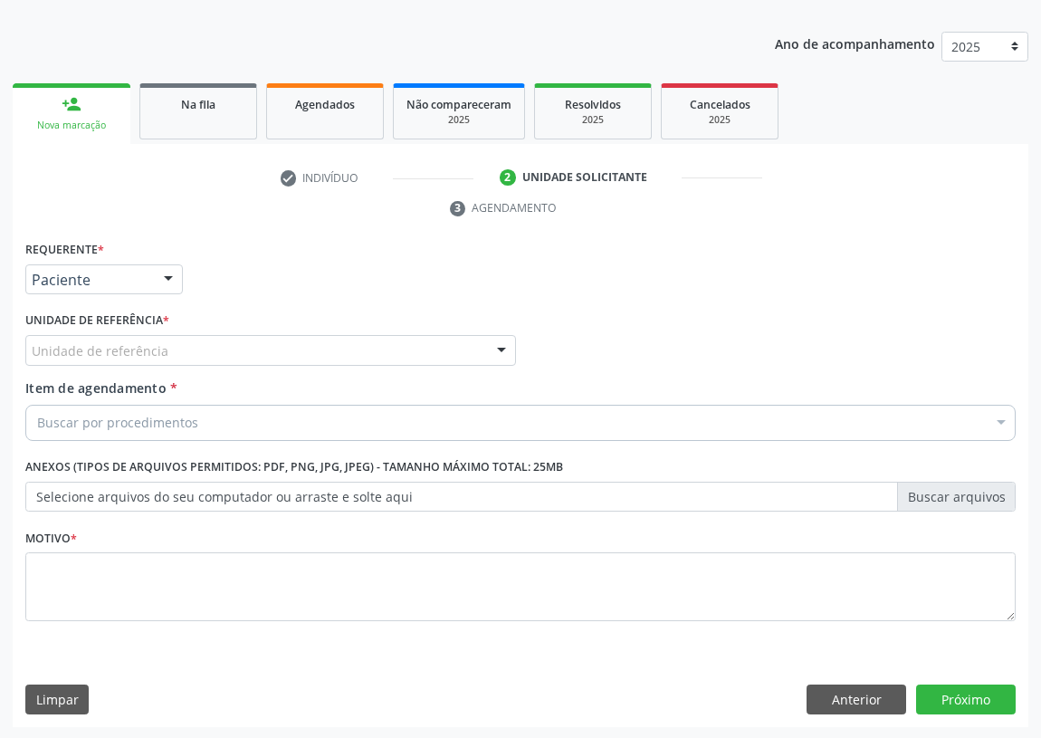
drag, startPoint x: 503, startPoint y: 345, endPoint x: 283, endPoint y: 433, distance: 236.9
click at [502, 345] on div at bounding box center [501, 351] width 27 height 31
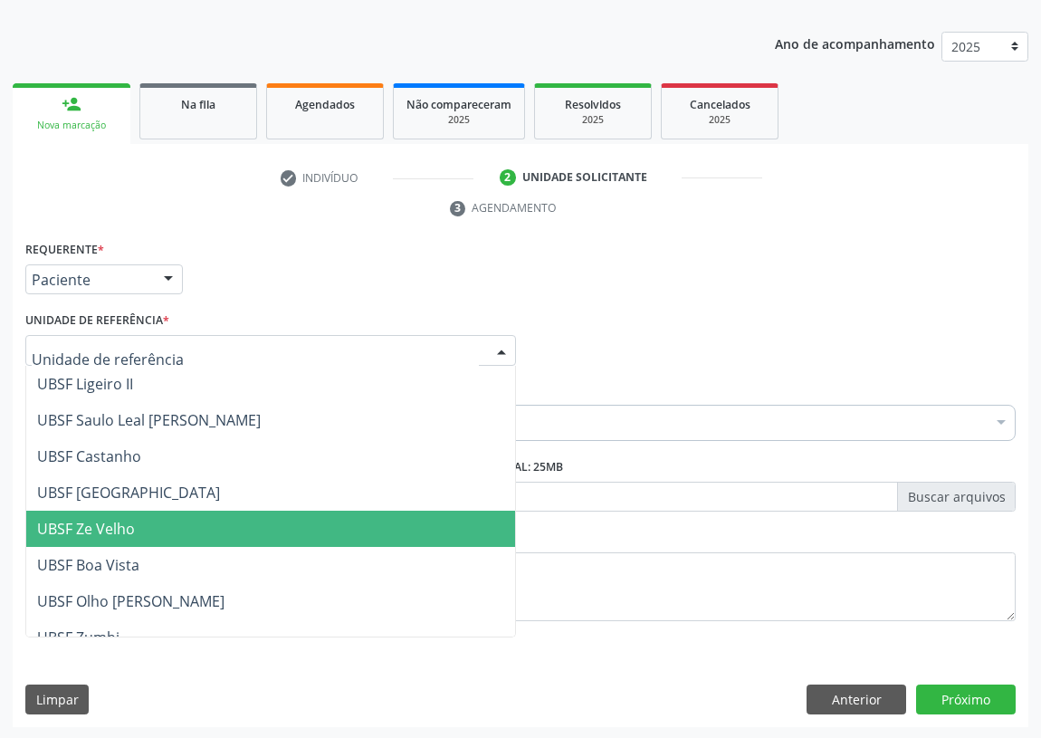
drag, startPoint x: 94, startPoint y: 530, endPoint x: 0, endPoint y: 534, distance: 94.3
click at [92, 529] on span "UBSF Ze Velho" at bounding box center [86, 529] width 98 height 20
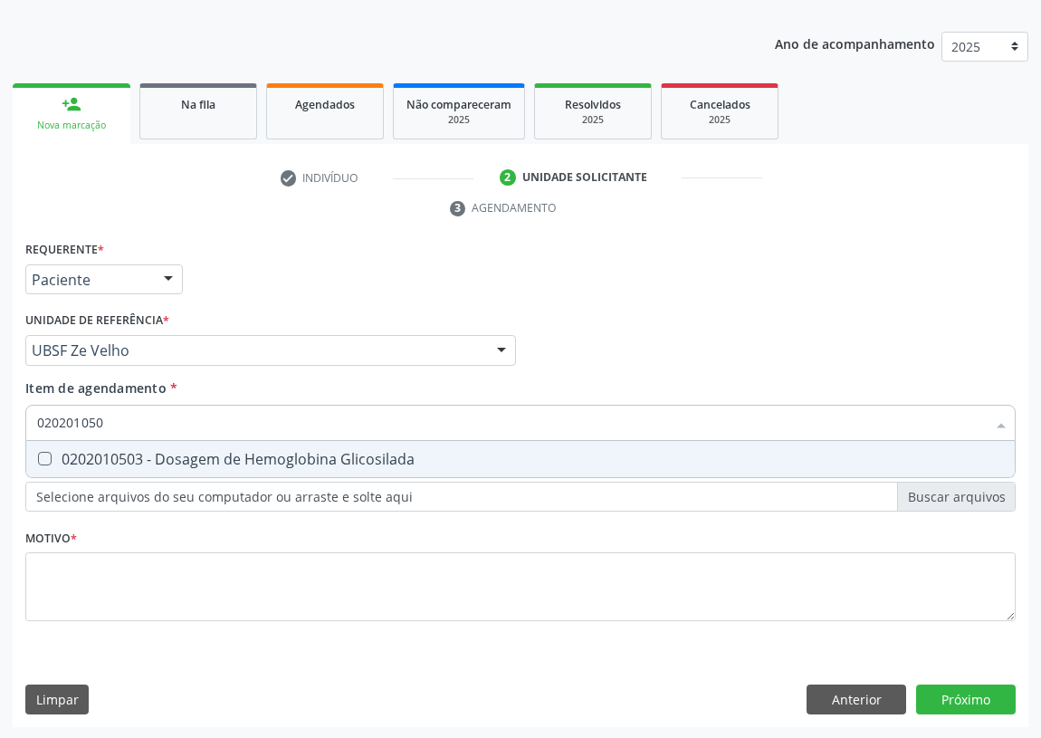
type input "0202010503"
drag, startPoint x: 45, startPoint y: 457, endPoint x: 29, endPoint y: 557, distance: 100.9
click at [43, 461] on Glicosilada at bounding box center [45, 459] width 14 height 14
click at [38, 461] on Glicosilada "checkbox" at bounding box center [32, 459] width 12 height 12
checkbox Glicosilada "true"
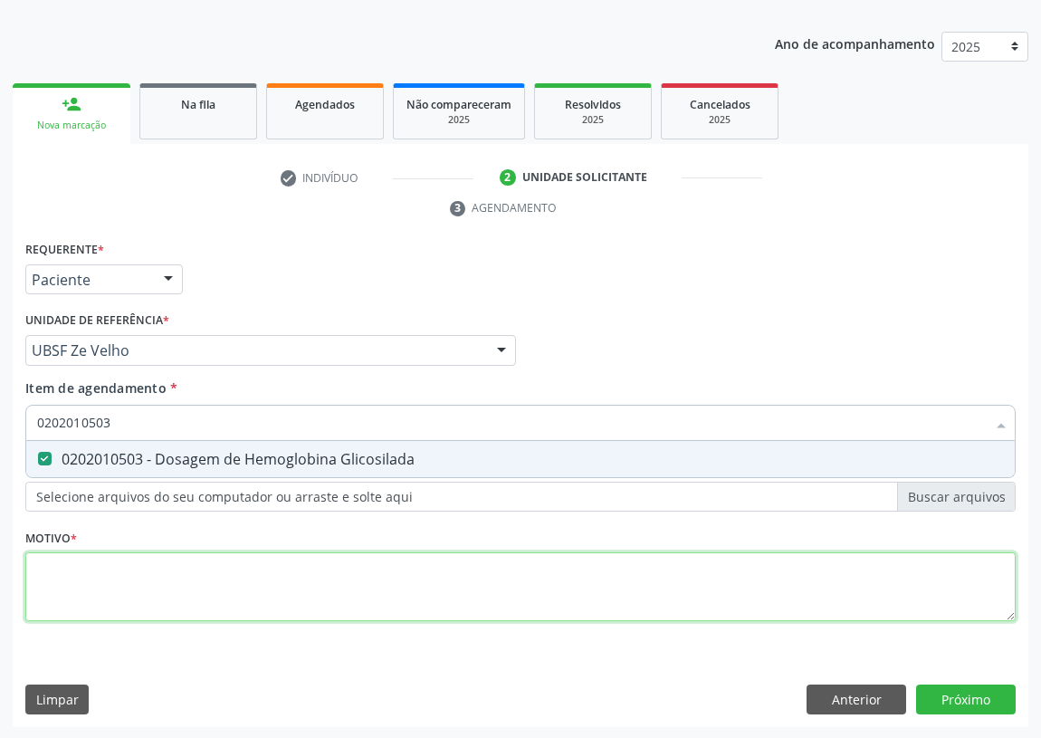
click at [46, 580] on div "Requerente * Paciente Médico(a) Enfermeiro(a) Paciente Nenhum resultado encontr…" at bounding box center [520, 441] width 991 height 410
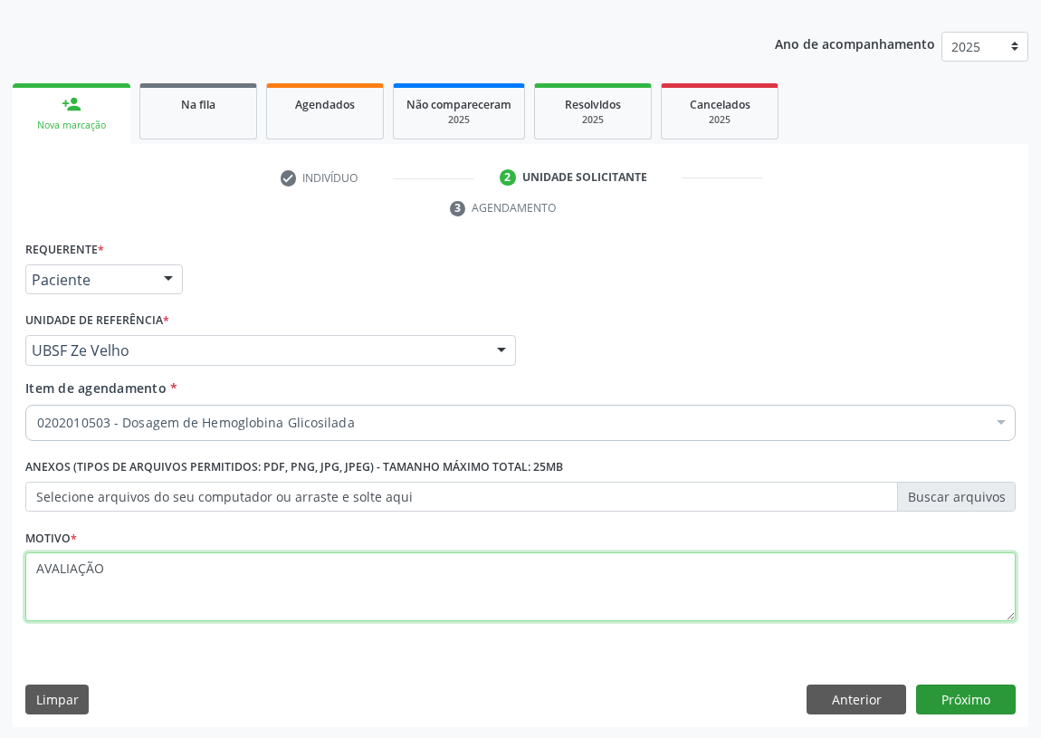
type textarea "AVALIAÇÃO"
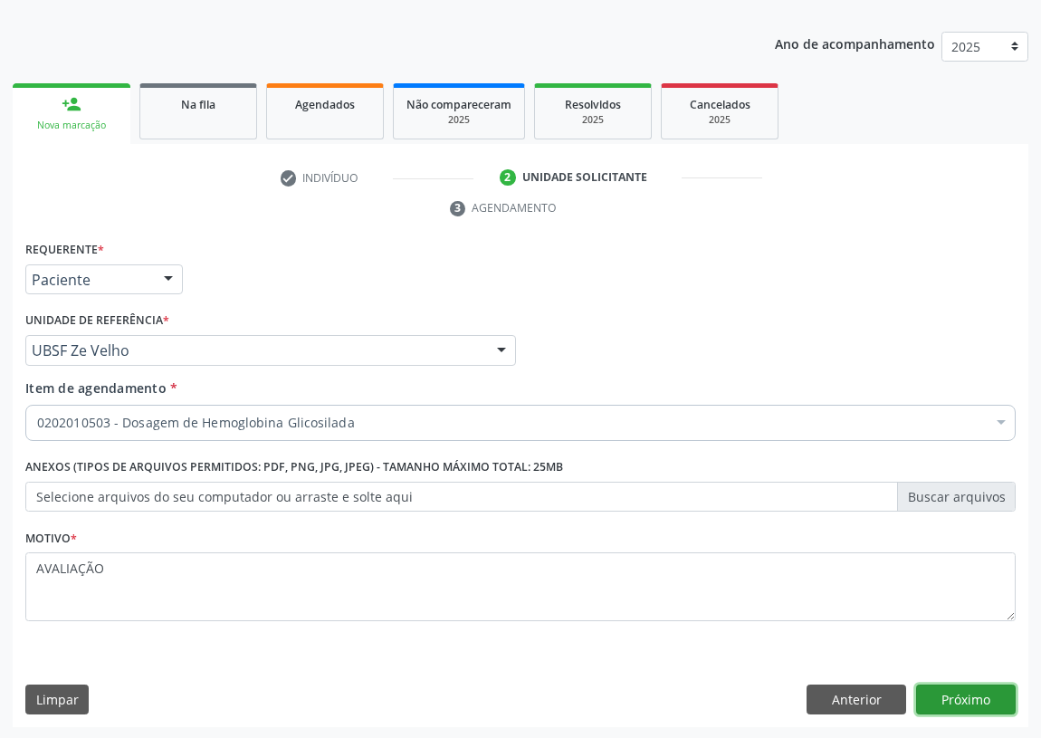
click at [978, 694] on button "Próximo" at bounding box center [966, 700] width 100 height 31
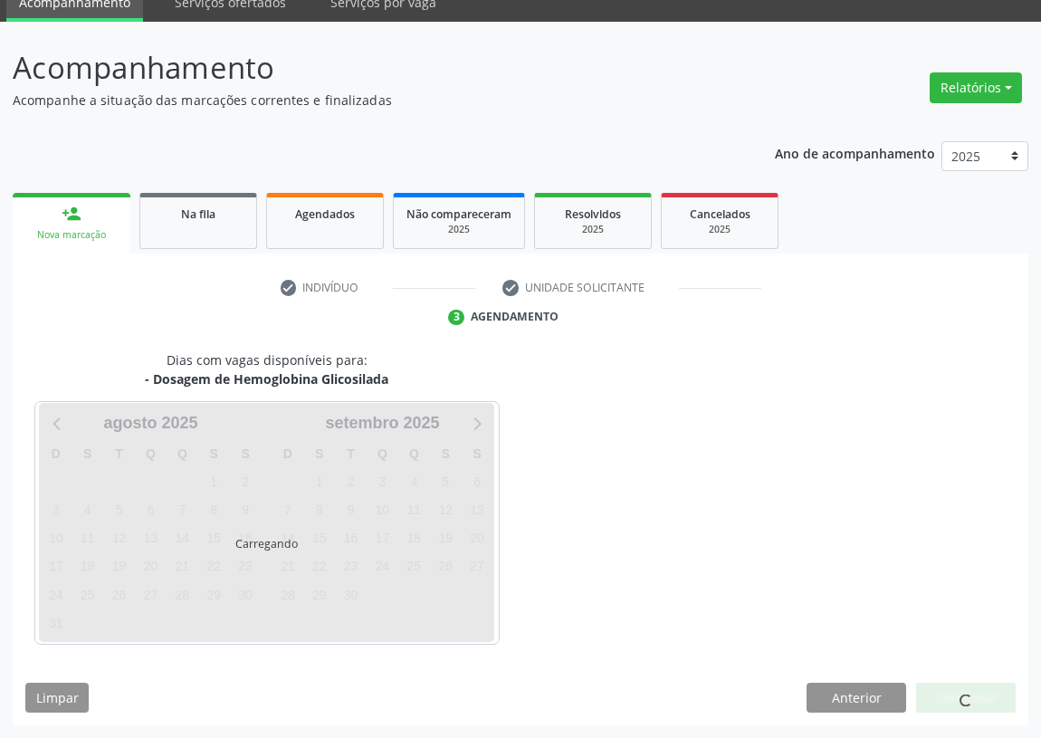
scroll to position [76, 0]
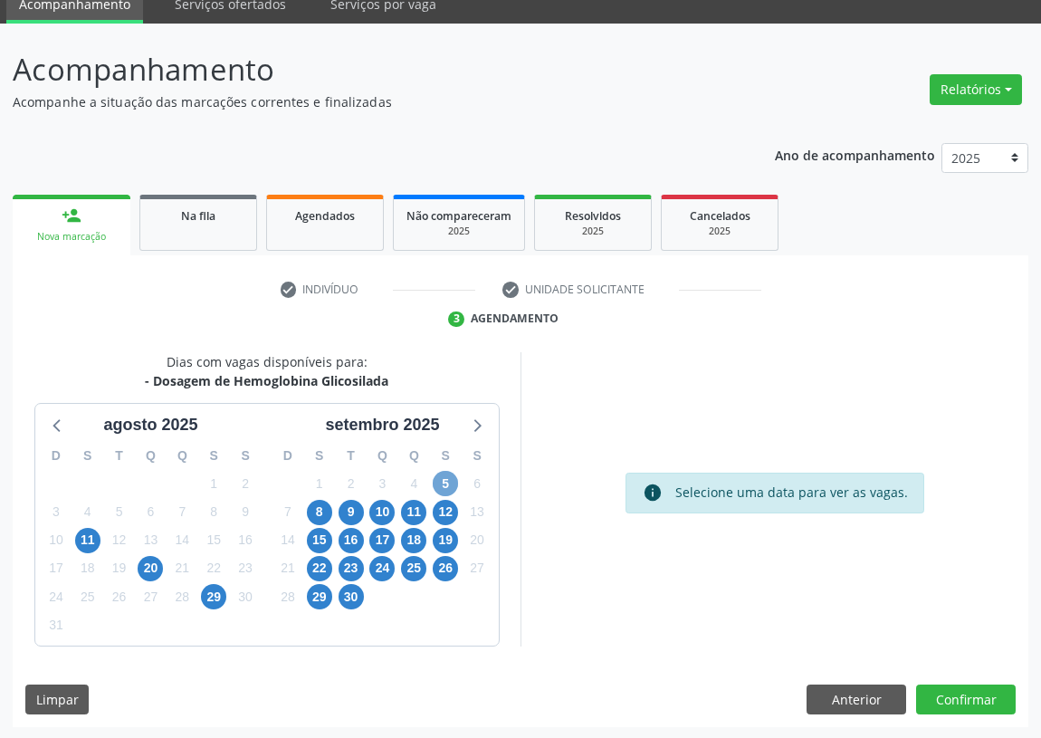
drag, startPoint x: 452, startPoint y: 480, endPoint x: 831, endPoint y: 392, distance: 389.5
click at [452, 479] on span "5" at bounding box center [445, 483] width 25 height 25
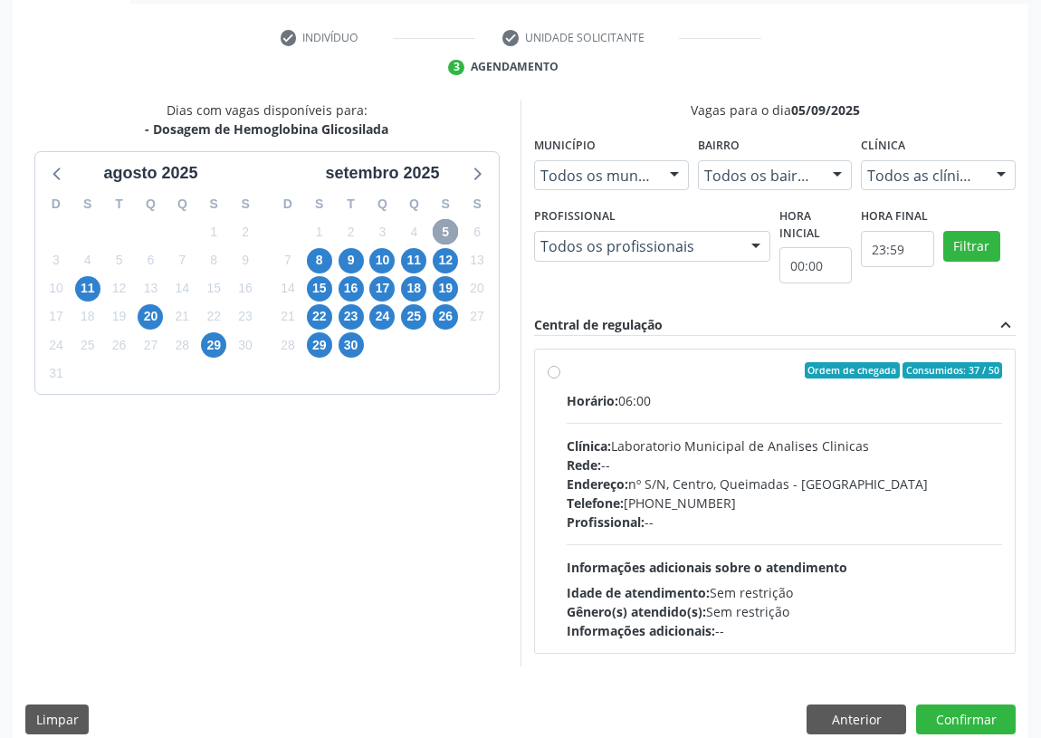
scroll to position [348, 0]
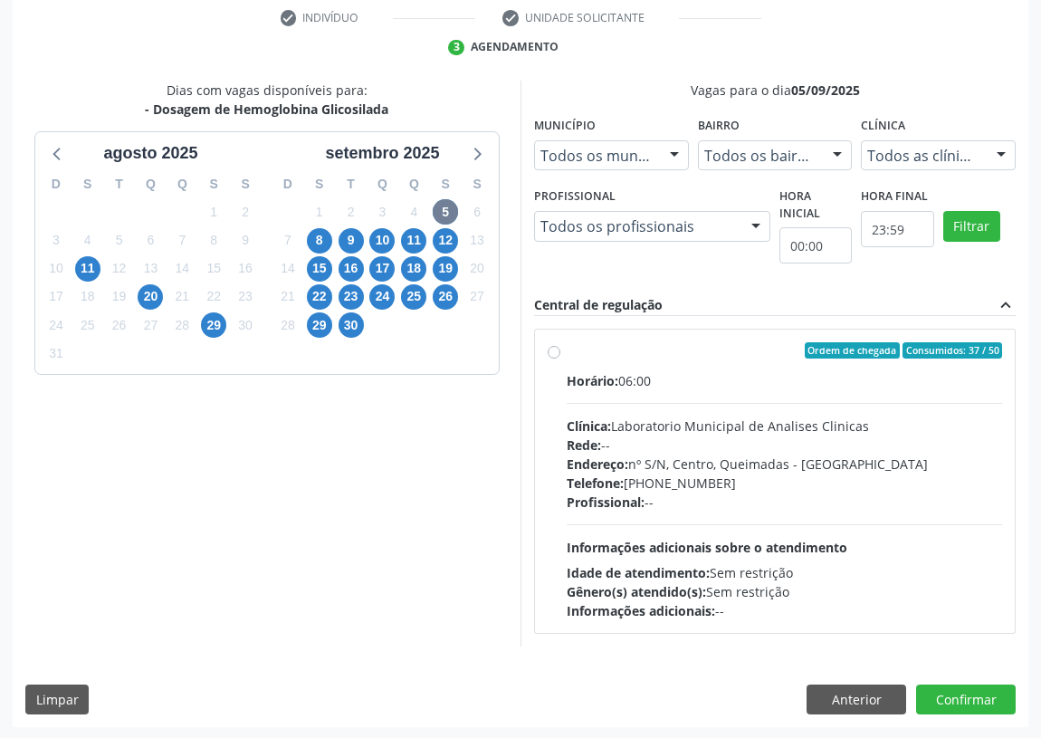
drag, startPoint x: 562, startPoint y: 347, endPoint x: 551, endPoint y: 350, distance: 12.3
click at [558, 348] on div "Ordem de chegada Consumidos: 37 / 50 Horário: 06:00 Clínica: Laboratorio Munici…" at bounding box center [775, 481] width 455 height 278
radio input "true"
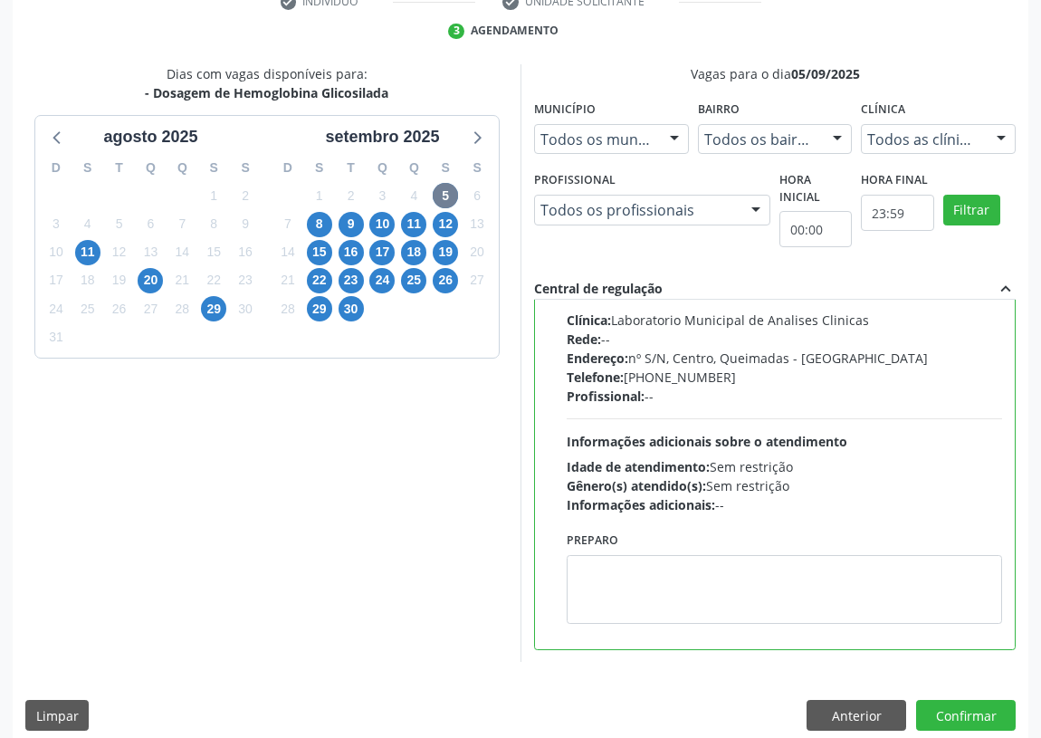
scroll to position [380, 0]
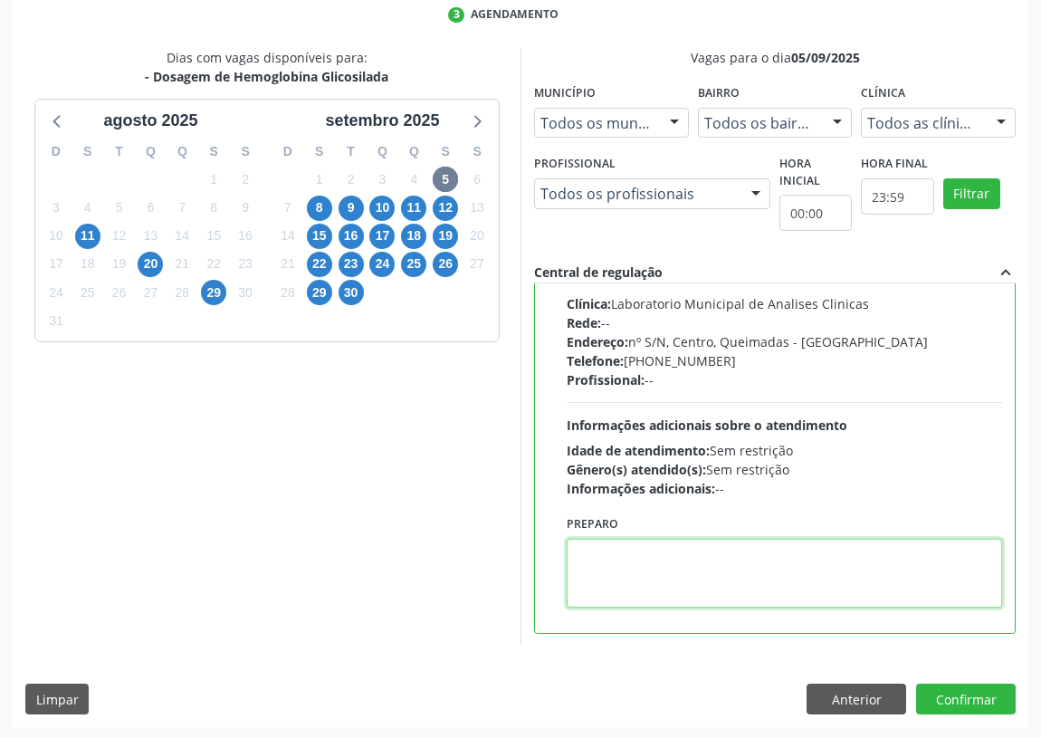
click at [643, 585] on textarea at bounding box center [785, 573] width 436 height 69
type textarea "IR EM [GEOGRAPHIC_DATA]"
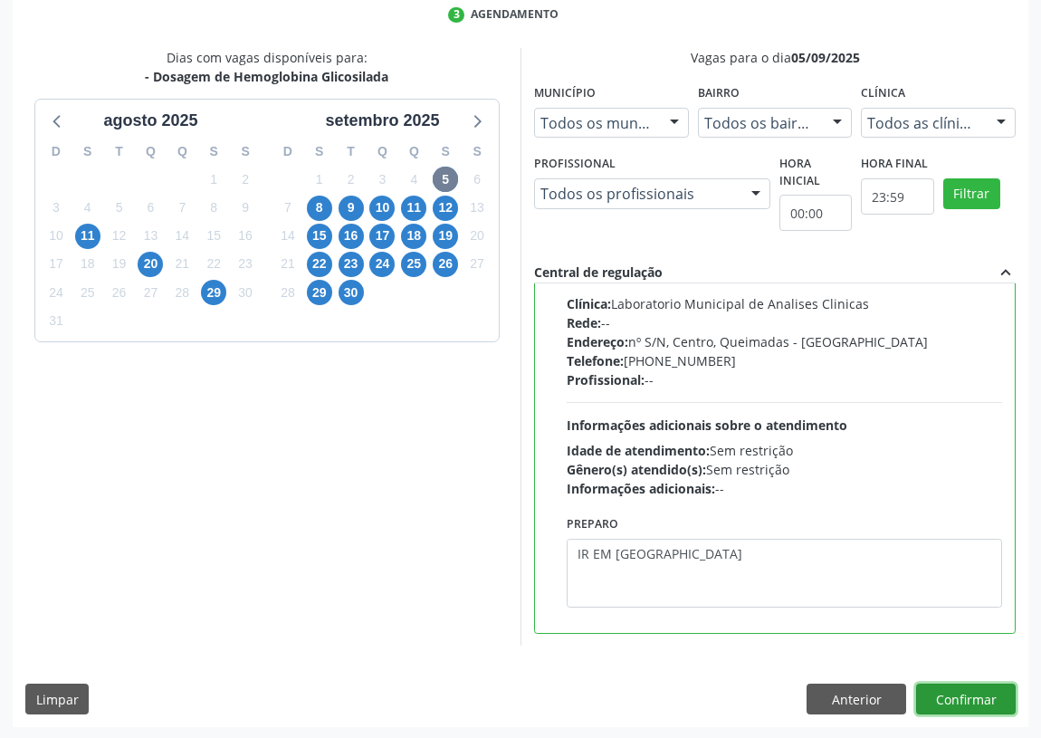
click at [977, 688] on button "Confirmar" at bounding box center [966, 699] width 100 height 31
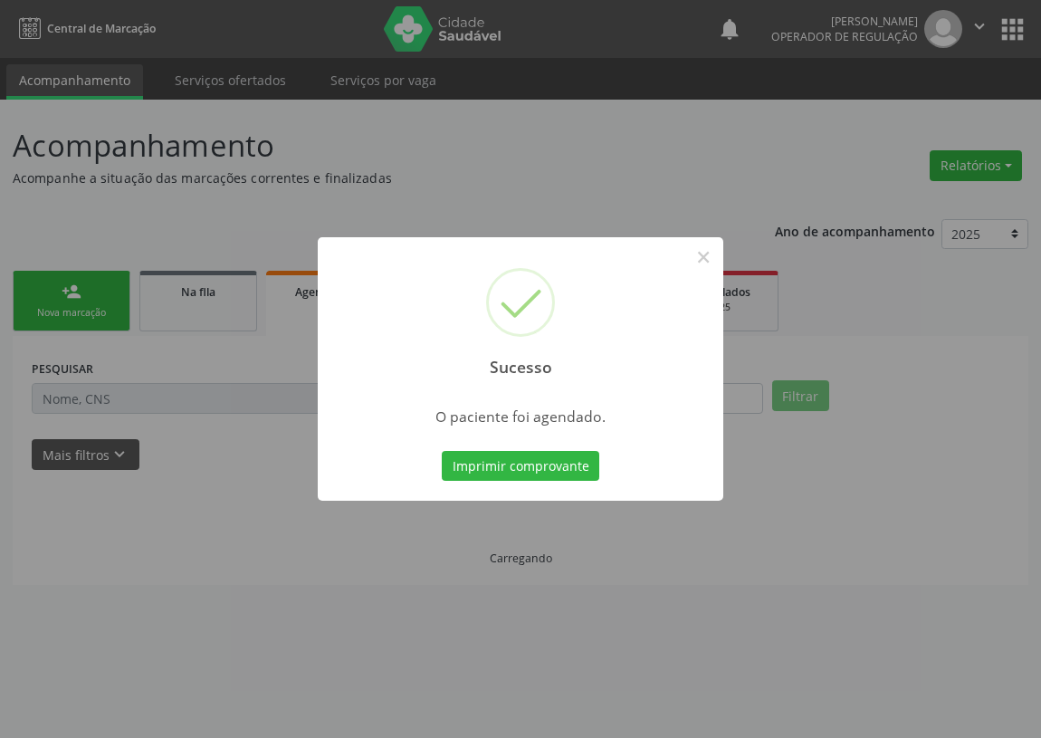
scroll to position [0, 0]
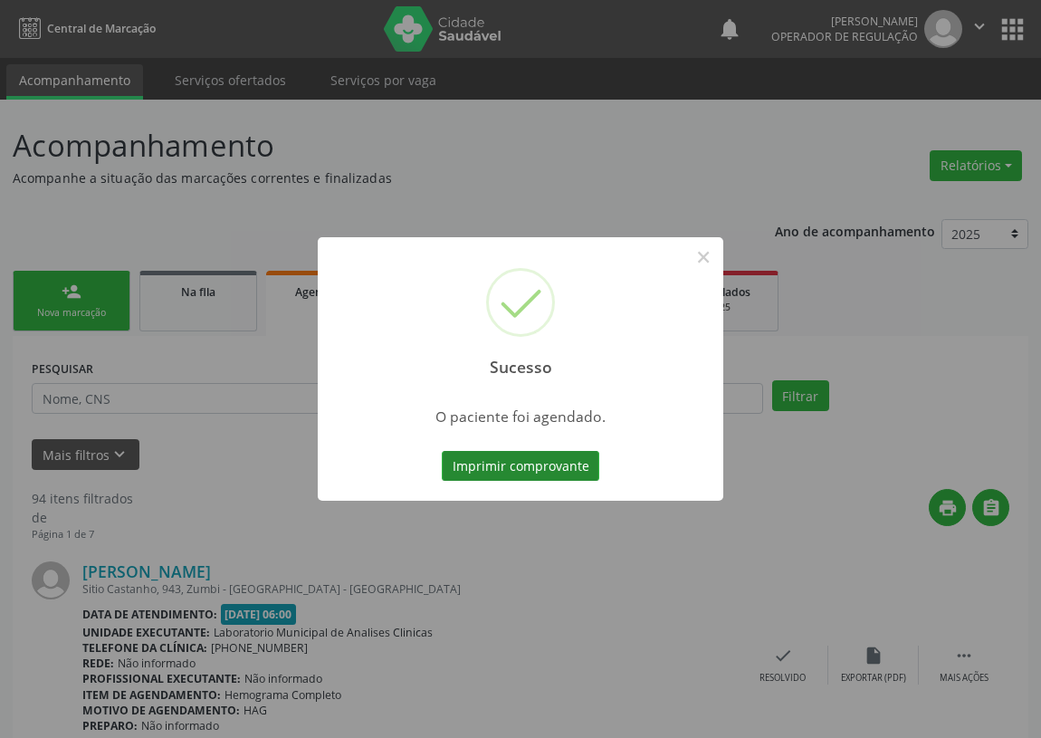
click at [556, 459] on button "Imprimir comprovante" at bounding box center [521, 466] width 158 height 31
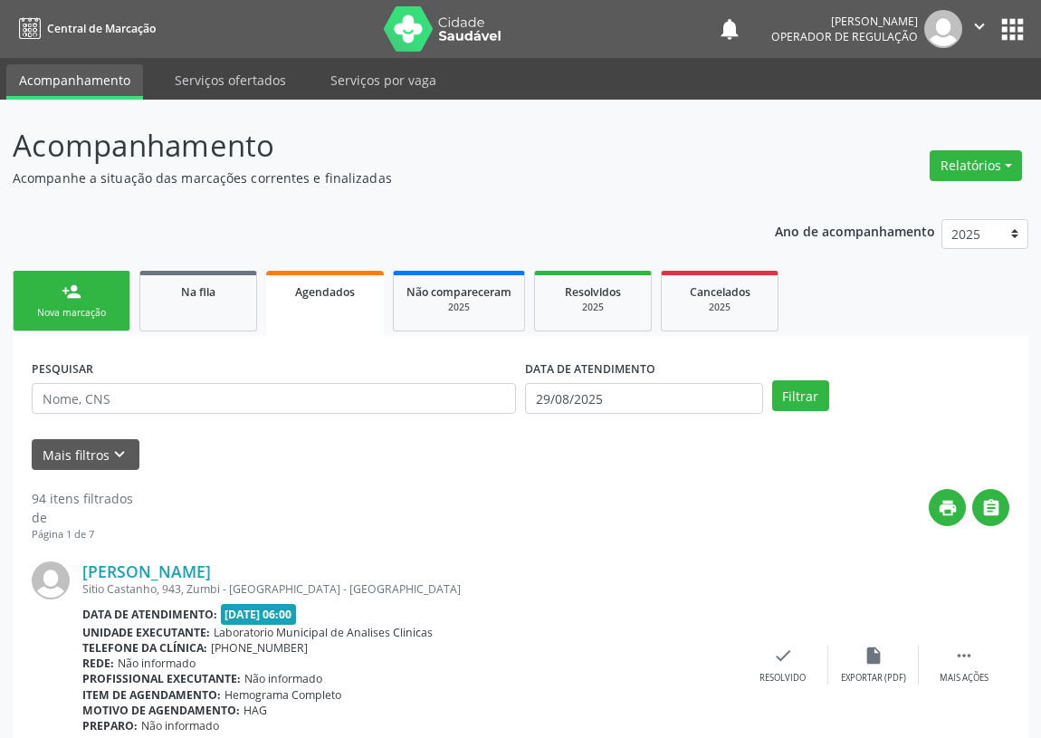
click at [67, 299] on div "person_add" at bounding box center [72, 292] width 20 height 20
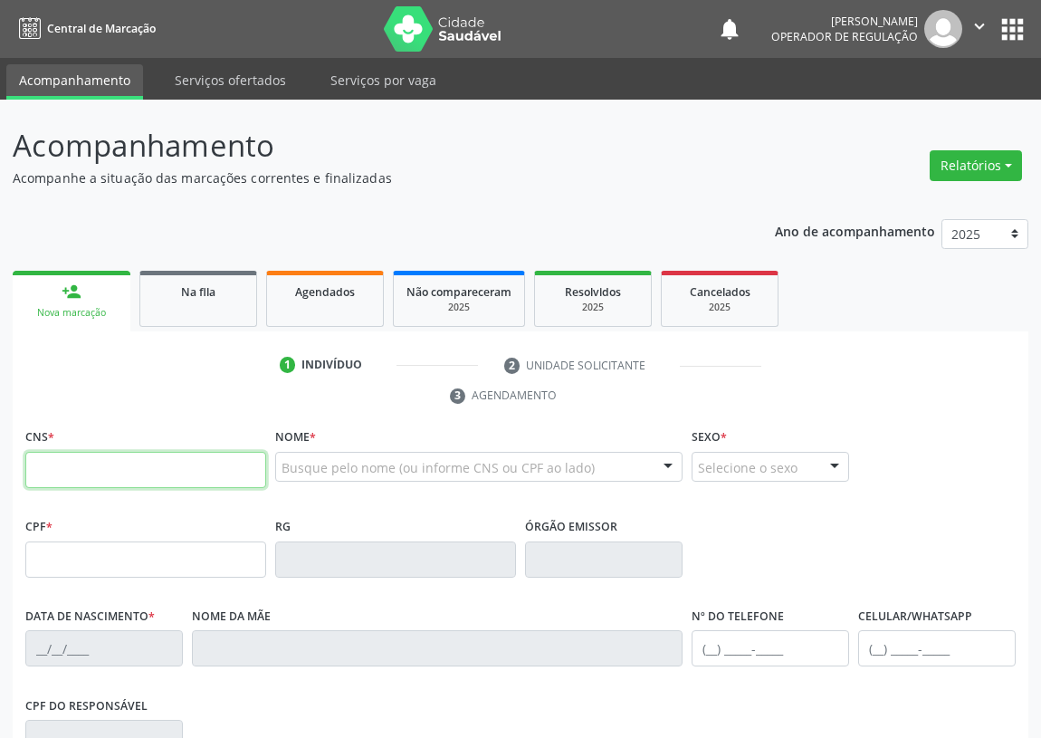
click at [46, 467] on input "text" at bounding box center [145, 470] width 241 height 36
click at [40, 455] on input "text" at bounding box center [145, 470] width 241 height 36
type input "708 2076 6232 3542"
type input "078.558.004-25"
type input "23/04/1952"
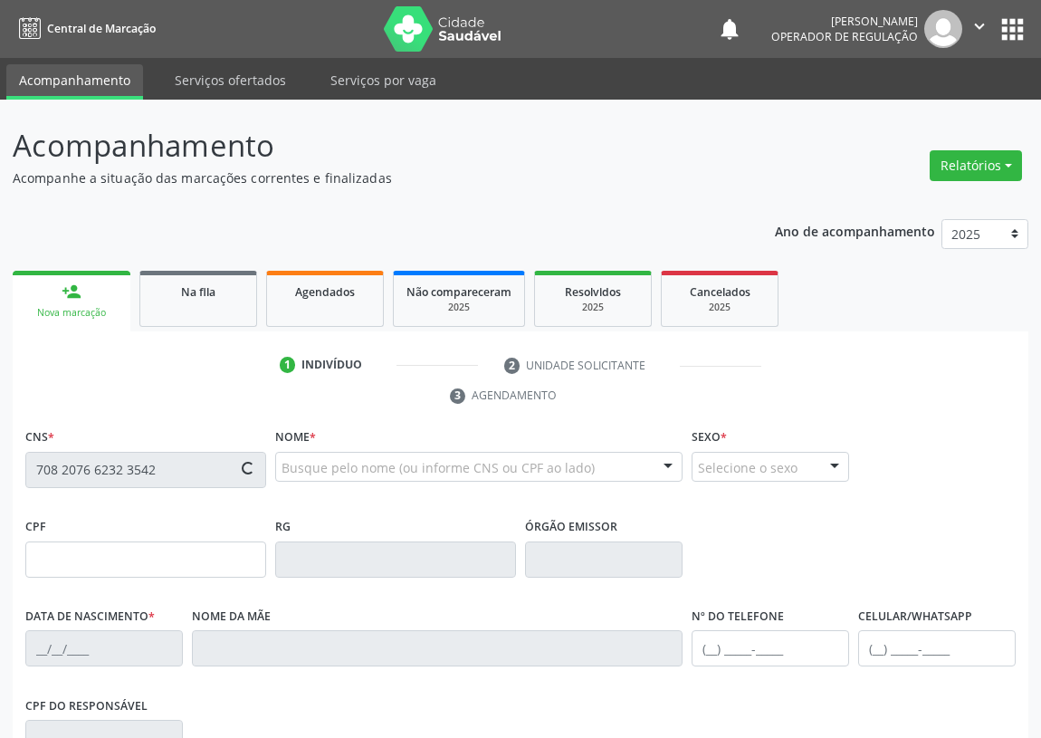
type input "Severina Ferreira da Silva"
type input "(83) 99334-5272"
type input "S/N"
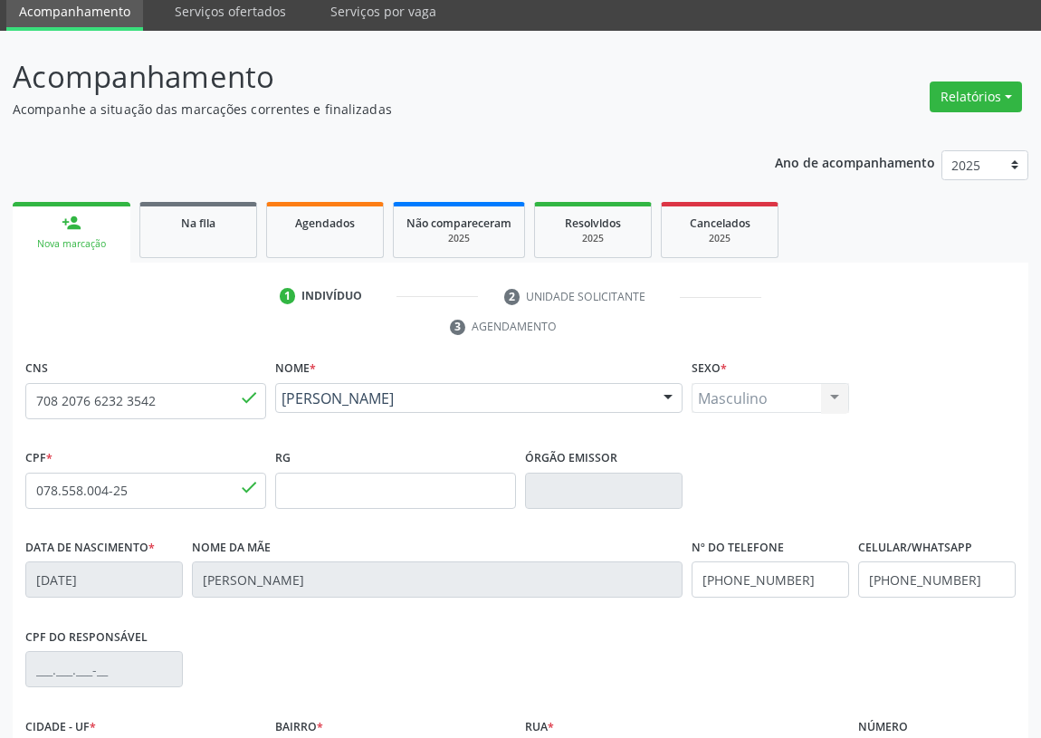
scroll to position [272, 0]
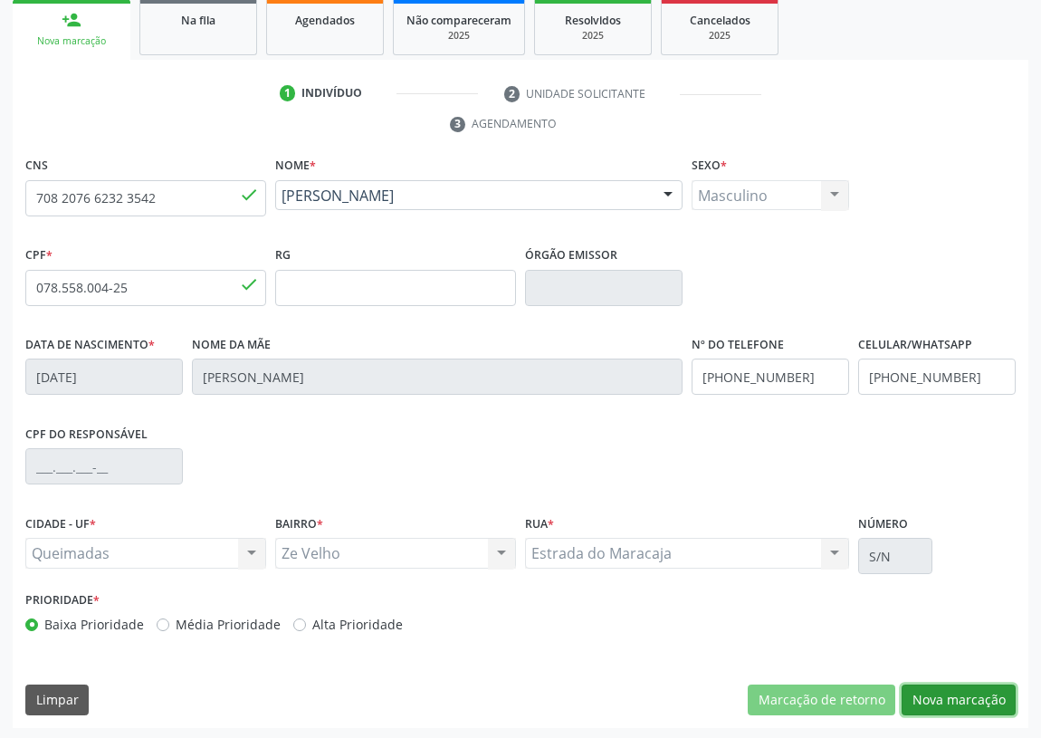
drag, startPoint x: 942, startPoint y: 705, endPoint x: 504, endPoint y: 581, distance: 454.6
click at [942, 705] on button "Nova marcação" at bounding box center [959, 700] width 114 height 31
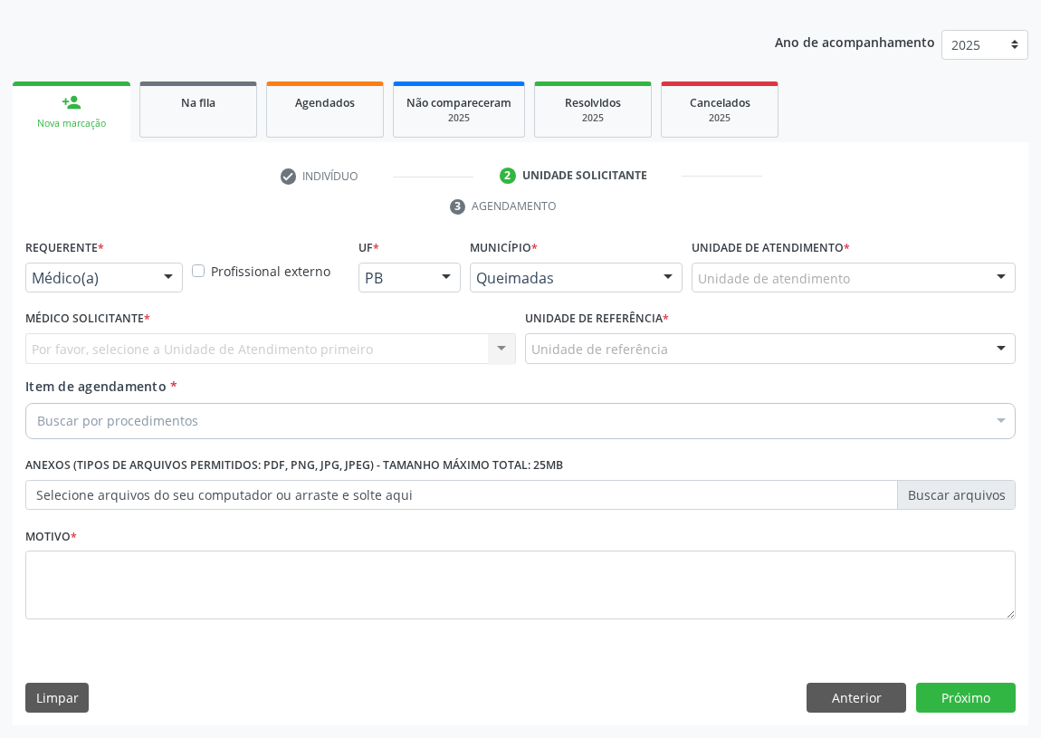
scroll to position [187, 0]
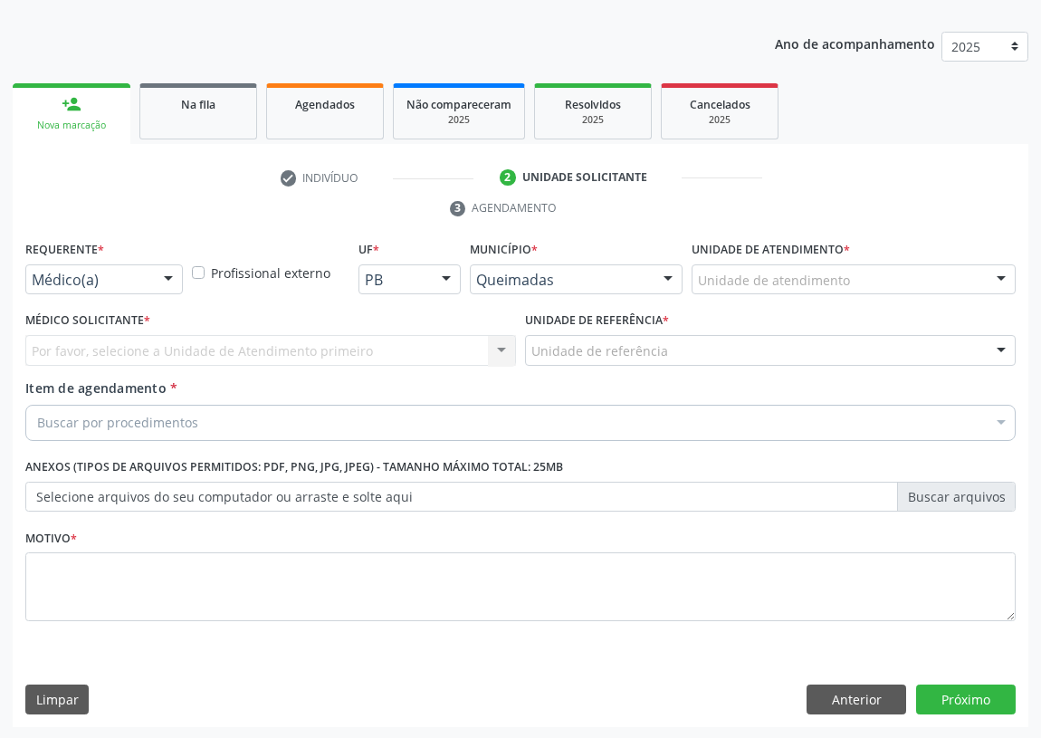
drag, startPoint x: 170, startPoint y: 275, endPoint x: 154, endPoint y: 372, distance: 98.3
click at [166, 295] on div "Médico(a) Médico(a) Enfermeiro(a) Paciente Nenhum resultado encontrado para: " …" at bounding box center [104, 279] width 158 height 31
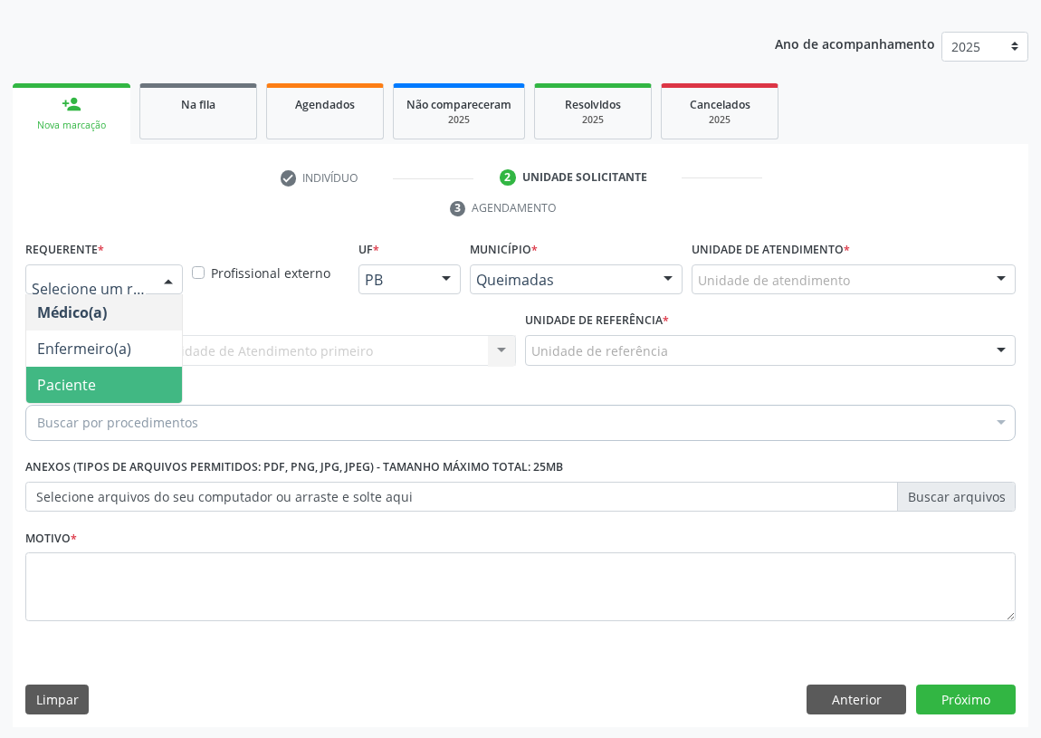
click at [154, 374] on span "Paciente" at bounding box center [104, 385] width 156 height 36
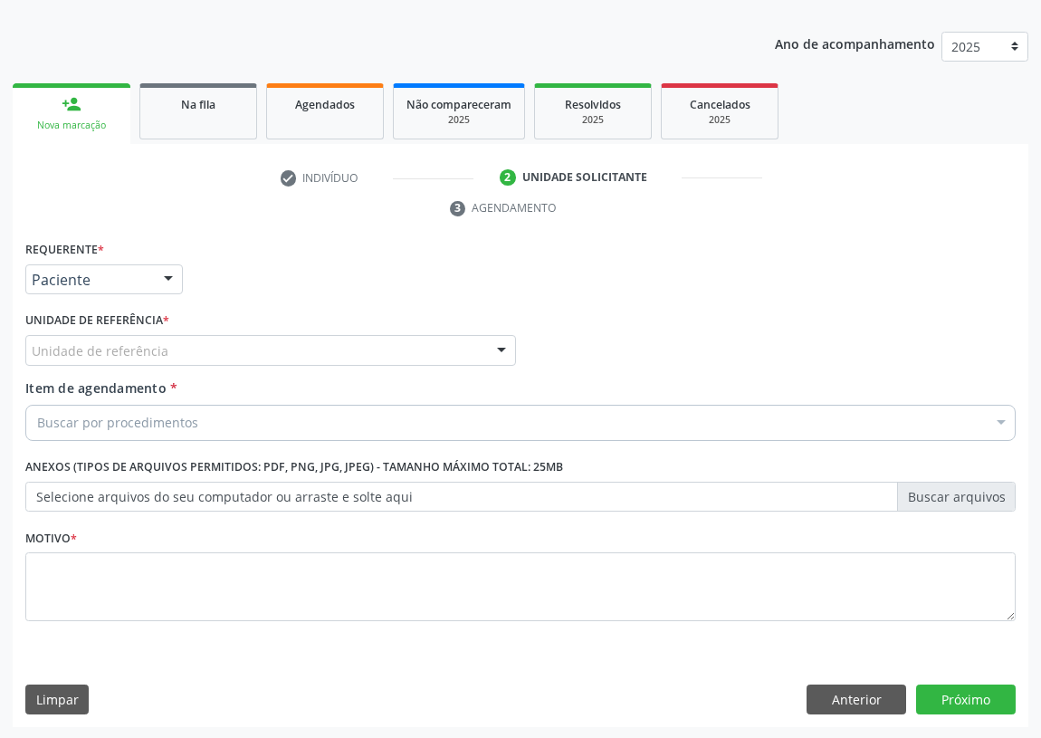
drag, startPoint x: 503, startPoint y: 346, endPoint x: 348, endPoint y: 433, distance: 177.6
click at [500, 346] on div at bounding box center [501, 351] width 27 height 31
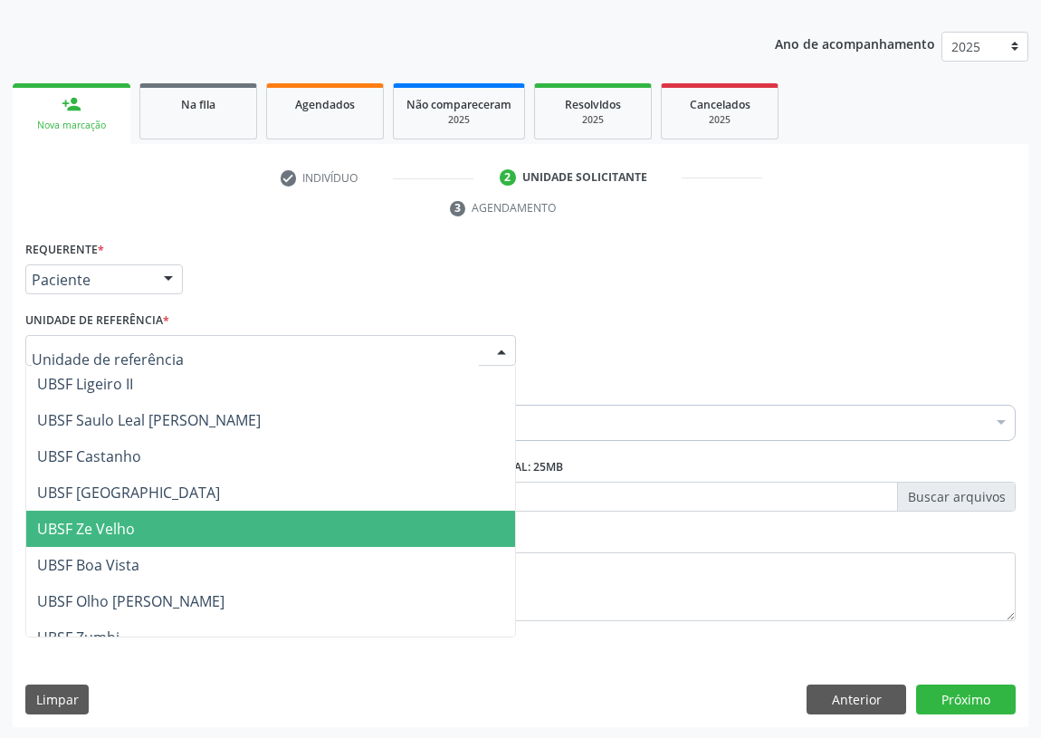
drag, startPoint x: 128, startPoint y: 532, endPoint x: 0, endPoint y: 521, distance: 128.1
click at [127, 532] on span "UBSF Ze Velho" at bounding box center [86, 529] width 98 height 20
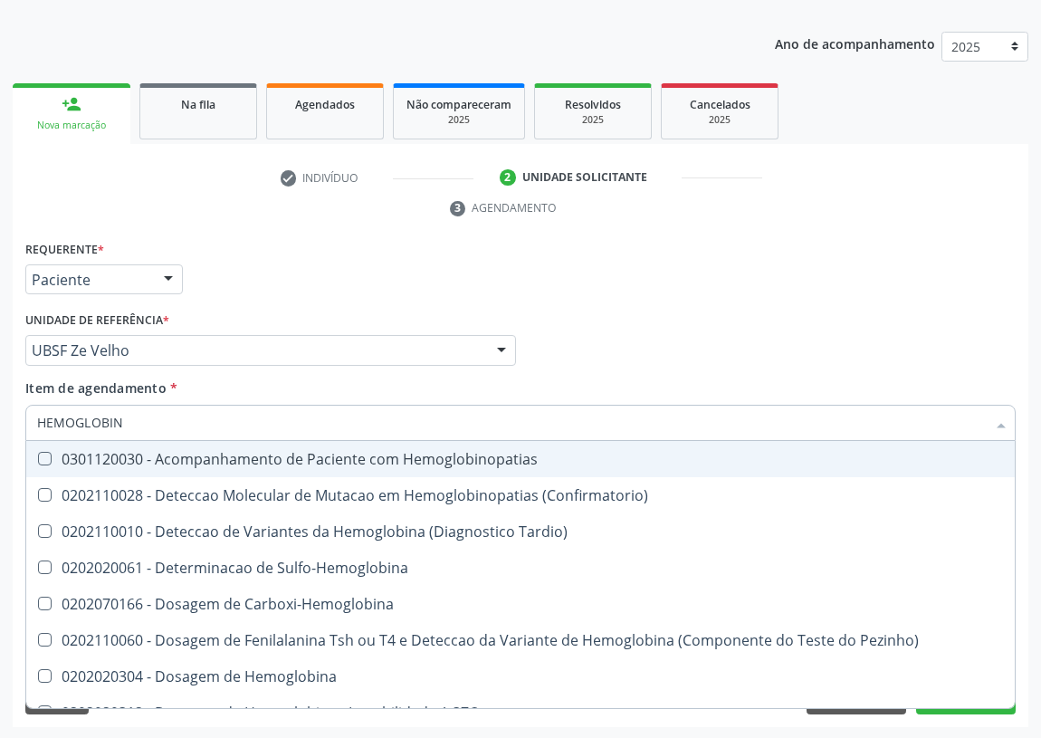
type input "HEMOGLOBINA"
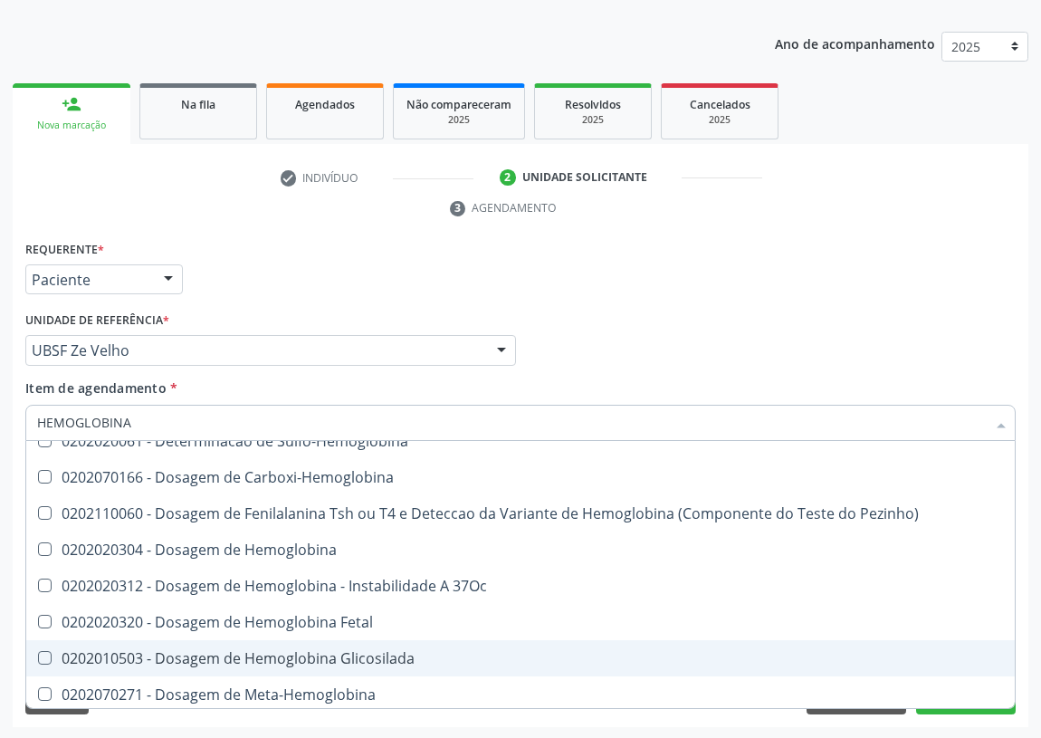
scroll to position [82, 0]
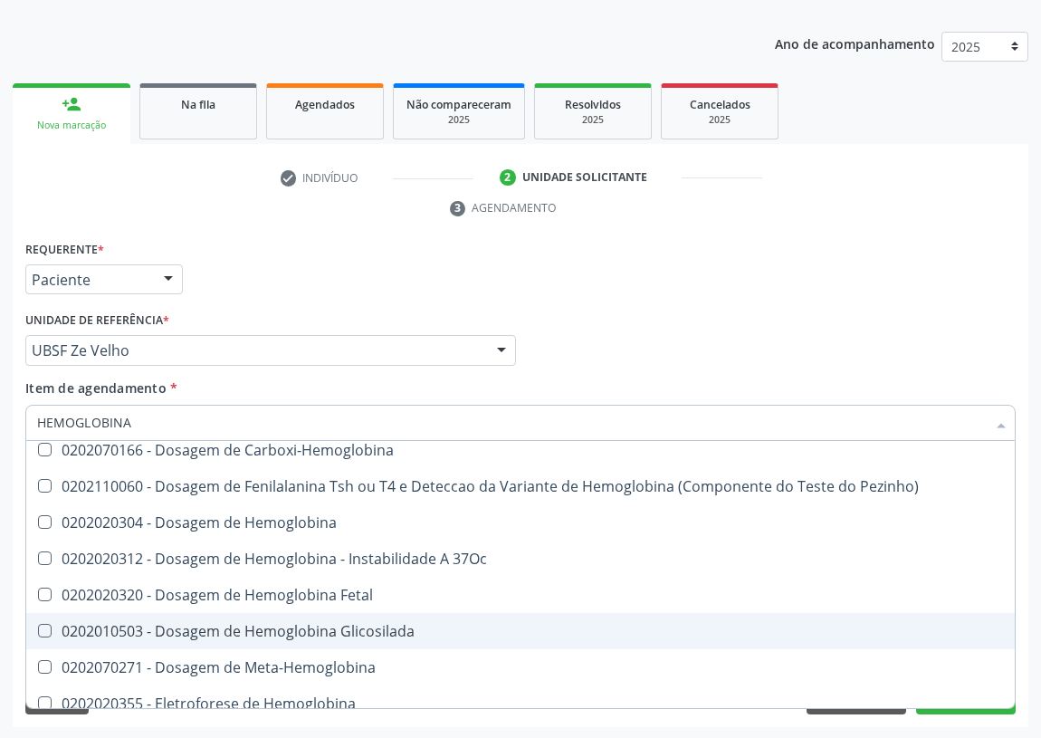
drag, startPoint x: 245, startPoint y: 630, endPoint x: 117, endPoint y: 585, distance: 135.5
click at [241, 628] on div "0202010503 - Dosagem de Hemoglobina Glicosilada" at bounding box center [520, 631] width 967 height 14
checkbox Glicosilada "true"
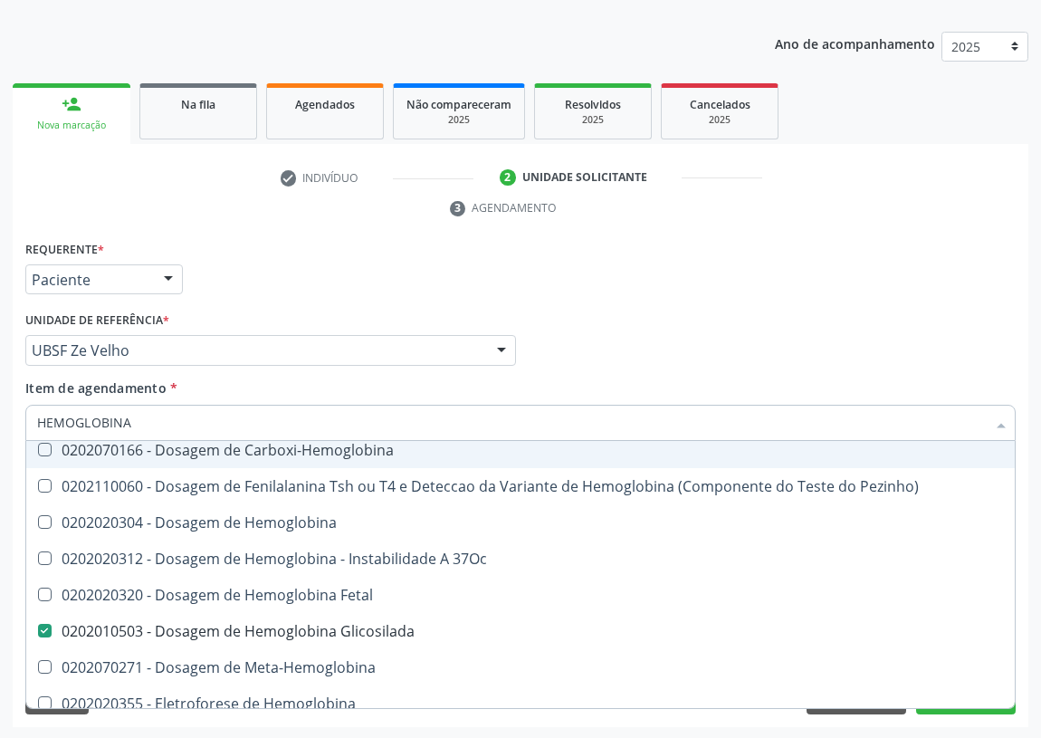
drag, startPoint x: 134, startPoint y: 418, endPoint x: 0, endPoint y: 427, distance: 134.3
click at [0, 427] on div "Acompanhamento Acompanhe a situação das marcações correntes e finalizadas Relat…" at bounding box center [520, 326] width 1041 height 828
type input "G"
checkbox Glicosilada "false"
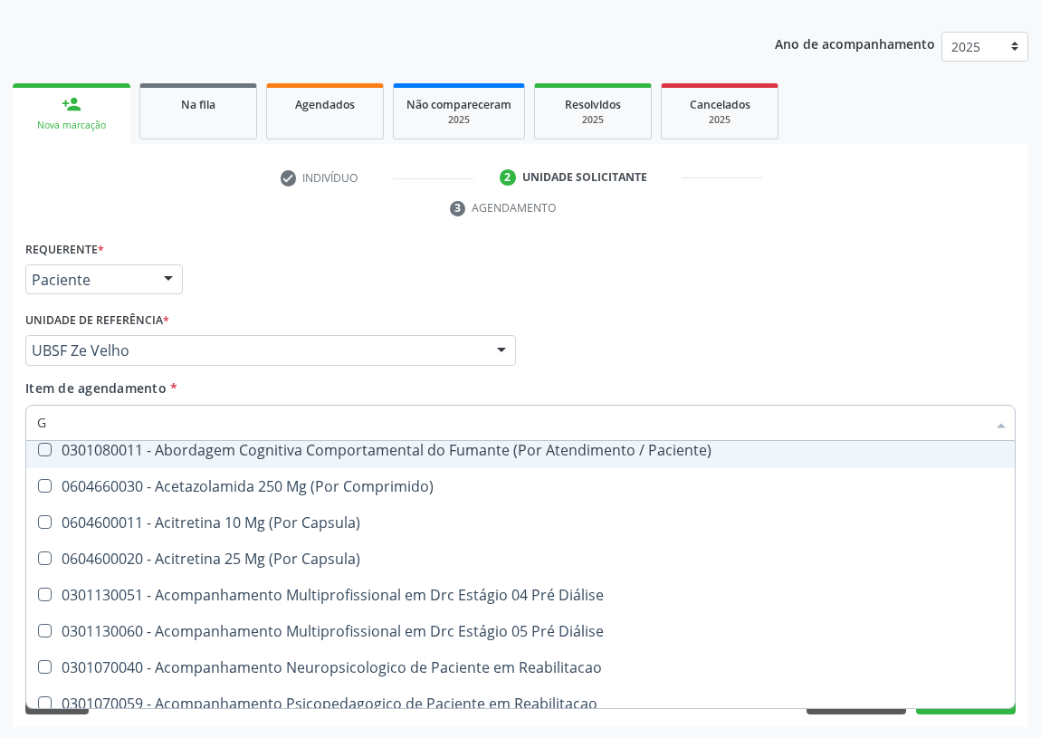
type input "GL"
checkbox Frasco-Ampola\) "true"
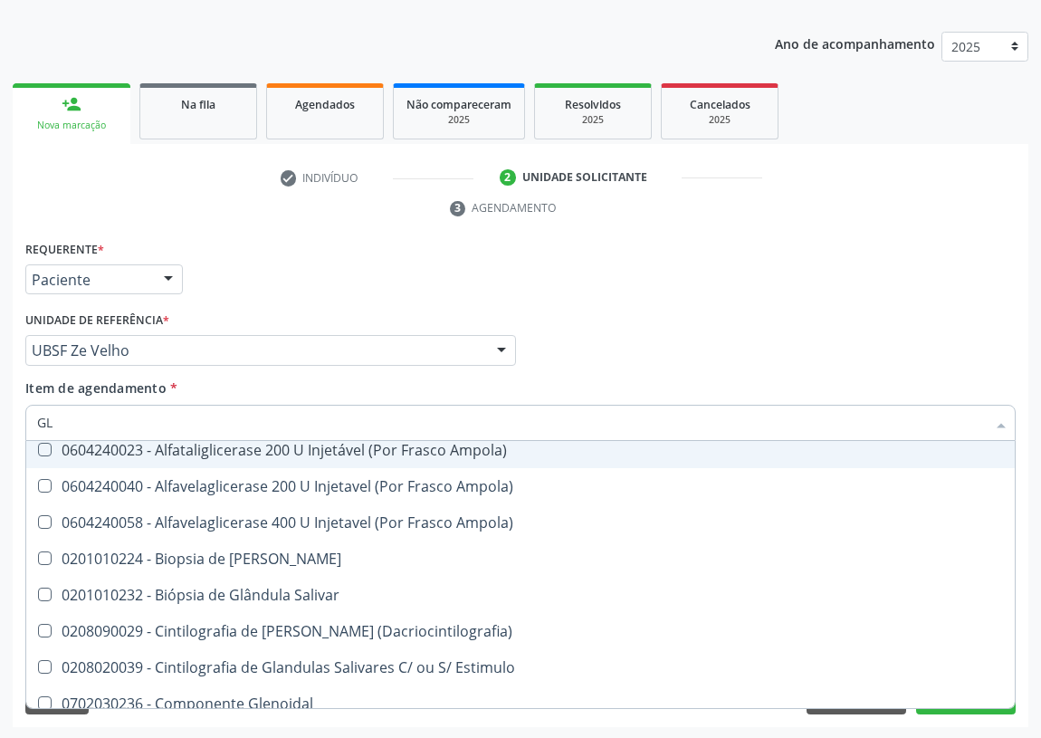
type input "GLI"
checkbox Tardio\) "true"
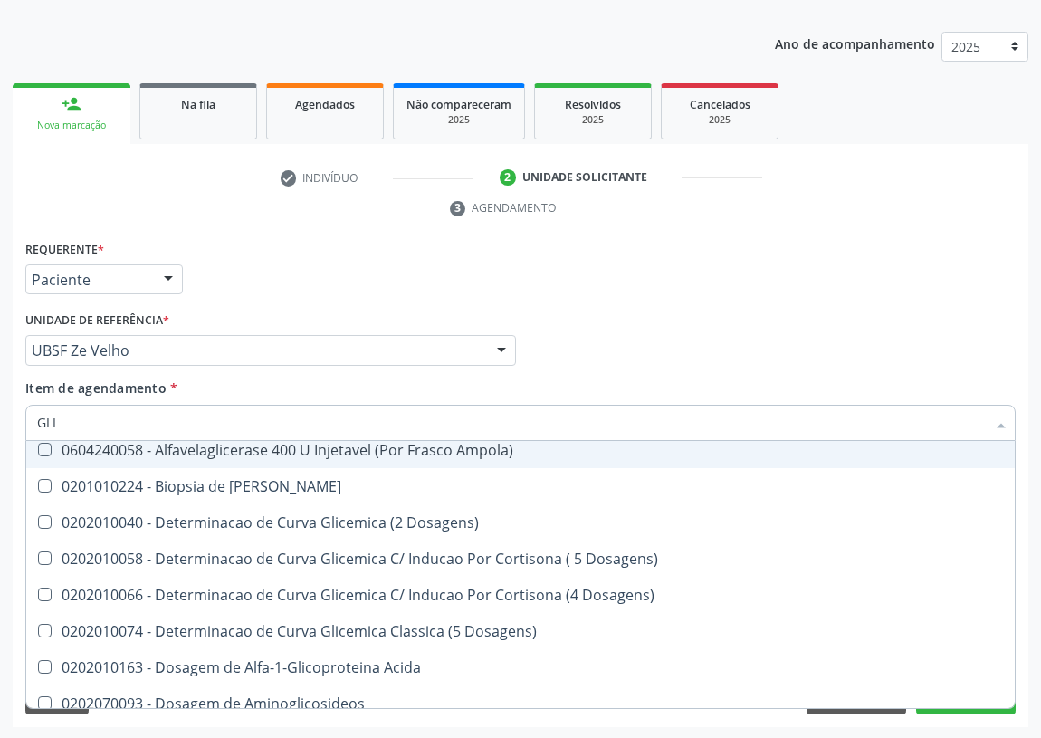
type input "GLIC"
checkbox Desidrogenase "true"
checkbox Glicosilada "false"
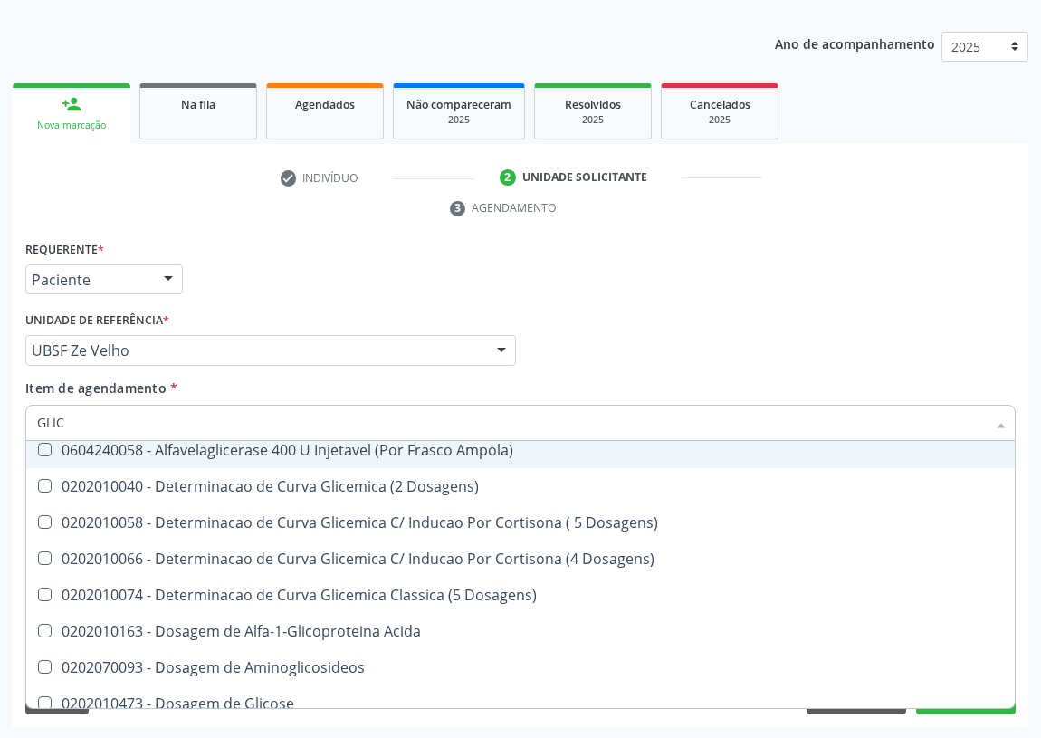
type input "GLICO"
checkbox Dosagens\) "true"
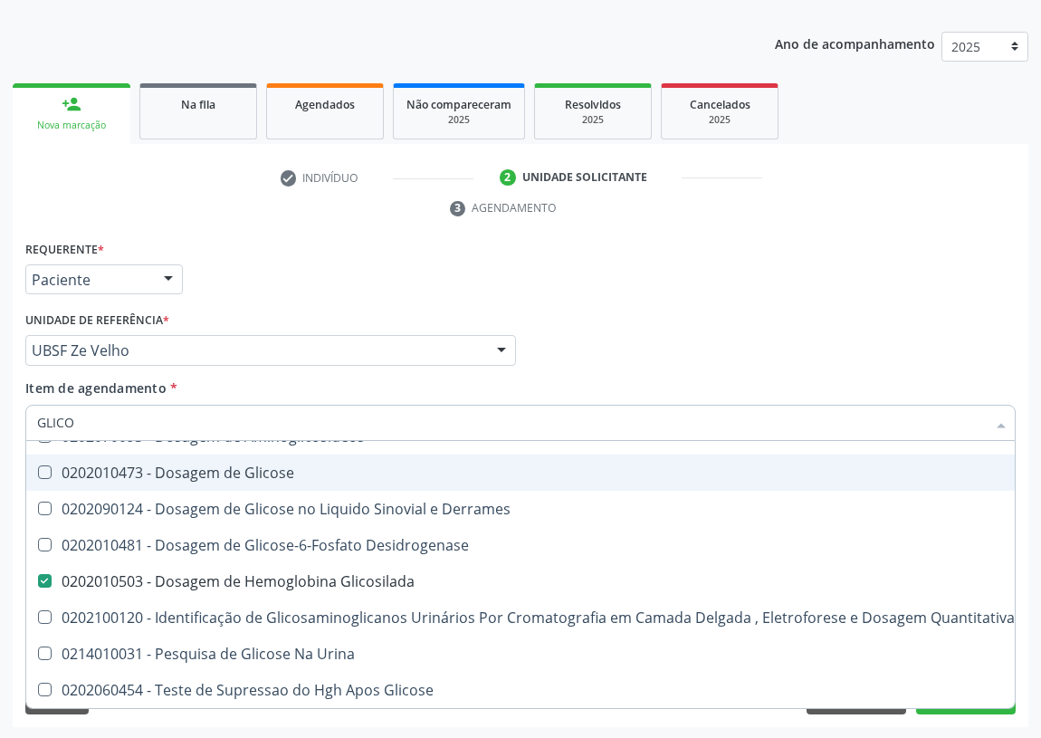
type input "GLICOS"
checkbox Desidrogenase "true"
checkbox Glicosilada "false"
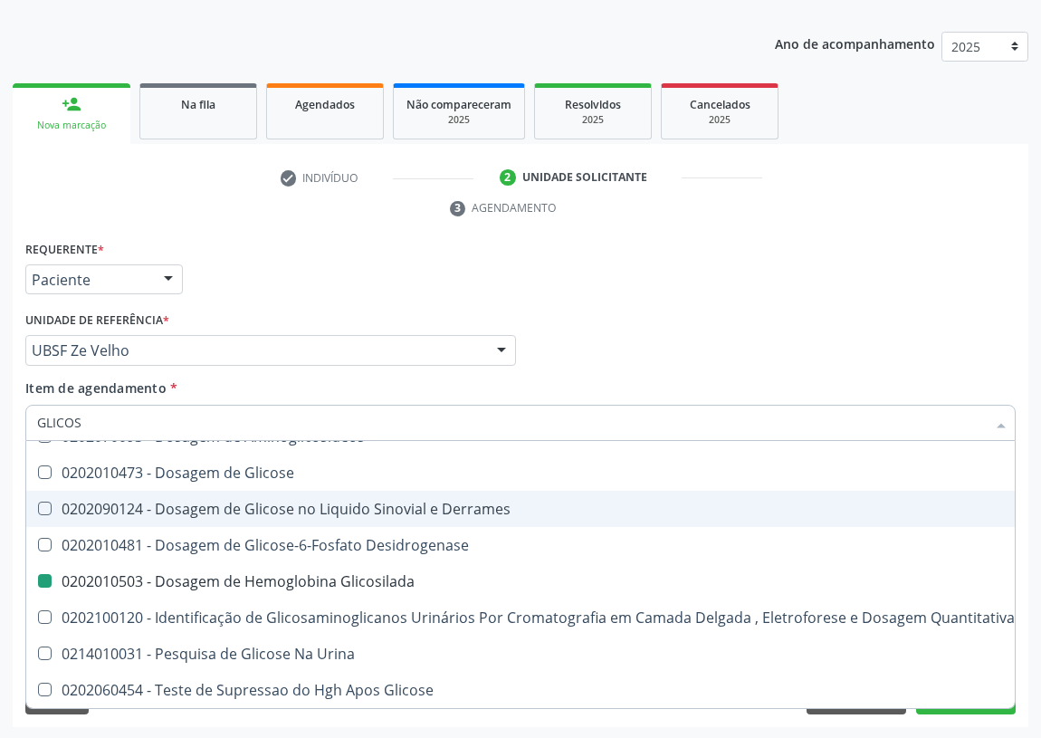
type input "GLICOSE"
checkbox Glicosilada "false"
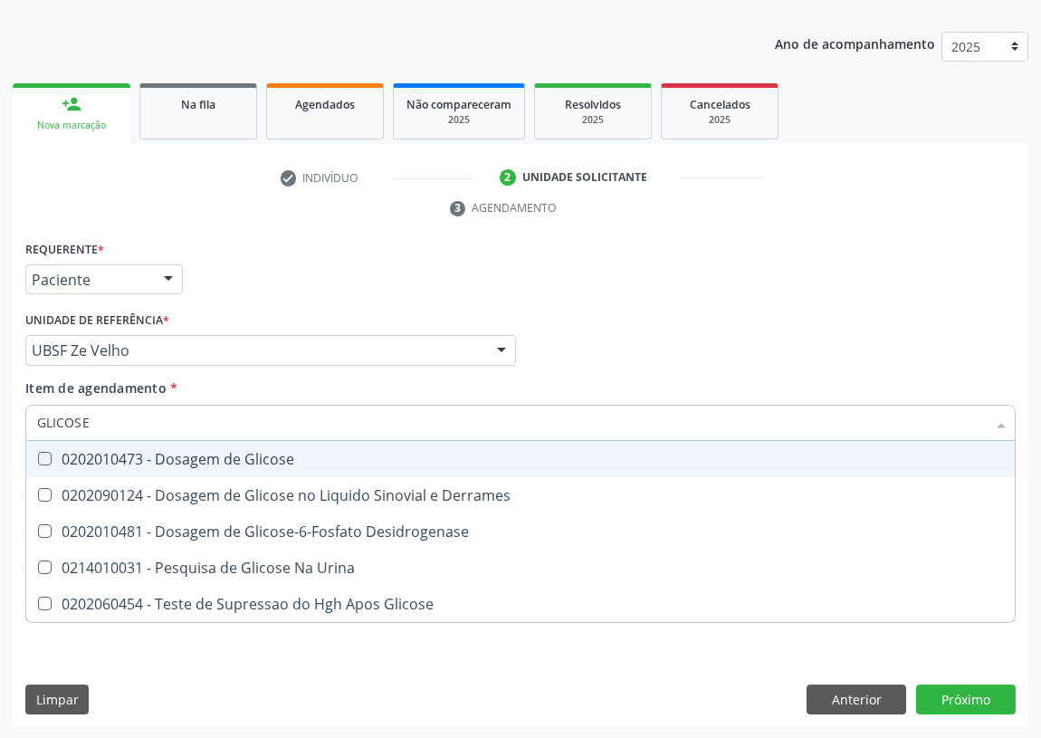
drag, startPoint x: 40, startPoint y: 454, endPoint x: 133, endPoint y: 413, distance: 101.8
click at [51, 452] on Glicose at bounding box center [45, 459] width 14 height 14
click at [38, 453] on Glicose "checkbox" at bounding box center [32, 459] width 12 height 12
checkbox Glicose "true"
drag, startPoint x: 123, startPoint y: 414, endPoint x: 0, endPoint y: 421, distance: 123.4
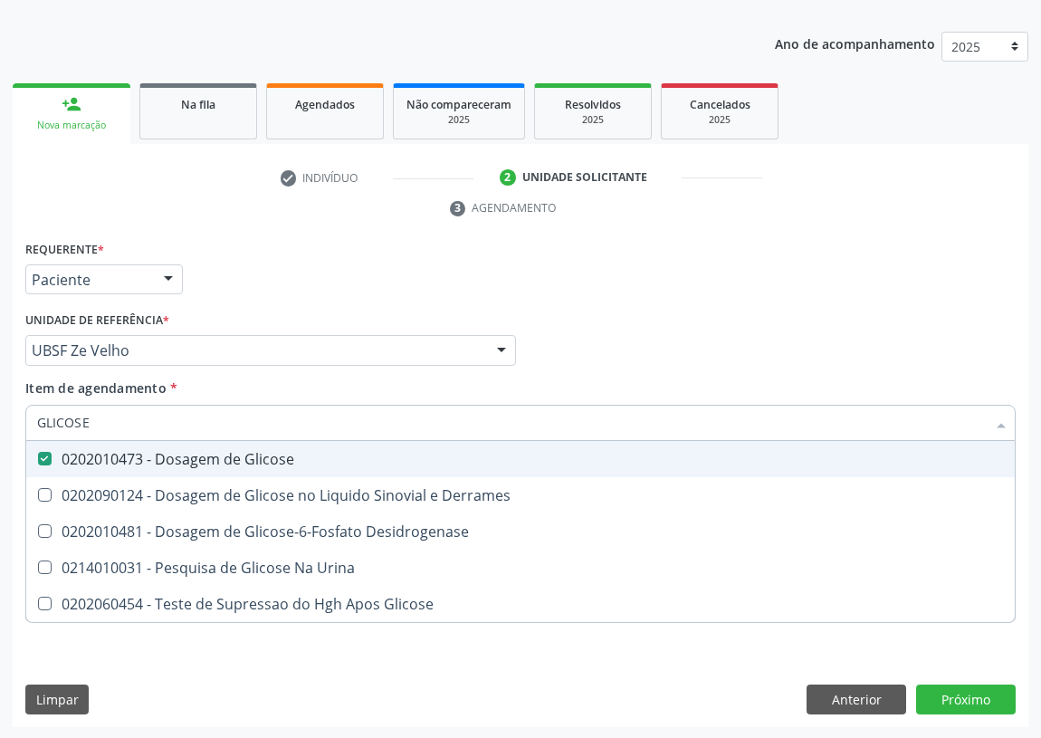
click at [0, 425] on div "Acompanhamento Acompanhe a situação das marcações correntes e finalizadas Relat…" at bounding box center [520, 326] width 1041 height 828
type input "C"
checkbox Glicose "false"
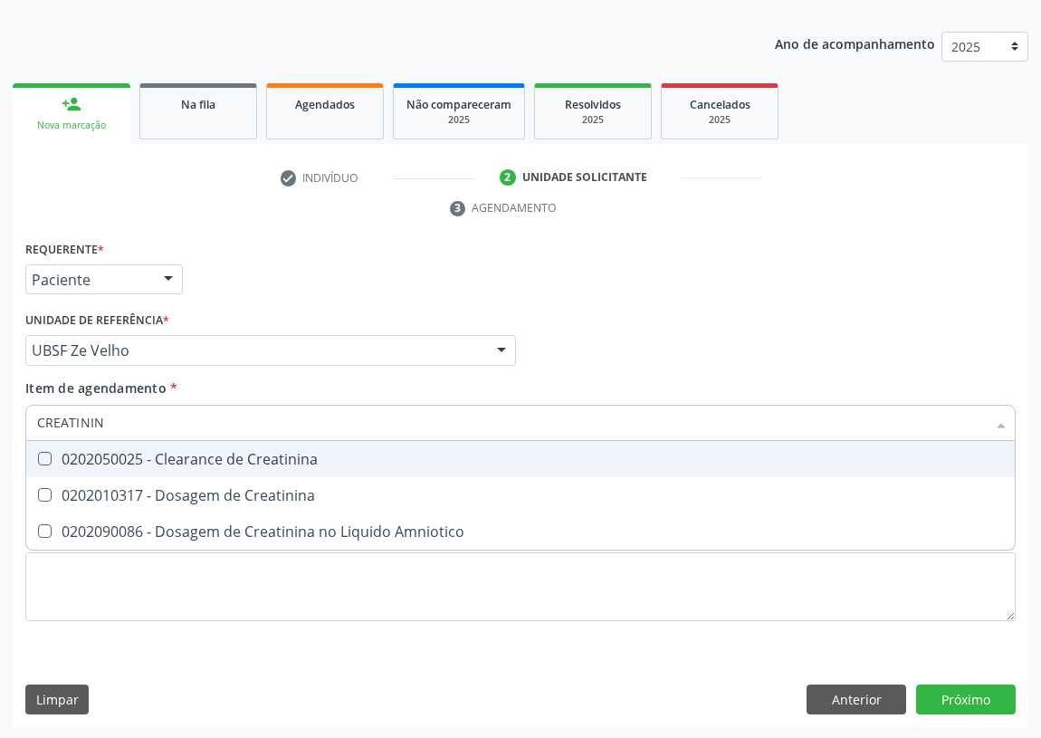
type input "CREATININA"
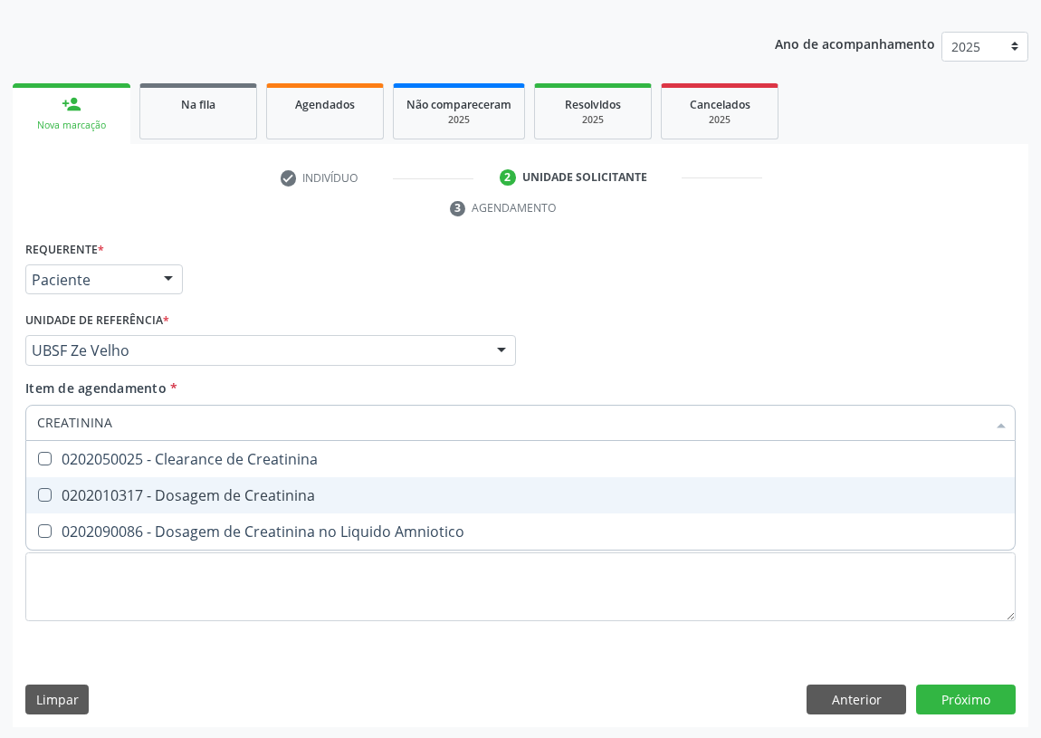
drag, startPoint x: 45, startPoint y: 492, endPoint x: 94, endPoint y: 435, distance: 75.1
click at [48, 478] on span "0202010317 - Dosagem de Creatinina" at bounding box center [520, 495] width 989 height 36
checkbox Creatinina "true"
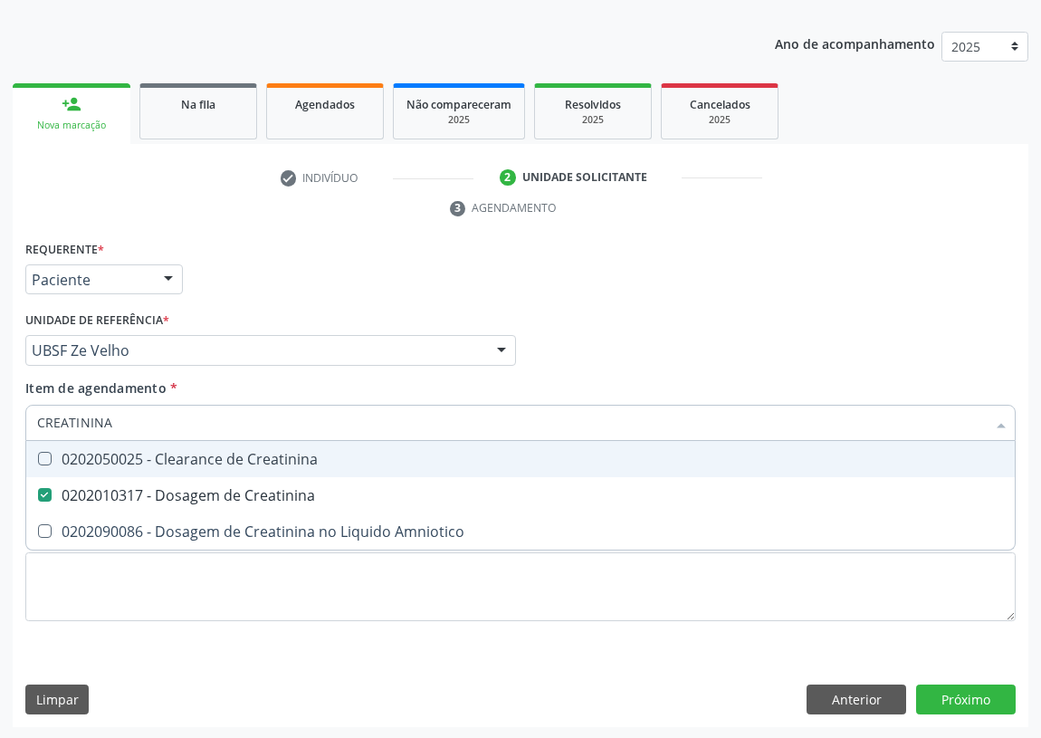
drag, startPoint x: 101, startPoint y: 427, endPoint x: 0, endPoint y: 420, distance: 101.6
click at [0, 423] on div "Acompanhamento Acompanhe a situação das marcações correntes e finalizadas Relat…" at bounding box center [520, 326] width 1041 height 828
type input "U"
checkbox Creatinina "false"
type input "UREIA"
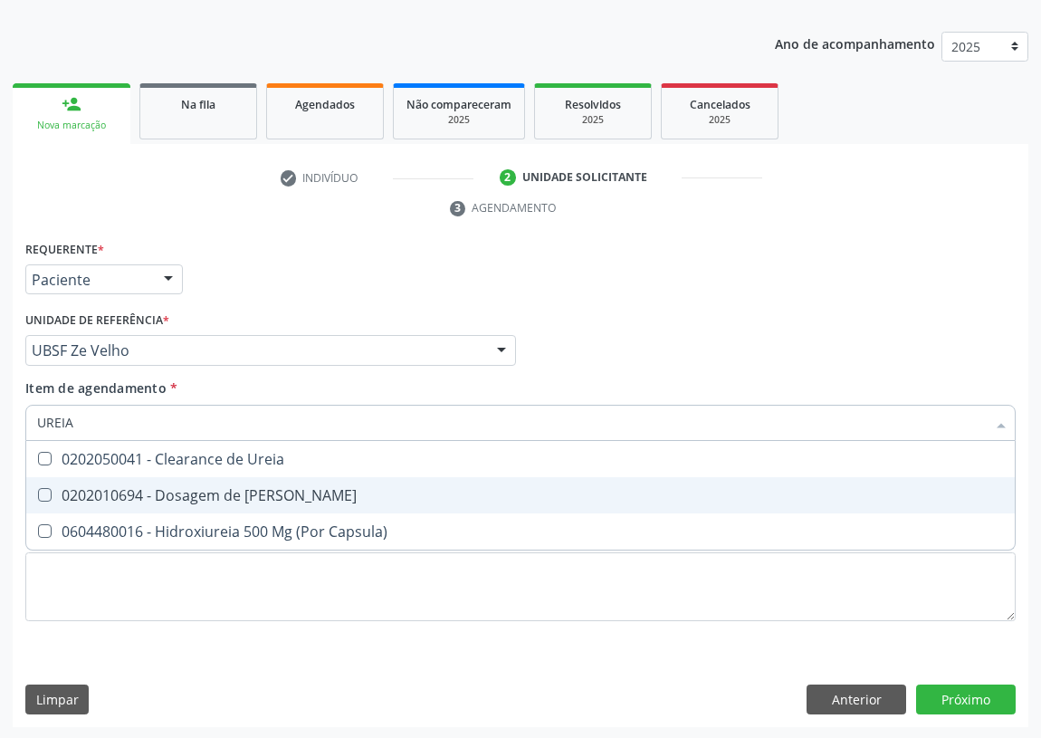
click at [47, 491] on Ureia at bounding box center [45, 495] width 14 height 14
click at [38, 491] on Ureia "checkbox" at bounding box center [32, 495] width 12 height 12
checkbox Ureia "true"
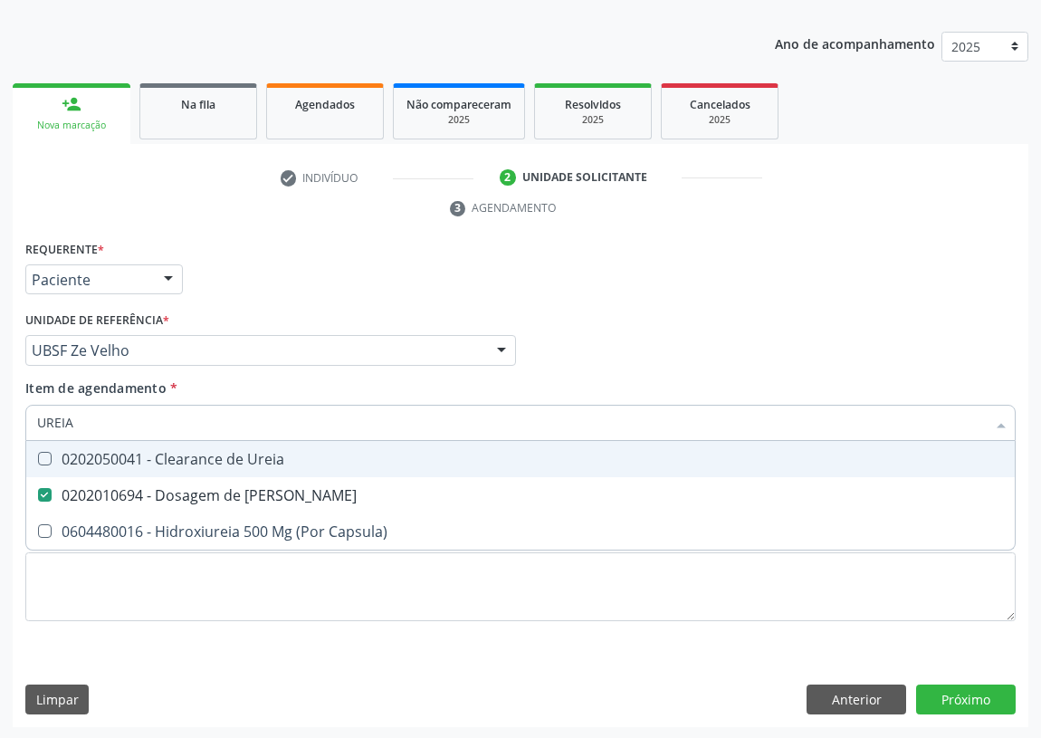
drag, startPoint x: 82, startPoint y: 419, endPoint x: 12, endPoint y: 417, distance: 70.7
click at [14, 417] on div "Requerente * Paciente Médico(a) Enfermeiro(a) Paciente Nenhum resultado encontr…" at bounding box center [521, 482] width 1016 height 492
type input "V"
checkbox Ureia "false"
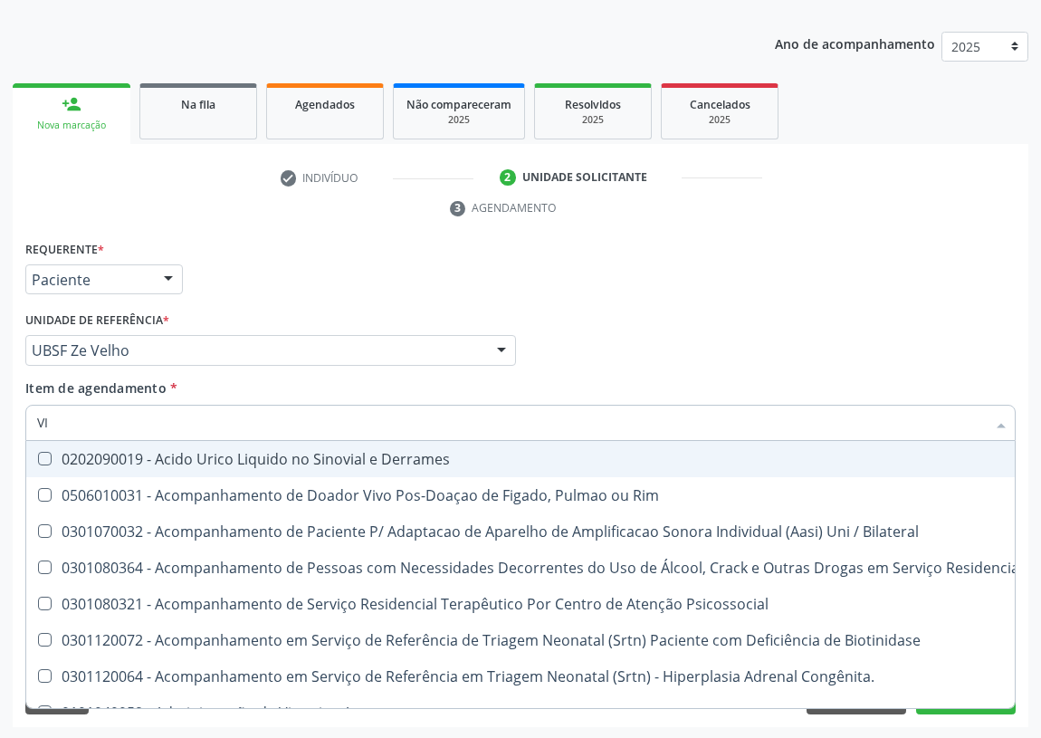
type input "VIT"
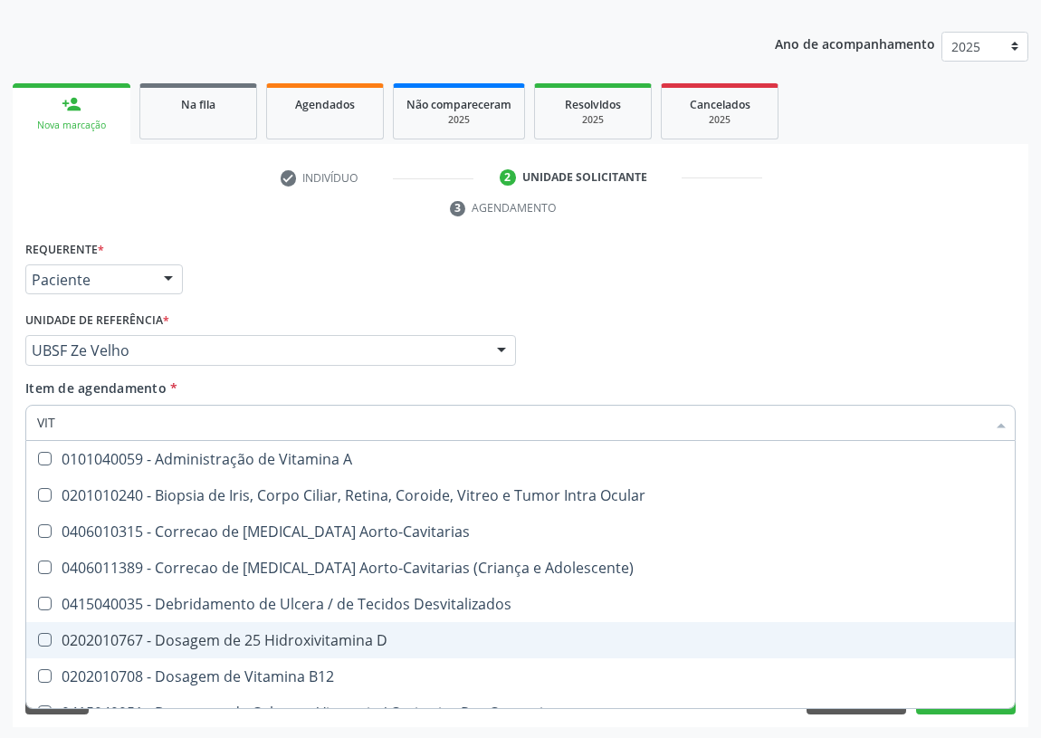
drag, startPoint x: 365, startPoint y: 627, endPoint x: 335, endPoint y: 659, distance: 44.2
click at [360, 636] on span "0202010767 - Dosagem de 25 Hidroxivitamina D" at bounding box center [520, 640] width 989 height 36
checkbox D "true"
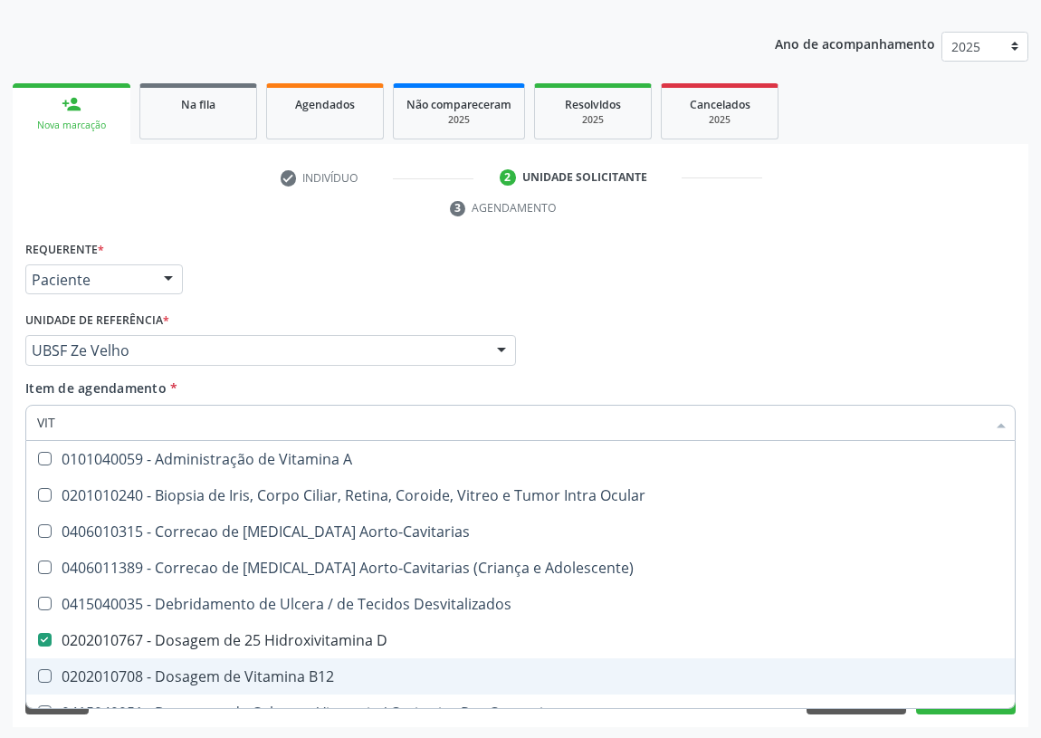
click at [319, 676] on div "0202010708 - Dosagem de Vitamina B12" at bounding box center [520, 676] width 967 height 14
checkbox B12 "true"
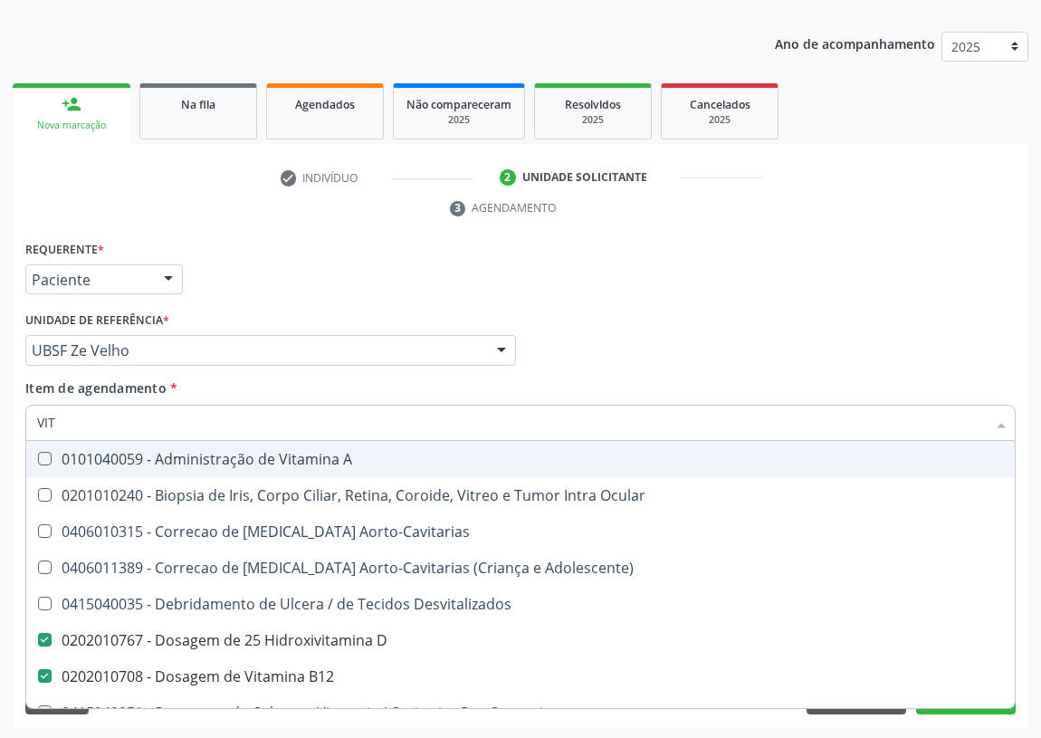
drag, startPoint x: 72, startPoint y: 425, endPoint x: 14, endPoint y: 434, distance: 58.7
click at [14, 434] on div "Requerente * Paciente Médico(a) Enfermeiro(a) Paciente Nenhum resultado encontr…" at bounding box center [521, 482] width 1016 height 492
type input "CO"
checkbox D "false"
checkbox B12 "false"
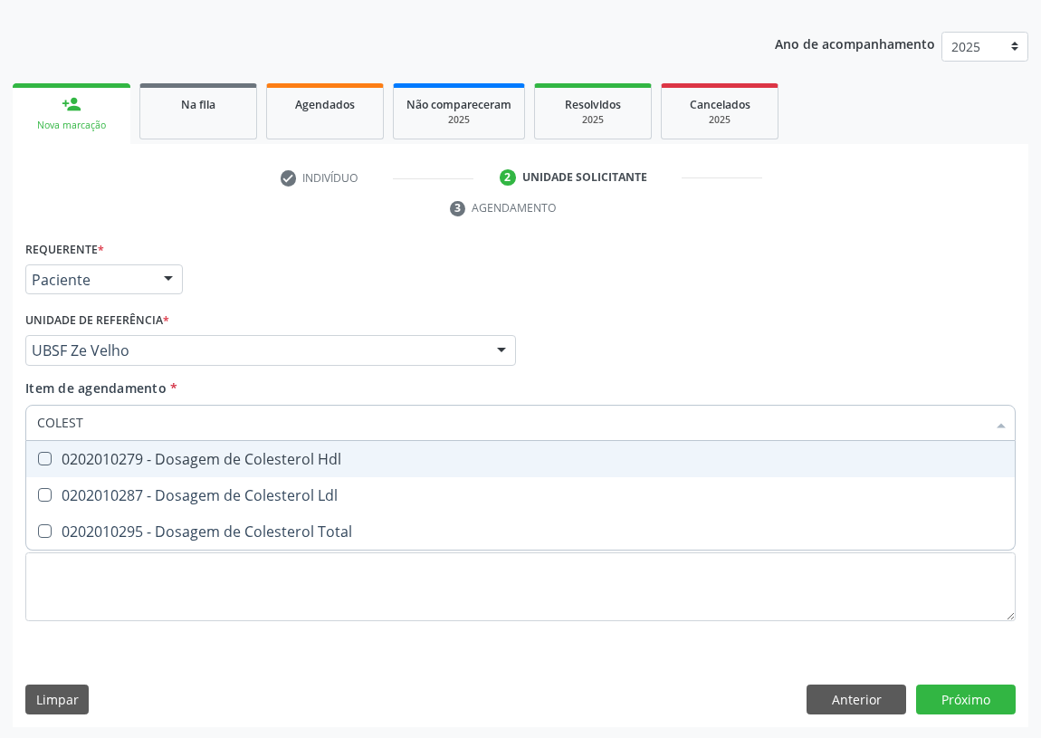
type input "COLESTE"
drag, startPoint x: 41, startPoint y: 455, endPoint x: 37, endPoint y: 480, distance: 24.7
click at [40, 462] on Hdl at bounding box center [45, 459] width 14 height 14
click at [38, 462] on Hdl "checkbox" at bounding box center [32, 459] width 12 height 12
checkbox Hdl "true"
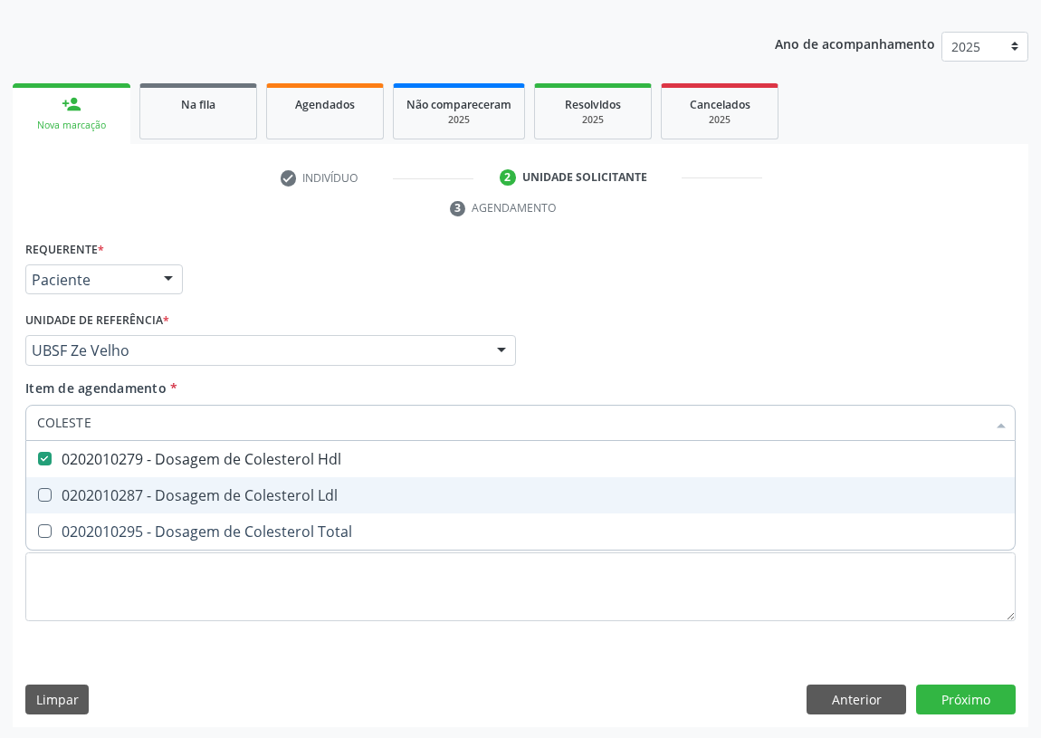
drag, startPoint x: 41, startPoint y: 486, endPoint x: 63, endPoint y: 479, distance: 23.8
click at [45, 488] on Ldl at bounding box center [45, 495] width 14 height 14
click at [38, 489] on Ldl "checkbox" at bounding box center [32, 495] width 12 height 12
checkbox Ldl "true"
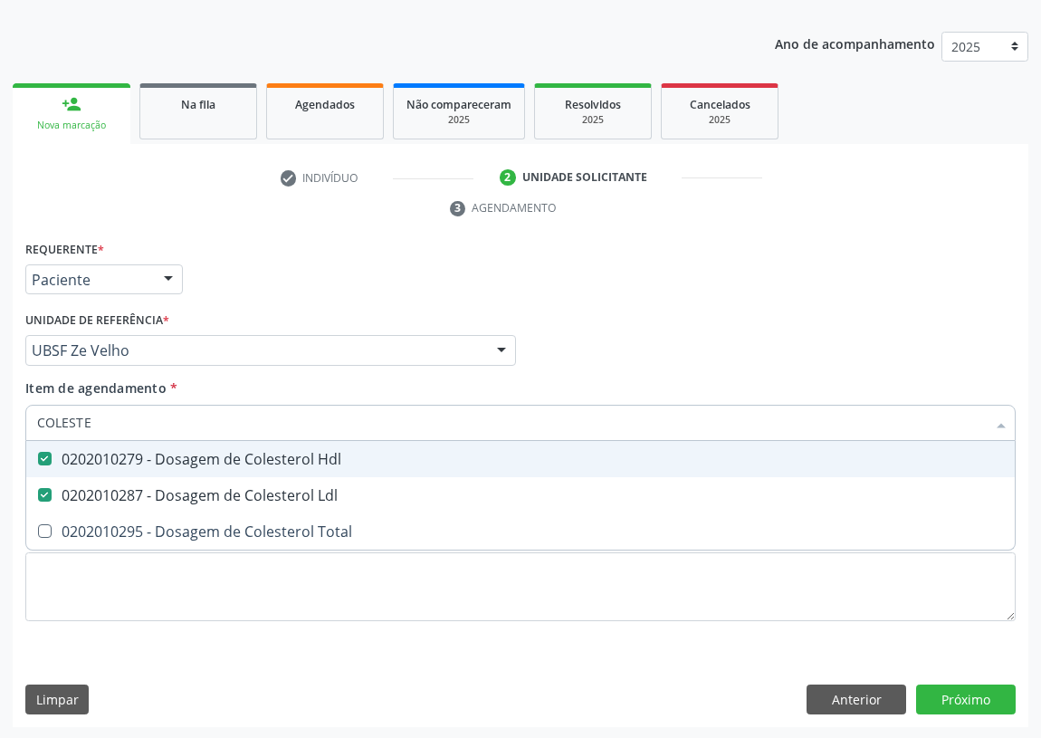
drag, startPoint x: 106, startPoint y: 423, endPoint x: 17, endPoint y: 423, distance: 88.7
click at [17, 423] on div "Requerente * Paciente Médico(a) Enfermeiro(a) Paciente Nenhum resultado encontr…" at bounding box center [521, 482] width 1016 height 492
type input "TR"
checkbox Hdl "false"
checkbox Ldl "false"
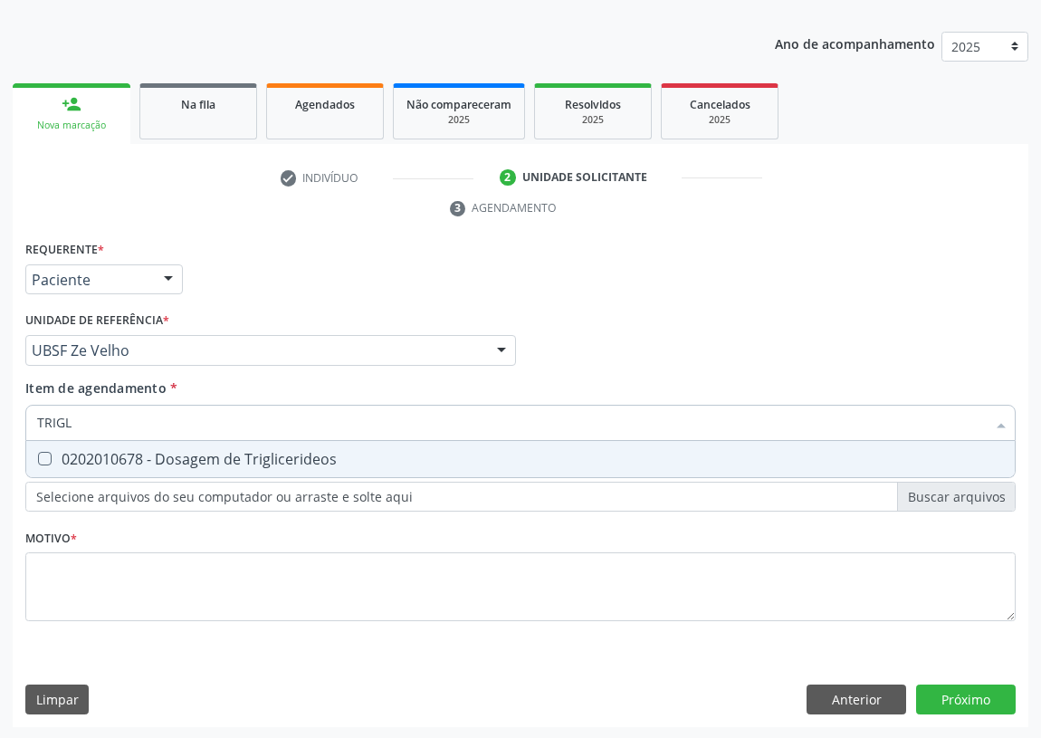
type input "TRIGLI"
click at [45, 453] on Triglicerideos at bounding box center [45, 459] width 14 height 14
click at [38, 453] on Triglicerideos "checkbox" at bounding box center [32, 459] width 12 height 12
checkbox Triglicerideos "true"
drag, startPoint x: 74, startPoint y: 421, endPoint x: 5, endPoint y: 419, distance: 68.8
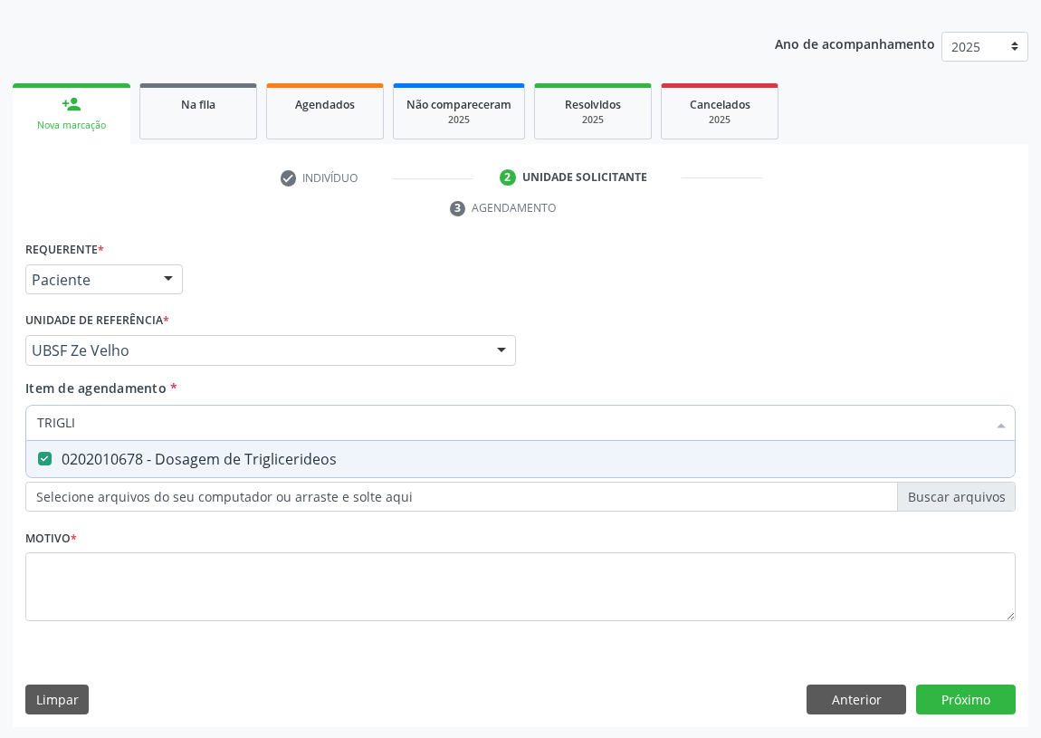
click at [5, 419] on div "Acompanhamento Acompanhe a situação das marcações correntes e finalizadas Relat…" at bounding box center [520, 326] width 1041 height 828
type input "P"
checkbox Triglicerideos "false"
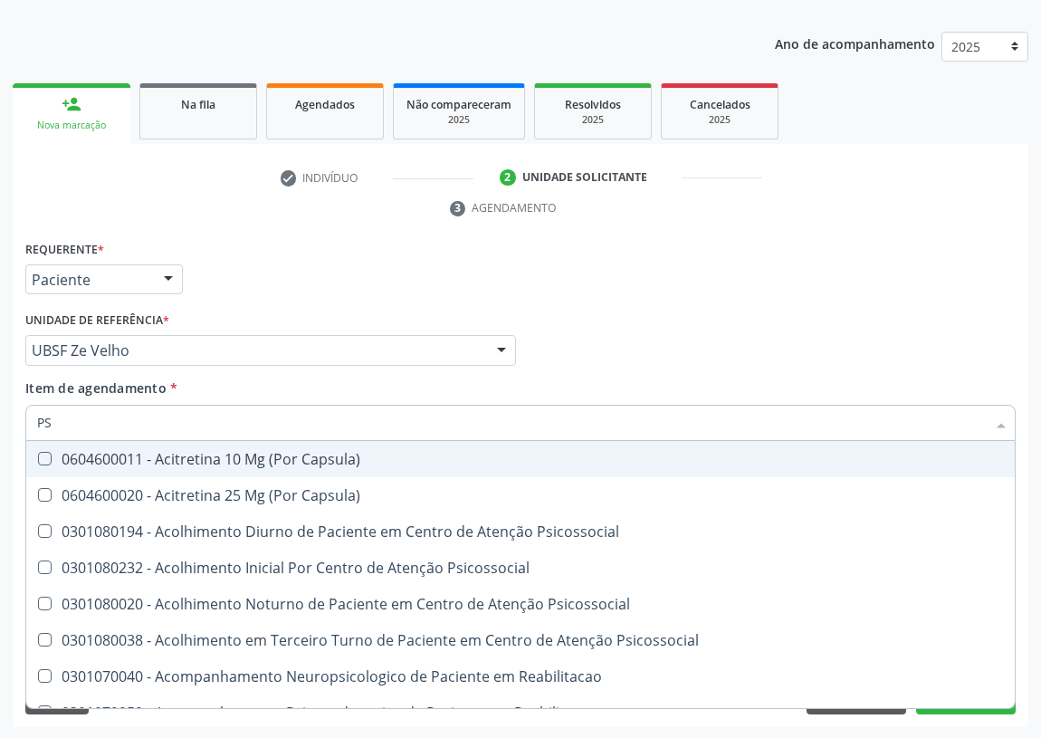
type input "PSA"
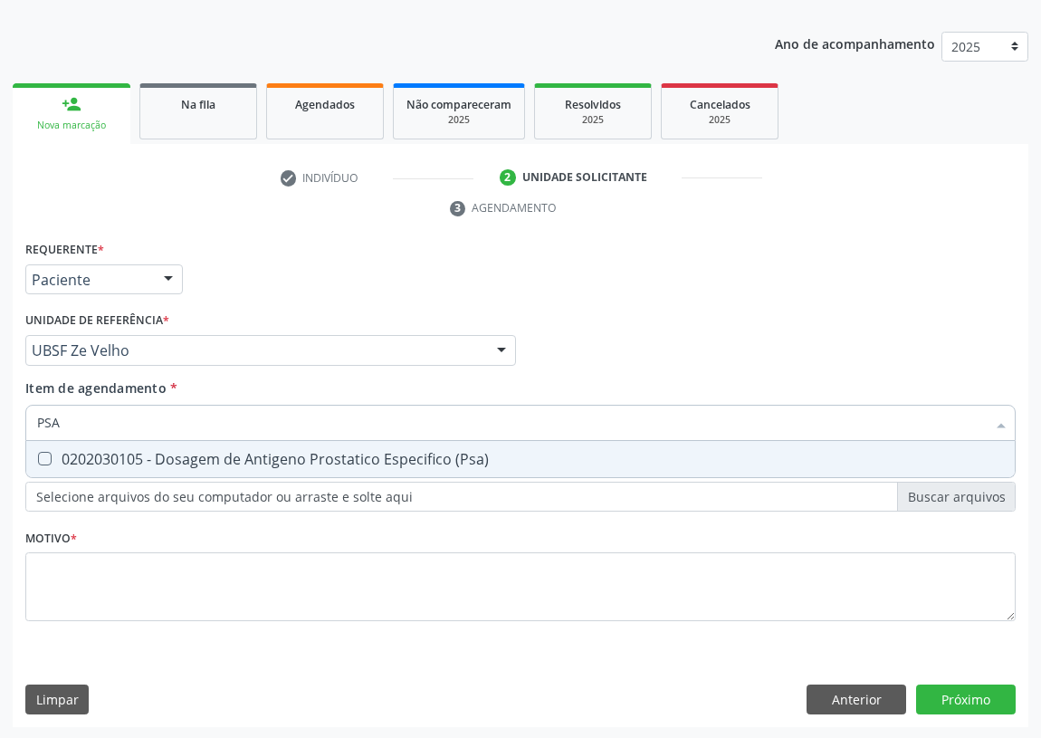
drag, startPoint x: 46, startPoint y: 455, endPoint x: 35, endPoint y: 557, distance: 102.0
click at [45, 459] on \(Psa\) at bounding box center [45, 459] width 14 height 14
click at [38, 459] on \(Psa\) "checkbox" at bounding box center [32, 459] width 12 height 12
checkbox \(Psa\) "true"
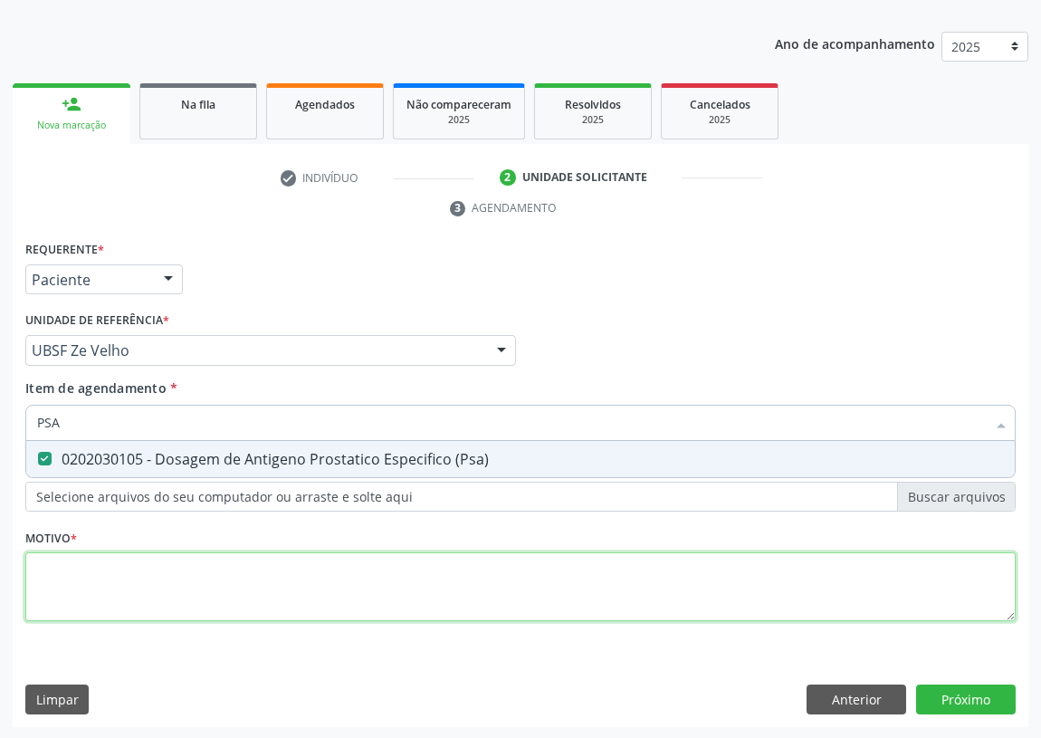
click at [62, 583] on div "Requerente * Paciente Médico(a) Enfermeiro(a) Paciente Nenhum resultado encontr…" at bounding box center [520, 441] width 991 height 410
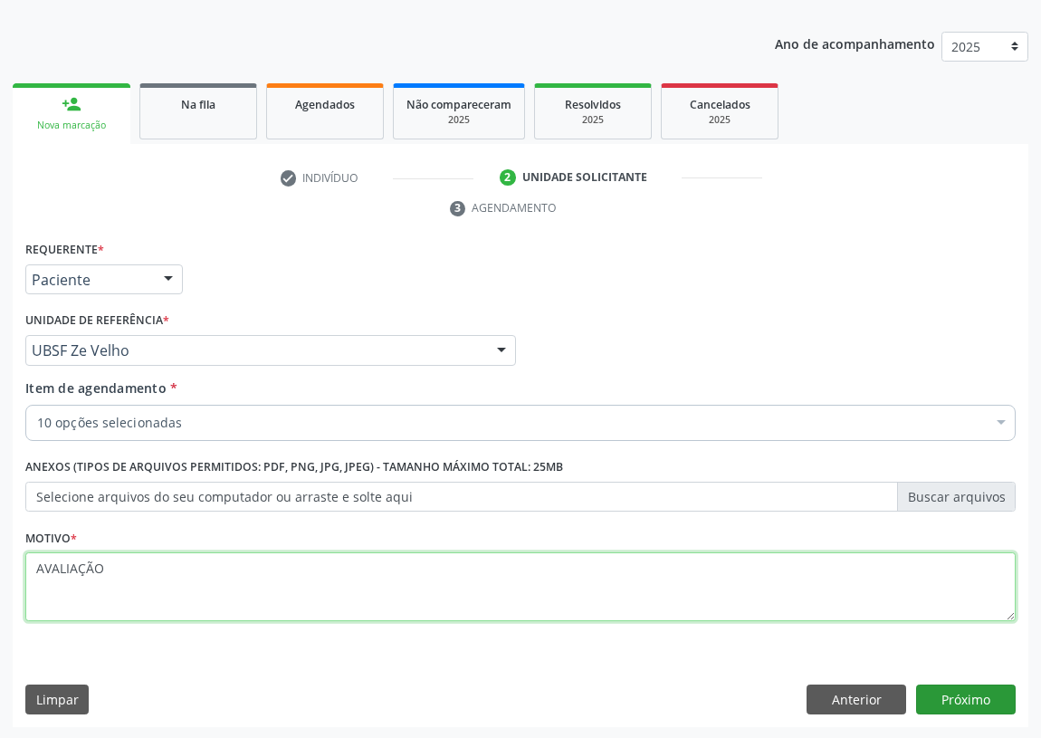
type textarea "AVALIAÇÃO"
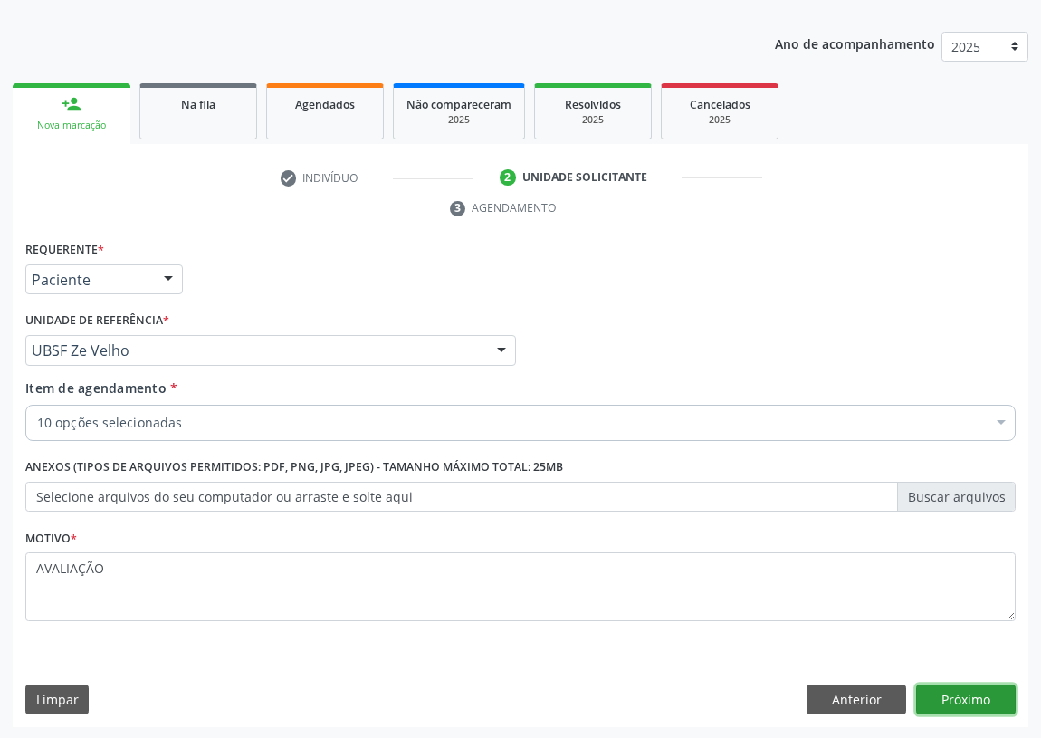
click at [951, 697] on button "Próximo" at bounding box center [966, 700] width 100 height 31
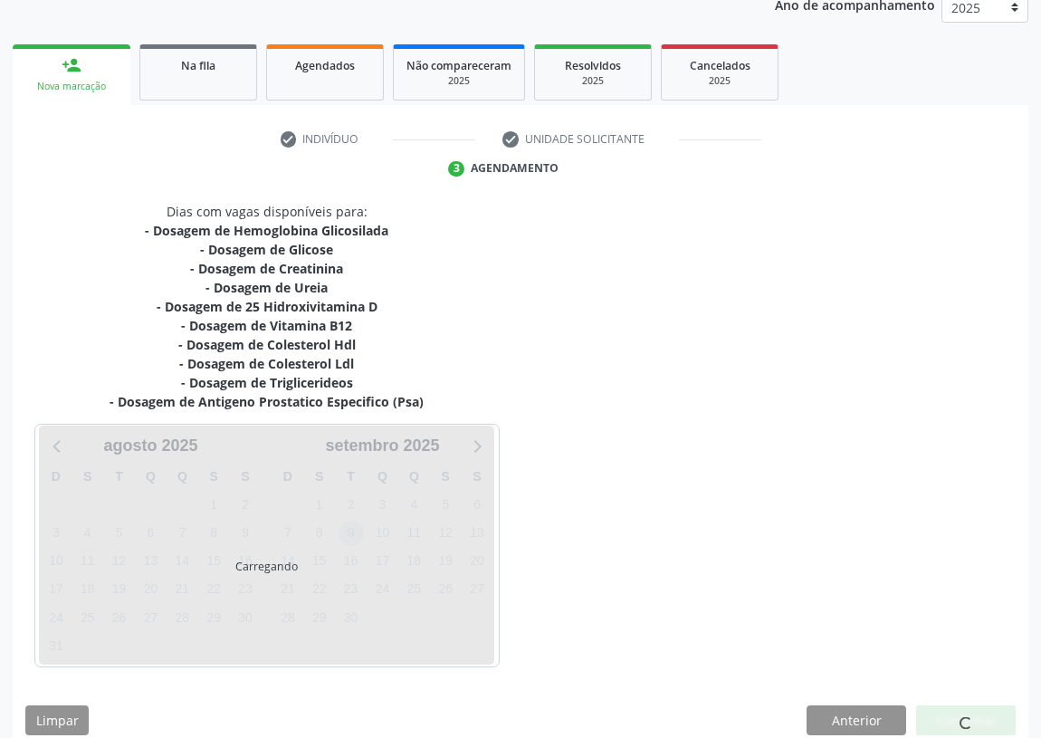
scroll to position [247, 0]
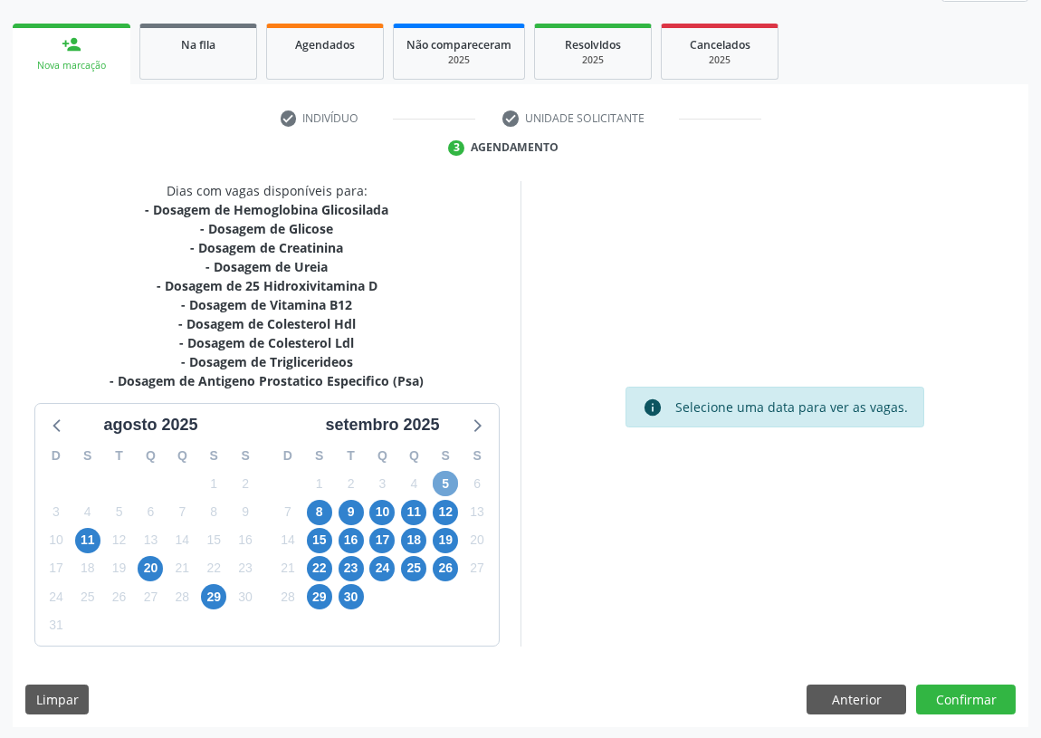
click at [449, 484] on span "5" at bounding box center [445, 483] width 25 height 25
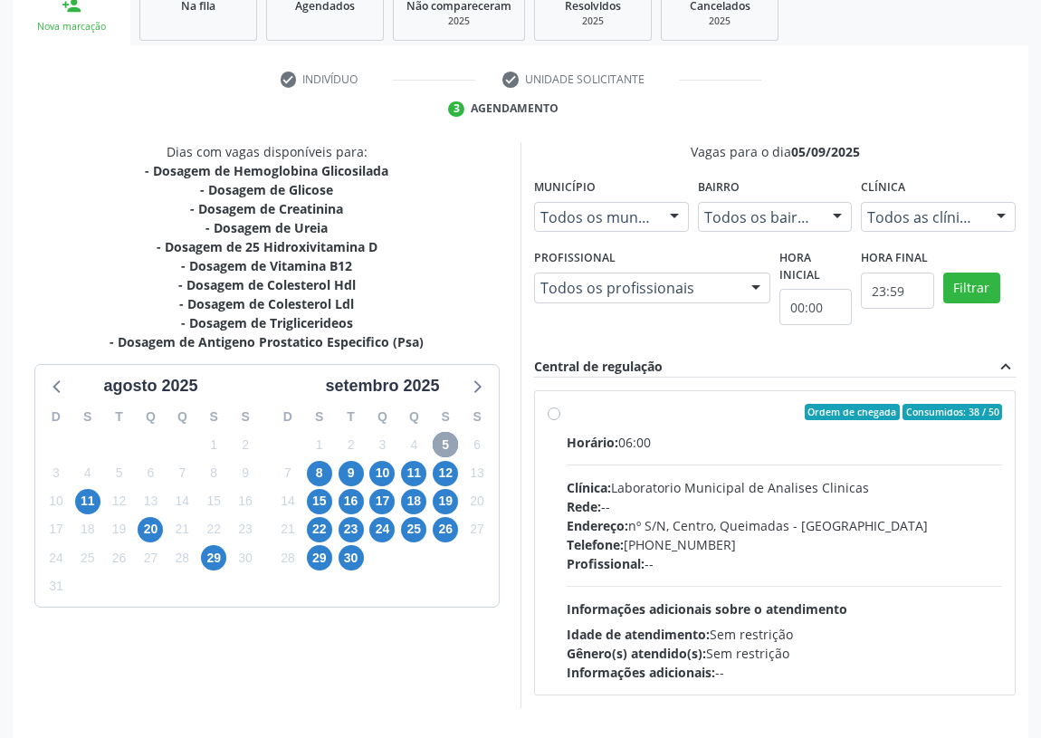
scroll to position [348, 0]
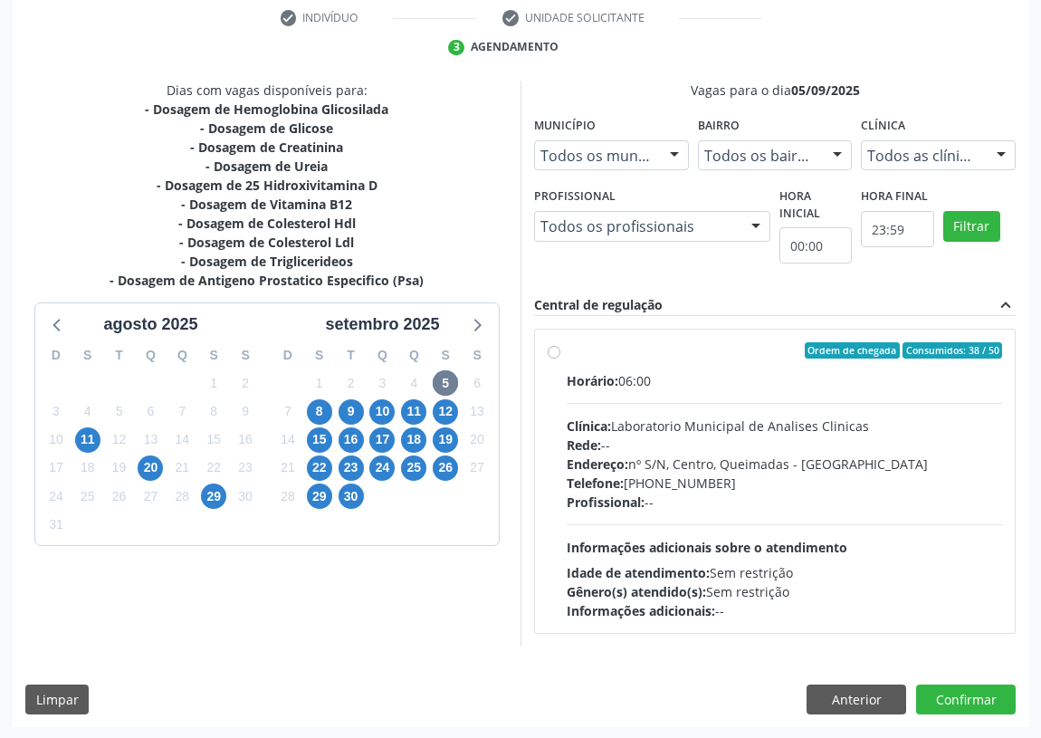
click at [567, 351] on label "Ordem de chegada Consumidos: 38 / 50 Horário: 06:00 Clínica: Laboratorio Munici…" at bounding box center [785, 481] width 436 height 278
click at [555, 351] on input "Ordem de chegada Consumidos: 38 / 50 Horário: 06:00 Clínica: Laboratorio Munici…" at bounding box center [554, 350] width 13 height 16
radio input "true"
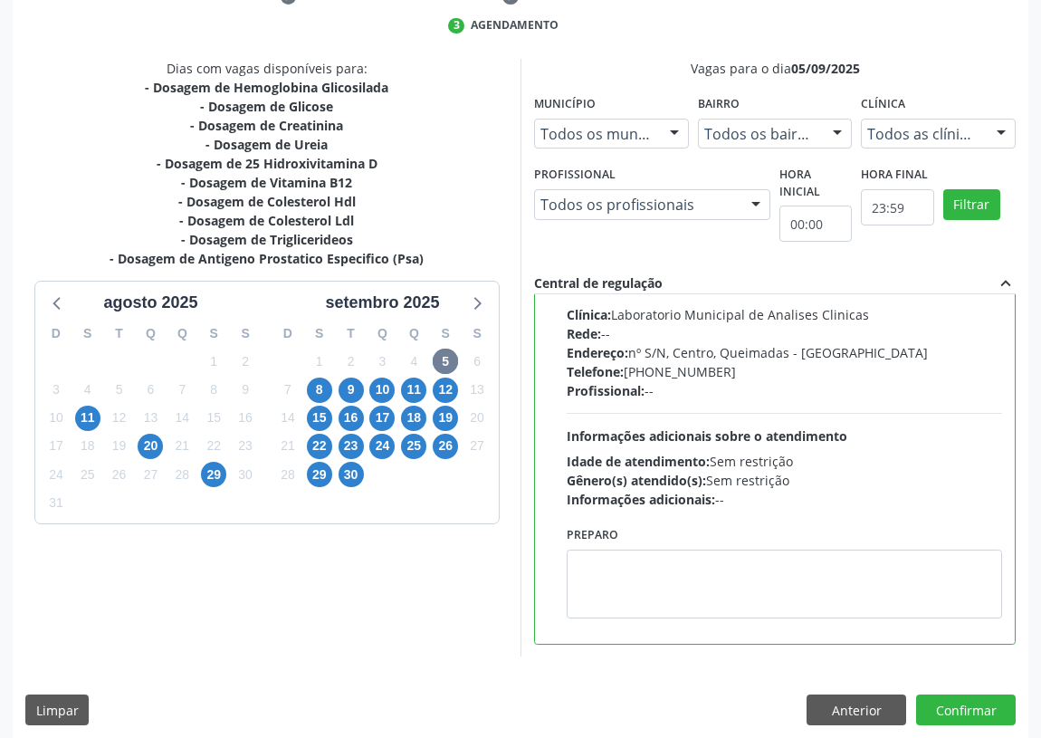
scroll to position [380, 0]
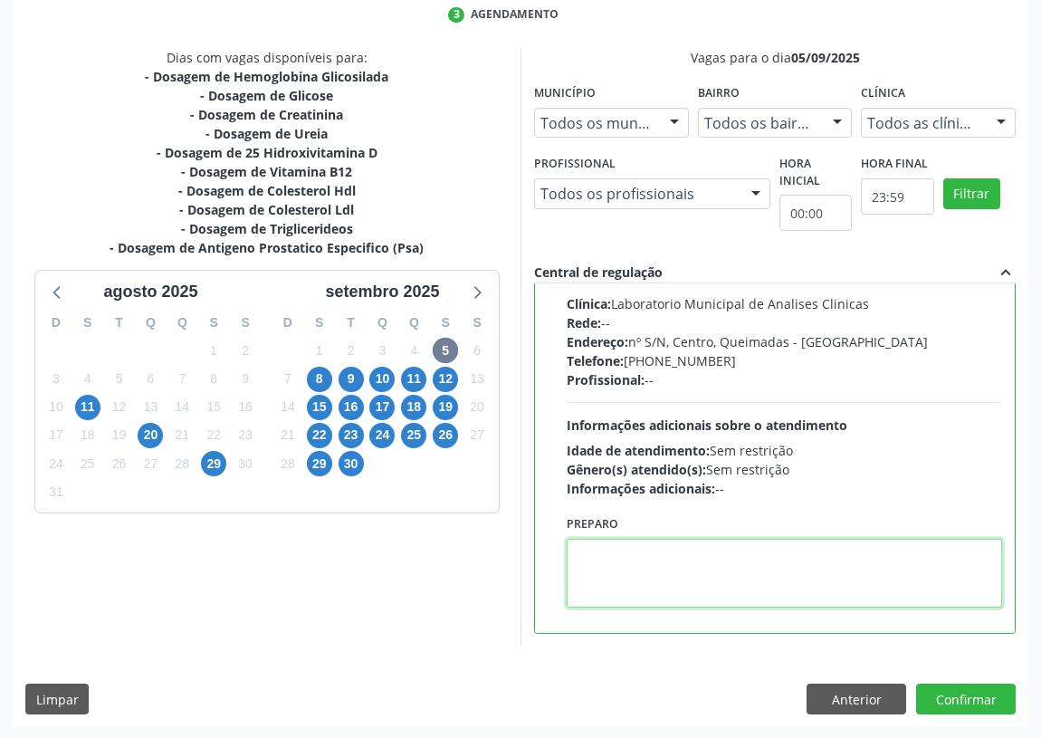
click at [640, 577] on textarea at bounding box center [785, 573] width 436 height 69
type textarea "IR EM [GEOGRAPHIC_DATA]"
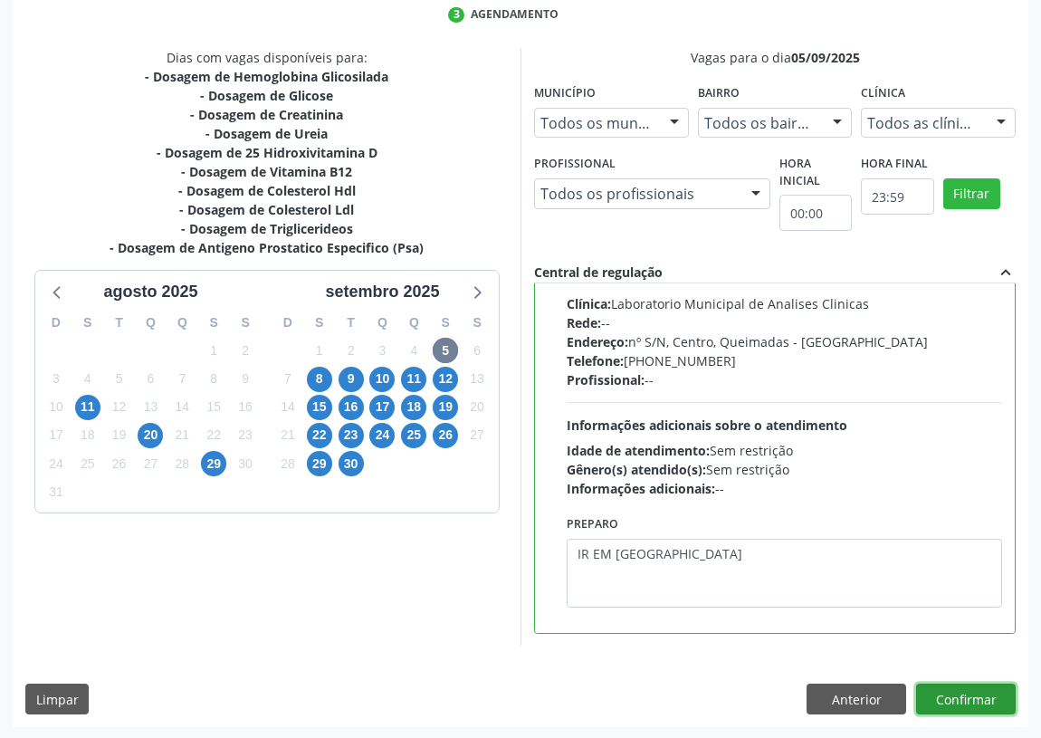
drag, startPoint x: 983, startPoint y: 697, endPoint x: 624, endPoint y: 625, distance: 365.8
click at [983, 697] on button "Confirmar" at bounding box center [966, 699] width 100 height 31
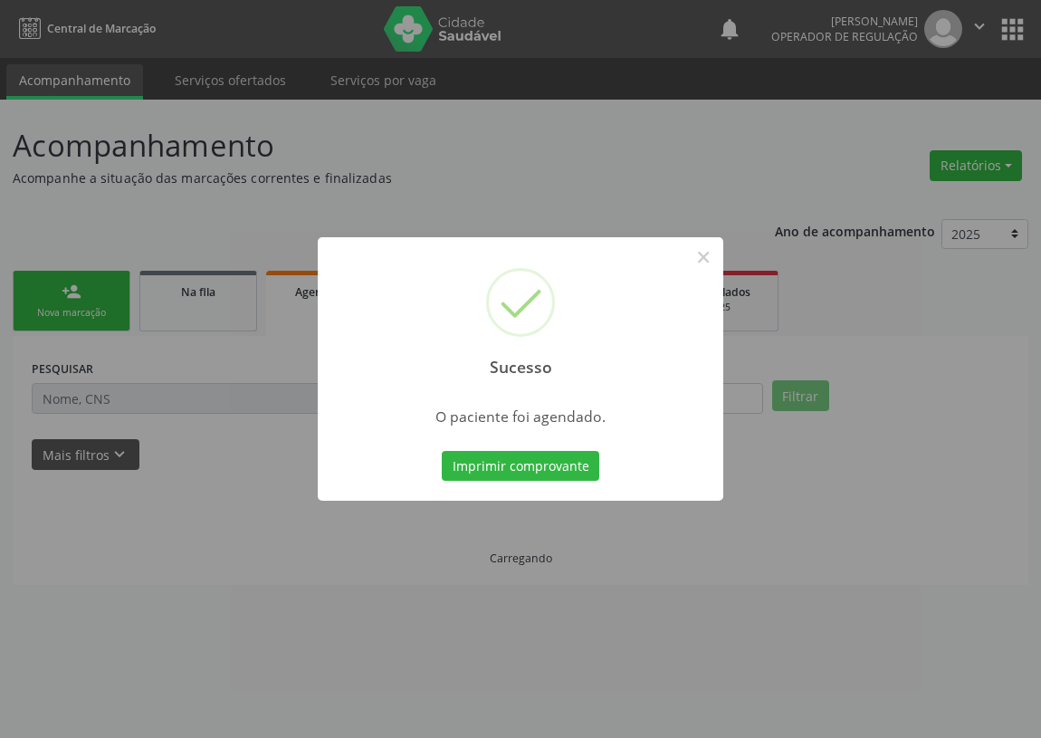
scroll to position [0, 0]
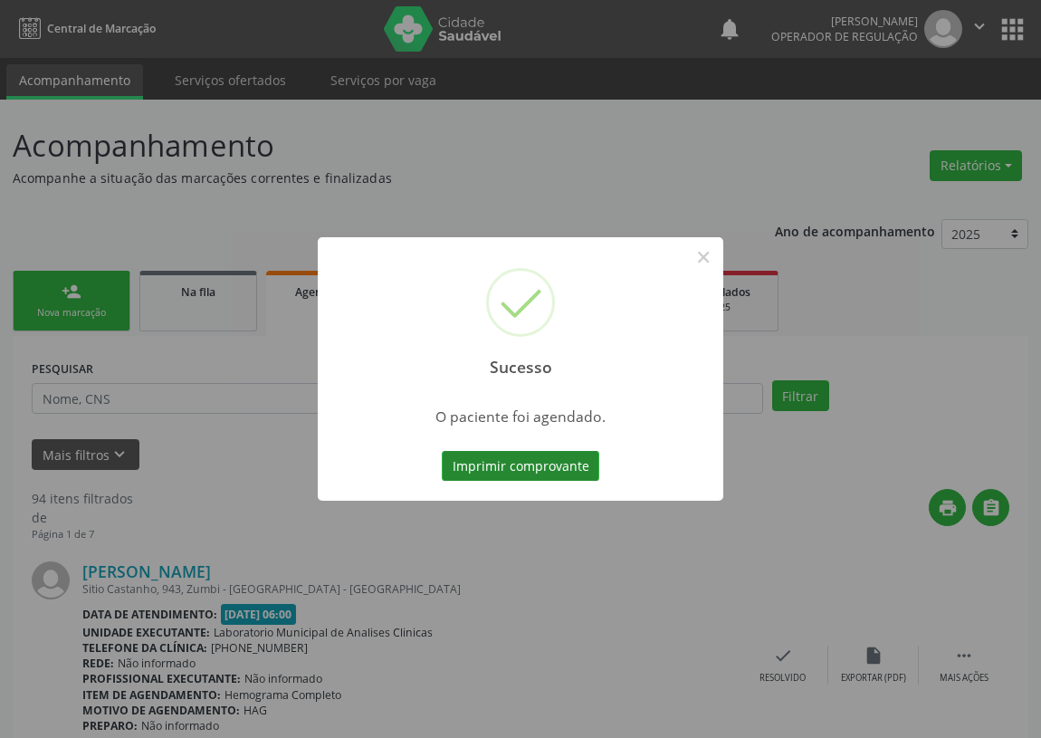
click at [518, 463] on button "Imprimir comprovante" at bounding box center [521, 466] width 158 height 31
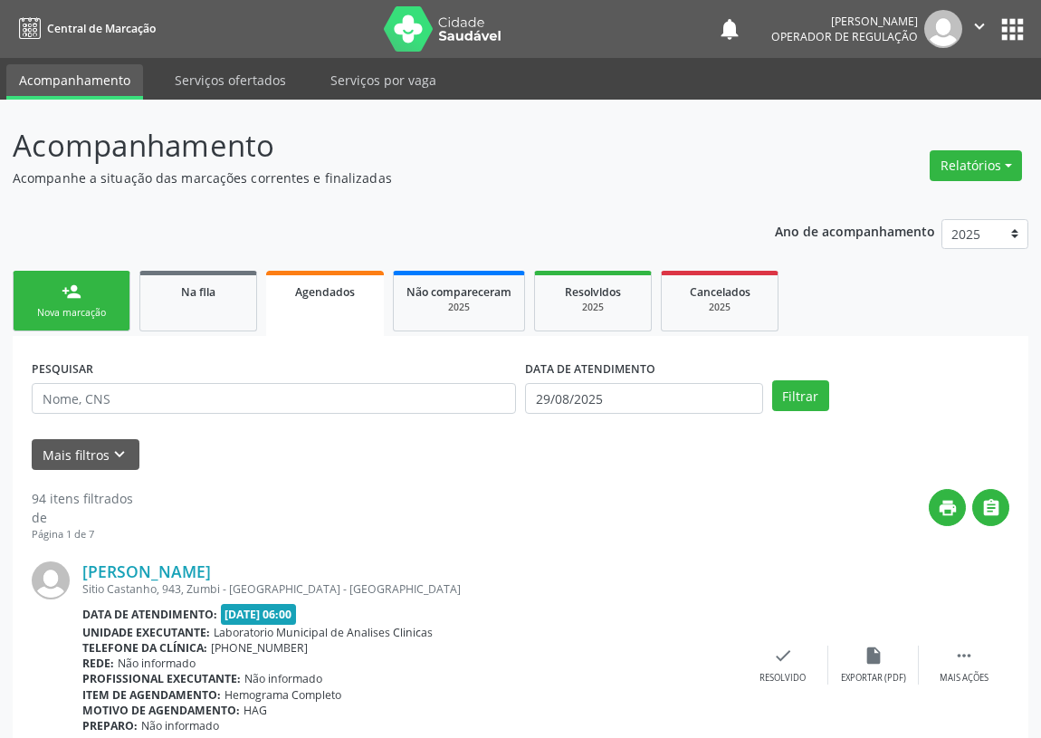
drag, startPoint x: 101, startPoint y: 316, endPoint x: 86, endPoint y: 309, distance: 16.2
click at [100, 315] on div "Nova marcação" at bounding box center [71, 313] width 91 height 14
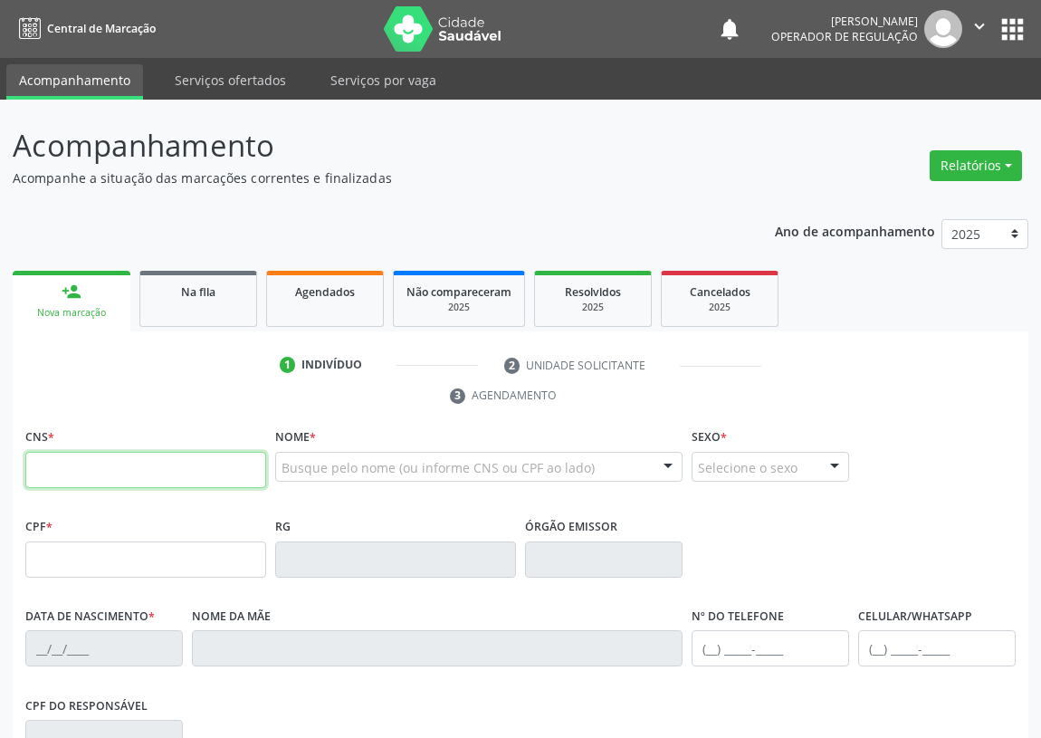
click at [58, 466] on input "text" at bounding box center [145, 470] width 241 height 36
type input "706 9071 6961 3439"
type input "124.912.664-90"
type input "16[DATE]"
type input "[PERSON_NAME]"
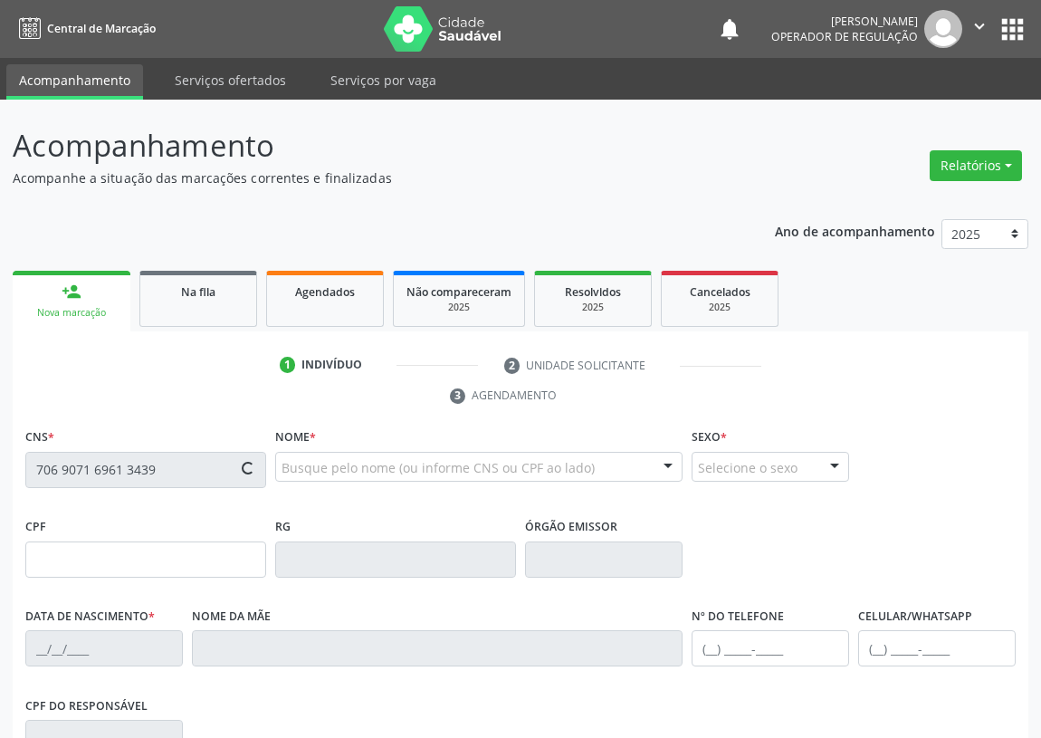
type input "[PHONE_NUMBER]"
type input "040.512.654-98"
type input "88"
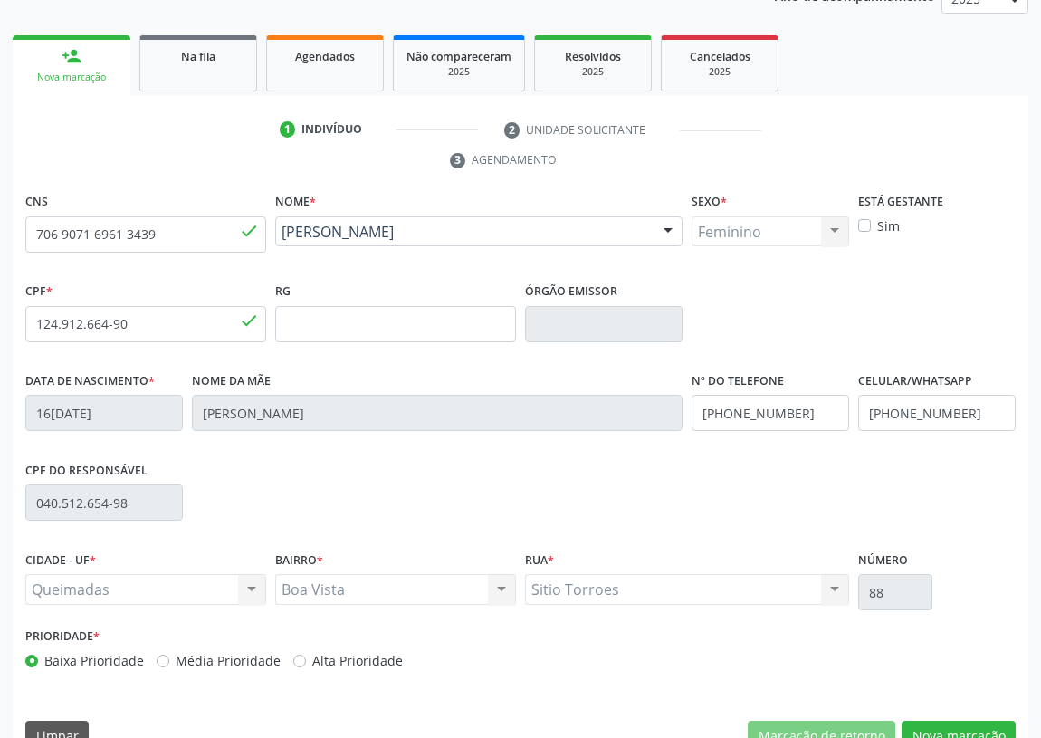
scroll to position [272, 0]
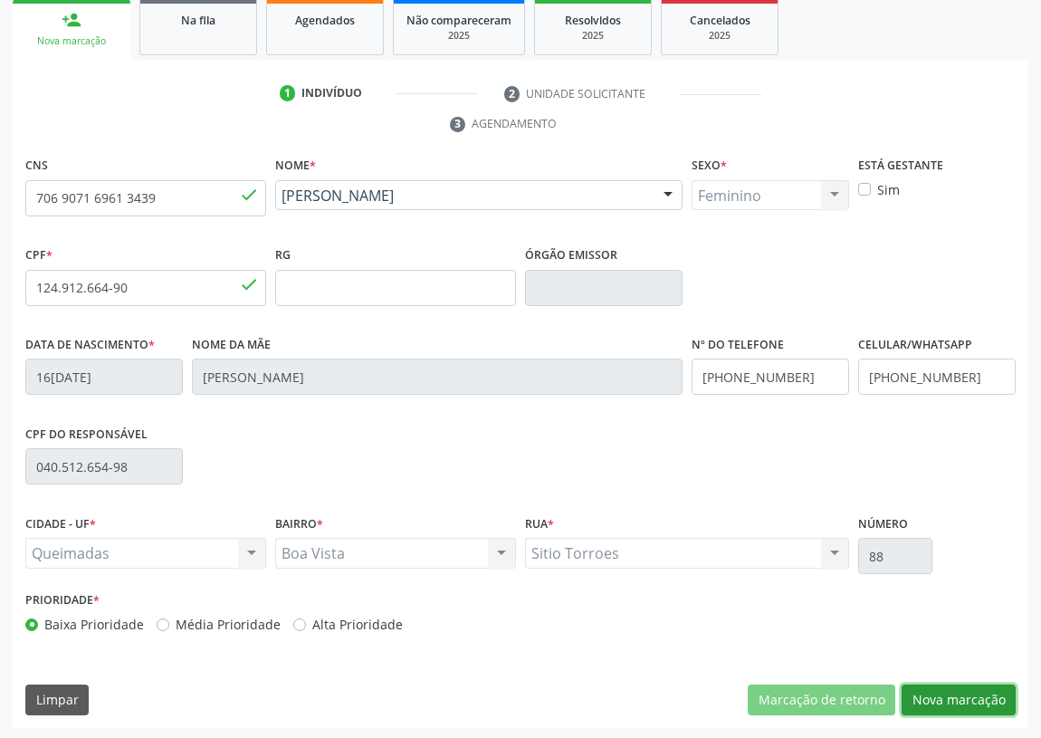
drag, startPoint x: 950, startPoint y: 687, endPoint x: 523, endPoint y: 616, distance: 433.4
click at [943, 685] on button "Nova marcação" at bounding box center [959, 700] width 114 height 31
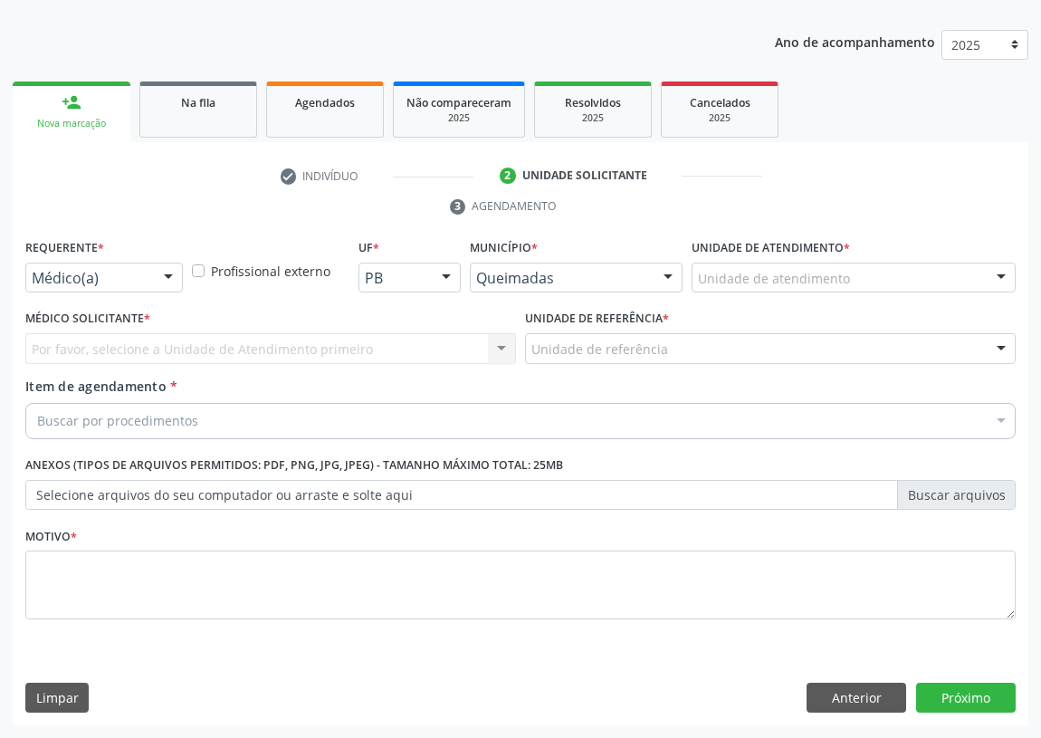
scroll to position [187, 0]
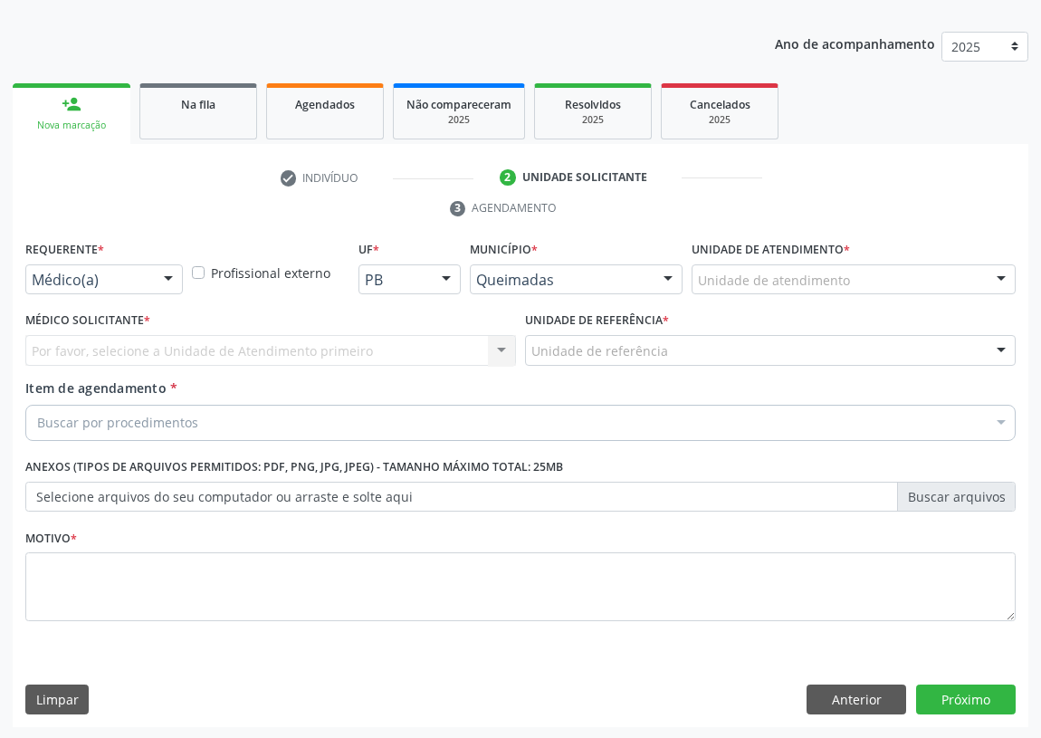
click at [168, 283] on div at bounding box center [168, 280] width 27 height 31
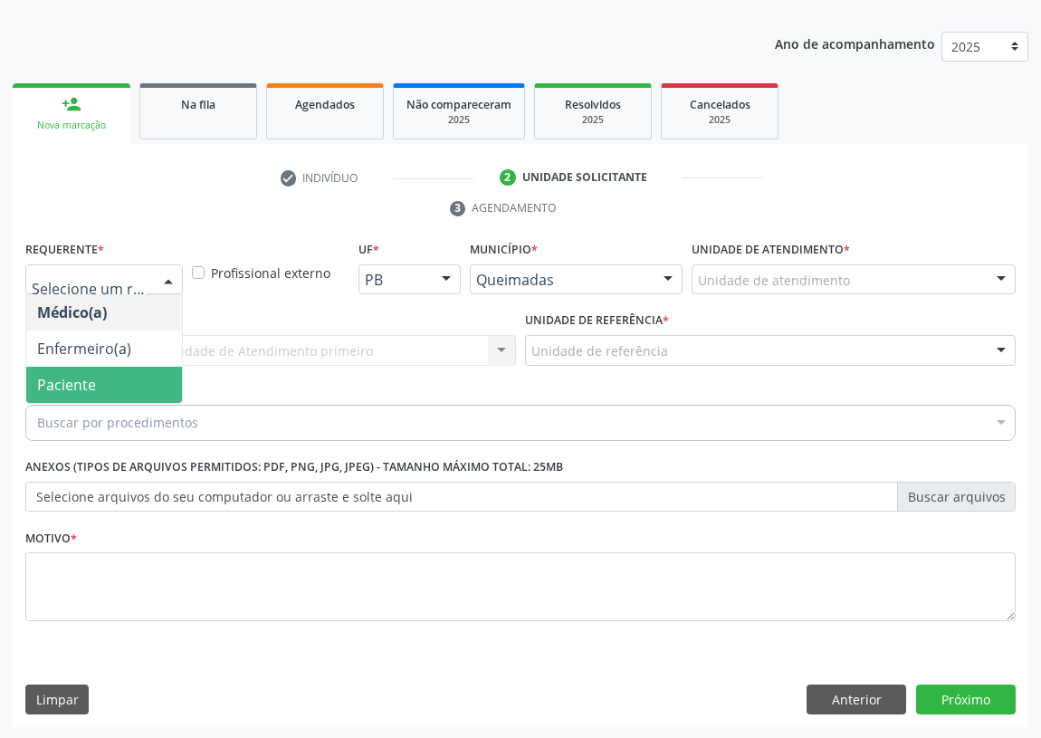
click at [152, 378] on span "Paciente" at bounding box center [104, 385] width 156 height 36
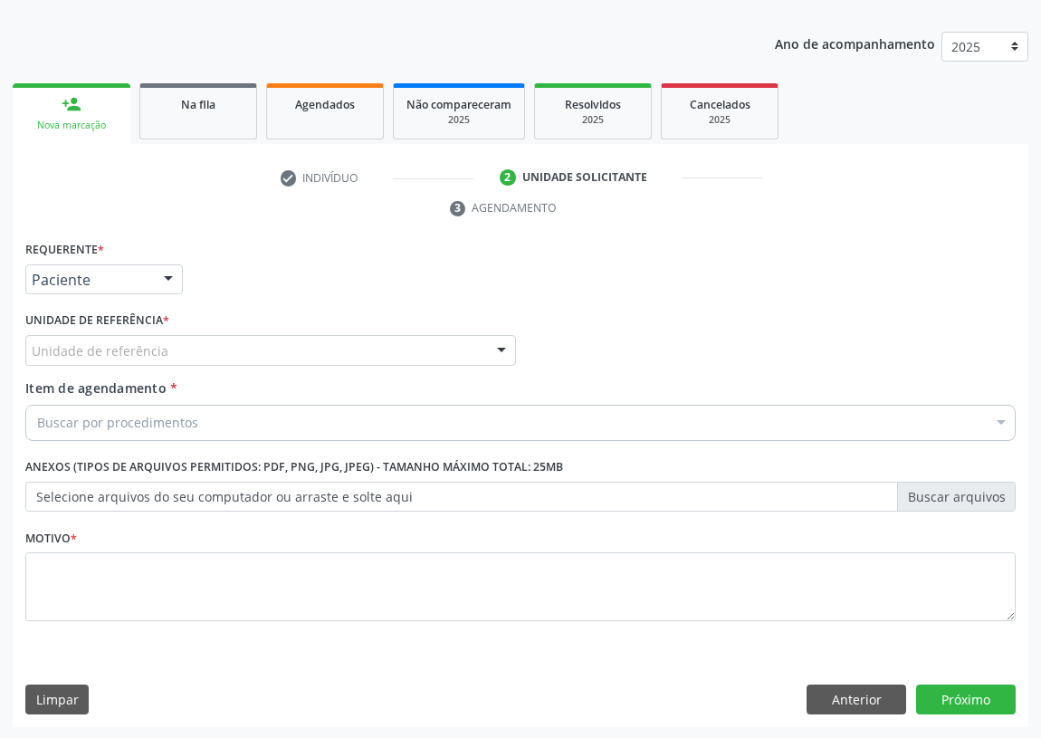
click at [458, 349] on div "Unidade de referência" at bounding box center [270, 350] width 491 height 31
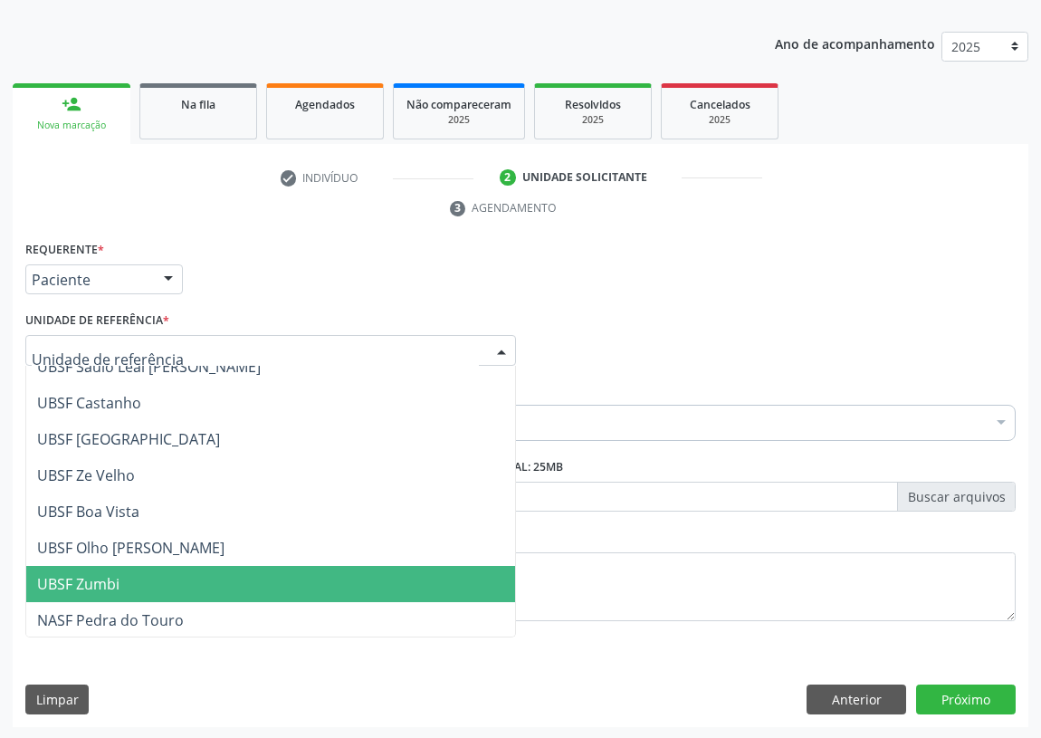
scroll to position [82, 0]
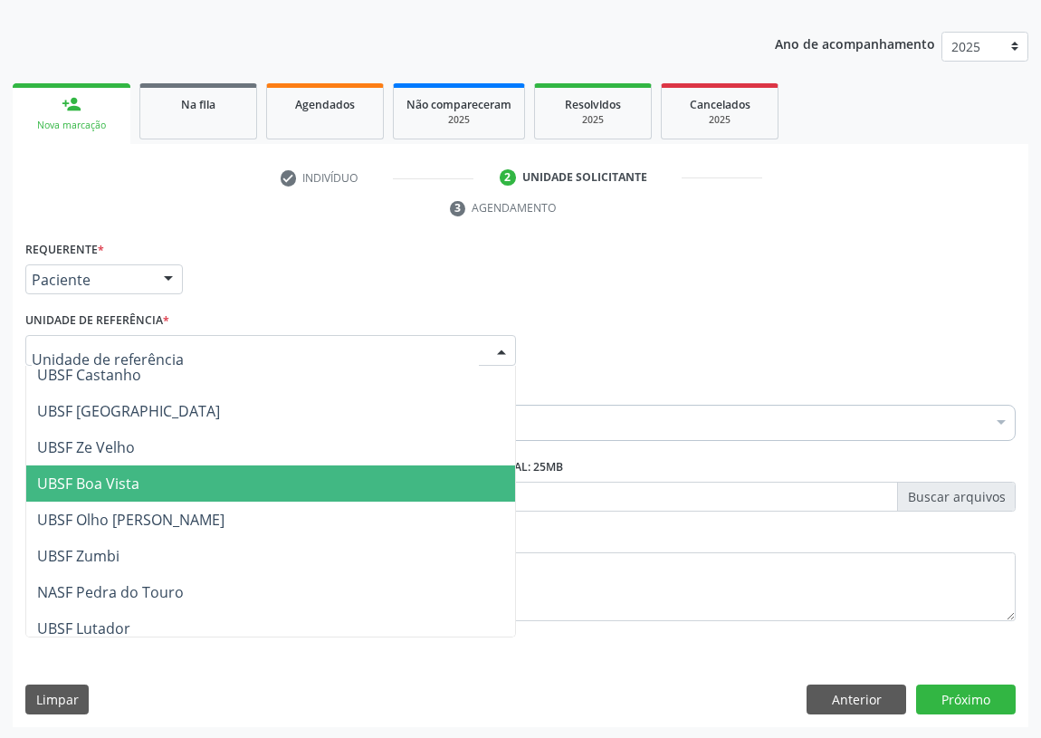
drag, startPoint x: 103, startPoint y: 481, endPoint x: 45, endPoint y: 484, distance: 58.0
click at [92, 483] on span "UBSF Boa Vista" at bounding box center [88, 484] width 102 height 20
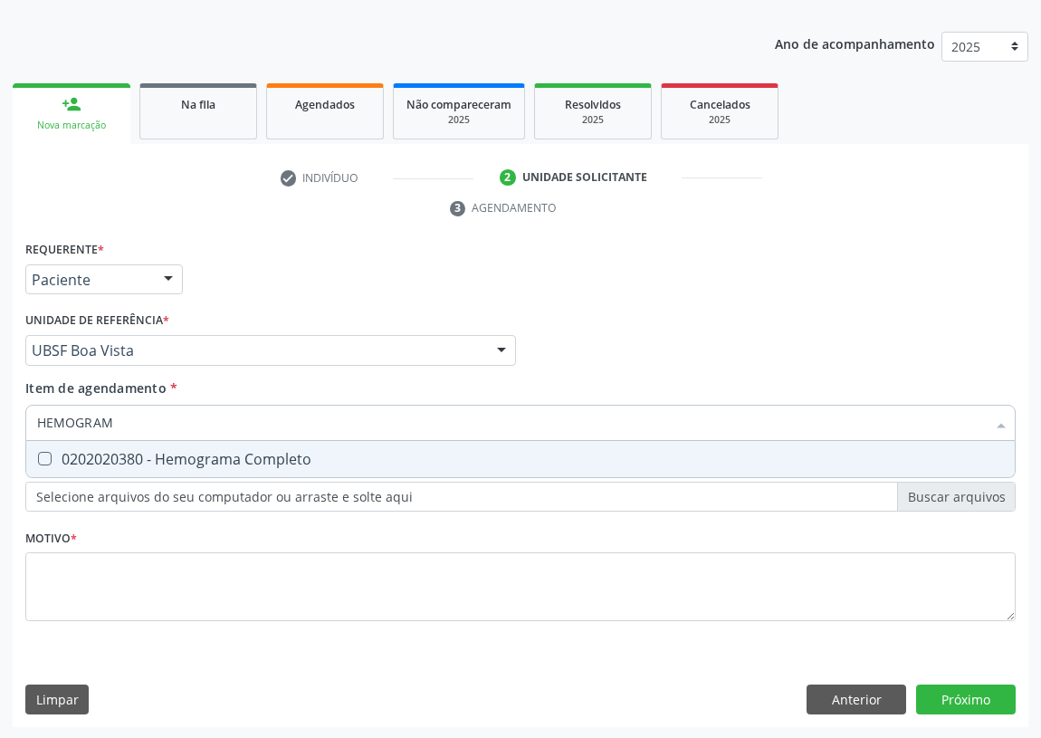
type input "HEMOGRAMA"
drag, startPoint x: 49, startPoint y: 457, endPoint x: 85, endPoint y: 422, distance: 50.6
click at [52, 455] on div "0202020380 - Hemograma Completo" at bounding box center [520, 459] width 967 height 14
checkbox Completo "true"
drag, startPoint x: 125, startPoint y: 421, endPoint x: 20, endPoint y: 421, distance: 105.0
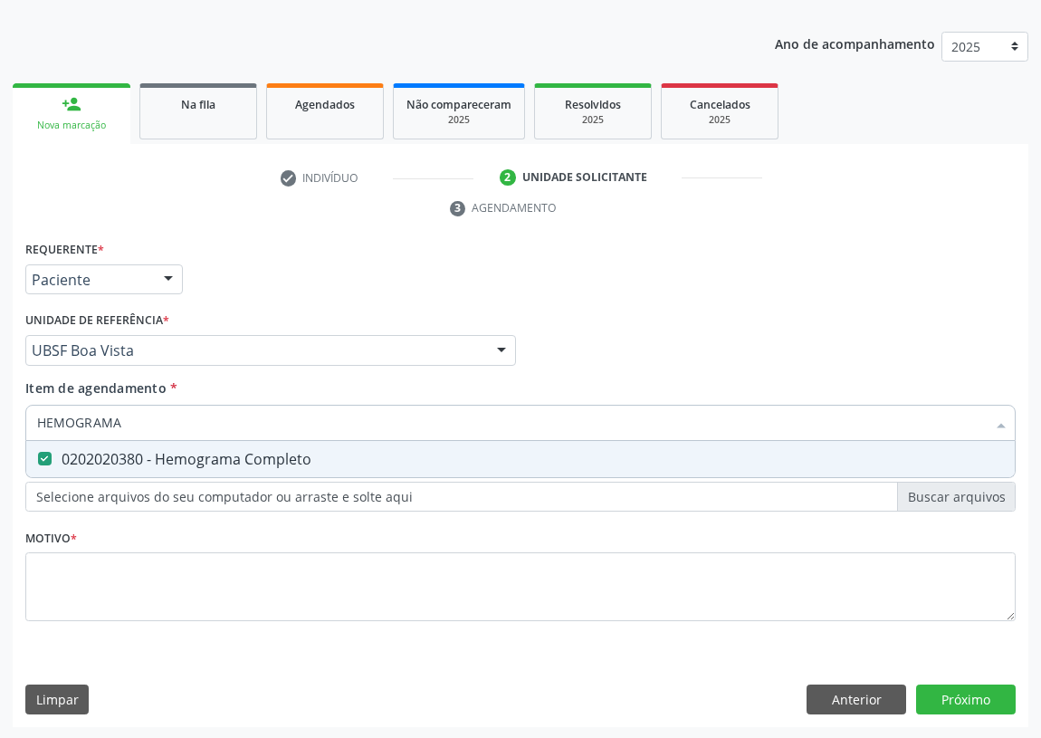
click at [23, 423] on div "Item de agendamento * HEMOGRAMA Desfazer seleção 0202020380 - Hemograma Complet…" at bounding box center [521, 414] width 1000 height 70
type input "CO"
checkbox Completo "false"
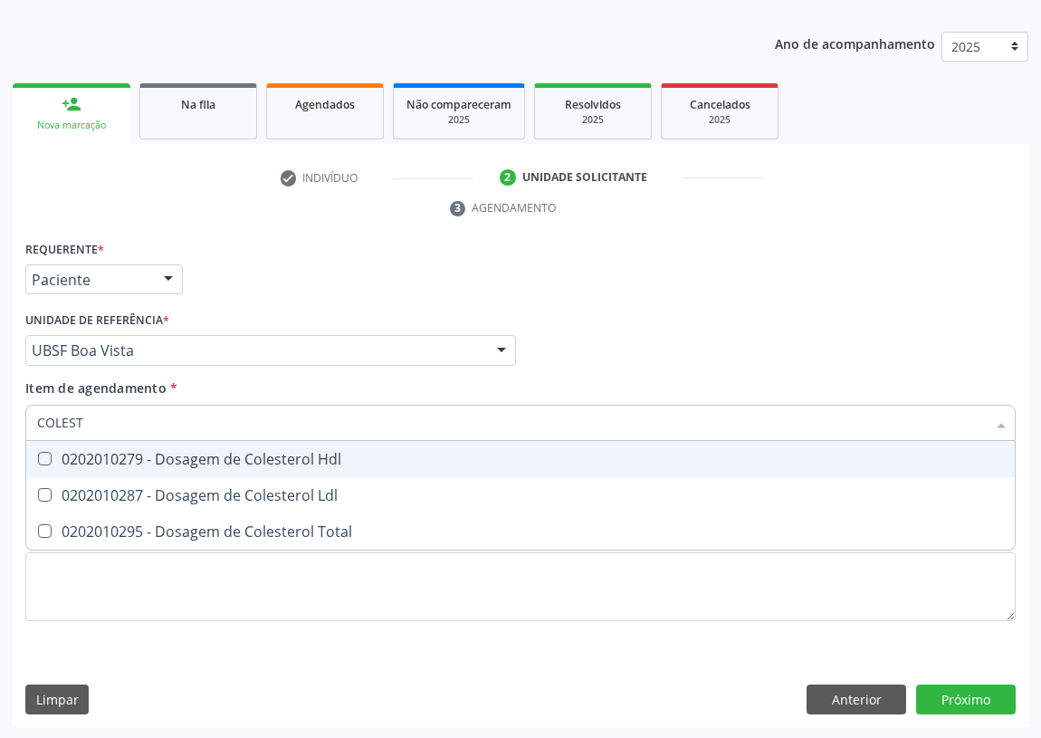
type input "COLESTE"
click at [43, 454] on Hdl at bounding box center [45, 459] width 14 height 14
click at [38, 454] on Hdl "checkbox" at bounding box center [32, 459] width 12 height 12
checkbox Hdl "true"
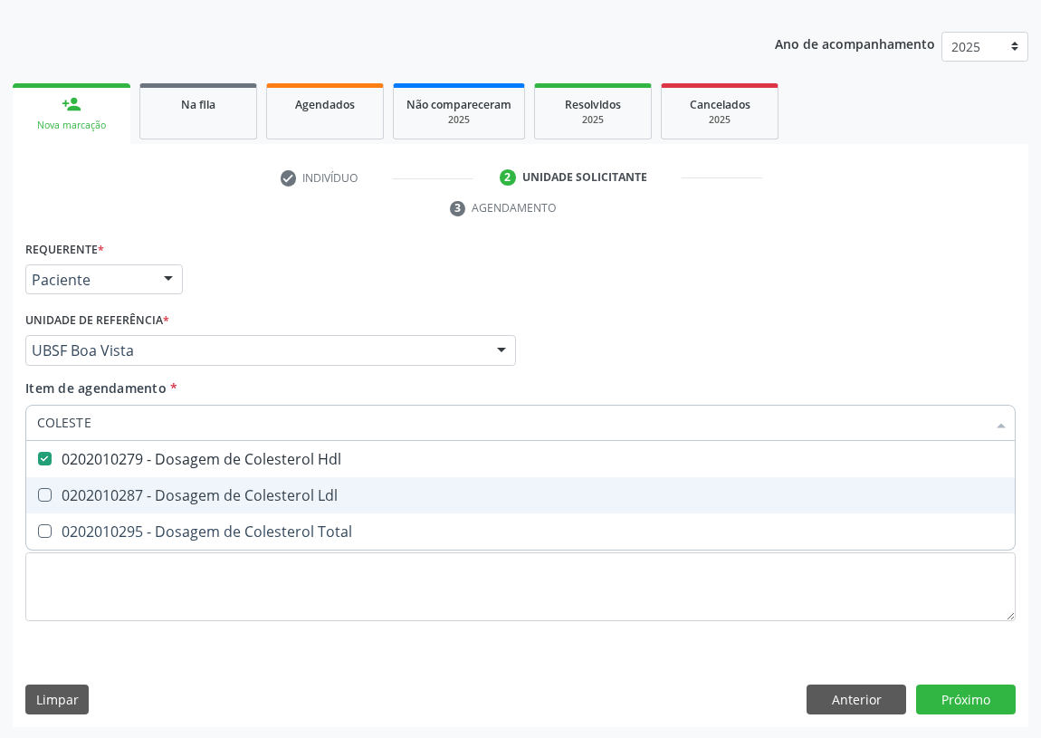
drag, startPoint x: 43, startPoint y: 491, endPoint x: 52, endPoint y: 481, distance: 13.5
click at [51, 484] on span "0202010287 - Dosagem de Colesterol Ldl" at bounding box center [520, 495] width 989 height 36
checkbox Ldl "true"
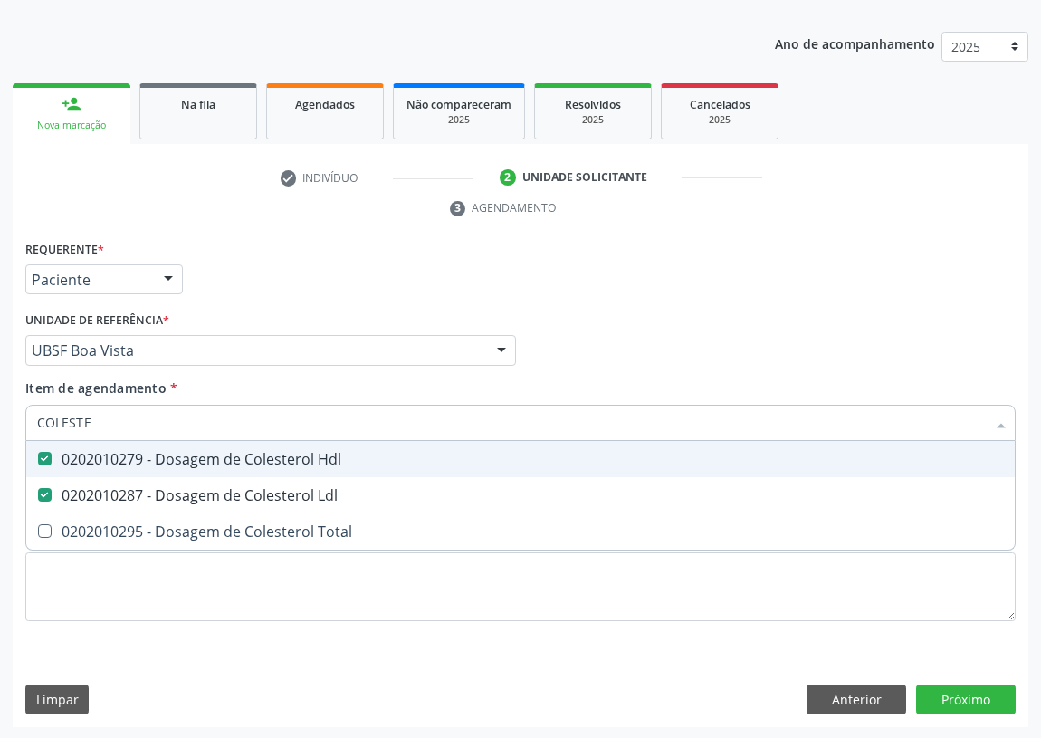
drag, startPoint x: 94, startPoint y: 417, endPoint x: 0, endPoint y: 430, distance: 95.2
click at [0, 430] on div "Acompanhamento Acompanhe a situação das marcações correntes e finalizadas Relat…" at bounding box center [520, 326] width 1041 height 828
type input "TR"
checkbox Hdl "false"
checkbox Ldl "false"
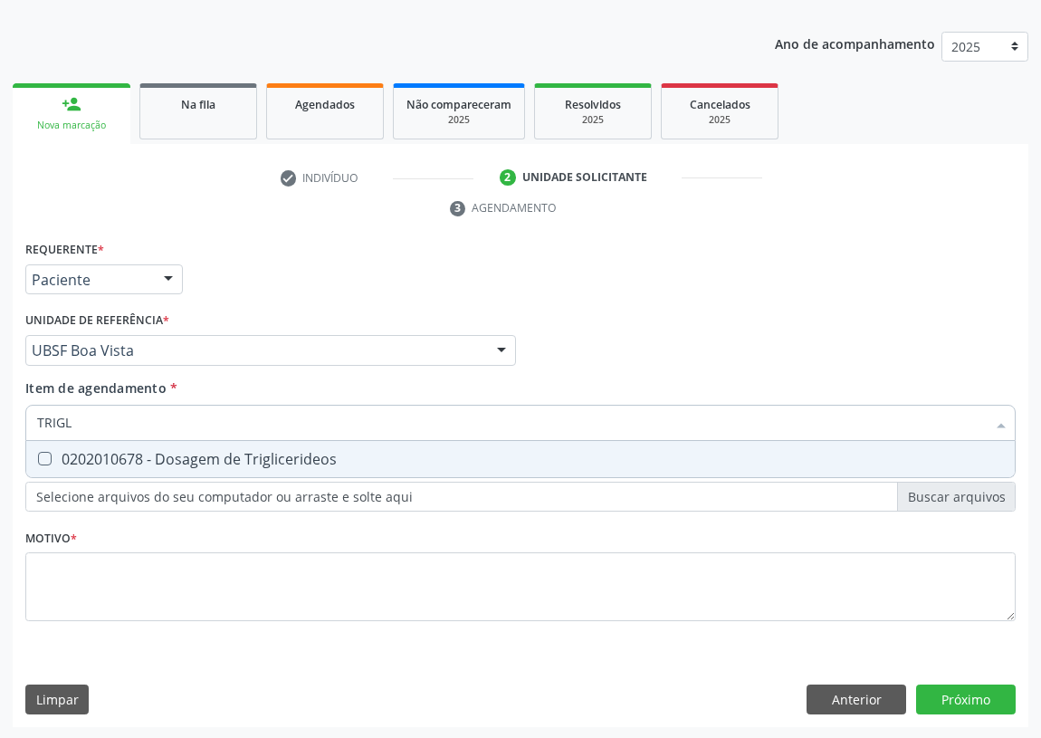
type input "TRIGLI"
drag, startPoint x: 34, startPoint y: 459, endPoint x: 77, endPoint y: 433, distance: 50.8
click at [40, 455] on div at bounding box center [33, 459] width 14 height 14
checkbox Triglicerideos "true"
drag, startPoint x: 88, startPoint y: 422, endPoint x: 0, endPoint y: 416, distance: 88.1
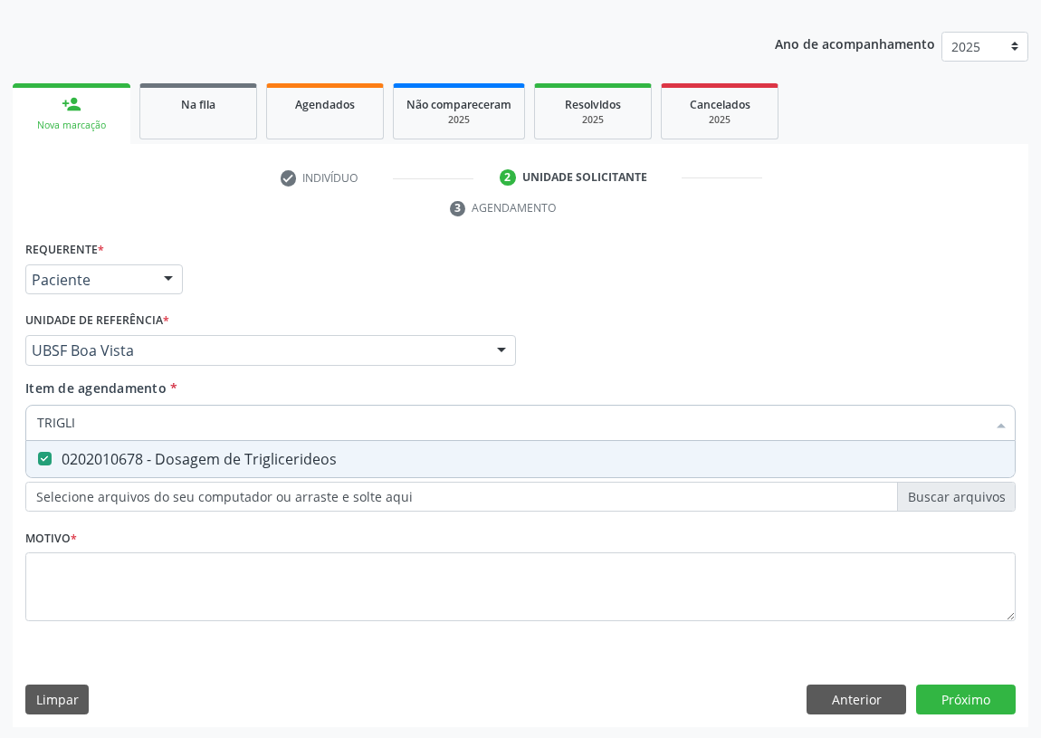
click at [0, 416] on div "Acompanhamento Acompanhe a situação das marcações correntes e finalizadas Relat…" at bounding box center [520, 326] width 1041 height 828
type input "G"
checkbox Triglicerideos "false"
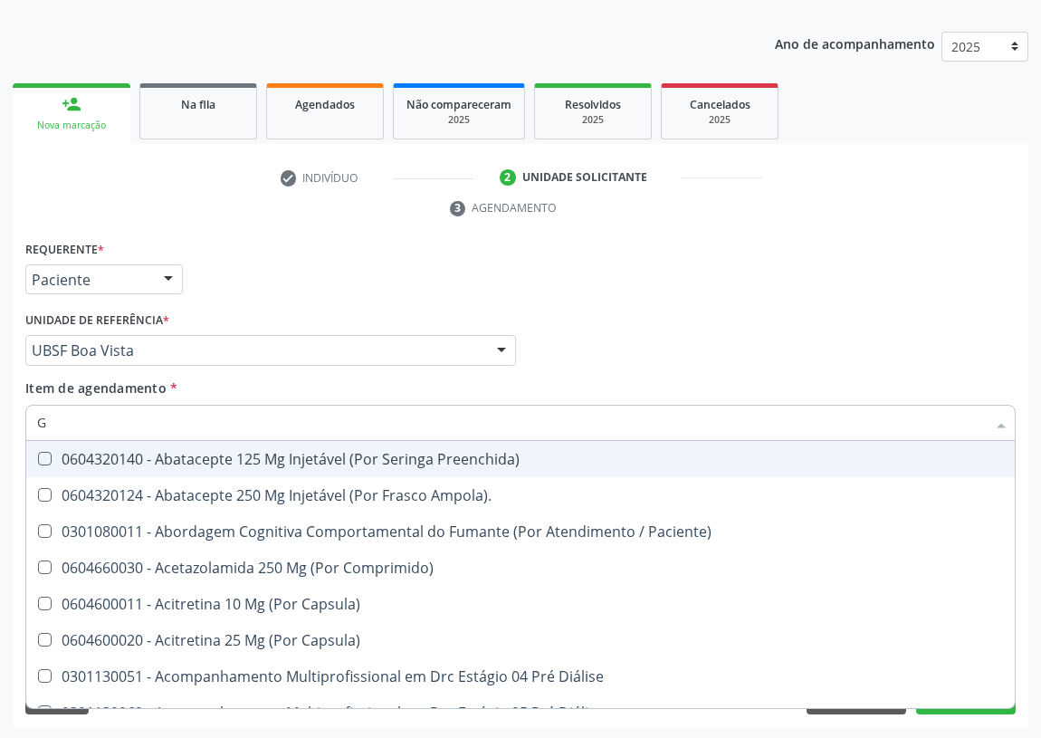
type input "GL"
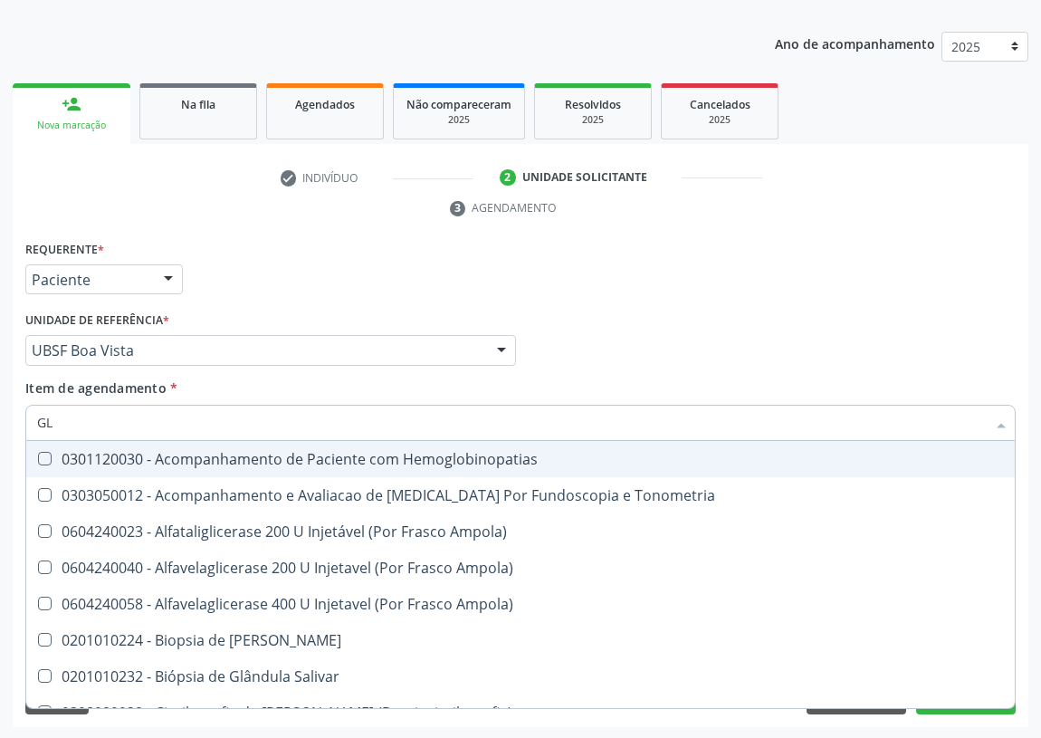
checkbox Triglicerideos "true"
type input "GLI"
checkbox Dosagens\) "true"
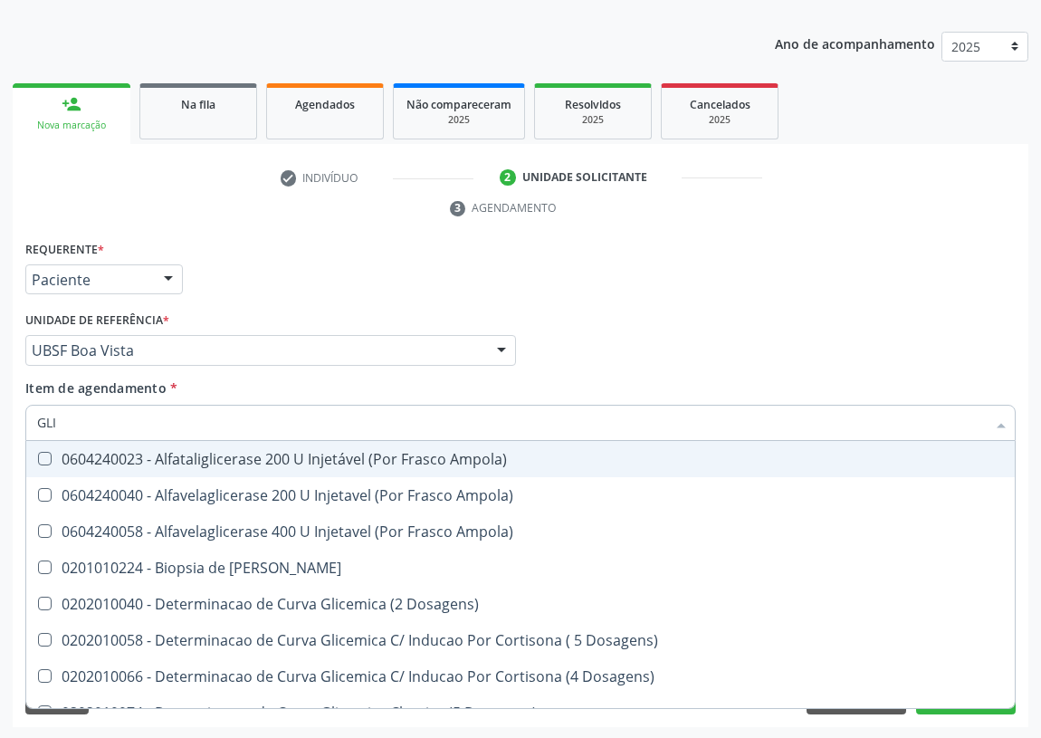
type input "GLIC"
checkbox Glicosilada "true"
checkbox Triglicerideos "false"
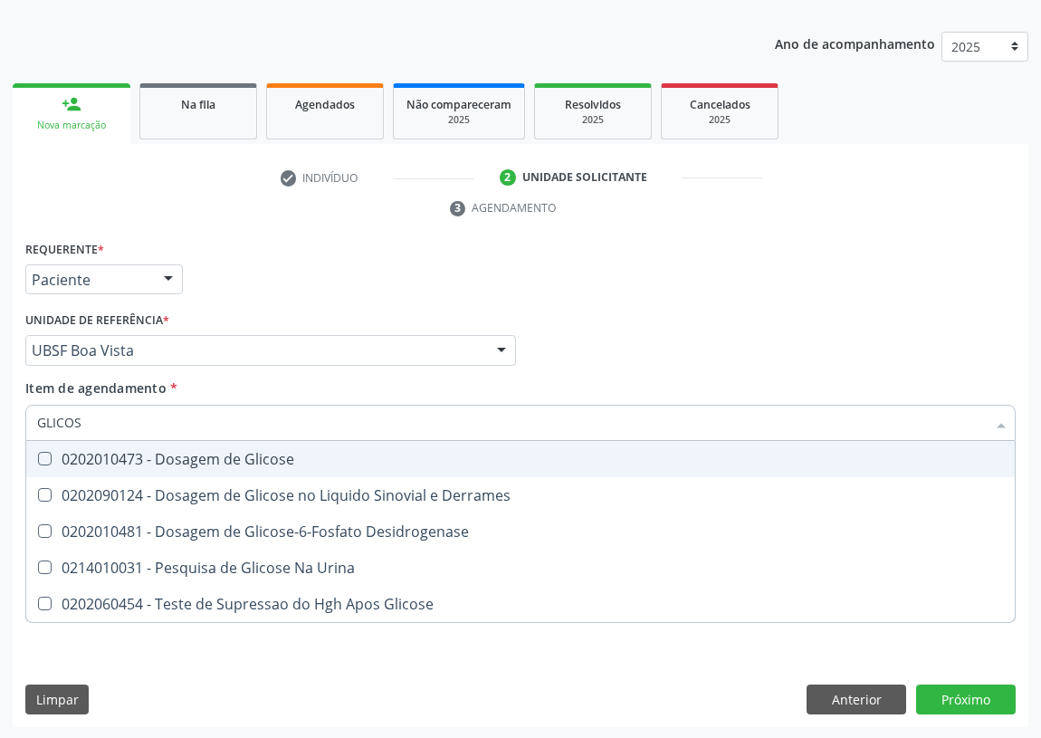
type input "GLICOSE"
drag, startPoint x: 29, startPoint y: 452, endPoint x: 101, endPoint y: 449, distance: 71.6
click at [36, 453] on div at bounding box center [33, 459] width 14 height 14
checkbox Glicose "true"
click at [0, 417] on div "Acompanhamento Acompanhe a situação das marcações correntes e finalizadas Relat…" at bounding box center [520, 326] width 1041 height 828
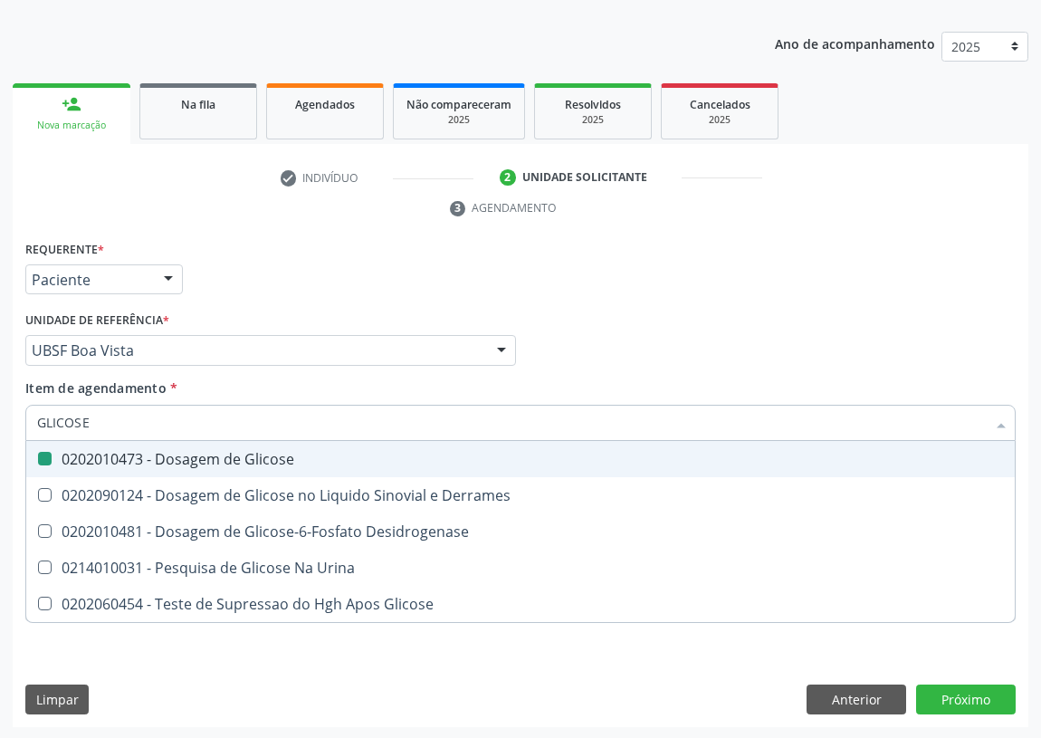
type input "T"
checkbox Glicose "false"
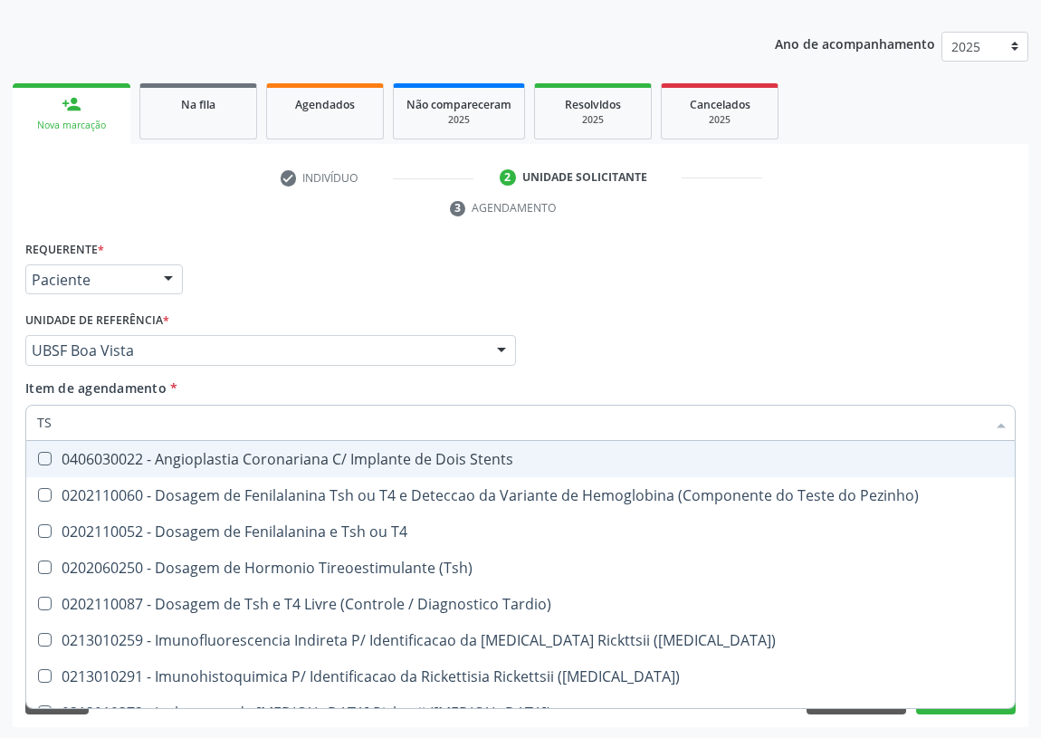
type input "TSH"
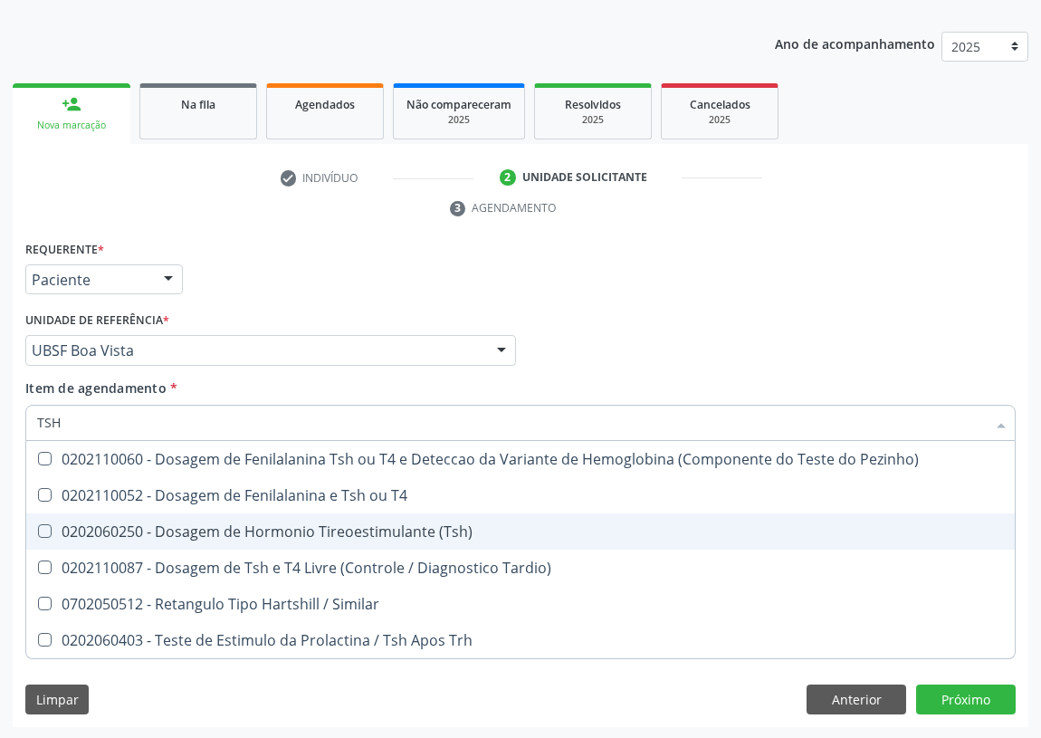
drag, startPoint x: 44, startPoint y: 529, endPoint x: 52, endPoint y: 480, distance: 49.4
click at [45, 524] on \(Tsh\) at bounding box center [45, 531] width 14 height 14
click at [38, 525] on \(Tsh\) "checkbox" at bounding box center [32, 531] width 12 height 12
checkbox \(Tsh\) "true"
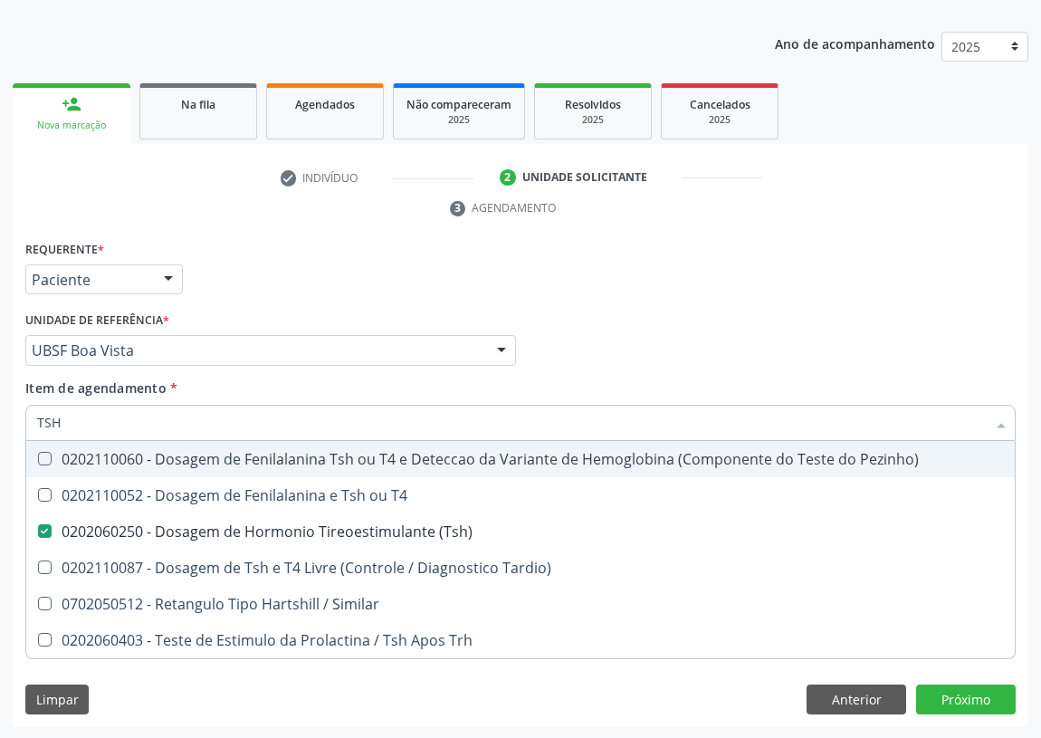
drag, startPoint x: 63, startPoint y: 410, endPoint x: 21, endPoint y: 424, distance: 44.7
click at [21, 424] on div "Item de agendamento * TSH Desfazer seleção 0202110060 - Dosagem de Fenilalanina…" at bounding box center [521, 414] width 1000 height 70
type input "U"
checkbox \(Tsh\) "false"
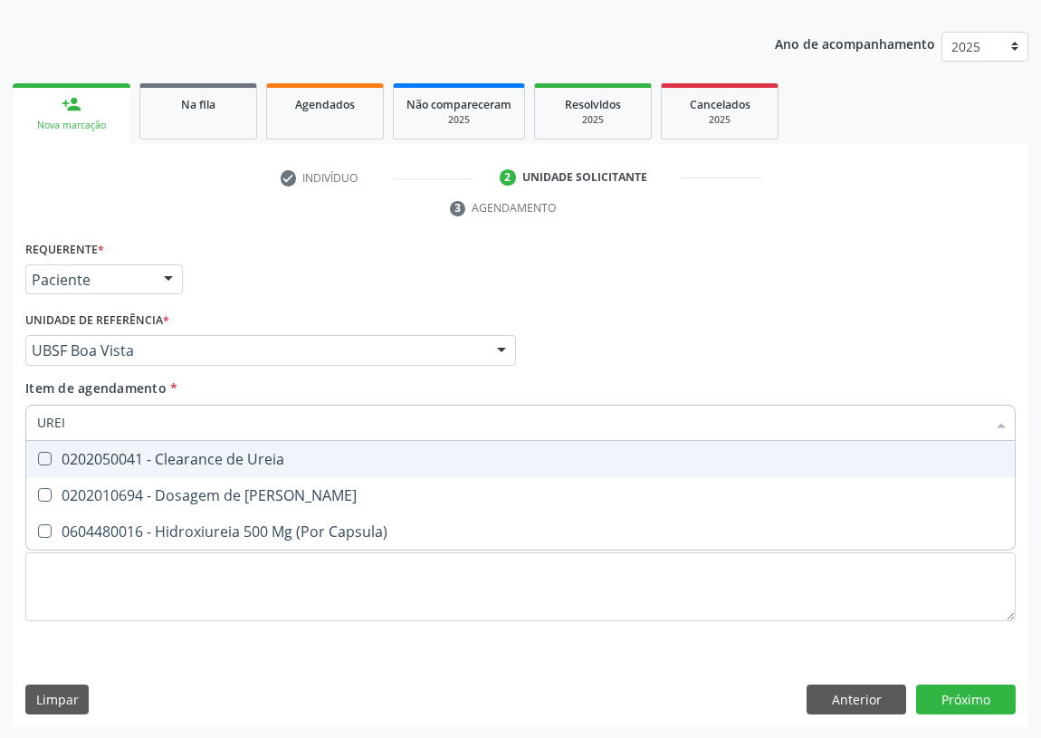
type input "UREIA"
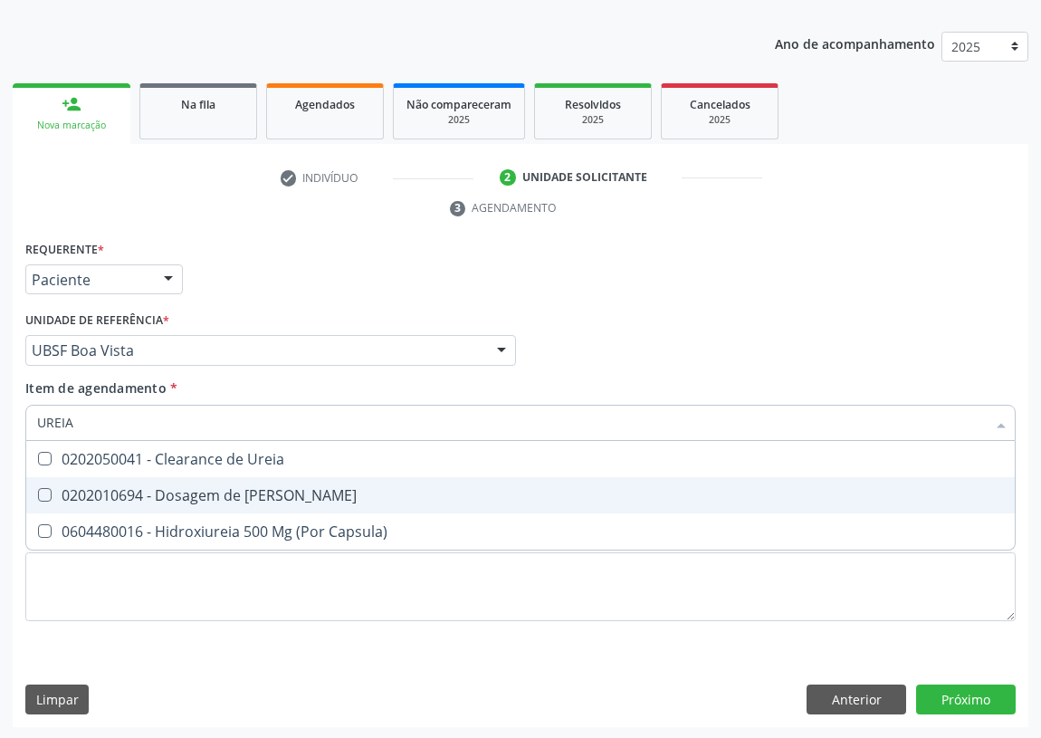
drag, startPoint x: 43, startPoint y: 489, endPoint x: 72, endPoint y: 436, distance: 61.2
click at [45, 485] on span "0202010694 - Dosagem de [PERSON_NAME]" at bounding box center [520, 495] width 989 height 36
checkbox Ureia "true"
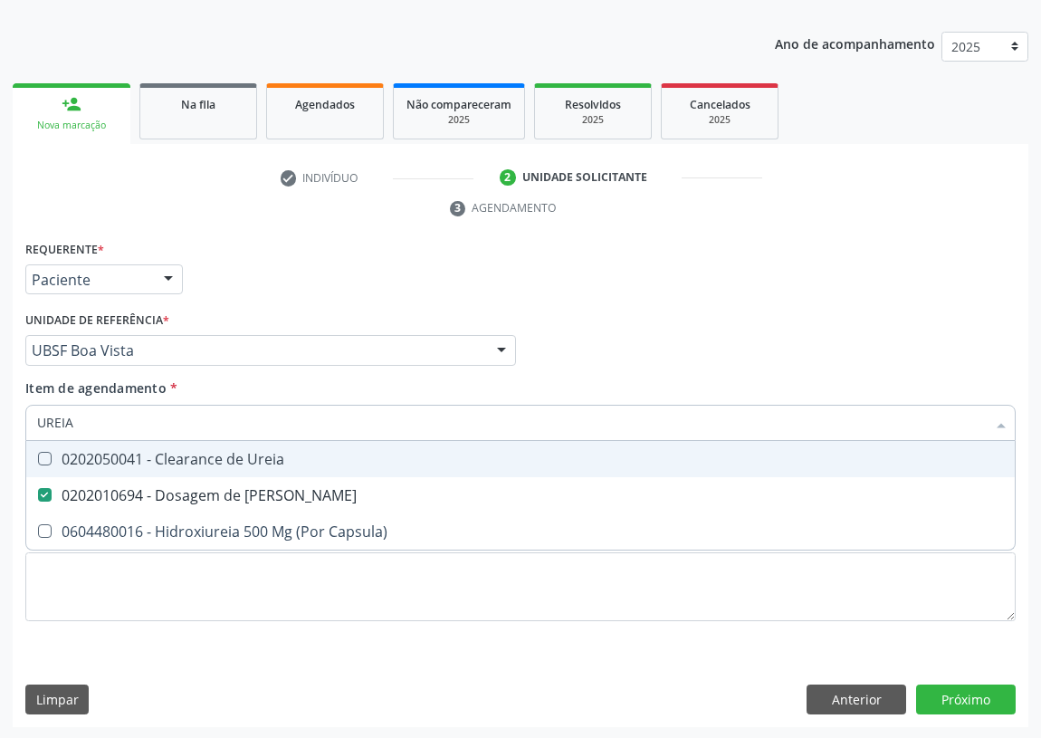
drag, startPoint x: 86, startPoint y: 412, endPoint x: 5, endPoint y: 418, distance: 81.7
click at [5, 418] on div "Acompanhamento Acompanhe a situação das marcações correntes e finalizadas Relat…" at bounding box center [520, 326] width 1041 height 828
type input "CR"
checkbox Ureia "false"
type input "CREATININA"
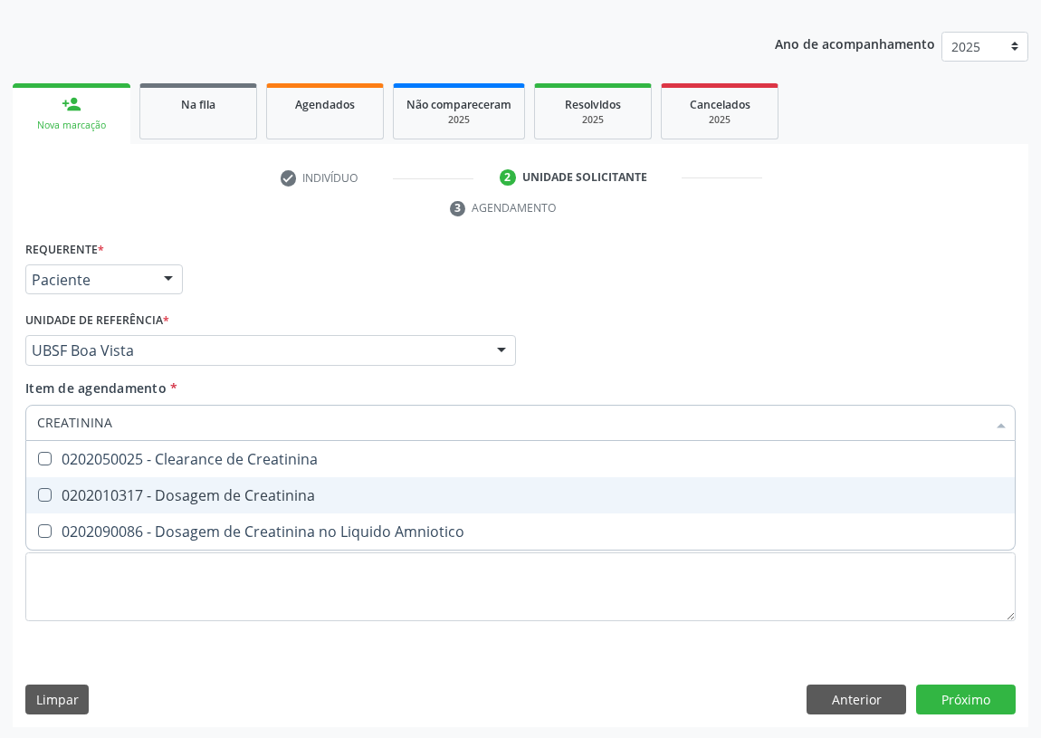
drag, startPoint x: 39, startPoint y: 487, endPoint x: 43, endPoint y: 500, distance: 13.2
click at [41, 489] on Creatinina at bounding box center [45, 495] width 14 height 14
click at [38, 489] on Creatinina "checkbox" at bounding box center [32, 495] width 12 height 12
checkbox Creatinina "true"
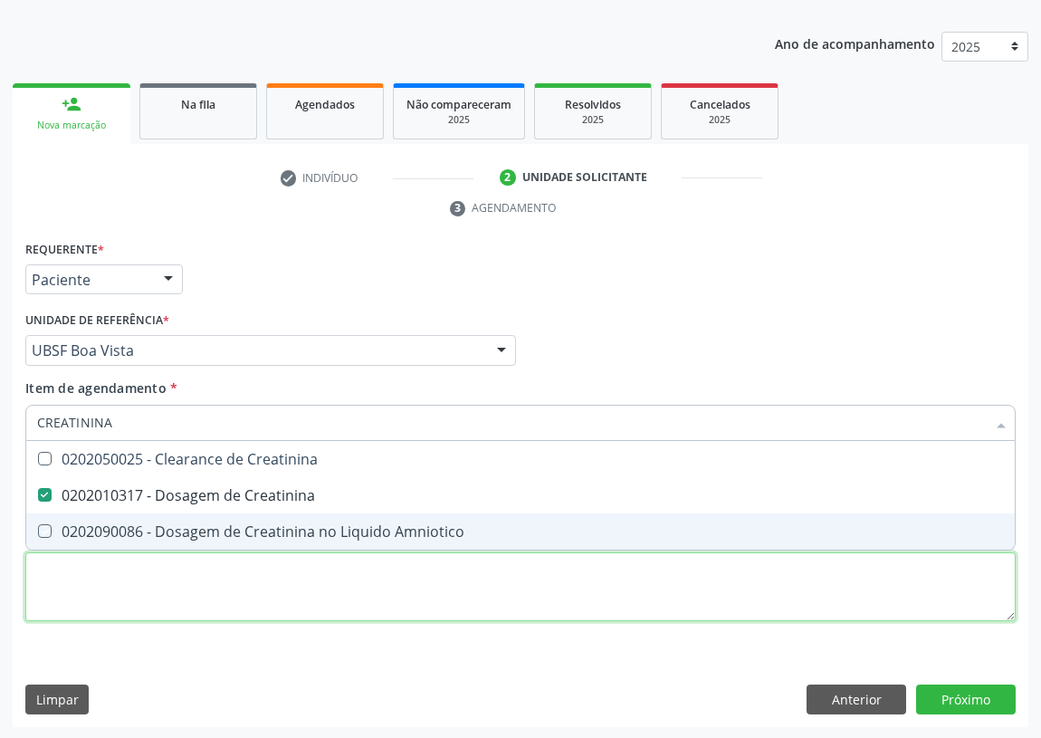
click at [63, 560] on div "Requerente * Paciente Médico(a) Enfermeiro(a) Paciente Nenhum resultado encontr…" at bounding box center [520, 441] width 991 height 410
checkbox Amniotico "true"
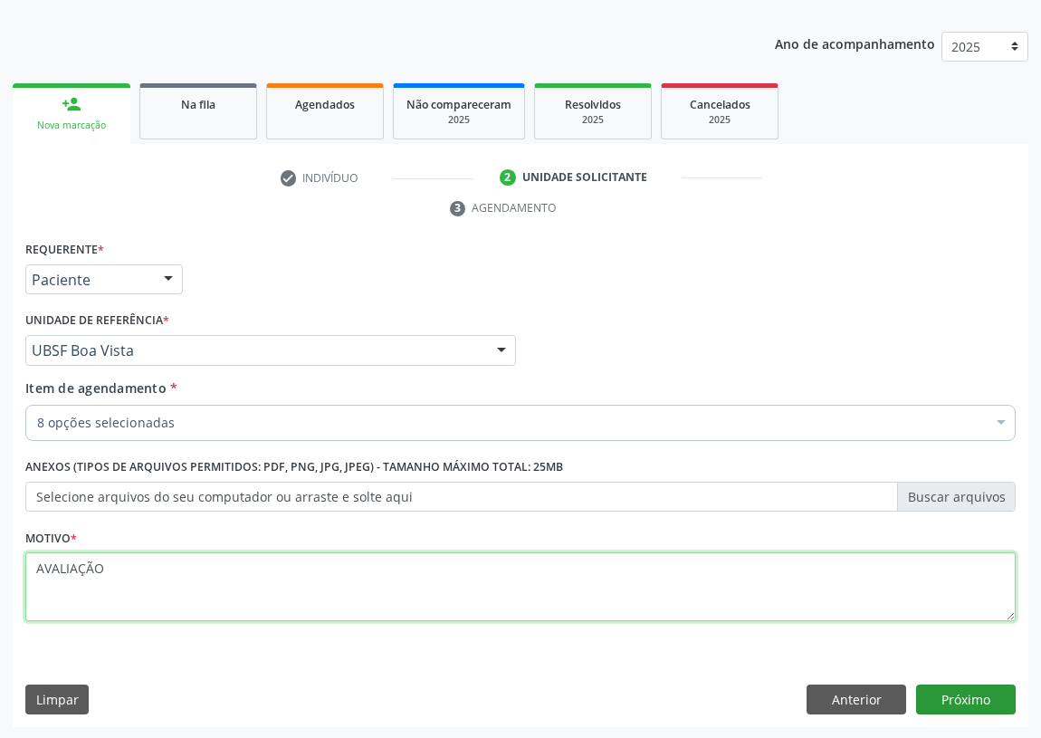
type textarea "AVALIAÇÃO"
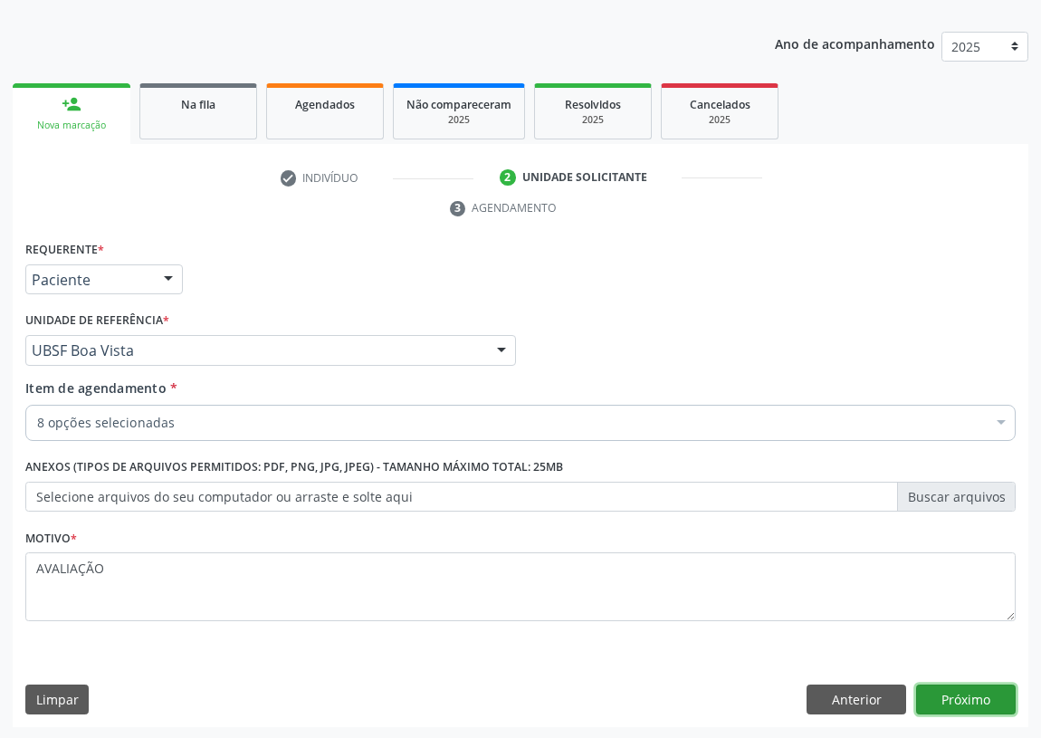
click at [972, 687] on button "Próximo" at bounding box center [966, 700] width 100 height 31
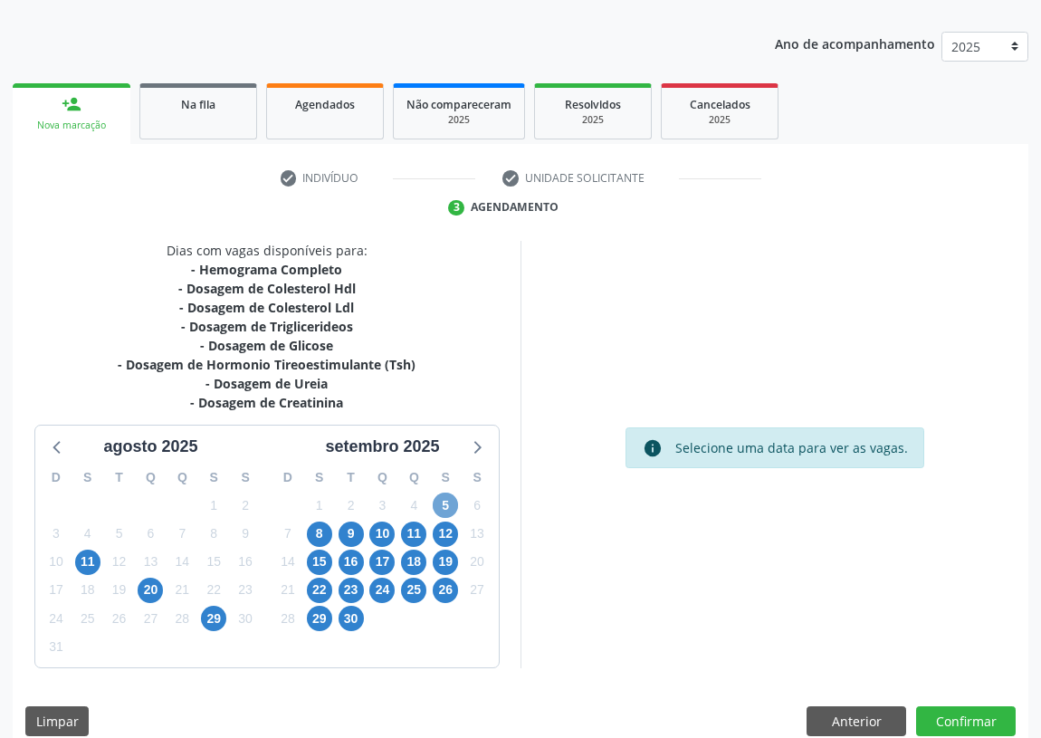
click at [446, 504] on span "5" at bounding box center [445, 505] width 25 height 25
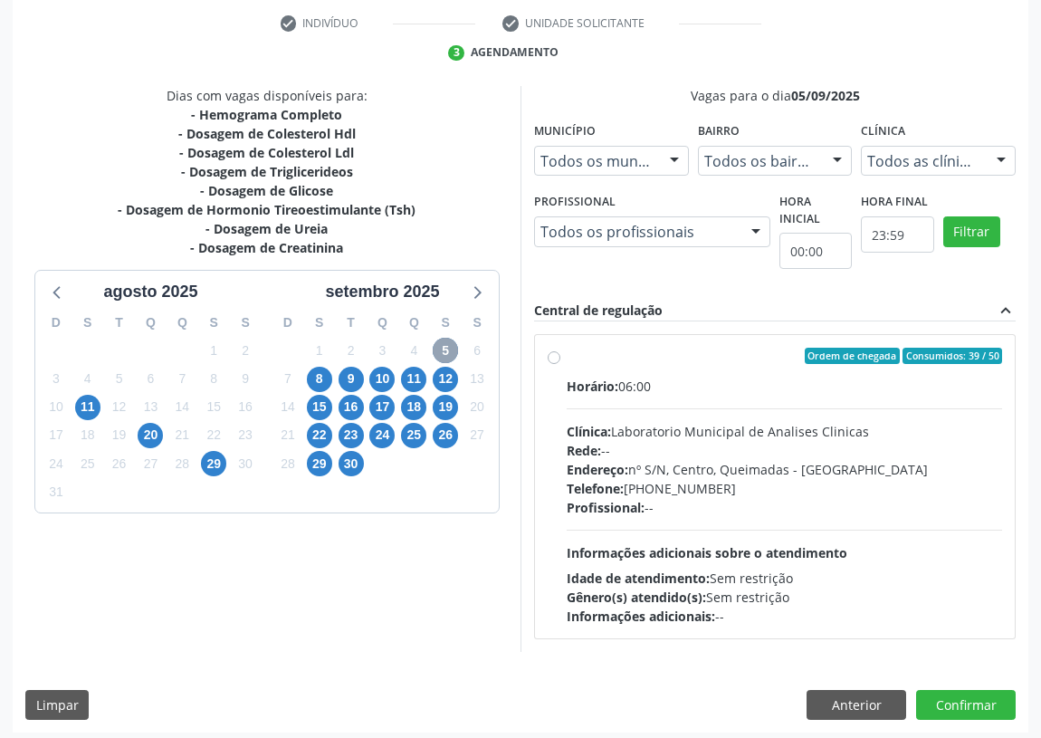
scroll to position [348, 0]
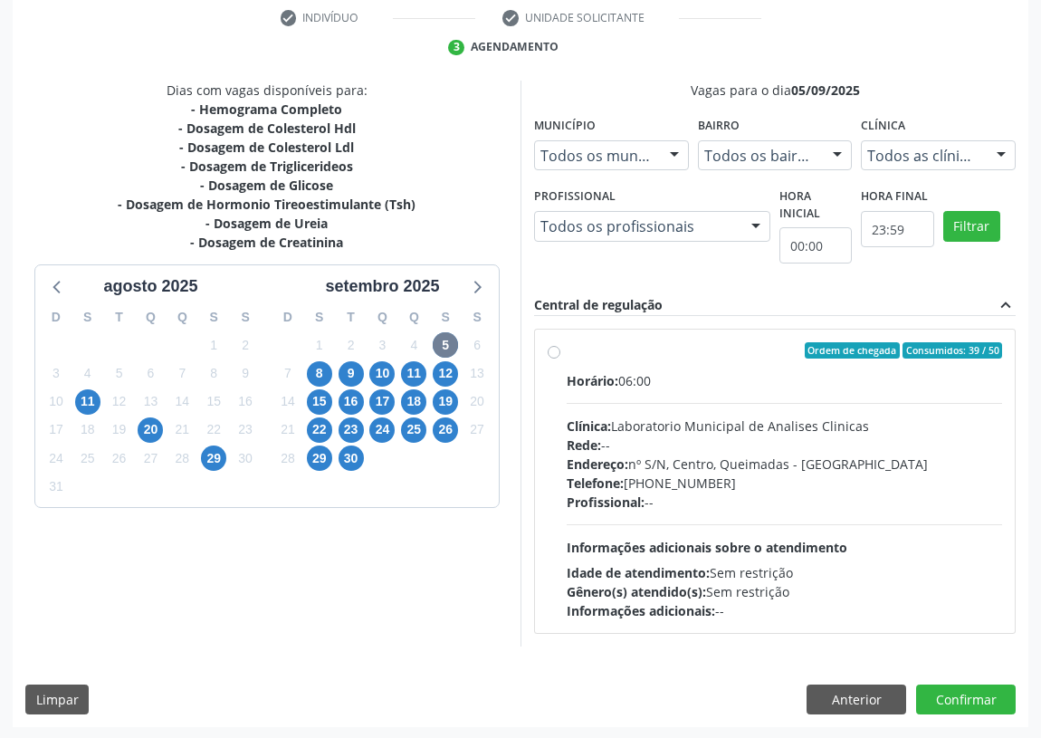
click at [567, 350] on label "Ordem de chegada Consumidos: 39 / 50 Horário: 06:00 Clínica: Laboratorio Munici…" at bounding box center [785, 481] width 436 height 278
click at [554, 350] on input "Ordem de chegada Consumidos: 39 / 50 Horário: 06:00 Clínica: Laboratorio Munici…" at bounding box center [554, 350] width 13 height 16
radio input "true"
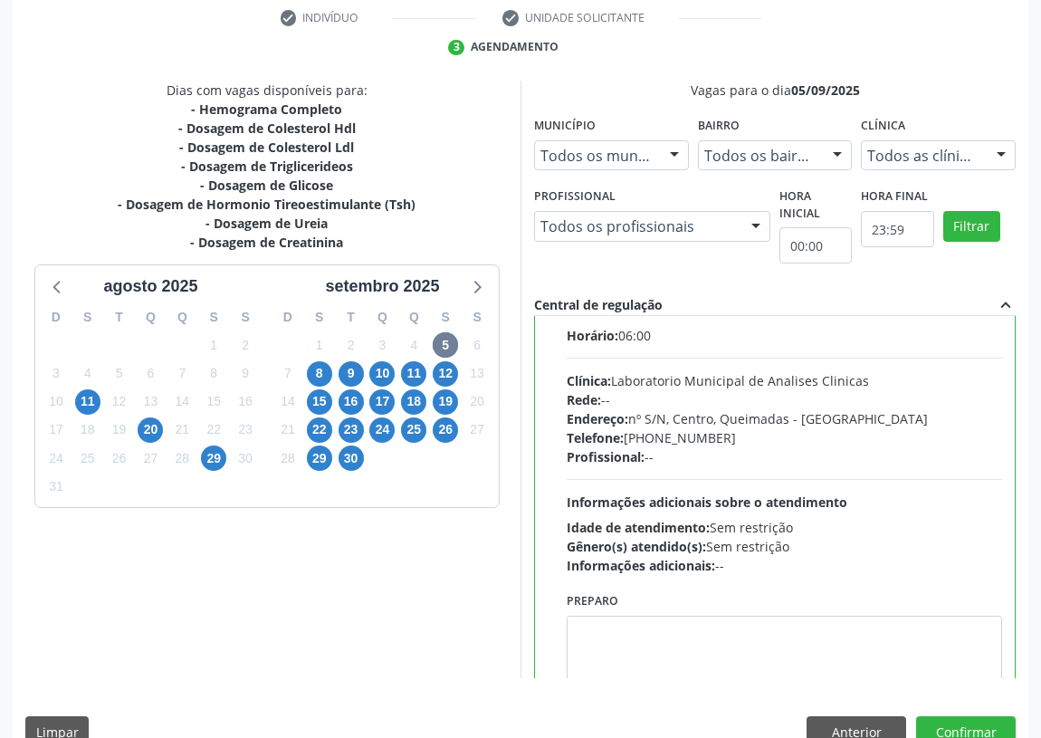
scroll to position [90, 0]
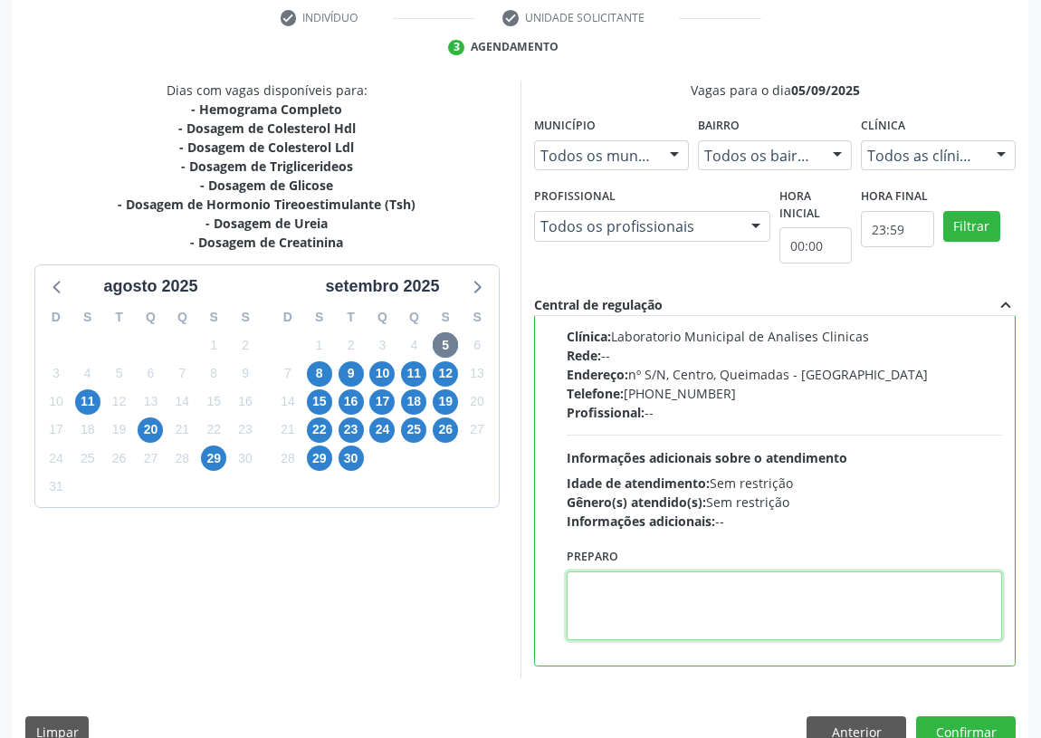
drag, startPoint x: 622, startPoint y: 600, endPoint x: 620, endPoint y: 591, distance: 9.2
click at [622, 596] on textarea at bounding box center [785, 605] width 436 height 69
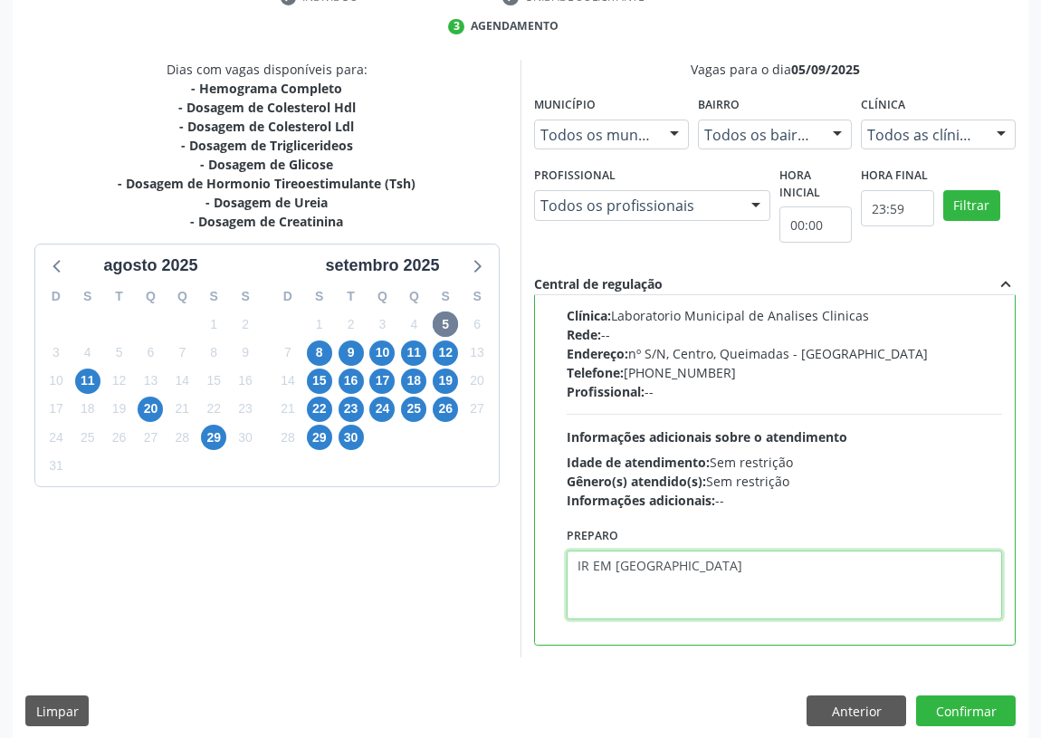
scroll to position [380, 0]
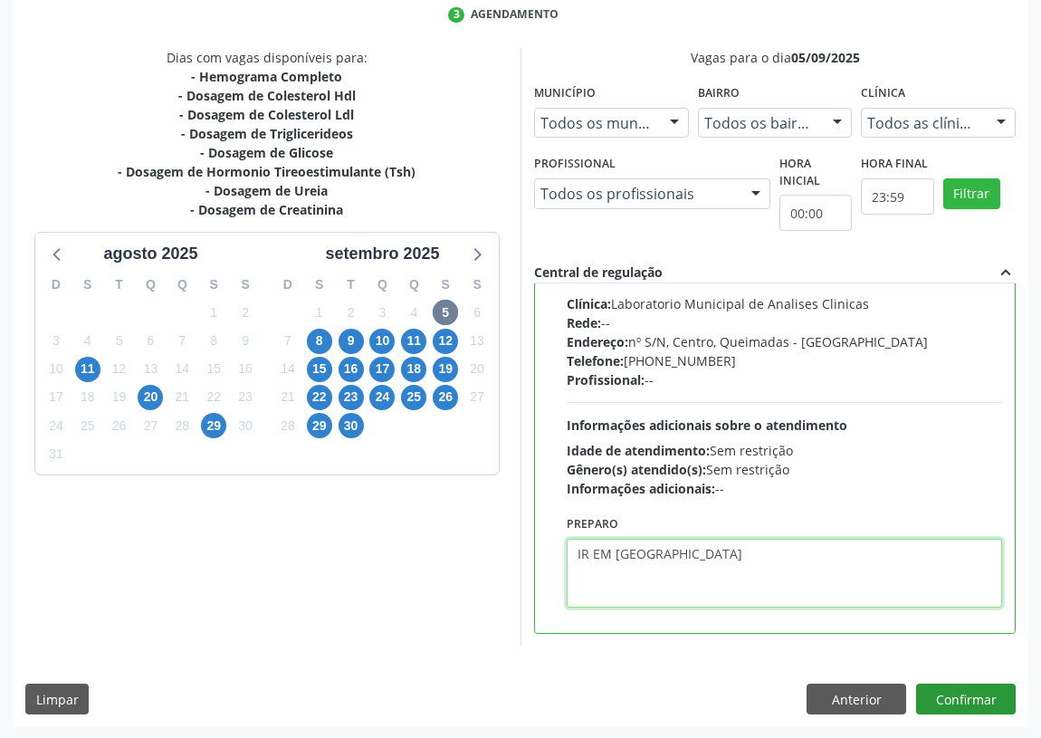
type textarea "IR EM [GEOGRAPHIC_DATA]"
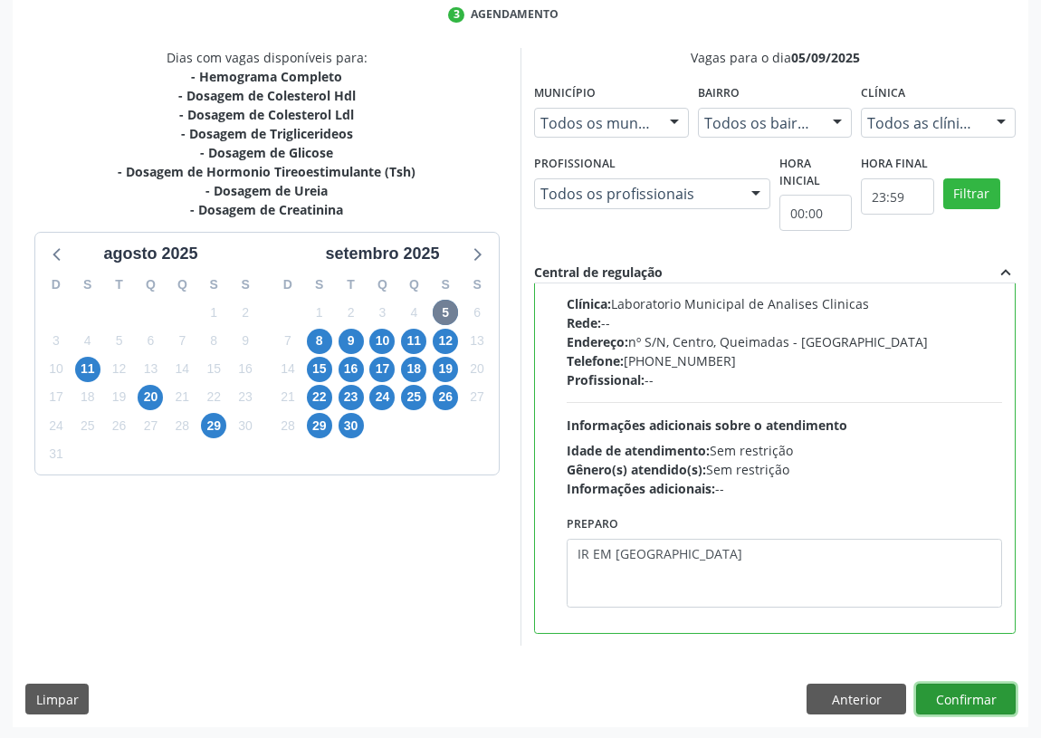
drag, startPoint x: 978, startPoint y: 702, endPoint x: 794, endPoint y: 627, distance: 198.6
click at [976, 700] on button "Confirmar" at bounding box center [966, 699] width 100 height 31
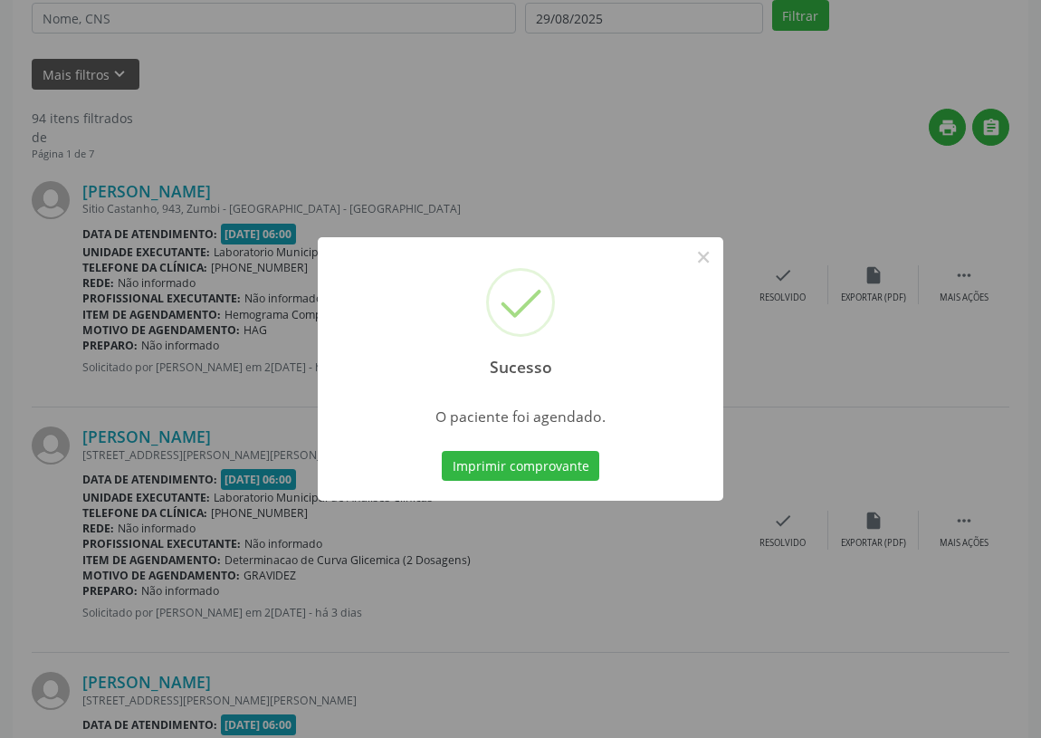
scroll to position [0, 0]
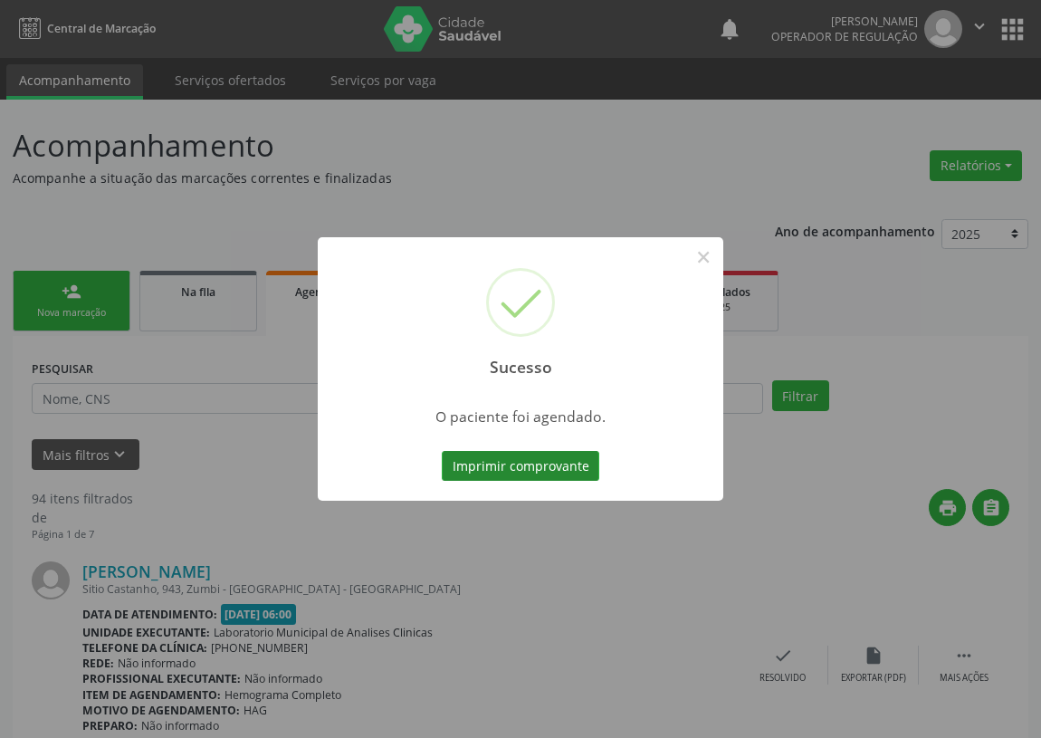
click at [534, 466] on button "Imprimir comprovante" at bounding box center [521, 466] width 158 height 31
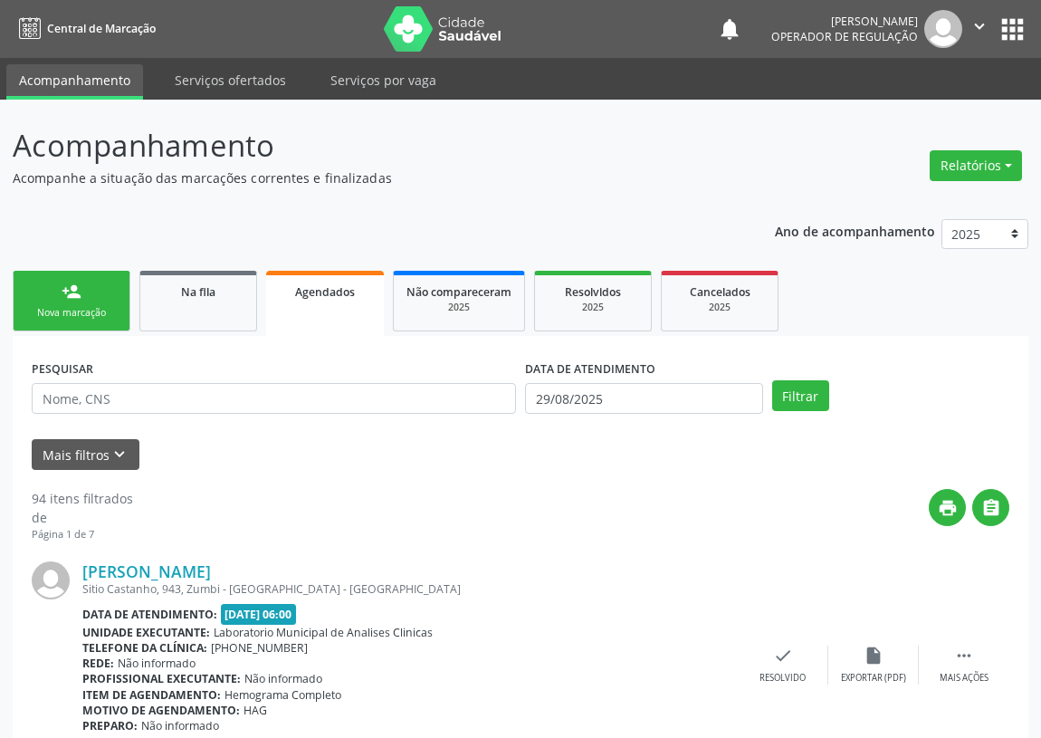
click at [50, 299] on link "person_add Nova marcação" at bounding box center [72, 301] width 118 height 61
